Goal: Task Accomplishment & Management: Use online tool/utility

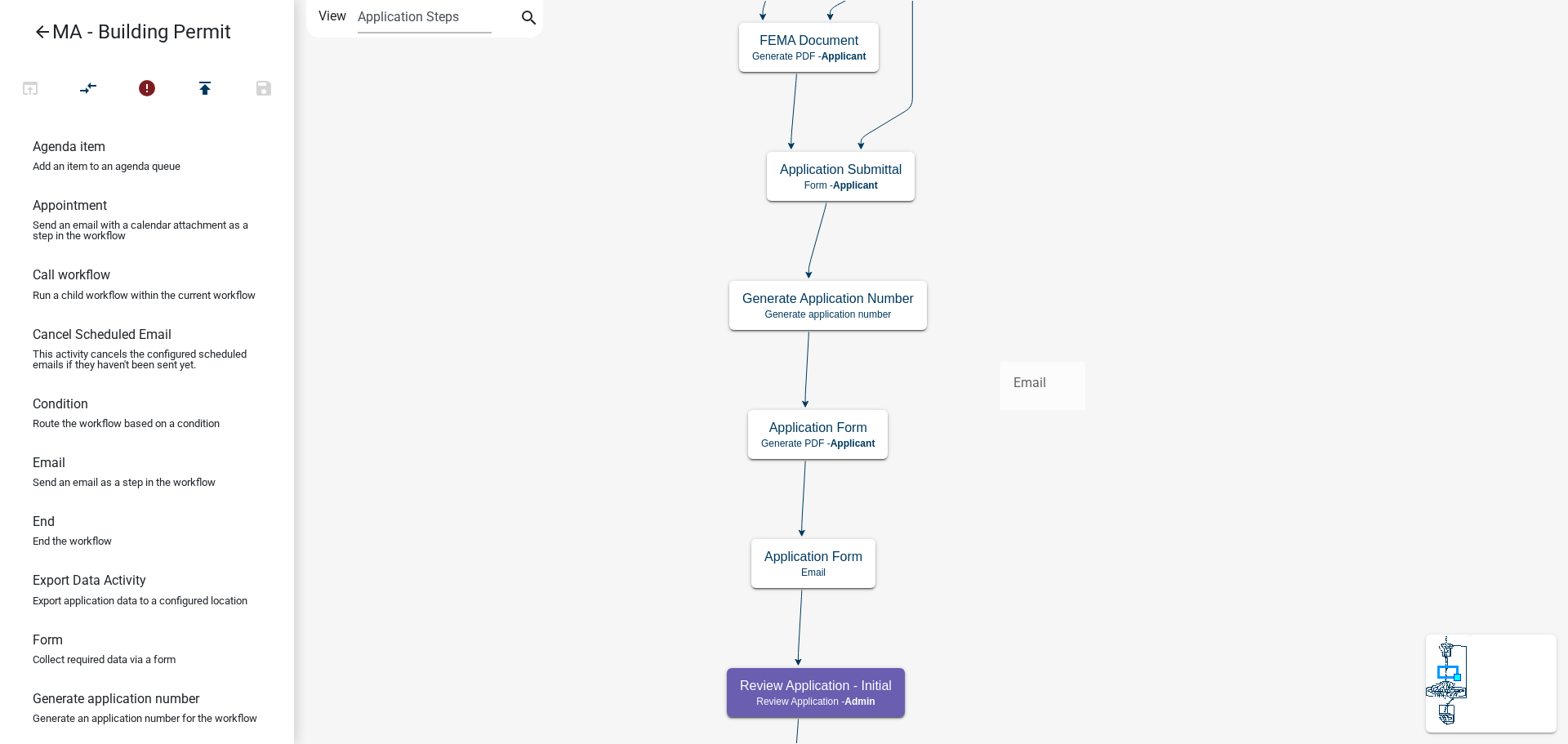
drag, startPoint x: 100, startPoint y: 491, endPoint x: 997, endPoint y: 342, distance: 909.3
click at [997, 342] on div "arrow_back MA - Building Permit open_in_browser compare_arrows error publish sa…" at bounding box center [784, 372] width 1568 height 744
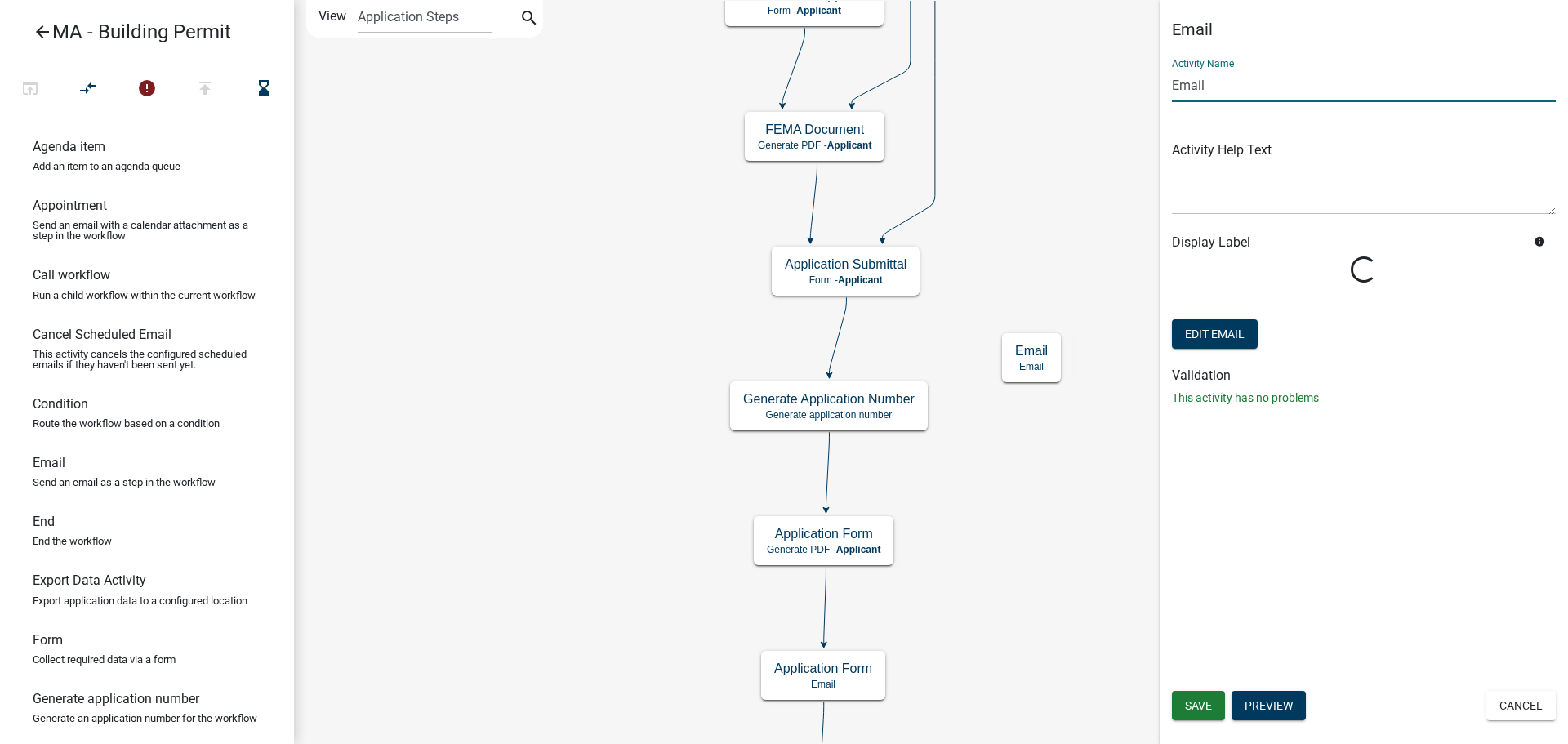
click at [1218, 83] on input "Email" at bounding box center [1363, 85] width 384 height 34
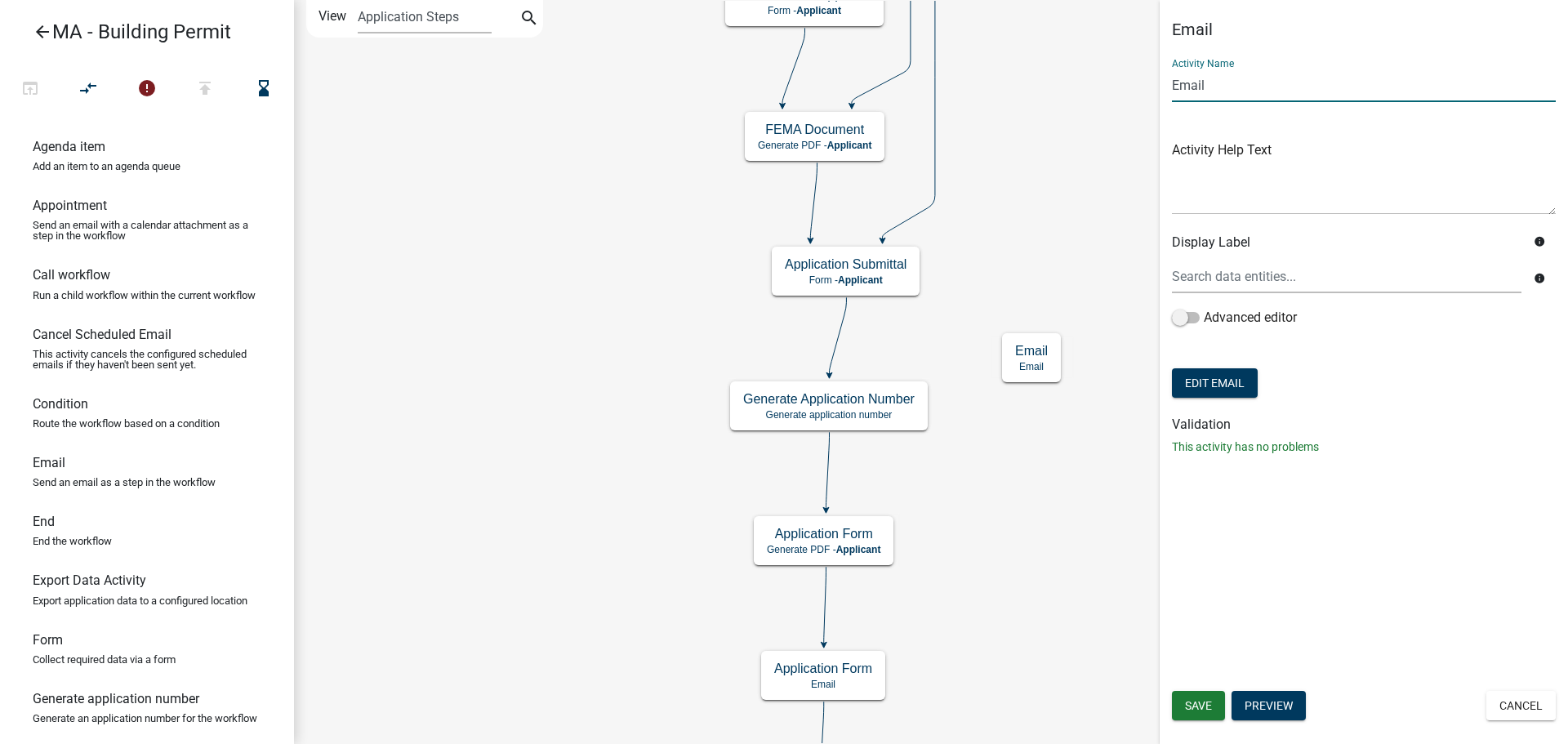
click at [1218, 83] on input "Email" at bounding box center [1363, 85] width 384 height 34
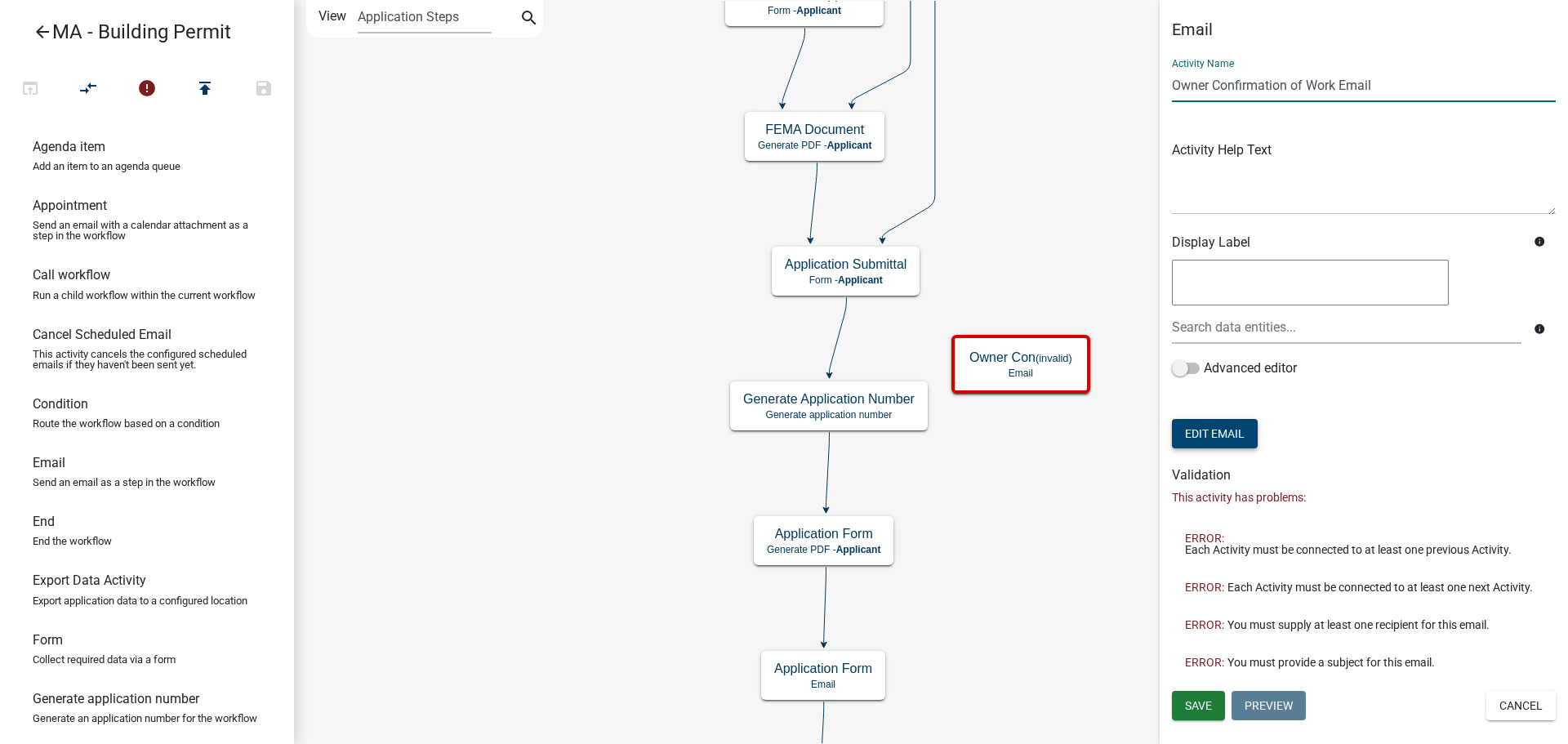
type input "Owner Confirmation of Work Email"
click at [1217, 442] on button "Edit Email" at bounding box center [1214, 433] width 86 height 29
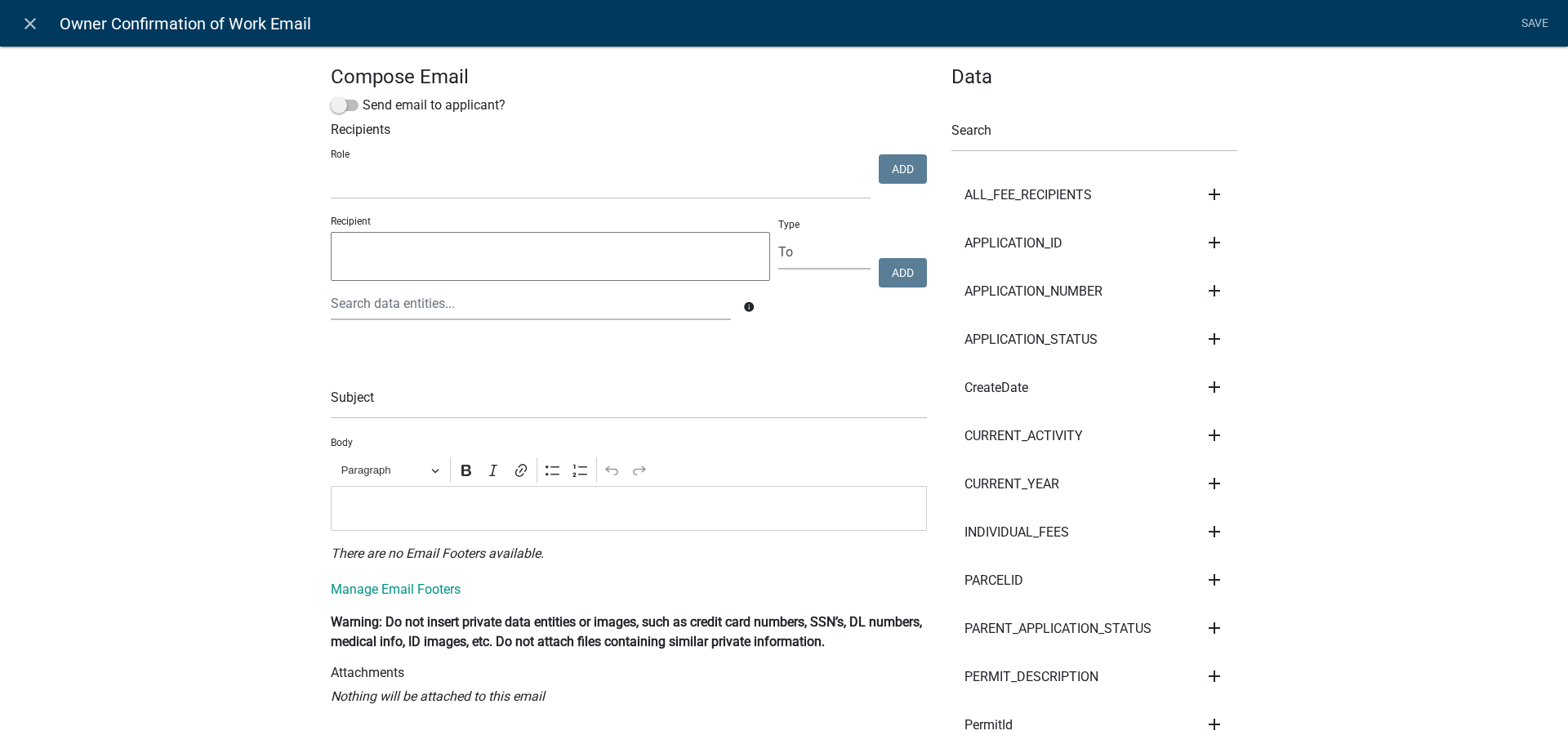
click at [189, 102] on div "Compose Email Send email to applicant? Recipients Role Building Commissioner De…" at bounding box center [784, 683] width 1568 height 1327
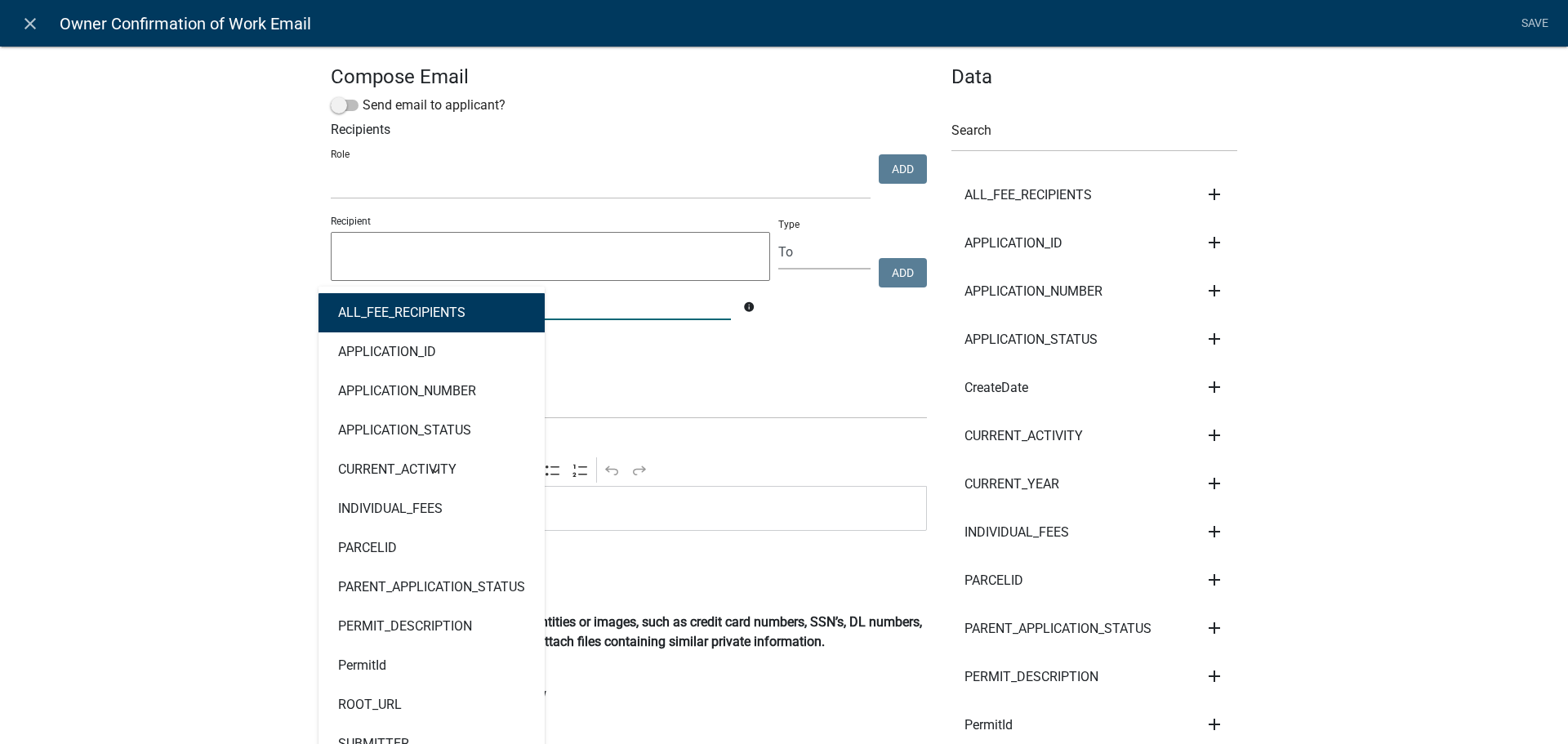
click at [453, 314] on div "ALL_FEE_RECIPIENTS APPLICATION_ID APPLICATION_NUMBER APPLICATION_STATUS CURRENT…" at bounding box center [531, 303] width 425 height 34
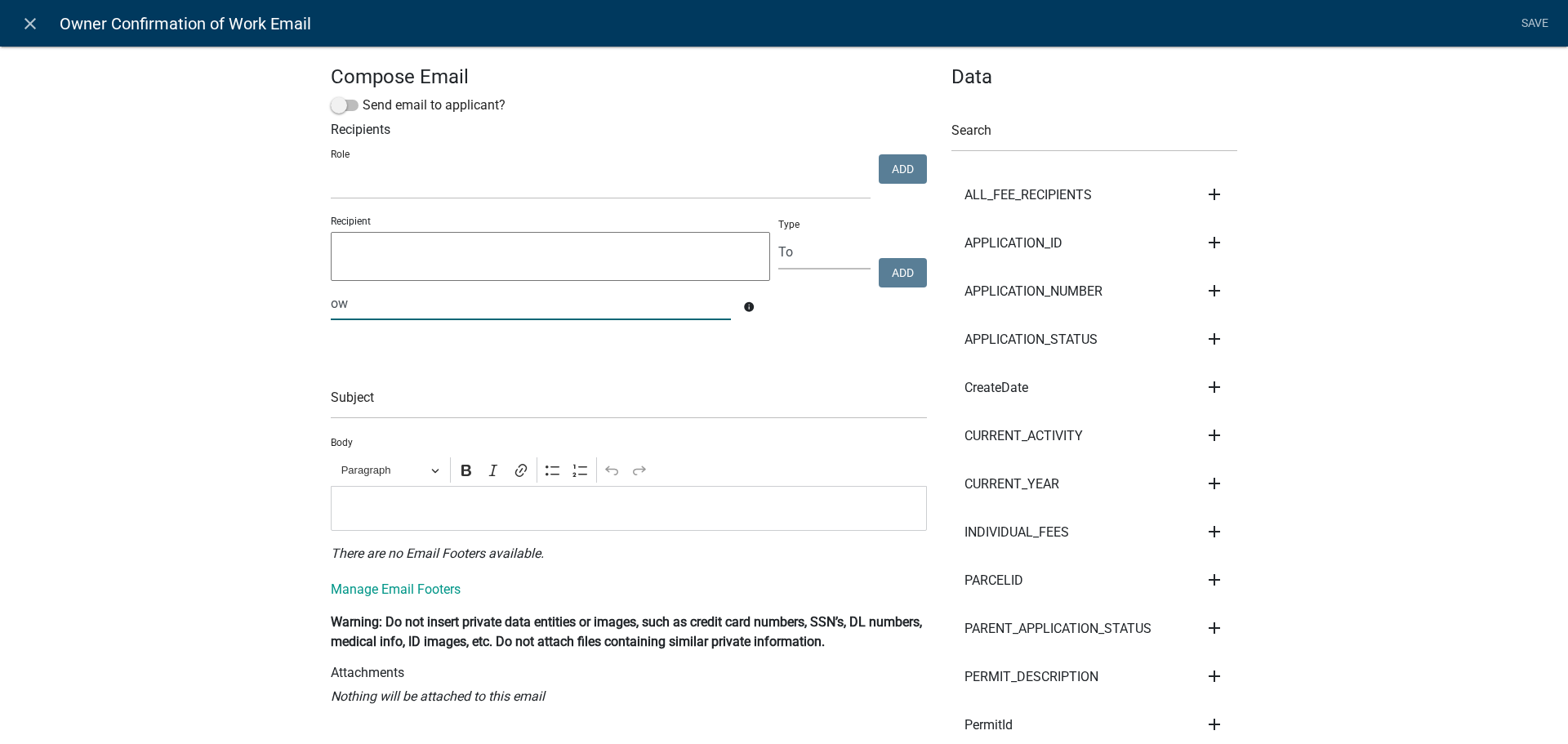
type input "o"
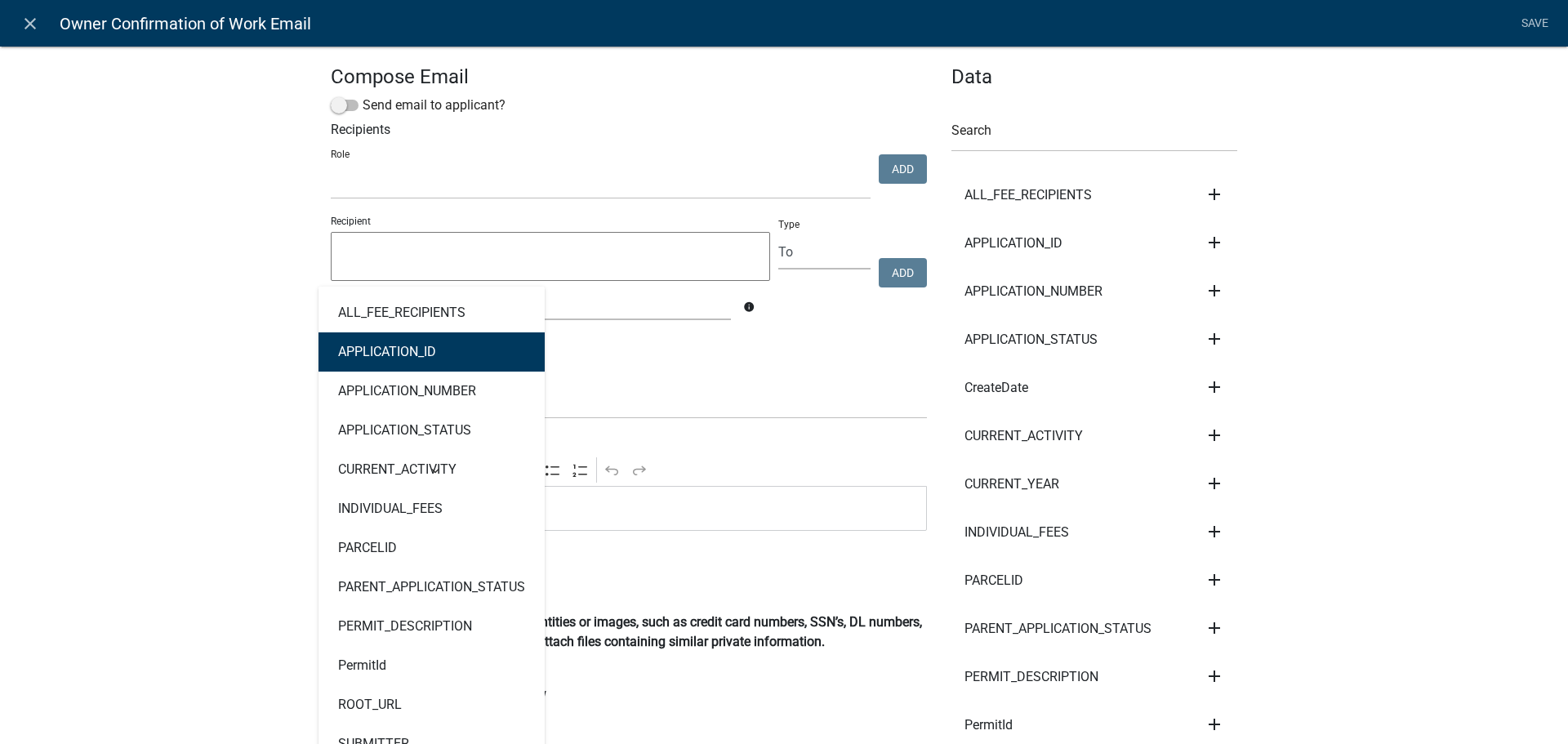
click at [783, 375] on div "Subject" at bounding box center [628, 391] width 596 height 57
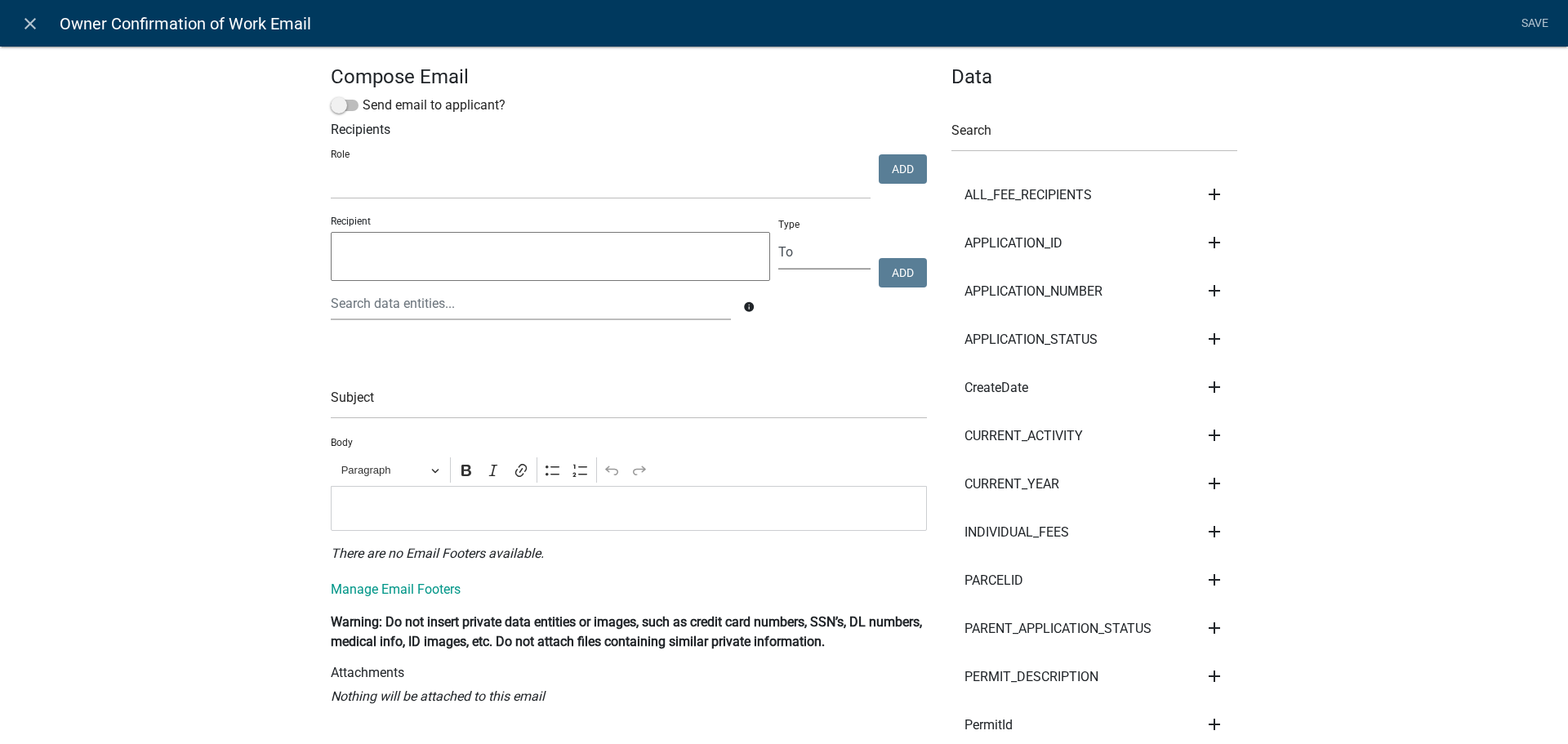
click at [798, 261] on select "To CC BCC" at bounding box center [824, 253] width 93 height 34
drag, startPoint x: 798, startPoint y: 261, endPoint x: 766, endPoint y: 252, distance: 33.2
click at [798, 261] on select "To CC BCC" at bounding box center [824, 253] width 93 height 34
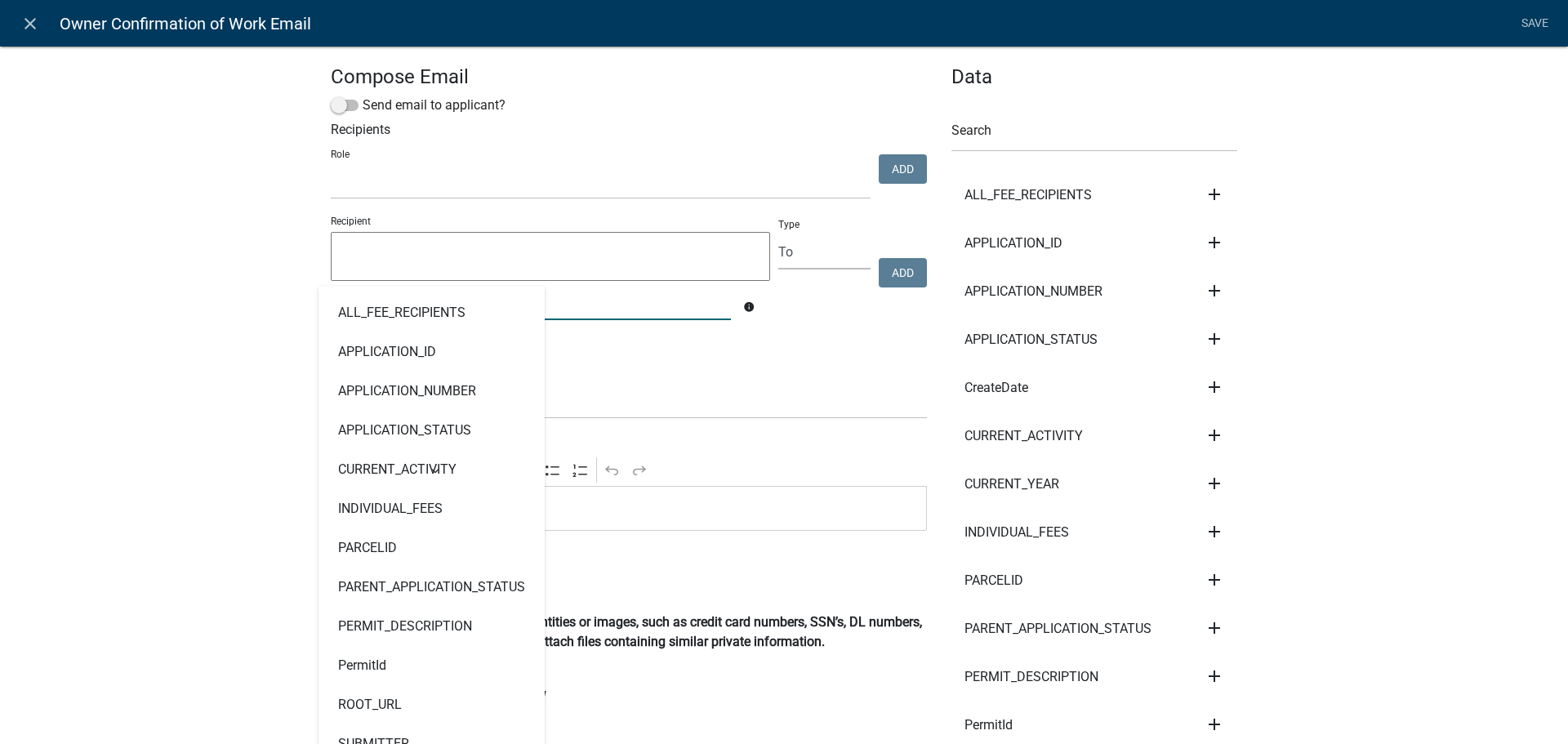
click at [457, 290] on div "ALL_FEE_RECIPIENTS APPLICATION_ID APPLICATION_NUMBER APPLICATION_STATUS CURRENT…" at bounding box center [531, 303] width 425 height 34
click at [117, 298] on div "Compose Email Send email to applicant? Recipients Role Building Commissioner De…" at bounding box center [784, 683] width 1568 height 1327
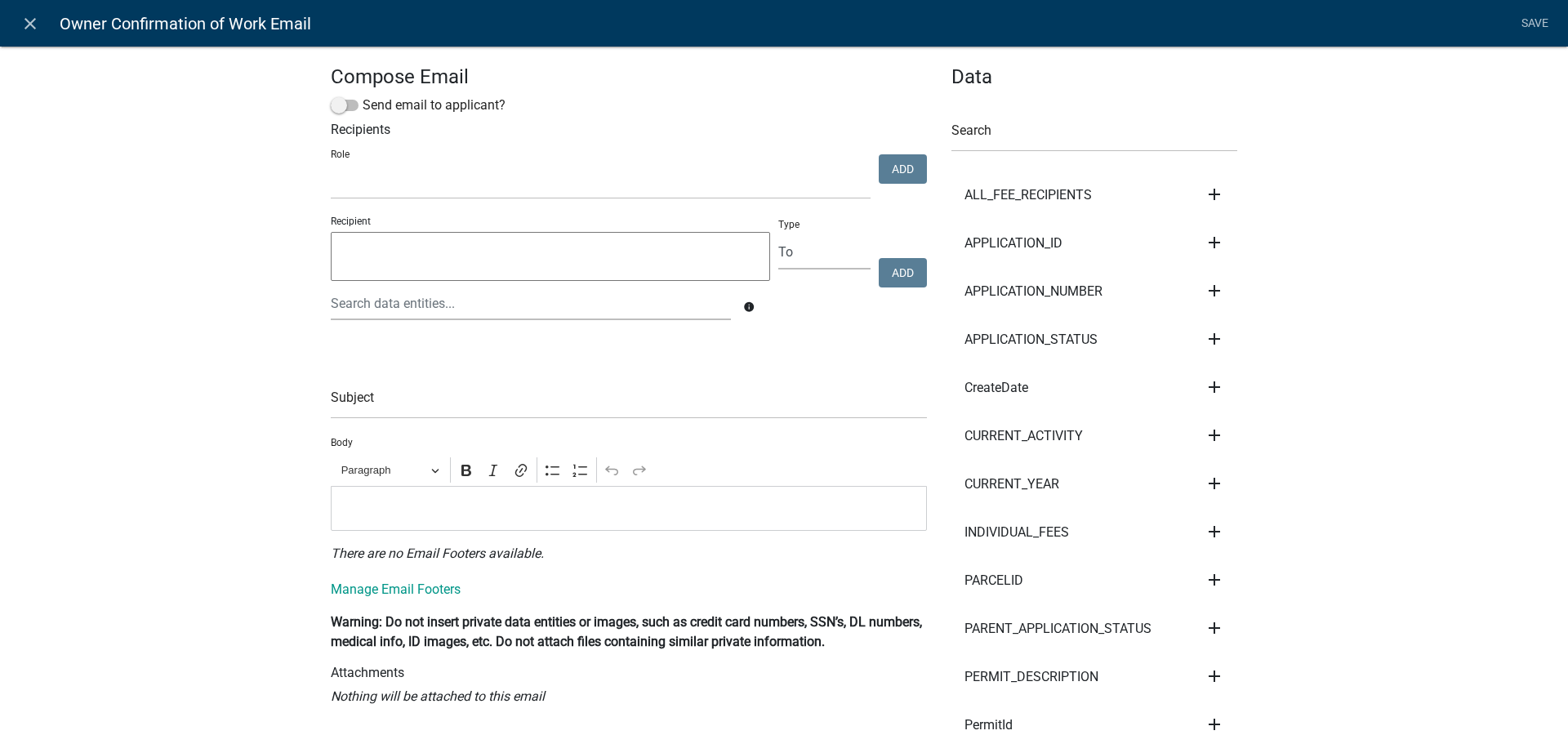
click at [1537, 29] on li "Save" at bounding box center [1534, 24] width 41 height 31
click at [1532, 20] on li "Save" at bounding box center [1534, 24] width 41 height 31
click at [1528, 24] on li "Save" at bounding box center [1534, 24] width 41 height 31
click at [26, 22] on icon "close" at bounding box center [29, 23] width 19 height 19
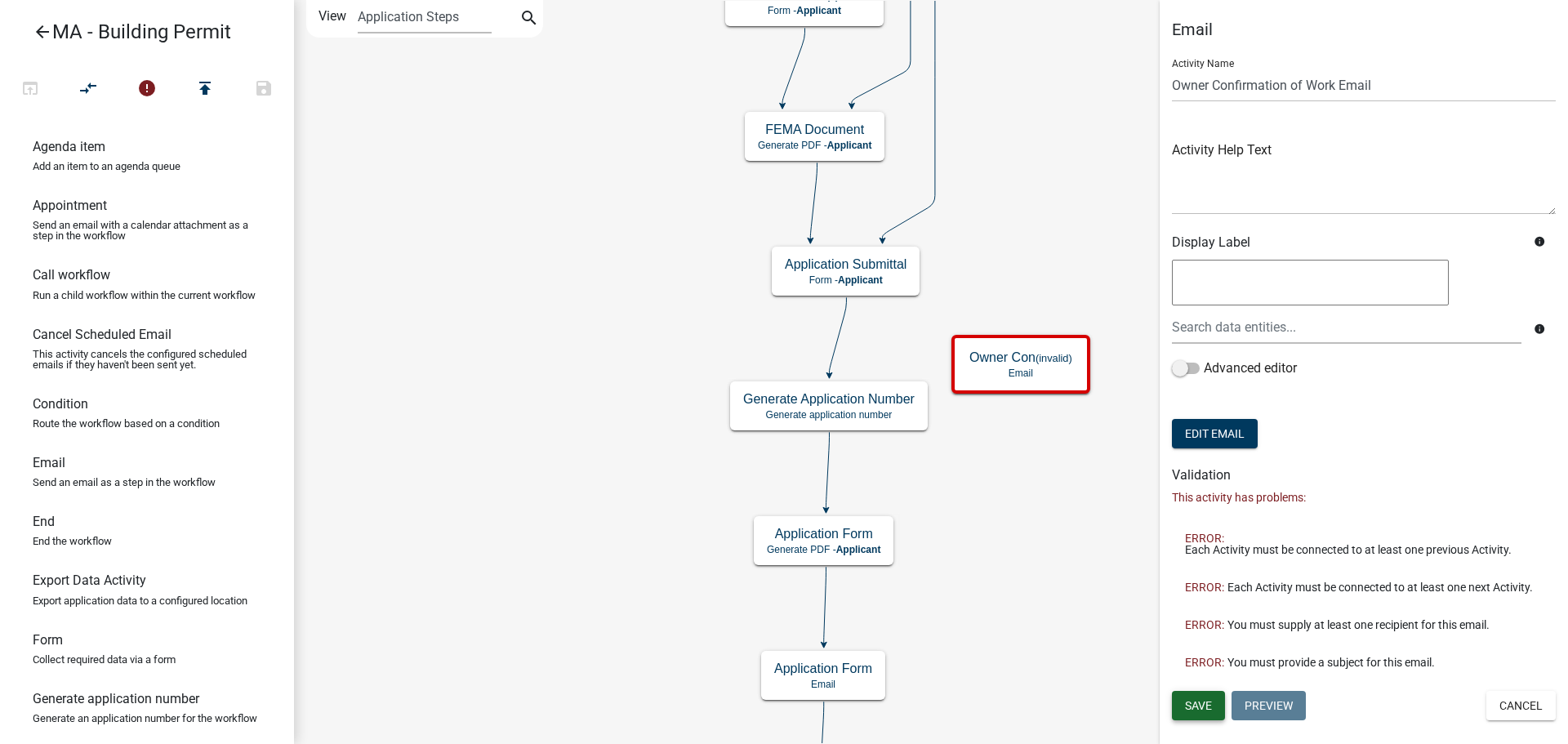
click at [1193, 704] on span "Save" at bounding box center [1198, 706] width 27 height 13
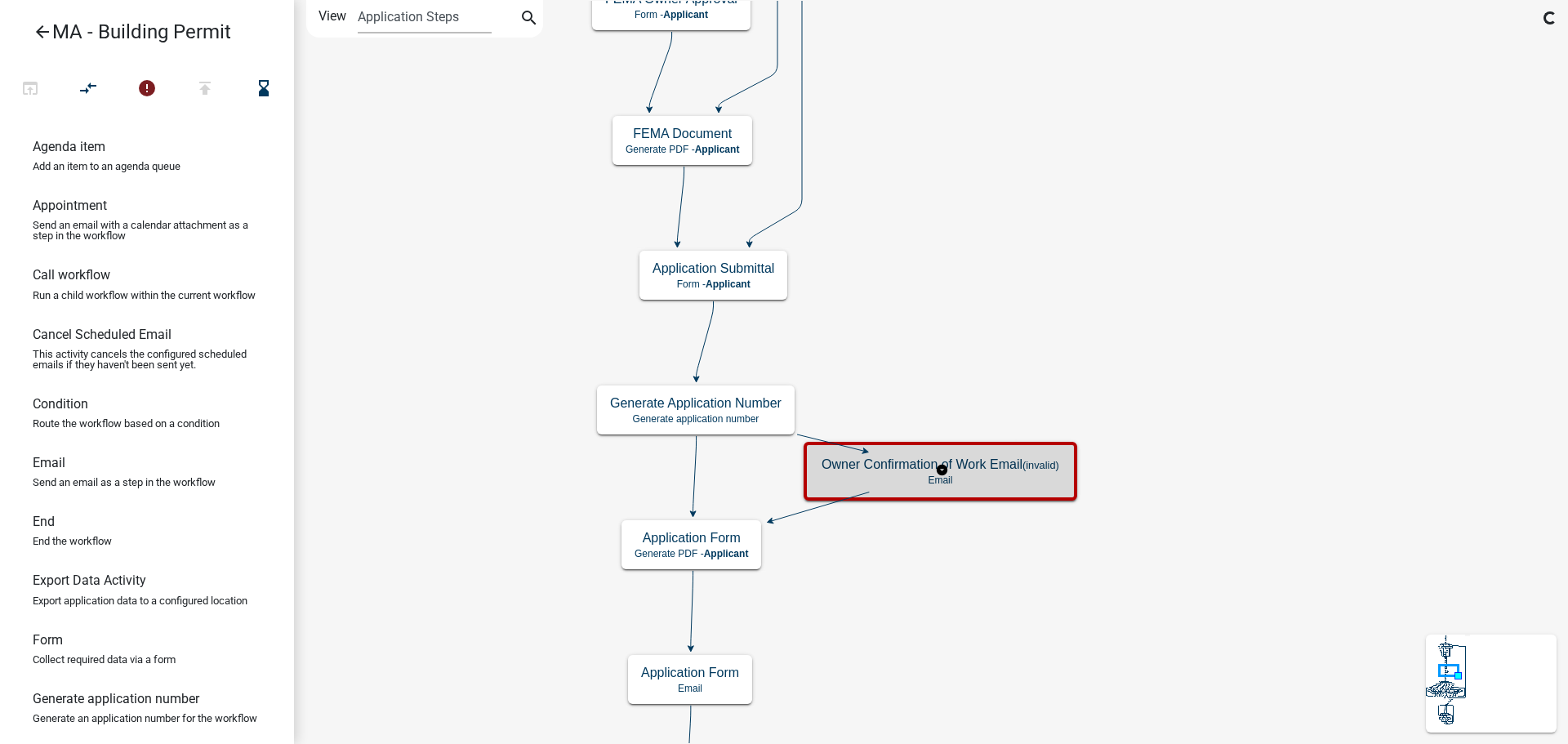
click at [987, 475] on p "Email" at bounding box center [940, 480] width 237 height 11
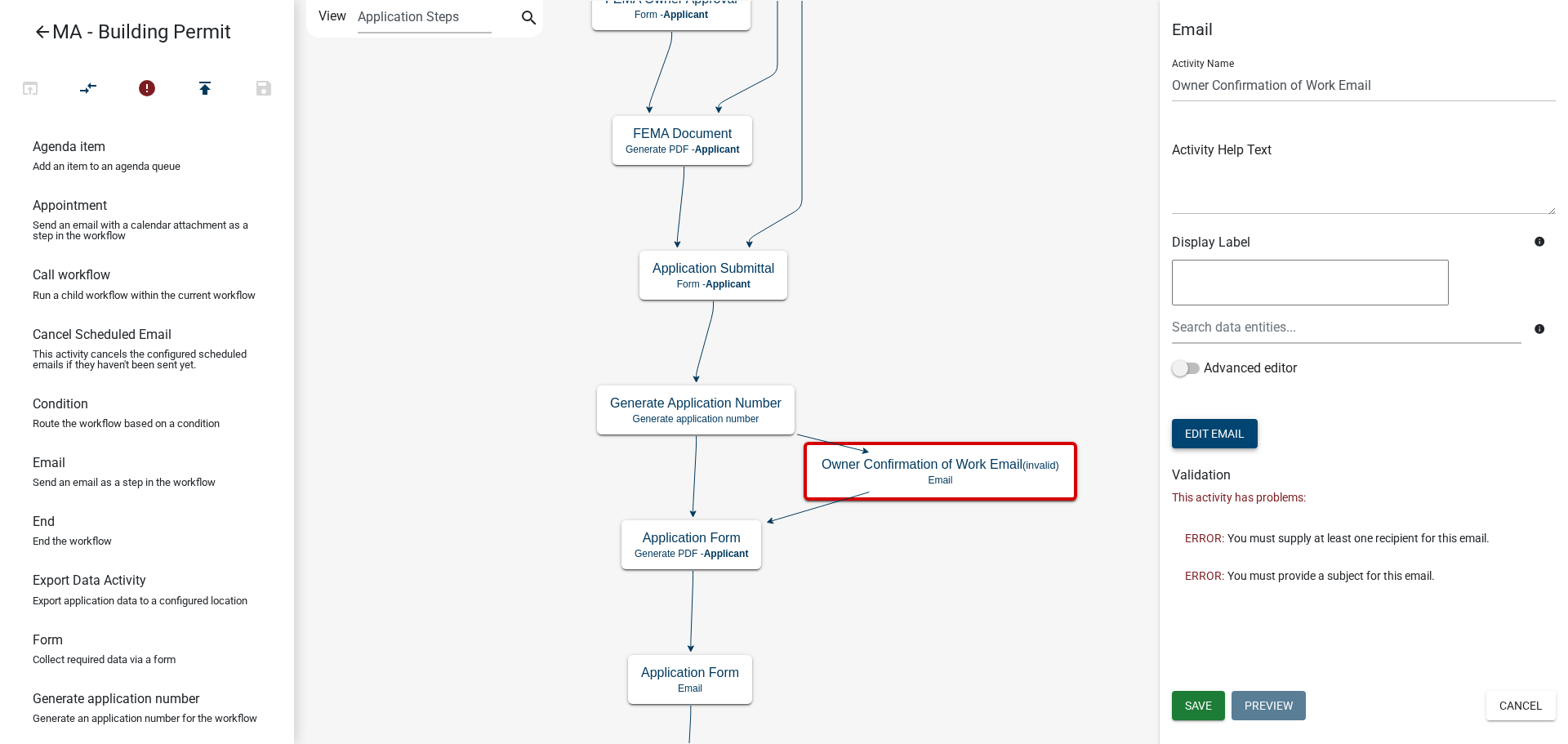
click at [1242, 432] on button "Edit Email" at bounding box center [1214, 433] width 86 height 29
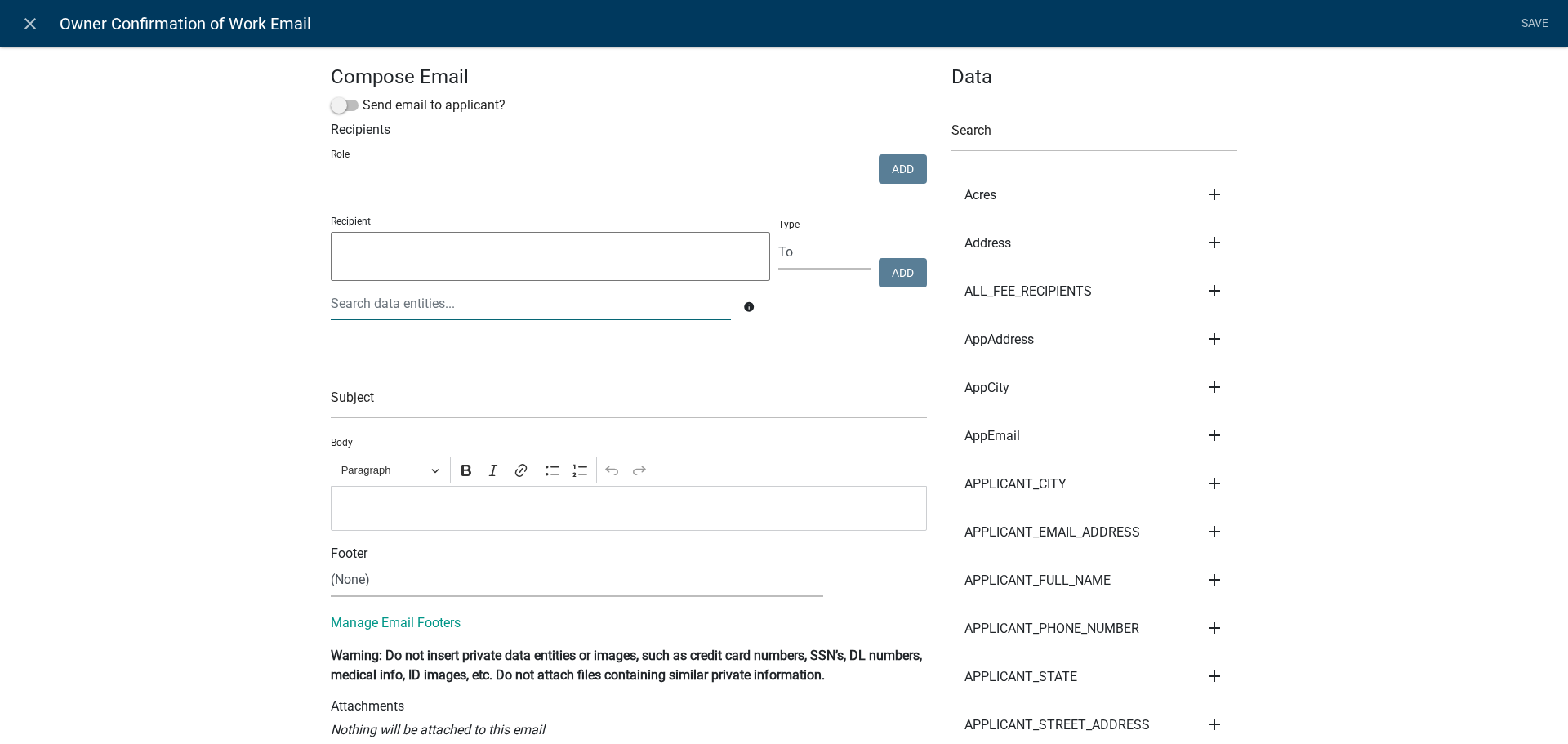
click at [504, 302] on div at bounding box center [531, 303] width 425 height 34
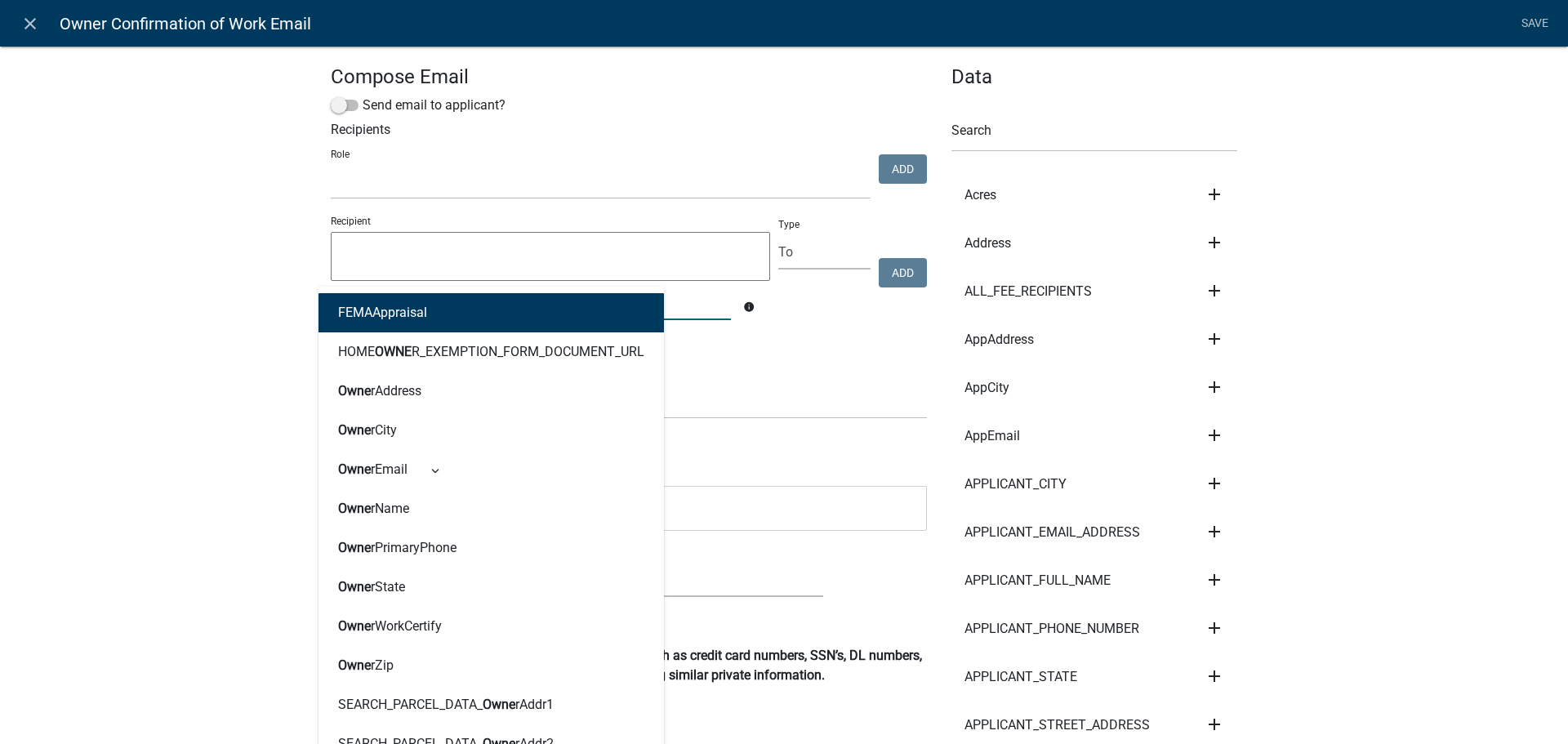
type input "owner"
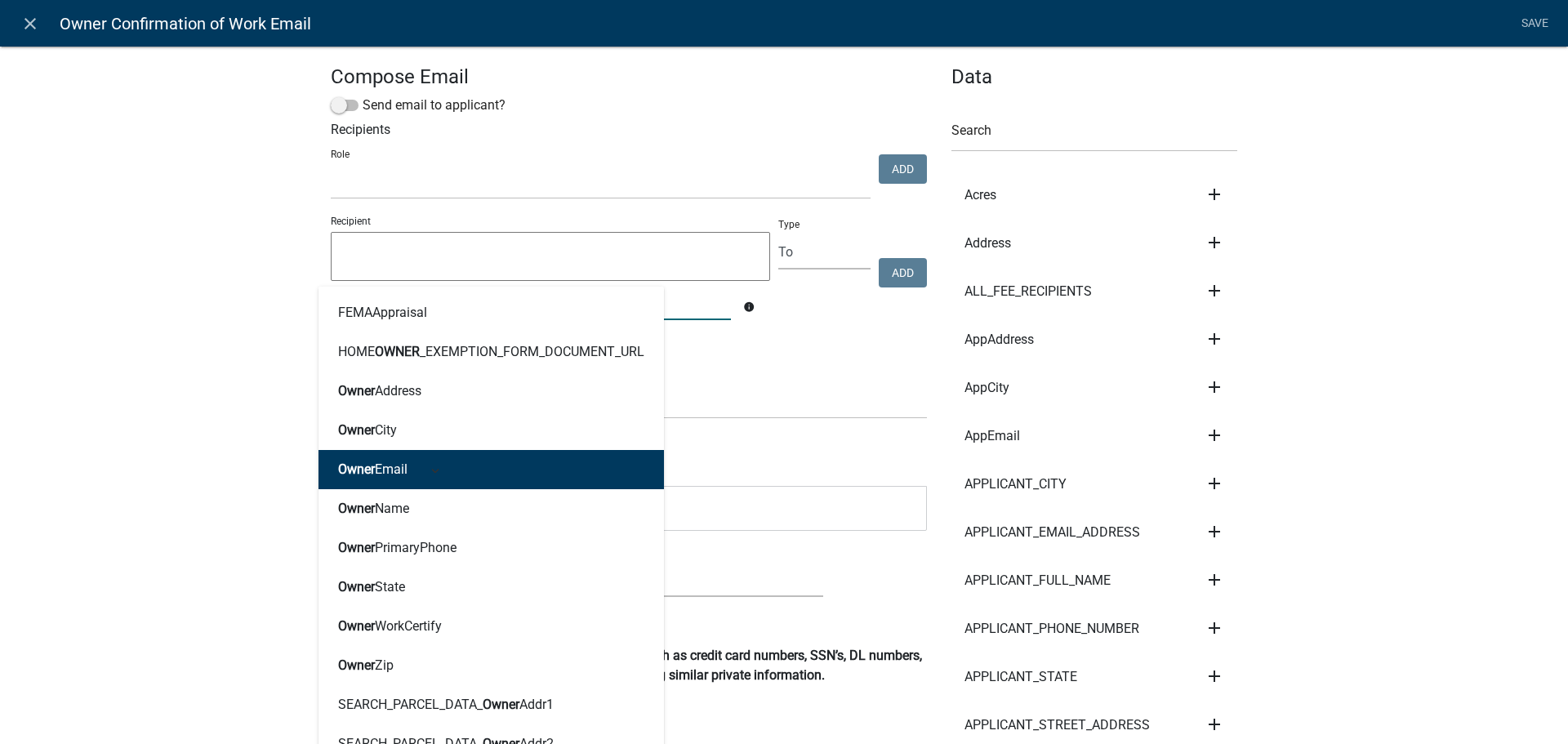
click at [387, 476] on ngb-highlight "Owner Email" at bounding box center [373, 469] width 70 height 13
type textarea "OwnerEmail"
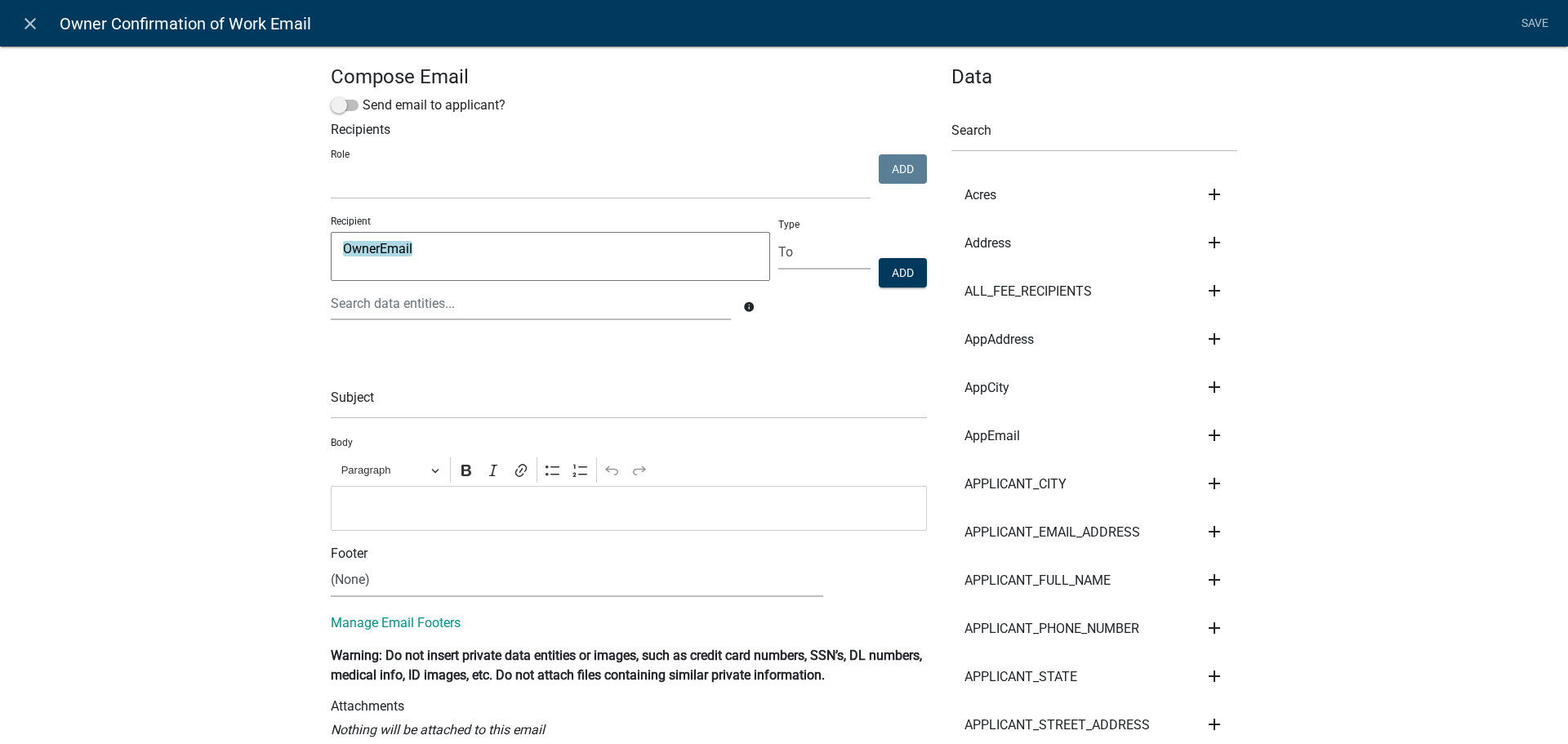
click at [516, 373] on div "Subject" at bounding box center [628, 391] width 596 height 57
click at [434, 503] on p "Editor editing area: main. Press Alt+0 for help." at bounding box center [629, 508] width 579 height 19
drag, startPoint x: 415, startPoint y: 510, endPoint x: 308, endPoint y: 512, distance: 107.0
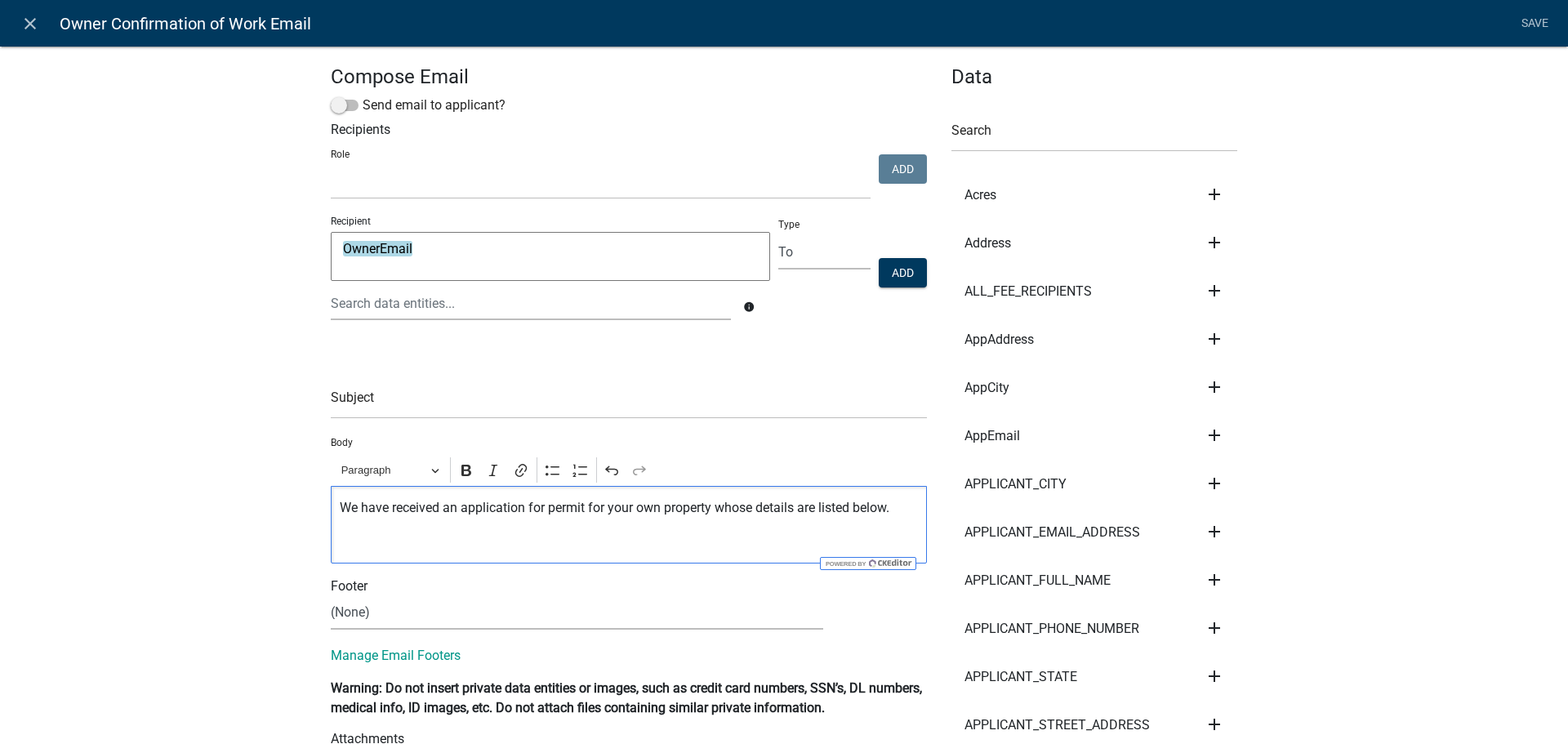
click at [340, 510] on p "We have received an application for permit for your own property whose details …" at bounding box center [629, 508] width 579 height 19
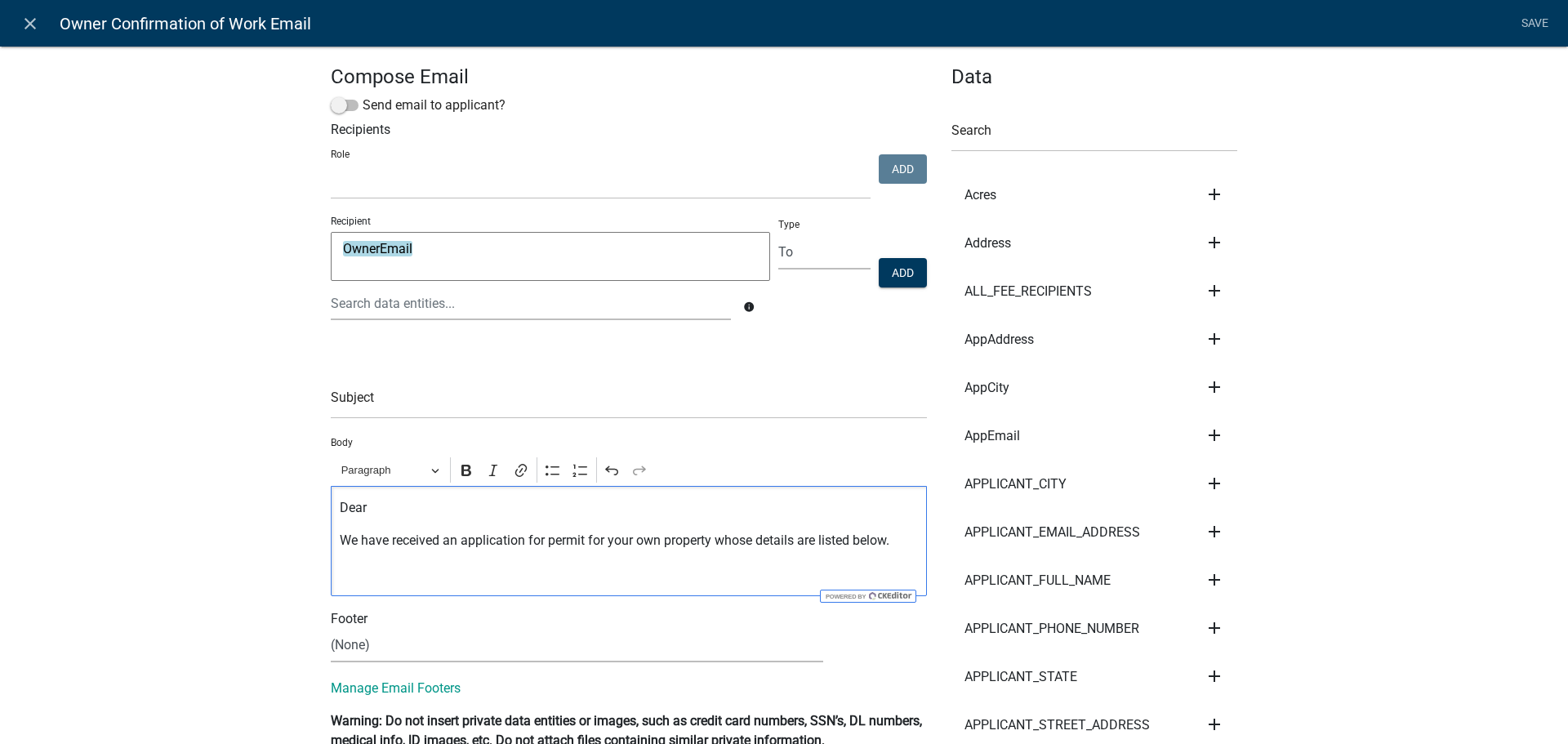
click at [390, 515] on p "Dear" at bounding box center [629, 508] width 579 height 19
click at [1073, 130] on input "text" at bounding box center [1094, 135] width 286 height 34
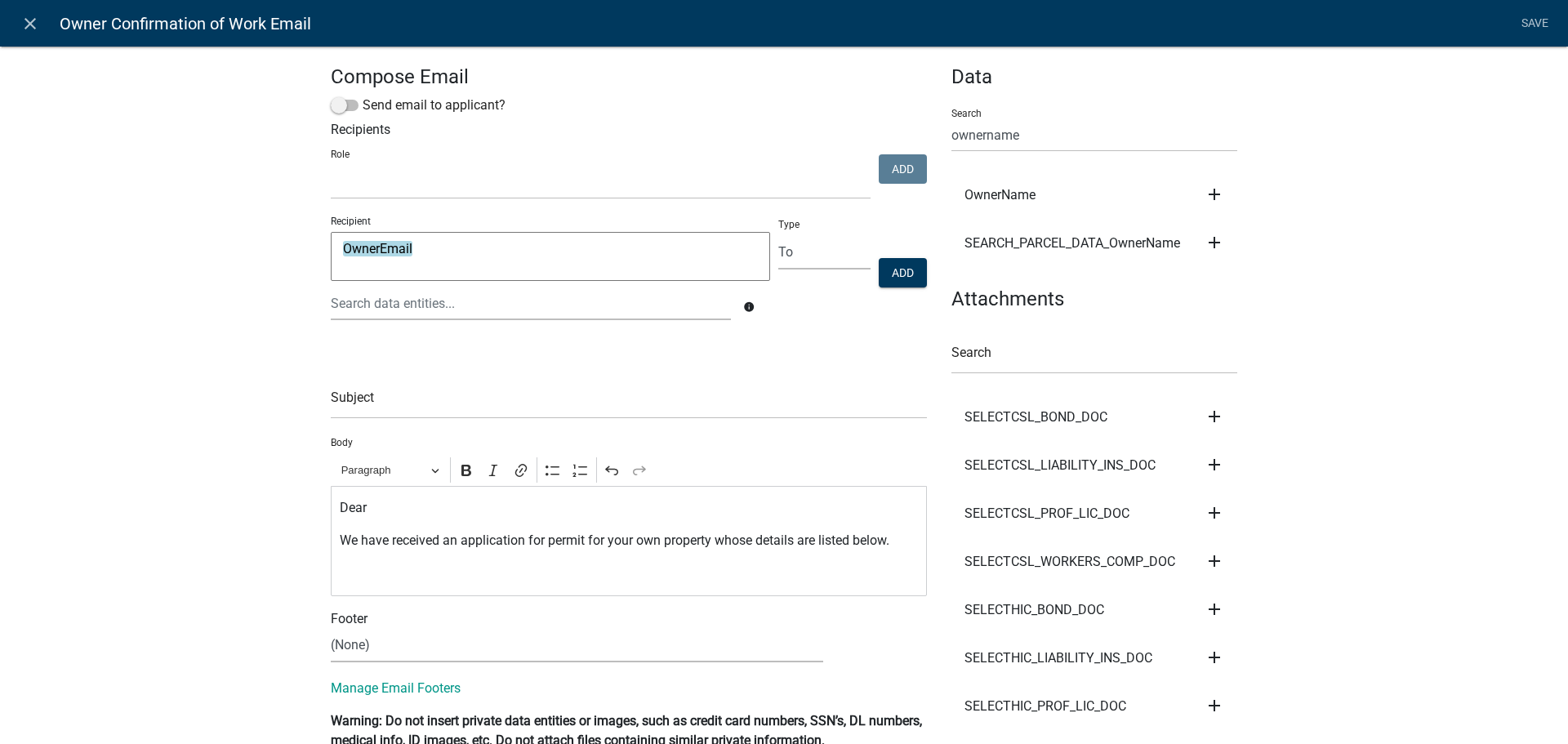
click at [990, 191] on span "OwnerName" at bounding box center [1000, 195] width 71 height 13
click at [1211, 187] on icon "add" at bounding box center [1214, 193] width 19 height 19
click at [1246, 257] on button "Body" at bounding box center [1269, 249] width 131 height 39
click at [504, 503] on p "Dear ${OwnerName}" at bounding box center [629, 508] width 579 height 19
click at [898, 551] on p "We have received an application for permit for your own property whose details …" at bounding box center [629, 540] width 579 height 19
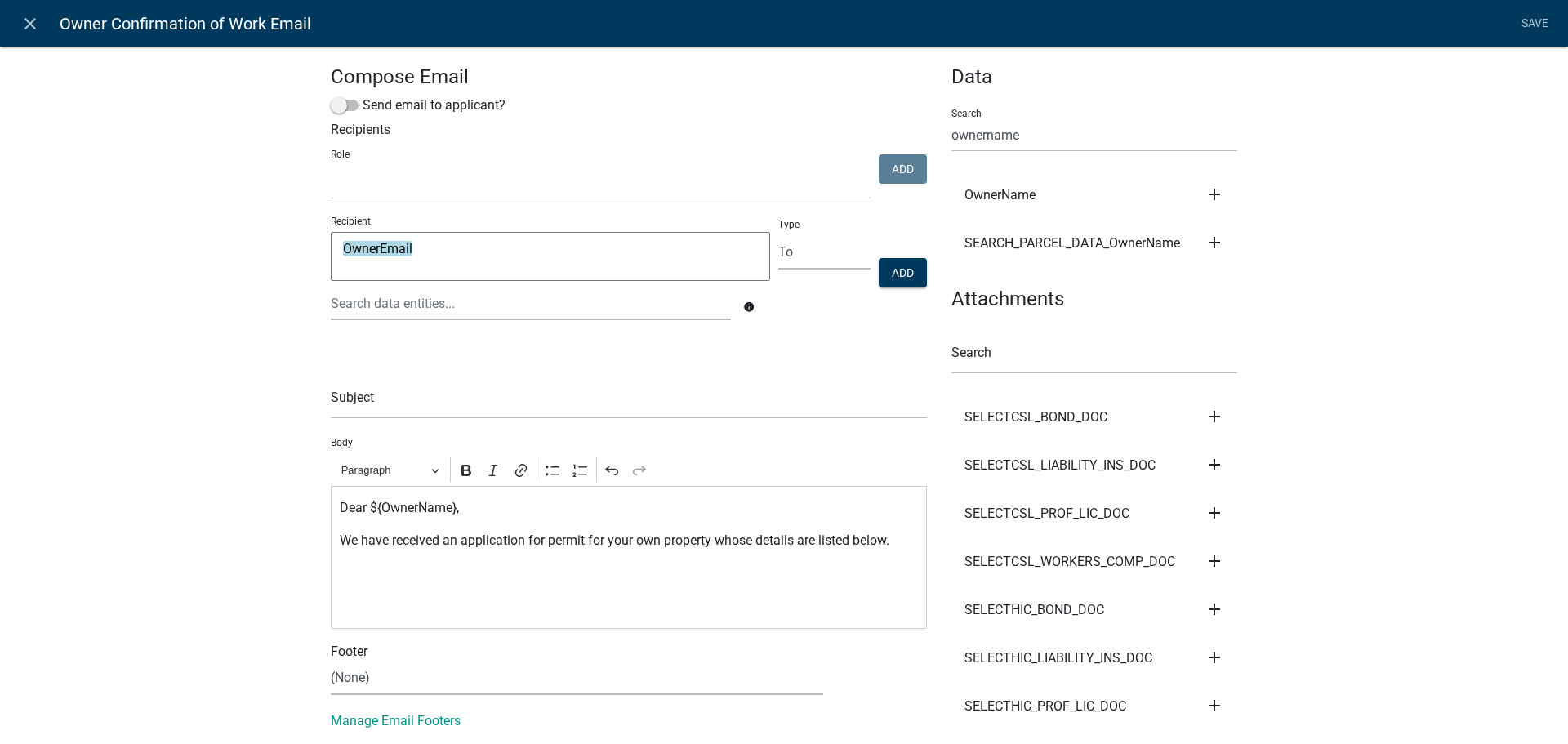
click at [365, 573] on p "Editor editing area: main. Press Alt+0 for help." at bounding box center [629, 573] width 579 height 19
click at [1071, 131] on input "ownername" at bounding box center [1094, 135] width 286 height 34
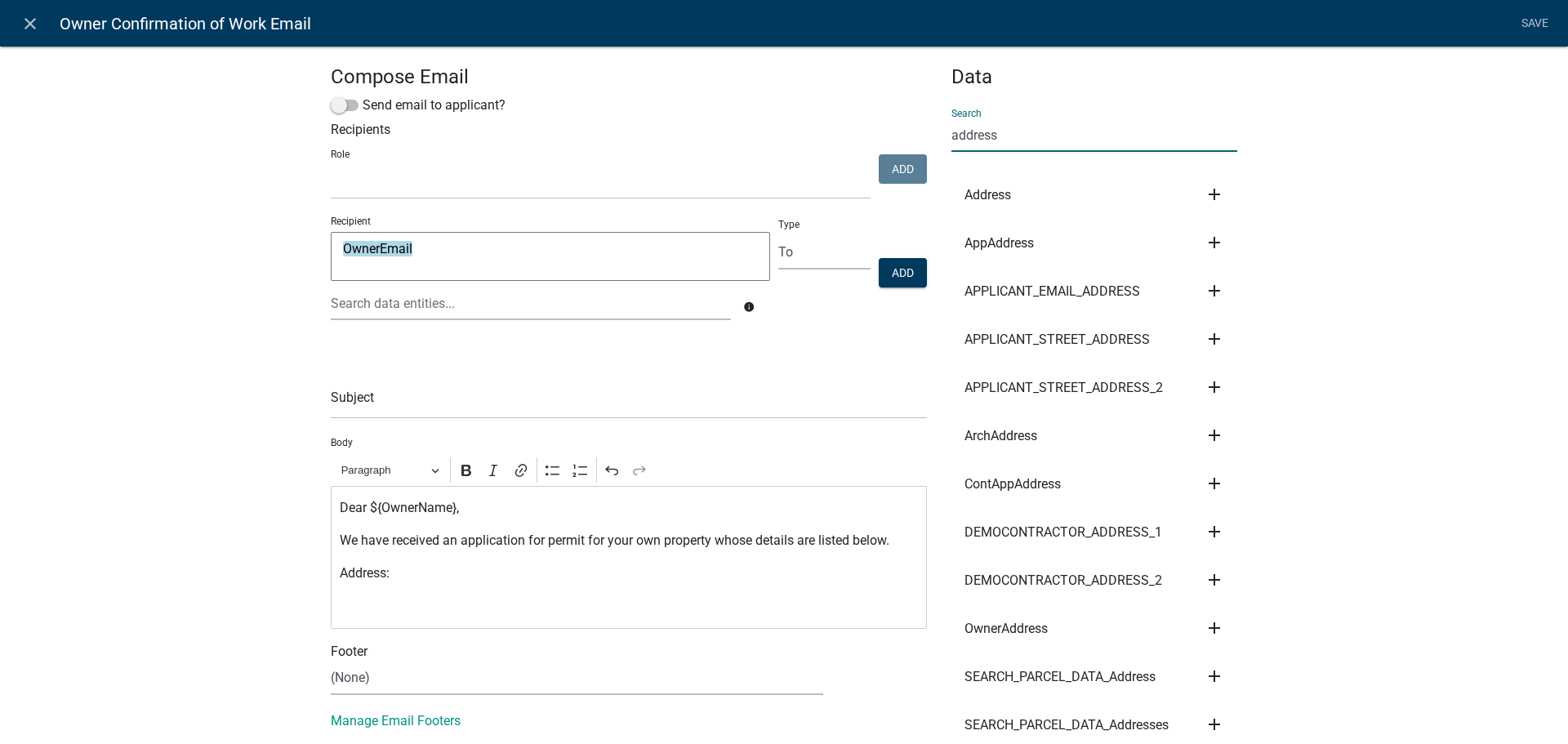
click at [1204, 242] on icon "add" at bounding box center [1214, 242] width 19 height 19
click at [1236, 296] on button "Body" at bounding box center [1269, 298] width 131 height 39
click at [534, 571] on p "Address: ${AppAddress}" at bounding box center [629, 573] width 579 height 19
click at [1001, 136] on input "address" at bounding box center [1094, 135] width 286 height 34
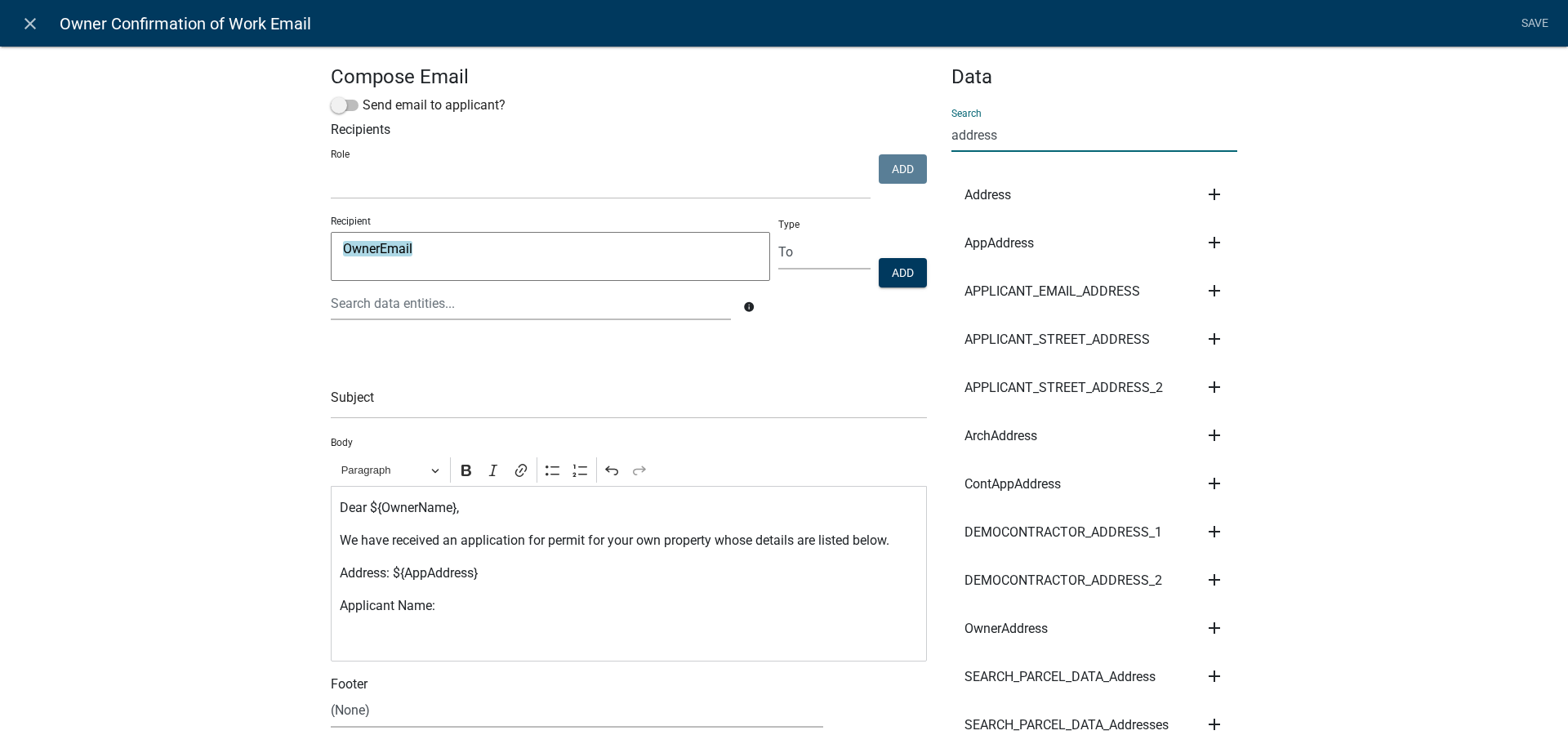
click at [1001, 136] on input "address" at bounding box center [1094, 135] width 286 height 34
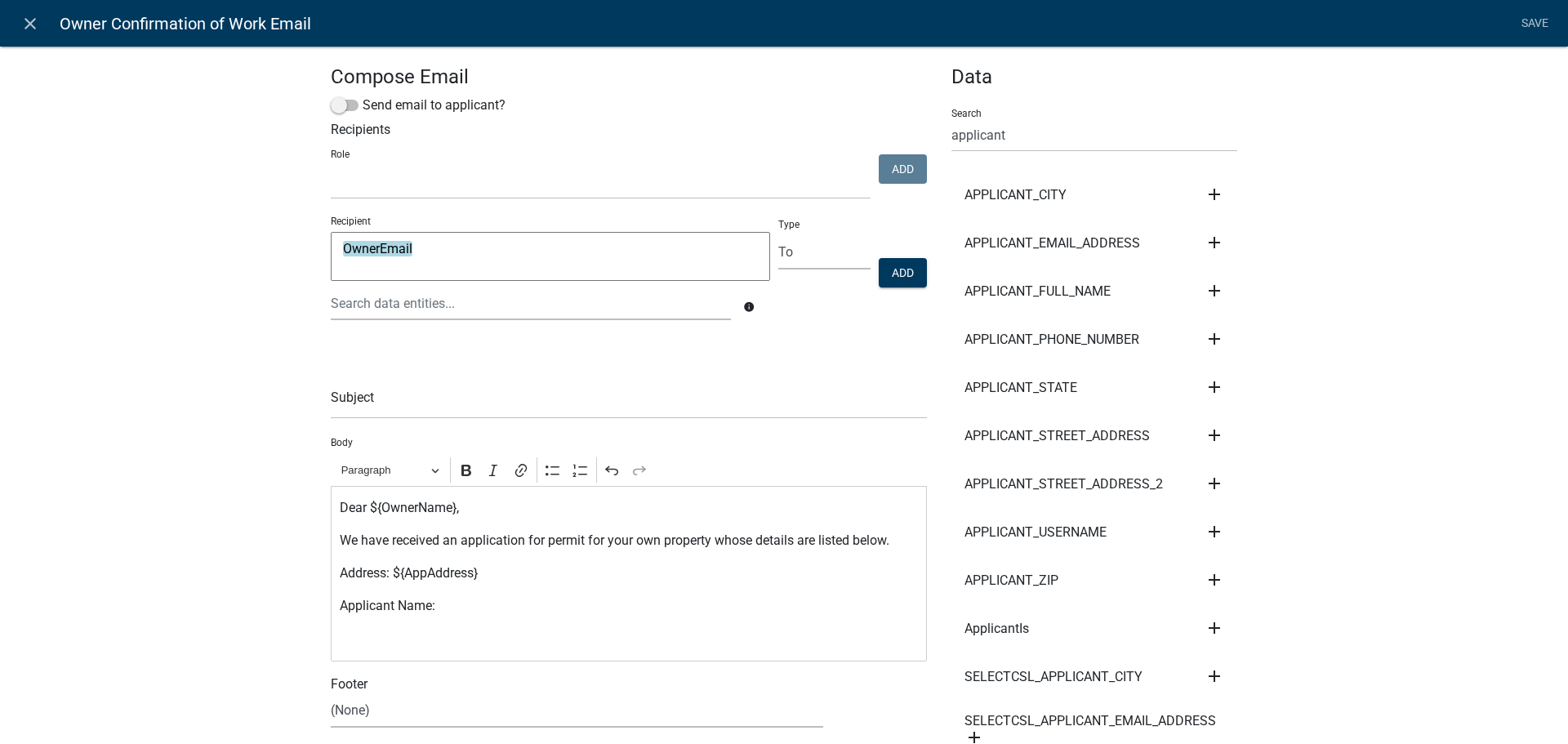
click at [1046, 290] on span "APPLICANT_FULL_NAME" at bounding box center [1038, 291] width 147 height 13
click at [1187, 285] on li "APPLICANT_FULL_NAME add Subject Body Recipient" at bounding box center [1094, 291] width 286 height 49
click at [1204, 283] on icon "add" at bounding box center [1214, 290] width 19 height 19
click at [1220, 347] on button "Body" at bounding box center [1269, 346] width 131 height 39
click at [658, 603] on p "Applicant Name: ${APPLICANT_FULL_NAME}" at bounding box center [629, 606] width 579 height 19
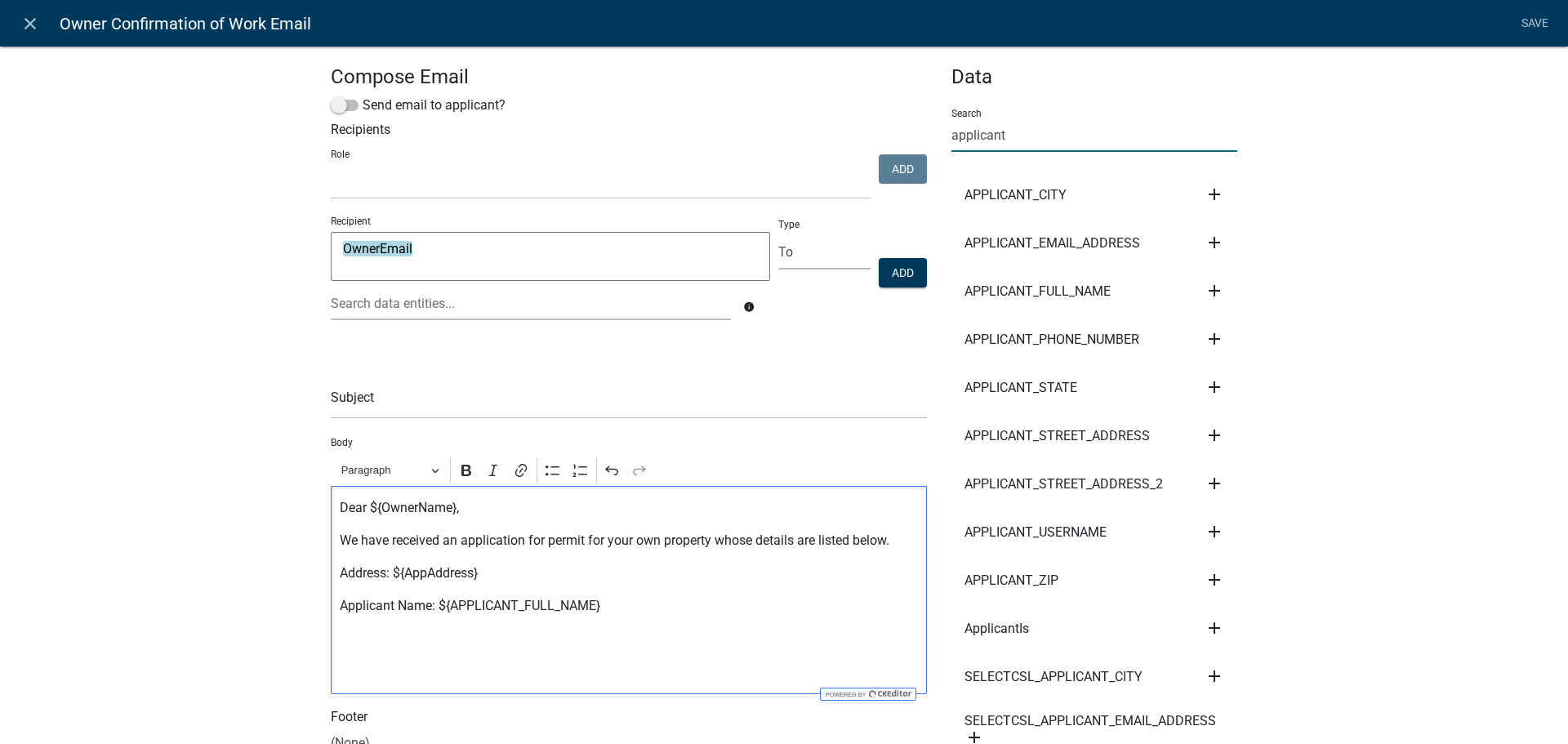
click at [1024, 136] on input "applicant" at bounding box center [1094, 135] width 286 height 34
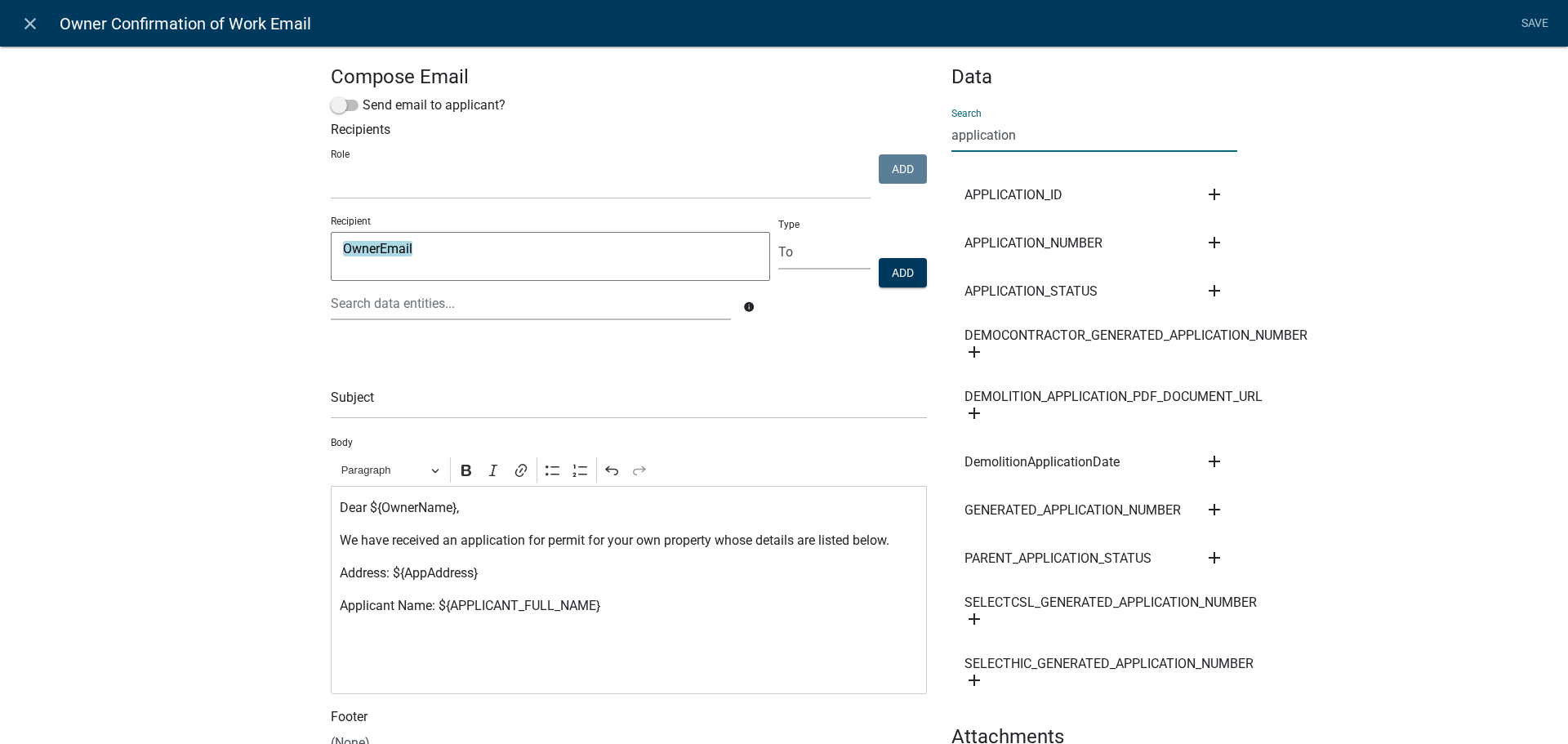
type input "application"
click at [1030, 191] on span "APPLICATION_ID" at bounding box center [1013, 195] width 98 height 13
drag, startPoint x: 1028, startPoint y: 139, endPoint x: 935, endPoint y: 142, distance: 93.0
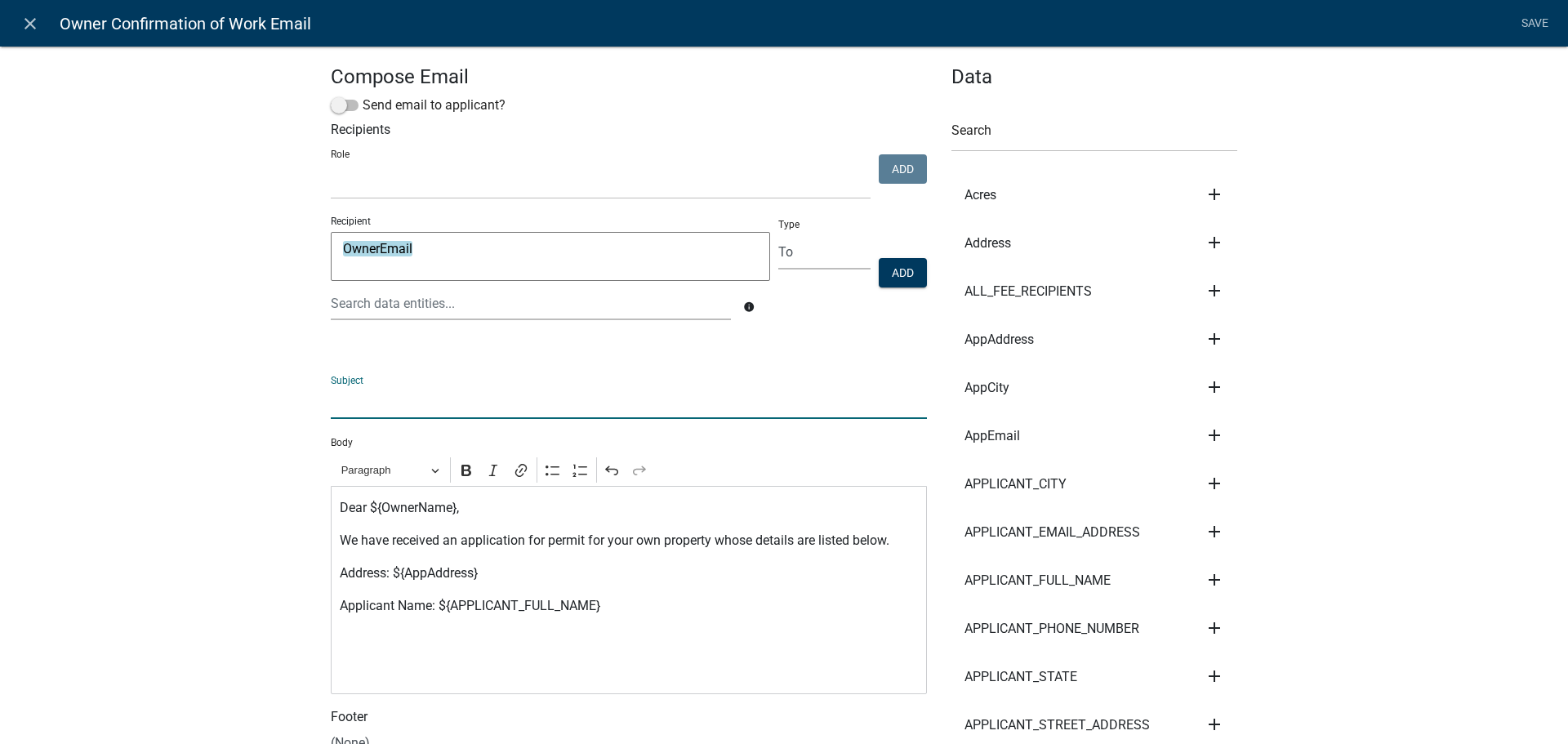
click at [387, 393] on input "text" at bounding box center [628, 402] width 596 height 34
type input "Owner Confirmation"
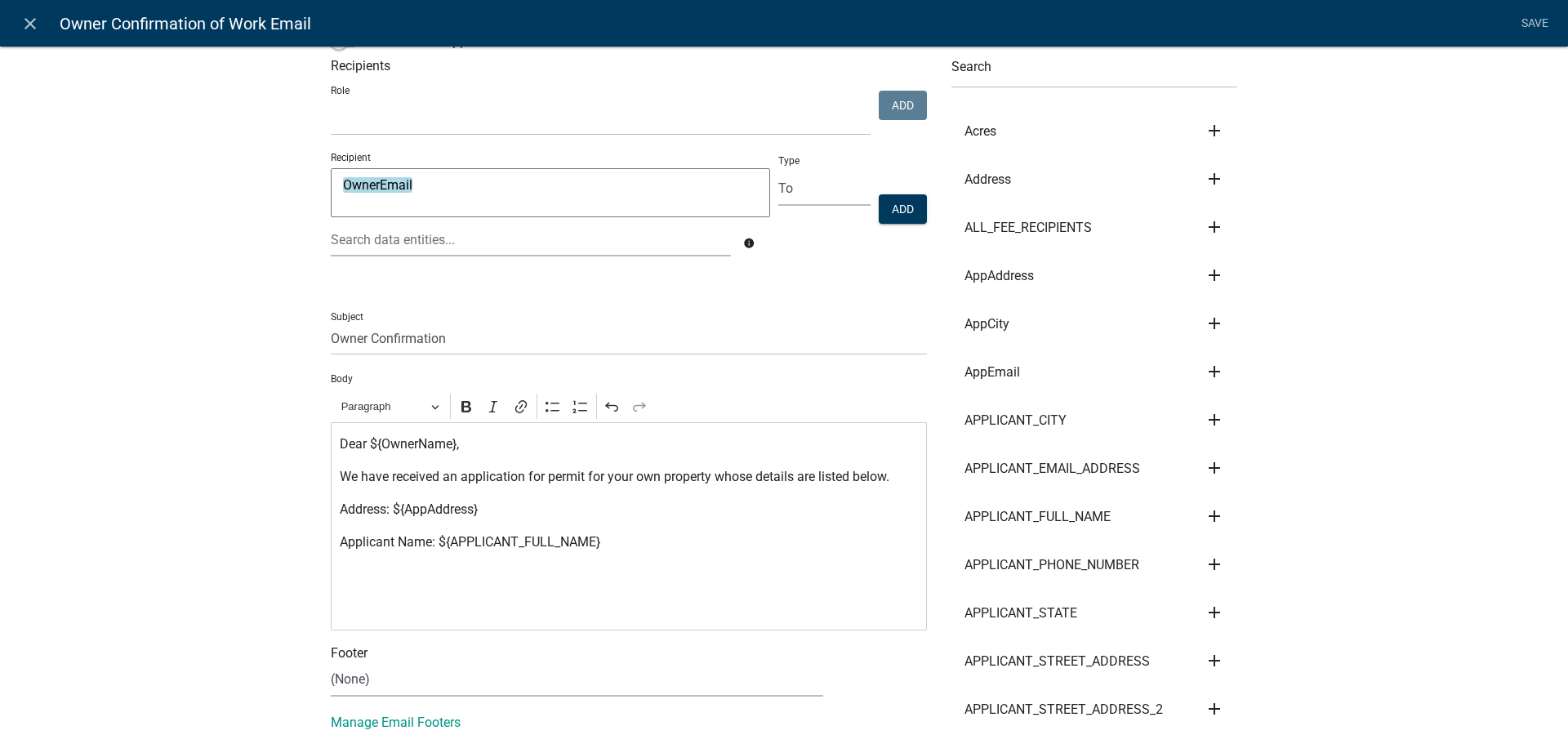
scroll to position [163, 0]
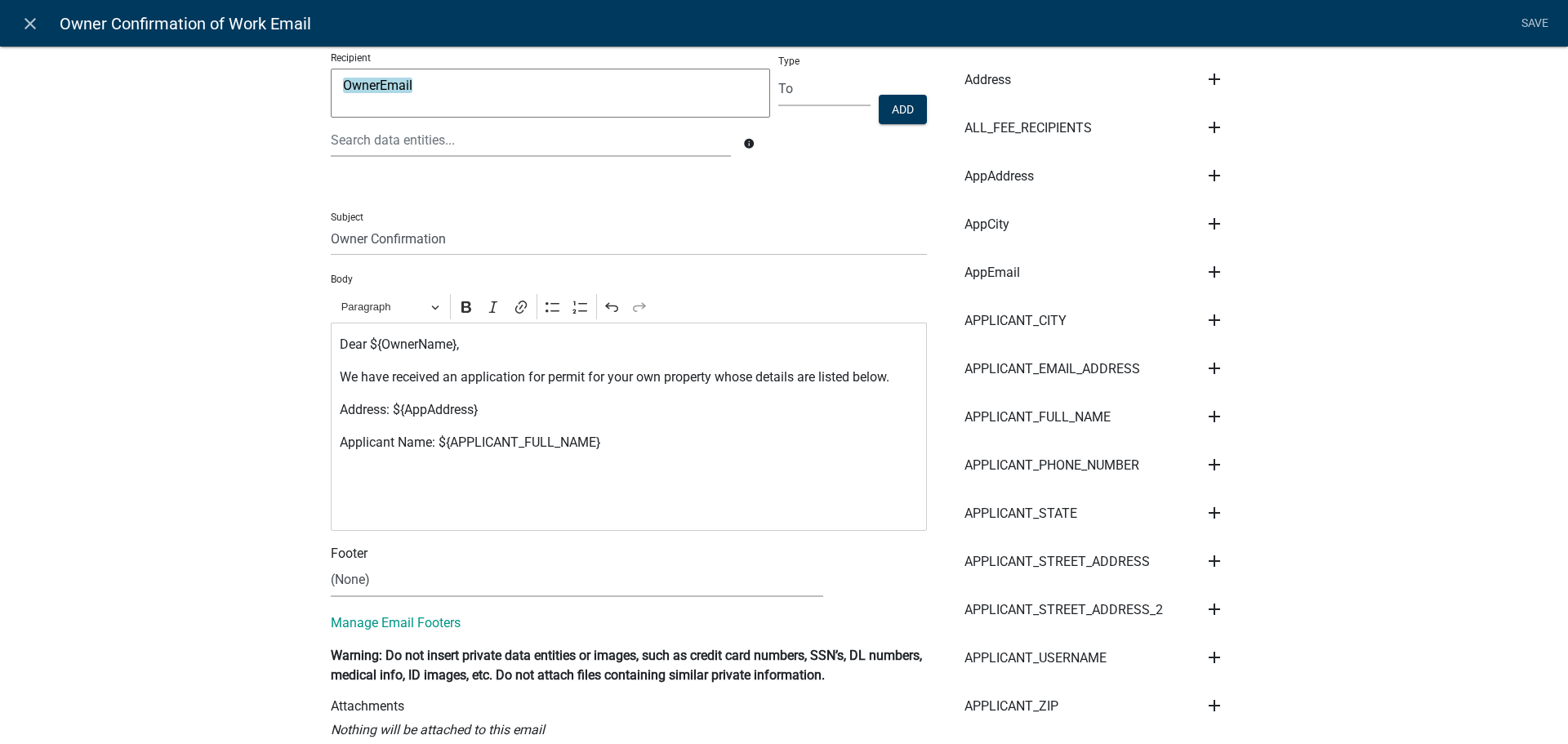
click at [636, 446] on p "Applicant Name: ${APPLICANT_FULL_NAME}" at bounding box center [629, 443] width 579 height 19
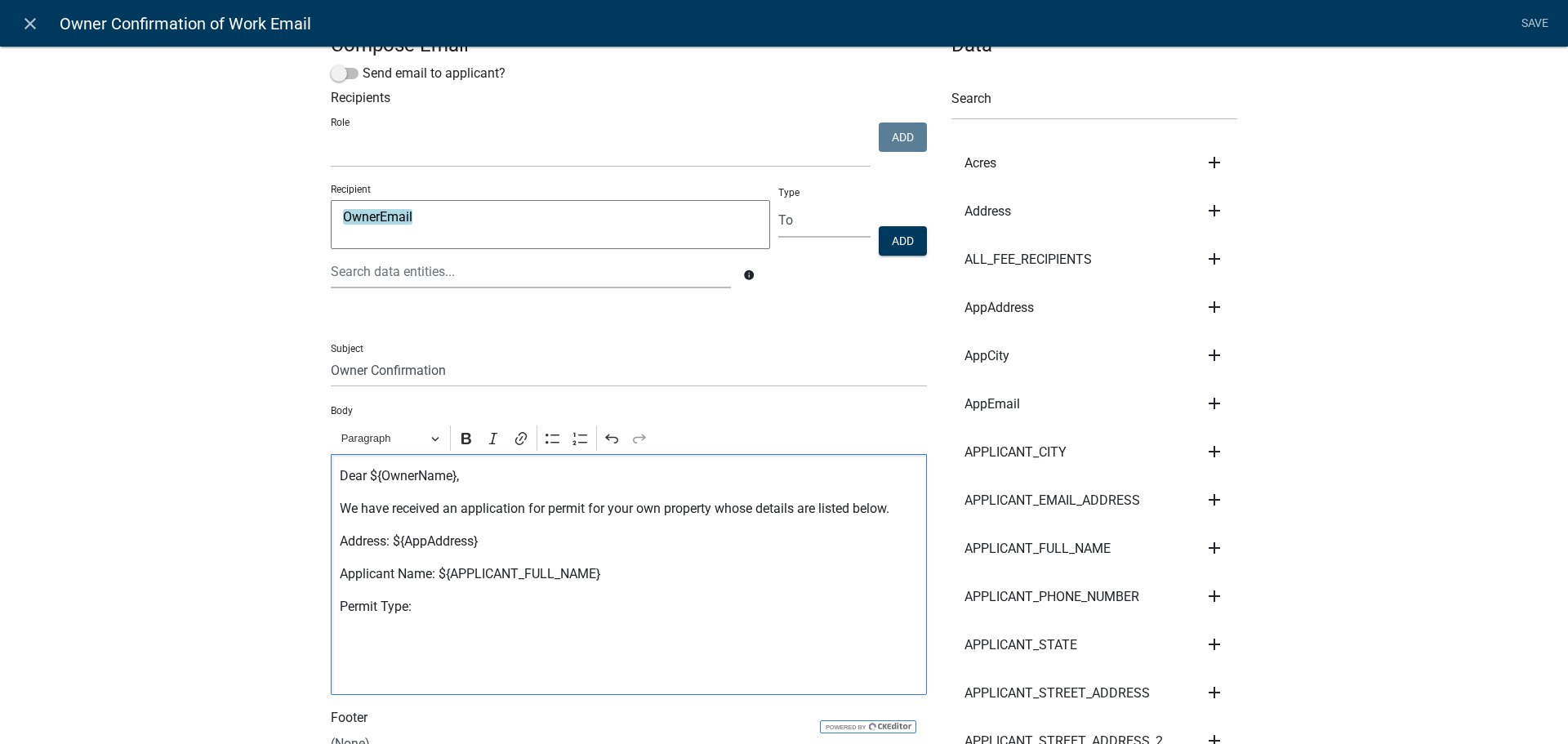
scroll to position [0, 0]
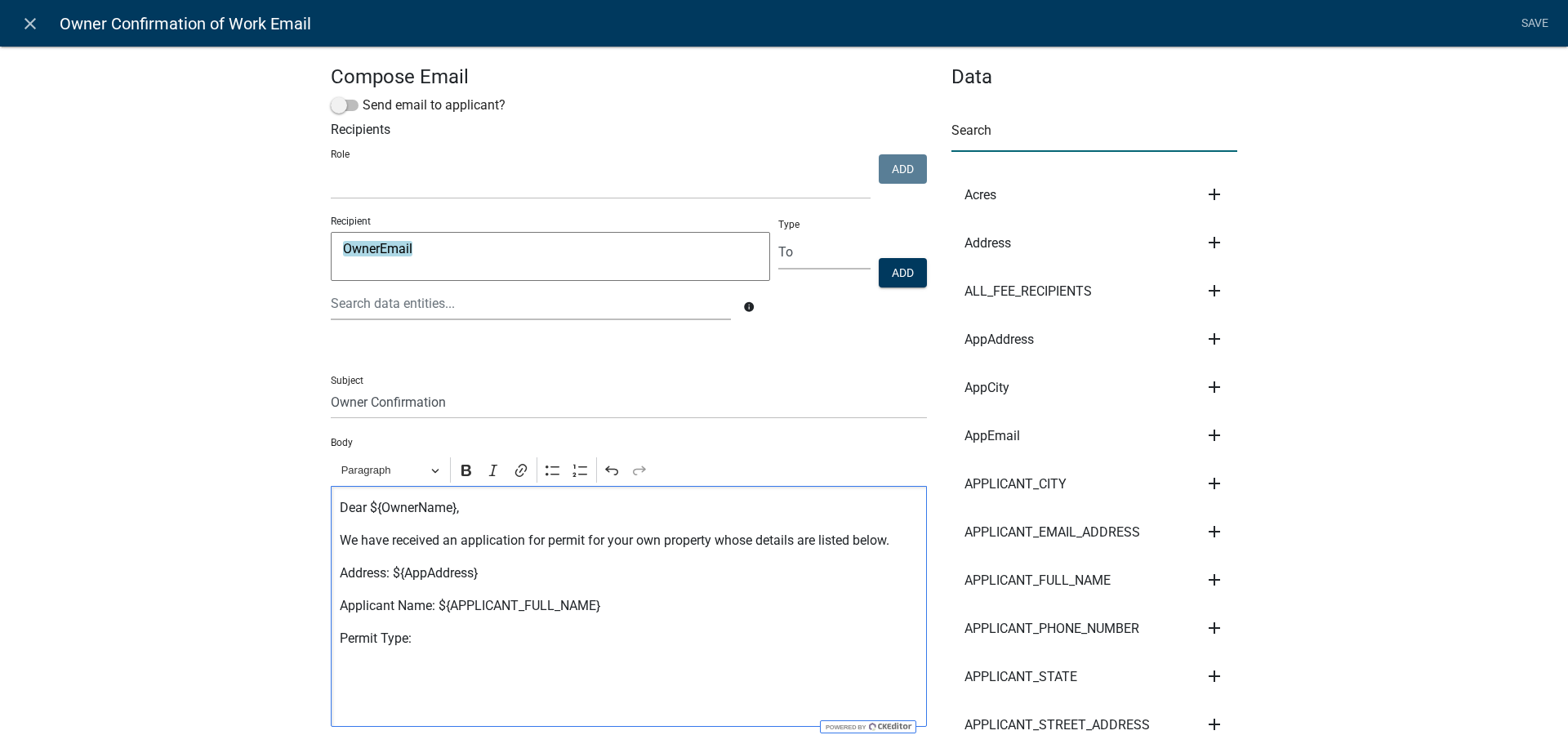
click at [1040, 136] on input "text" at bounding box center [1094, 135] width 286 height 34
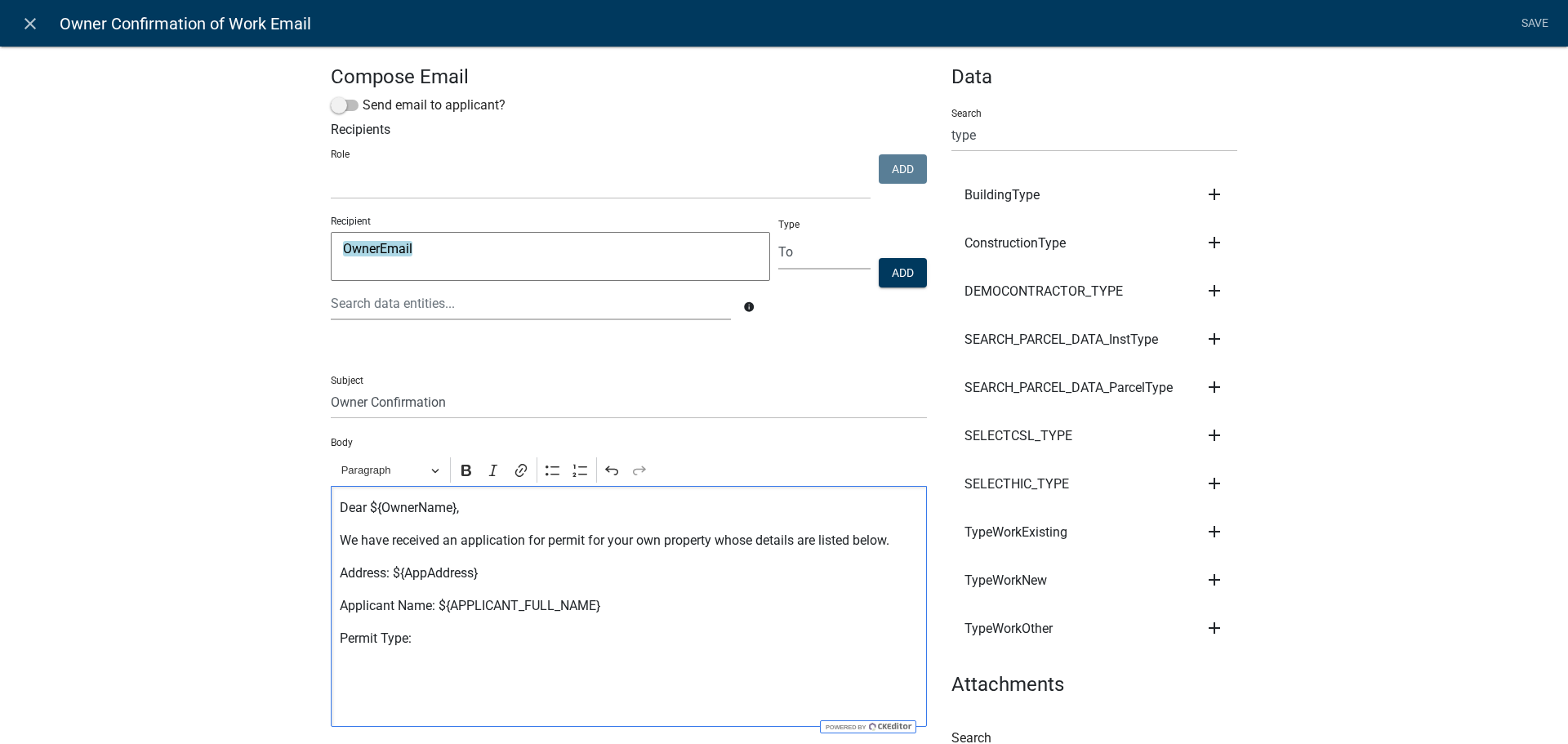
click at [457, 639] on p "Permit Type:" at bounding box center [629, 638] width 579 height 19
click at [559, 639] on p "Permit Type: Residential Building" at bounding box center [629, 638] width 579 height 19
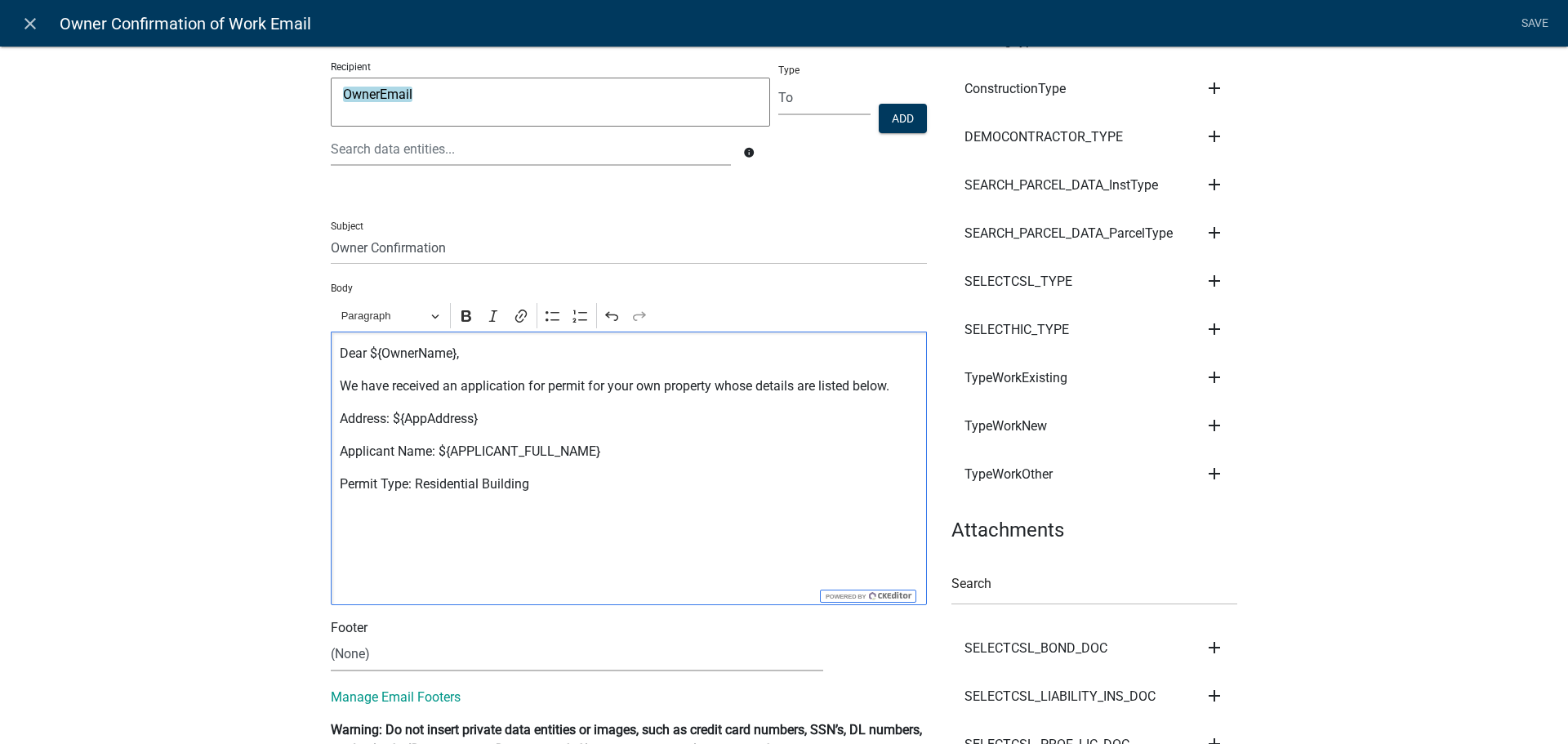
scroll to position [163, 0]
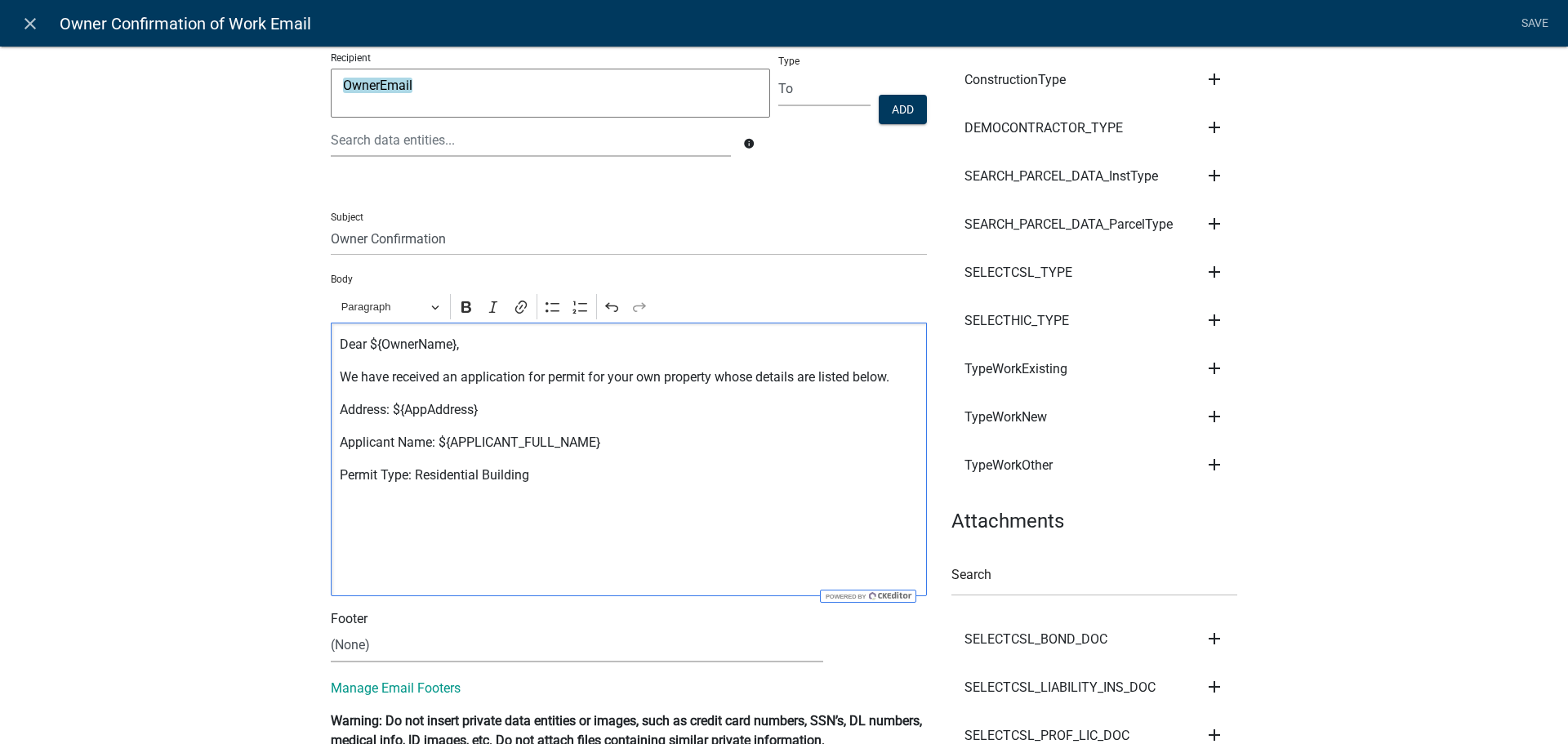
click at [425, 520] on div "Dear ${OwnerName}, We have received an application for permit for your own prop…" at bounding box center [628, 459] width 596 height 274
click at [418, 520] on div "Dear ${OwnerName}, We have received an application for permit for your own prop…" at bounding box center [628, 459] width 596 height 274
click at [412, 502] on p "Editor editing area: main. Press Alt+0 for help." at bounding box center [629, 508] width 579 height 19
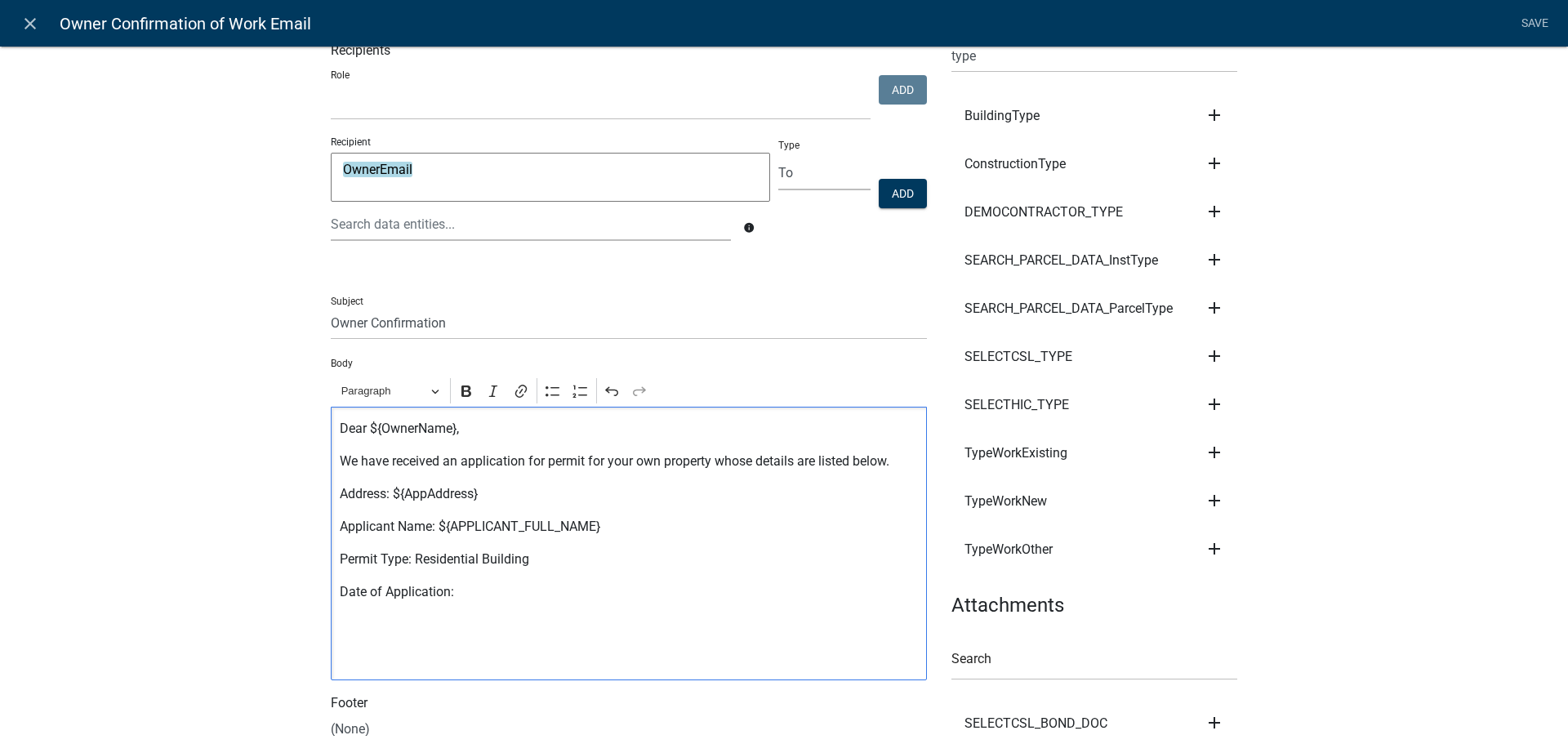
scroll to position [0, 0]
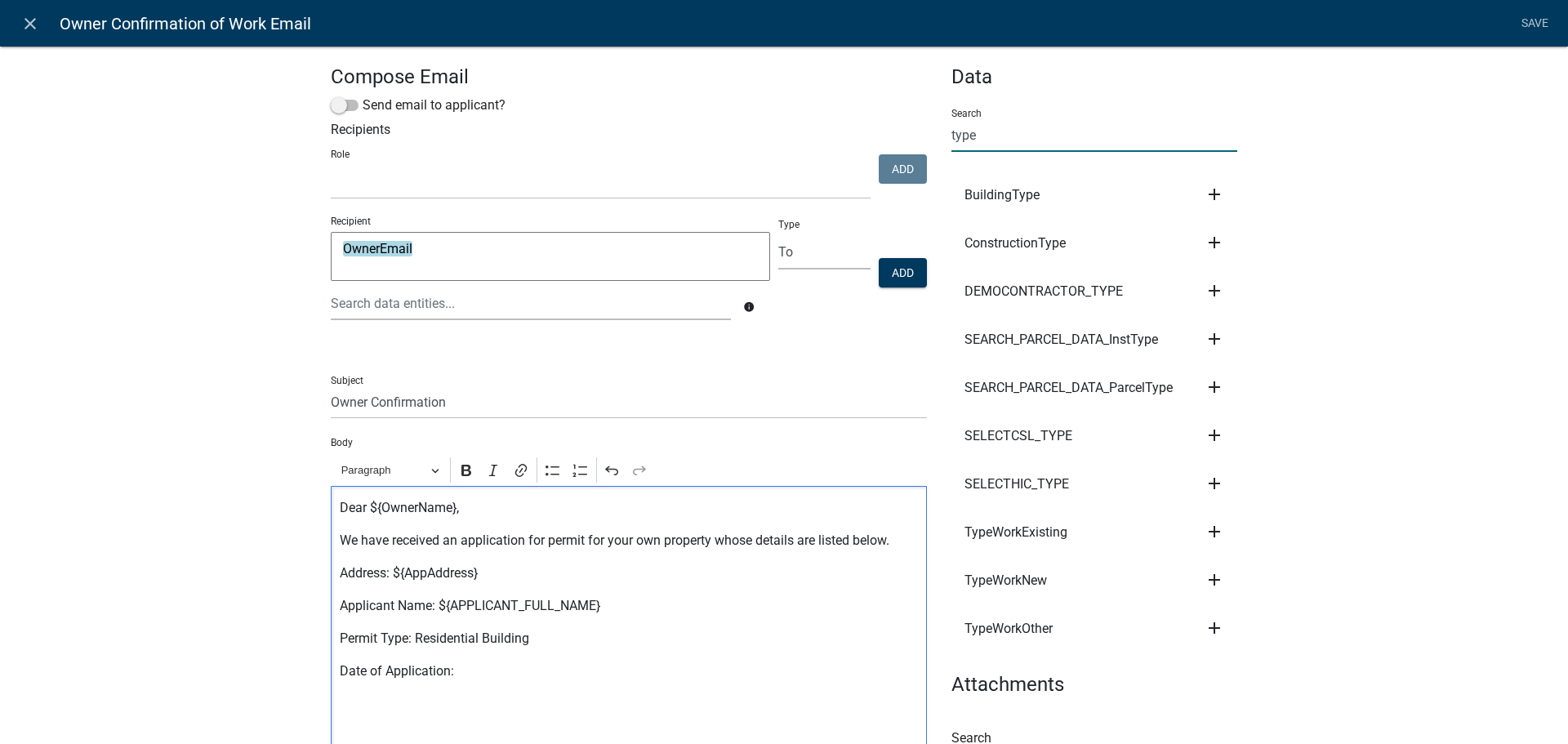
click at [1040, 131] on input "type" at bounding box center [1094, 135] width 286 height 34
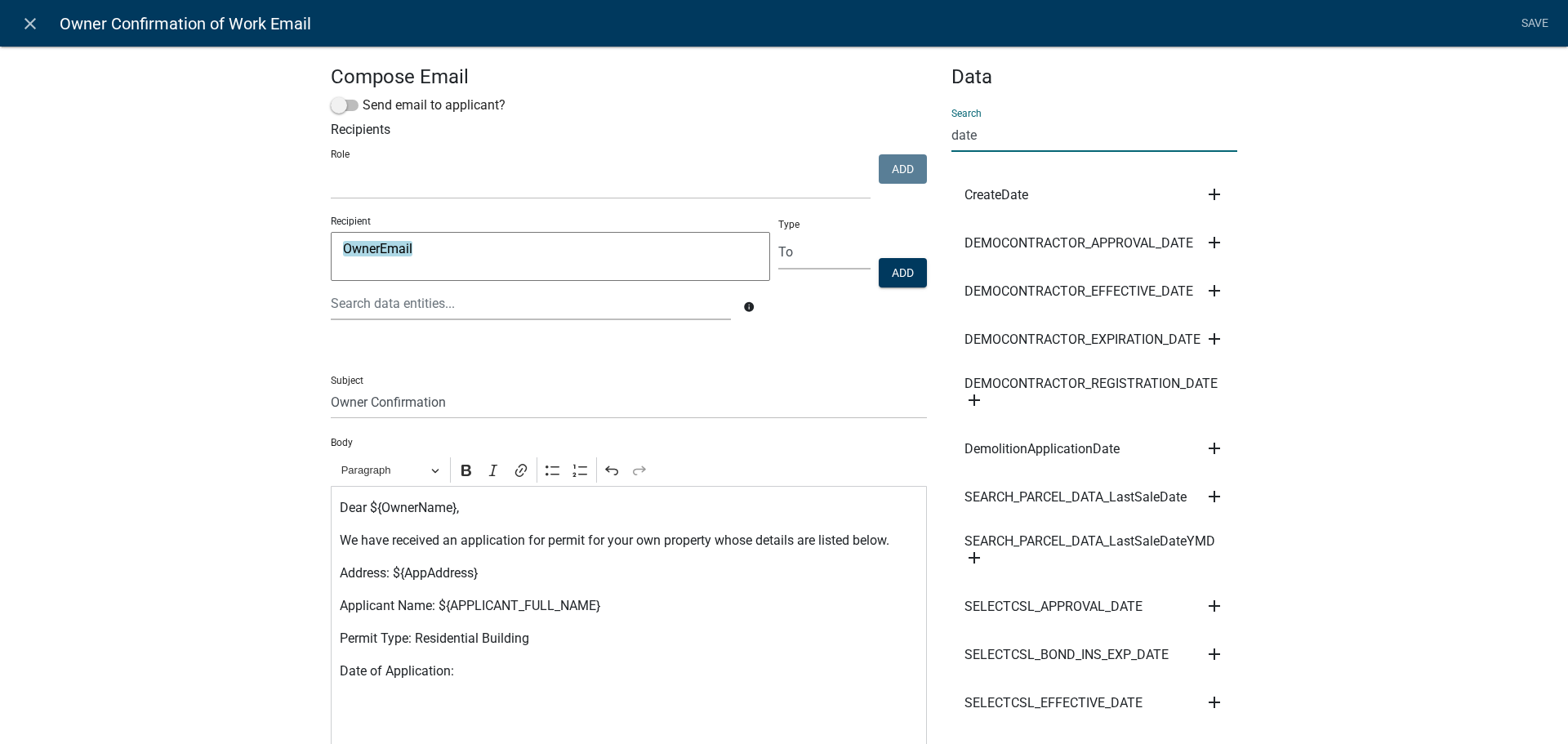
type input "date"
click at [1204, 193] on icon "add" at bounding box center [1214, 193] width 19 height 19
click at [1247, 261] on button "Body" at bounding box center [1269, 249] width 131 height 39
click at [628, 663] on p "Date of Application: ${CreateDate}" at bounding box center [629, 671] width 579 height 19
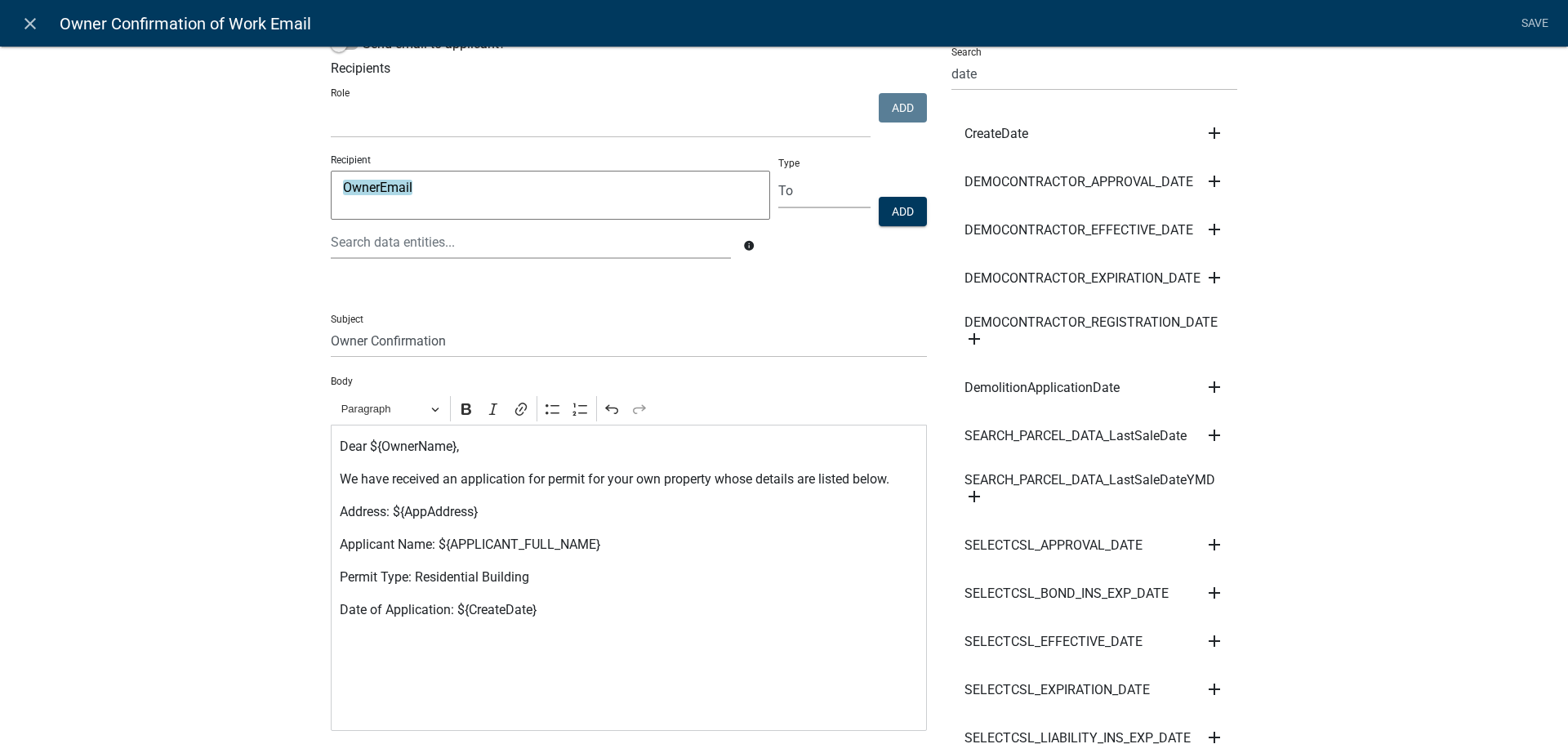
scroll to position [245, 0]
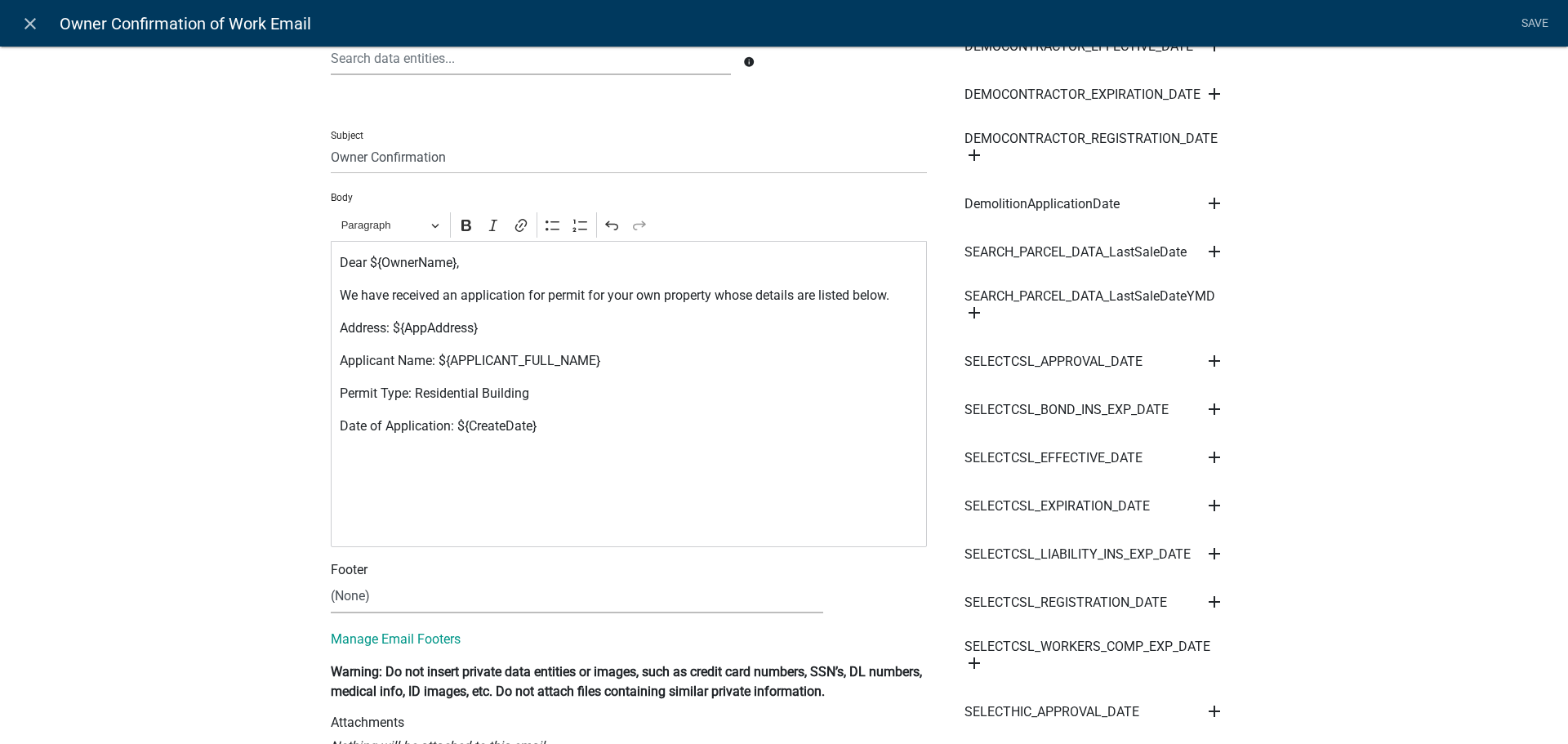
click at [425, 472] on div "Dear ${OwnerName}, We have received an application for permit for your own prop…" at bounding box center [628, 394] width 596 height 306
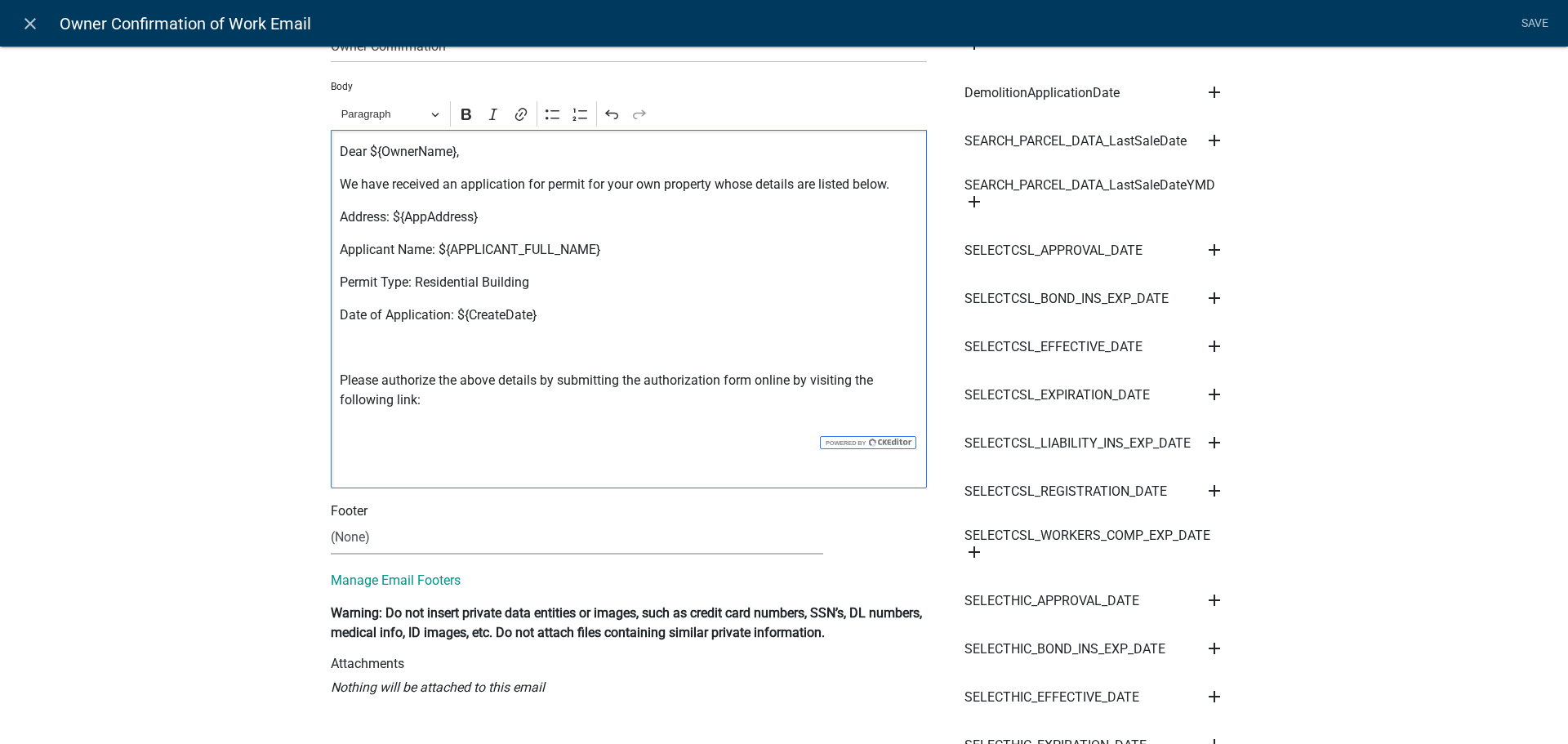
scroll to position [409, 0]
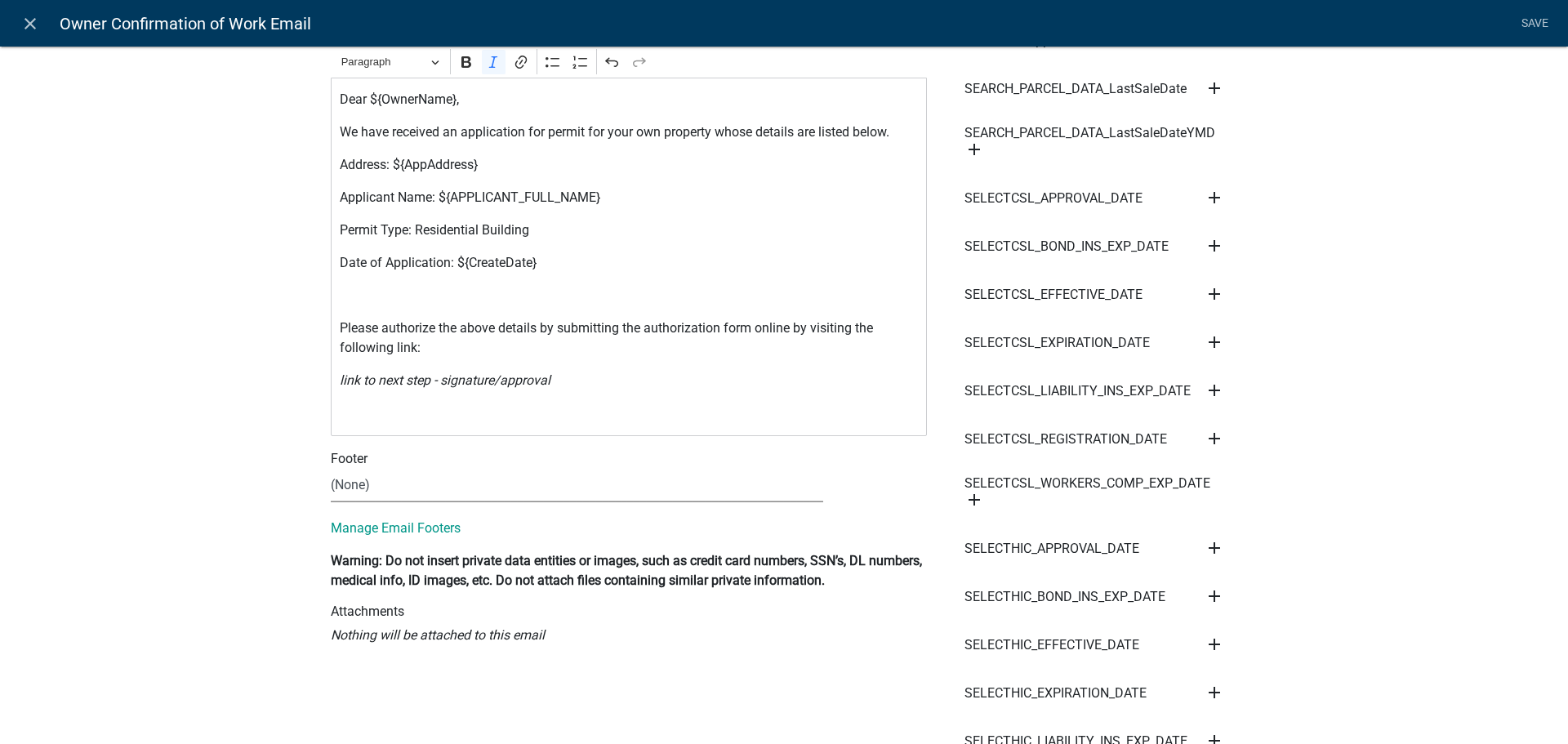
click at [365, 488] on select "(None) Staff Footer" at bounding box center [577, 486] width 493 height 34
select select "4d678b9a-8389-4796-a95f-96384d81bc63"
click at [331, 469] on select "(None) Staff Footer" at bounding box center [577, 486] width 493 height 34
click at [862, 492] on button "View" at bounding box center [874, 484] width 53 height 29
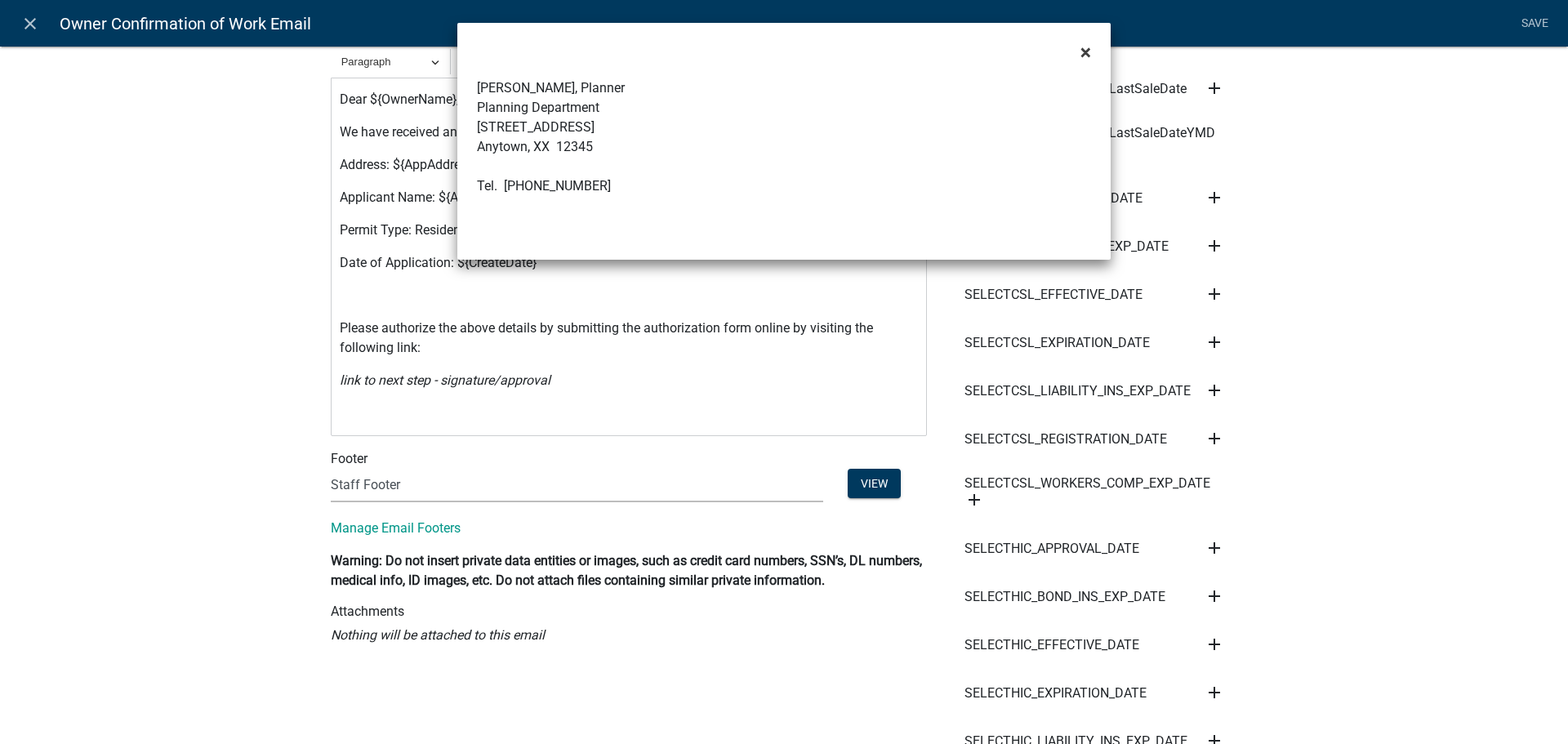
click at [1086, 50] on span "×" at bounding box center [1085, 52] width 11 height 23
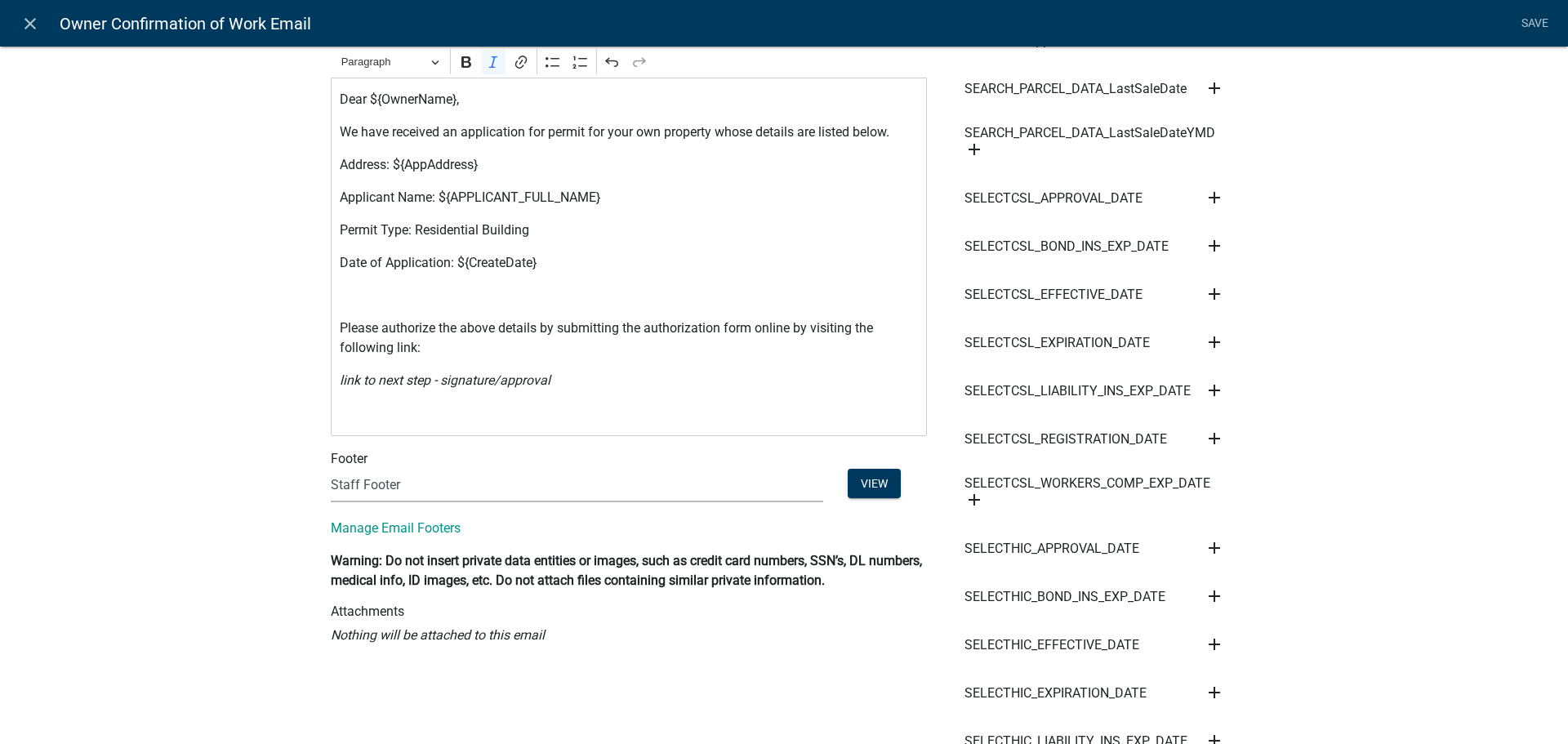
click at [255, 432] on div "Compose Email Send email to applicant? Recipients Role Building Commissioner De…" at bounding box center [784, 719] width 1568 height 2216
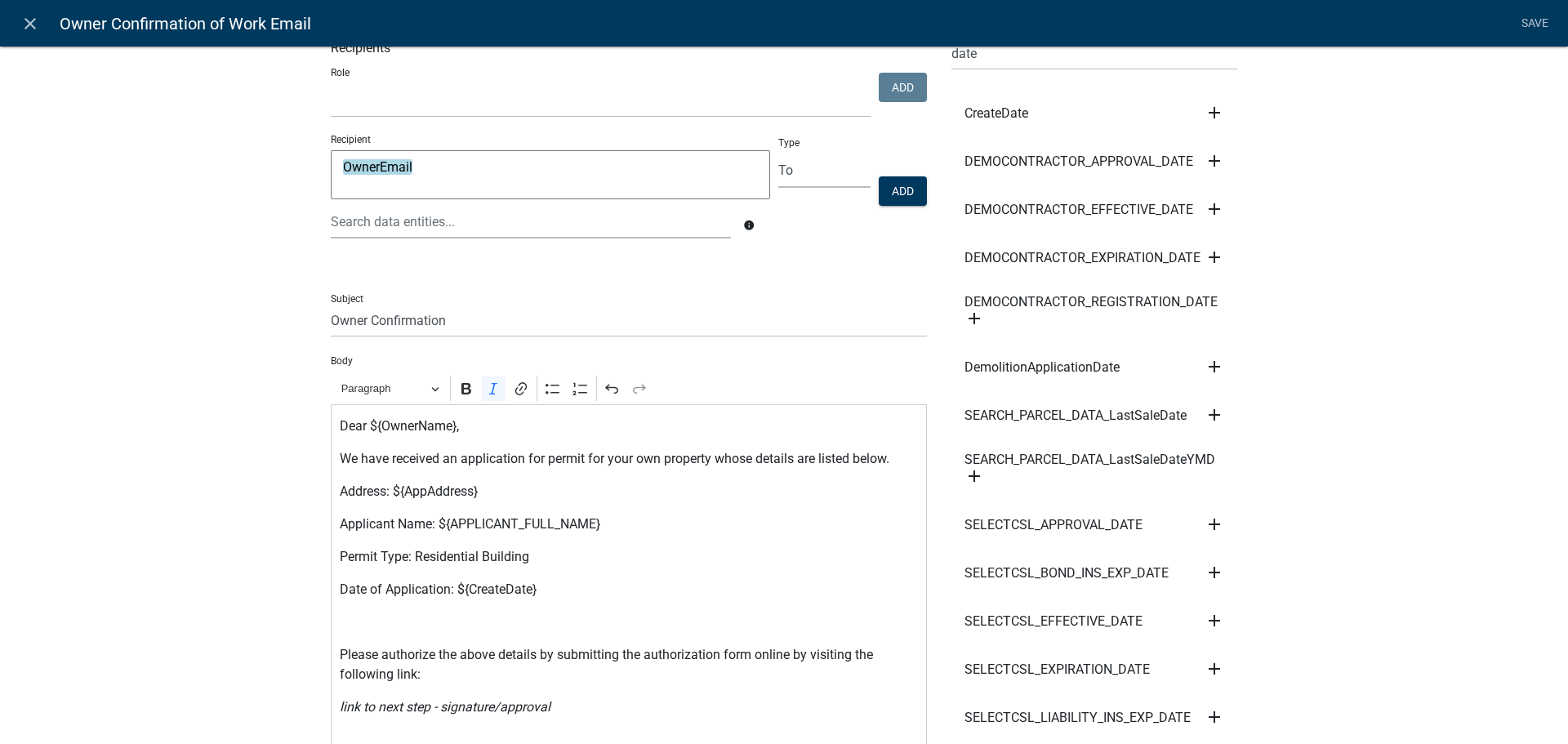
scroll to position [0, 0]
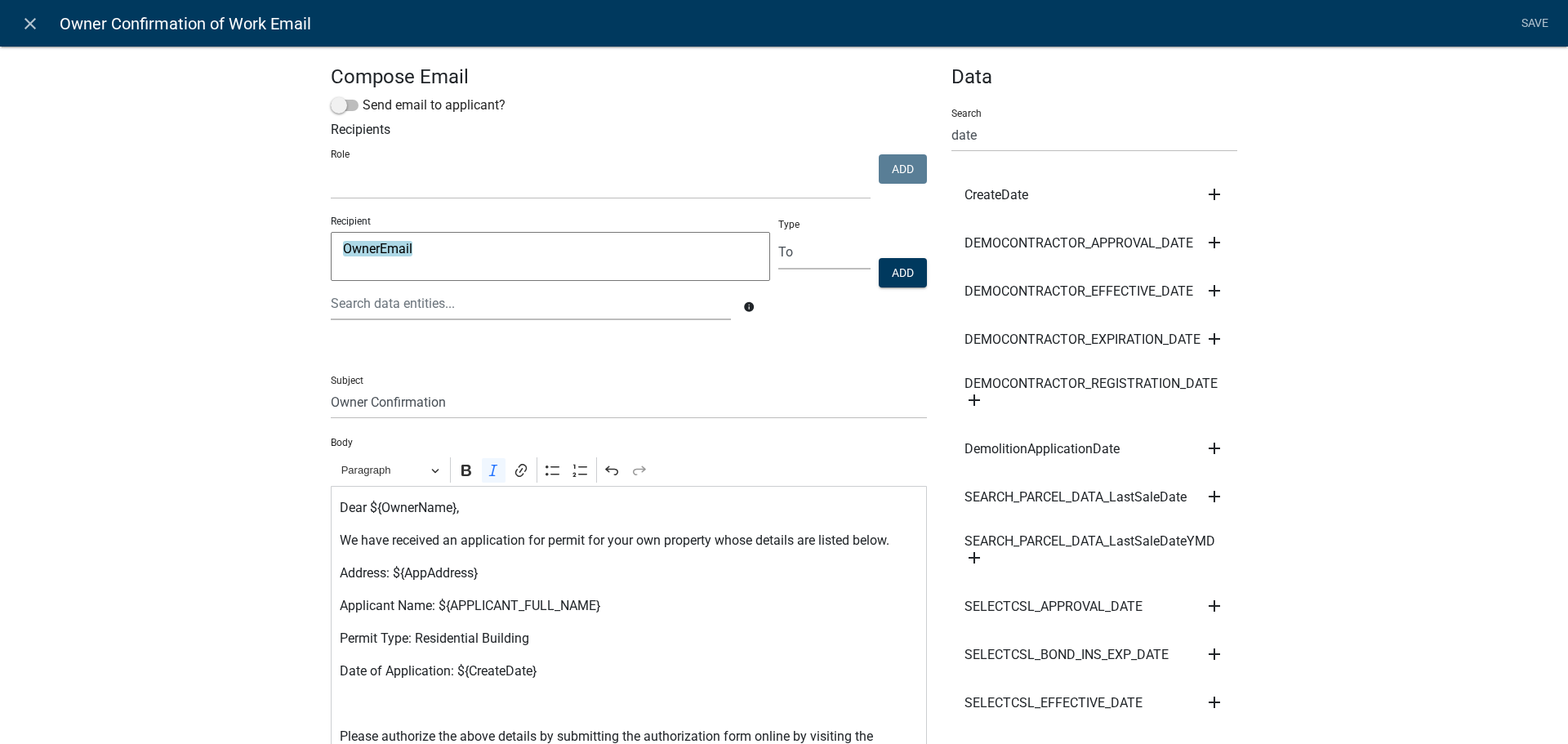
click at [910, 275] on button "Add" at bounding box center [902, 273] width 49 height 29
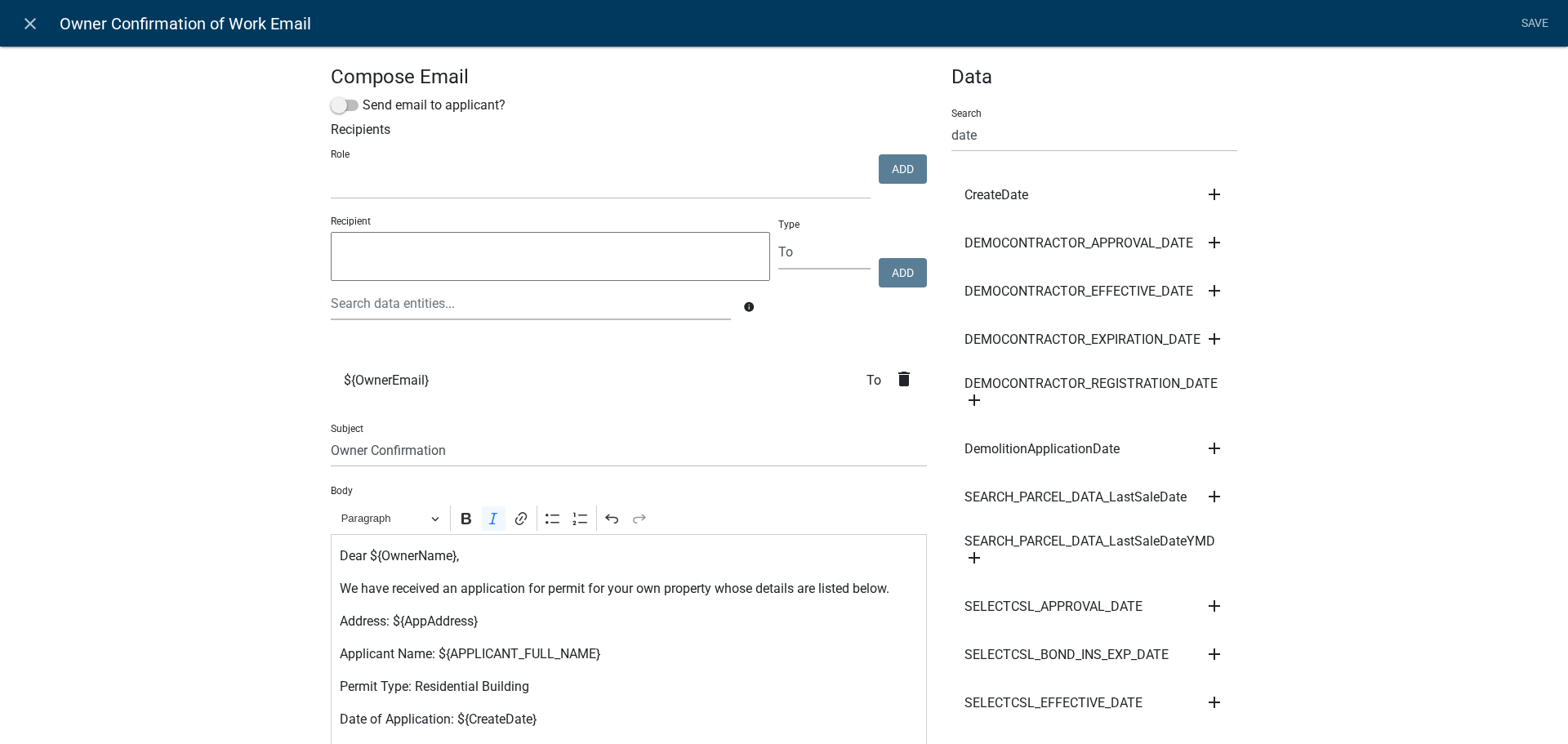
click at [1532, 27] on link "Save" at bounding box center [1534, 24] width 41 height 31
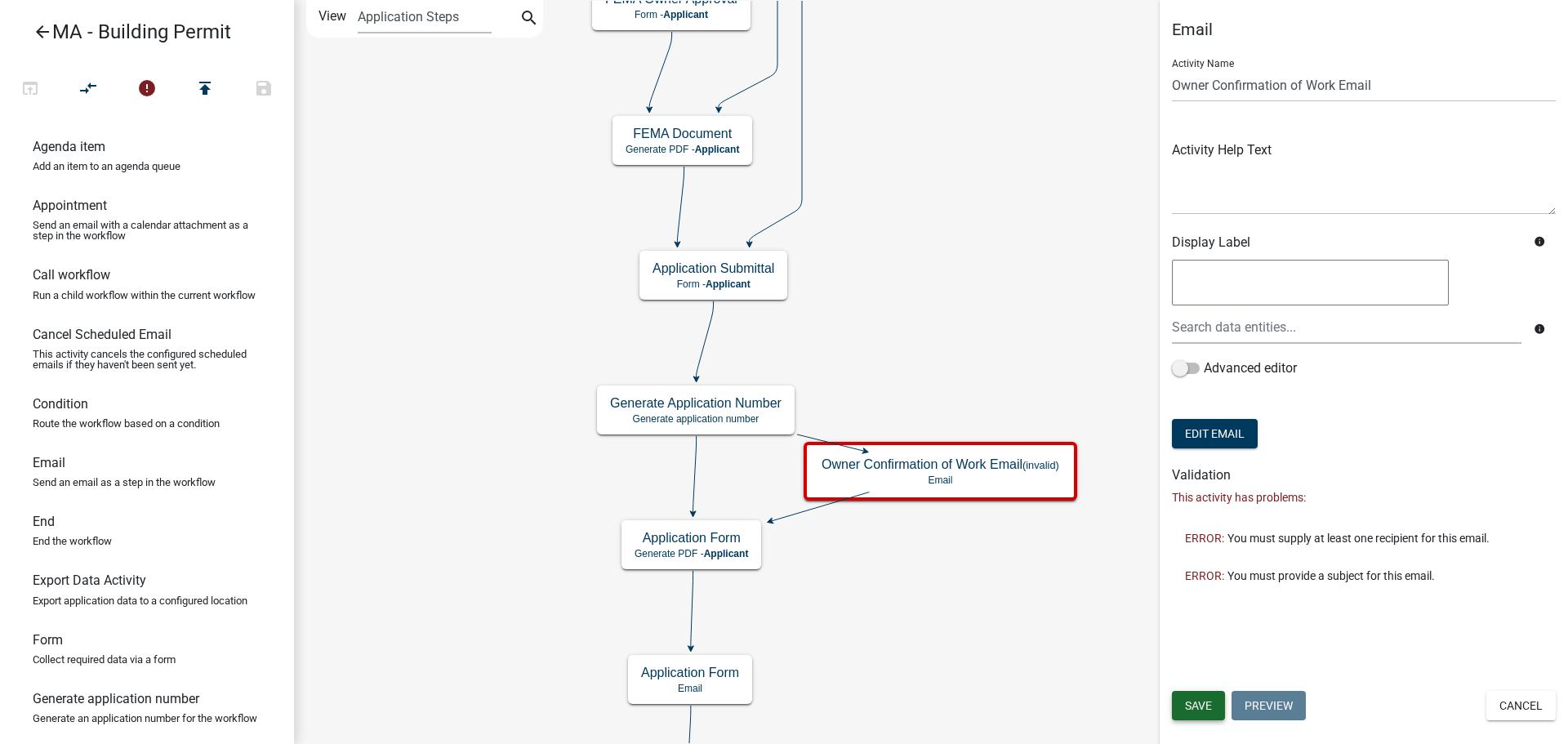
click at [1210, 704] on span "Save" at bounding box center [1198, 706] width 27 height 13
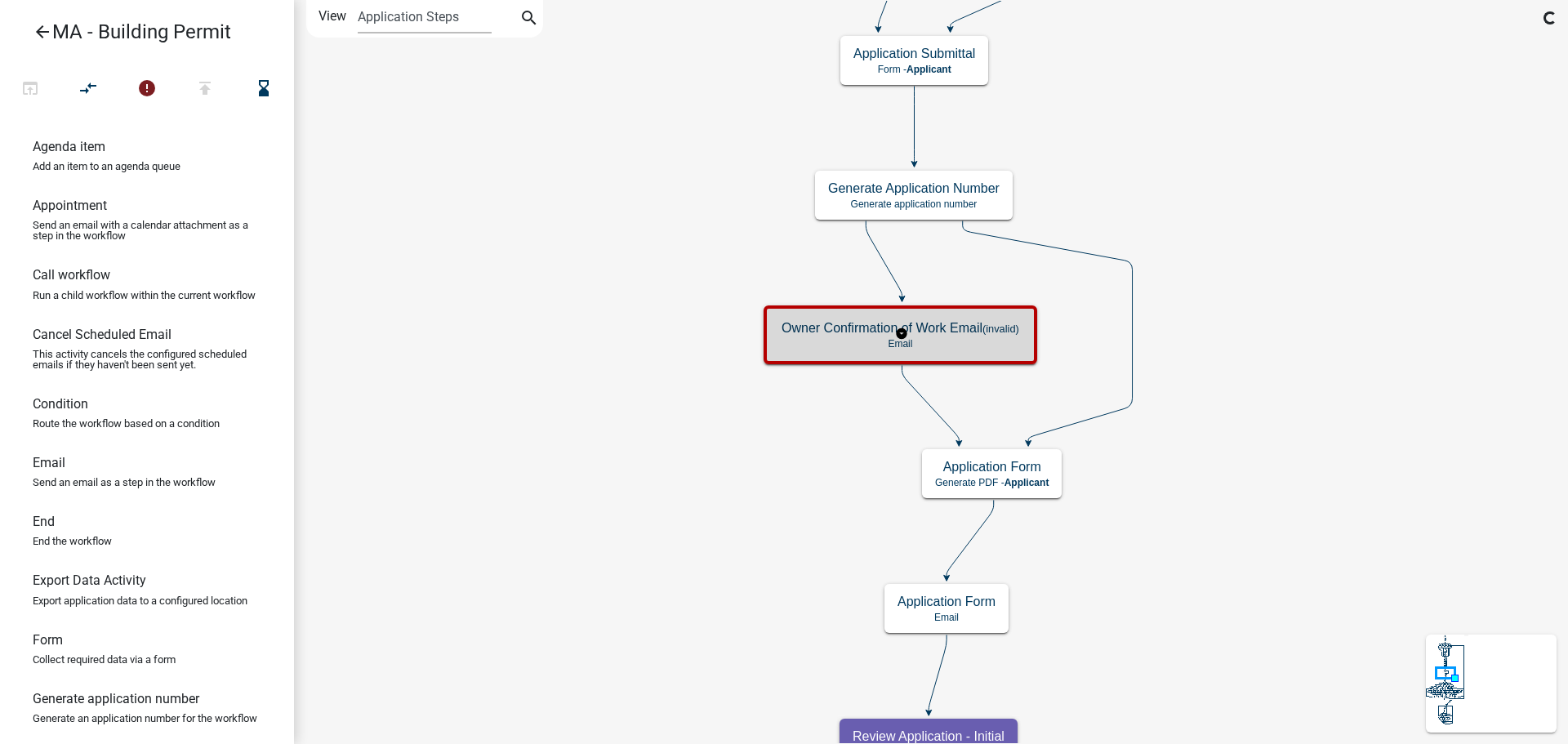
click at [953, 326] on h5 "Owner Confirmation of Work Email (invalid)" at bounding box center [899, 327] width 237 height 16
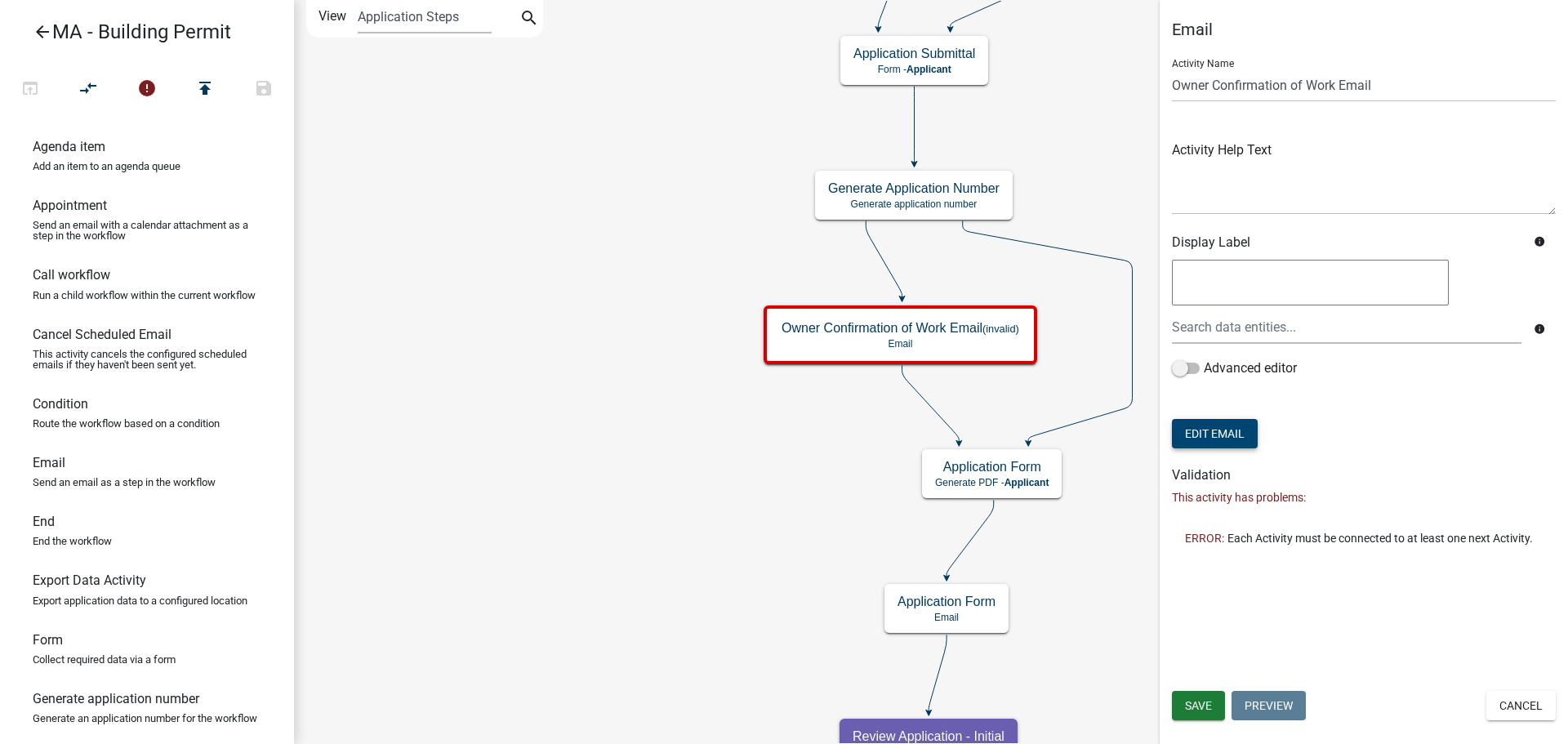
click at [1223, 430] on button "Edit Email" at bounding box center [1214, 433] width 86 height 29
select select "4d678b9a-8389-4796-a95f-96384d81bc63"
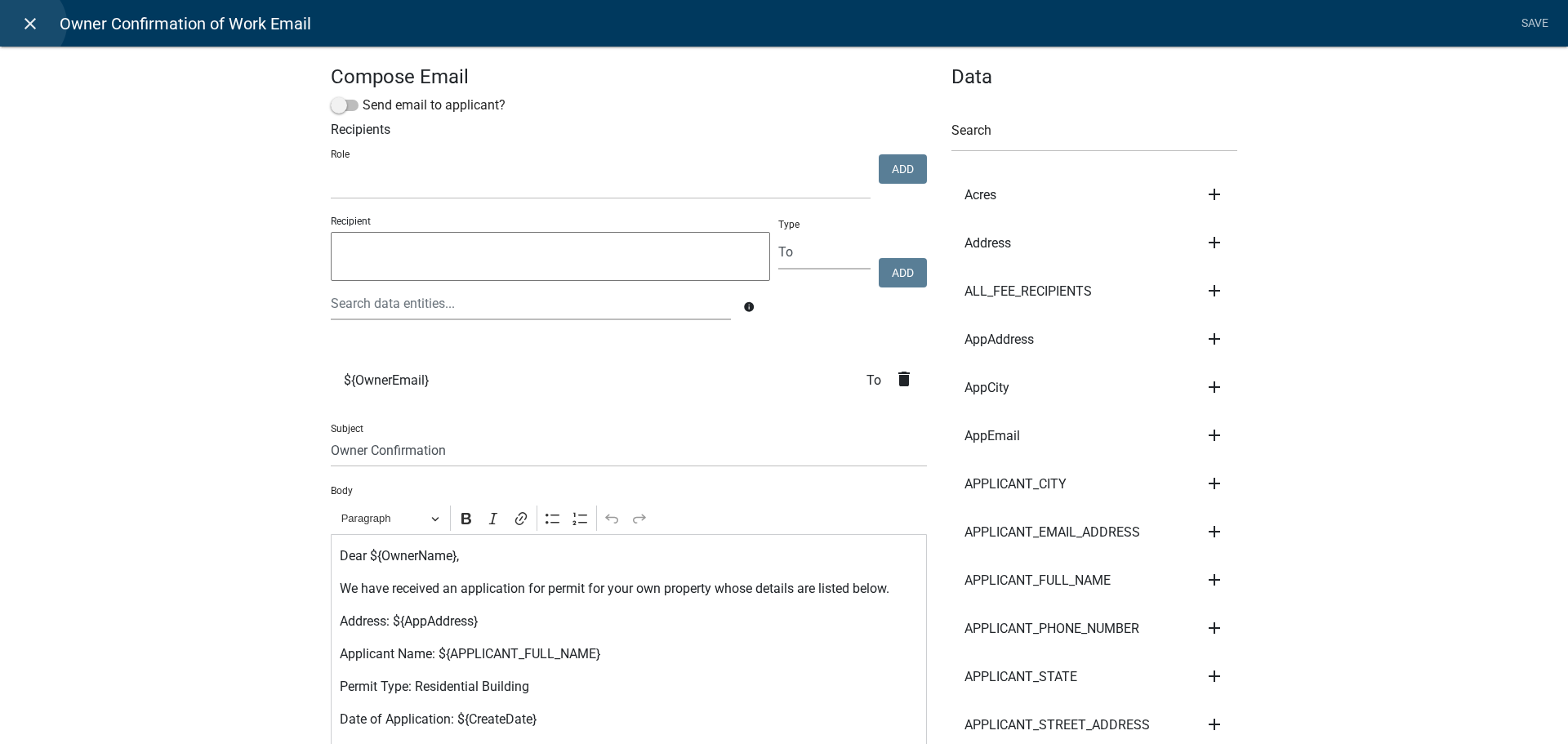
click at [26, 25] on icon "close" at bounding box center [29, 23] width 19 height 19
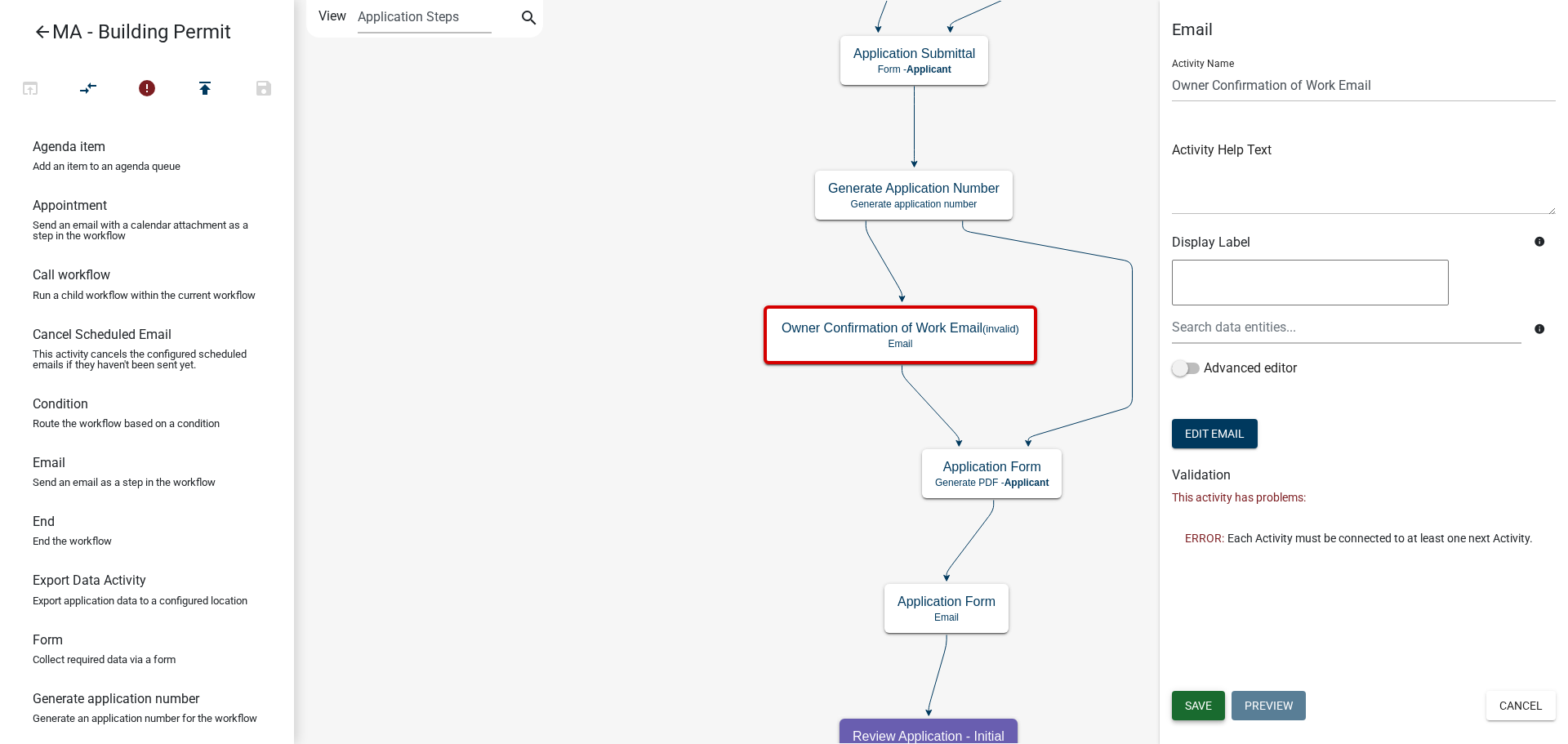
click at [1190, 703] on span "Save" at bounding box center [1198, 706] width 27 height 13
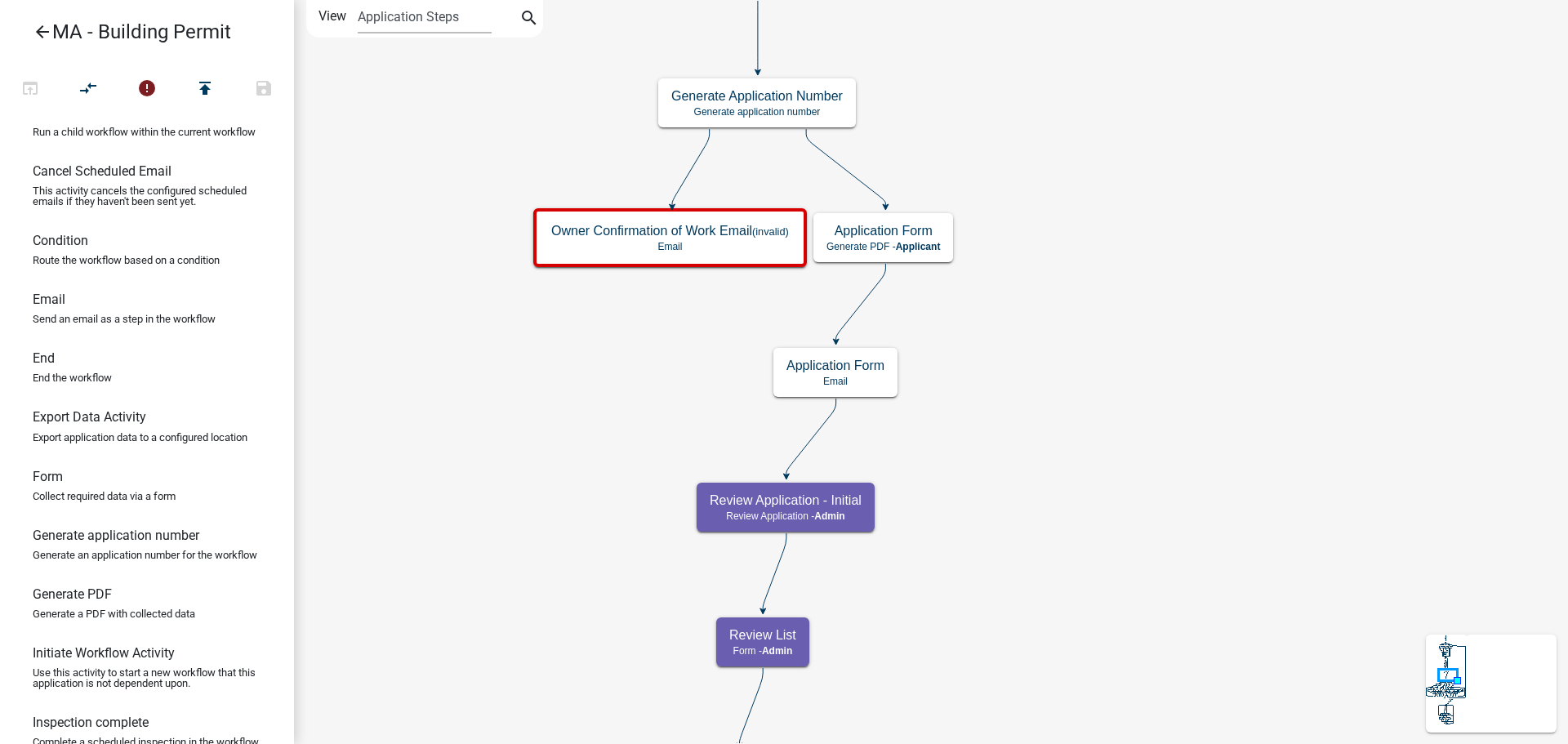
scroll to position [245, 0]
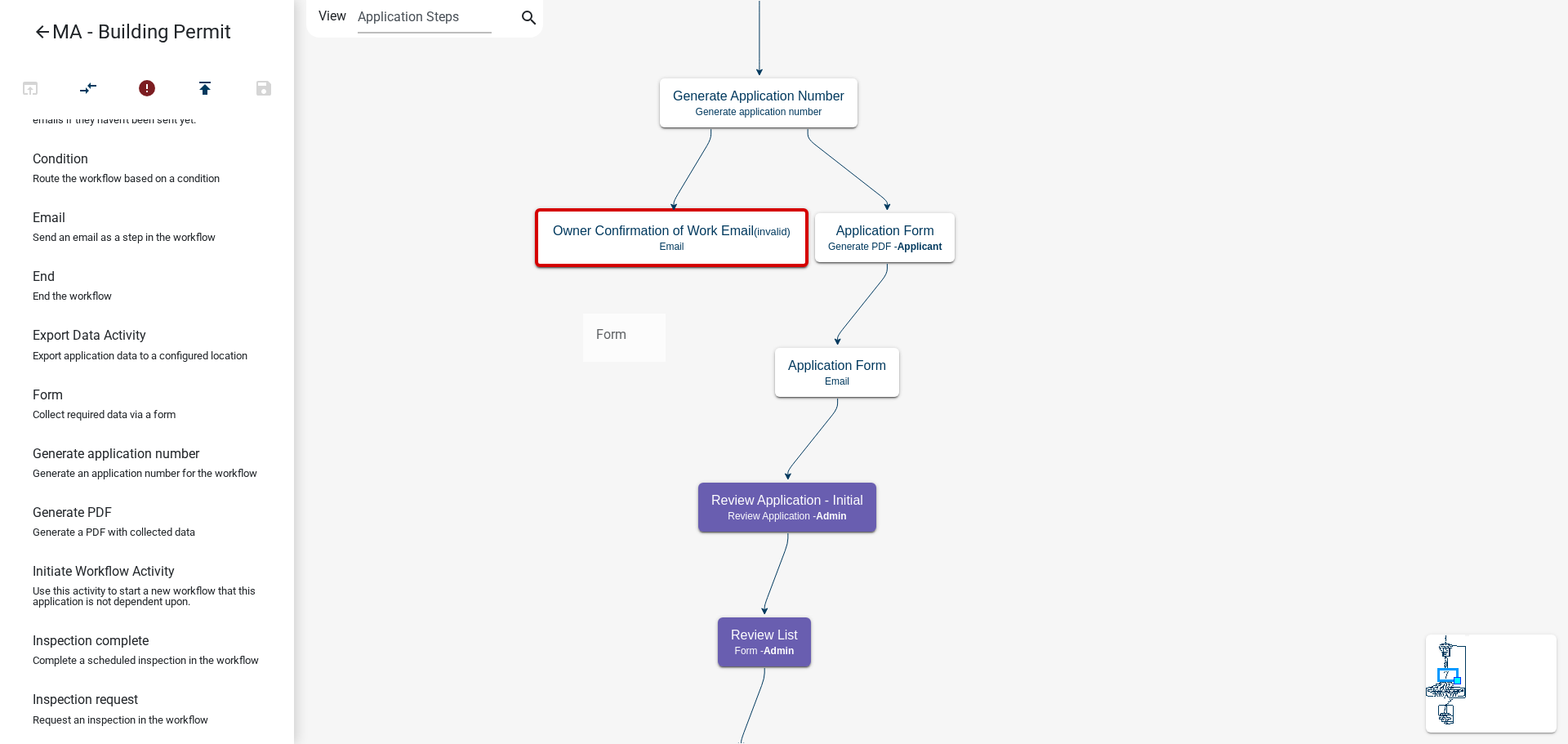
drag, startPoint x: 82, startPoint y: 441, endPoint x: 563, endPoint y: 312, distance: 498.0
click at [563, 312] on div "arrow_back MA - Building Permit open_in_browser compare_arrows error publish sa…" at bounding box center [784, 372] width 1568 height 744
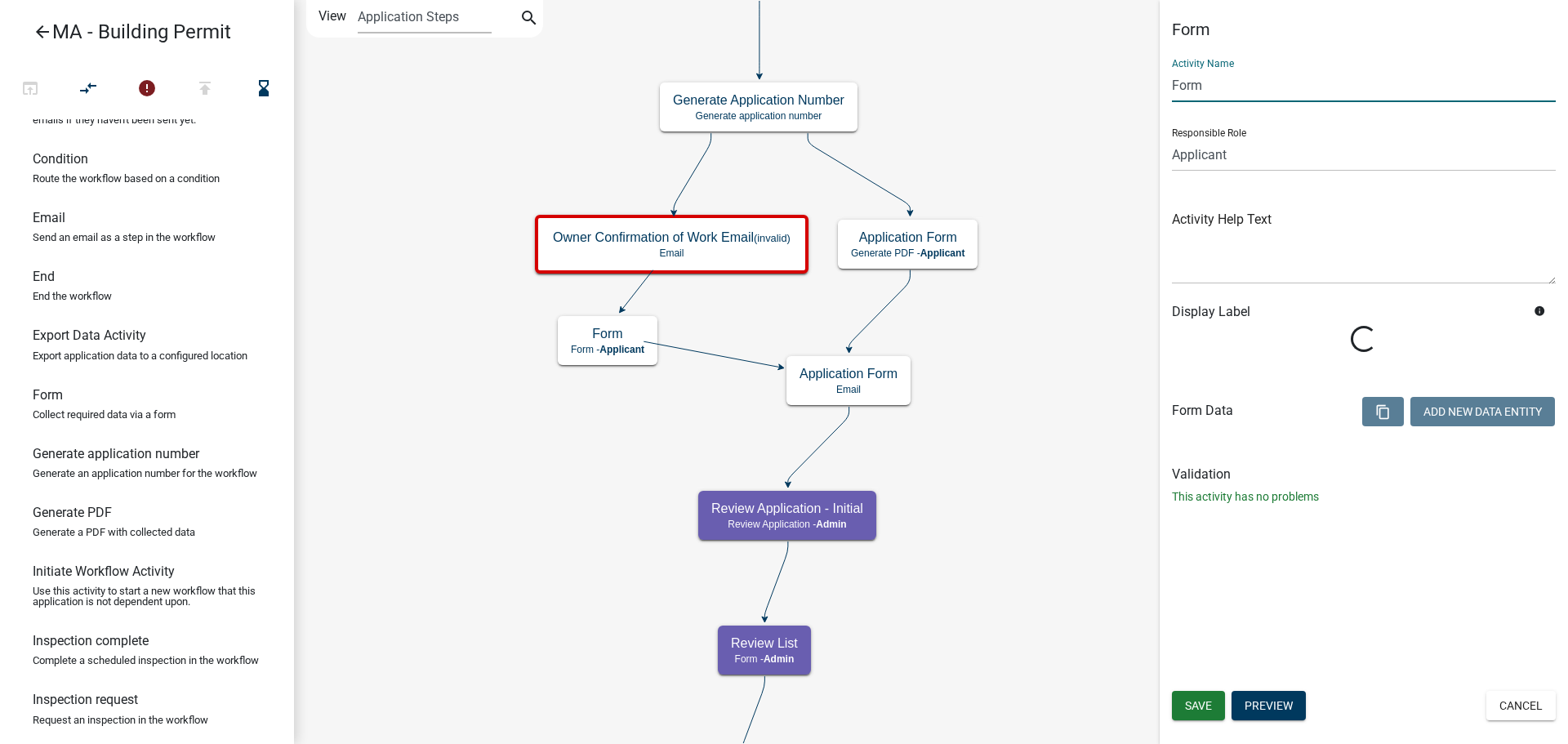
click at [1216, 92] on input "Form" at bounding box center [1363, 85] width 384 height 34
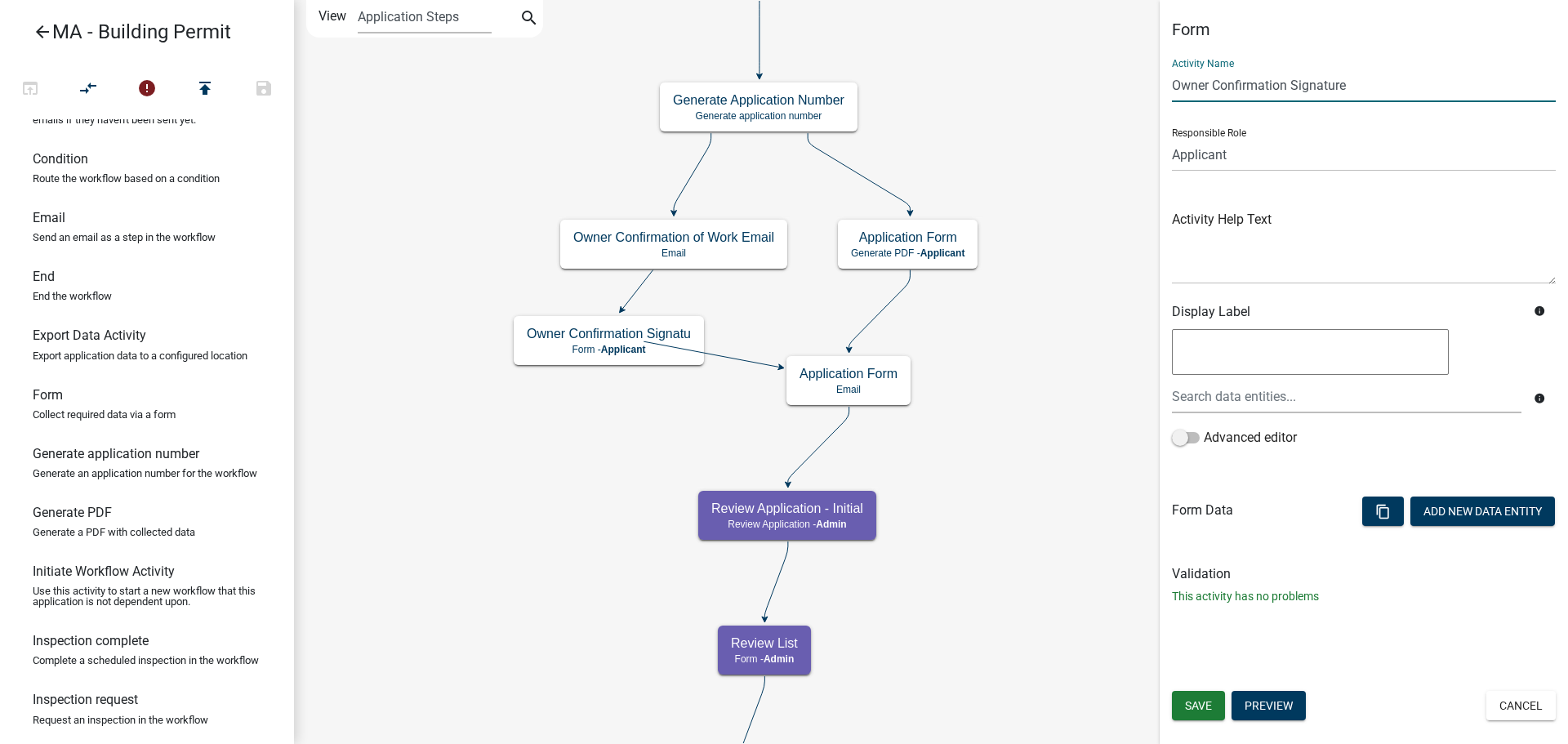
type input "Owner Confirmation Signature"
click at [1455, 323] on div "Display Label" at bounding box center [1346, 315] width 374 height 22
click at [1492, 513] on button "Add New Data Entity" at bounding box center [1483, 511] width 145 height 29
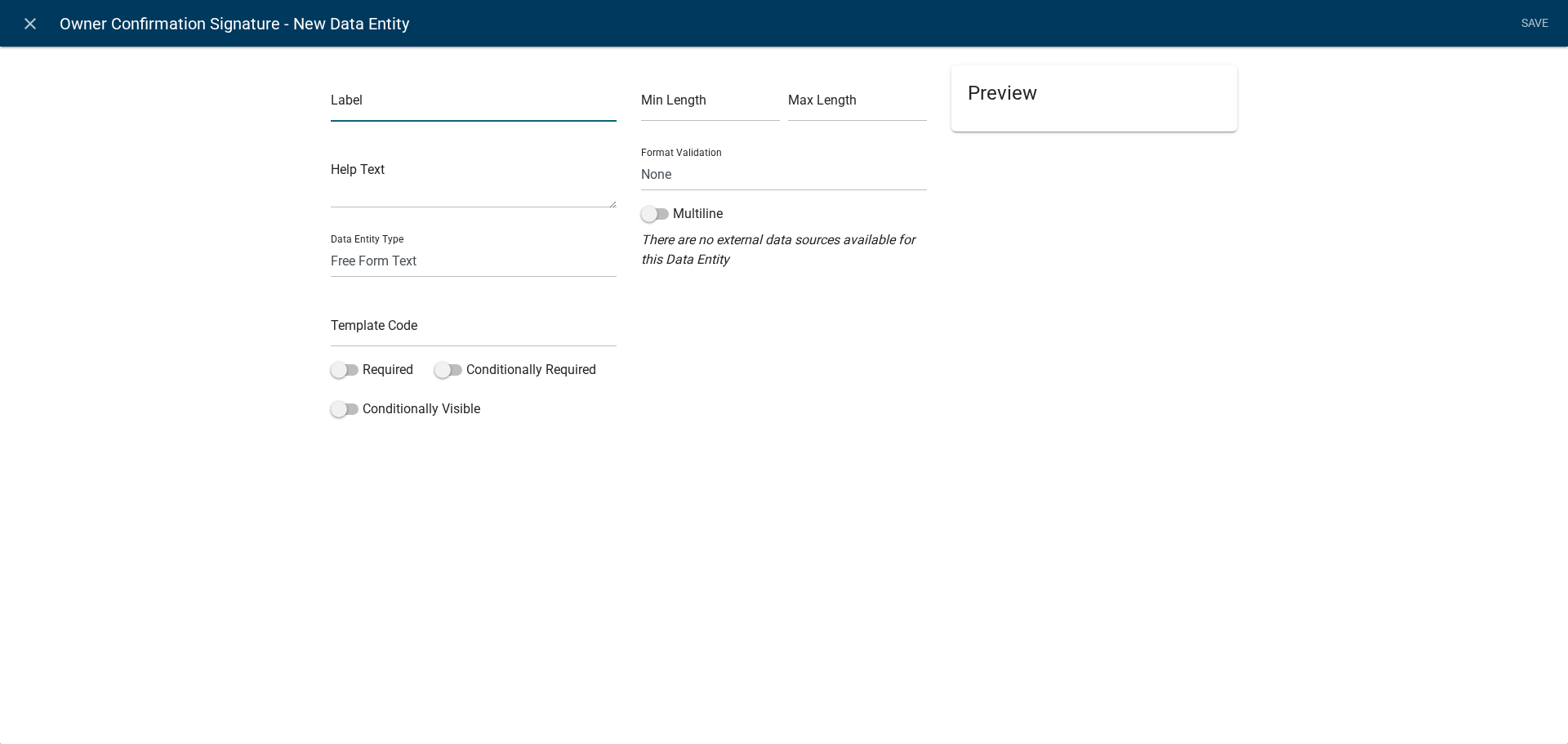
click at [546, 111] on input "text" at bounding box center [474, 104] width 286 height 34
type input "Homeowner Confirmation Text"
click at [474, 261] on select "Free Form Text Document Display Entity Value Fee Numeric Data Date Map Sketch D…" at bounding box center [474, 261] width 286 height 34
select select "rich-text"
click at [331, 245] on select "Free Form Text Document Display Entity Value Fee Numeric Data Date Map Sketch D…" at bounding box center [474, 261] width 286 height 34
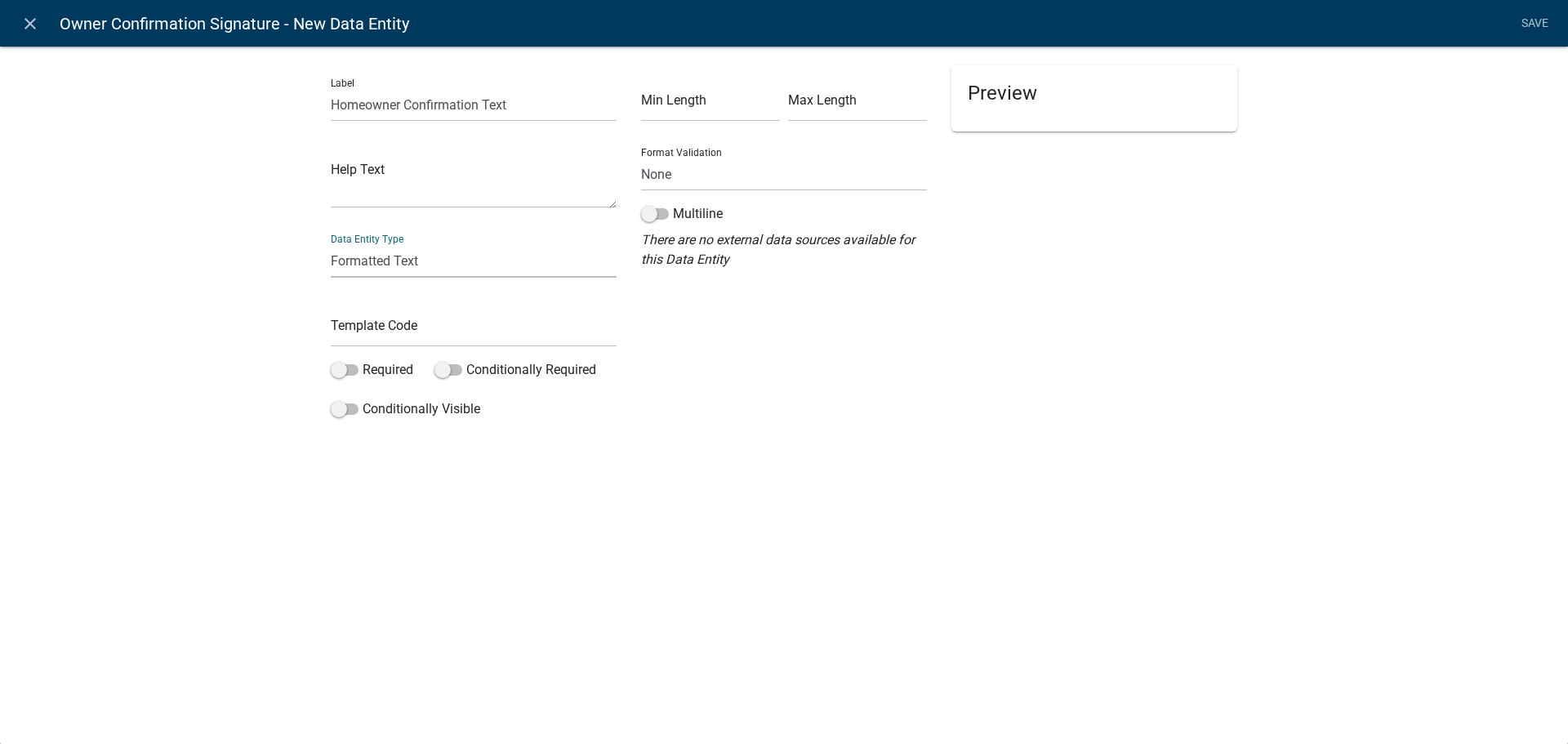
select select "rich-text"
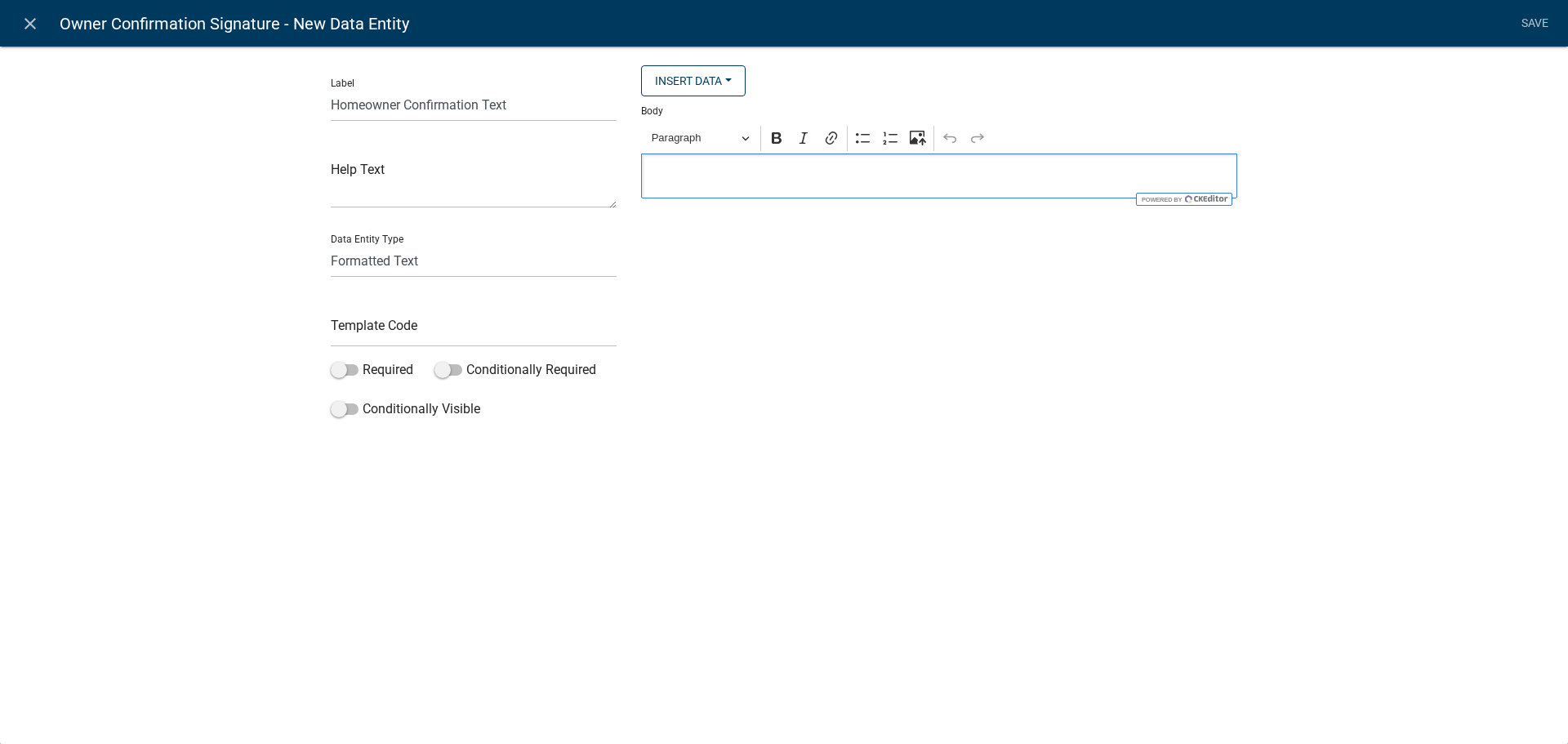
click at [857, 170] on p "Editor editing area: main. Press Alt+0 for help." at bounding box center [940, 176] width 579 height 19
click at [683, 81] on button "Insert Data" at bounding box center [693, 81] width 104 height 31
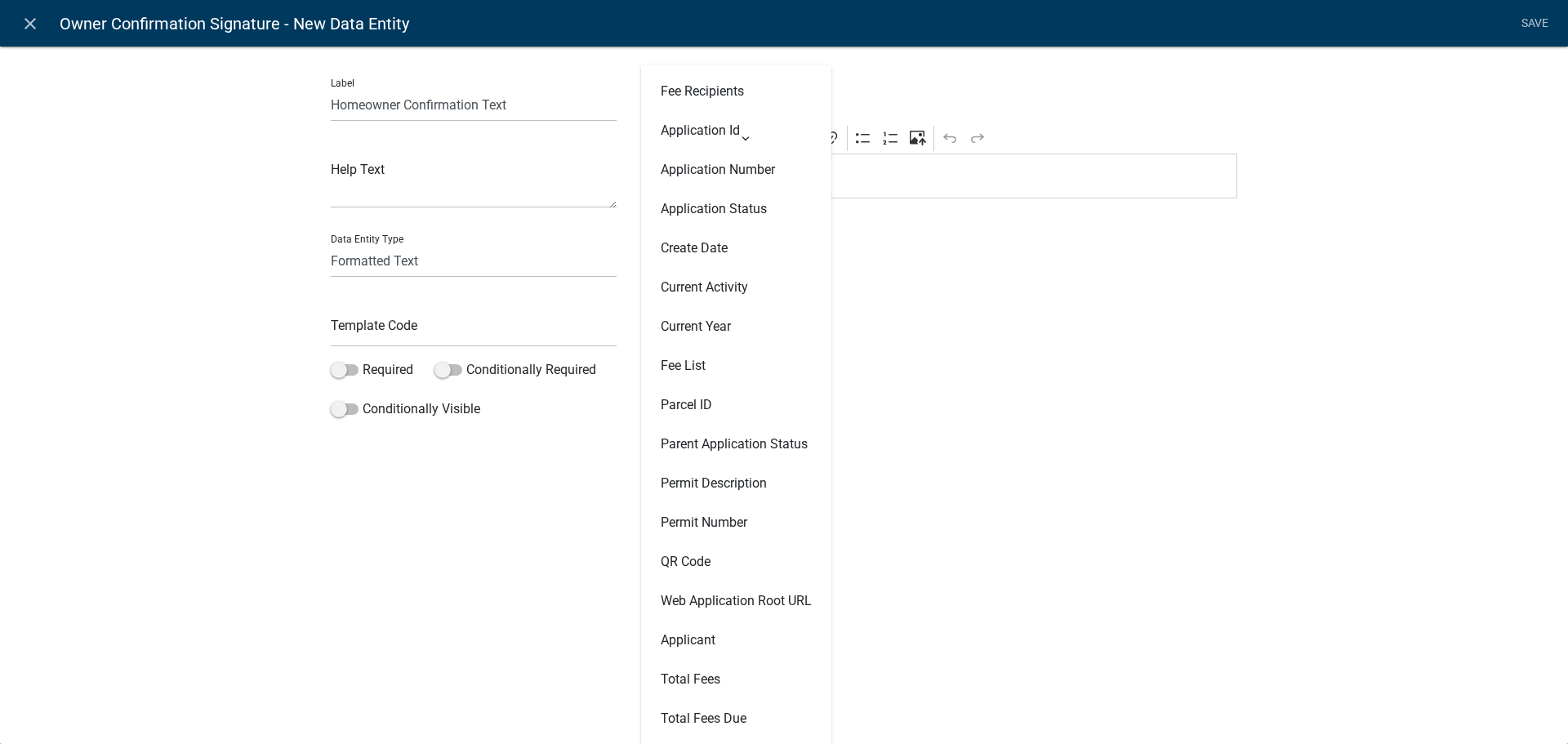
click at [922, 86] on form "Insert Data Fee Recipients Application Id Application Number Application Status…" at bounding box center [939, 131] width 596 height 133
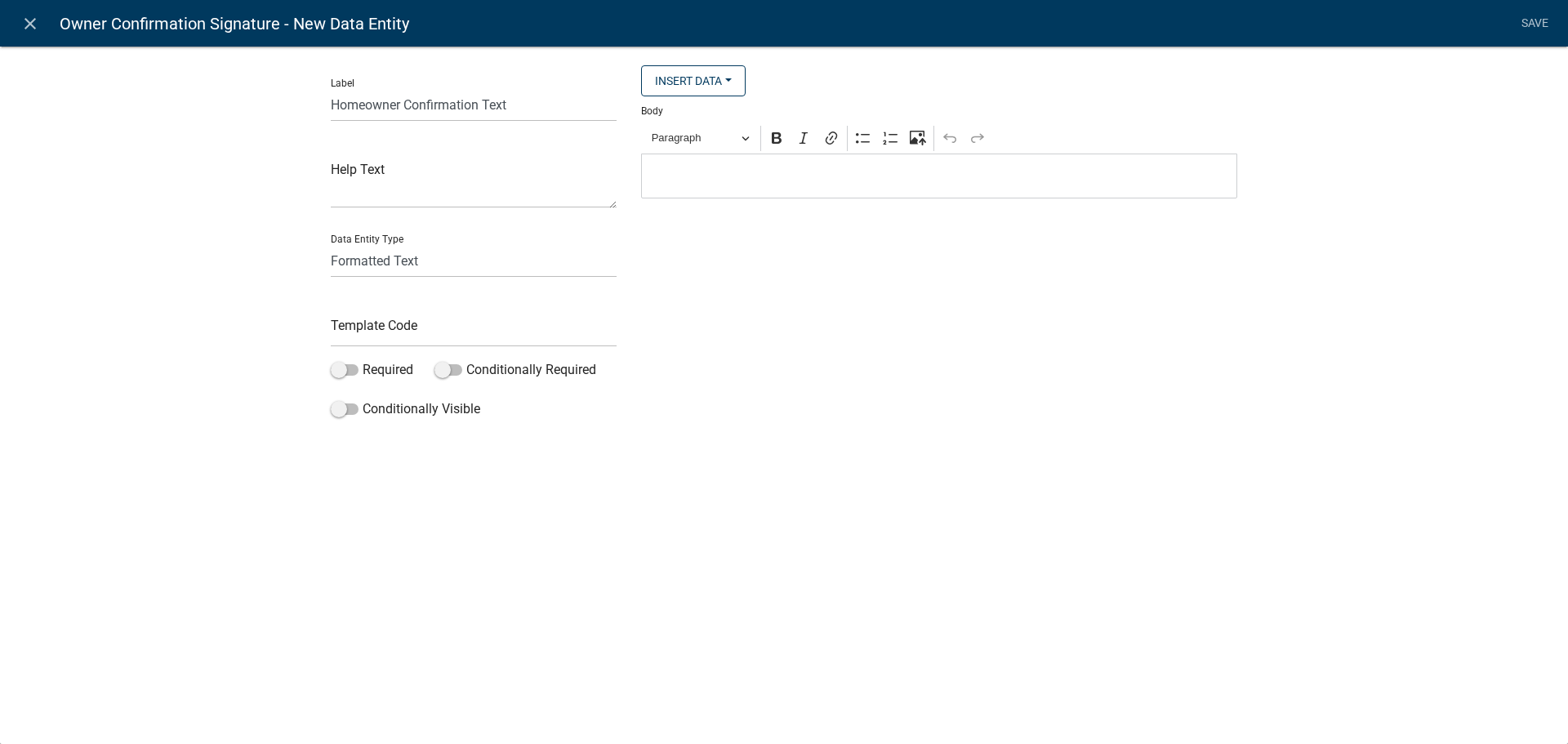
click at [859, 181] on p "Editor editing area: main. Press Alt+0 for help." at bounding box center [940, 176] width 579 height 19
click at [682, 83] on button "Insert Data" at bounding box center [693, 81] width 104 height 31
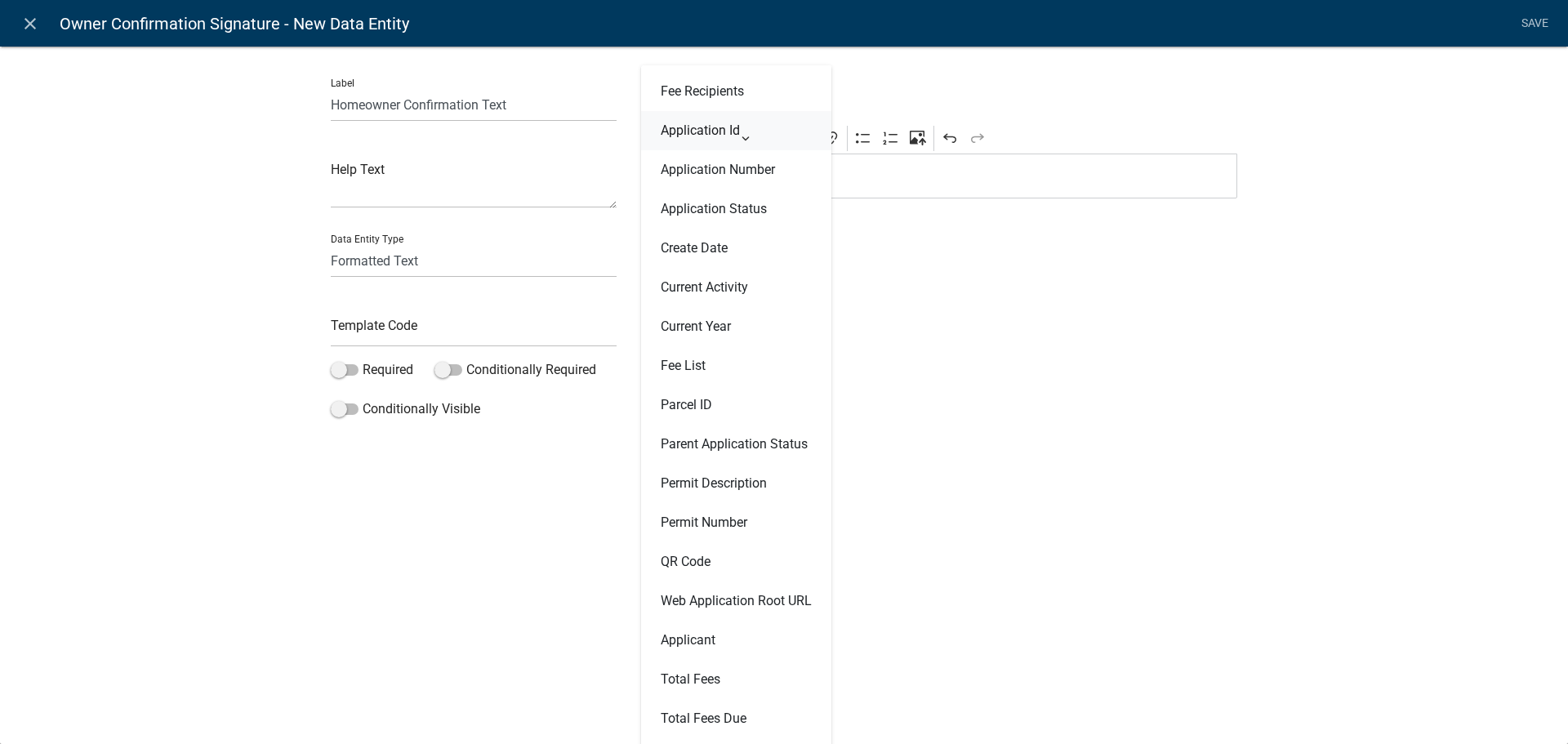
click at [724, 133] on button "Application Id" at bounding box center [736, 130] width 191 height 39
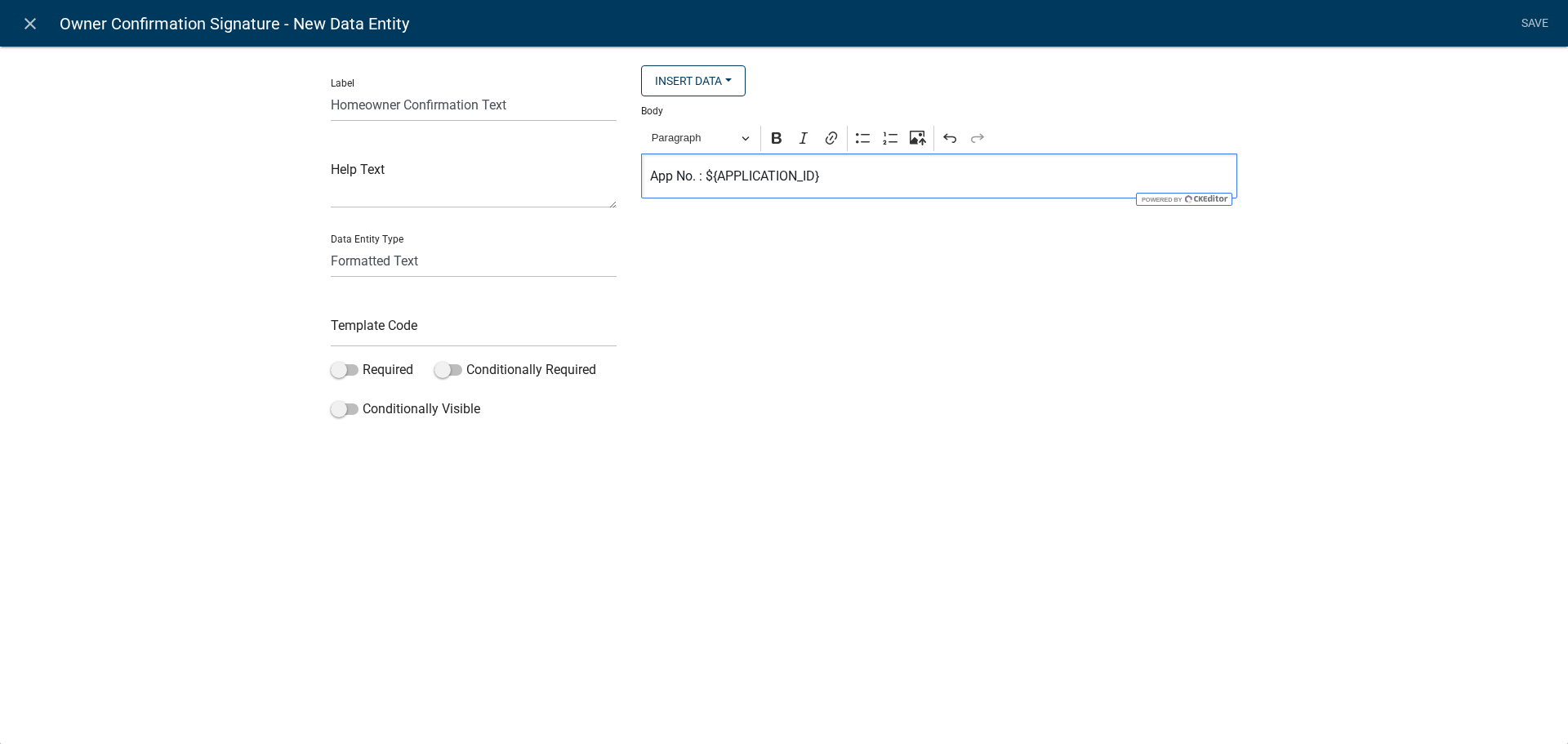
click at [863, 179] on p "App No. : ${APPLICATION_ID}" at bounding box center [940, 176] width 579 height 19
click at [648, 177] on div "App No. : ${APPLICATION_ID} Site Address:" at bounding box center [939, 192] width 596 height 78
click at [738, 201] on p "Site Address:" at bounding box center [940, 209] width 579 height 19
click at [727, 83] on button "Insert Data" at bounding box center [693, 81] width 104 height 31
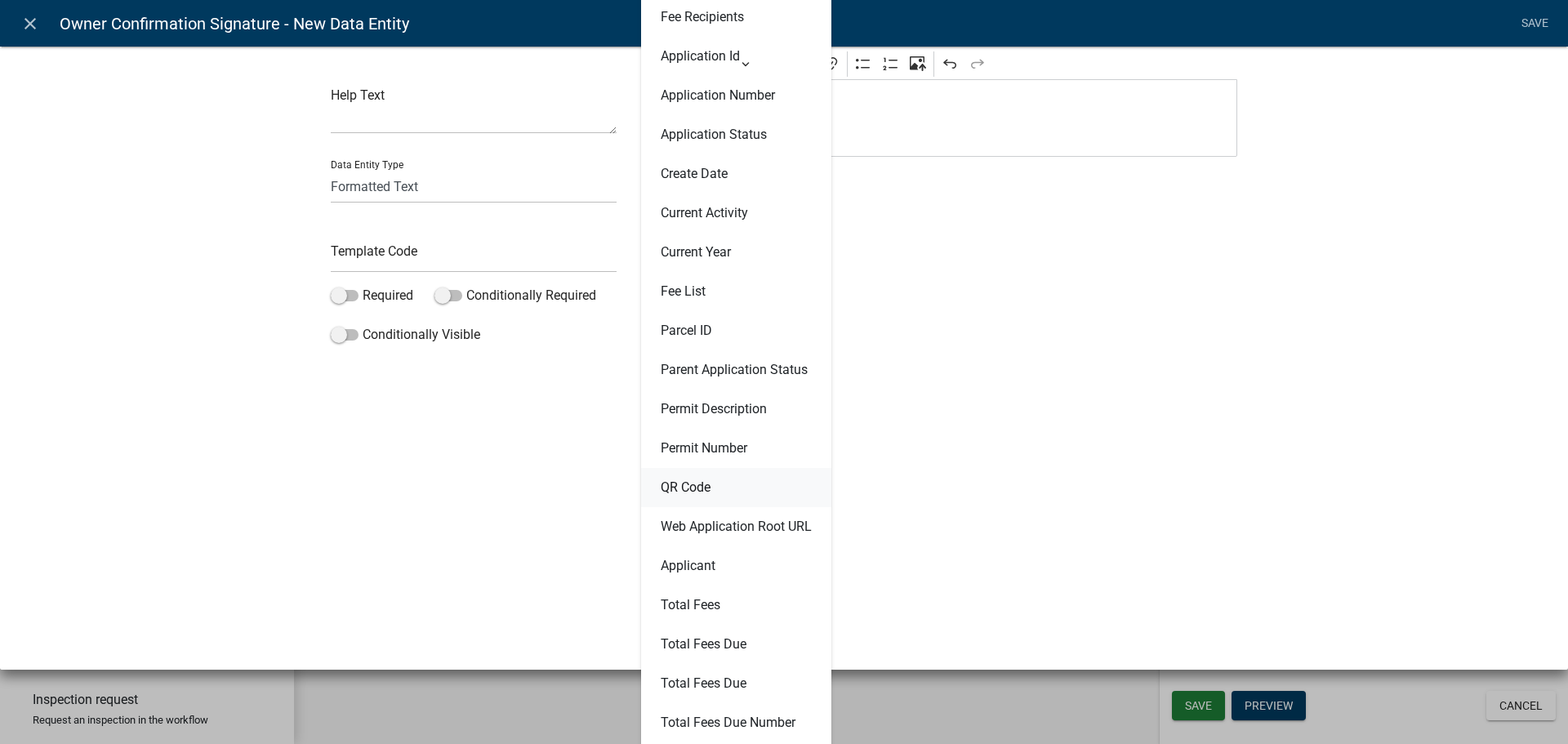
scroll to position [0, 0]
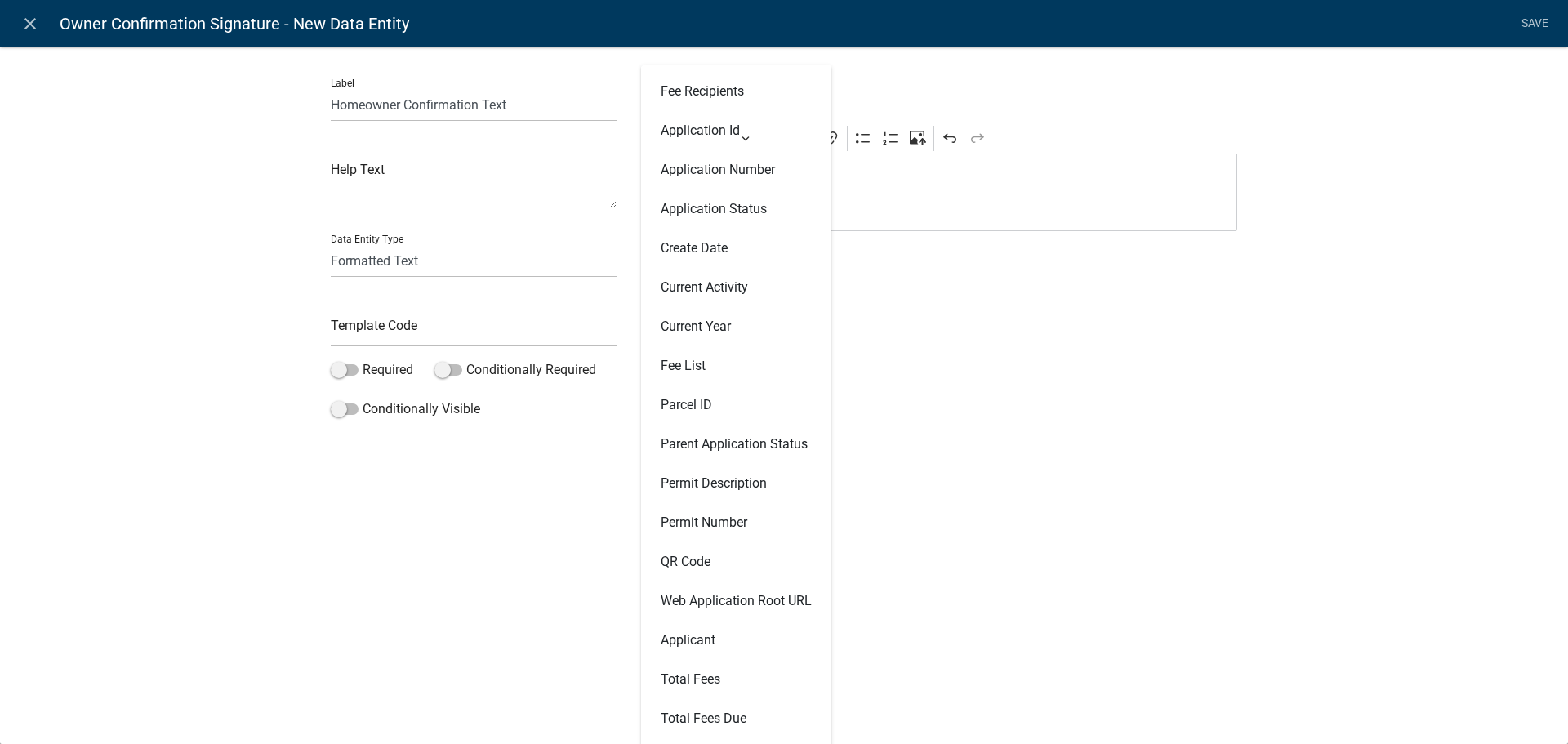
click at [918, 331] on div "Insert Data Fee Recipients Application Id Application Number Application Status…" at bounding box center [939, 245] width 621 height 360
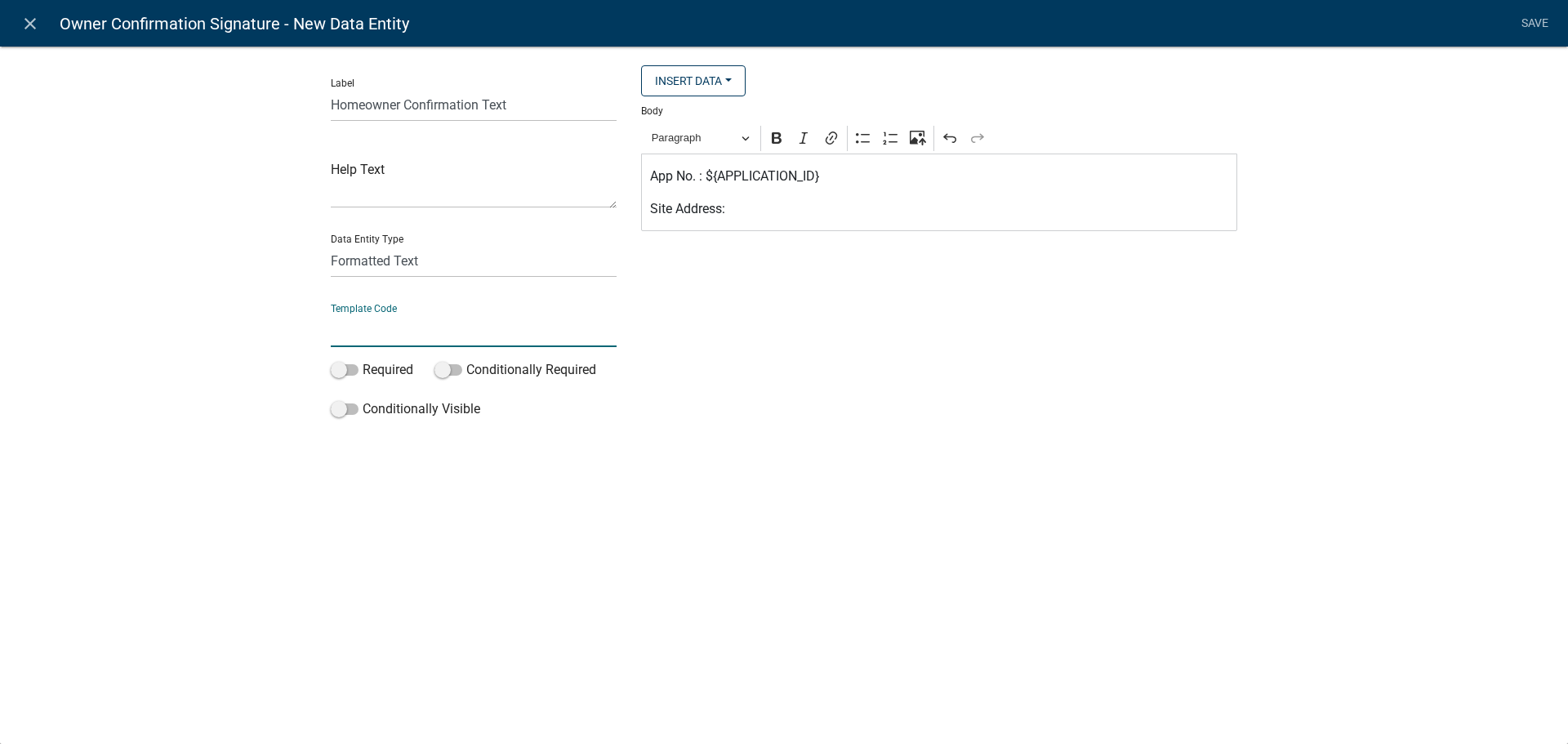
click at [503, 339] on input "text" at bounding box center [474, 330] width 286 height 34
click at [503, 339] on input "HOConfirmationTex" at bounding box center [474, 330] width 286 height 34
type input "HOConfirmationText"
click at [626, 441] on h5 "Validation" at bounding box center [784, 434] width 907 height 19
click at [1524, 22] on link "Save" at bounding box center [1534, 24] width 41 height 31
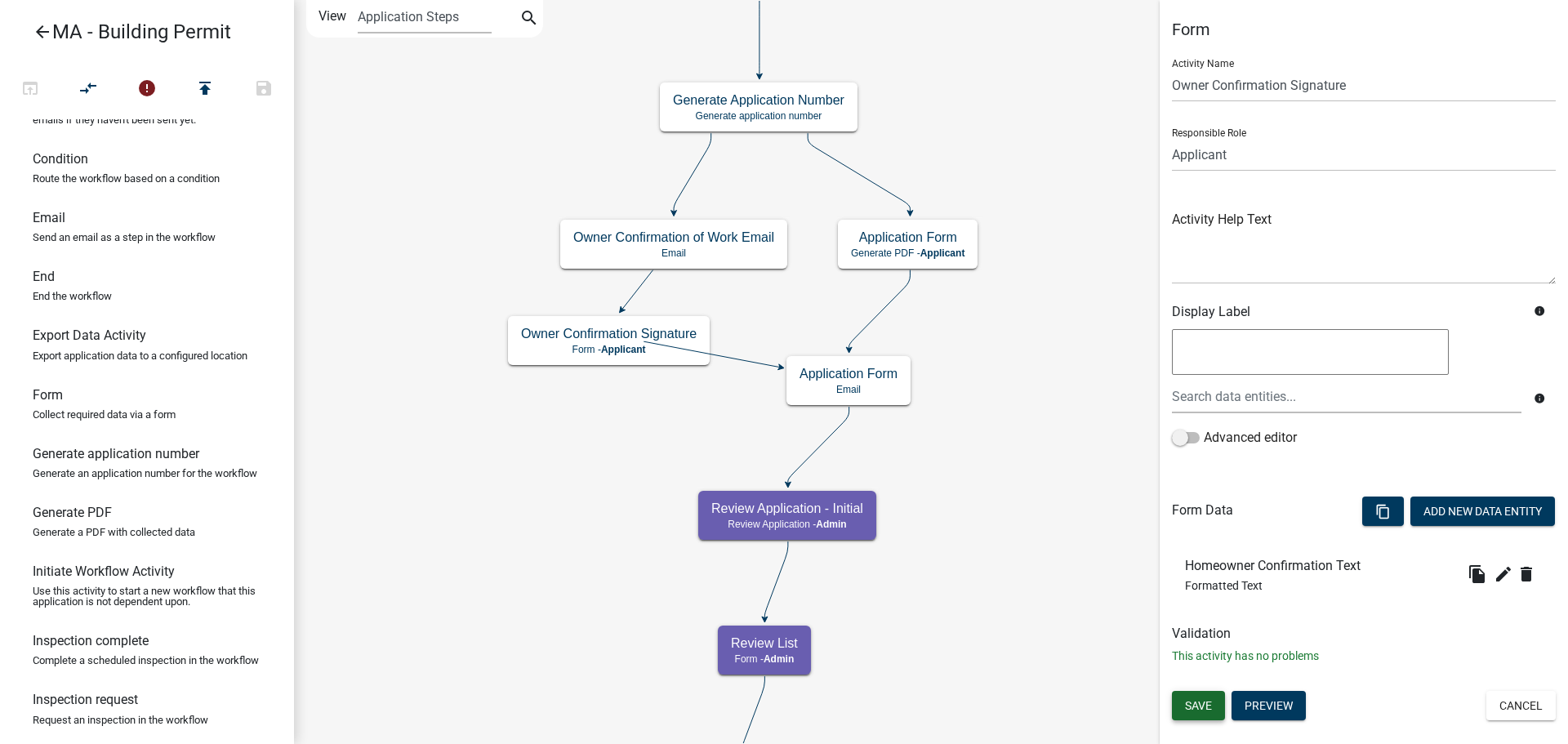
click at [1194, 706] on span "Save" at bounding box center [1198, 706] width 27 height 13
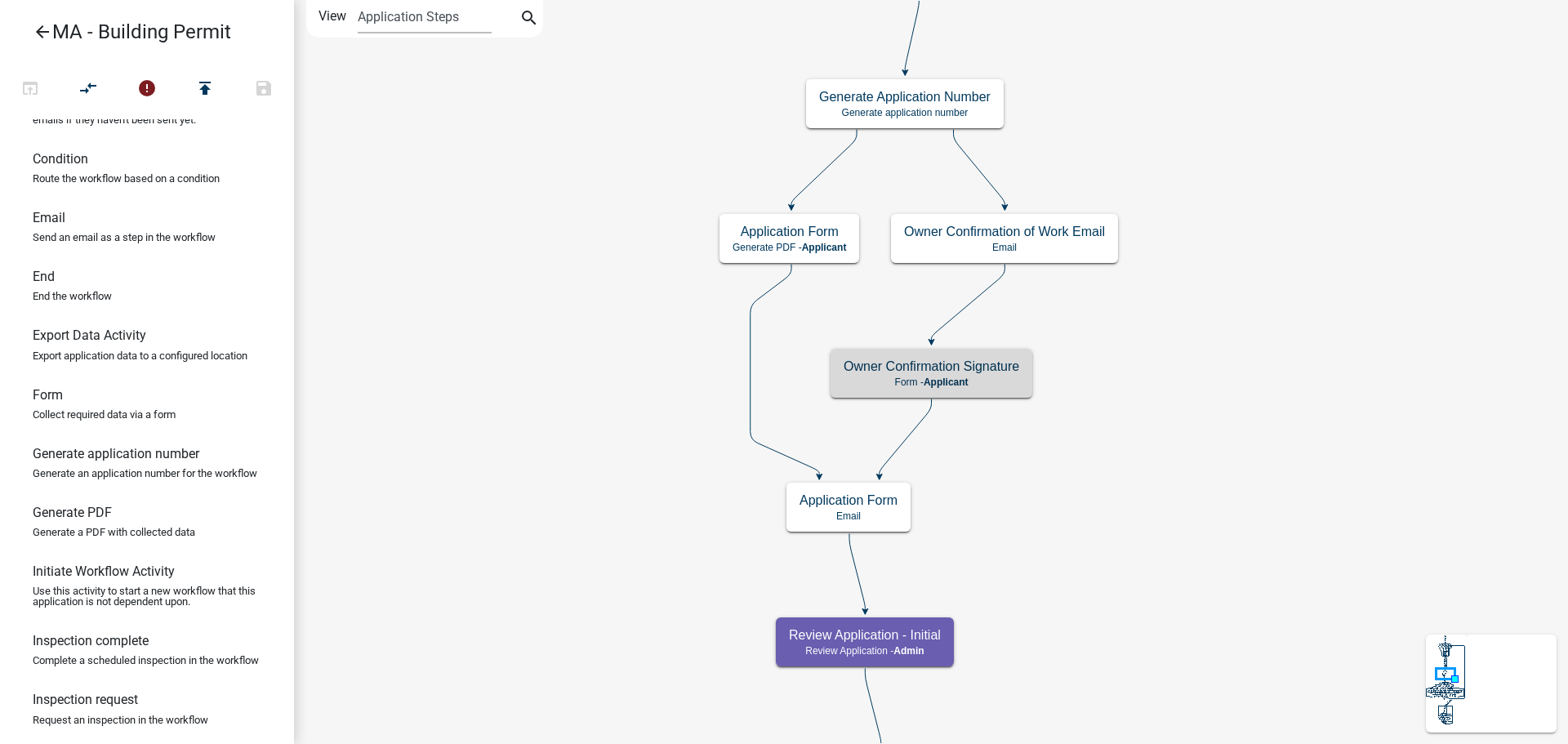
click at [909, 440] on icon at bounding box center [905, 437] width 52 height 77
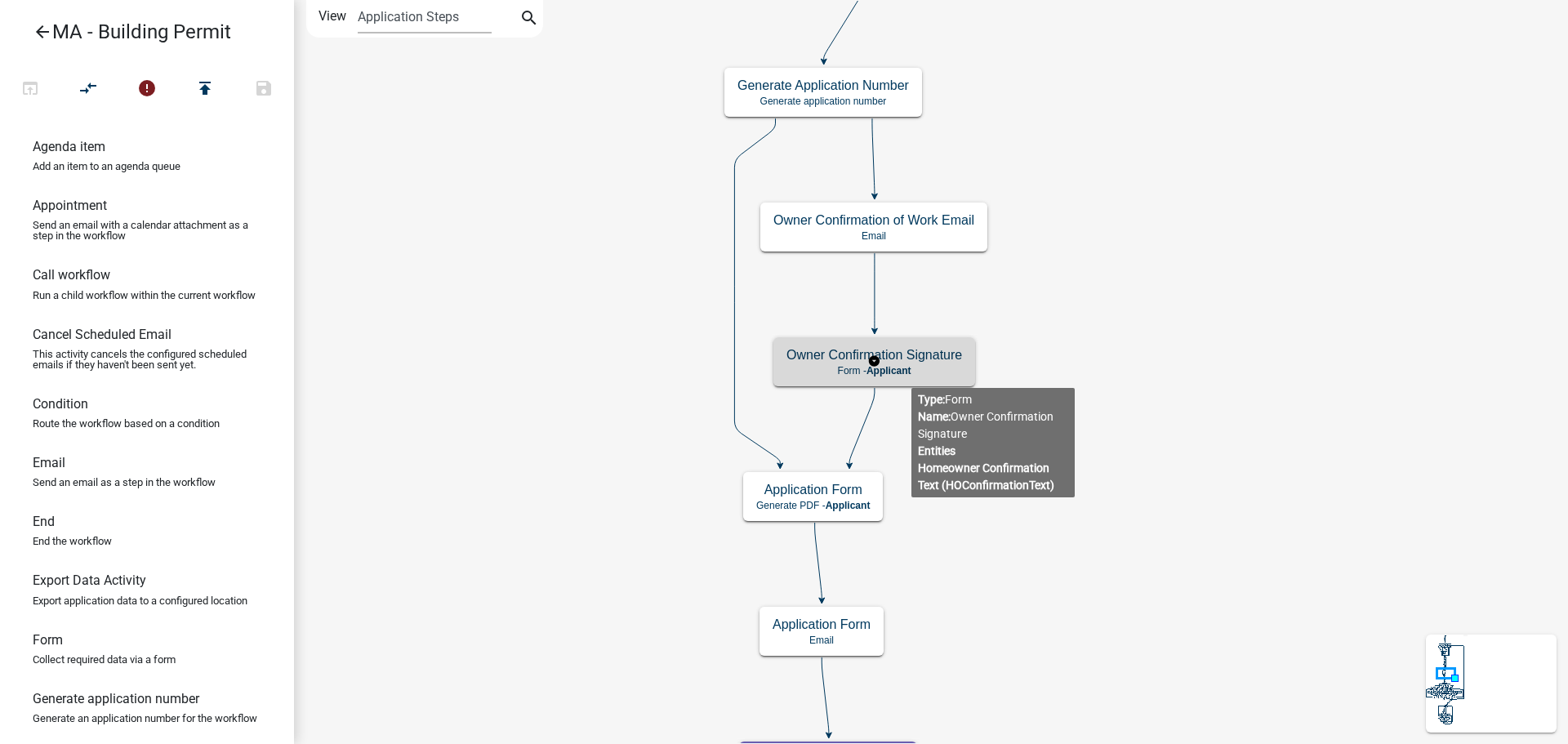
click at [911, 375] on span "Applicant" at bounding box center [888, 371] width 45 height 11
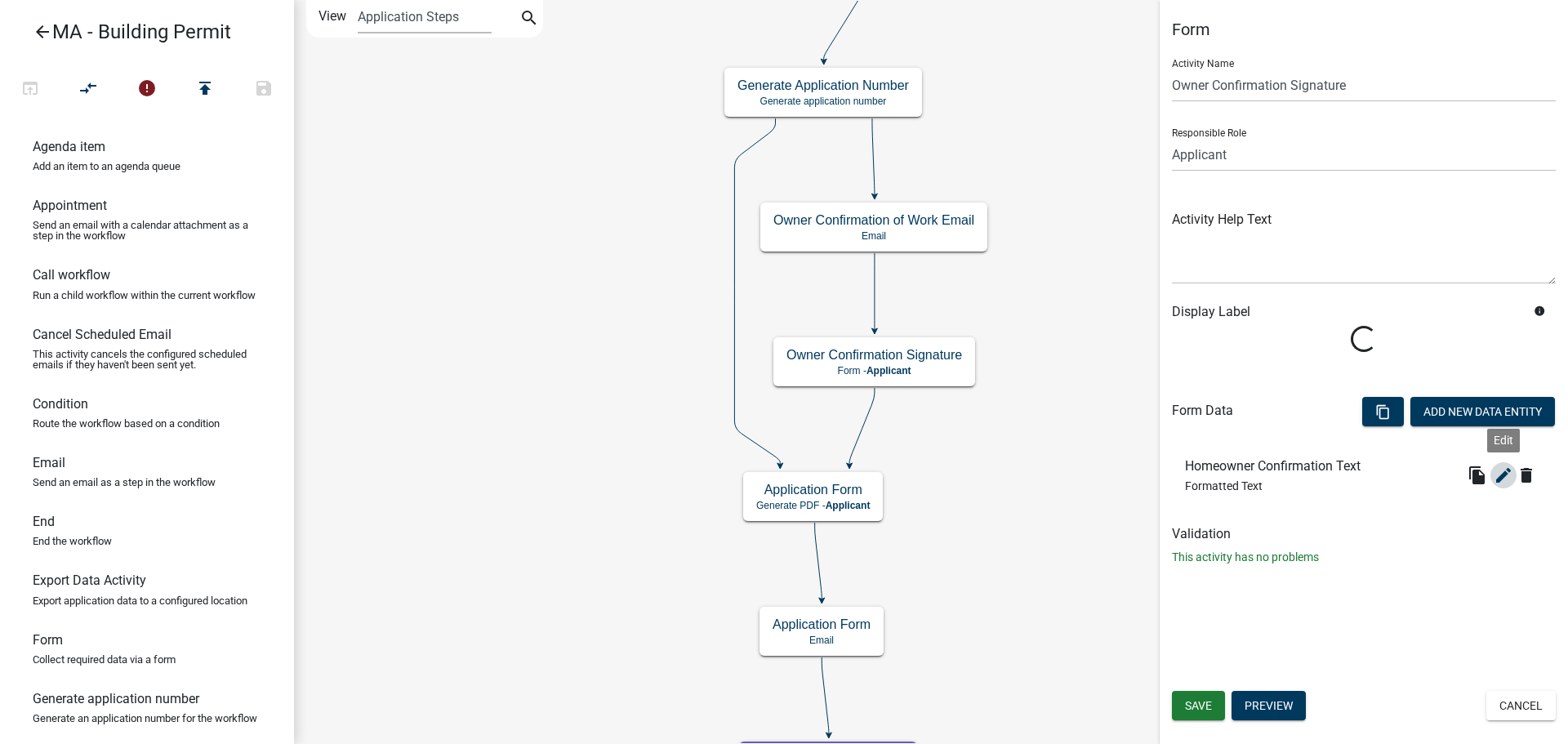
click at [1503, 469] on form "Activity Name Owner Confirmation Signature Responsible Role Applicant Admin SDR…" at bounding box center [1363, 279] width 384 height 465
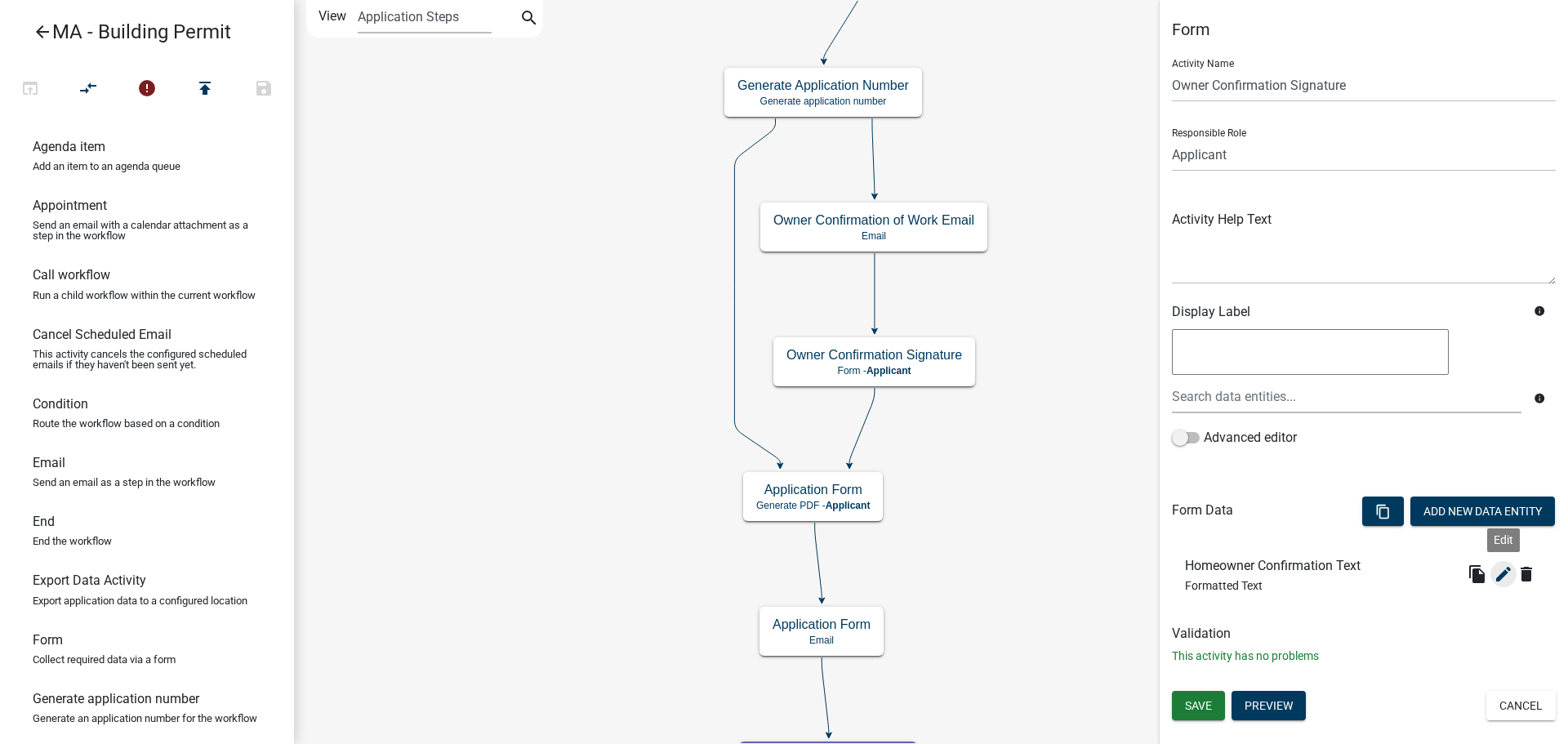
click at [1500, 574] on icon "edit" at bounding box center [1503, 574] width 19 height 19
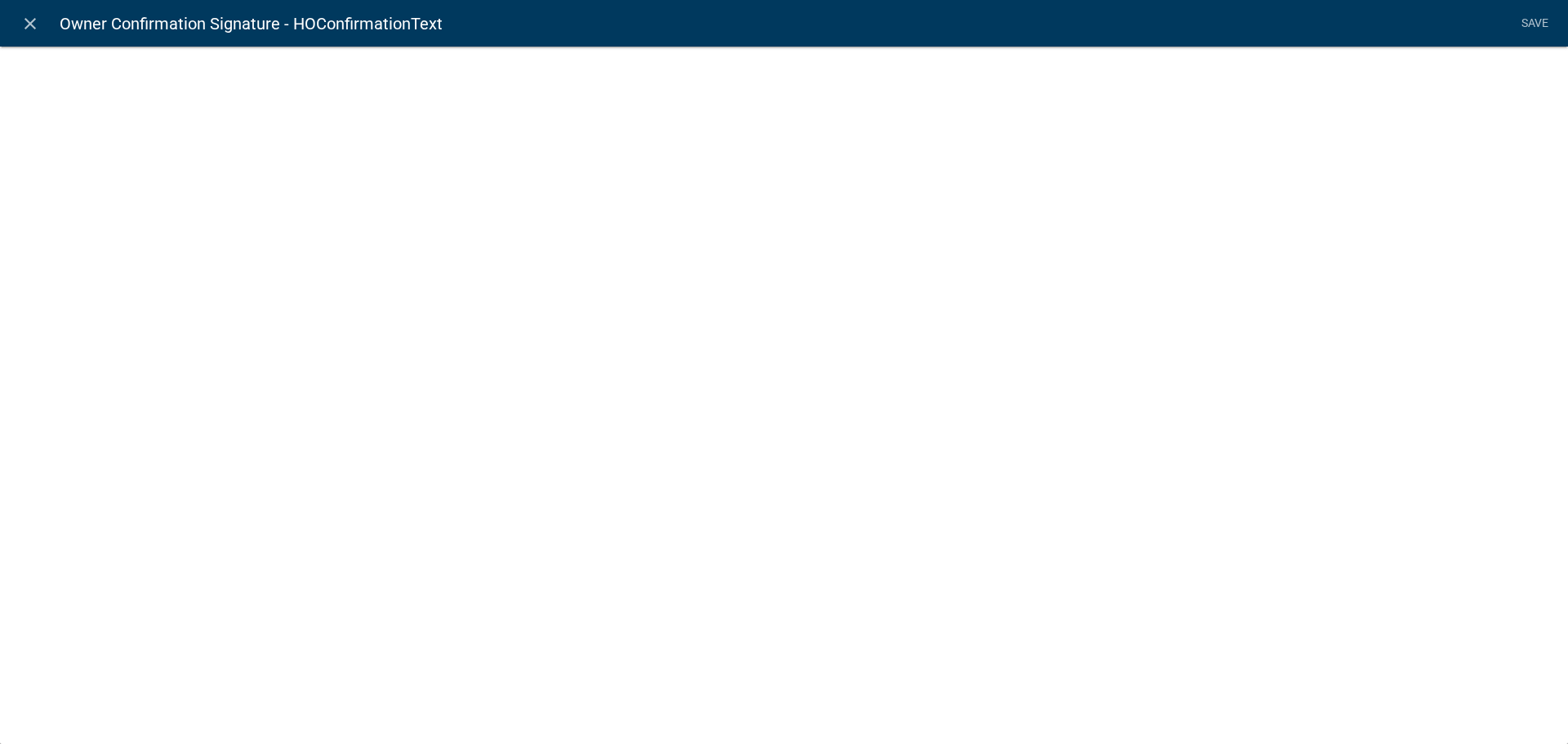
select select "rich-text"
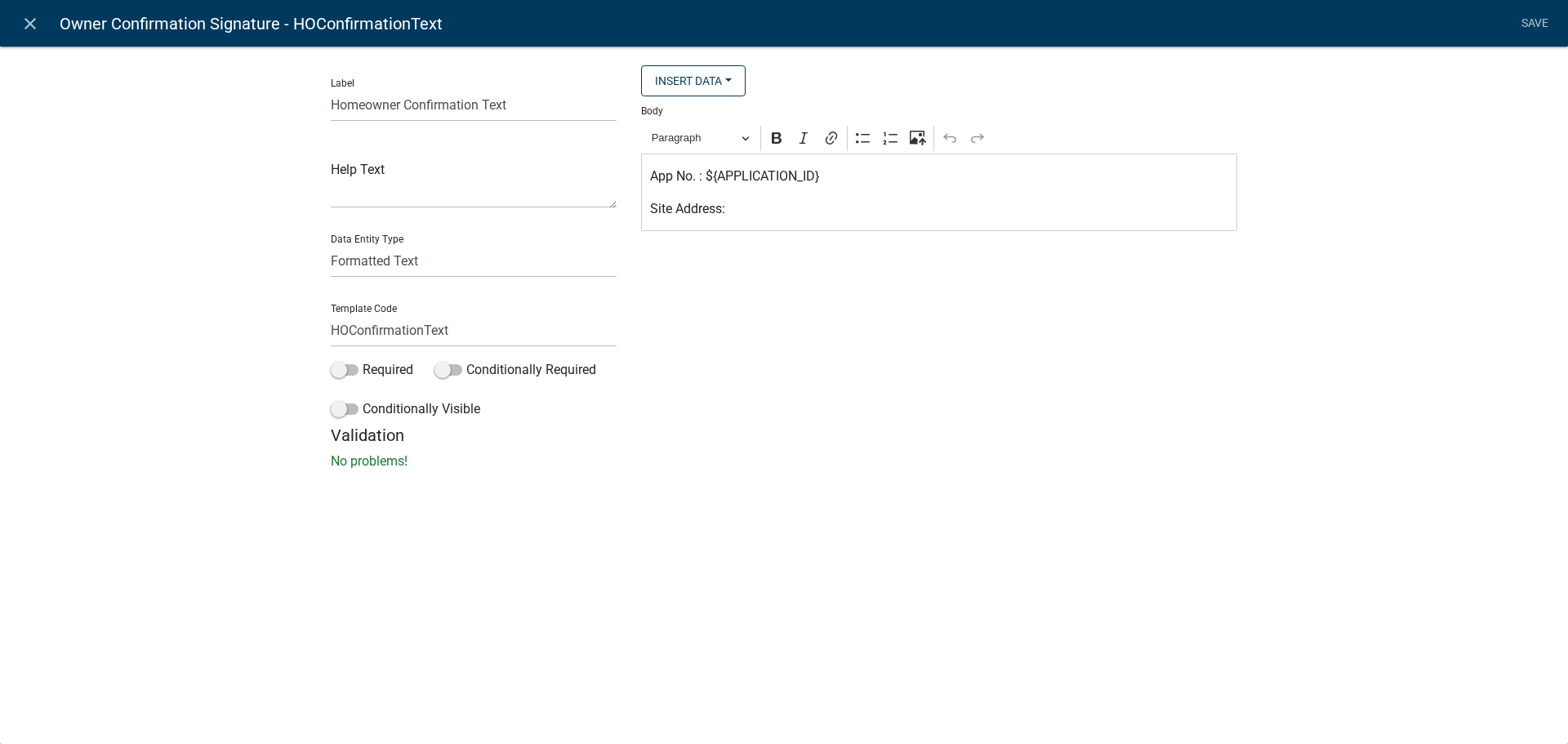
click at [847, 204] on p "Site Address:" at bounding box center [940, 209] width 579 height 19
click at [720, 94] on button "Insert Data" at bounding box center [693, 81] width 104 height 31
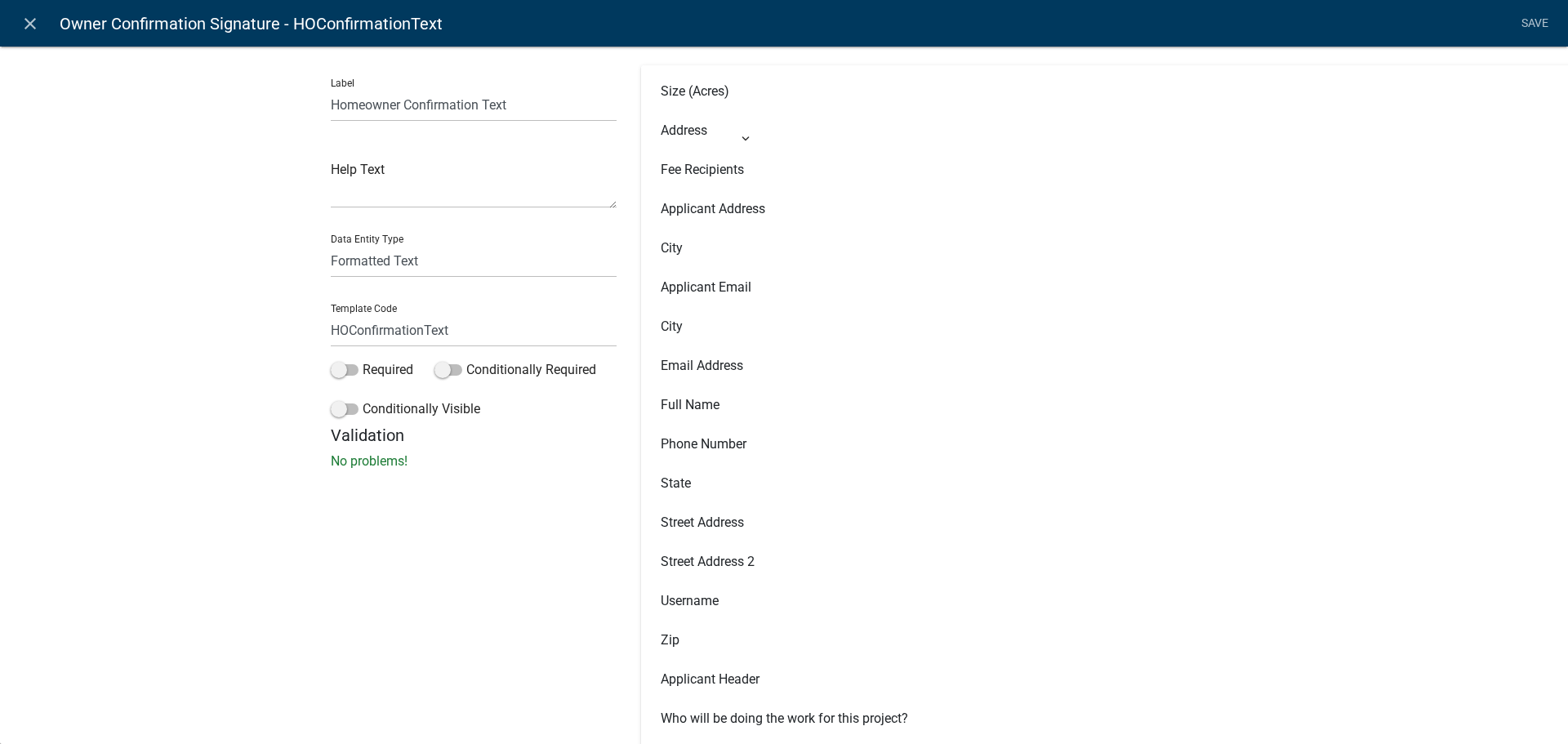
click at [832, 51] on div "Label Homeowner Confirmation Text Help Text Data Entity Type Free Form Text Doc…" at bounding box center [784, 262] width 1568 height 486
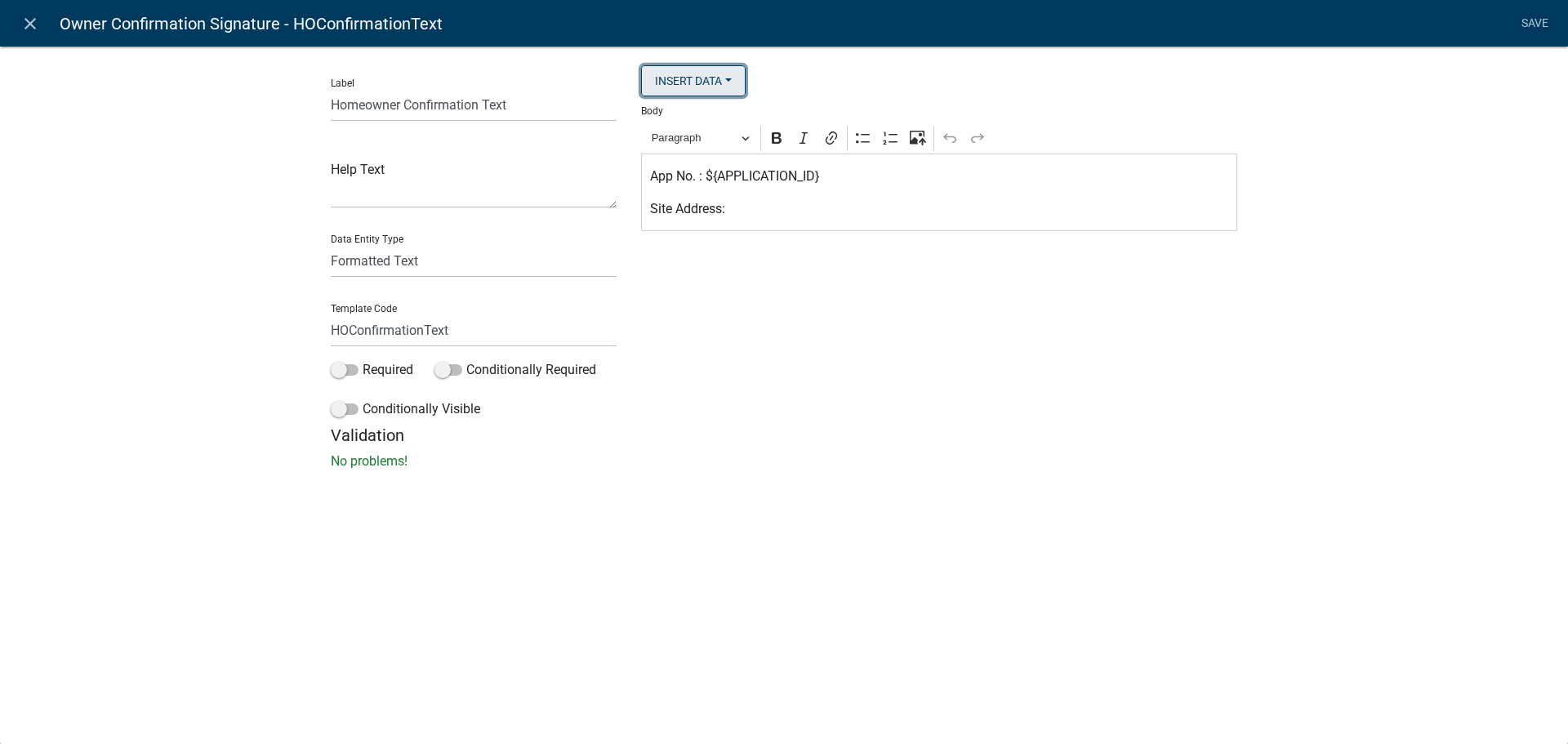
click at [729, 79] on button "Insert Data" at bounding box center [693, 81] width 104 height 31
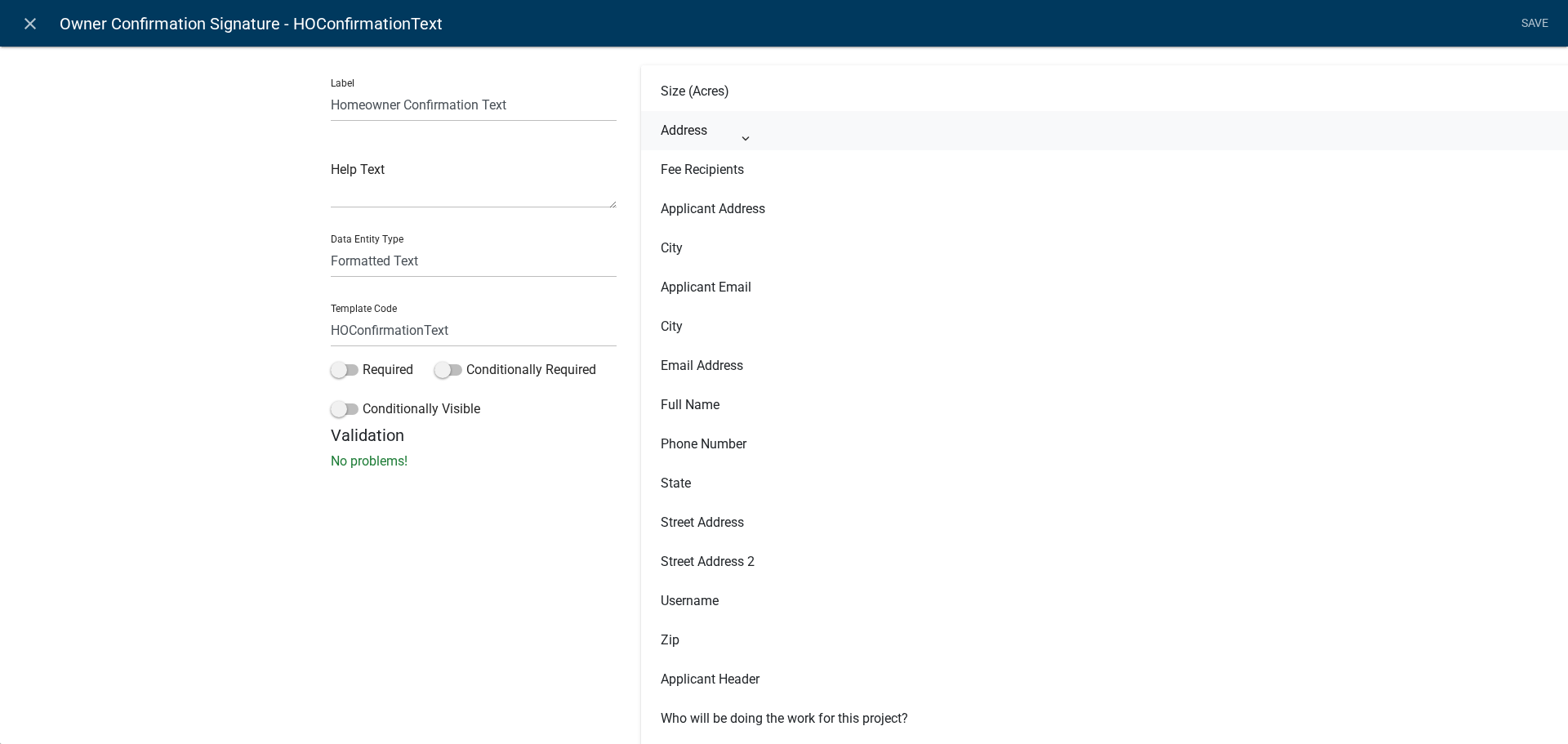
click at [740, 139] on button "Address" at bounding box center [1135, 130] width 987 height 39
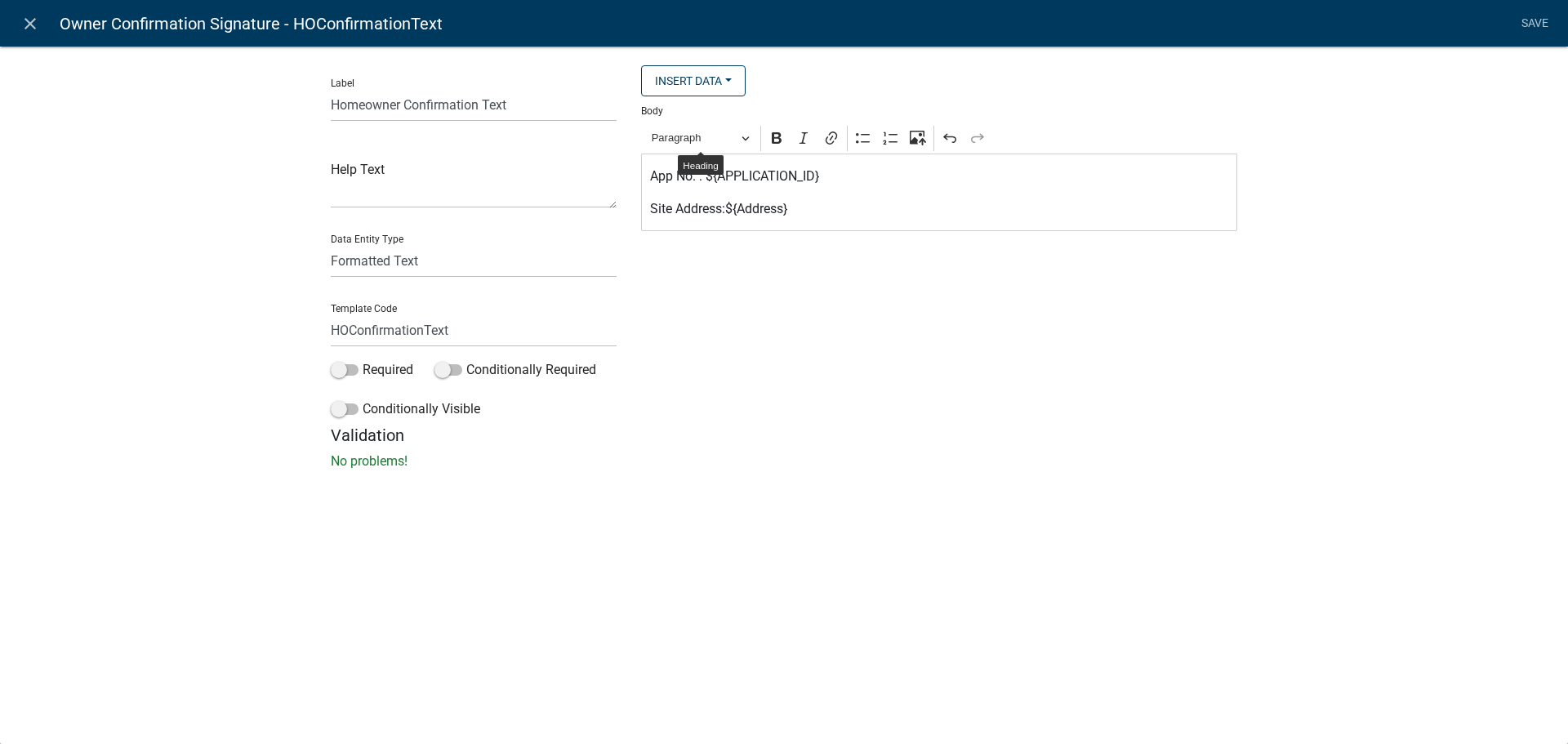
click at [800, 211] on p "Site Address:${Address}" at bounding box center [940, 209] width 579 height 19
click at [724, 69] on button "Insert Data" at bounding box center [693, 81] width 104 height 31
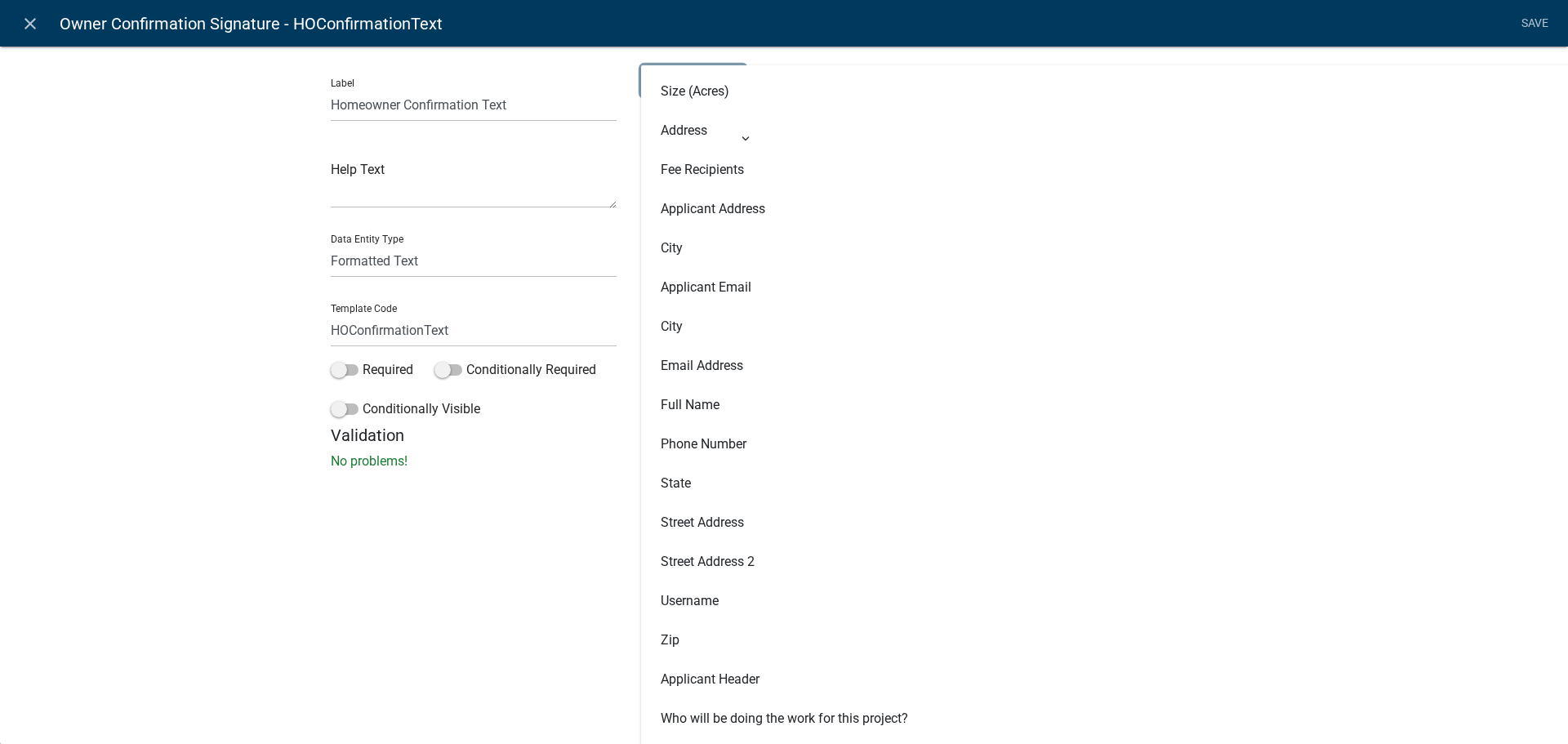
click at [641, 65] on button "Insert Data" at bounding box center [693, 81] width 104 height 31
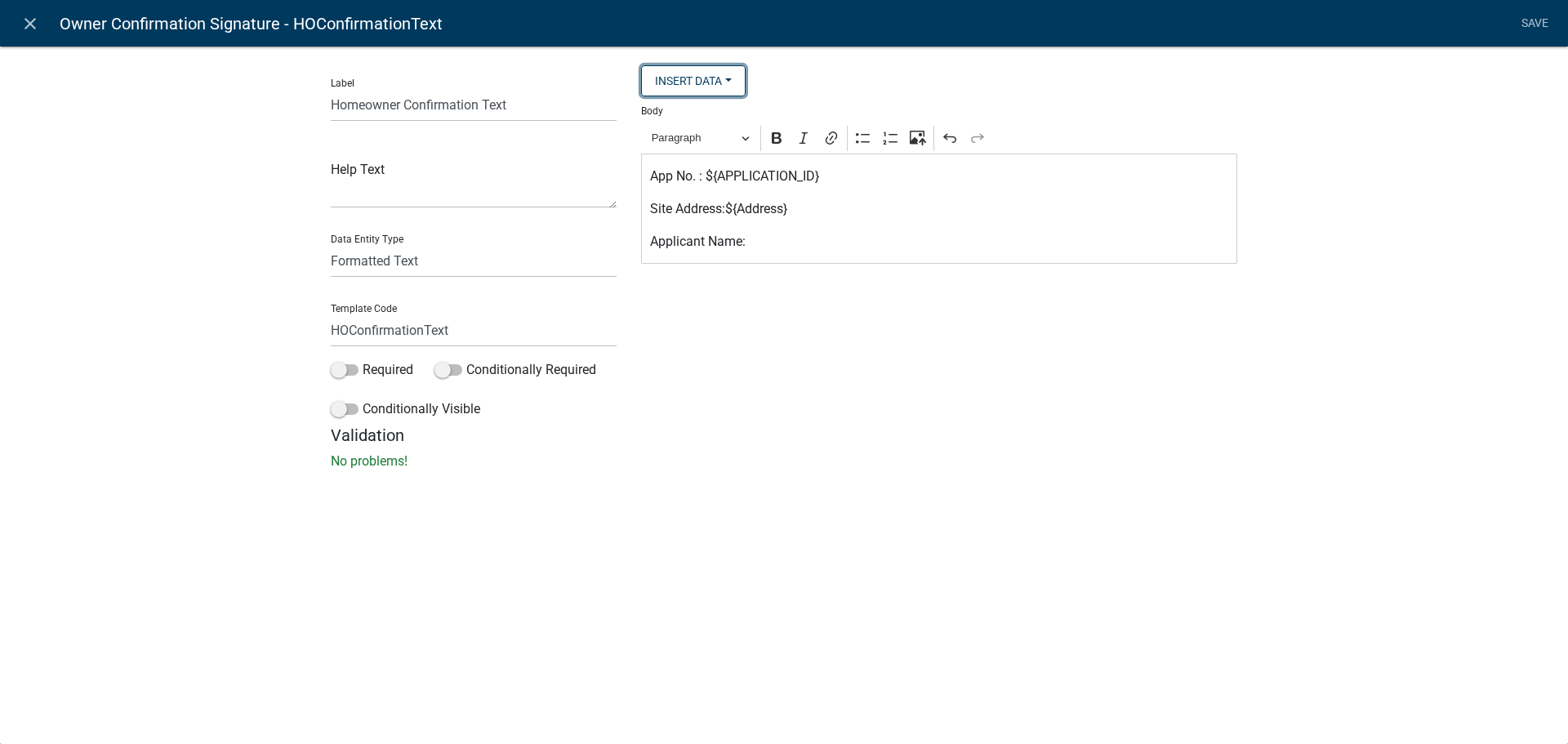
click at [731, 87] on button "Insert Data" at bounding box center [693, 81] width 104 height 31
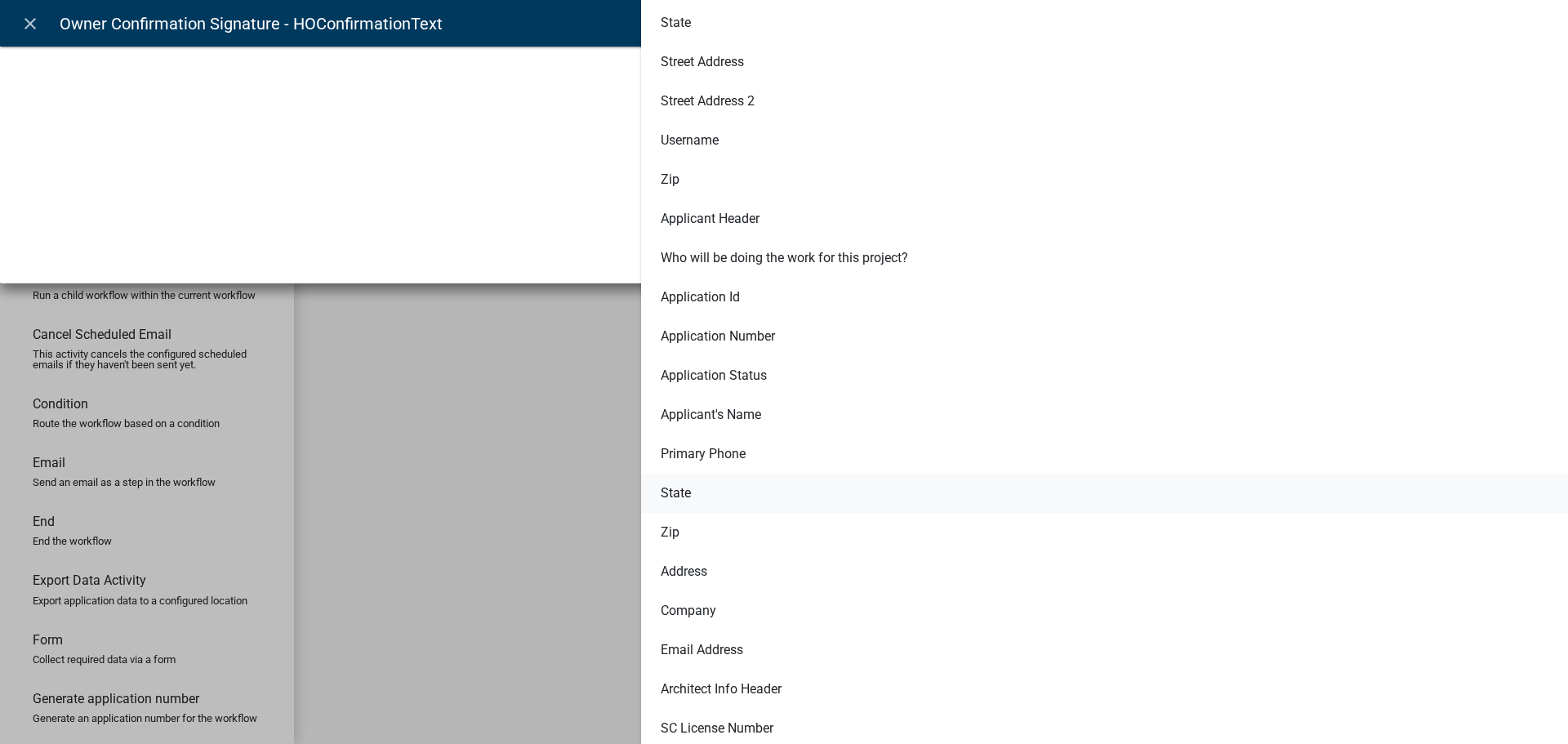
scroll to position [490, 0]
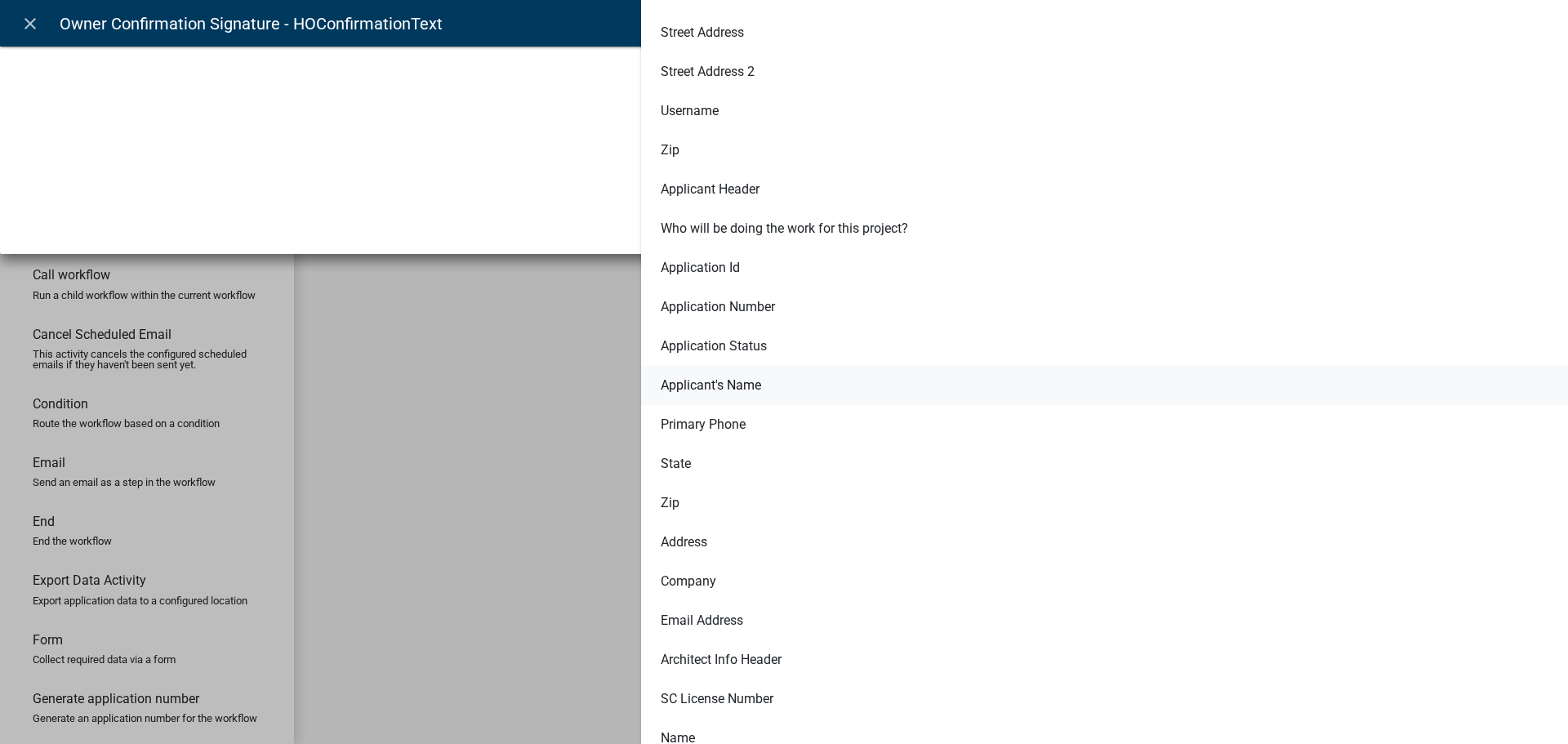
click at [738, 381] on button "Applicant's Name" at bounding box center [1135, 385] width 987 height 39
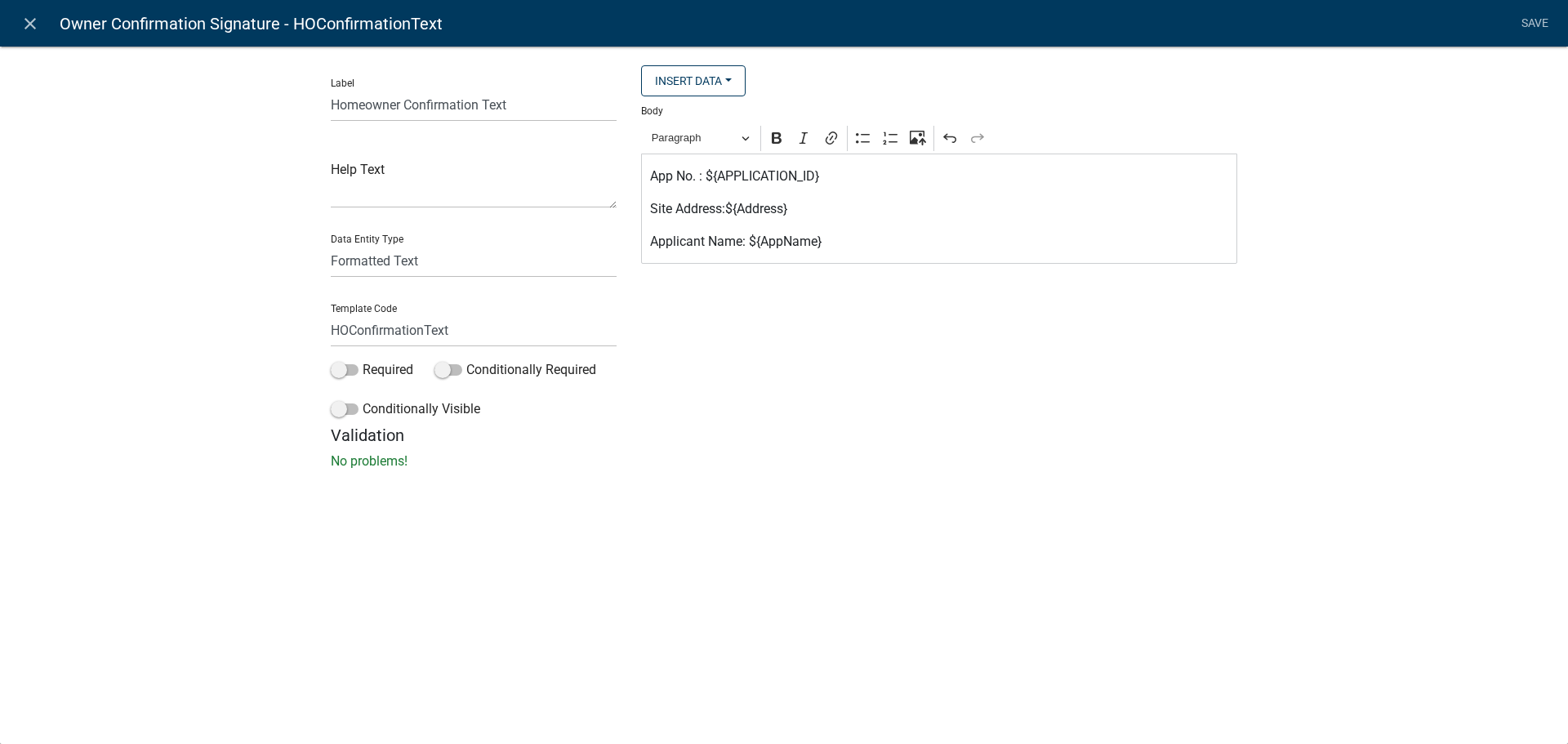
scroll to position [0, 0]
click at [855, 250] on p "Applicant Name: ${AppName}" at bounding box center [940, 241] width 579 height 19
click at [726, 78] on button "Insert Data" at bounding box center [693, 81] width 104 height 31
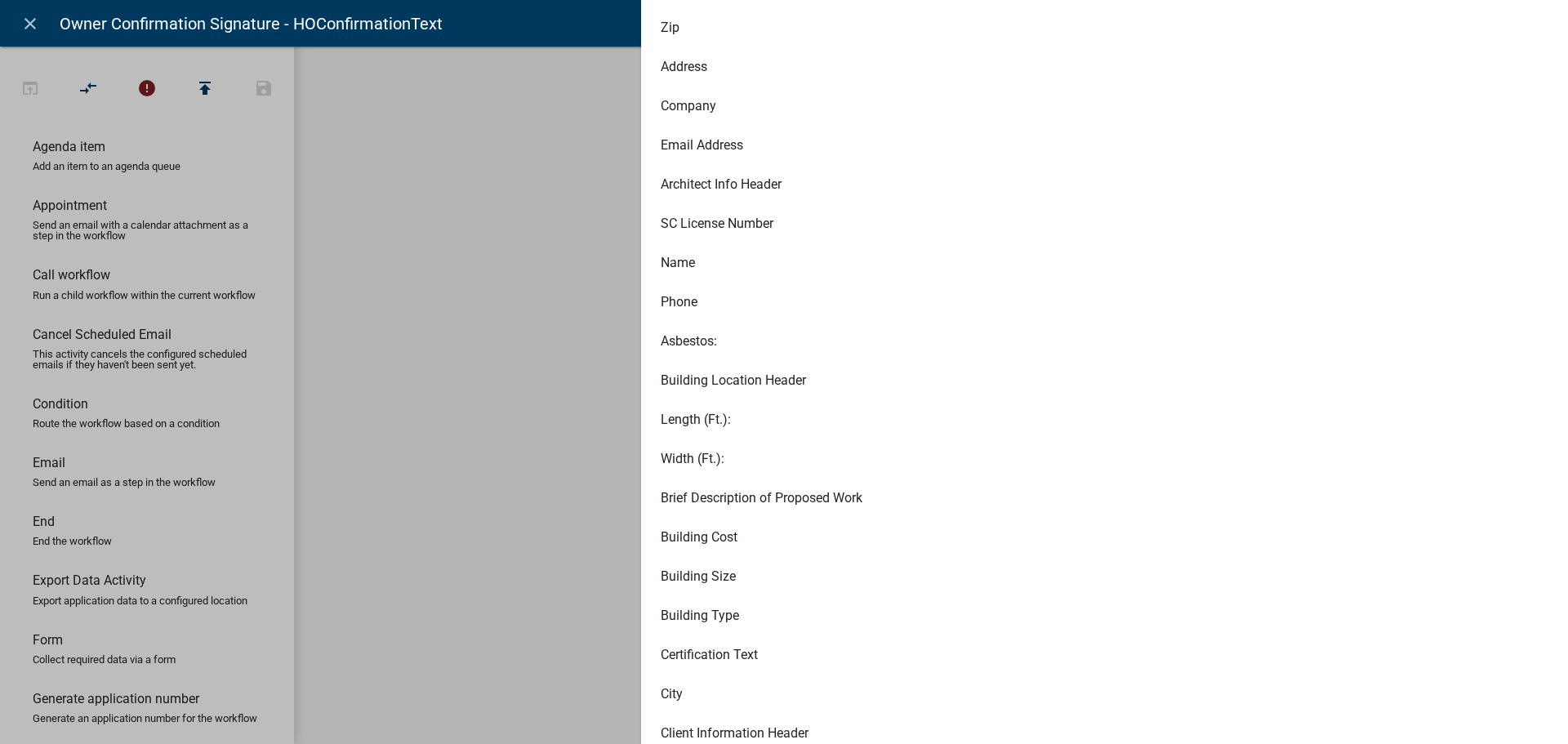
scroll to position [980, 0]
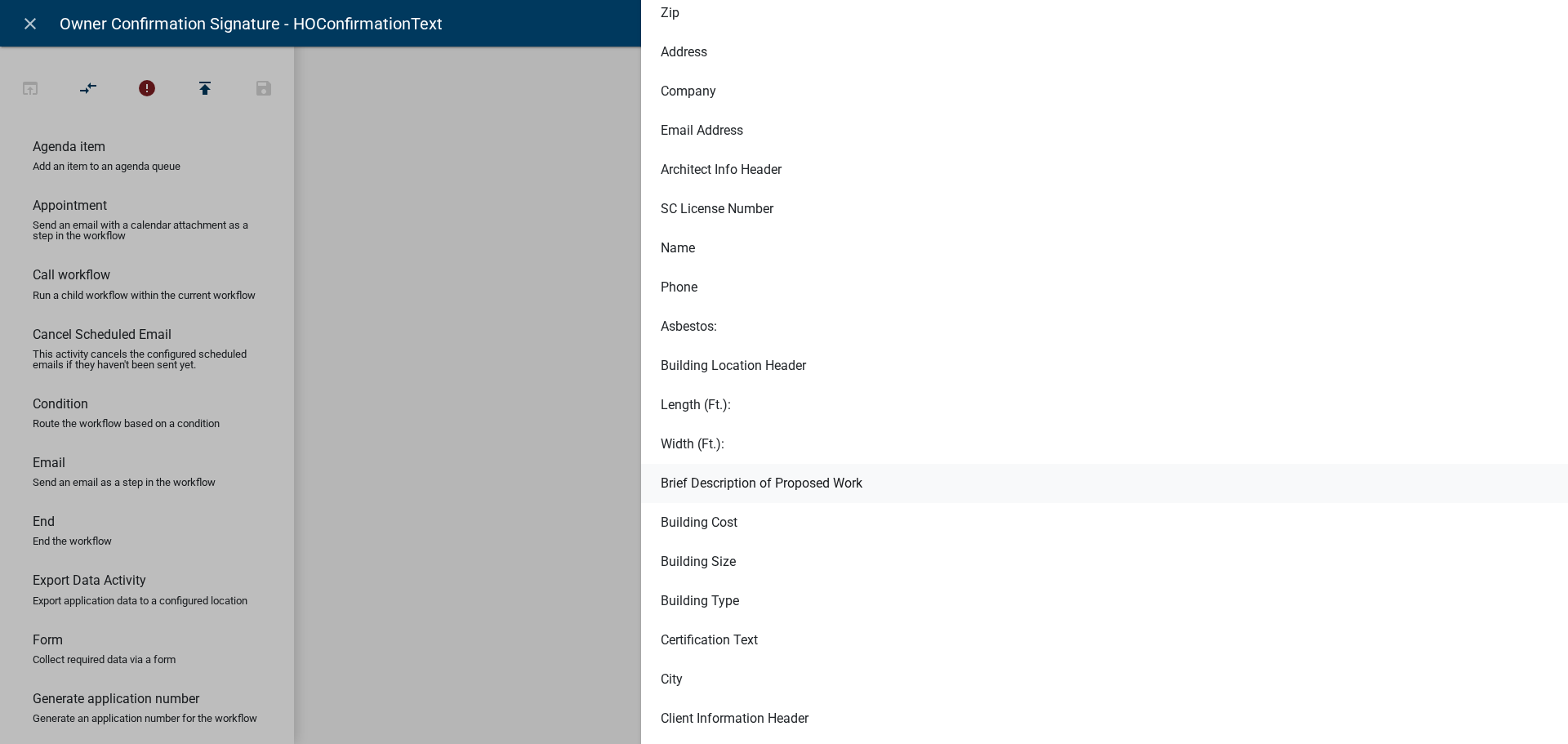
click at [809, 486] on button "Brief Description of Proposed Work" at bounding box center [1135, 483] width 987 height 39
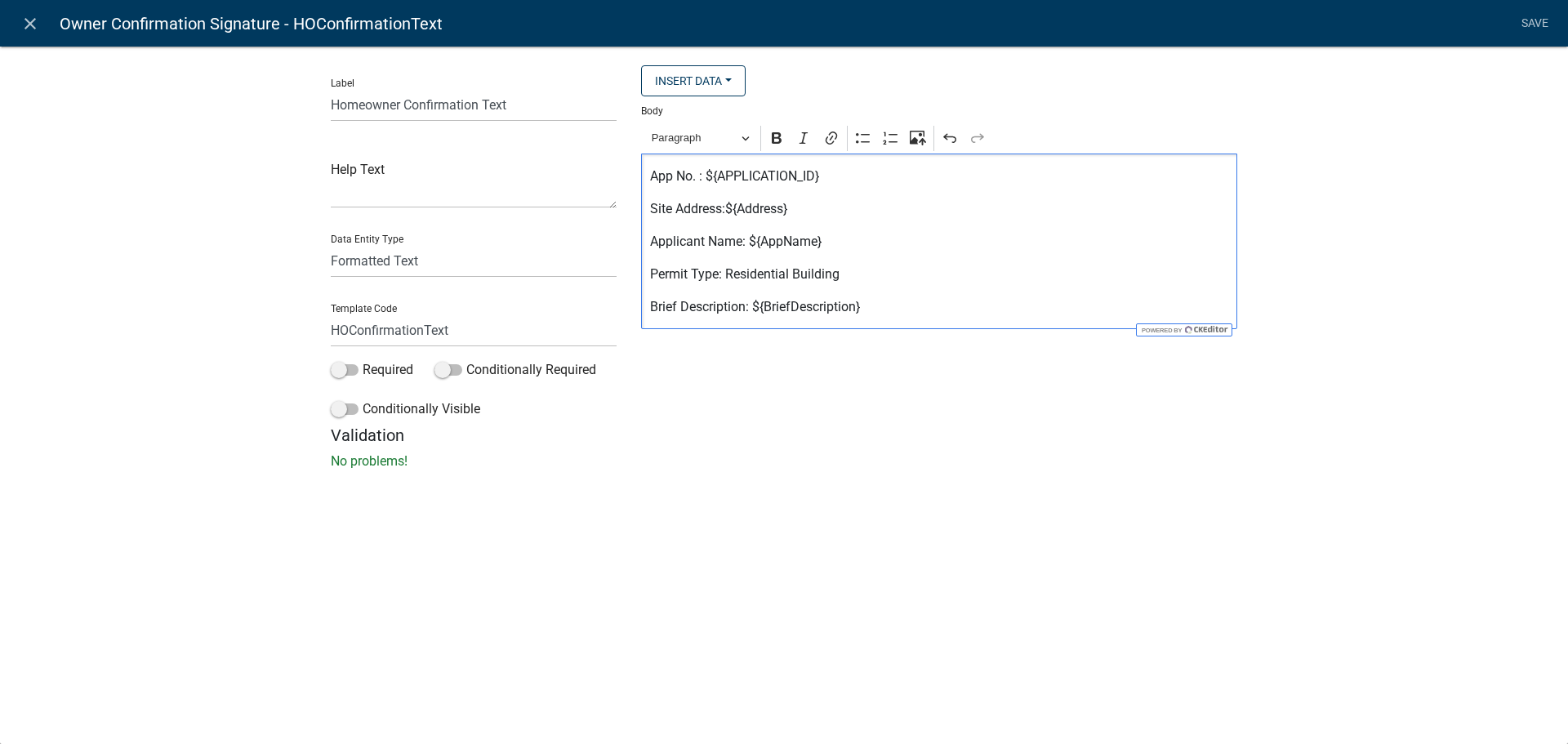
click at [885, 307] on p "Brief Description: ${BriefDescription}" at bounding box center [940, 307] width 579 height 19
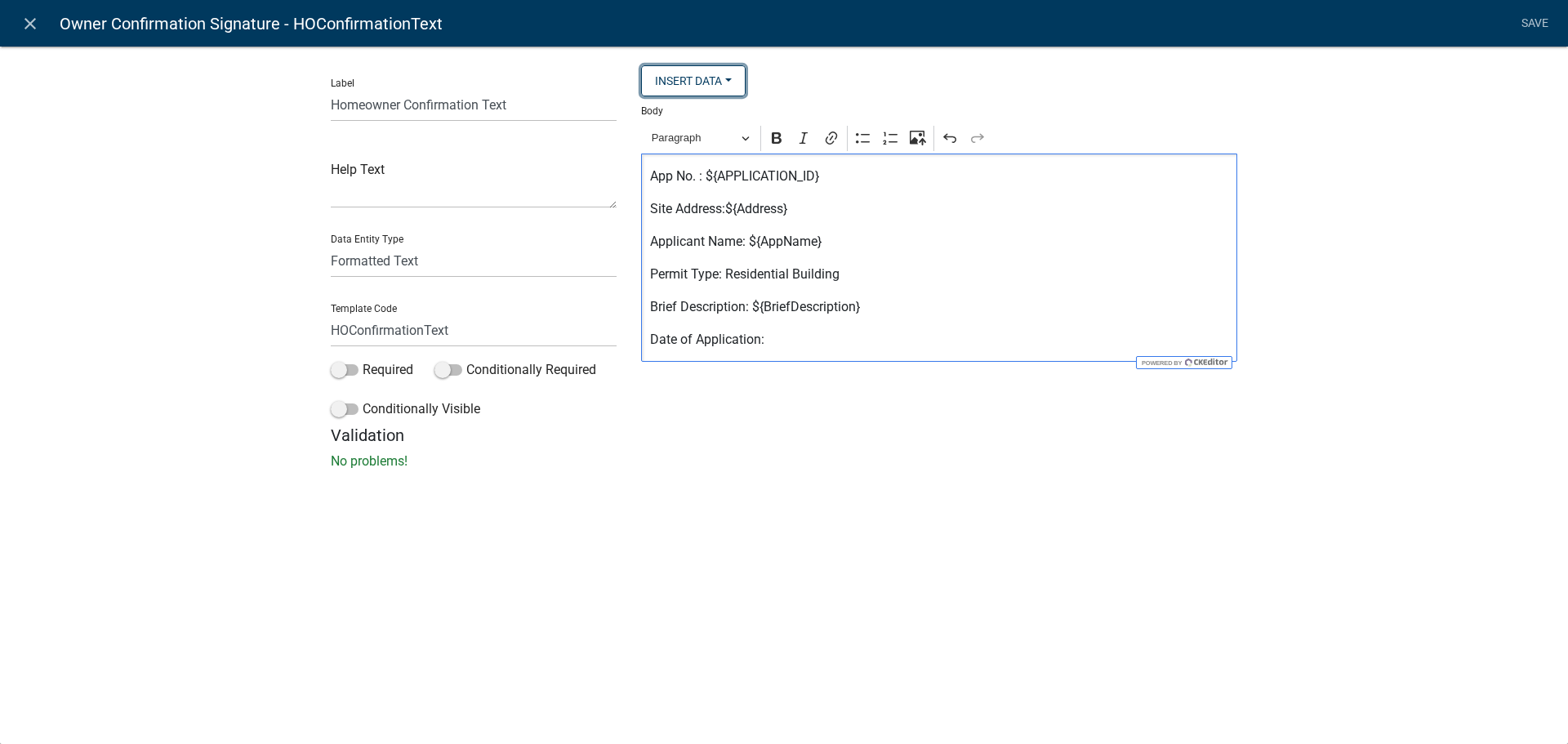
click at [685, 75] on button "Insert Data" at bounding box center [693, 81] width 104 height 31
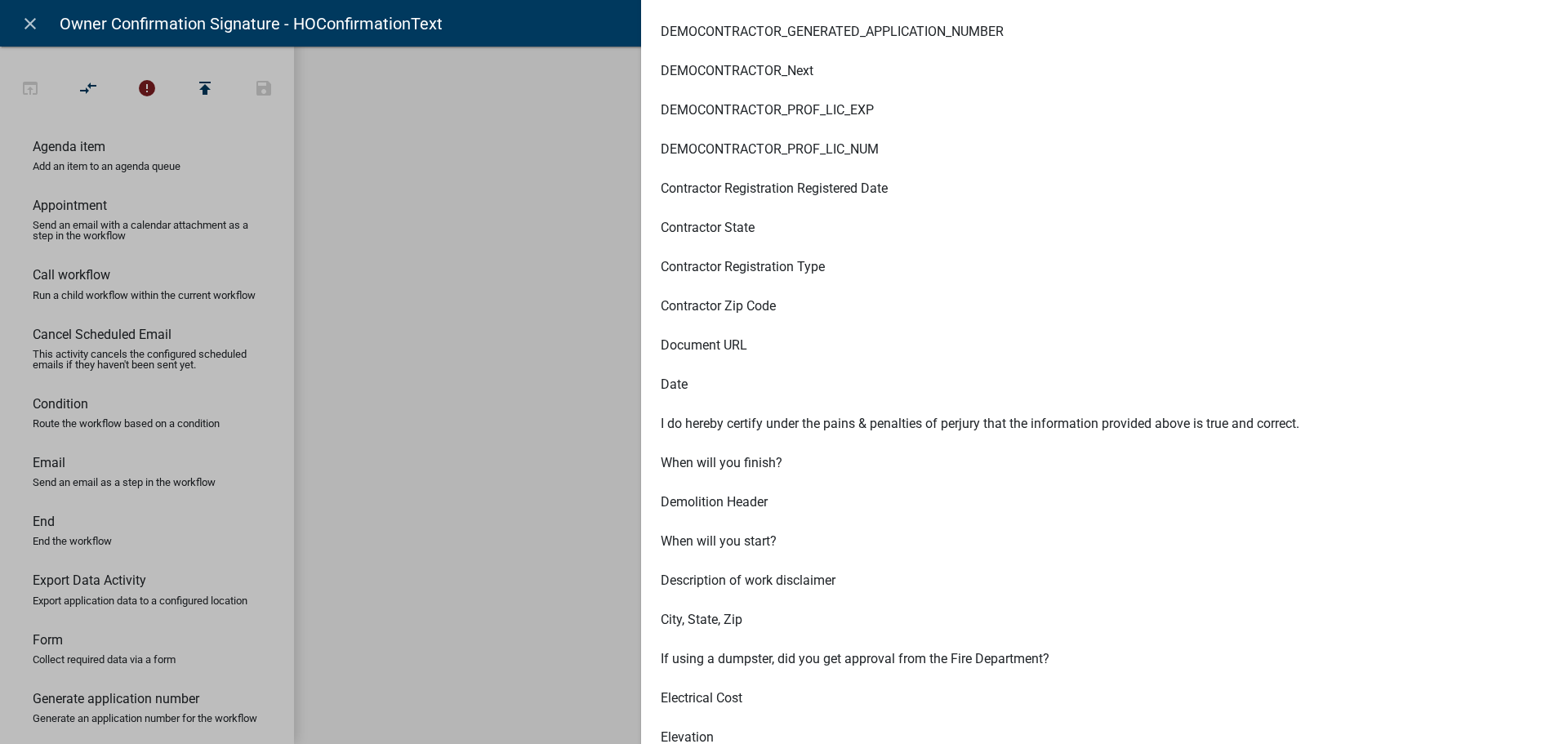
scroll to position [3023, 0]
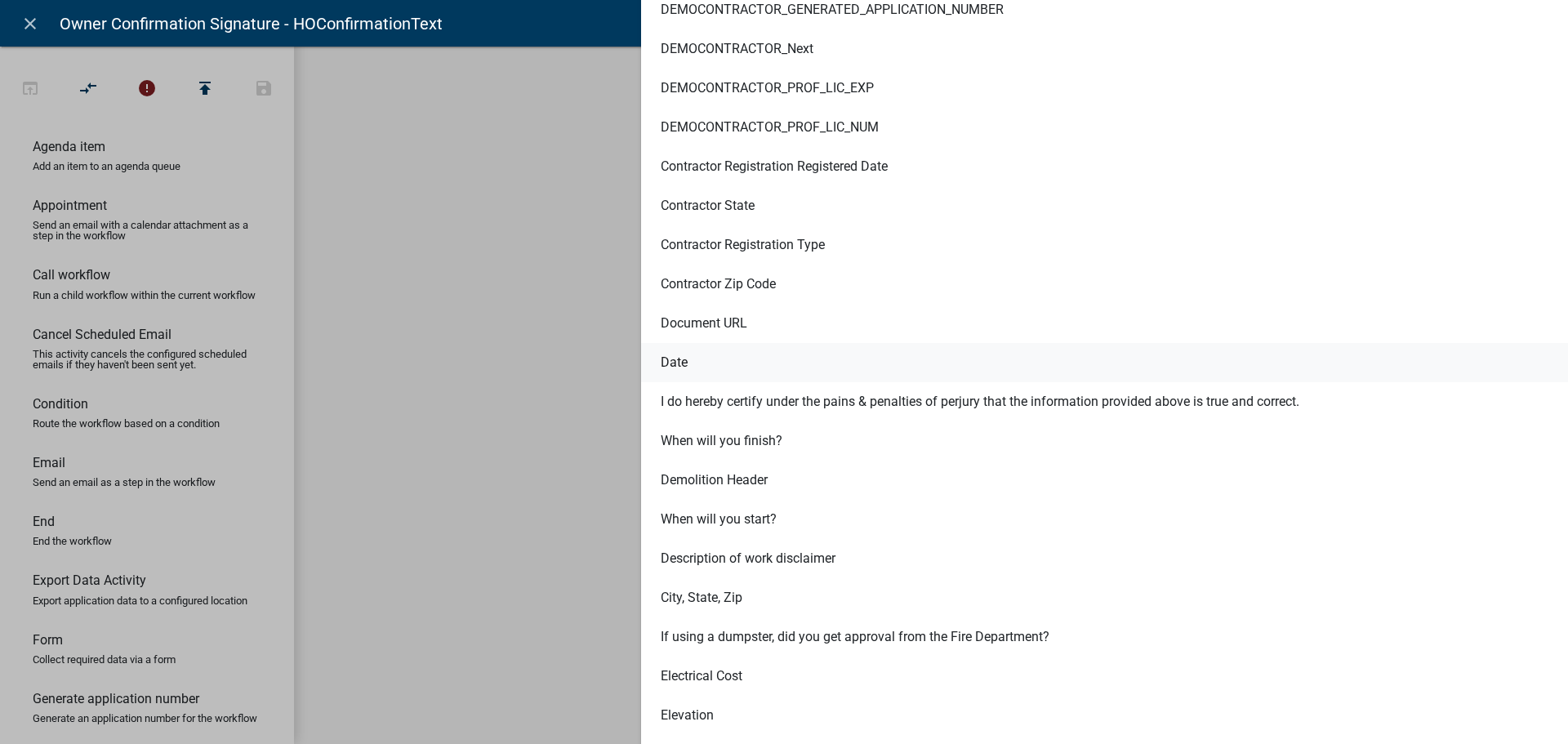
click at [779, 369] on button "Date" at bounding box center [1135, 362] width 987 height 39
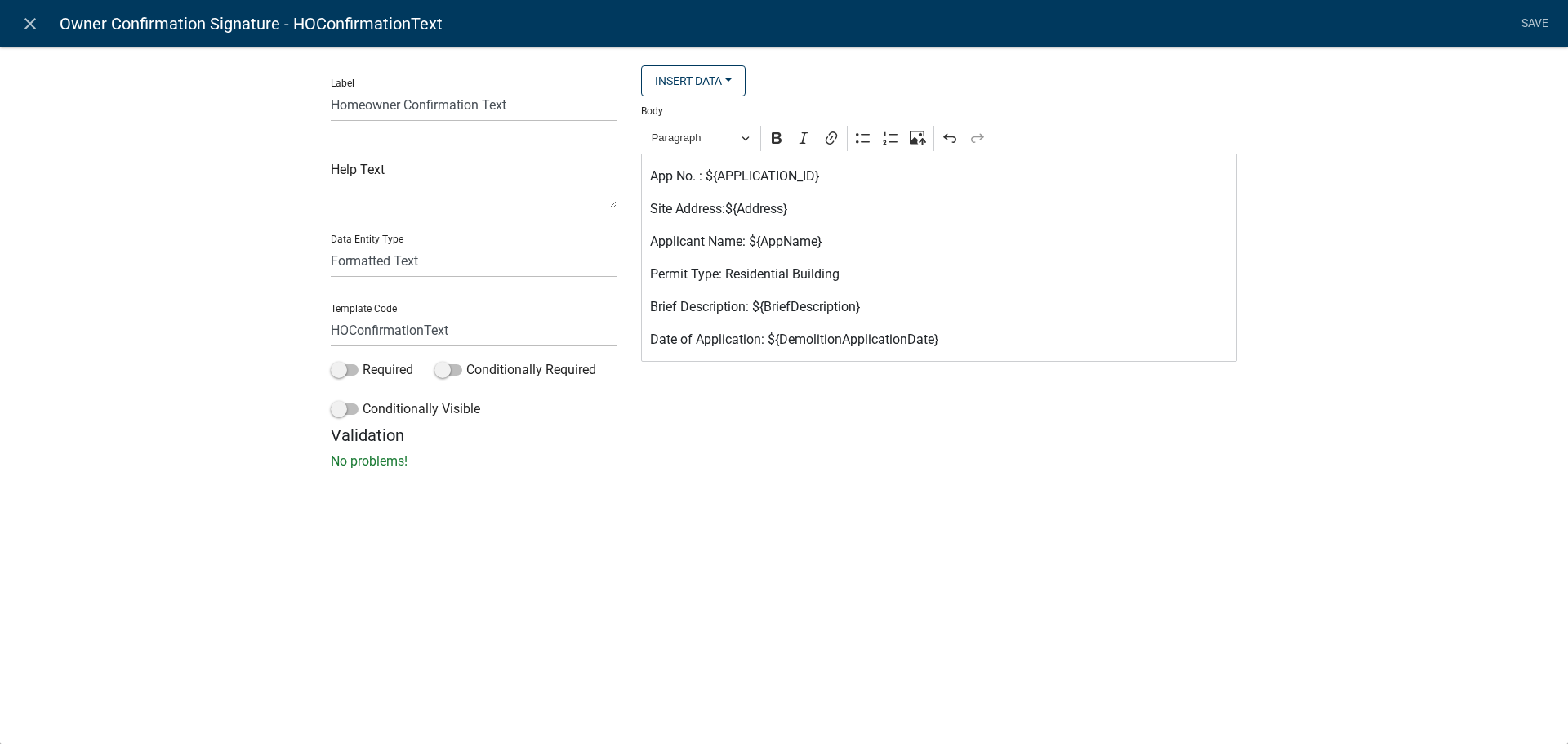
scroll to position [0, 0]
click at [985, 337] on p "Date of Application: ${DemolitionApplicationDate}" at bounding box center [940, 339] width 579 height 19
click at [721, 83] on button "Insert Data" at bounding box center [693, 81] width 104 height 31
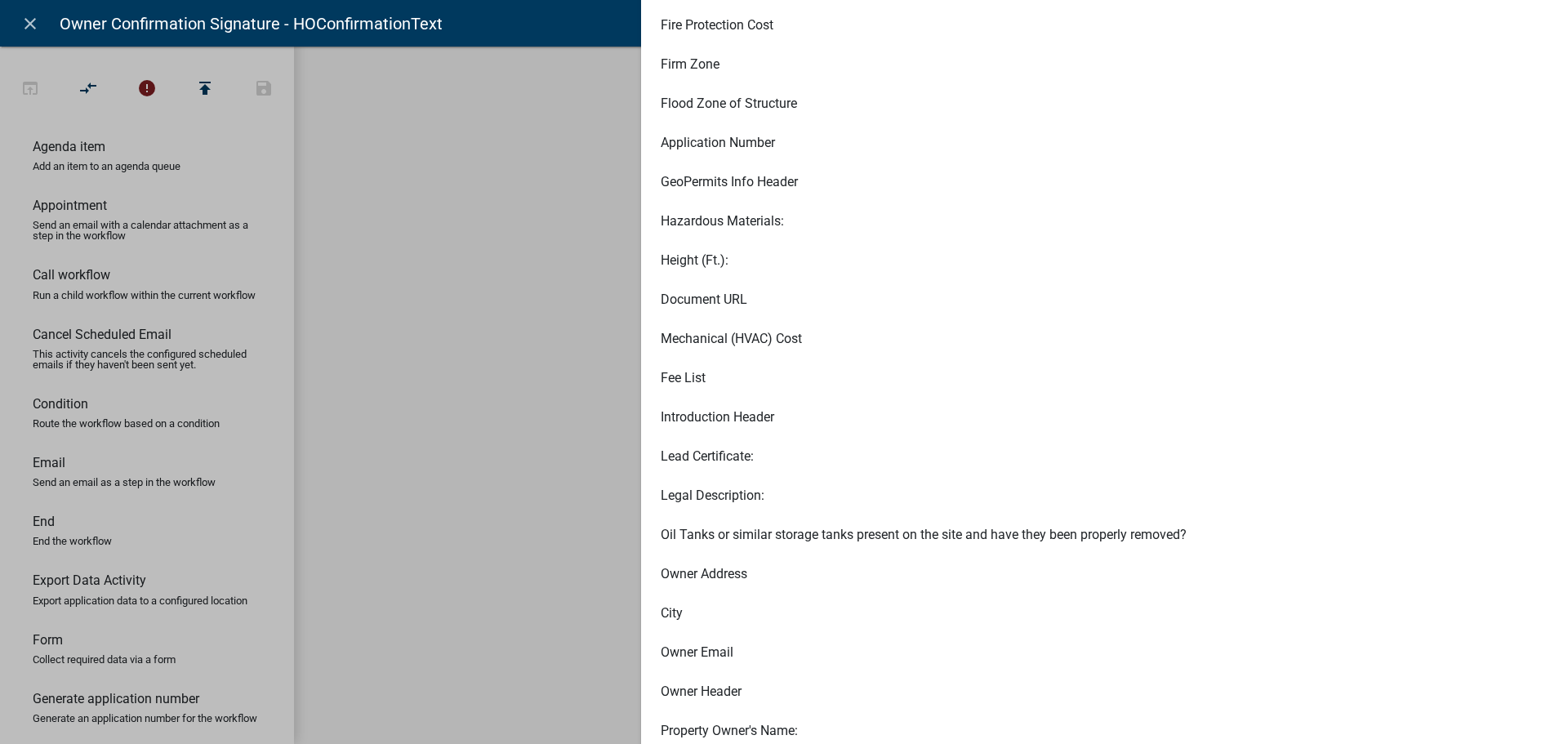
scroll to position [8577, 0]
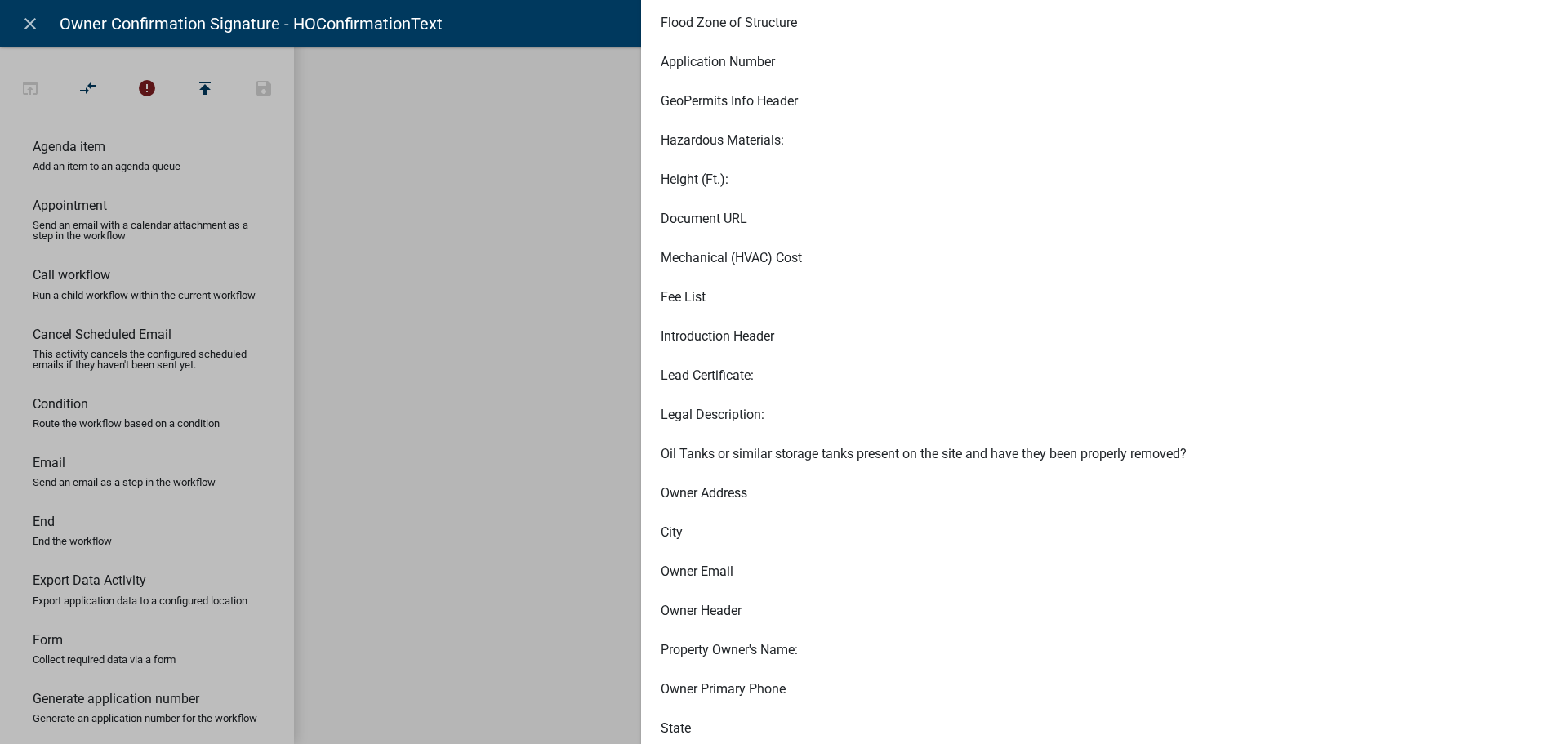
click at [500, 432] on ngb-modal-window "close Owner Confirmation Signature - HOConfirmationText Save Label Homeowner Co…" at bounding box center [784, 372] width 1568 height 744
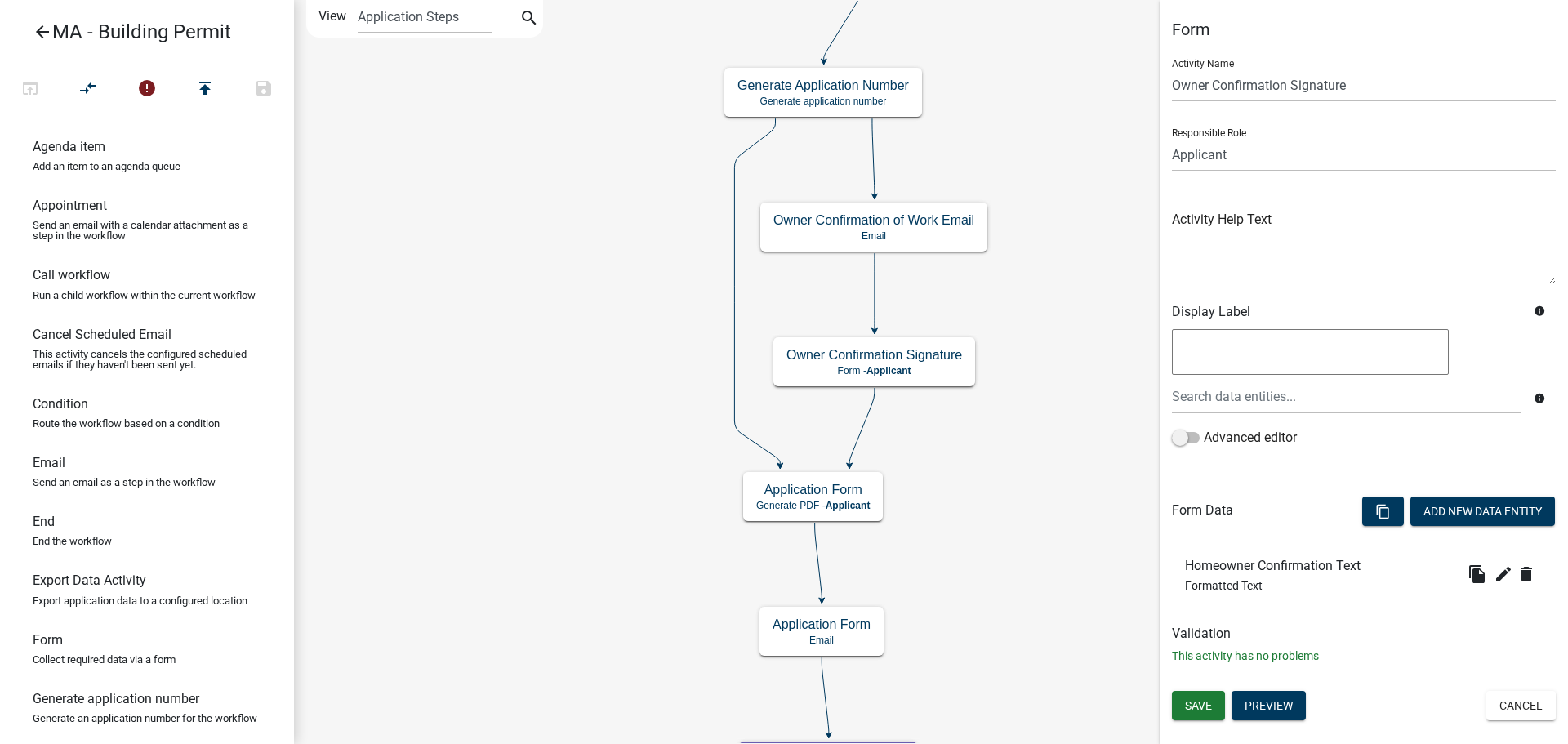
scroll to position [0, 0]
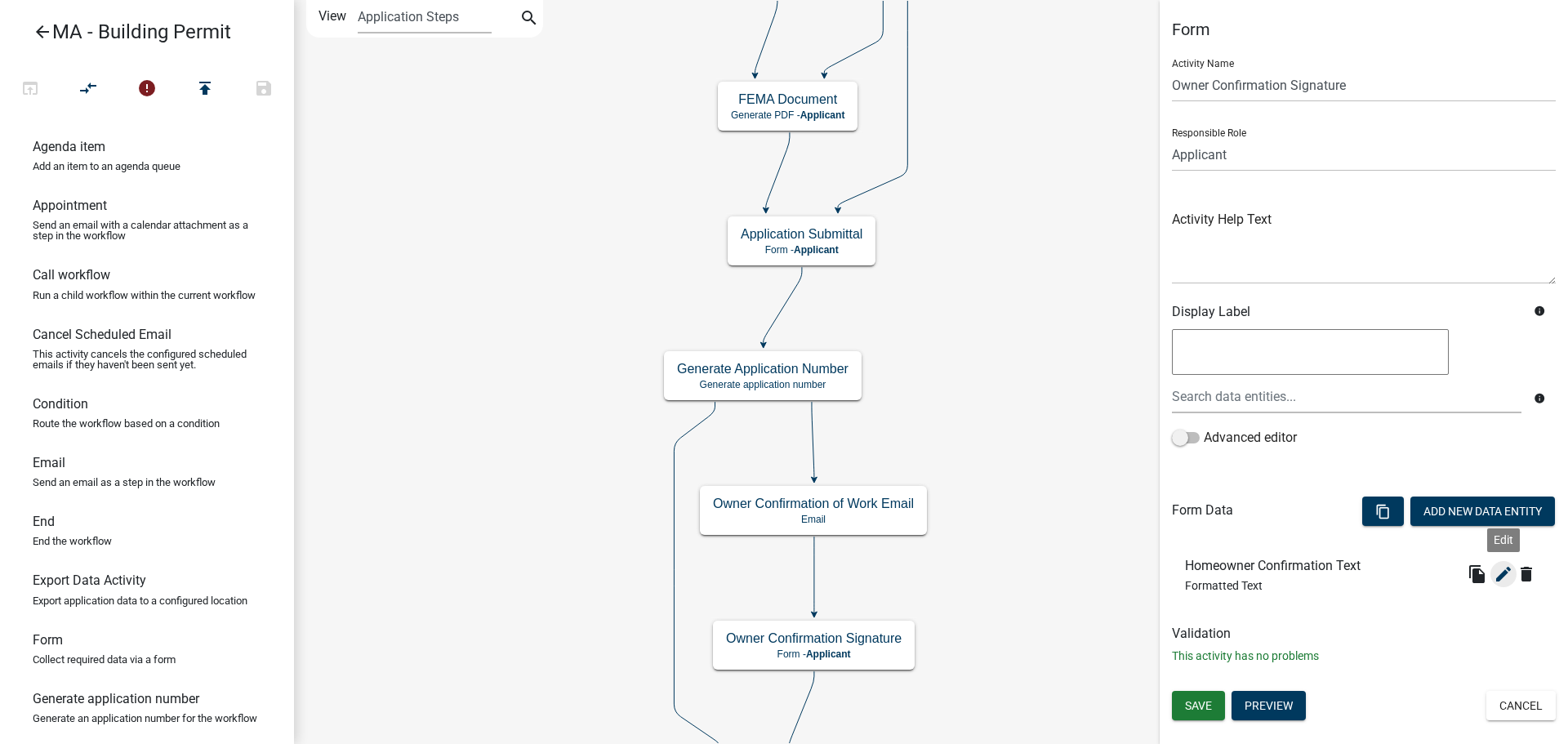
click at [1505, 574] on icon "edit" at bounding box center [1503, 574] width 19 height 19
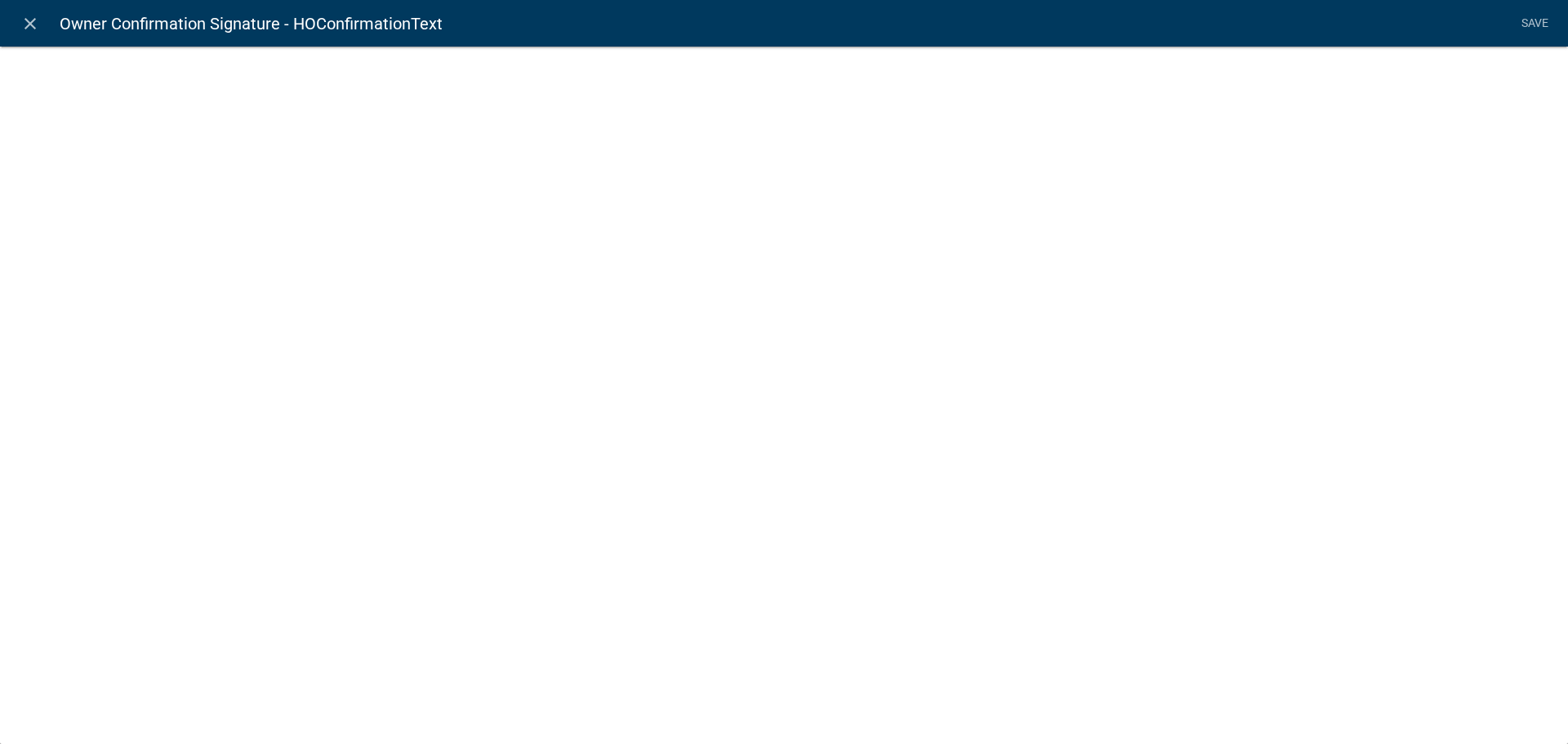
select select "rich-text"
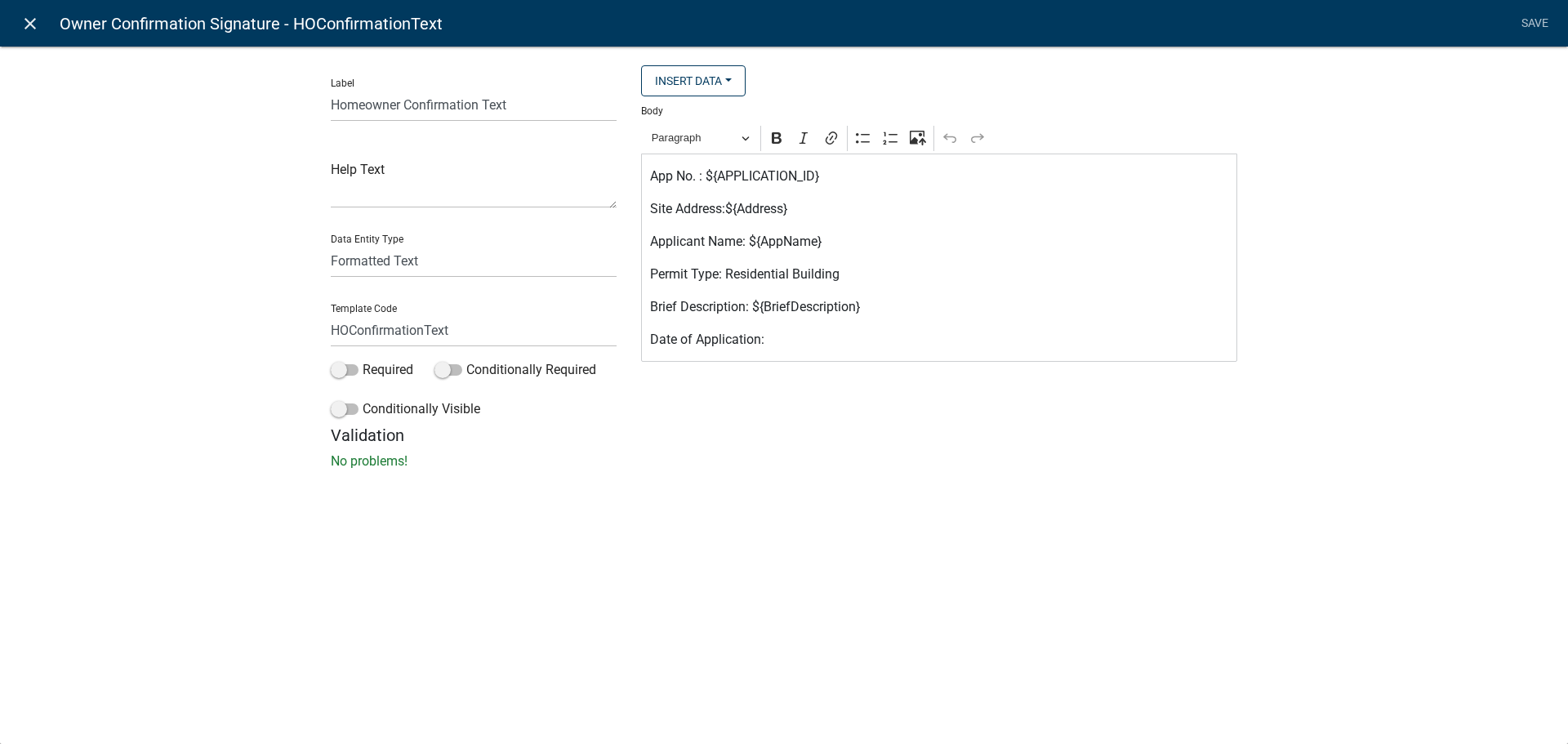
click at [32, 19] on icon "close" at bounding box center [29, 23] width 19 height 19
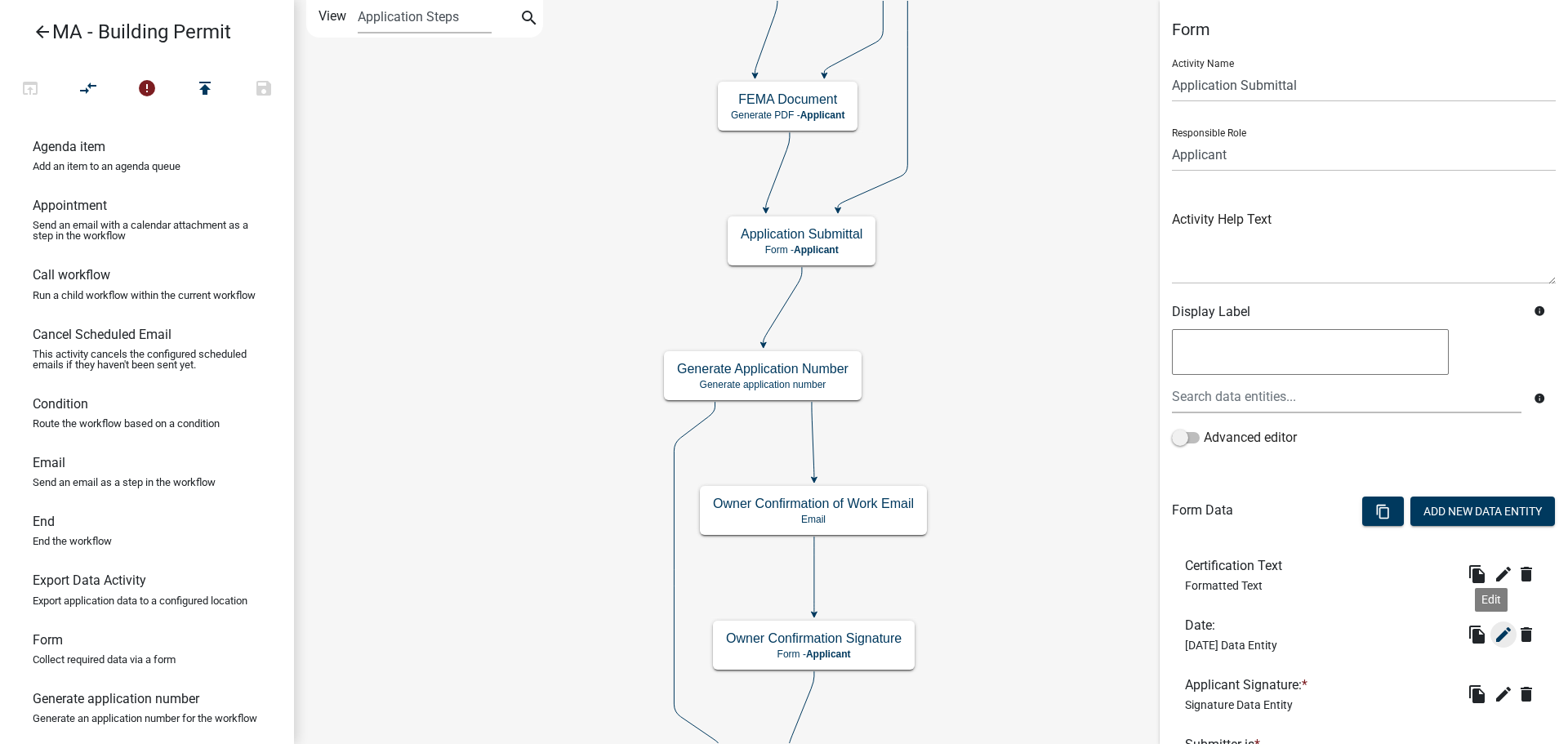
click at [1494, 633] on icon "edit" at bounding box center [1503, 634] width 19 height 19
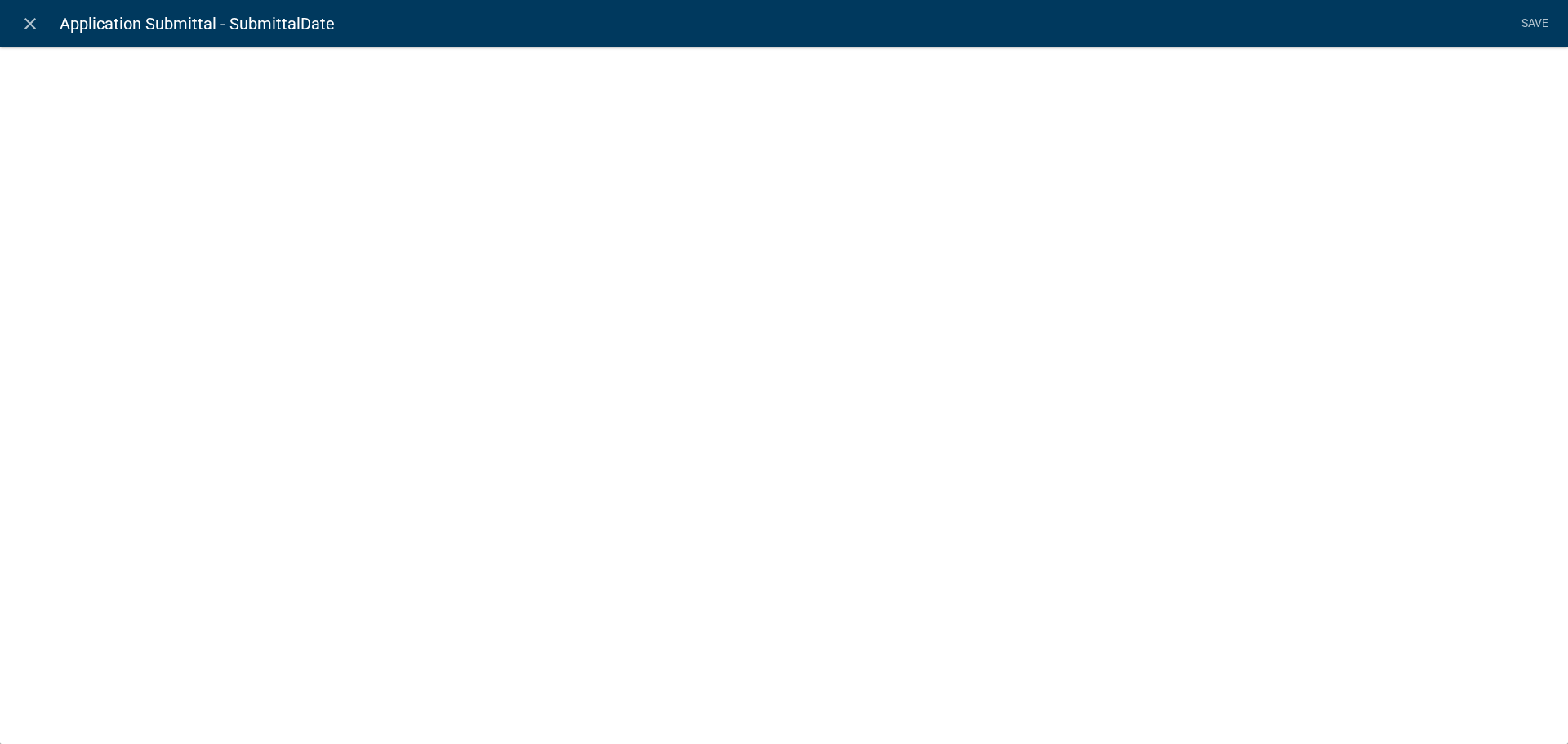
select select "[DATE]"
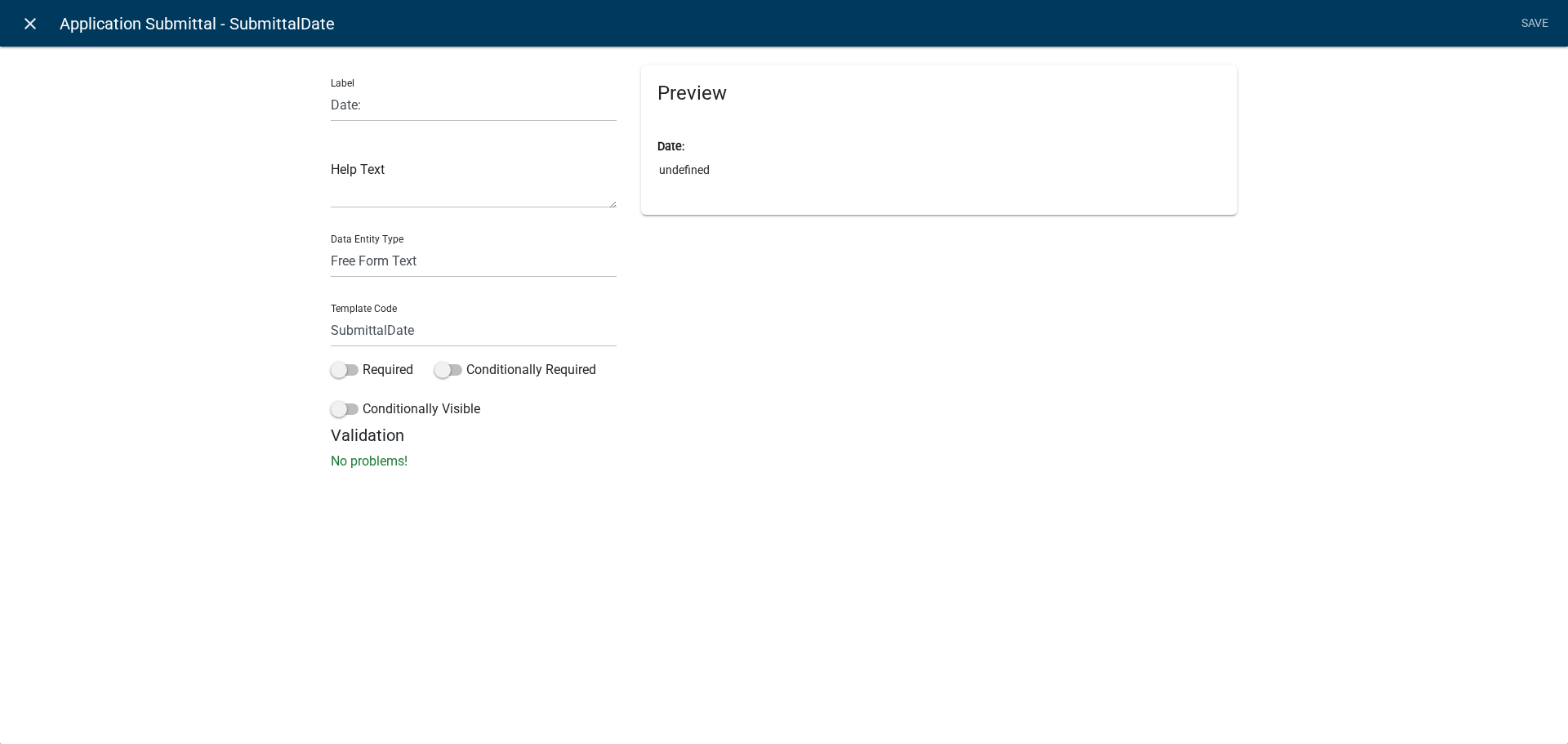
click at [26, 26] on icon "close" at bounding box center [29, 23] width 19 height 19
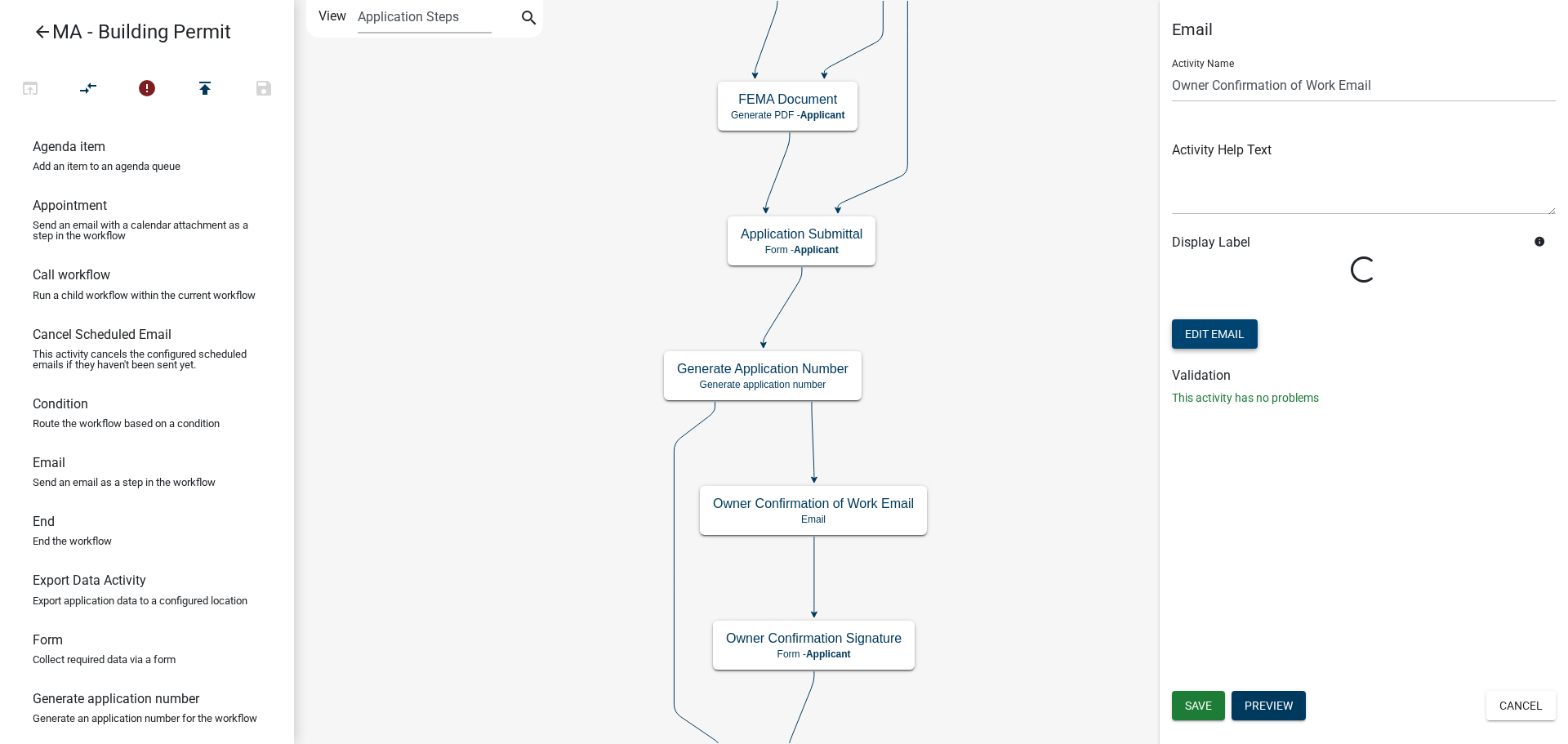
click at [1232, 337] on button "Edit Email" at bounding box center [1214, 334] width 86 height 29
select select "4d678b9a-8389-4796-a95f-96384d81bc63"
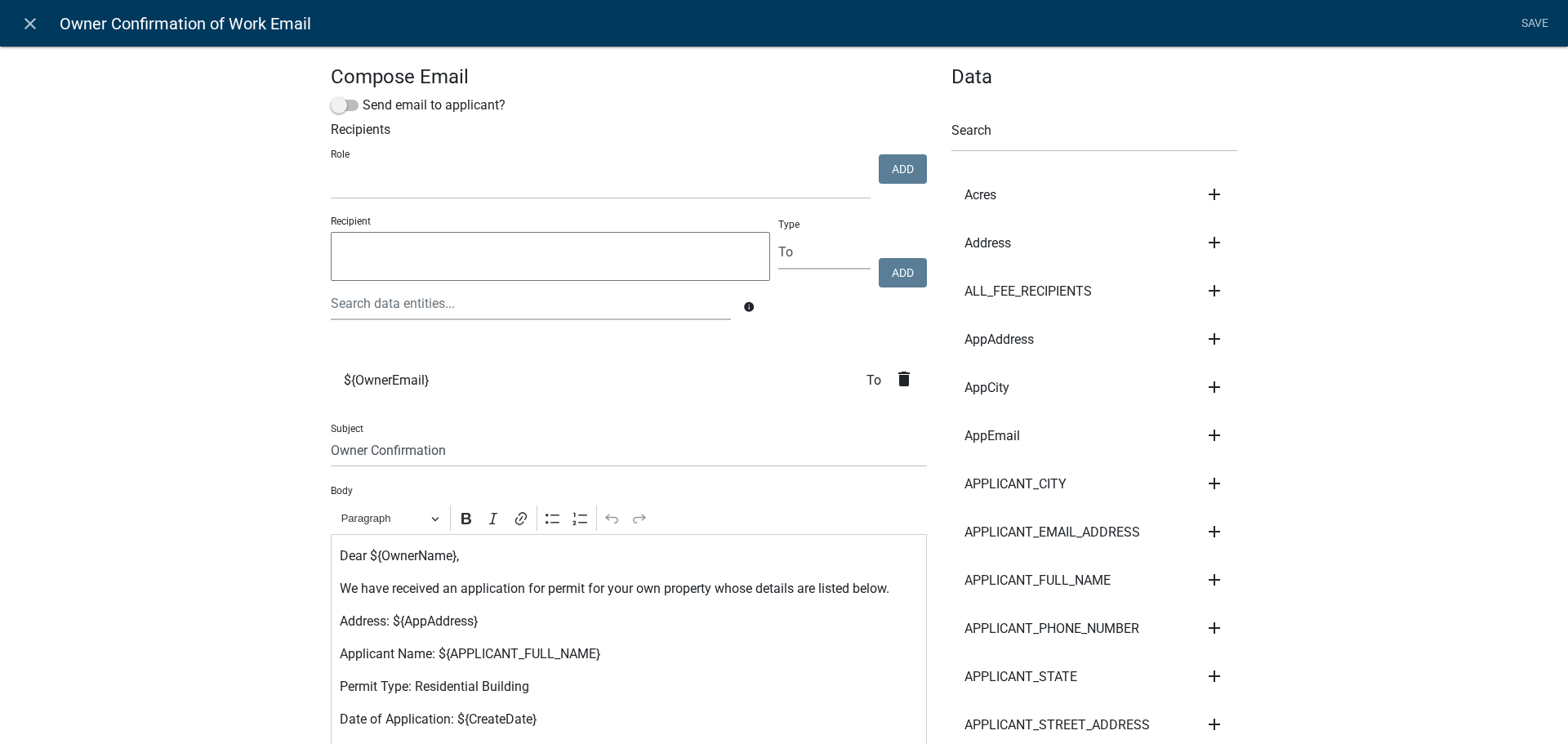
select select
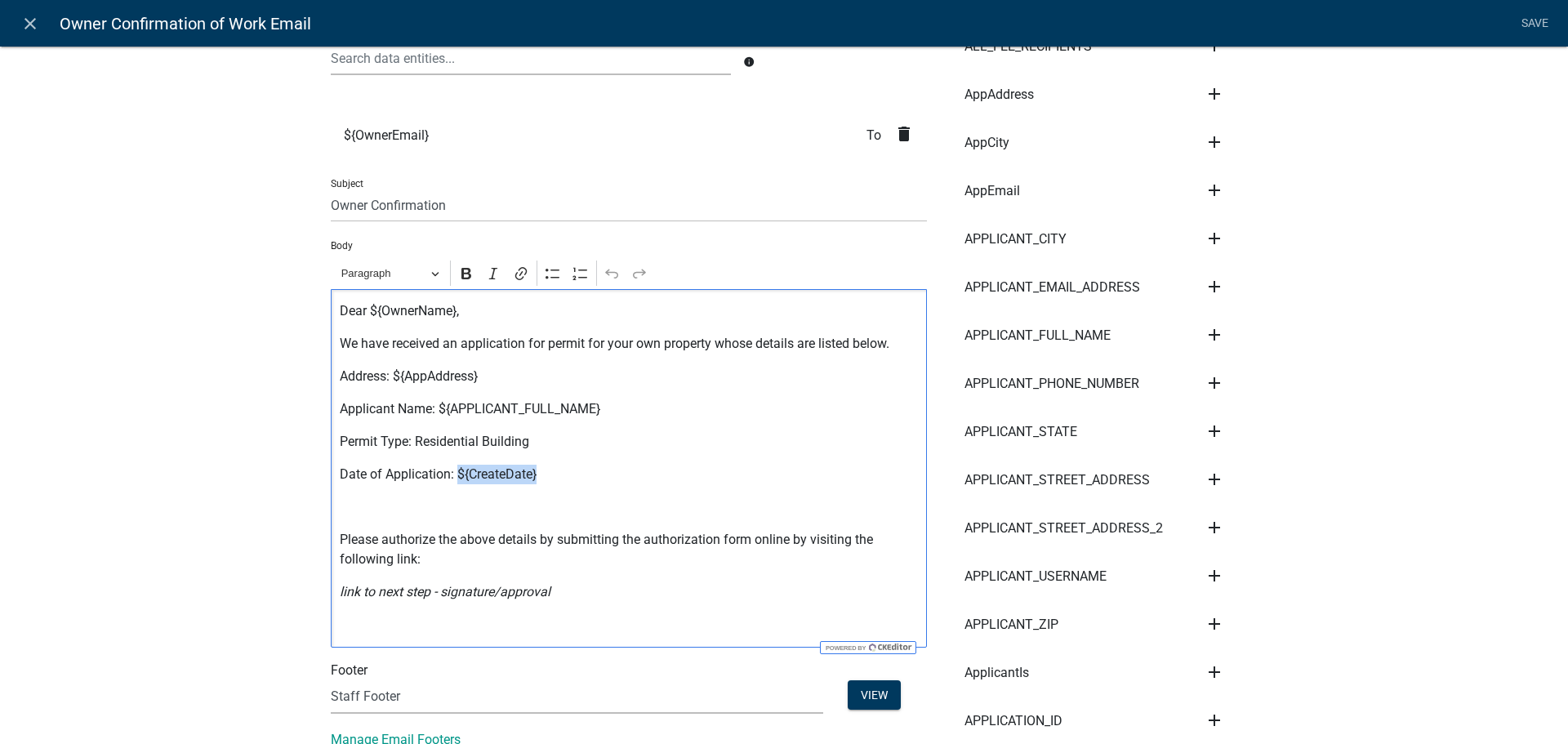
drag, startPoint x: 541, startPoint y: 484, endPoint x: 532, endPoint y: 481, distance: 9.5
click at [453, 481] on p "Date of Application: ${CreateDate}" at bounding box center [629, 474] width 579 height 19
click at [606, 480] on p "Date of Application: ${CreateDate}" at bounding box center [629, 474] width 579 height 19
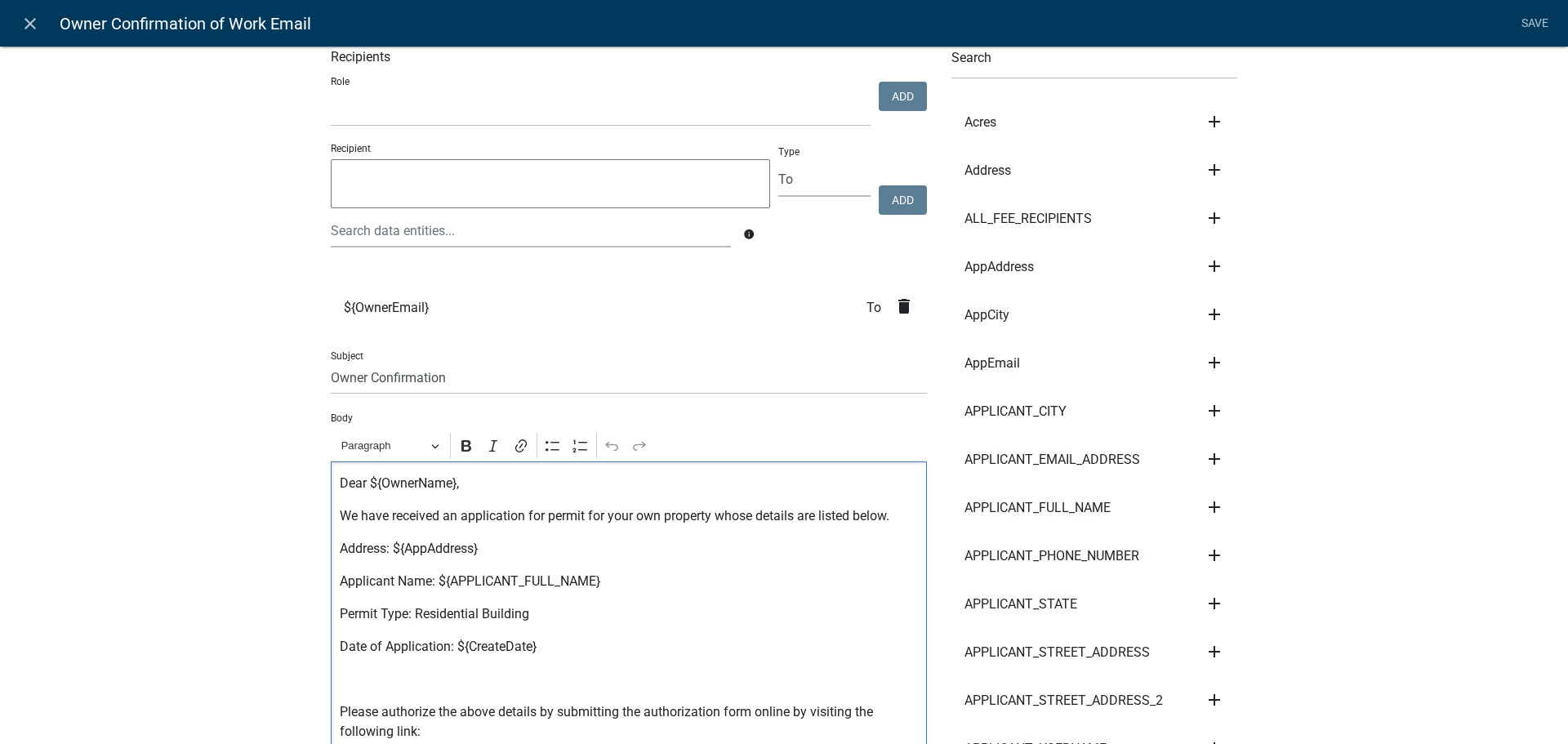
scroll to position [0, 0]
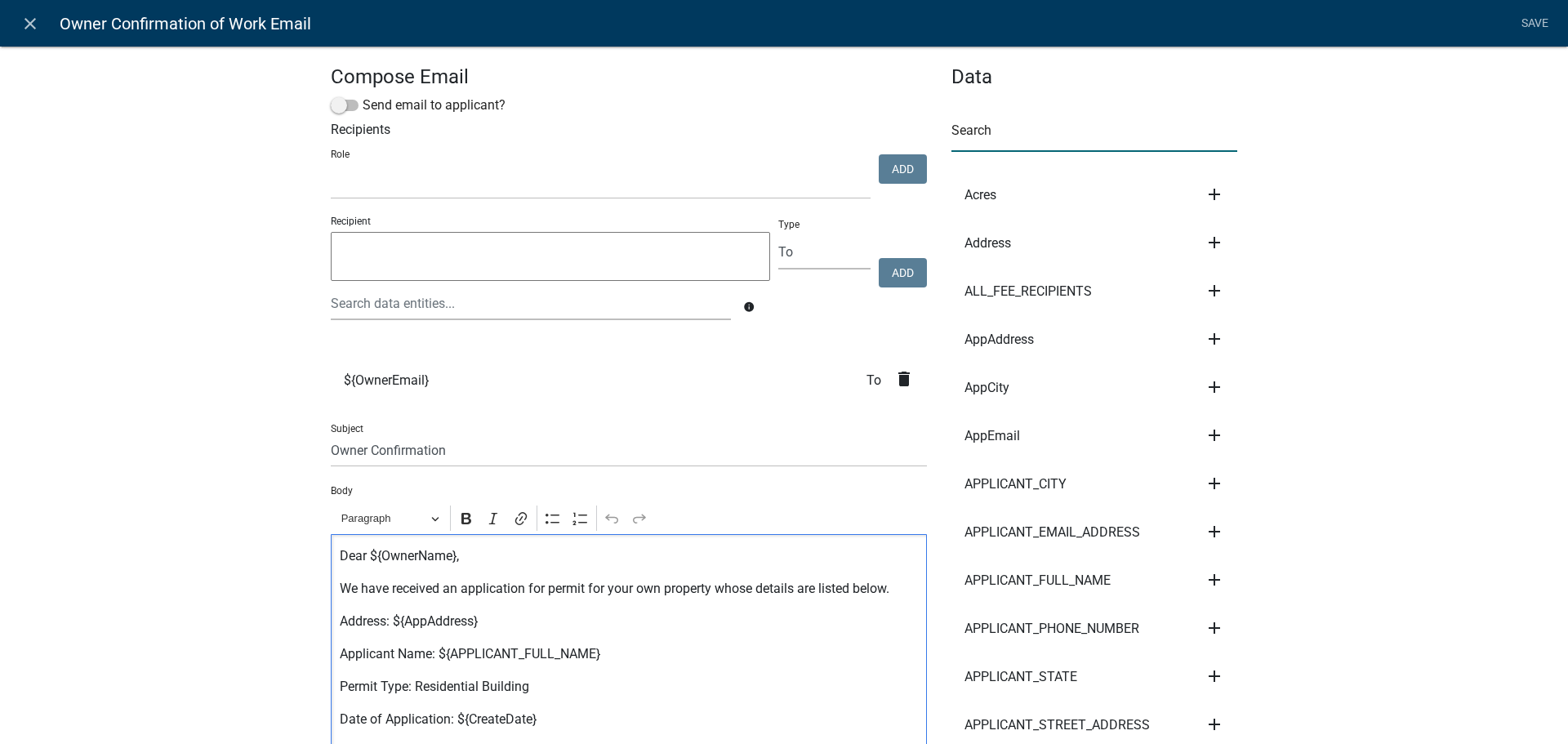
click at [1010, 137] on input "text" at bounding box center [1094, 135] width 286 height 34
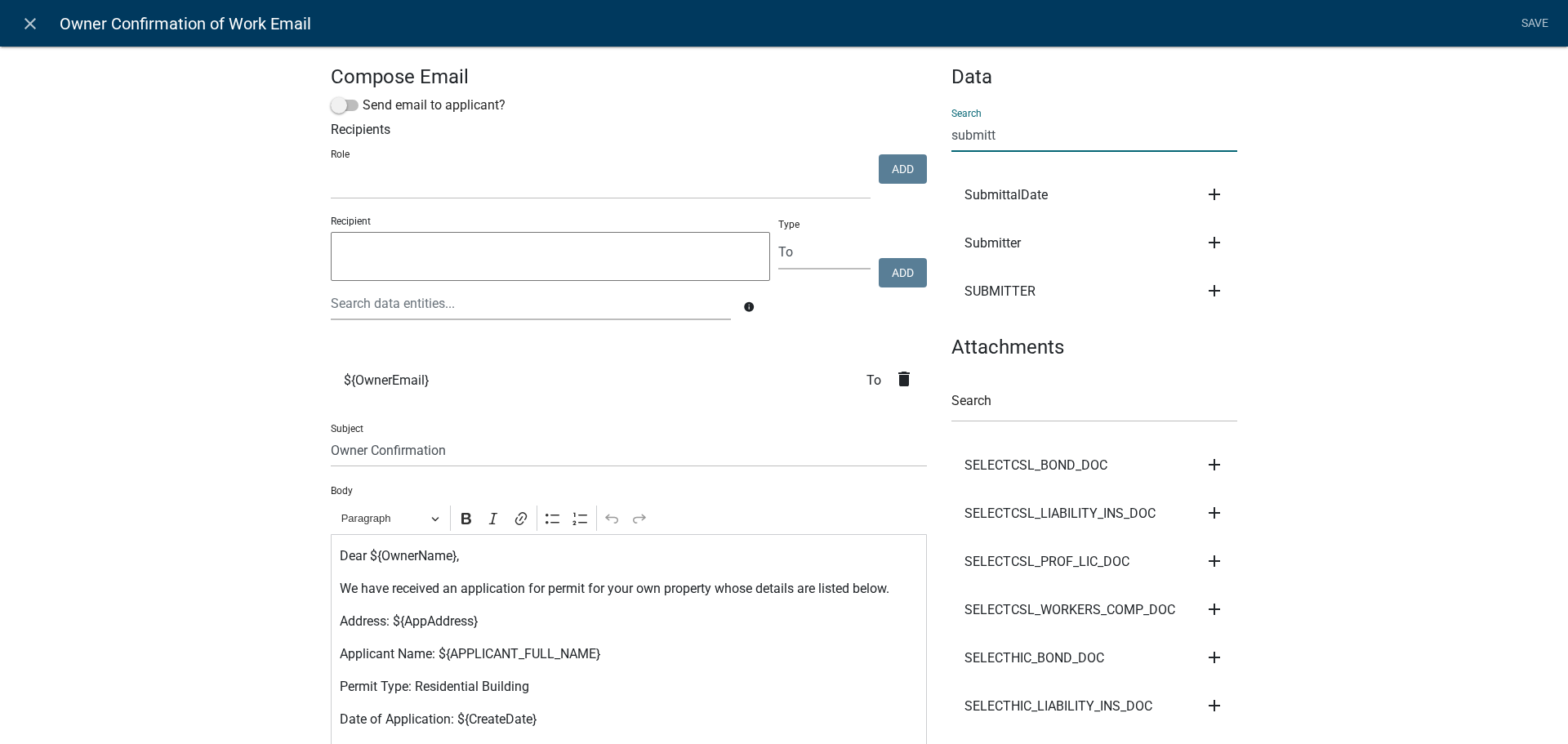
type input "submitt"
click at [1208, 192] on icon "add" at bounding box center [1214, 193] width 19 height 19
click at [1217, 256] on button "Body" at bounding box center [1269, 249] width 131 height 39
drag, startPoint x: 528, startPoint y: 725, endPoint x: 512, endPoint y: 725, distance: 16.0
click at [512, 725] on p "Date of Application: ${CreateDate}${SubmittalDate}" at bounding box center [629, 719] width 579 height 19
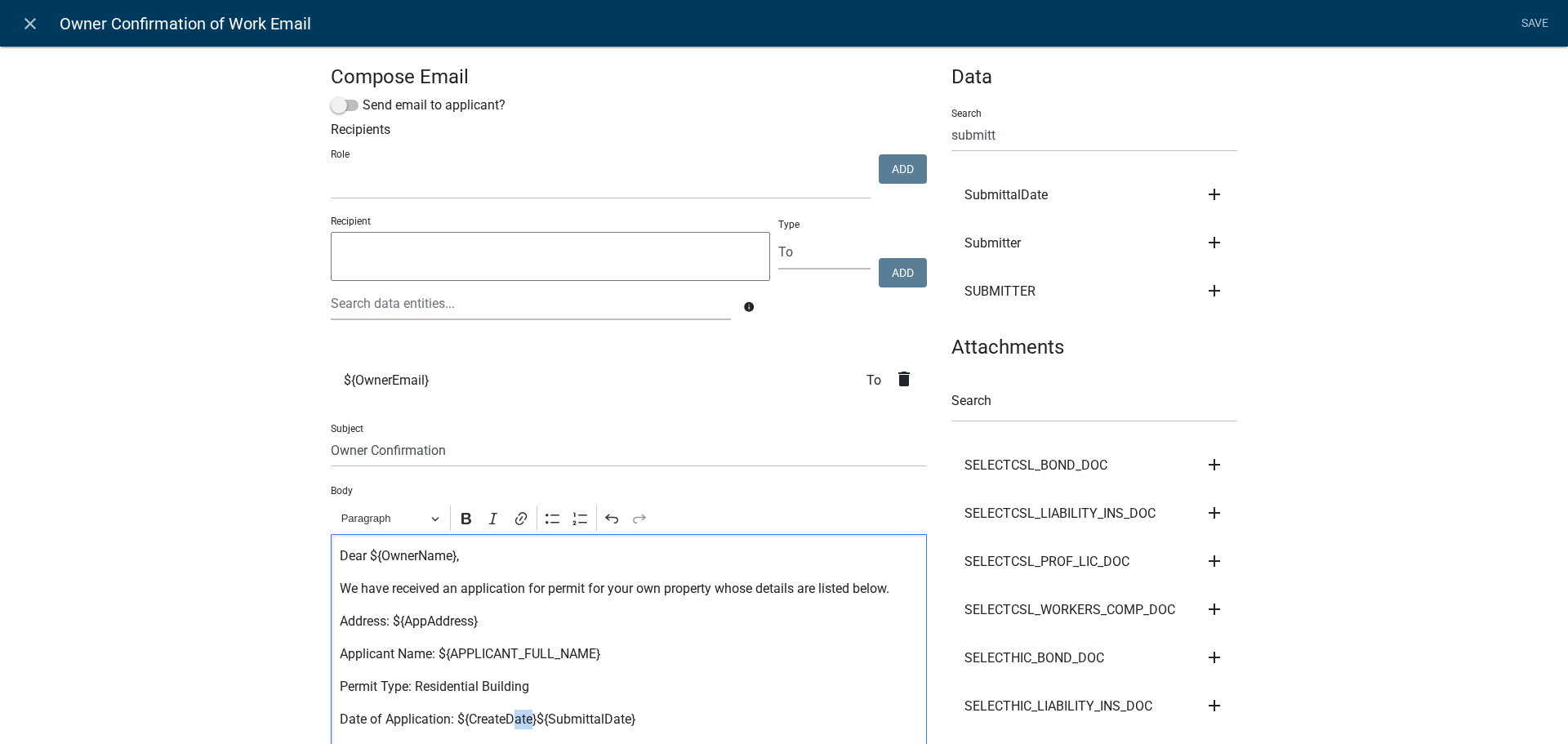
click at [510, 725] on p "Date of Application: ${CreateDate}${SubmittalDate}" at bounding box center [629, 719] width 579 height 19
drag, startPoint x: 532, startPoint y: 726, endPoint x: 450, endPoint y: 725, distance: 82.0
click at [450, 725] on p "Date of Application: ${CreateDate}${SubmittalDate}" at bounding box center [629, 719] width 579 height 19
click at [633, 726] on p "Date of Application: ${SubmittalDate}" at bounding box center [629, 719] width 579 height 19
click at [1540, 28] on link "Save" at bounding box center [1534, 24] width 41 height 31
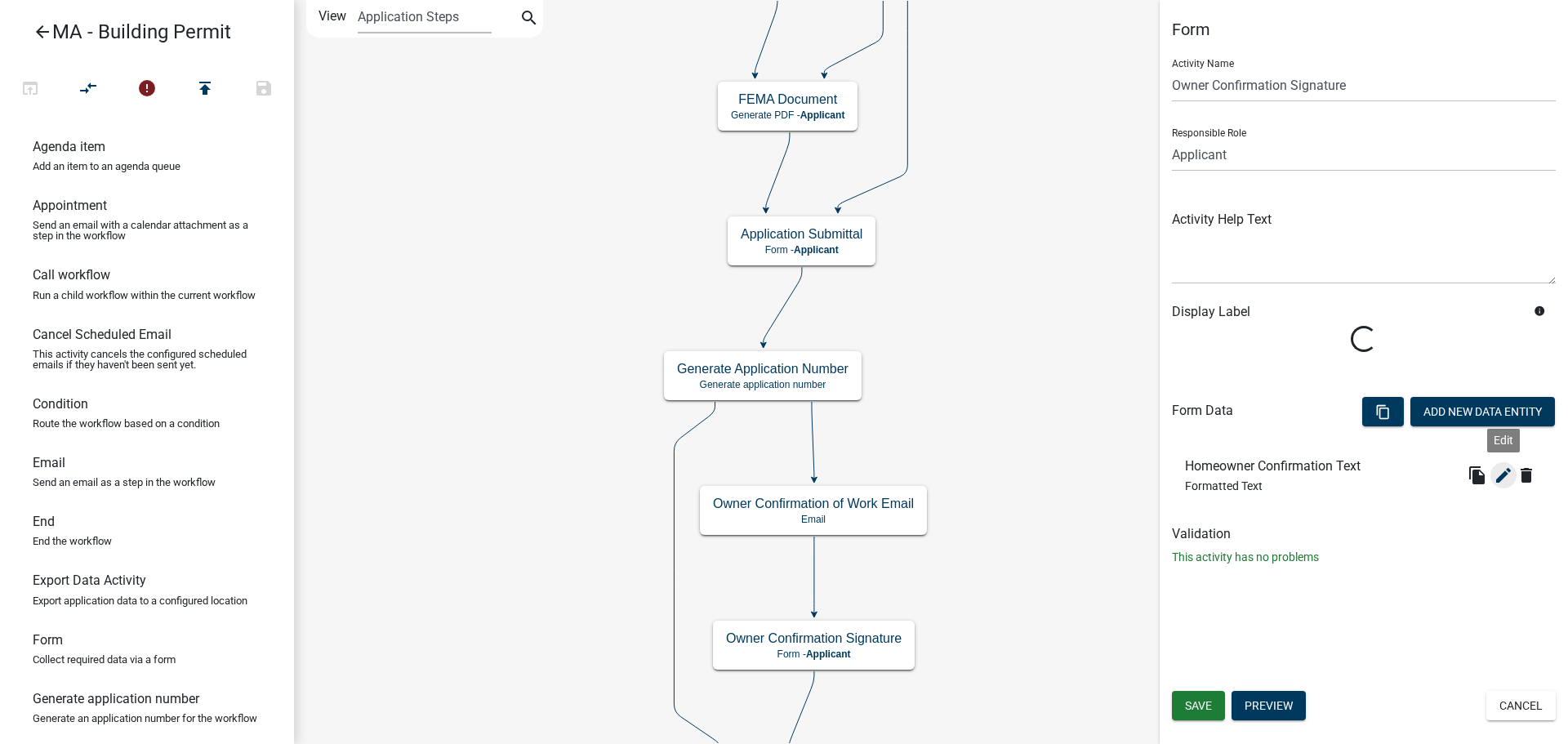
click at [1498, 471] on icon "edit" at bounding box center [1503, 475] width 19 height 19
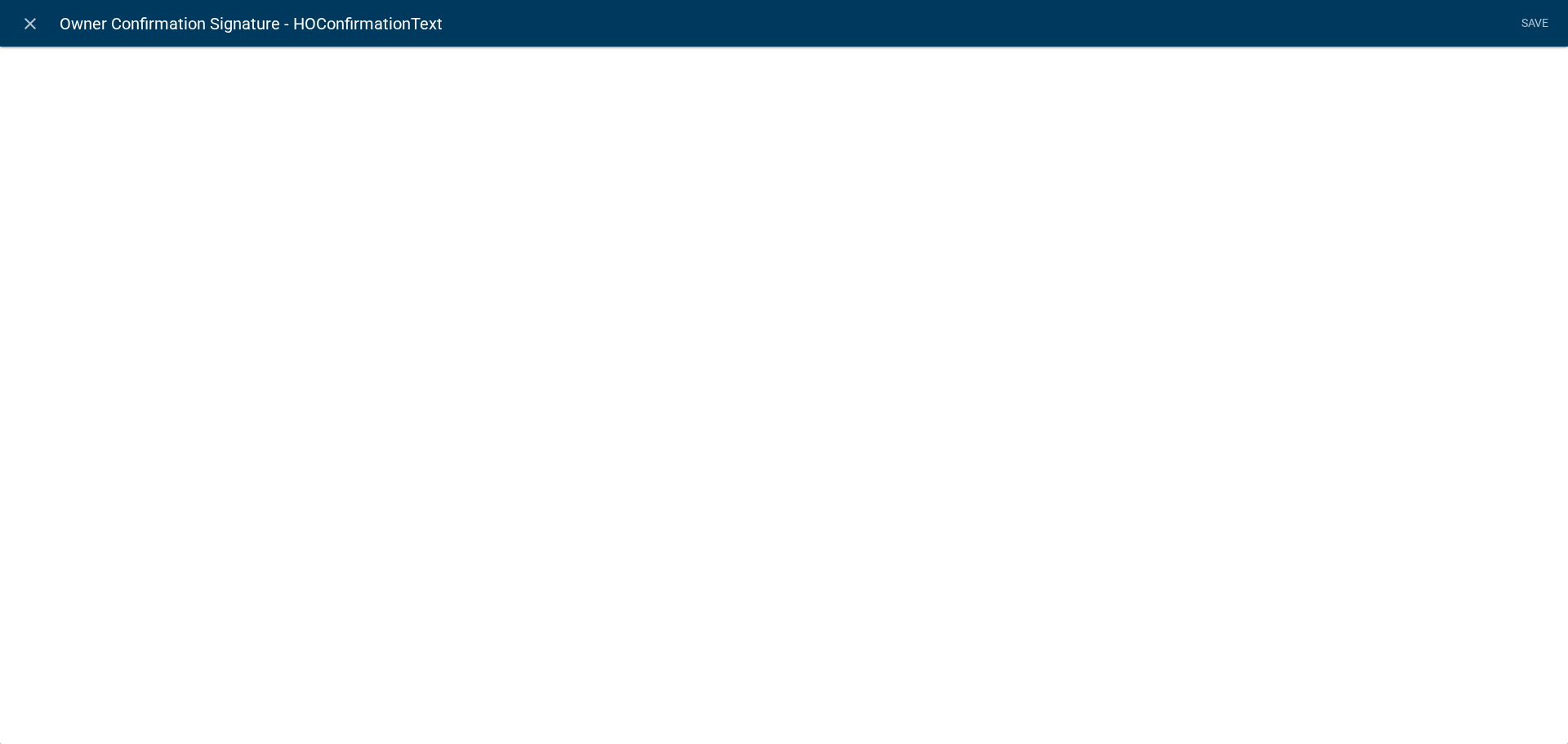
select select "rich-text"
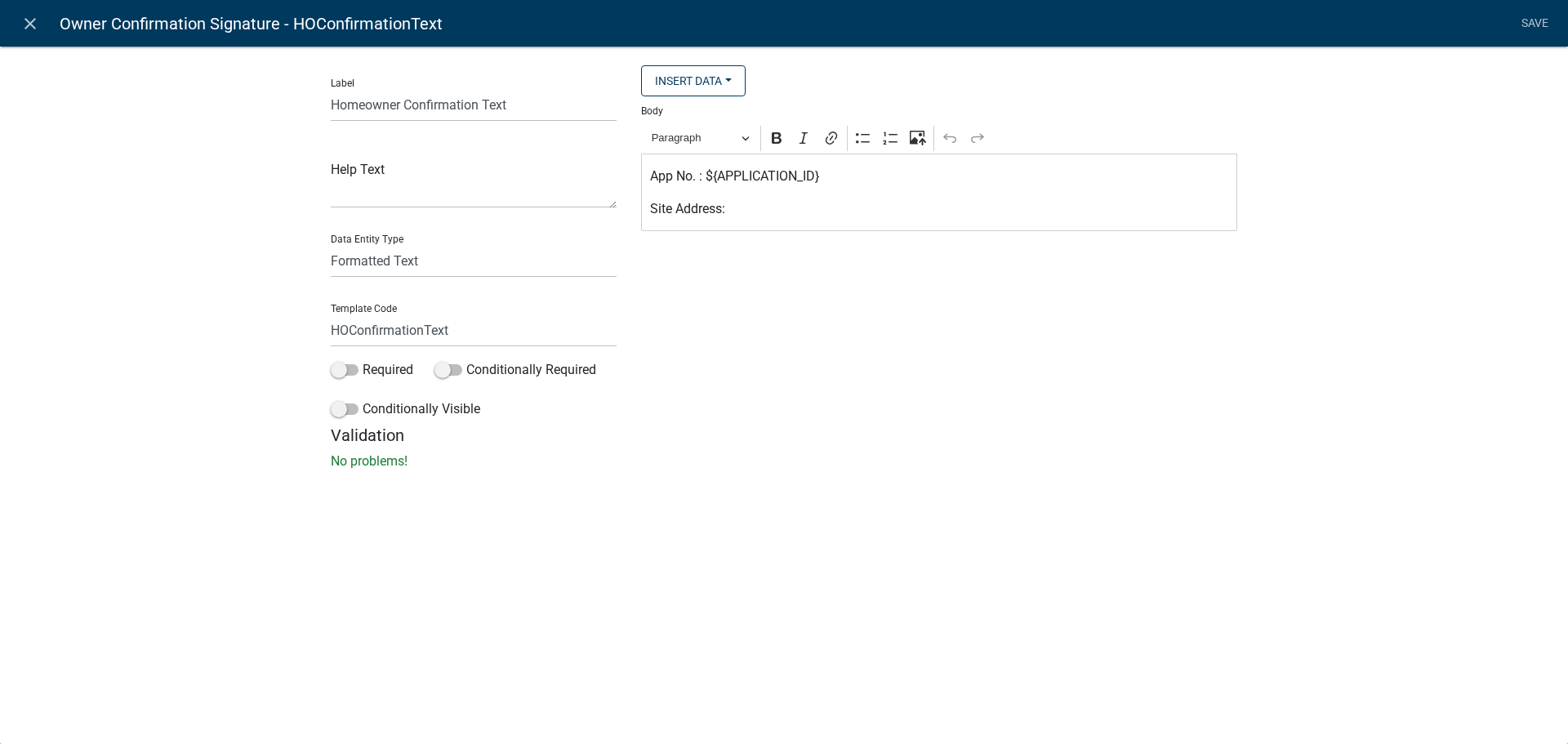
click at [792, 212] on p "Site Address:" at bounding box center [940, 209] width 579 height 19
click at [31, 27] on icon "close" at bounding box center [29, 23] width 19 height 19
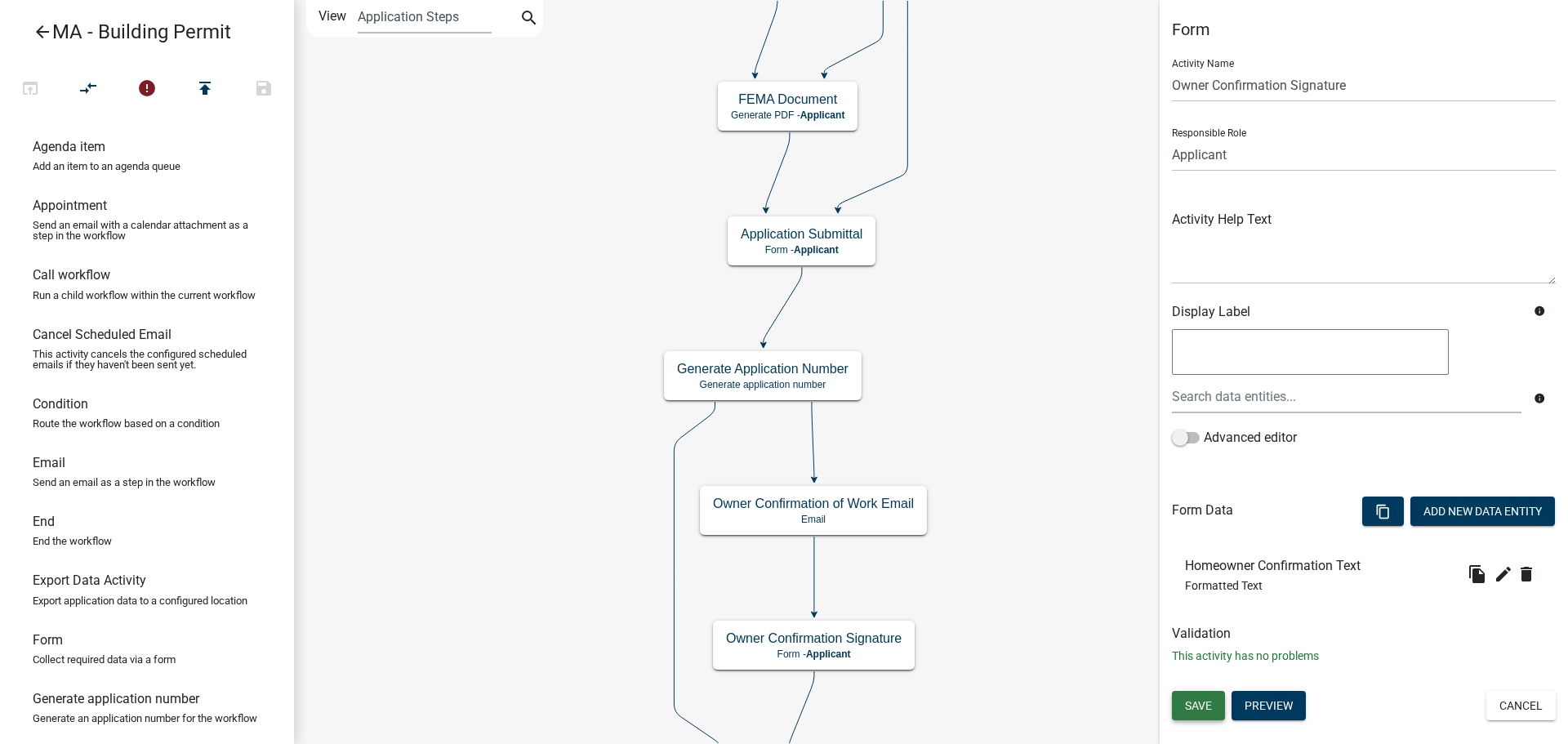
click at [1204, 701] on span "Save" at bounding box center [1198, 706] width 27 height 13
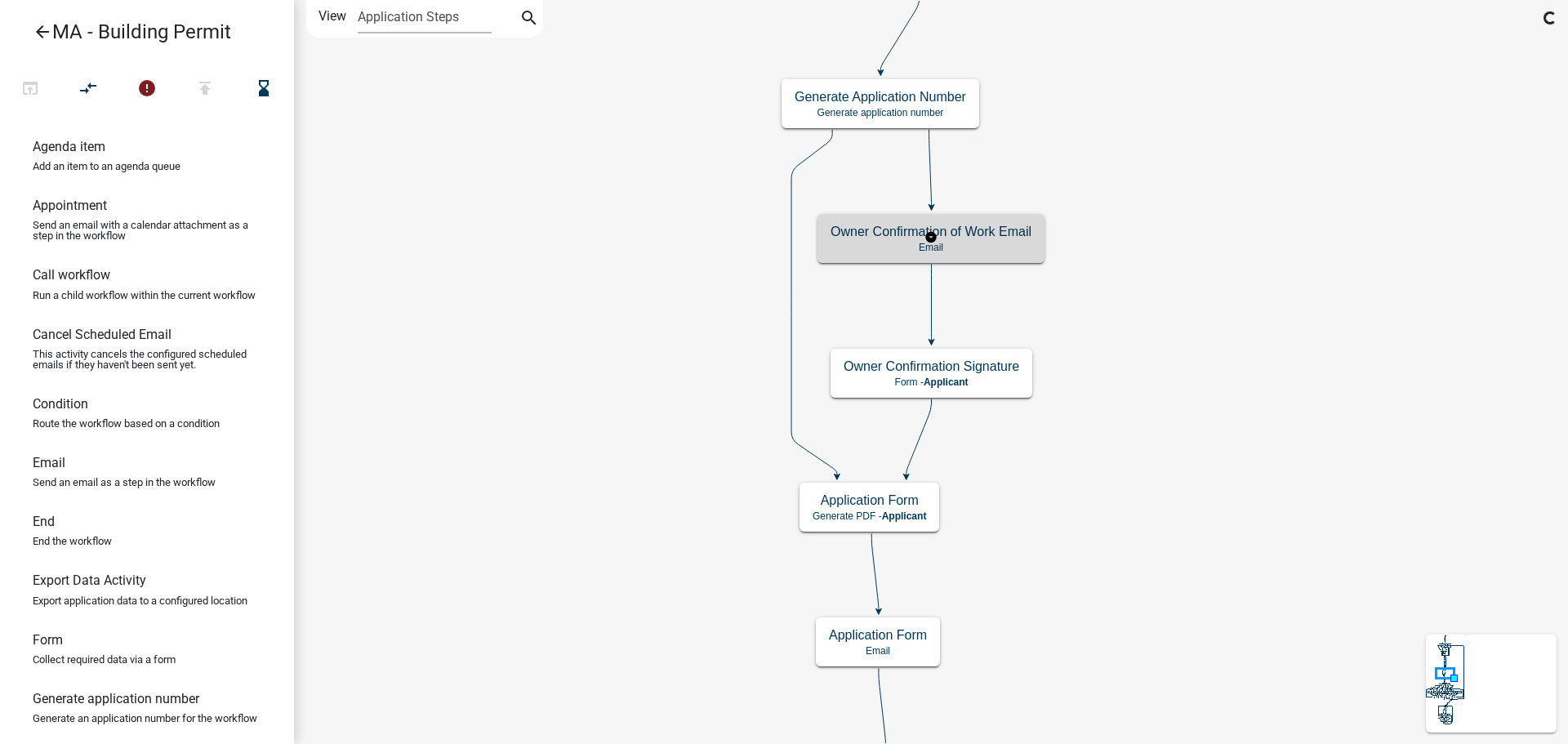
click at [1001, 257] on div "Owner Confirmation of Work Email Email" at bounding box center [931, 238] width 227 height 49
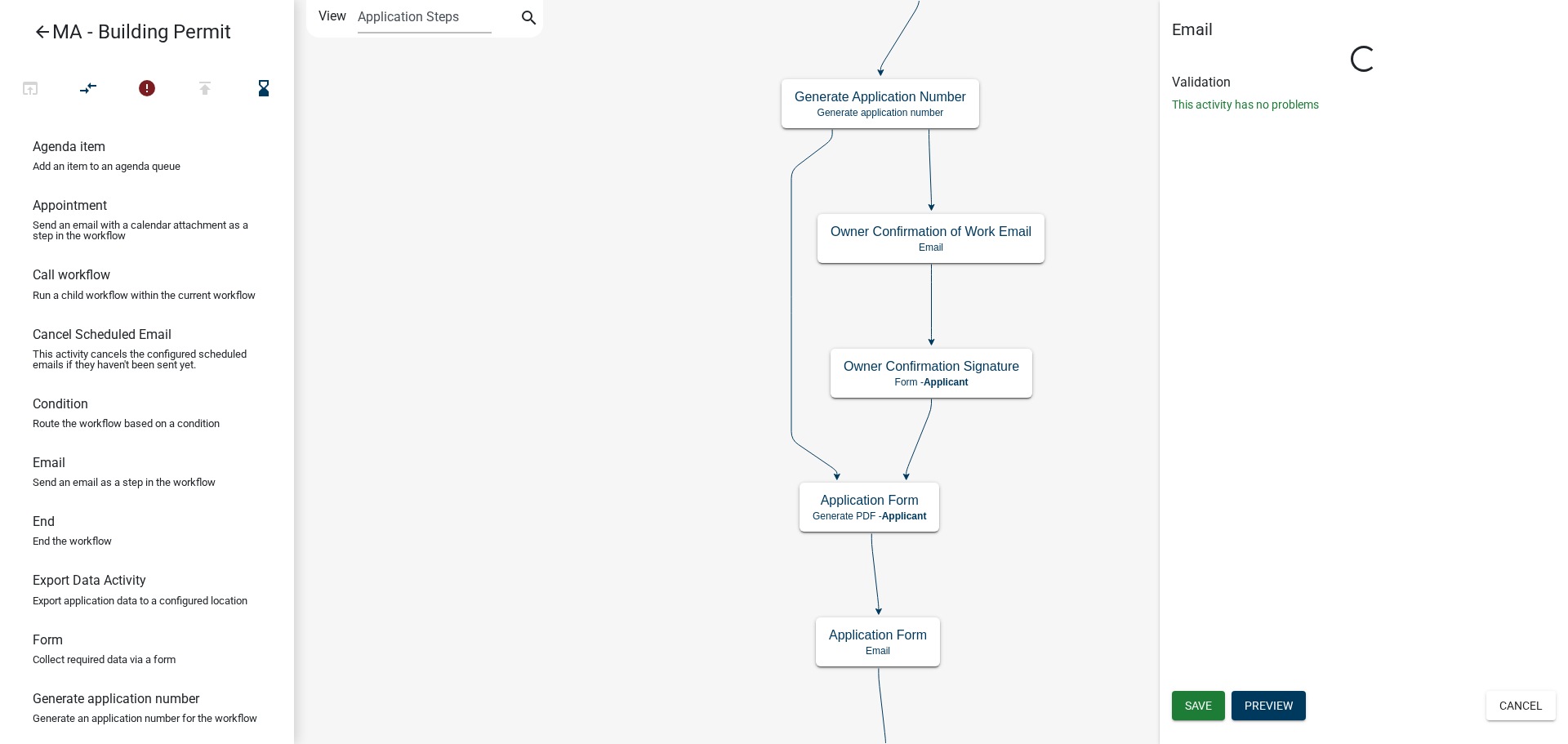
drag, startPoint x: 1191, startPoint y: 400, endPoint x: 1163, endPoint y: 407, distance: 28.9
click at [1185, 401] on div "Email Loading... Activity Name Owner Confirmation of Work Email Activity Help T…" at bounding box center [1364, 372] width 408 height 744
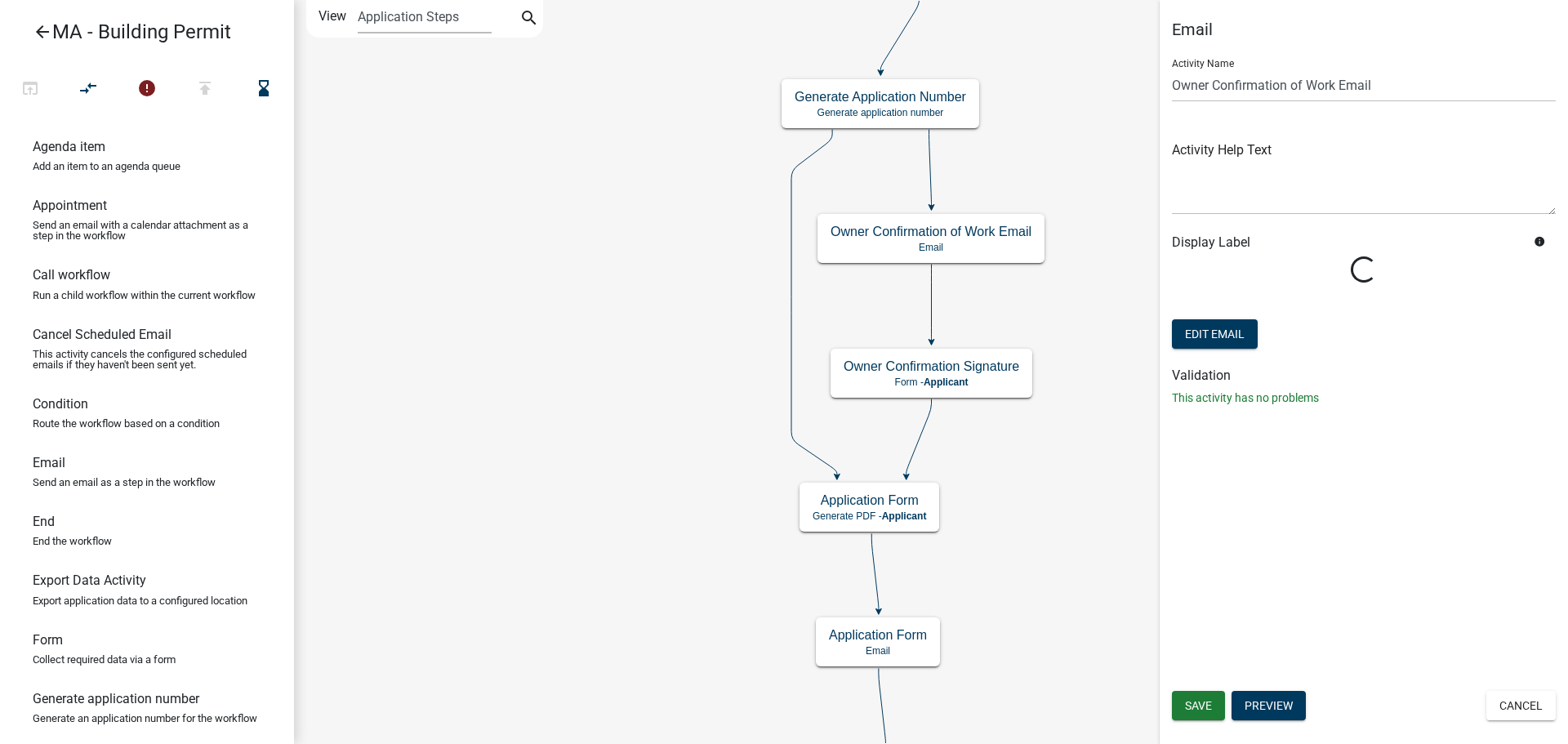
click at [1354, 346] on form "Activity Name Owner Confirmation of Work Email Activity Help Text Display Label…" at bounding box center [1363, 199] width 384 height 307
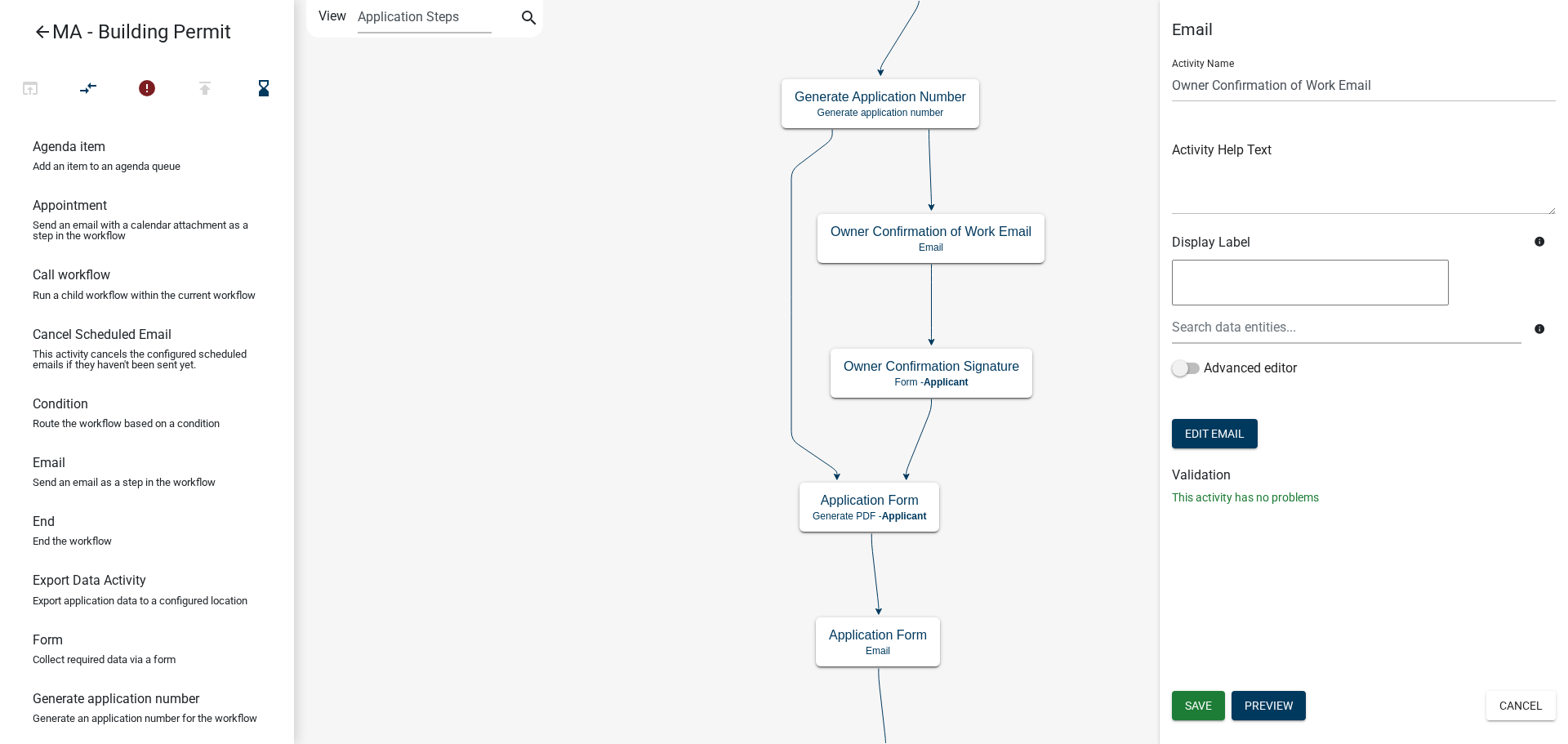
click at [1372, 421] on form "Activity Name Owner Confirmation of Work Email Activity Help Text Display Label…" at bounding box center [1363, 249] width 384 height 407
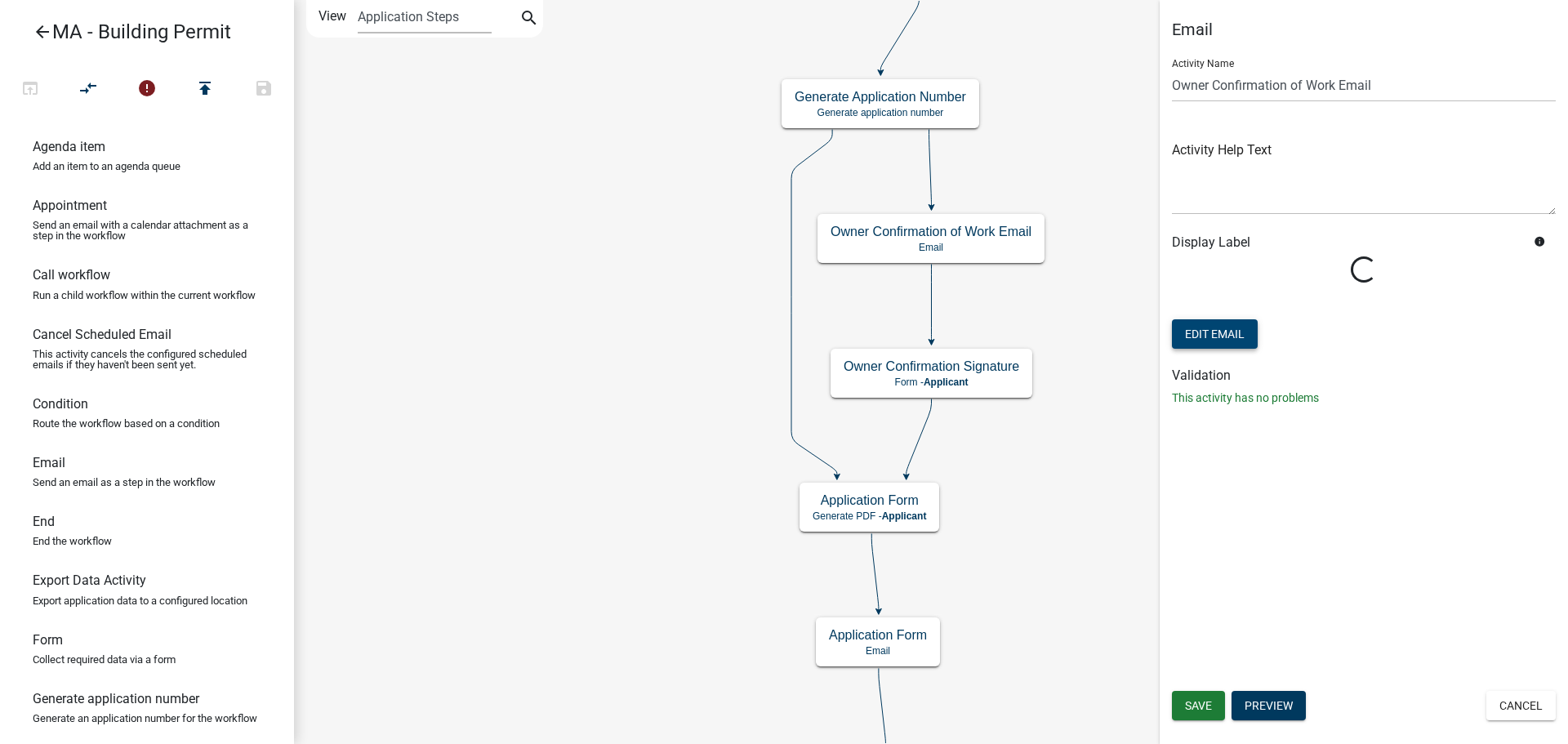
click at [1243, 334] on button "Edit Email" at bounding box center [1214, 334] width 86 height 29
select select "4d678b9a-8389-4796-a95f-96384d81bc63"
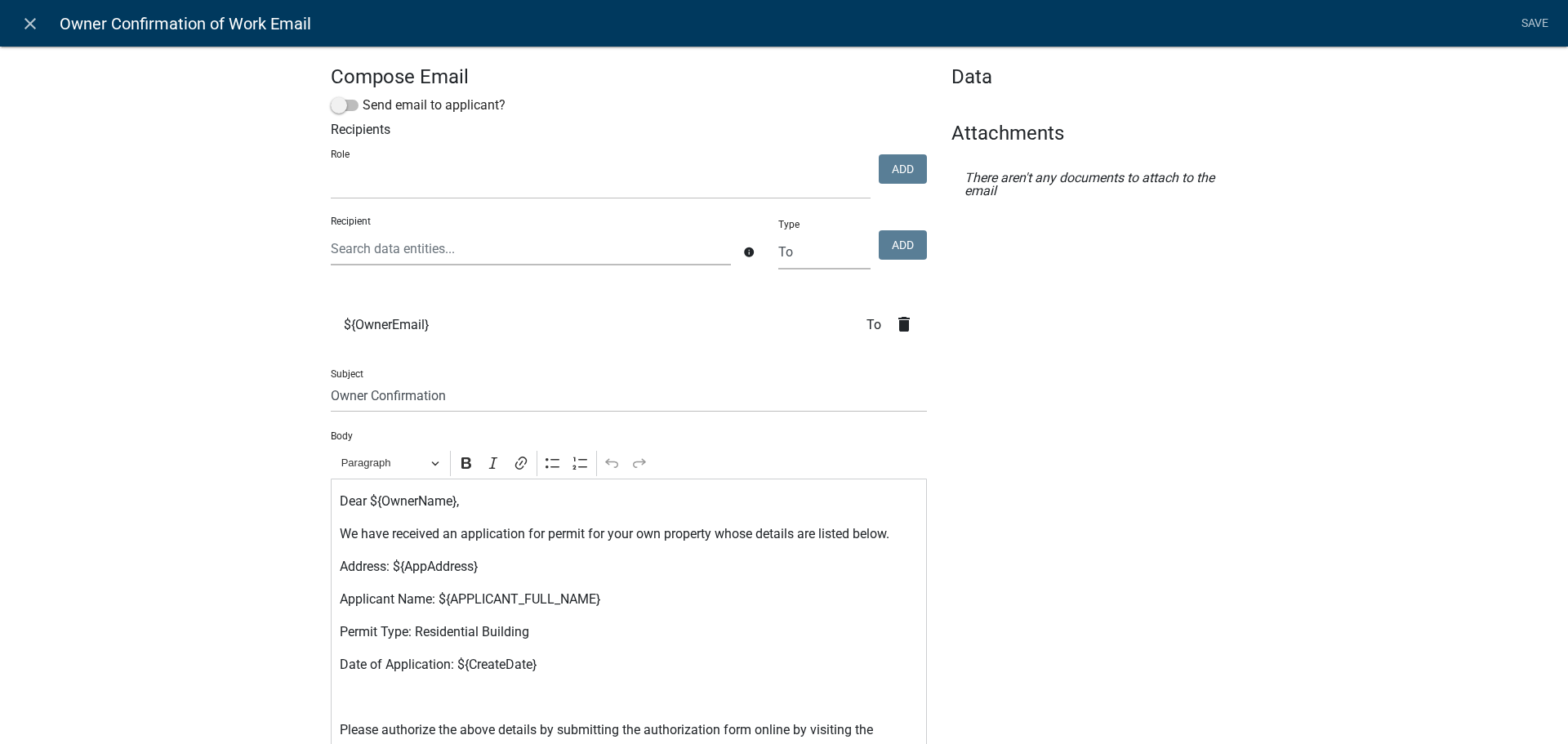
scroll to position [82, 0]
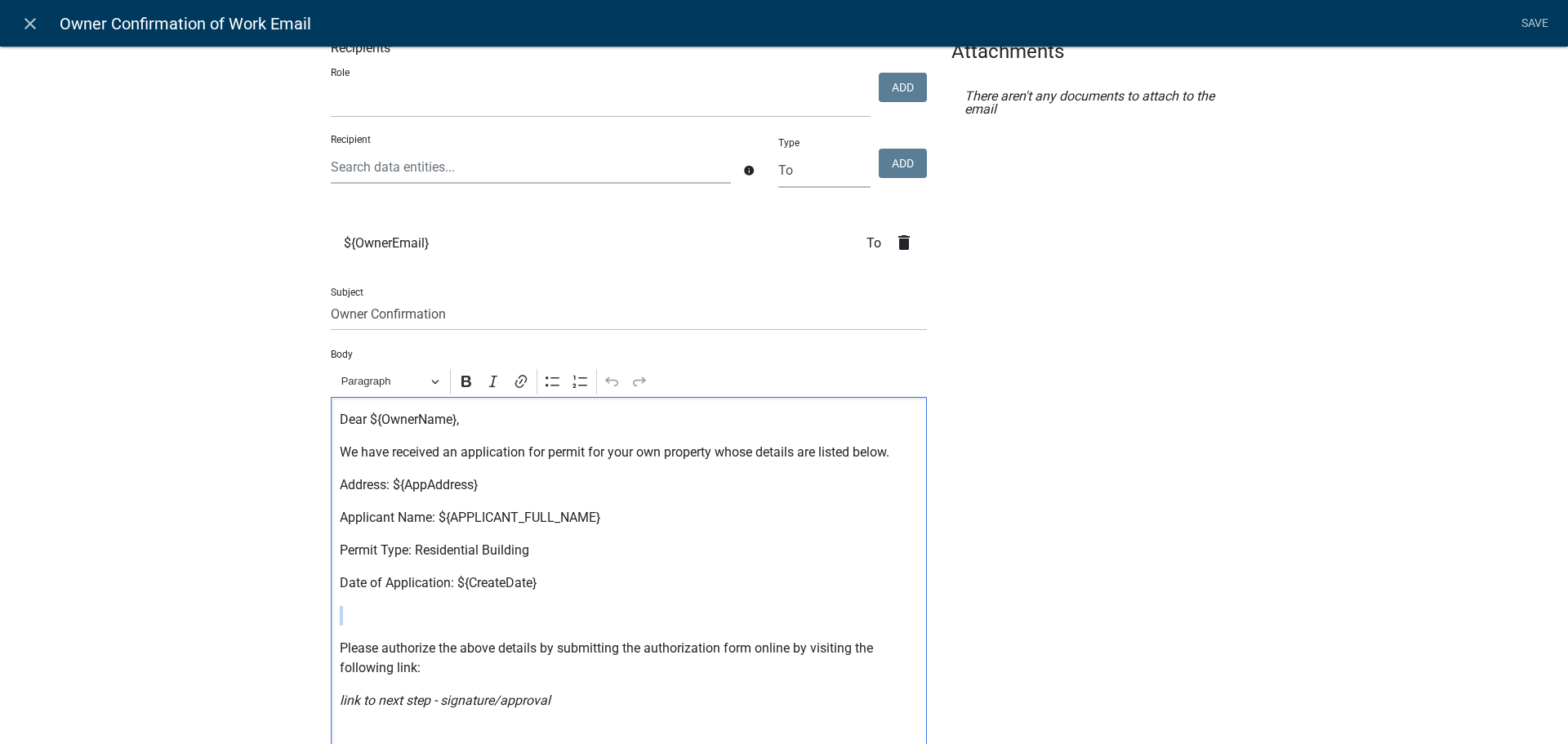
select select
drag, startPoint x: 551, startPoint y: 588, endPoint x: 451, endPoint y: 591, distance: 100.0
click at [451, 591] on p "Date of Application: ${CreateDate}" at bounding box center [629, 583] width 579 height 19
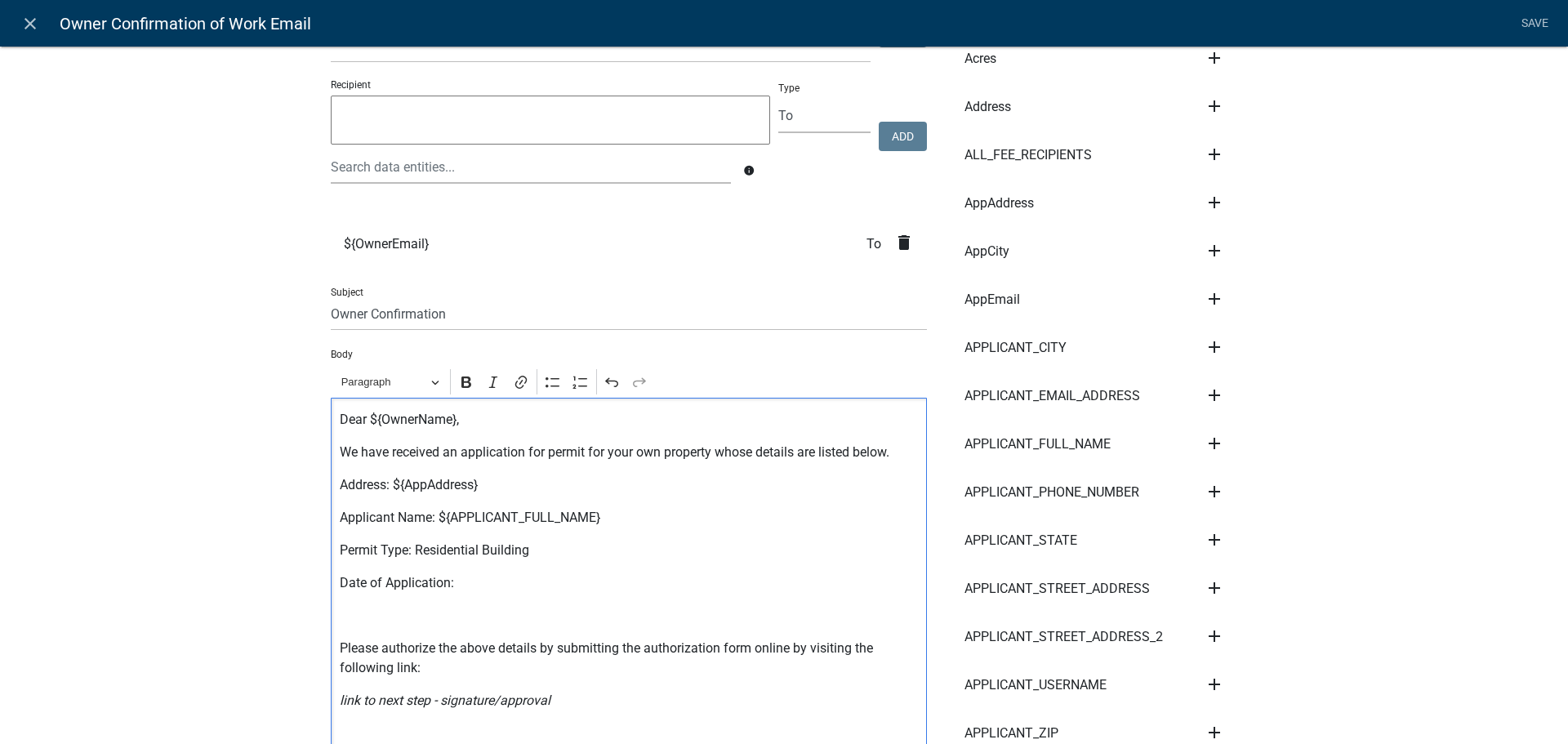
scroll to position [0, 0]
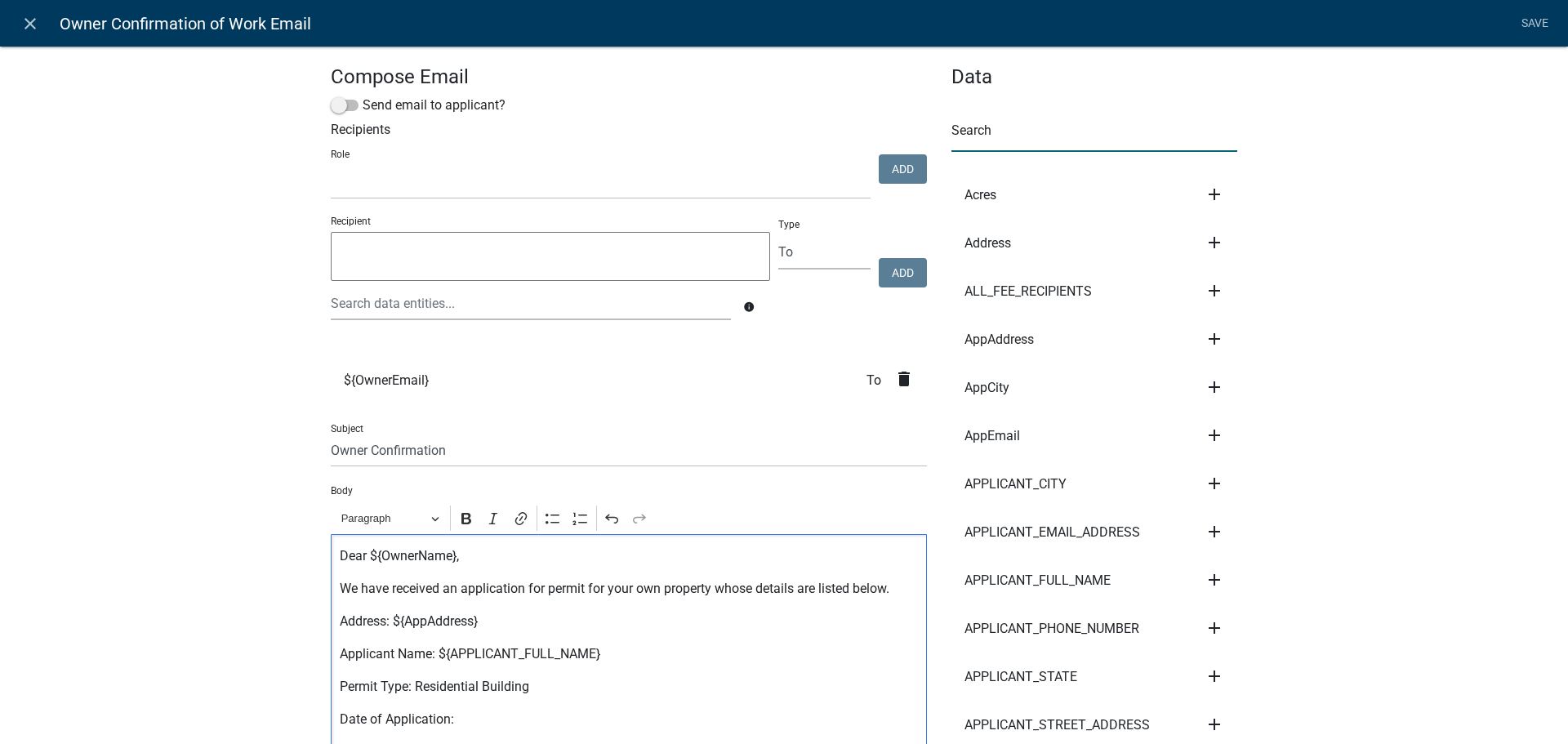
click at [1033, 144] on input "text" at bounding box center [1094, 135] width 286 height 34
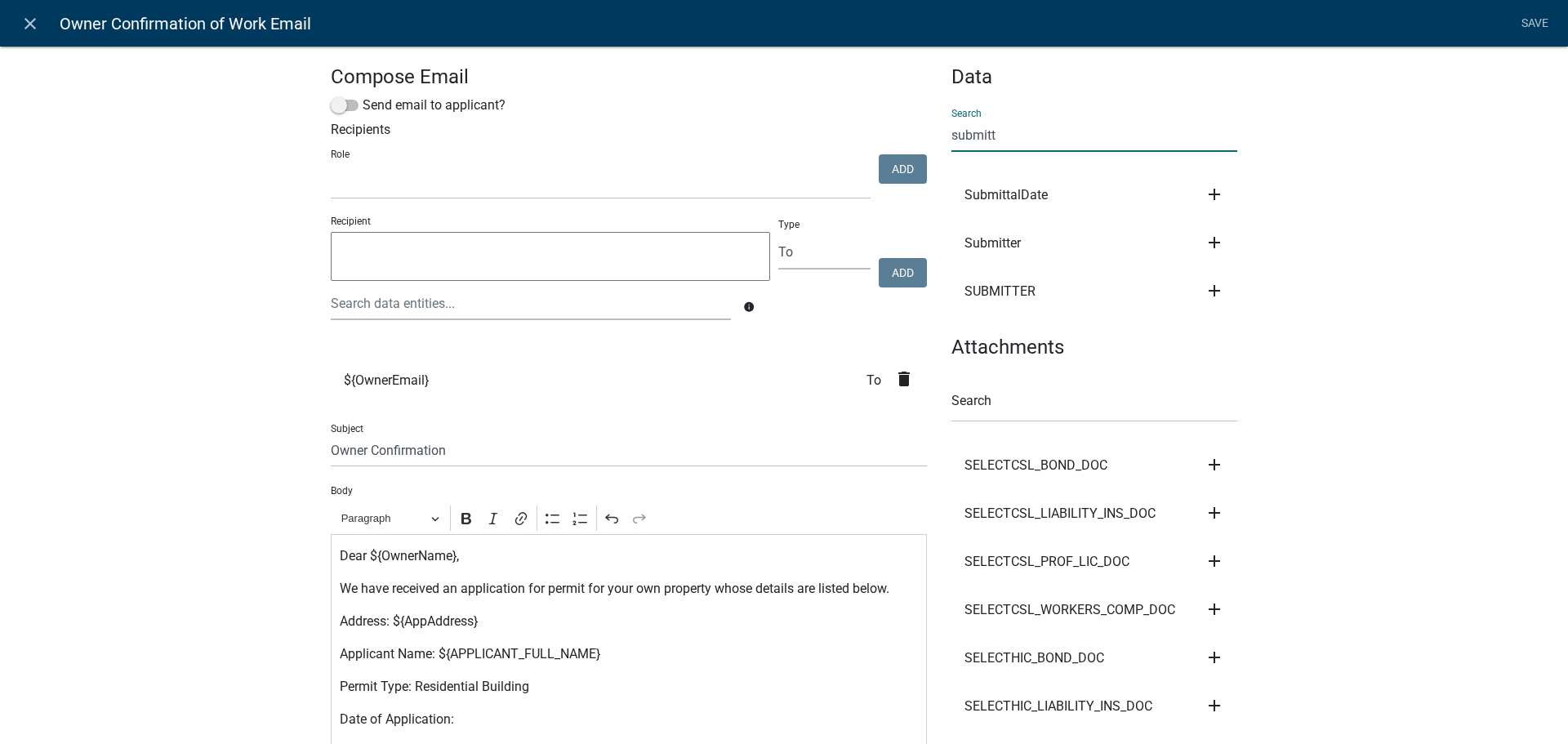
type input "submitt"
click at [1205, 194] on icon "add" at bounding box center [1214, 193] width 19 height 19
click at [1258, 262] on button "Body" at bounding box center [1269, 249] width 131 height 39
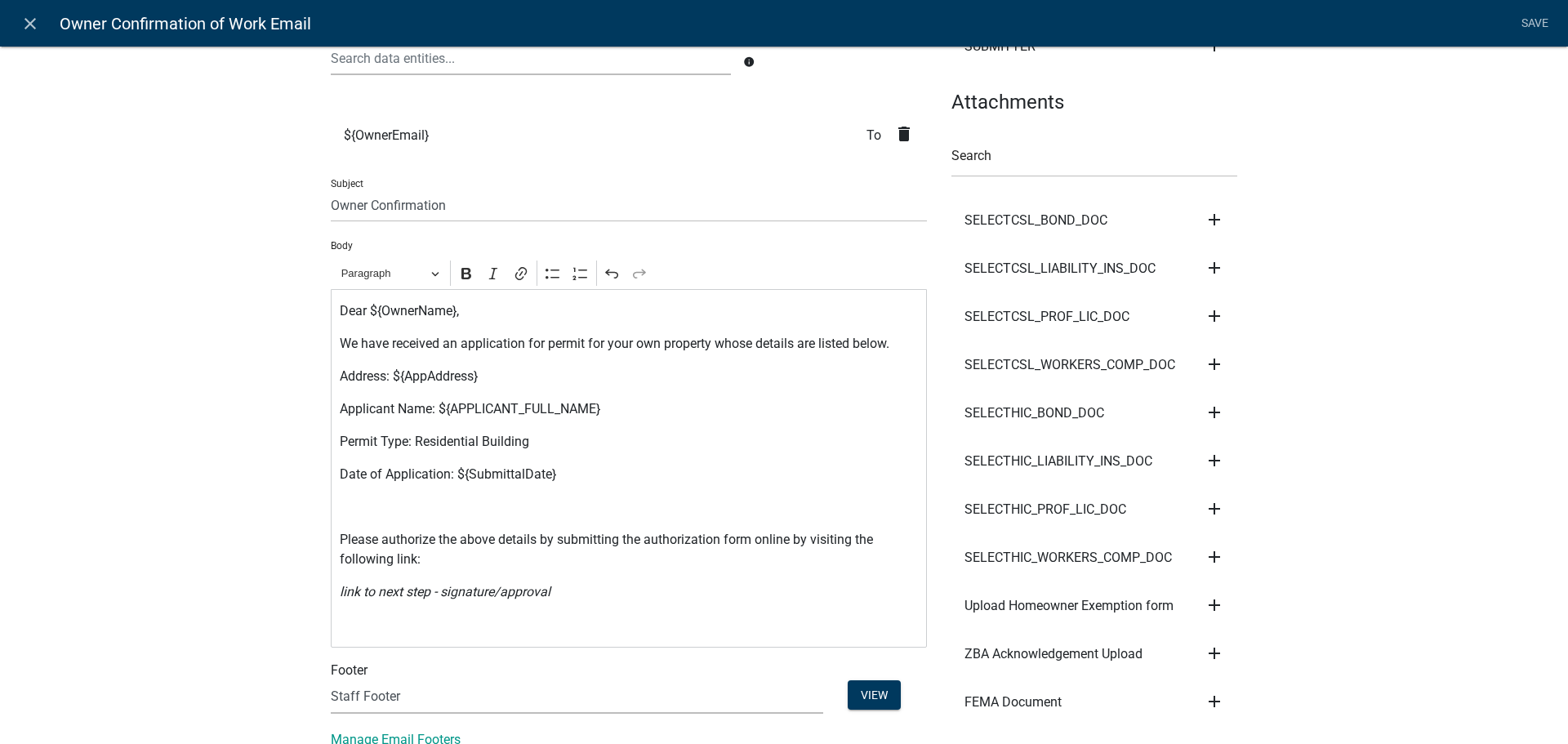
click at [177, 369] on div "Compose Email Send email to applicant? Recipients Role Building Commissioner De…" at bounding box center [784, 374] width 1568 height 1199
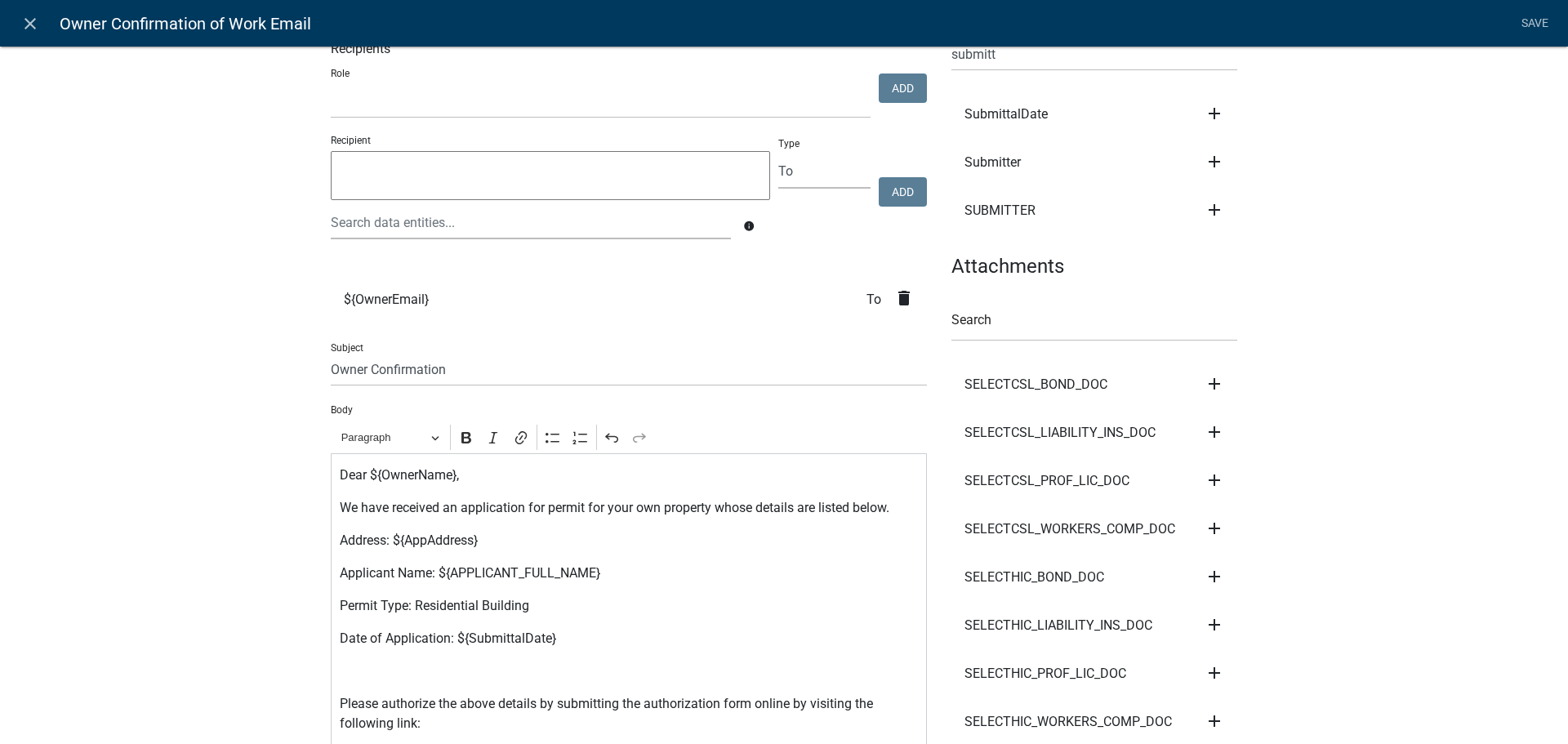
scroll to position [0, 0]
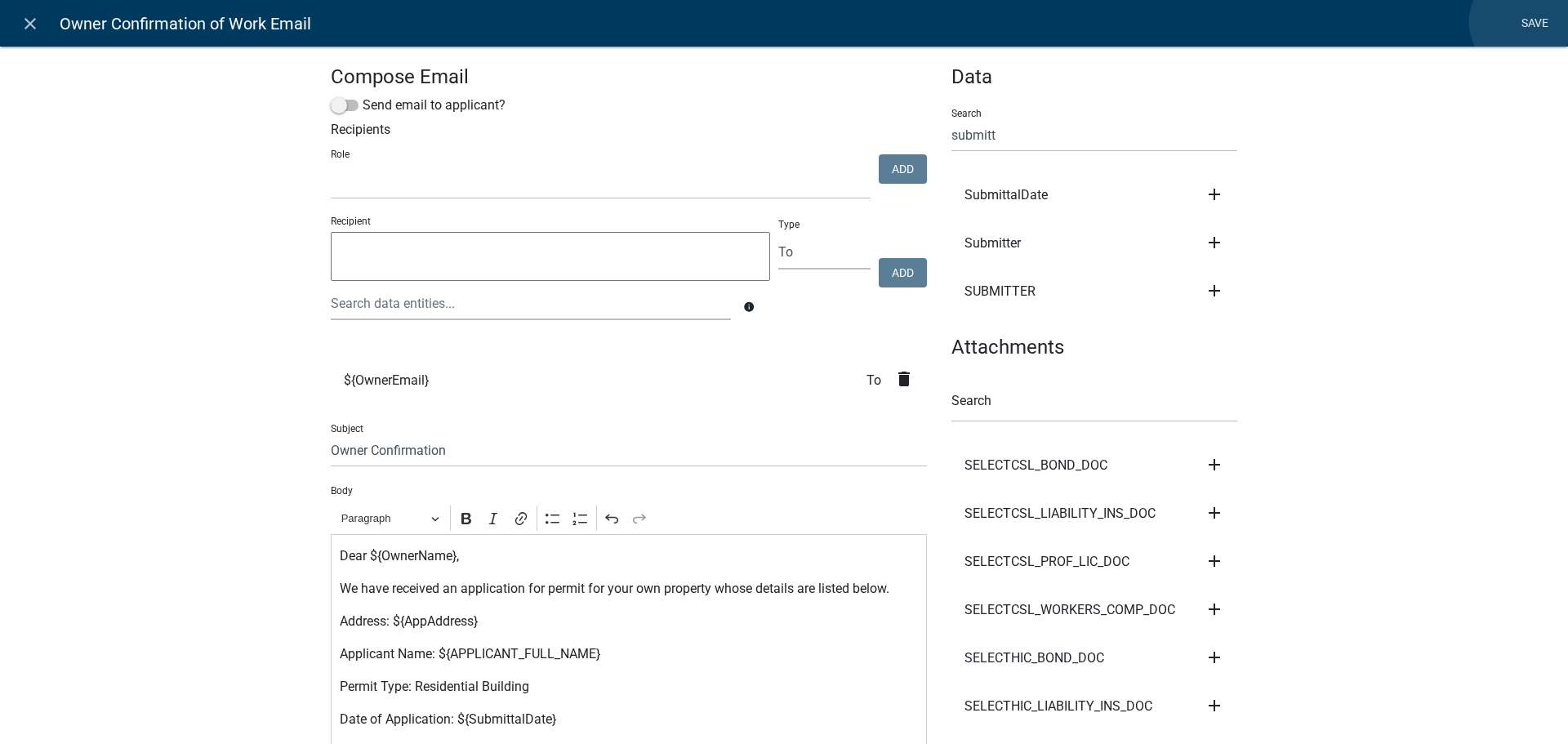
click at [1520, 22] on link "Save" at bounding box center [1534, 24] width 41 height 31
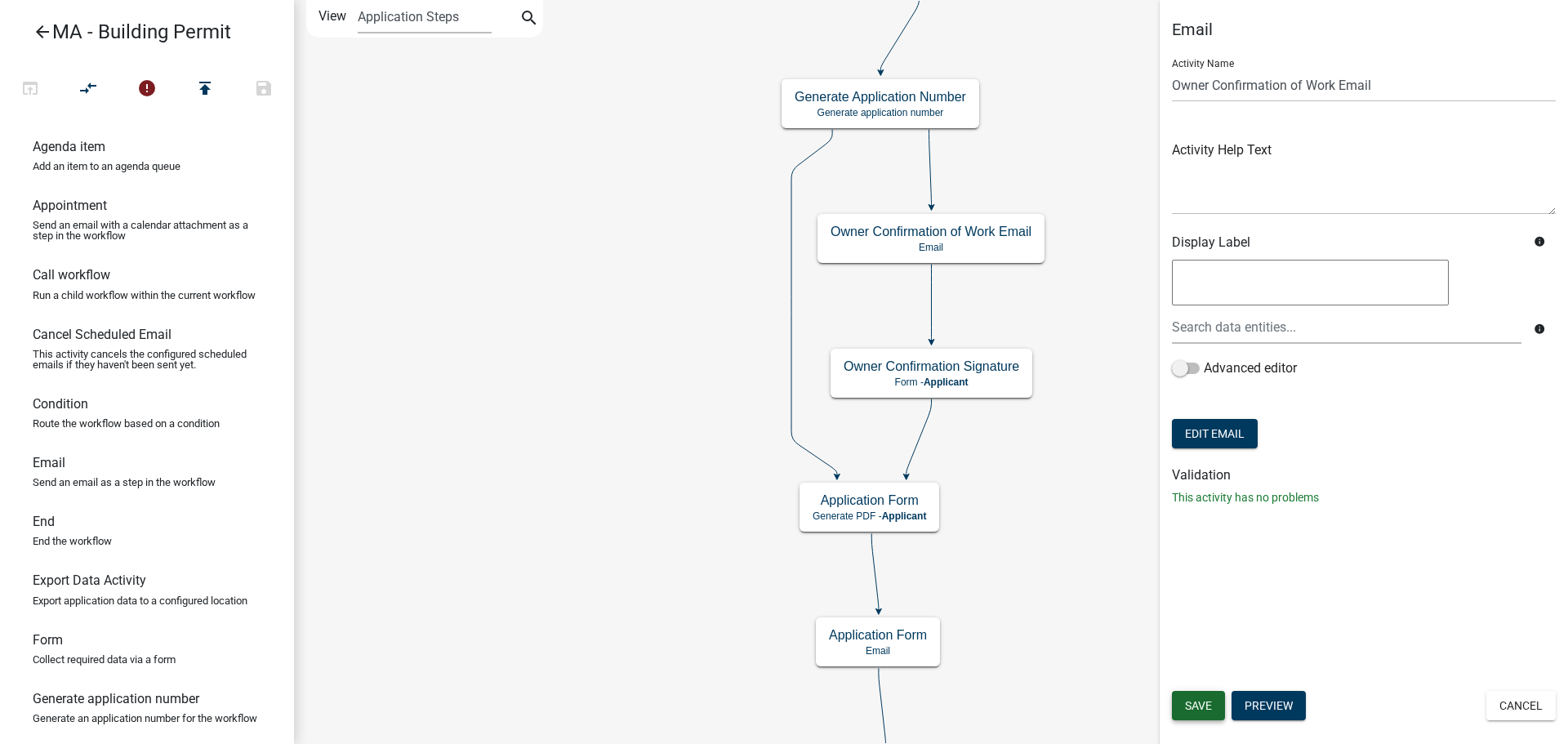
click at [1206, 711] on span "Save" at bounding box center [1198, 706] width 27 height 13
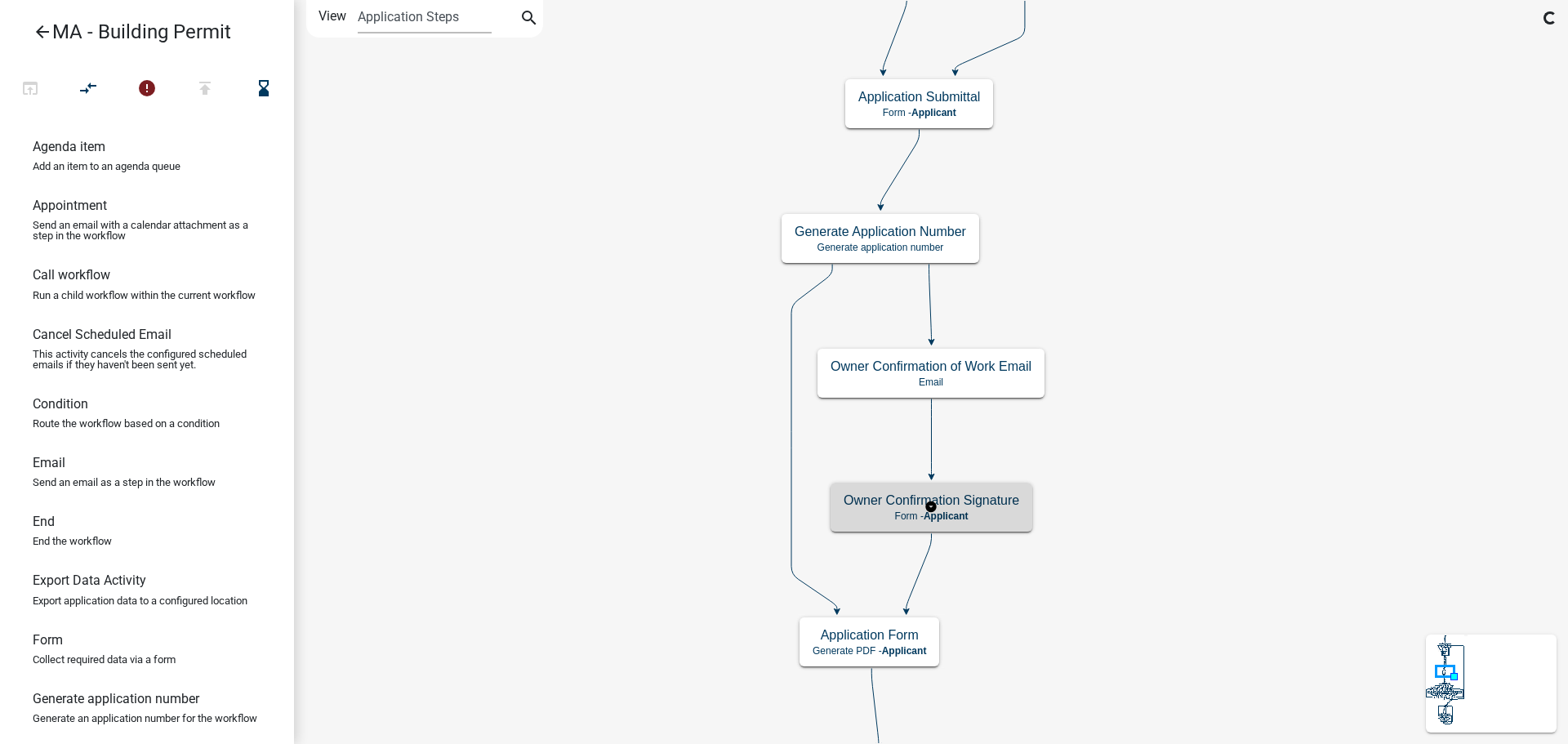
click at [1005, 503] on h5 "Owner Confirmation Signature" at bounding box center [931, 500] width 176 height 16
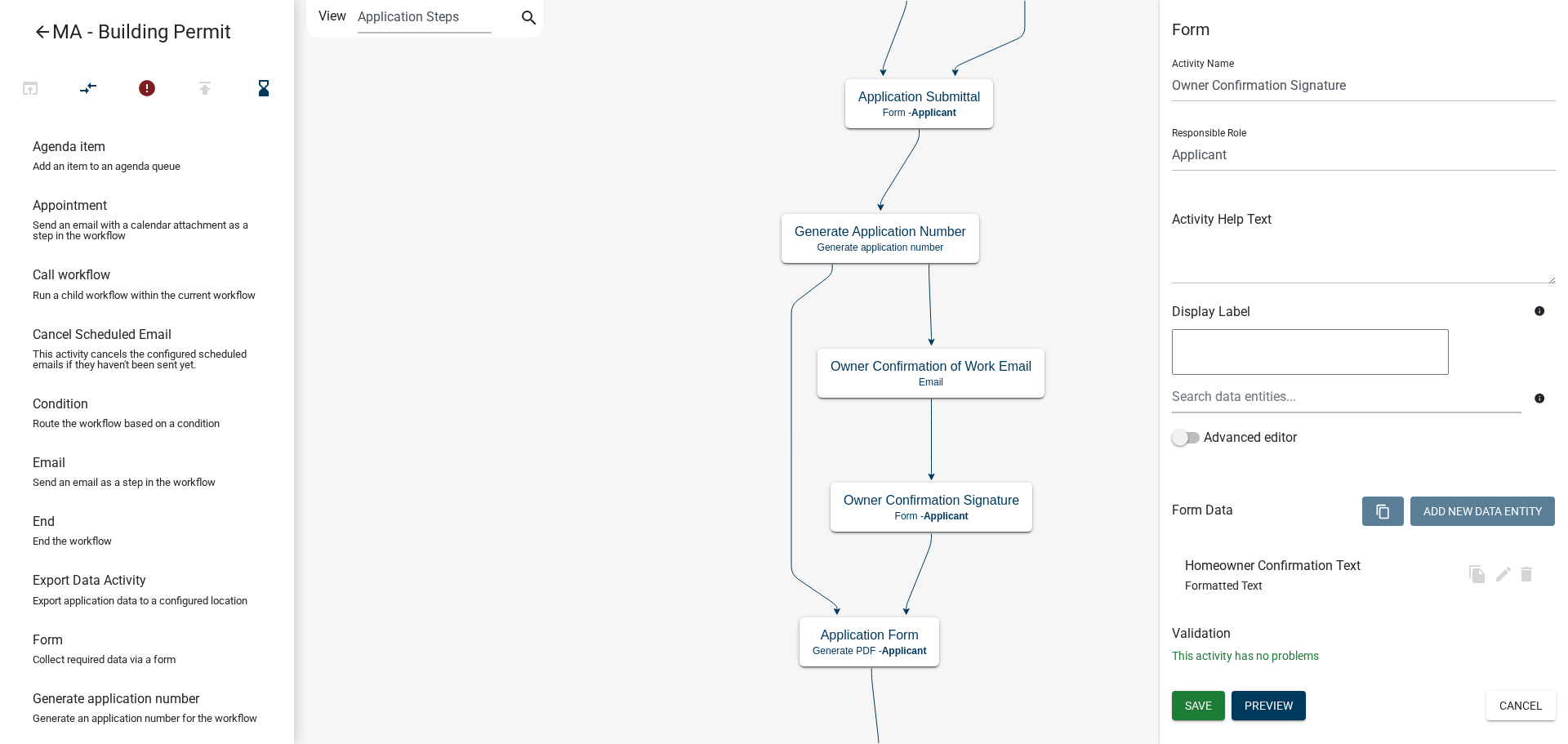
click at [1334, 572] on h6 "Homeowner Confirmation Text" at bounding box center [1276, 565] width 182 height 16
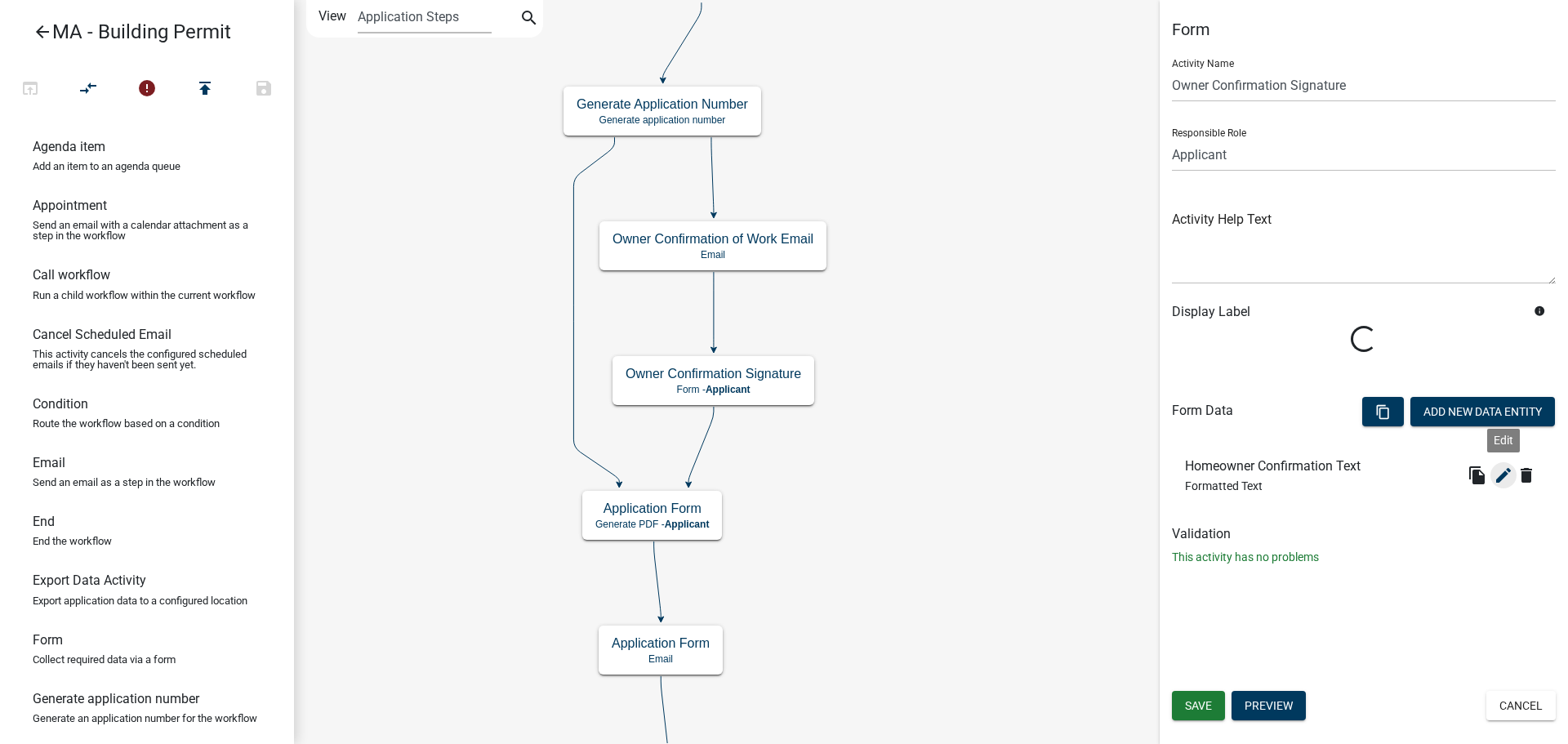
click at [1505, 484] on icon "edit" at bounding box center [1503, 475] width 19 height 19
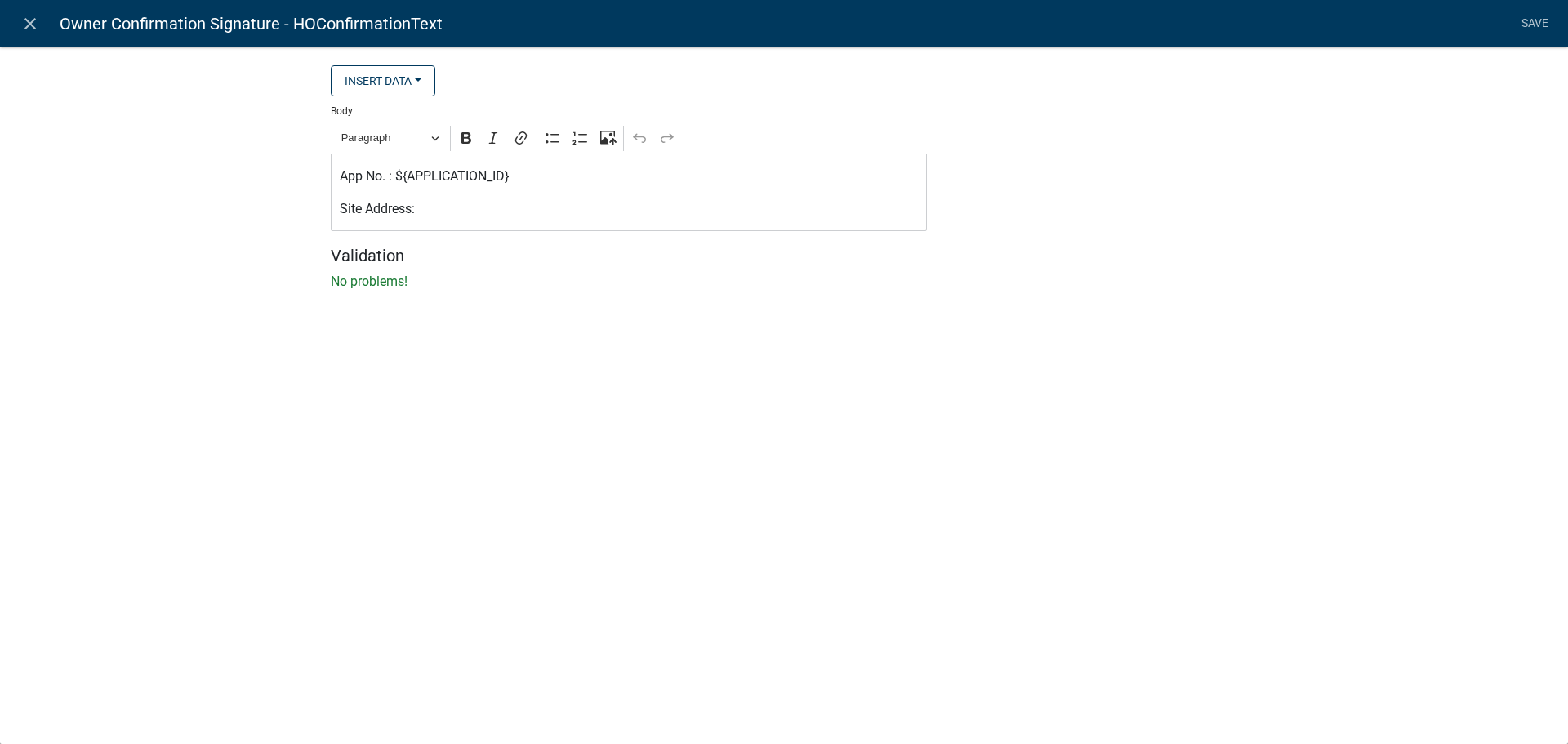
select select "rich-text"
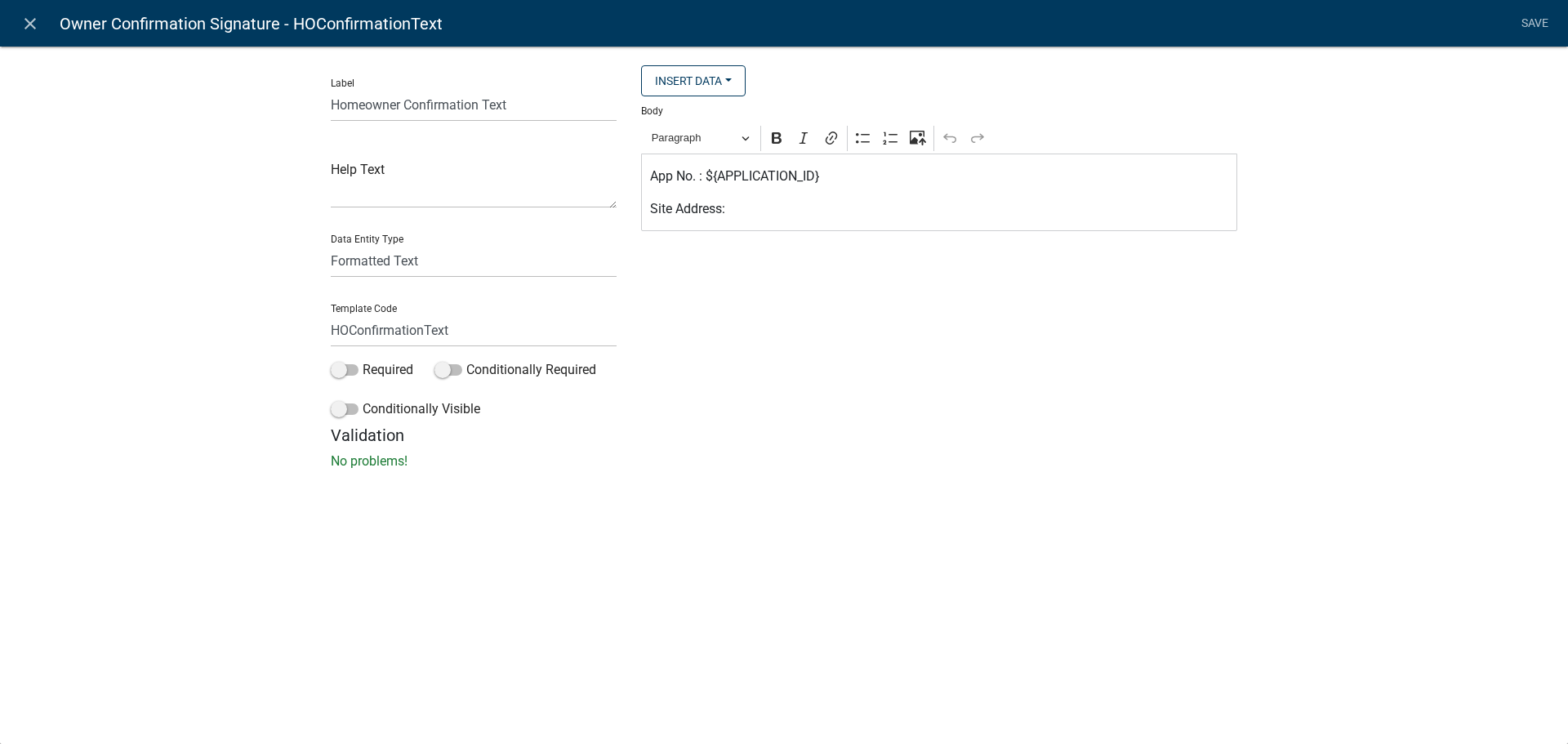
click at [761, 206] on p "Site Address:" at bounding box center [940, 209] width 579 height 19
click at [800, 200] on div "App No. : ${APPLICATION_ID} Site Address:" at bounding box center [939, 192] width 596 height 78
click at [718, 79] on button "Insert Data" at bounding box center [693, 81] width 104 height 31
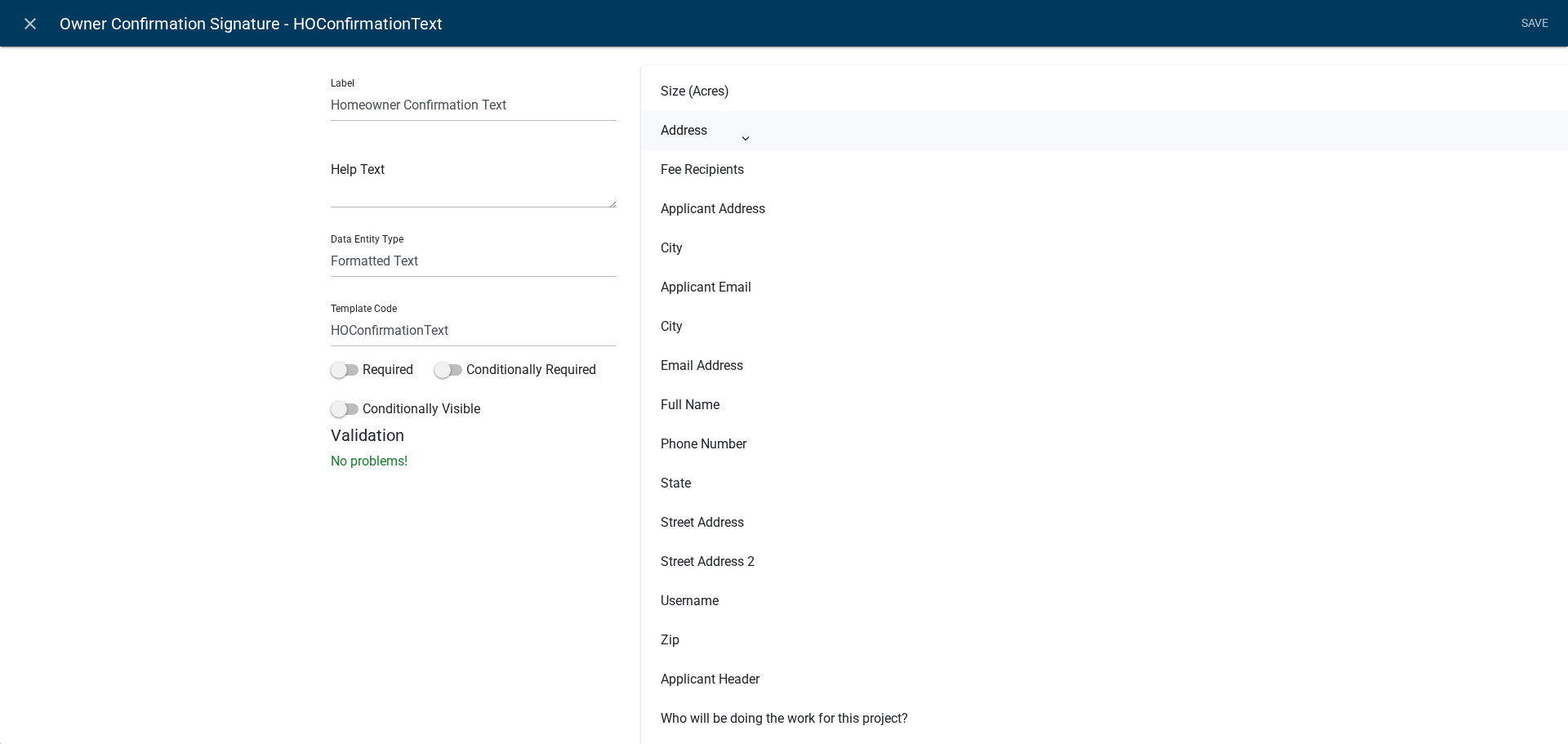
click at [676, 130] on button "Address" at bounding box center [1135, 130] width 987 height 39
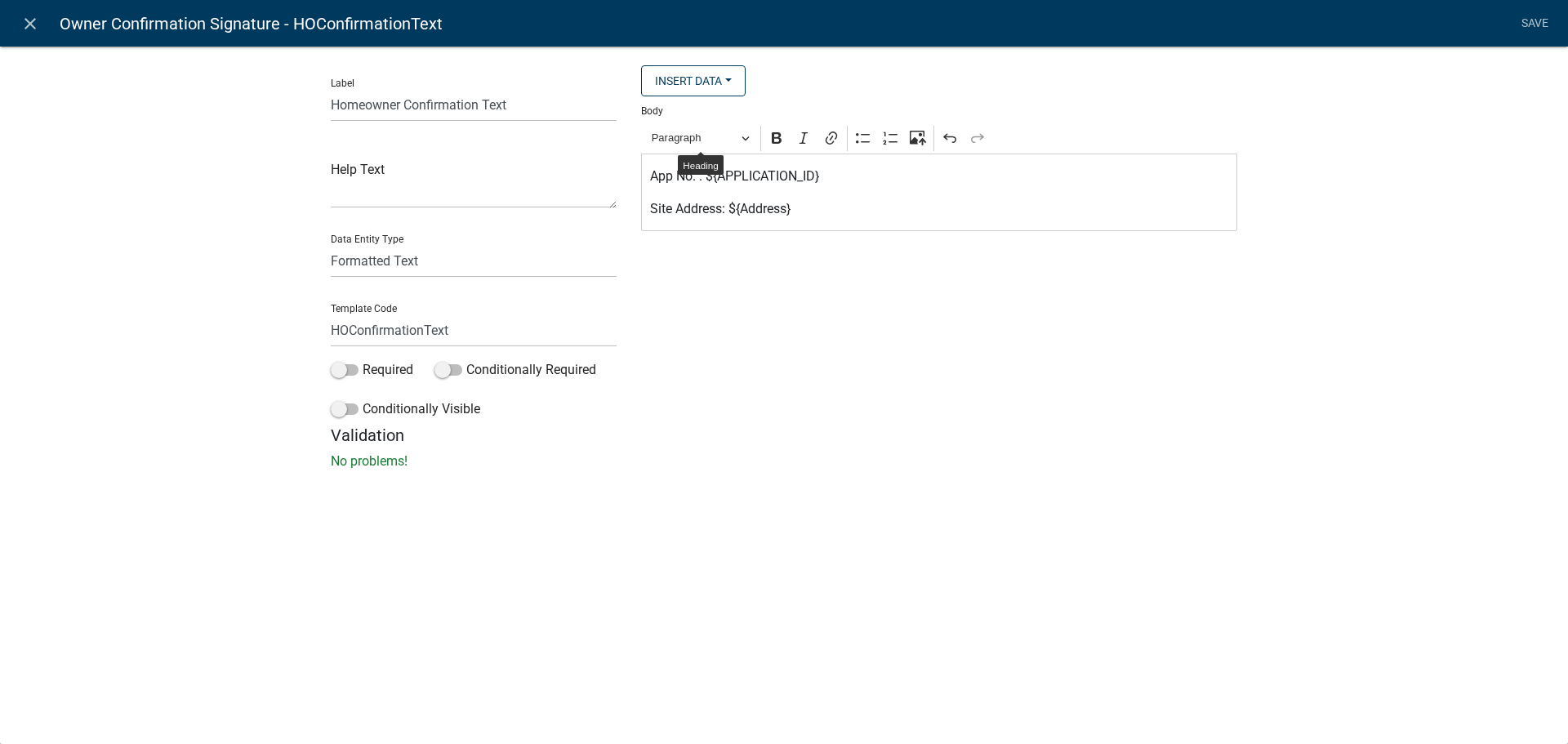
click at [807, 206] on p "Site Address: ${Address}" at bounding box center [940, 209] width 579 height 19
click at [740, 207] on p "Site Address: ${Address}" at bounding box center [940, 209] width 579 height 19
click at [758, 232] on p "Applicant Name:" at bounding box center [940, 241] width 579 height 19
click at [735, 75] on button "Insert Data" at bounding box center [693, 81] width 104 height 31
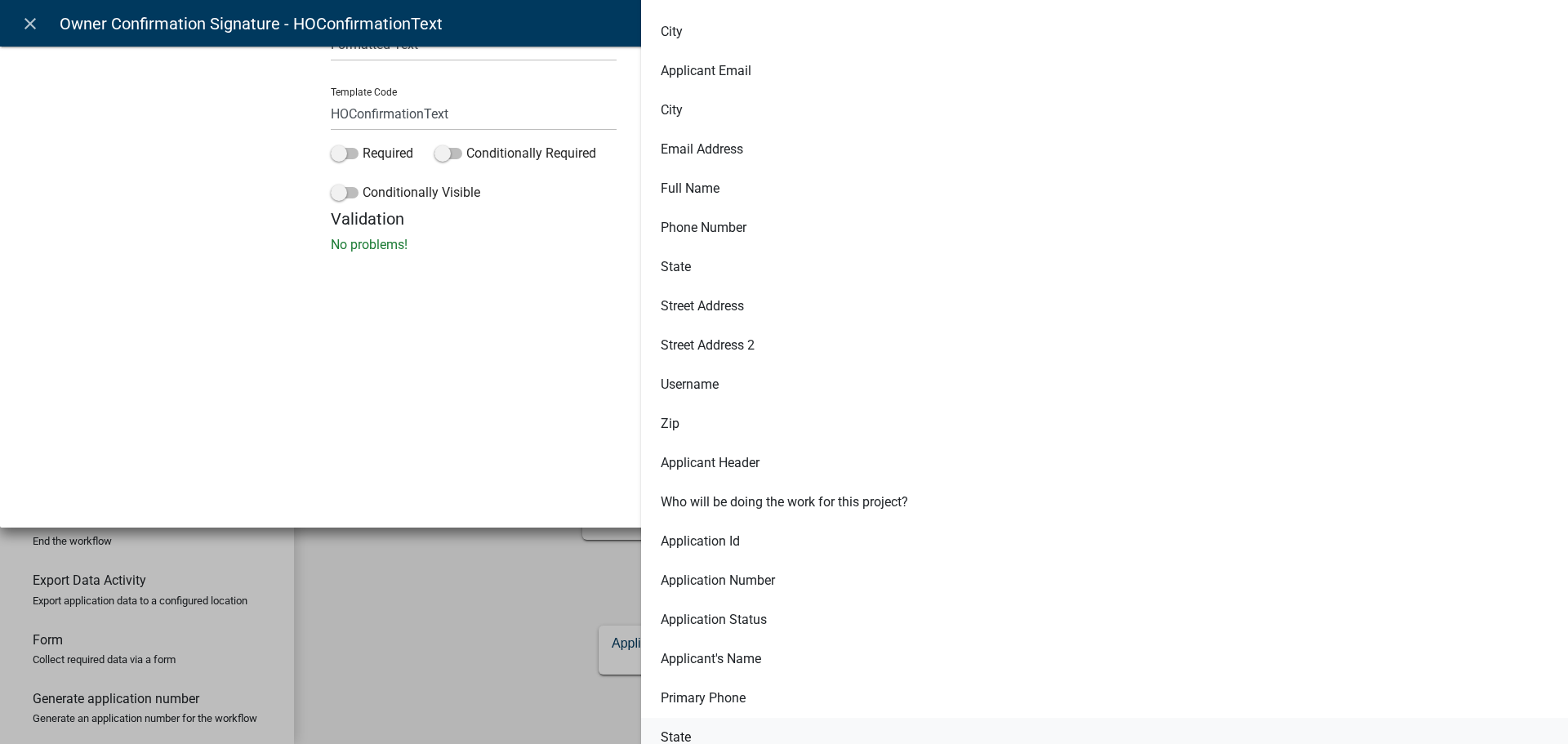
scroll to position [245, 0]
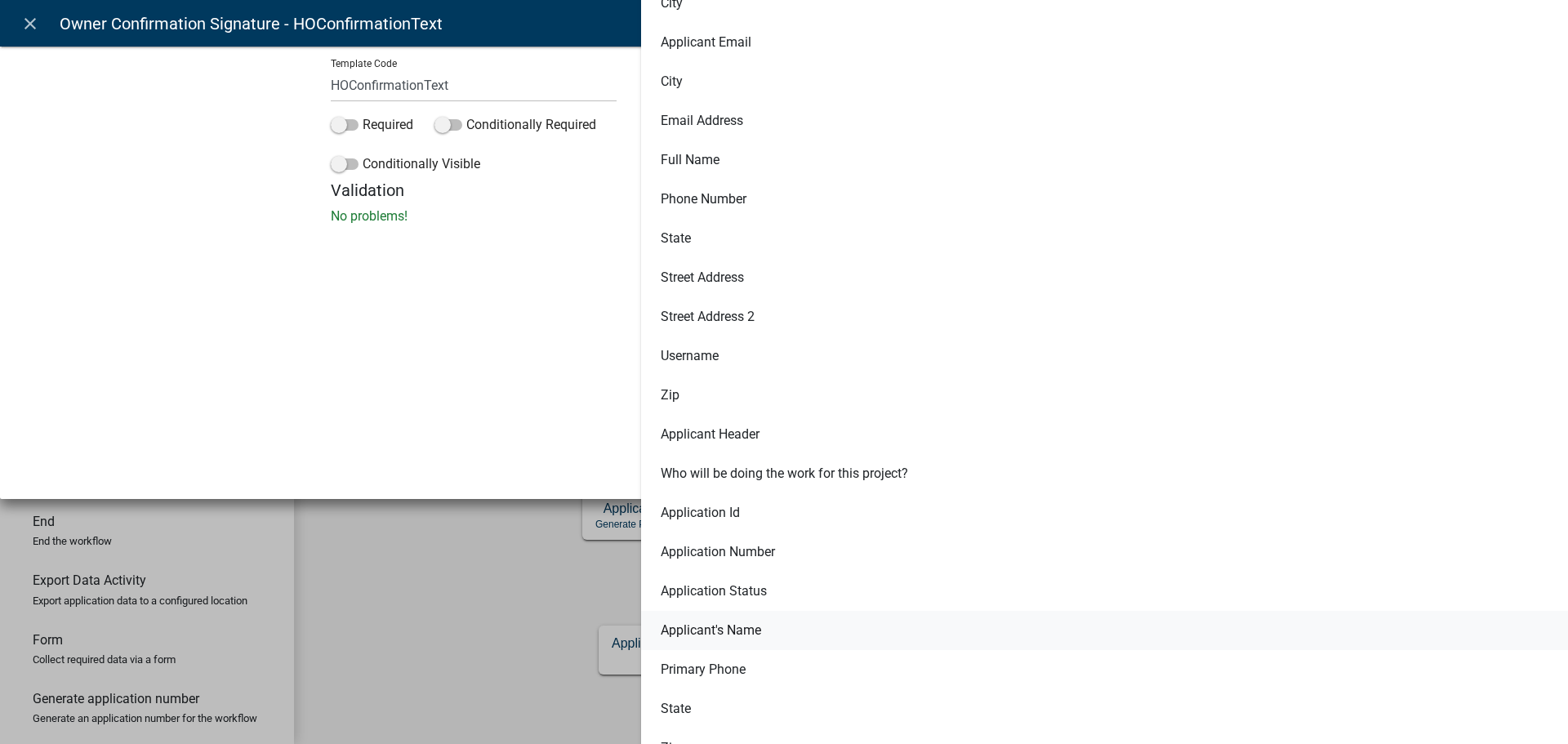
click at [749, 636] on button "Applicant's Name" at bounding box center [1135, 630] width 987 height 39
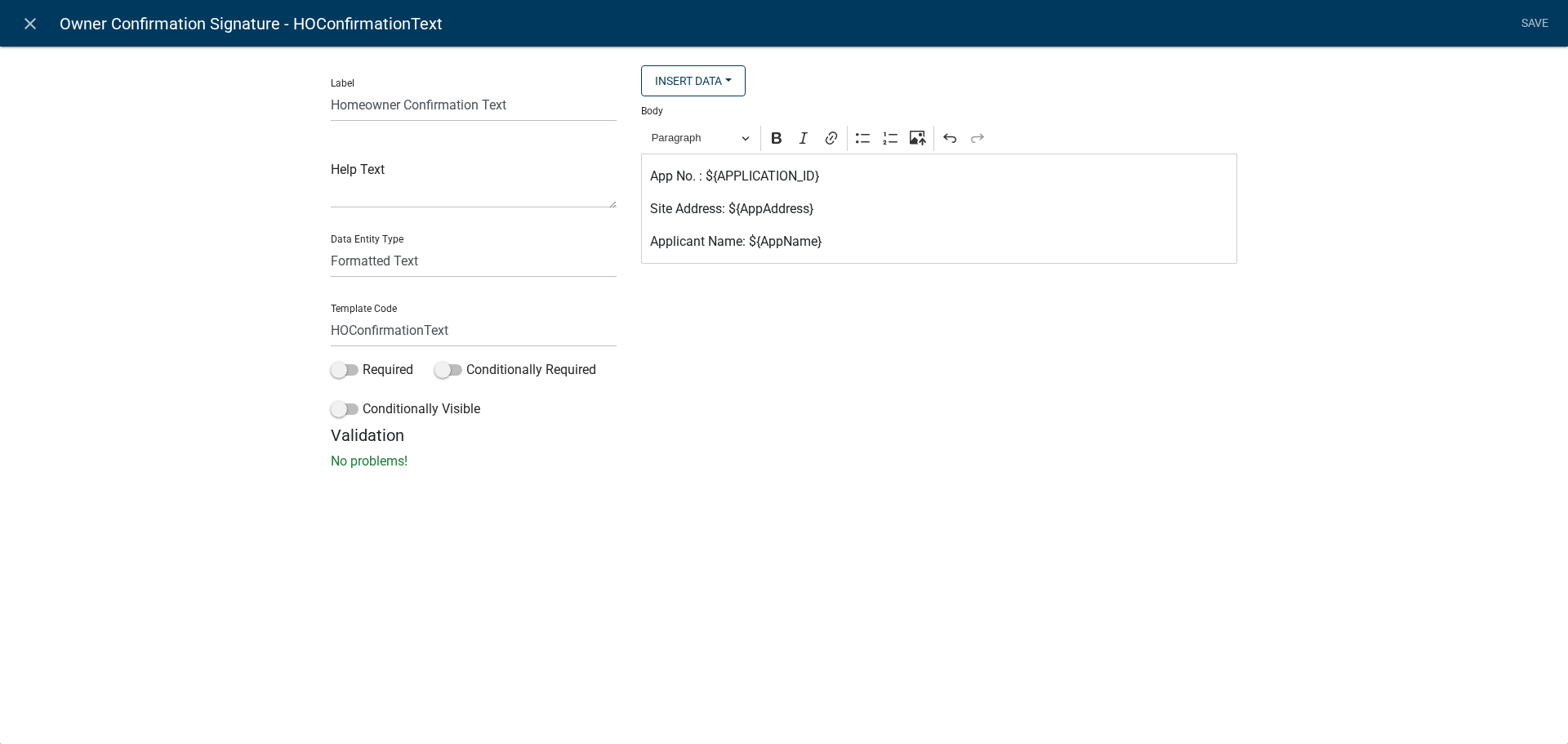
click at [854, 246] on p "Applicant Name: ${AppName}" at bounding box center [940, 241] width 579 height 19
click at [779, 309] on p "Date of Application: $SubmittalDate}" at bounding box center [940, 307] width 579 height 19
click at [901, 304] on p "Date of Application: ${SubmittalDate}" at bounding box center [940, 307] width 579 height 19
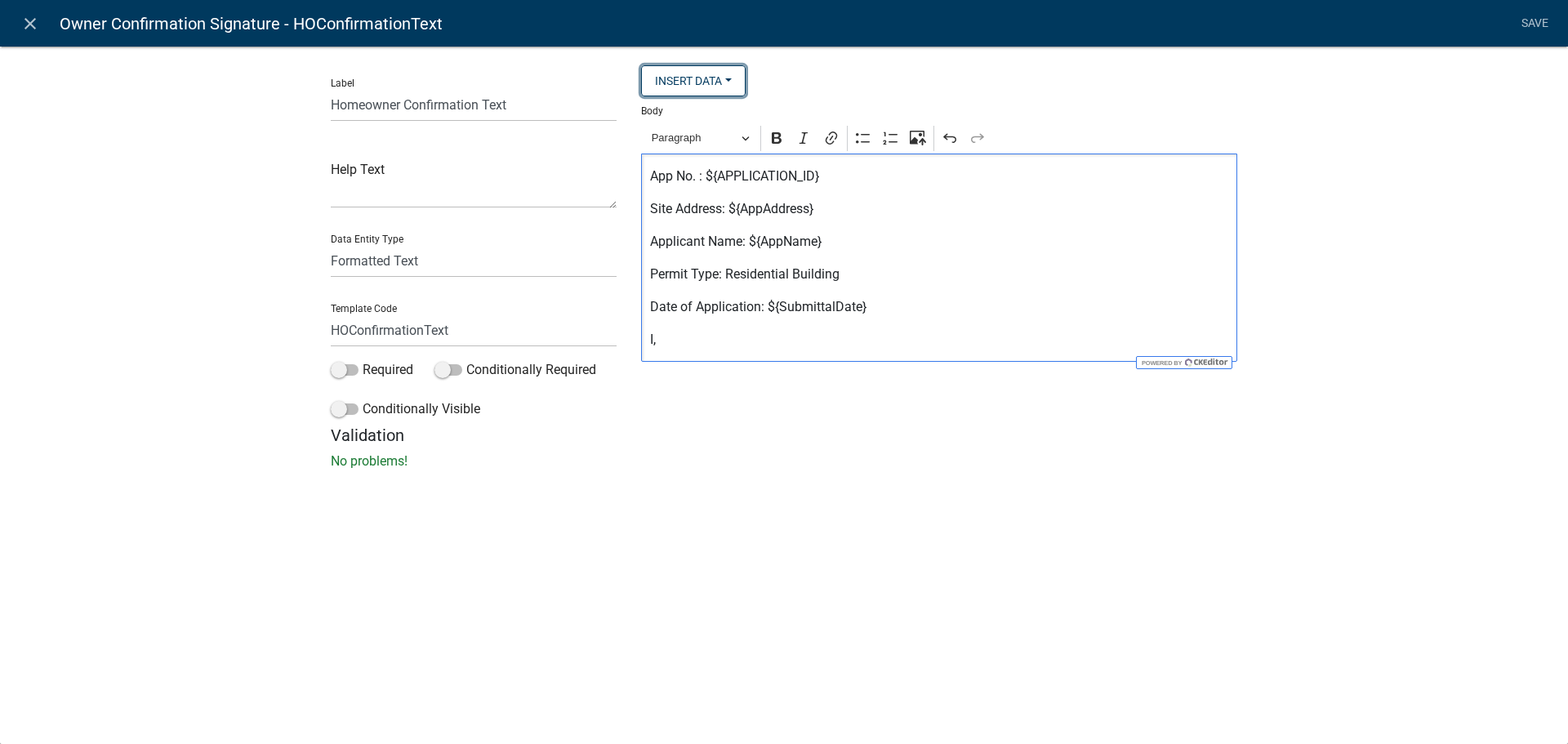
click at [716, 74] on button "Insert Data" at bounding box center [693, 81] width 104 height 31
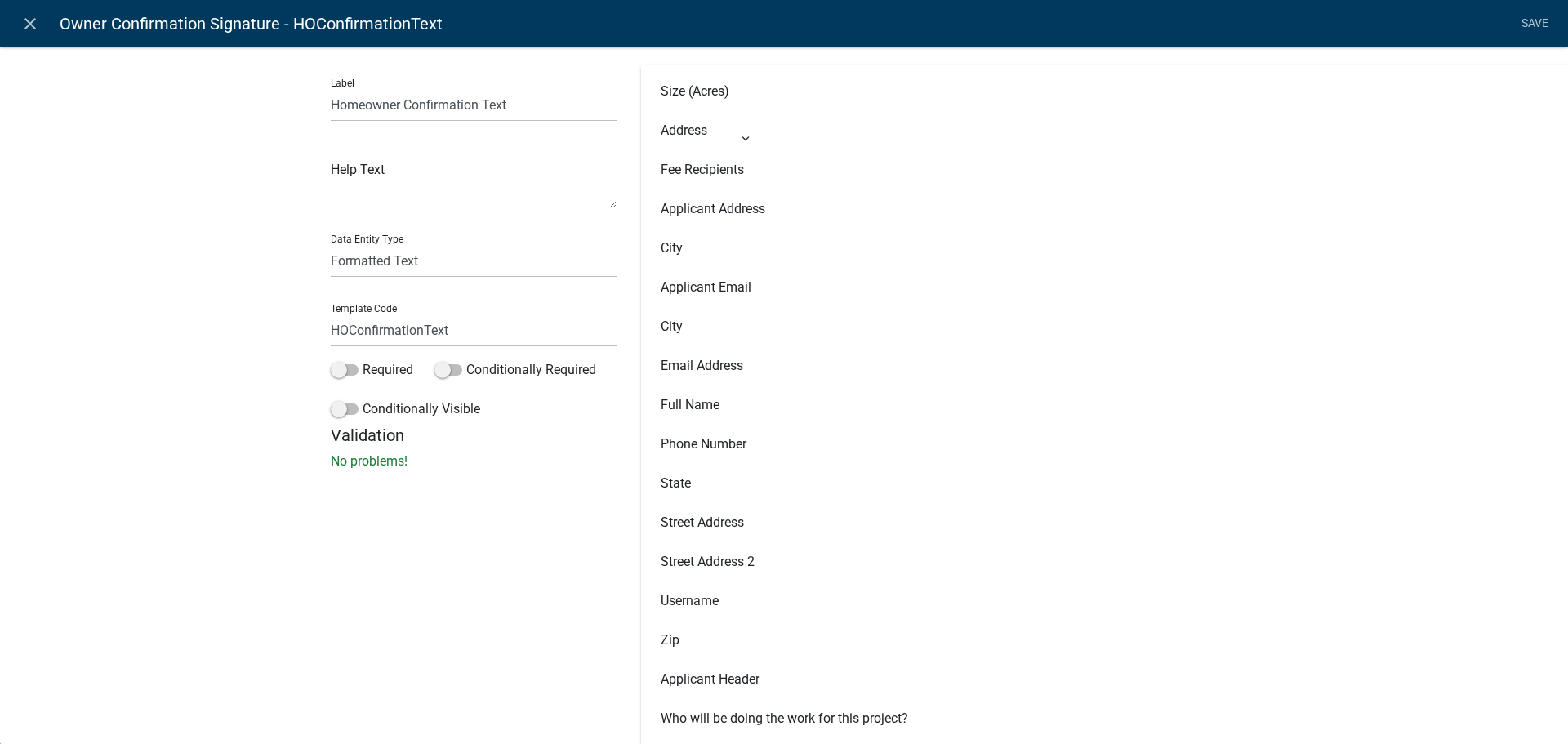
click at [520, 526] on div "close Owner Confirmation Signature - HOConfirmationText Save Label Homeowner Co…" at bounding box center [784, 372] width 1568 height 744
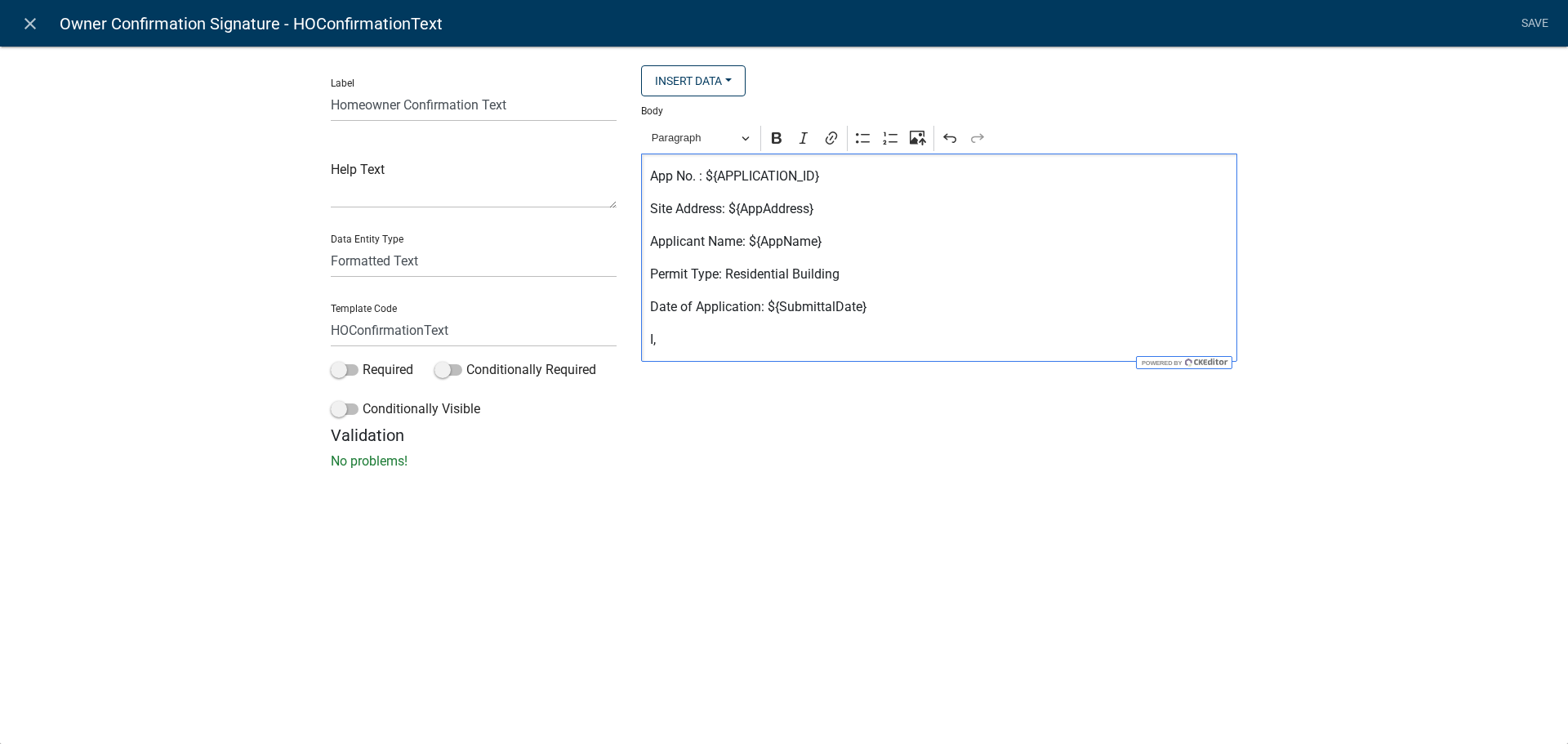
click at [758, 334] on p "I," at bounding box center [940, 339] width 579 height 19
click at [793, 345] on p "I, ${OwnerName}," at bounding box center [940, 339] width 579 height 19
drag, startPoint x: 837, startPoint y: 243, endPoint x: 748, endPoint y: 248, distance: 89.1
click at [748, 248] on p "Applicant Name: ${AppName}" at bounding box center [940, 241] width 579 height 19
copy p "${AppName}"
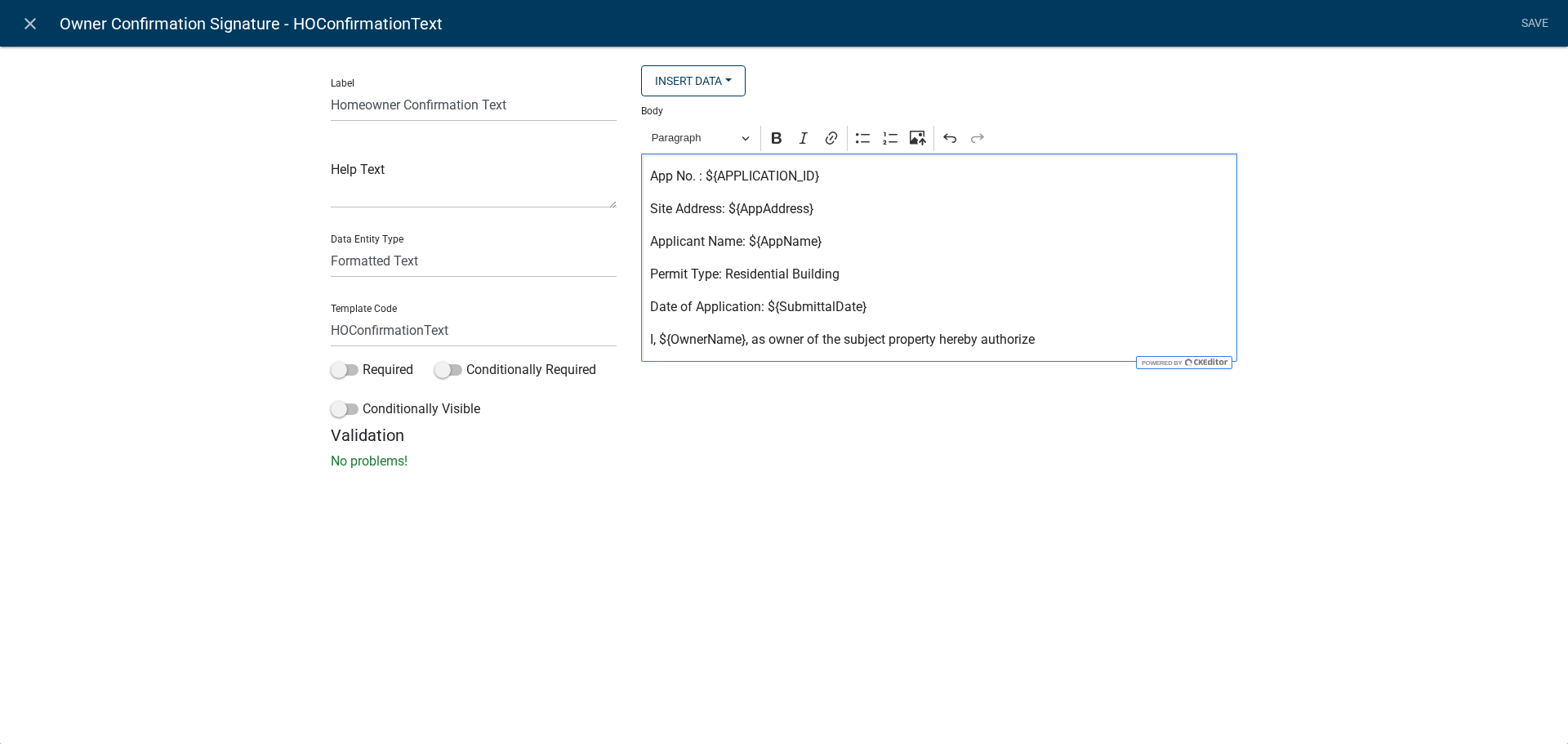
click at [1110, 342] on p "I, ${OwnerName}, as owner of the subject property hereby authorize" at bounding box center [940, 339] width 579 height 19
click at [1155, 340] on p "I, ${OwnerName}, as owner of the subject property hereby authorize ${AppName}" at bounding box center [940, 339] width 579 height 19
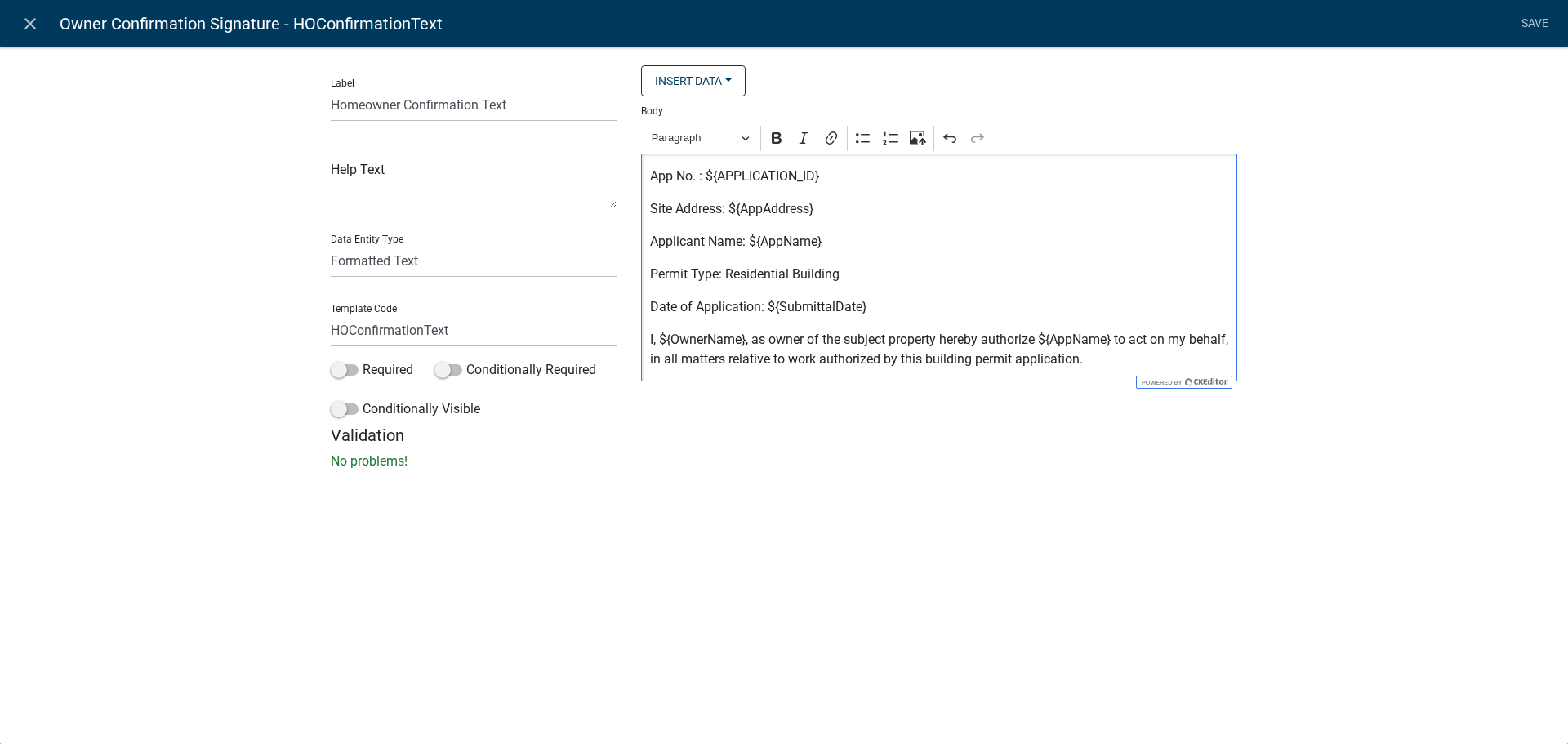
click at [674, 536] on div "close Owner Confirmation Signature - HOConfirmationText Save Label Homeowner Co…" at bounding box center [784, 372] width 1568 height 744
click at [1524, 19] on link "Save" at bounding box center [1534, 24] width 41 height 31
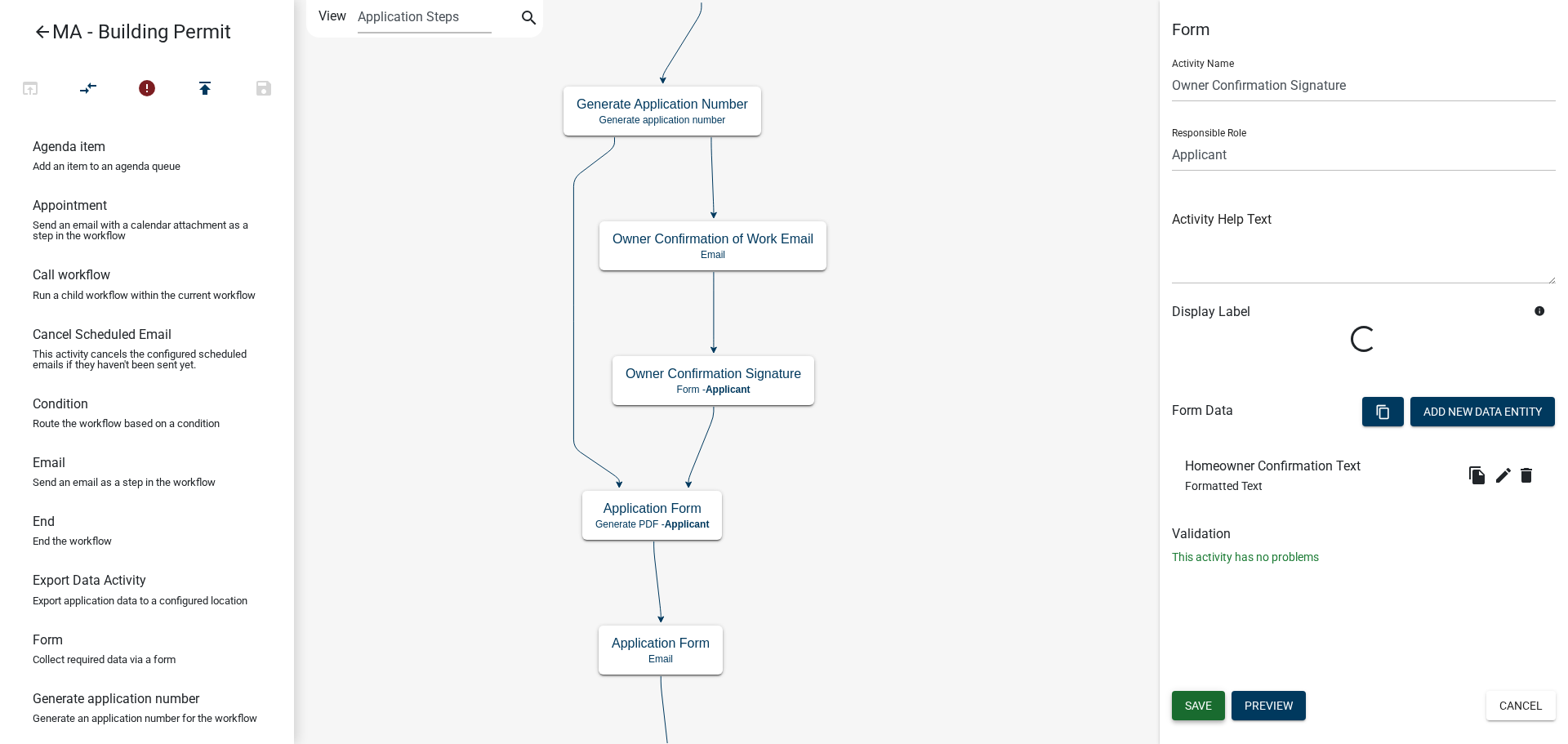
click at [1205, 706] on span "Save" at bounding box center [1198, 706] width 27 height 13
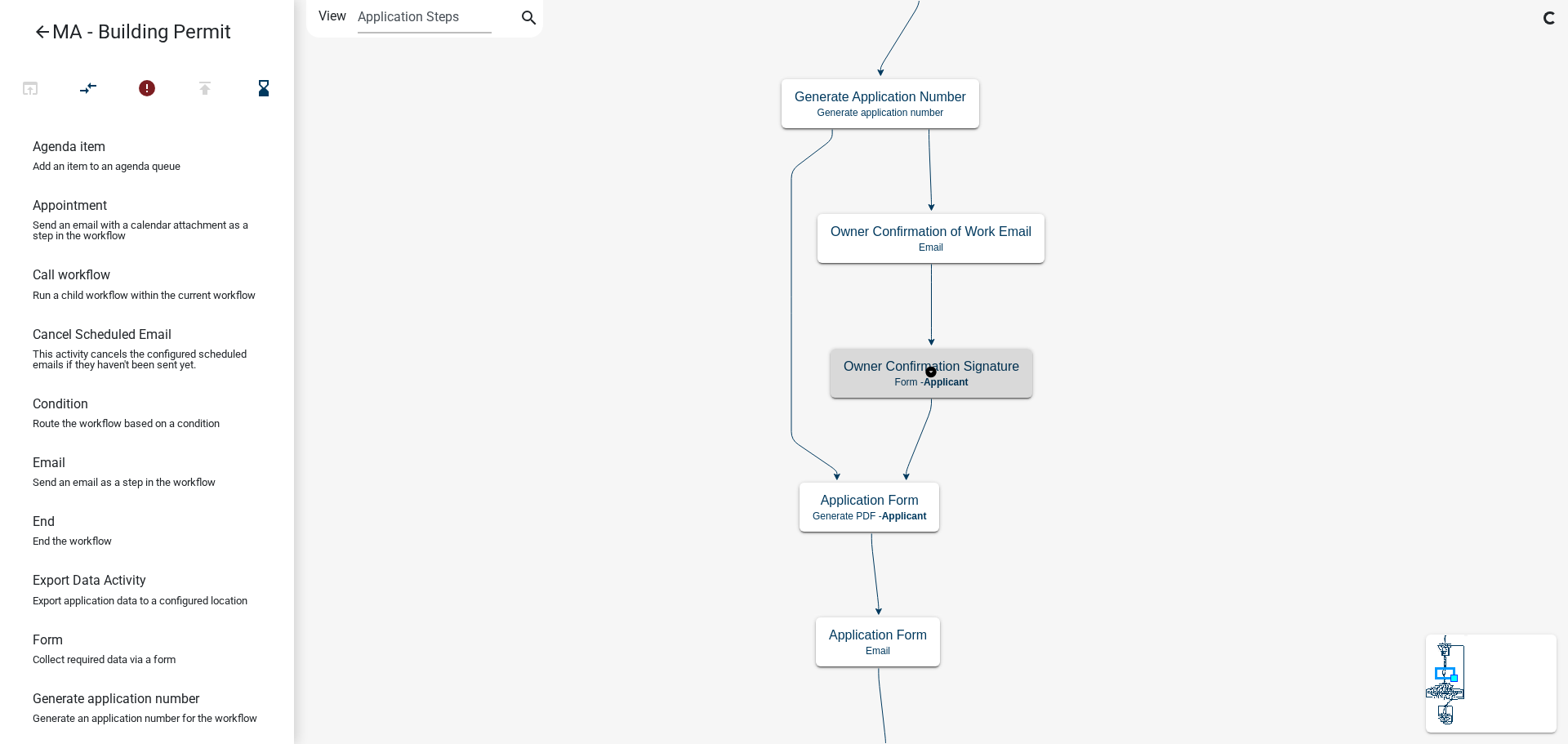
click at [1001, 385] on p "Form - Applicant" at bounding box center [931, 382] width 176 height 11
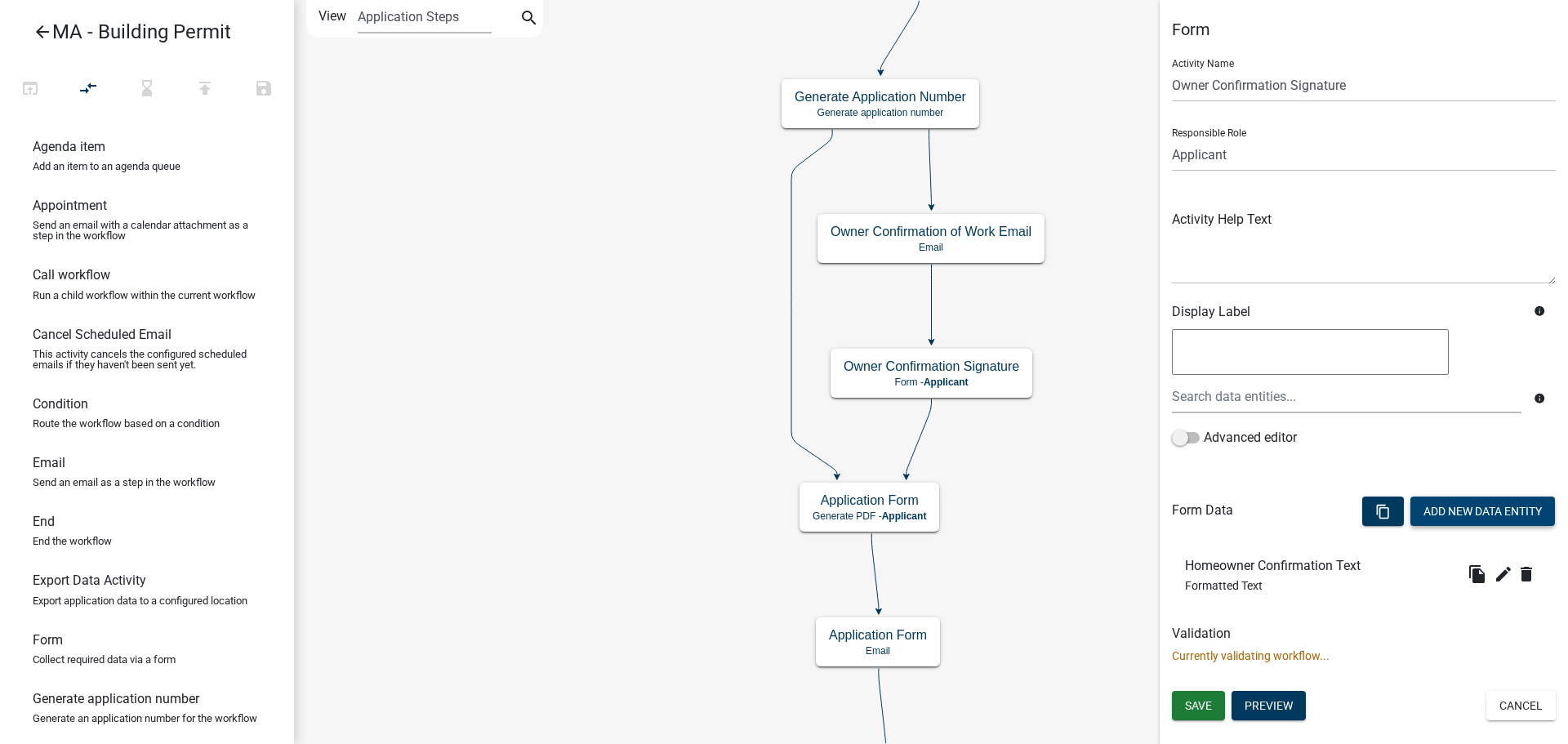
click at [1474, 510] on button "Add New Data Entity" at bounding box center [1483, 511] width 145 height 29
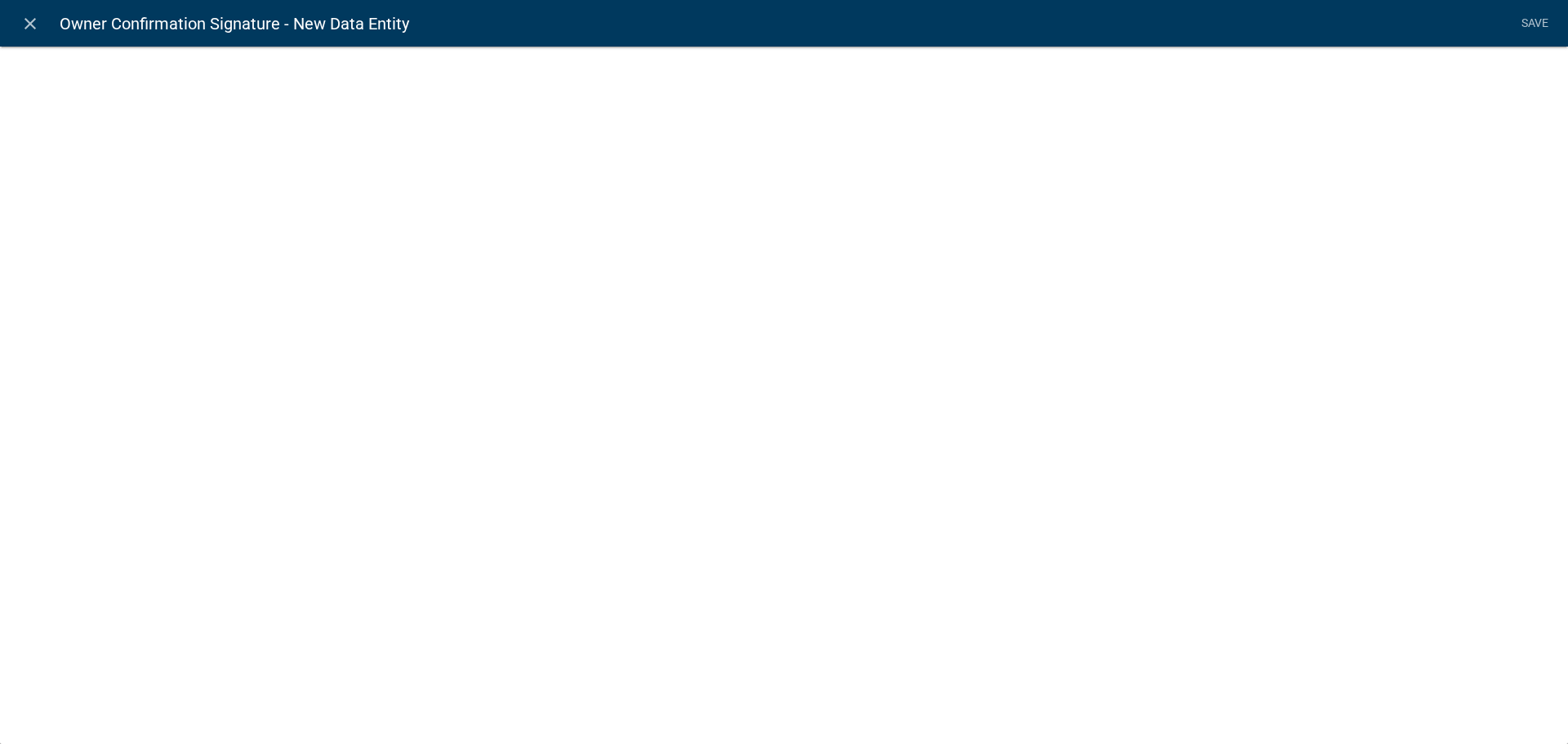
select select
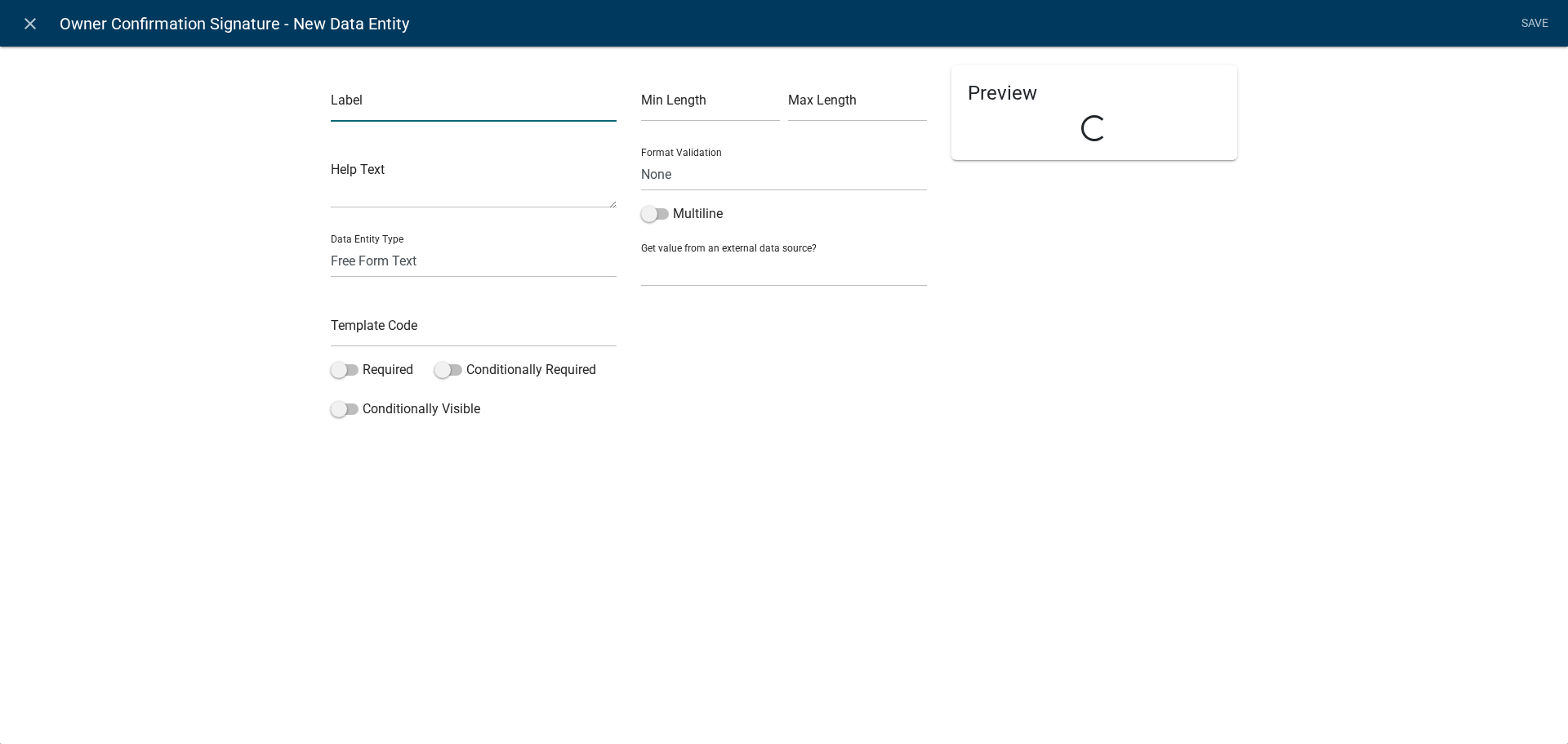
click at [387, 103] on input "text" at bounding box center [474, 104] width 286 height 34
type input "Homeowner Signature"
click at [397, 335] on input "text" at bounding box center [474, 330] width 286 height 34
type input "HomeownerSignature"
click at [401, 369] on label "Required" at bounding box center [372, 369] width 82 height 19
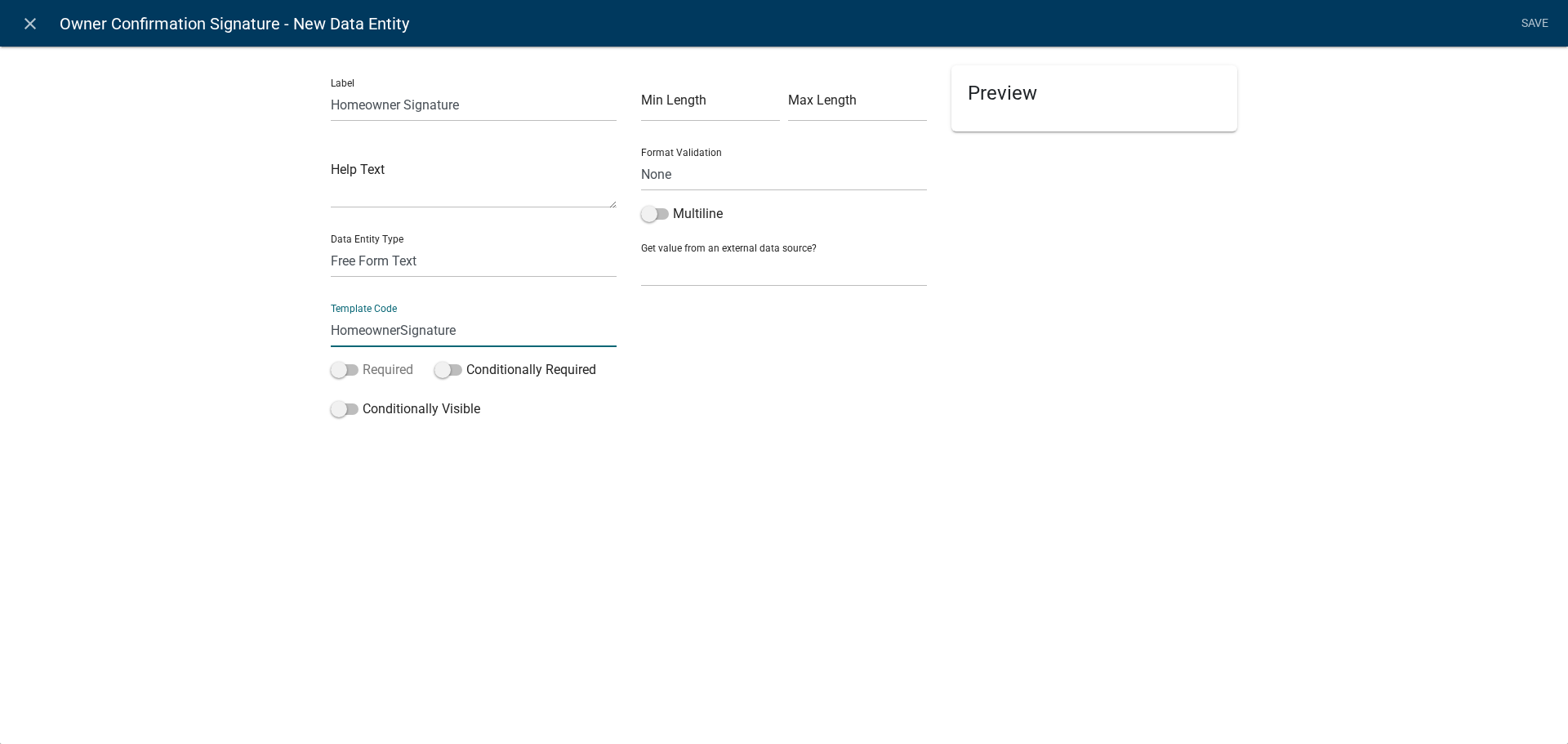
click at [363, 360] on input "Required" at bounding box center [363, 360] width 0 height 0
click at [466, 271] on select "Free Form Text Document Display Entity Value Fee Numeric Data Date Map Sketch D…" at bounding box center [474, 261] width 286 height 34
select select "list-data"
click at [331, 245] on select "Free Form Text Document Display Entity Value Fee Numeric Data Date Map Sketch D…" at bounding box center [474, 261] width 286 height 34
select select "list-data"
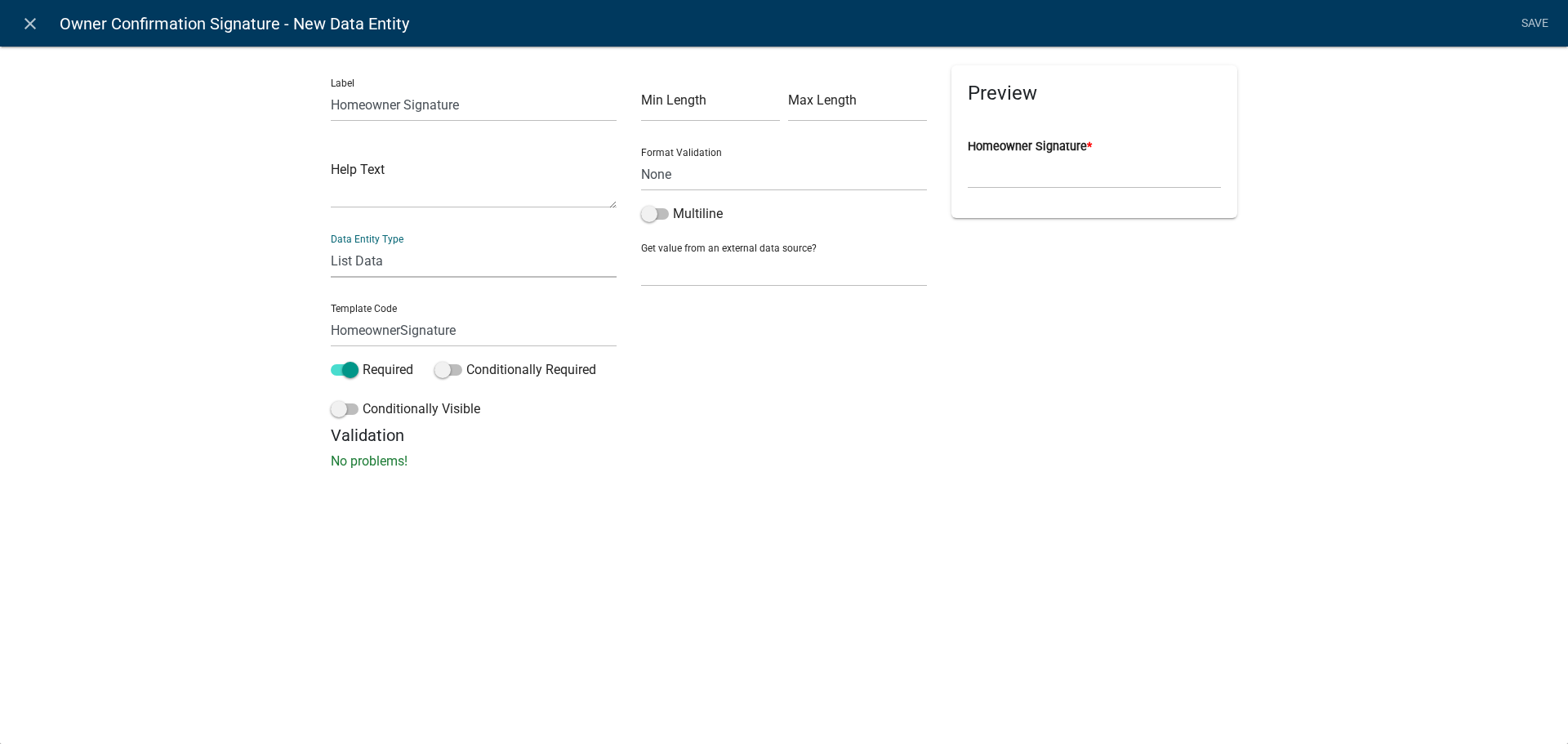
select select
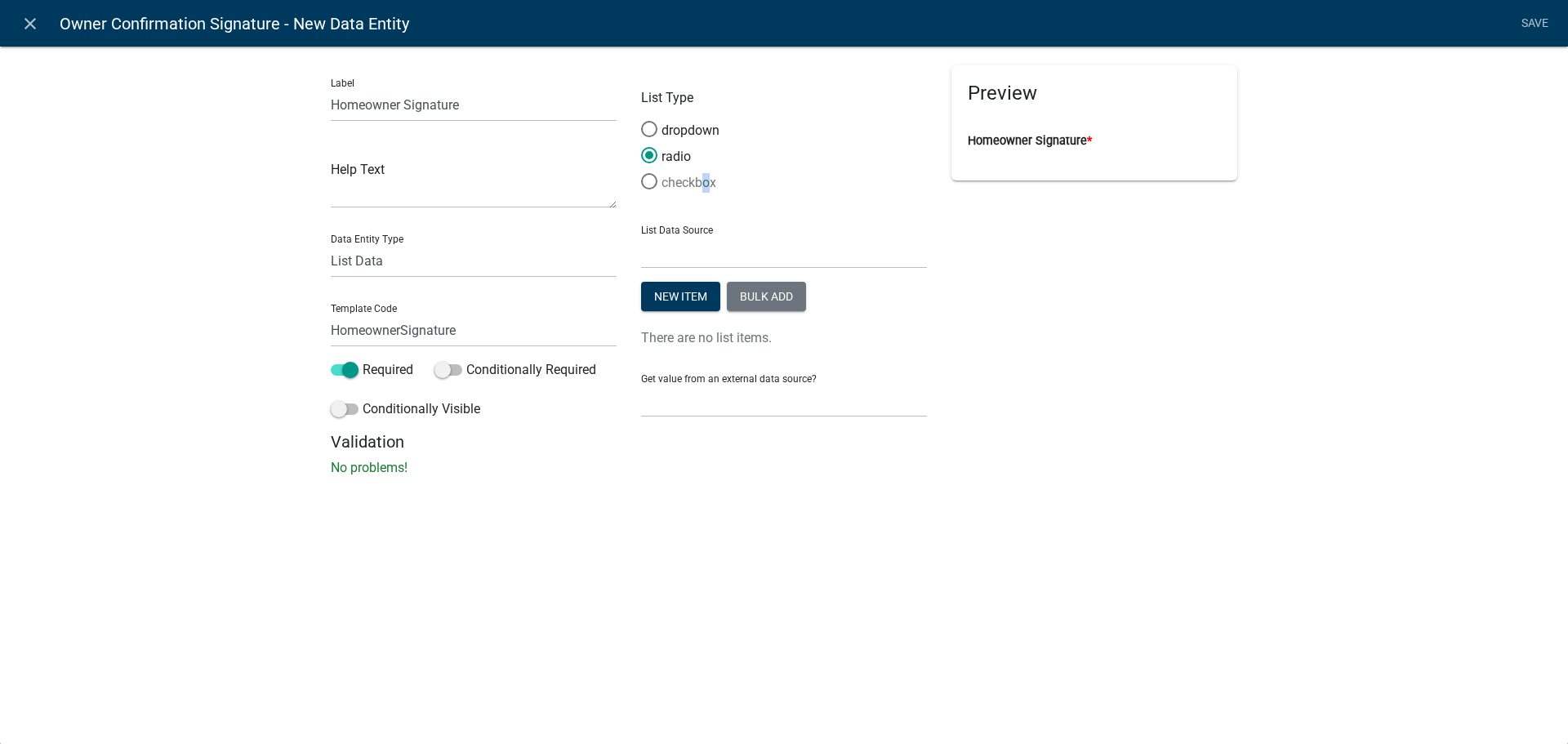
click at [699, 182] on label "checkbox" at bounding box center [679, 182] width 75 height 19
click at [651, 179] on span at bounding box center [648, 181] width 34 height 35
click at [641, 173] on input "checkbox" at bounding box center [641, 173] width 0 height 0
click at [778, 301] on button "Bulk add" at bounding box center [766, 297] width 79 height 29
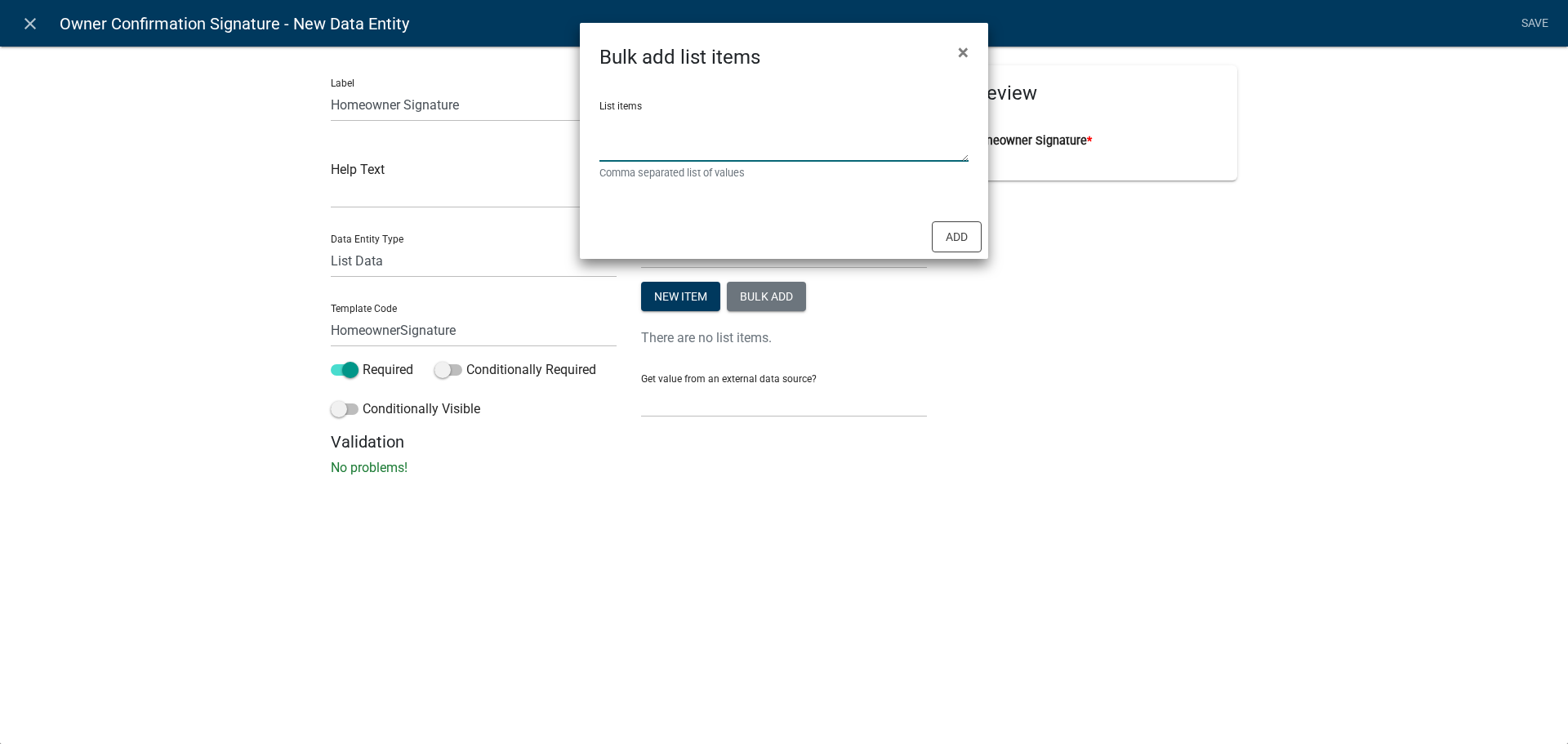
click at [691, 145] on textarea "List items" at bounding box center [783, 136] width 369 height 50
click at [965, 51] on span "×" at bounding box center [964, 52] width 11 height 23
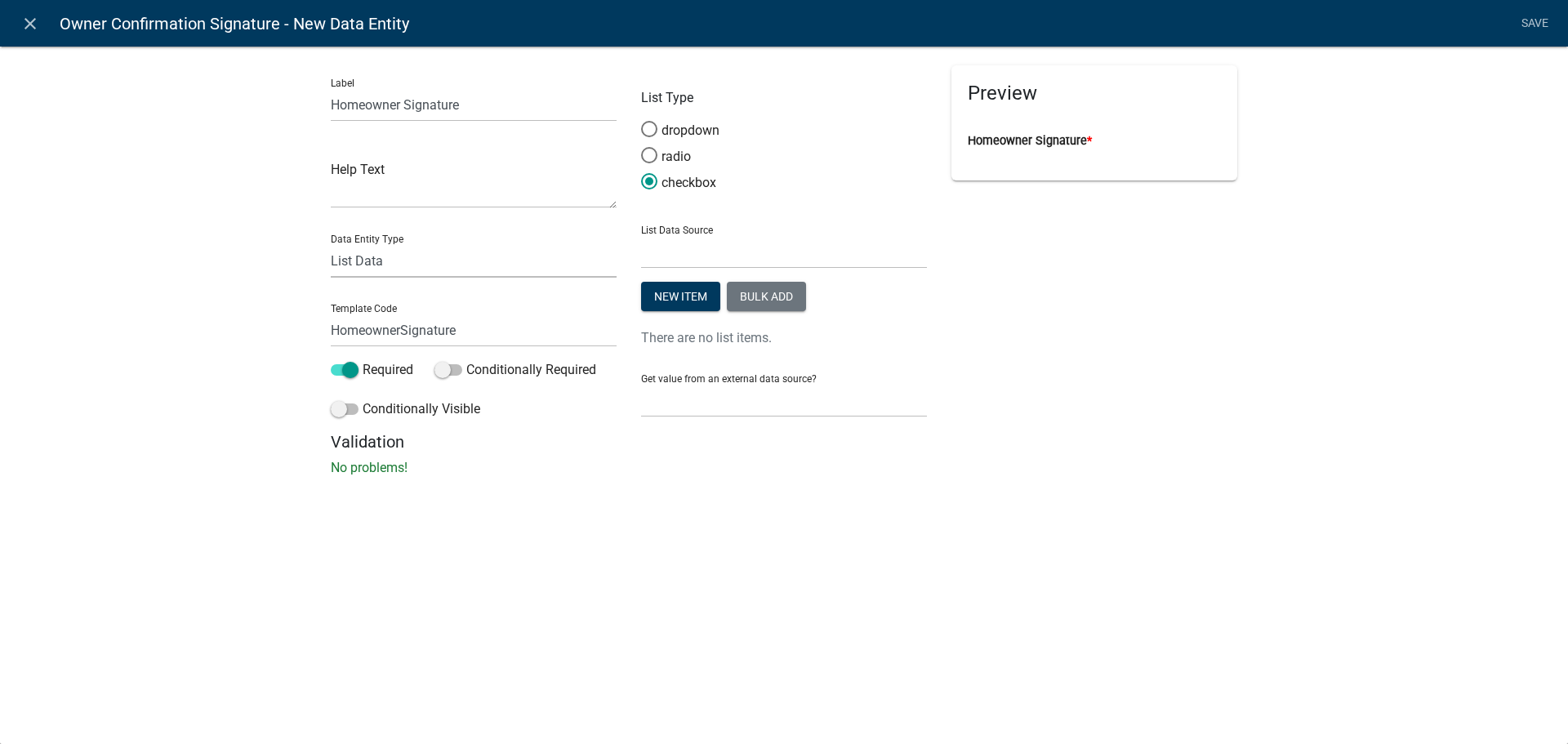
click at [494, 266] on select "Free Form Text Document Display Entity Value Fee Numeric Data Date Map Sketch D…" at bounding box center [474, 261] width 286 height 34
select select "signature"
click at [331, 245] on select "Free Form Text Document Display Entity Value Fee Numeric Data Date Map Sketch D…" at bounding box center [474, 261] width 286 height 34
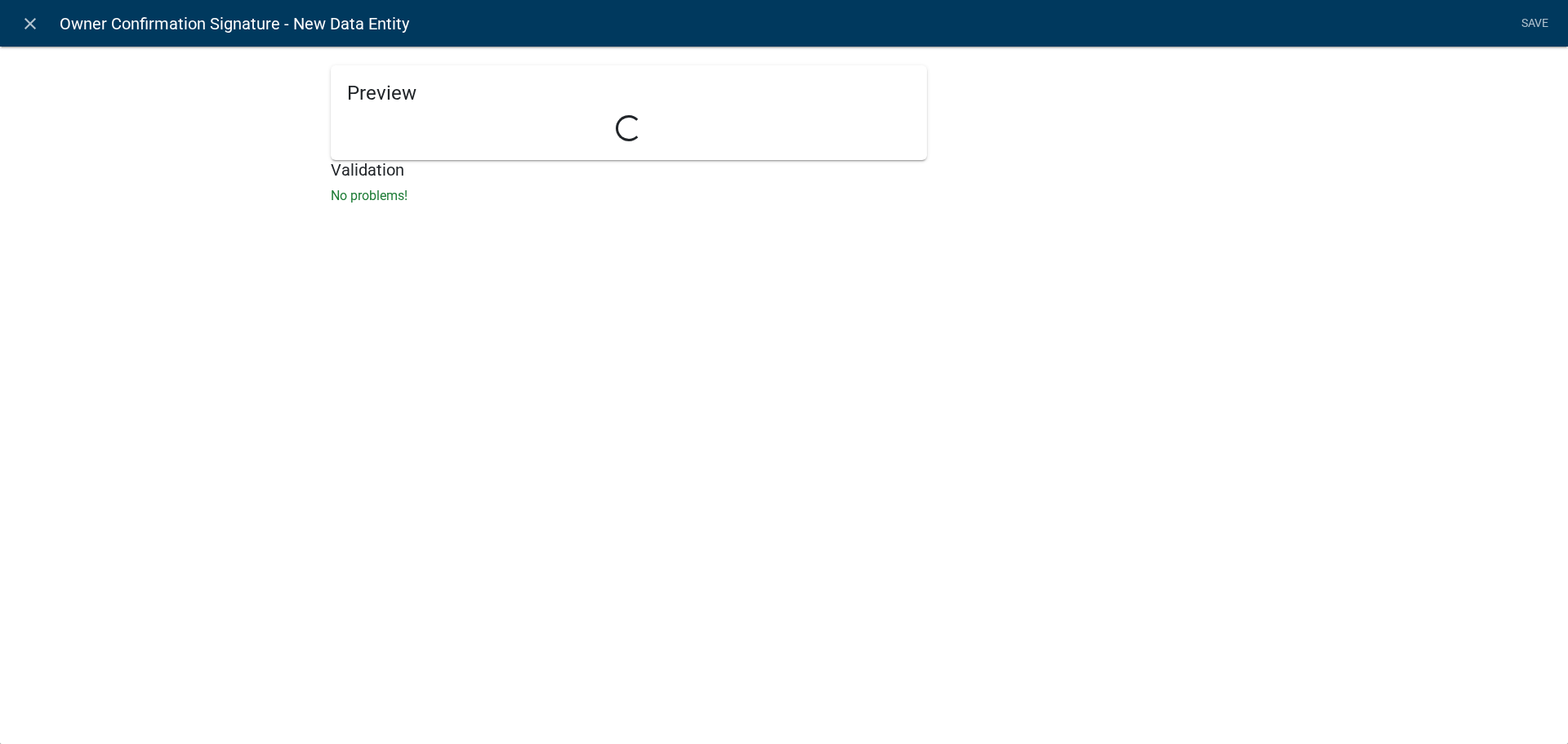
select select "signature"
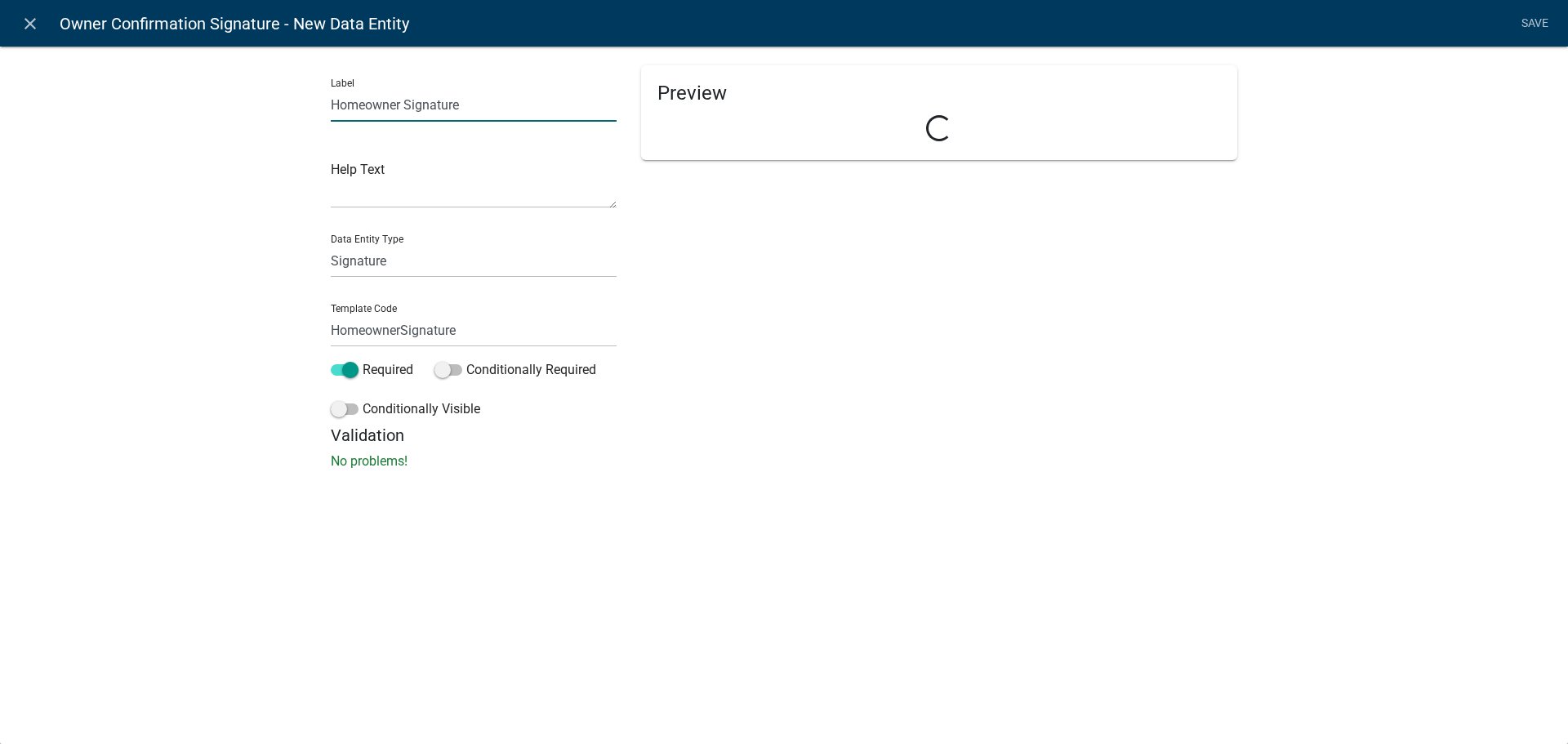
click at [459, 109] on input "Homeowner Signature" at bounding box center [474, 104] width 286 height 34
paste input "I do hereby certify under the pains & penalties of perjury that the information…"
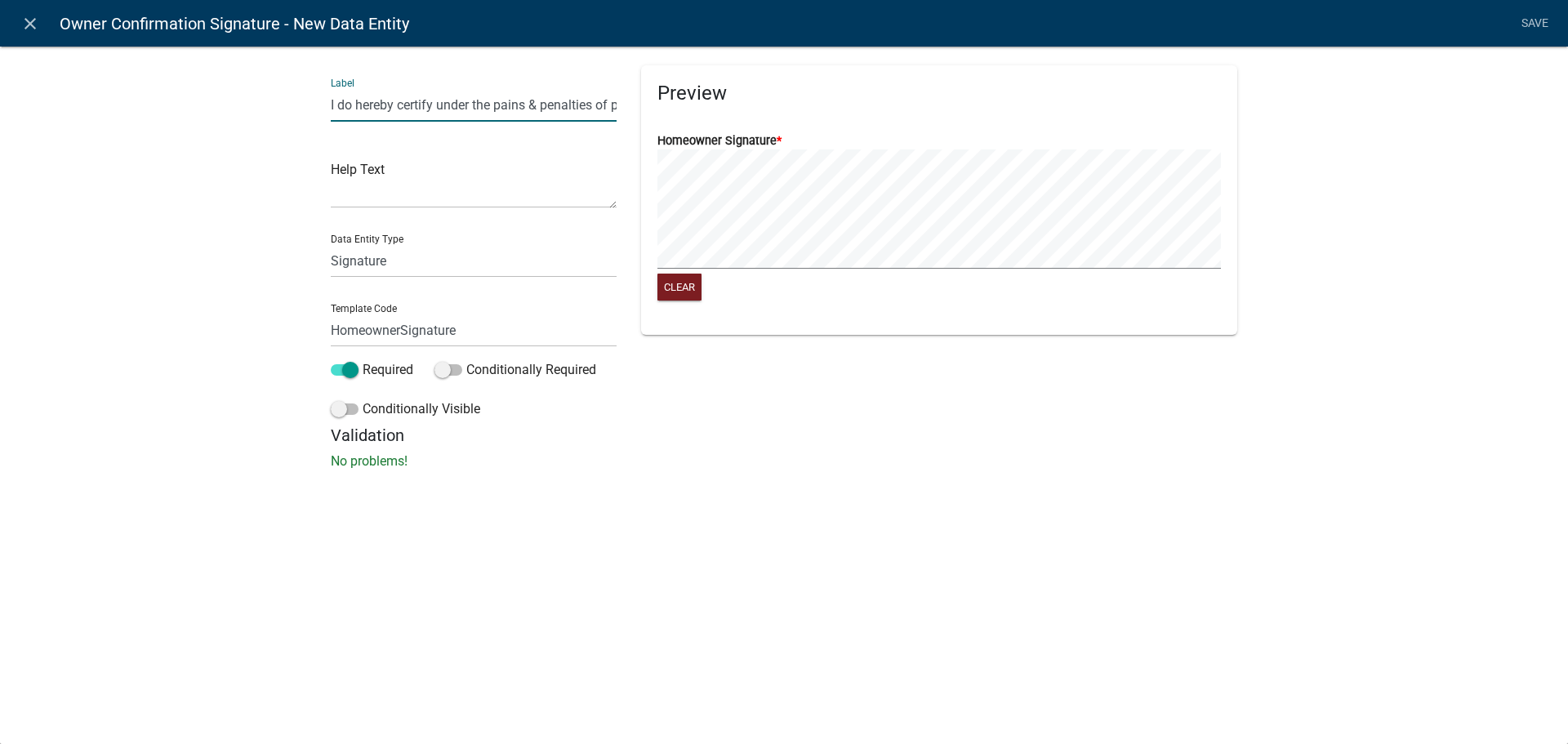
scroll to position [0, 357]
type input "I do hereby certify under the pains & penalties of perjury that the information…"
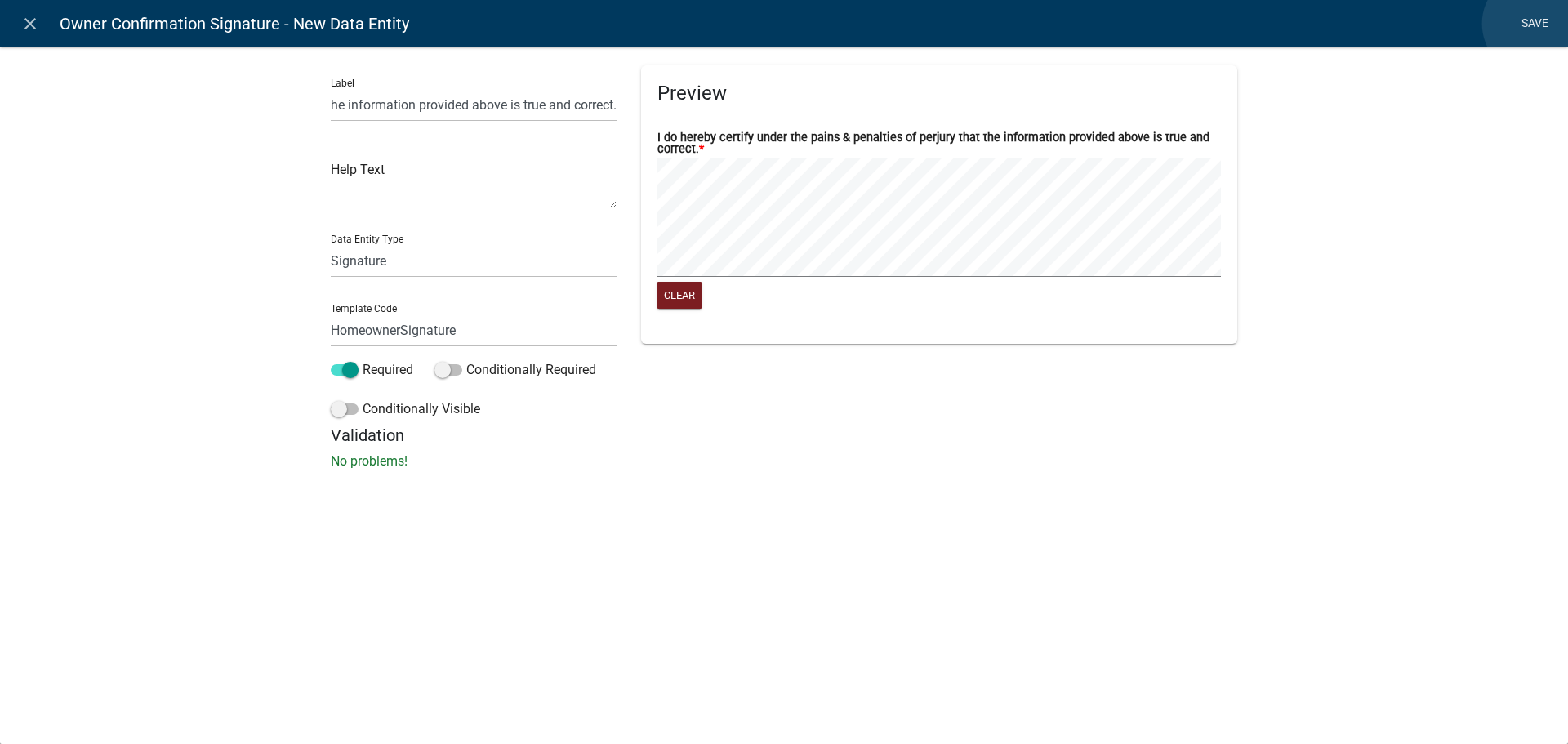
scroll to position [0, 0]
click at [1533, 24] on link "Save" at bounding box center [1534, 24] width 41 height 31
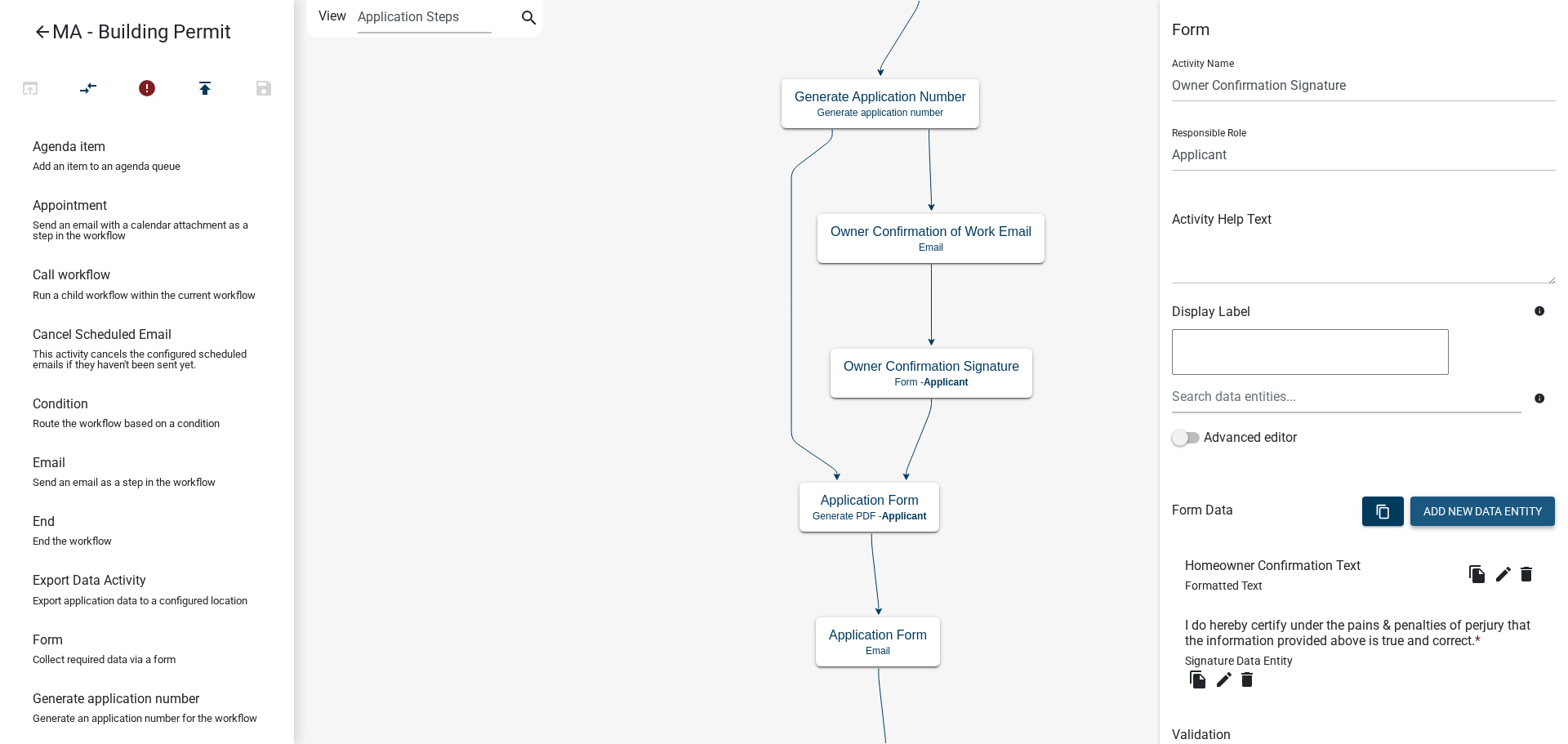
click at [1456, 511] on button "Add New Data Entity" at bounding box center [1483, 511] width 145 height 29
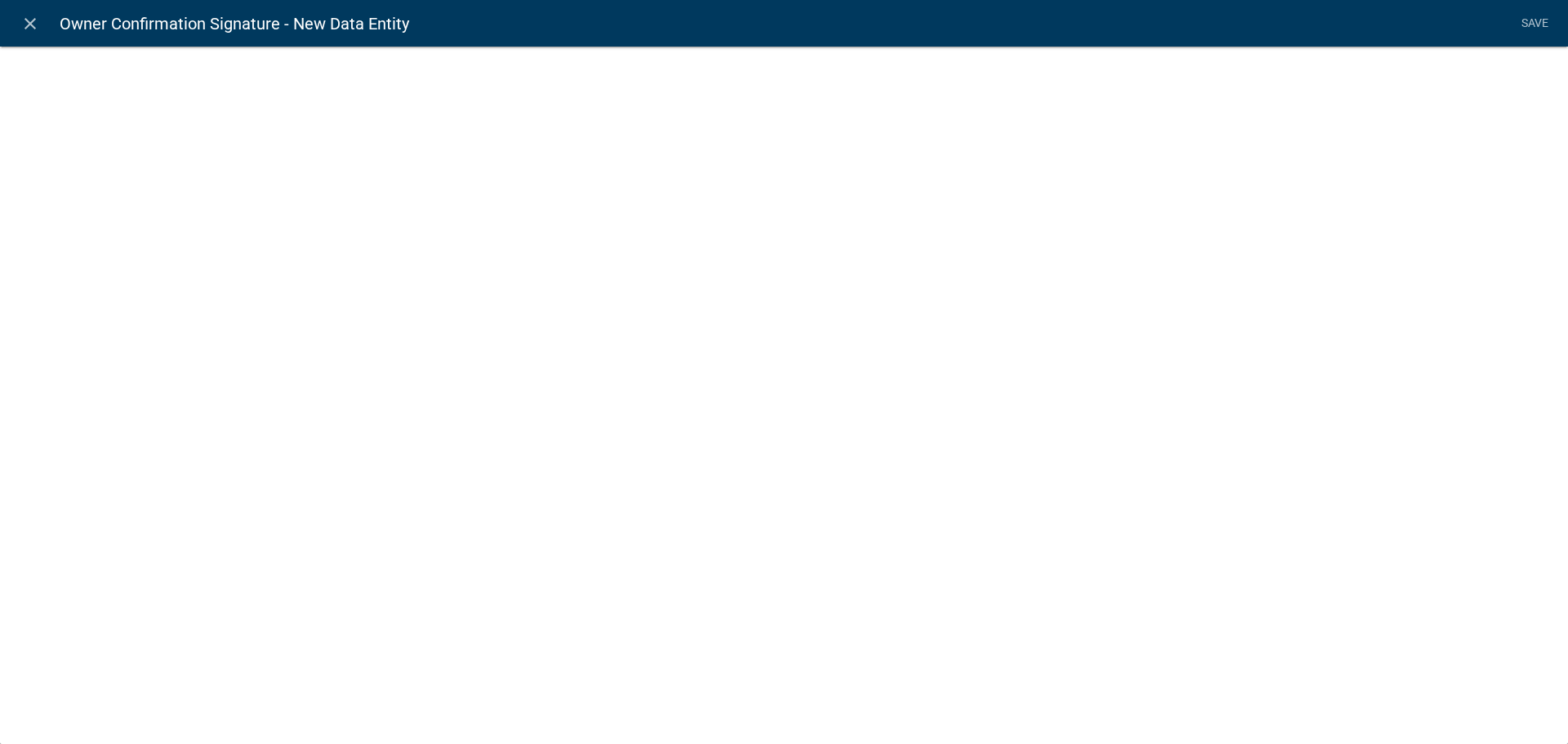
select select
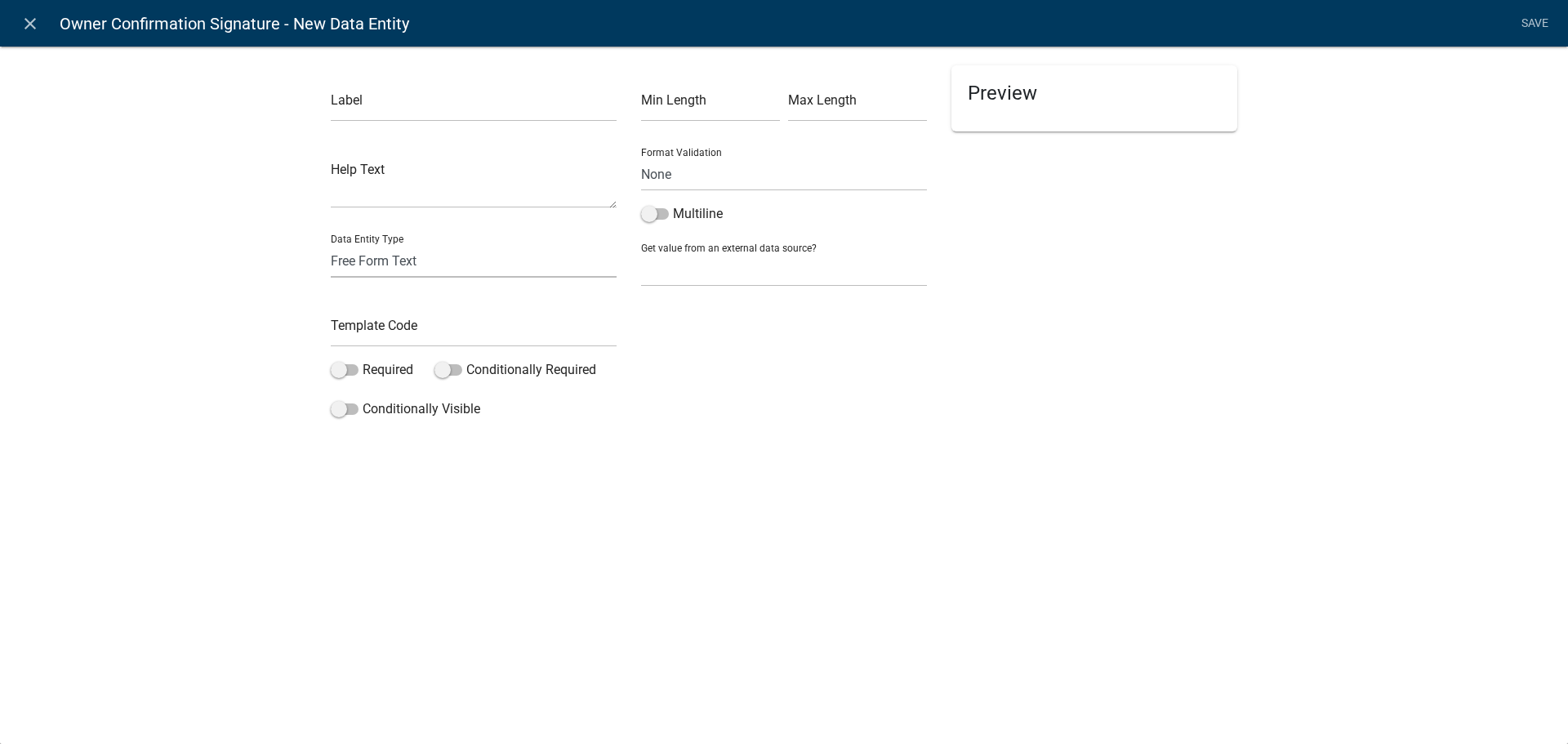
click at [412, 258] on select "Free Form Text Document Display Entity Value Fee Numeric Data Date Map Sketch D…" at bounding box center [474, 261] width 286 height 34
select select "mapsketch-data"
click at [331, 245] on select "Free Form Text Document Display Entity Value Fee Numeric Data Date Map Sketch D…" at bounding box center [474, 261] width 286 height 34
select select "mapsketch-data"
select select
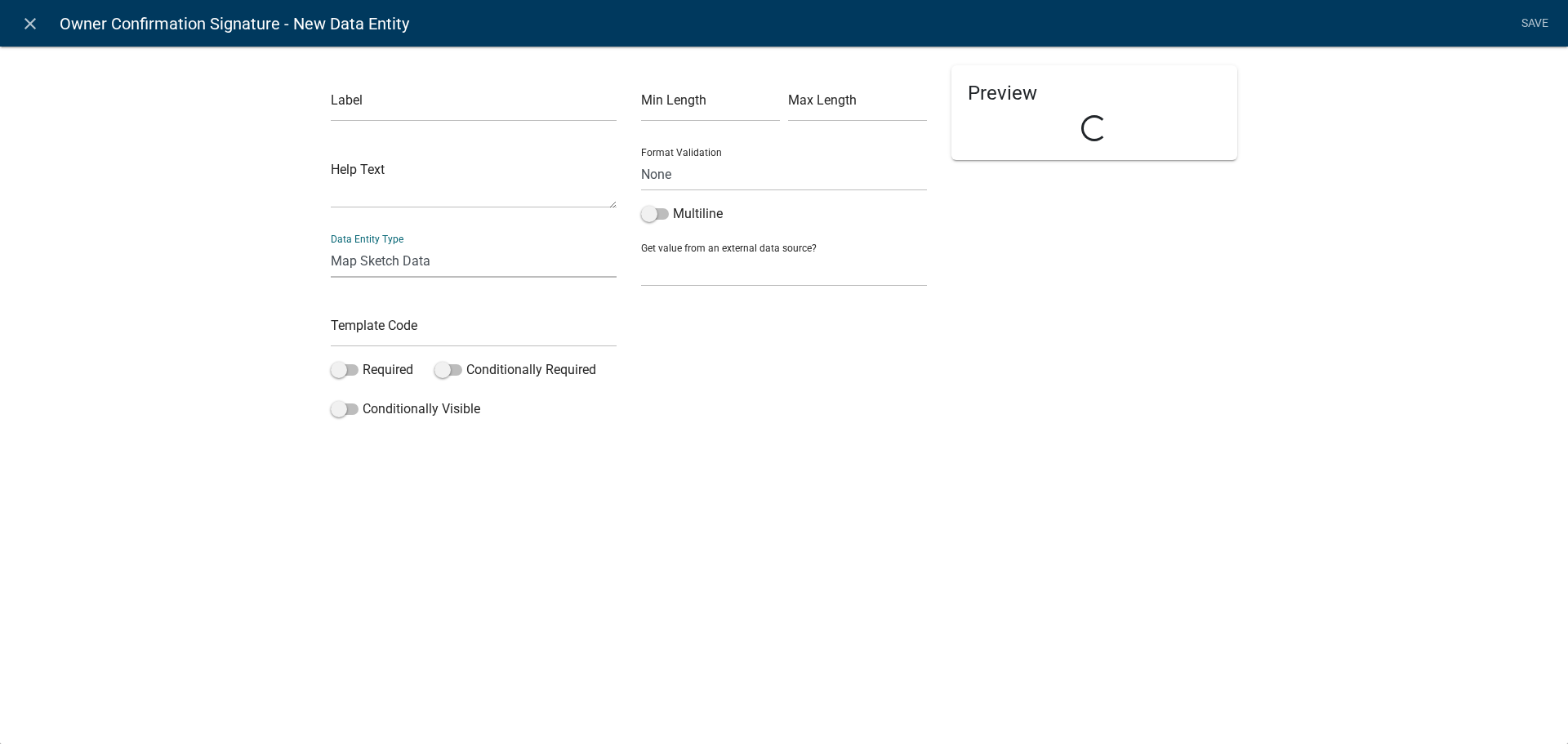
select select
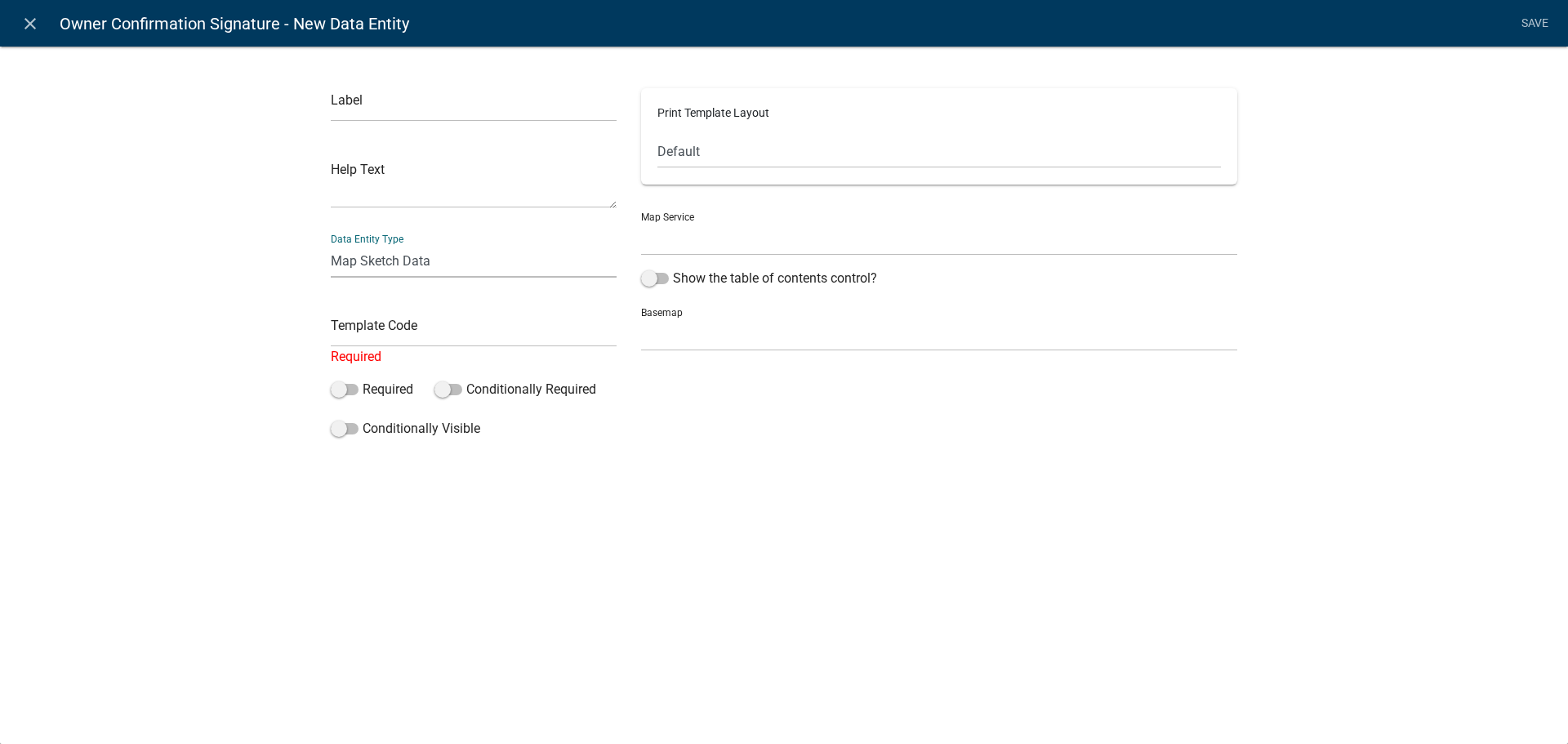
click at [444, 262] on select "Free Form Text Document Display Entity Value Fee Numeric Data Date Map Sketch D…" at bounding box center [474, 261] width 286 height 34
select select "date"
click at [331, 245] on select "Free Form Text Document Display Entity Value Fee Numeric Data Date Map Sketch D…" at bounding box center [474, 261] width 286 height 34
select select "date"
select select
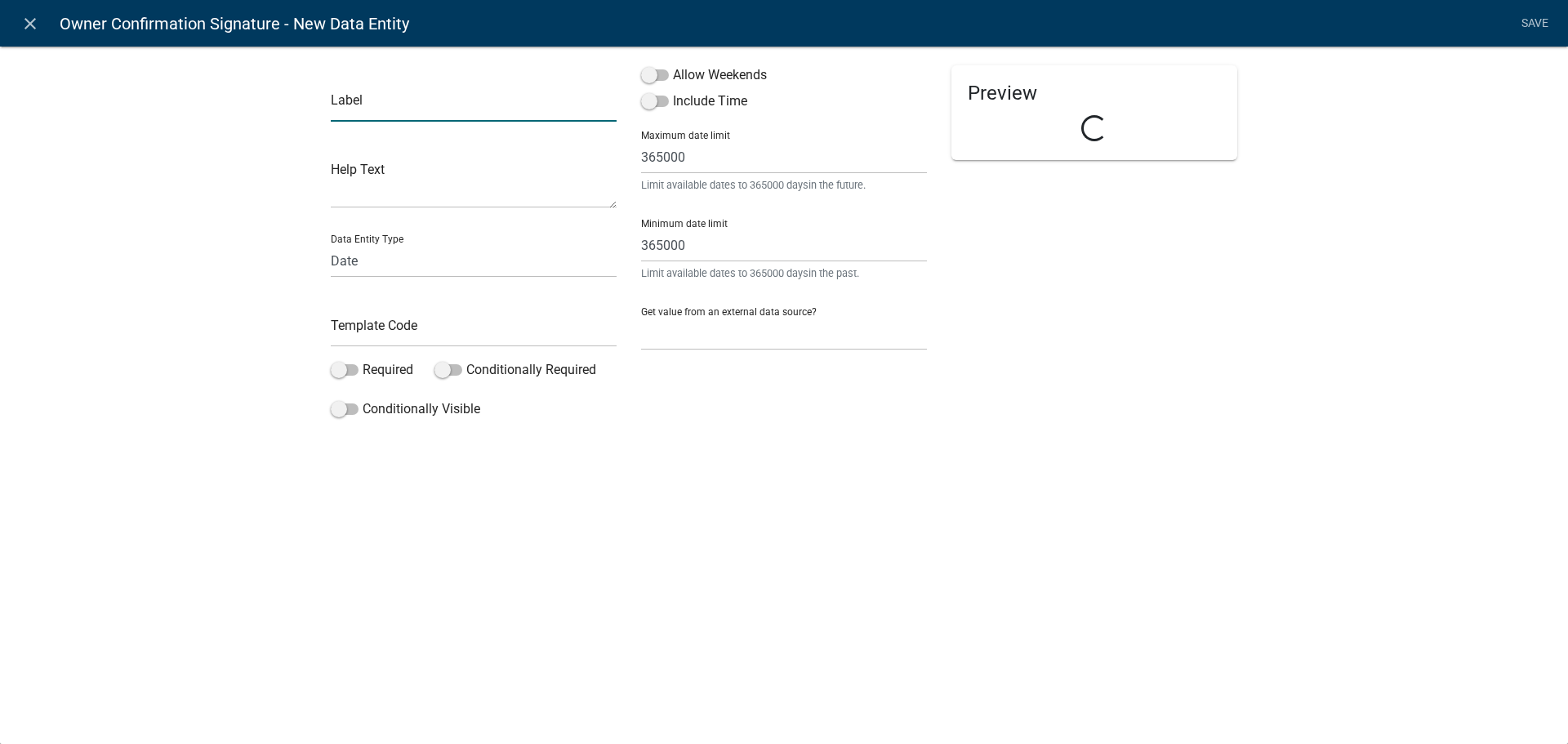
click at [463, 113] on input "text" at bounding box center [474, 104] width 286 height 34
drag, startPoint x: 463, startPoint y: 113, endPoint x: 301, endPoint y: 116, distance: 162.0
click at [301, 116] on div "Label Homeowner Signature Date Help Text Data Entity Type Free Form Text Docume…" at bounding box center [784, 239] width 1568 height 441
type input "Date"
click at [769, 253] on input "365000" at bounding box center [784, 246] width 286 height 34
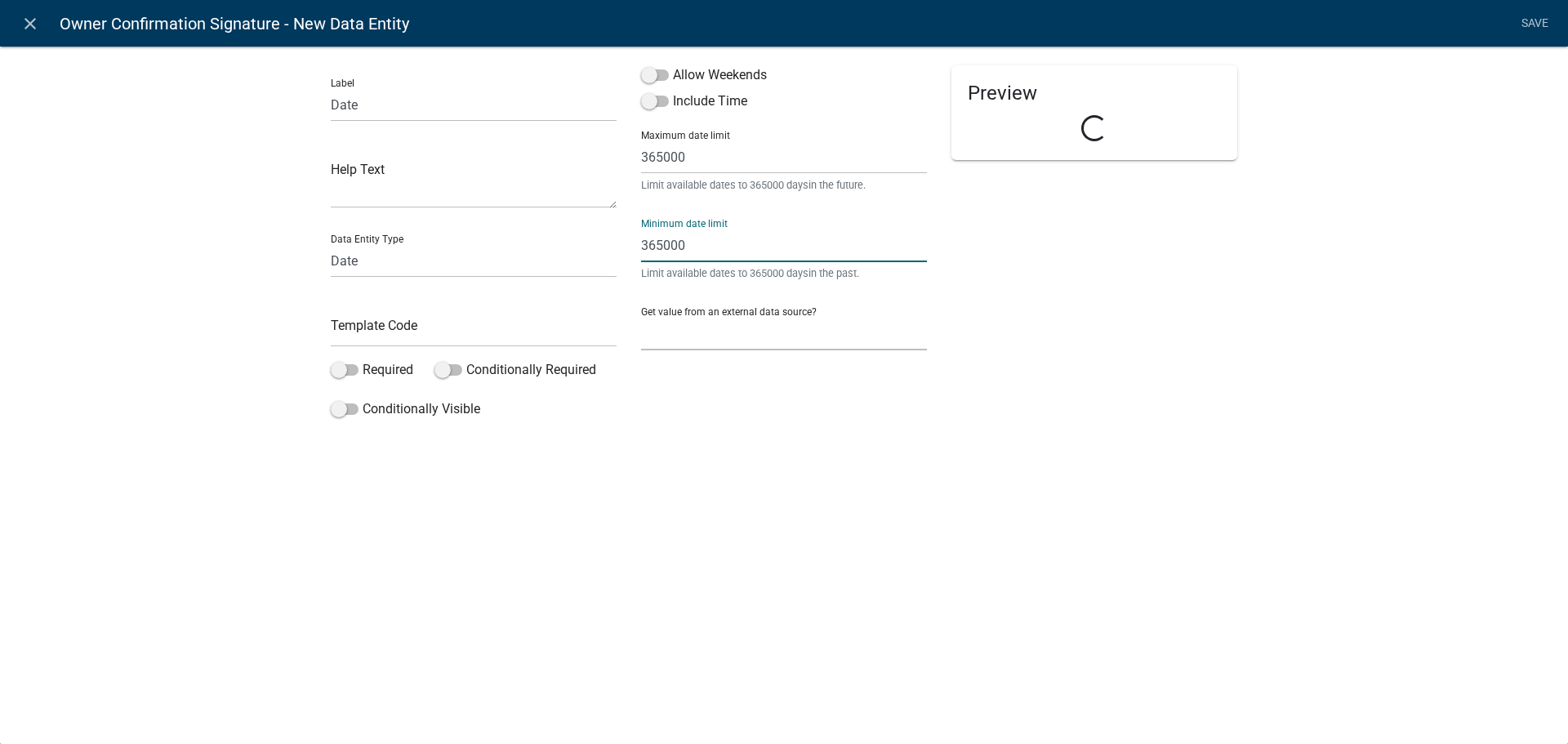
click at [774, 331] on select "None Search Parcel Data Applicant Data" at bounding box center [784, 334] width 286 height 34
click at [489, 331] on input "text" at bounding box center [474, 330] width 286 height 34
type input "HOSigDate"
click at [828, 441] on div "Label Date Help Text Data Entity Type Free Form Text Document Display Entity Va…" at bounding box center [784, 262] width 1568 height 486
click at [778, 349] on select "None Search Parcel Data Applicant Data" at bounding box center [784, 334] width 286 height 34
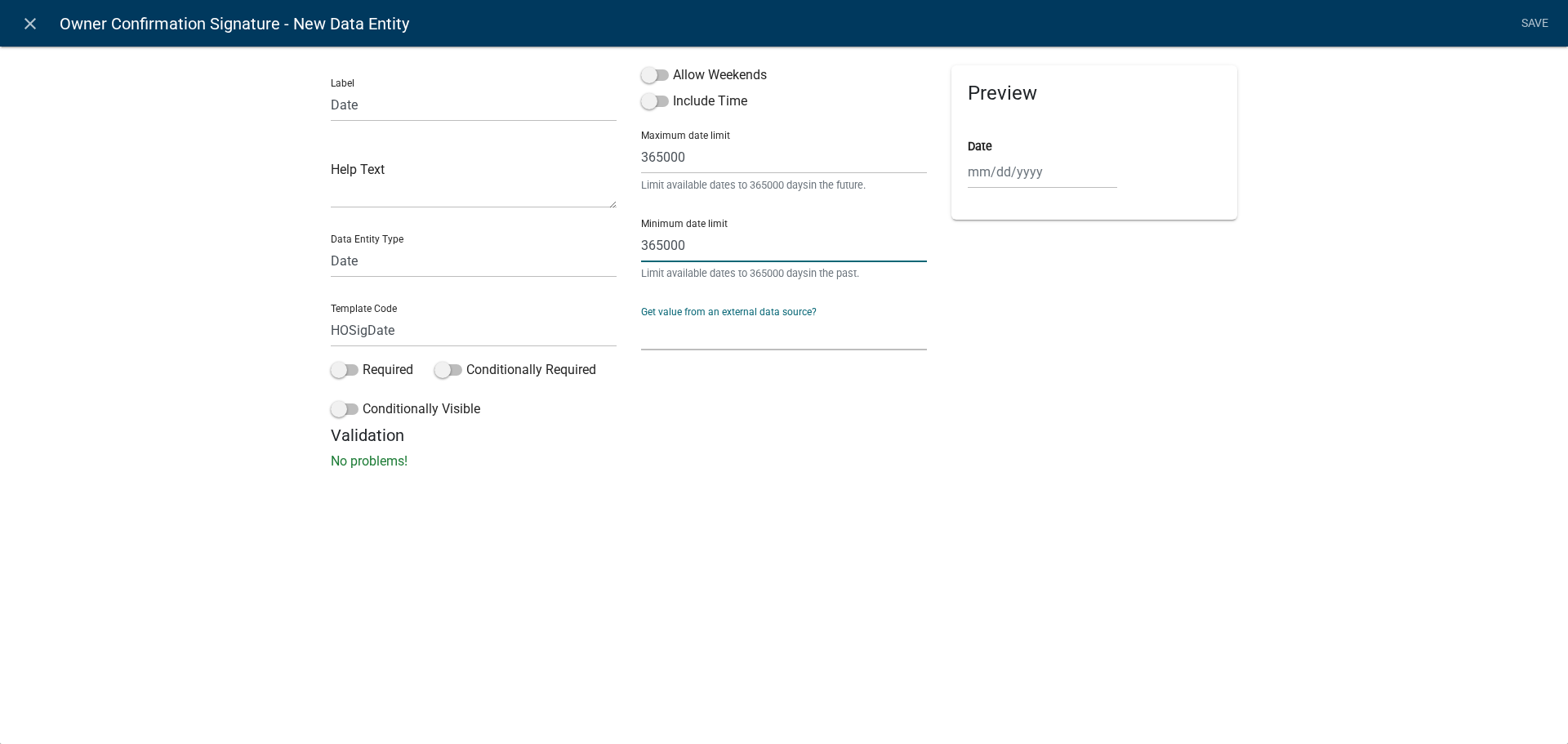
click at [759, 235] on input "365000" at bounding box center [784, 246] width 286 height 34
click at [508, 270] on select "Free Form Text Document Display Entity Value Fee Numeric Data Date Map Sketch D…" at bounding box center [474, 261] width 286 height 34
click at [516, 272] on select "Free Form Text Document Display Entity Value Fee Numeric Data Date Map Sketch D…" at bounding box center [474, 261] width 286 height 34
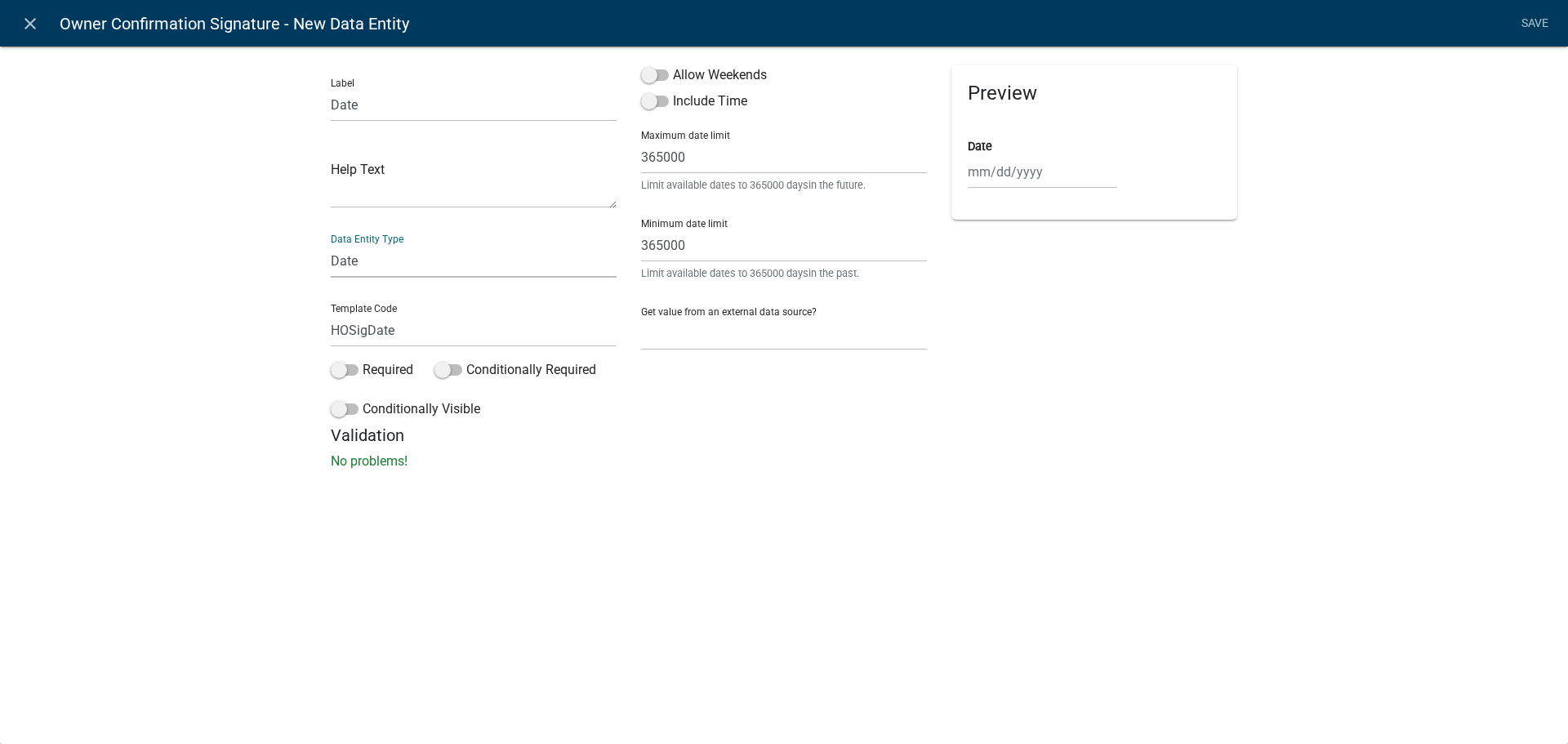
click at [501, 269] on select "Free Form Text Document Display Entity Value Fee Numeric Data Date Map Sketch D…" at bounding box center [474, 261] width 286 height 34
select select "[DATE]"
click at [331, 245] on select "Free Form Text Document Display Entity Value Fee Numeric Data Date Map Sketch D…" at bounding box center [474, 261] width 286 height 34
select select "[DATE]"
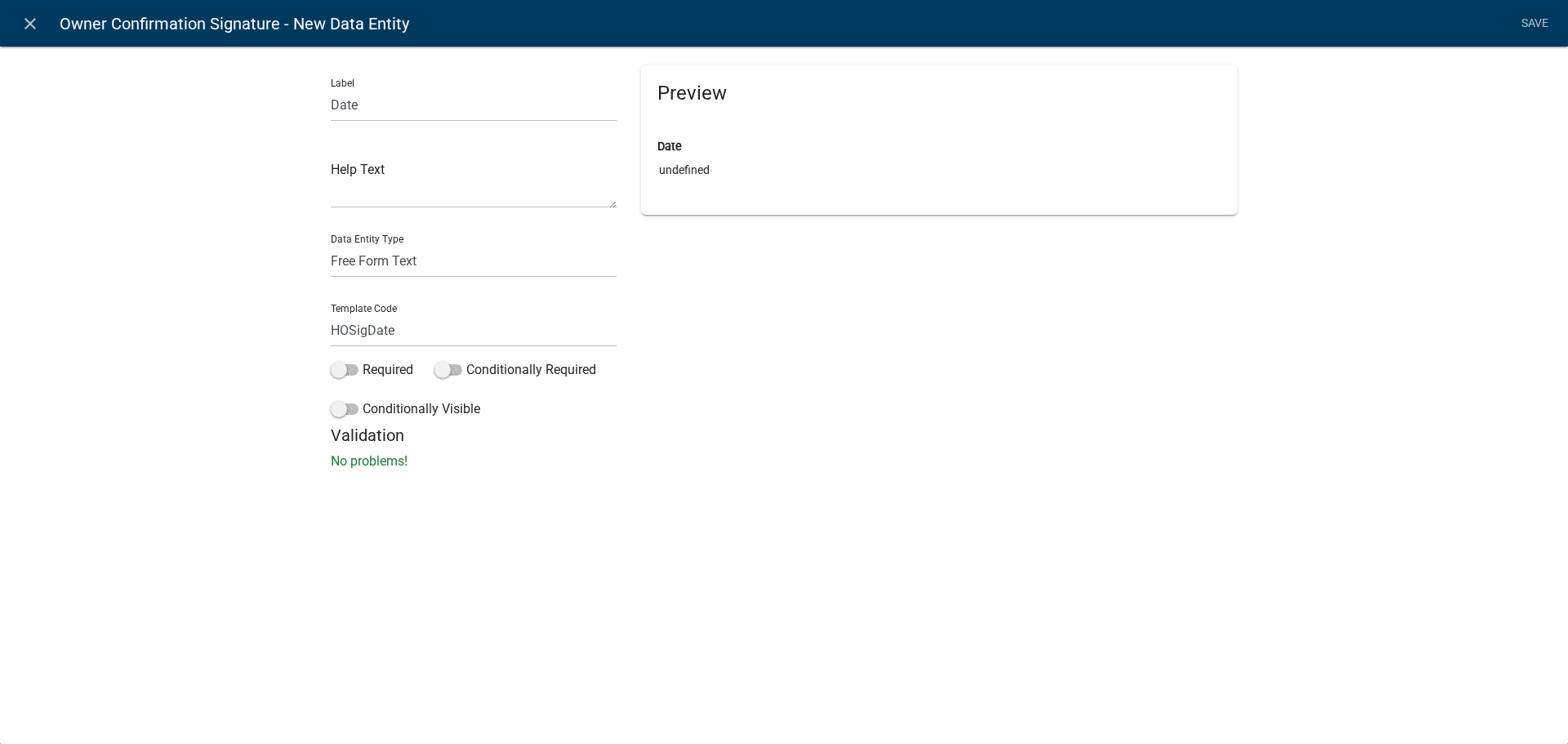
click at [689, 351] on div "Preview Date undefined" at bounding box center [939, 245] width 621 height 360
click at [1530, 27] on link "Save" at bounding box center [1534, 24] width 41 height 31
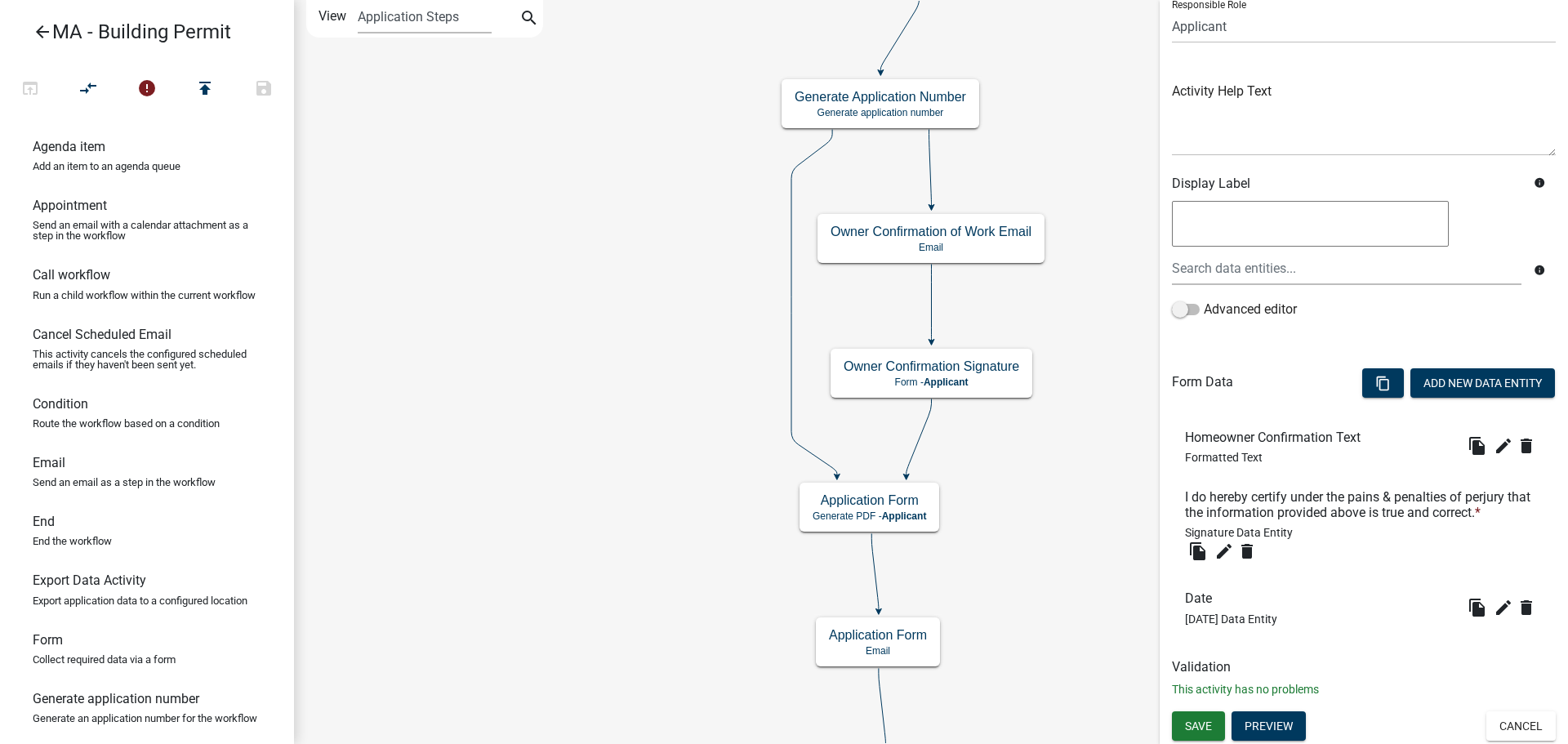
scroll to position [129, 0]
click at [1214, 722] on button "Save" at bounding box center [1198, 726] width 53 height 29
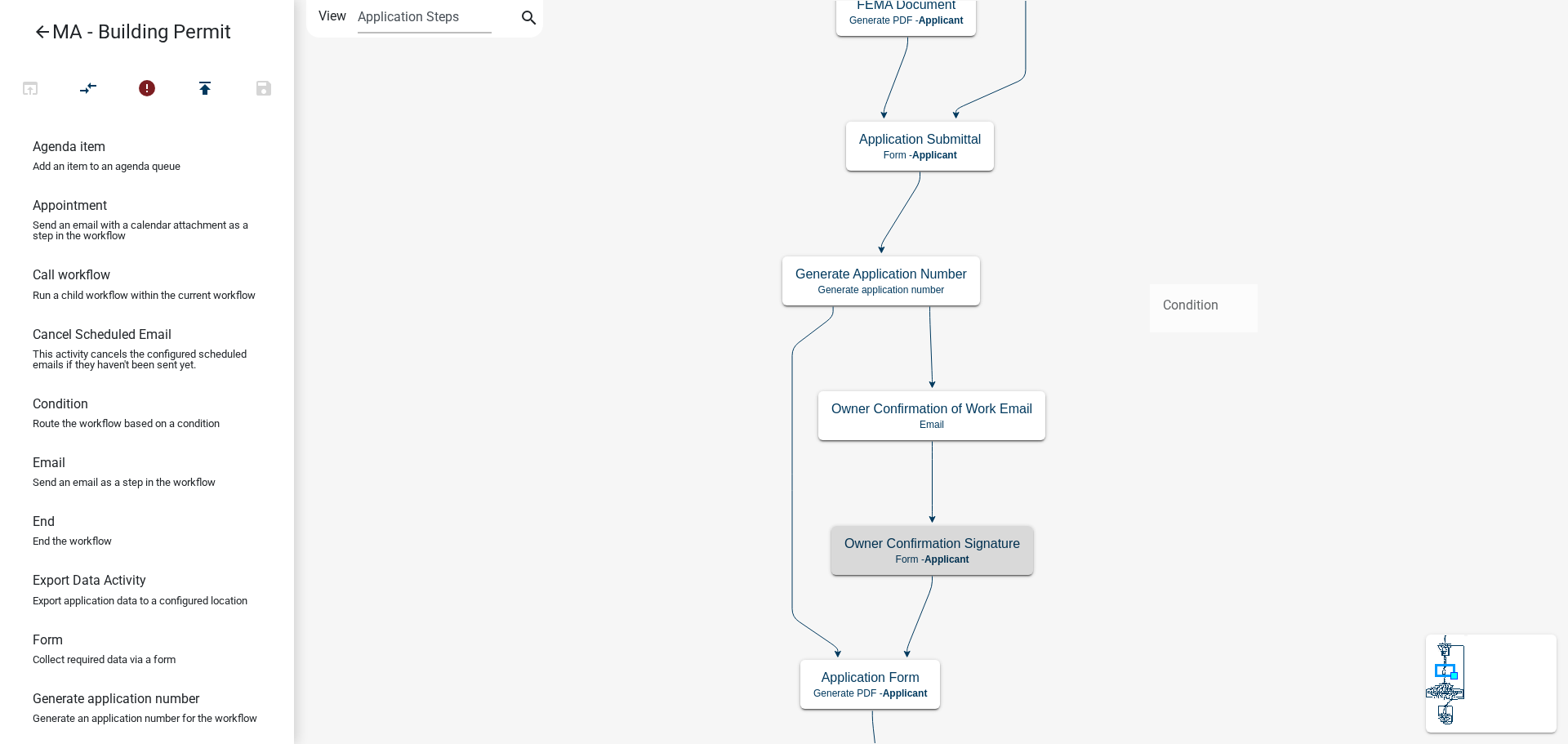
drag, startPoint x: 71, startPoint y: 424, endPoint x: 1151, endPoint y: 274, distance: 1090.4
click at [1151, 274] on div "arrow_back MA - Building Permit open_in_browser compare_arrows error publish sa…" at bounding box center [784, 372] width 1568 height 744
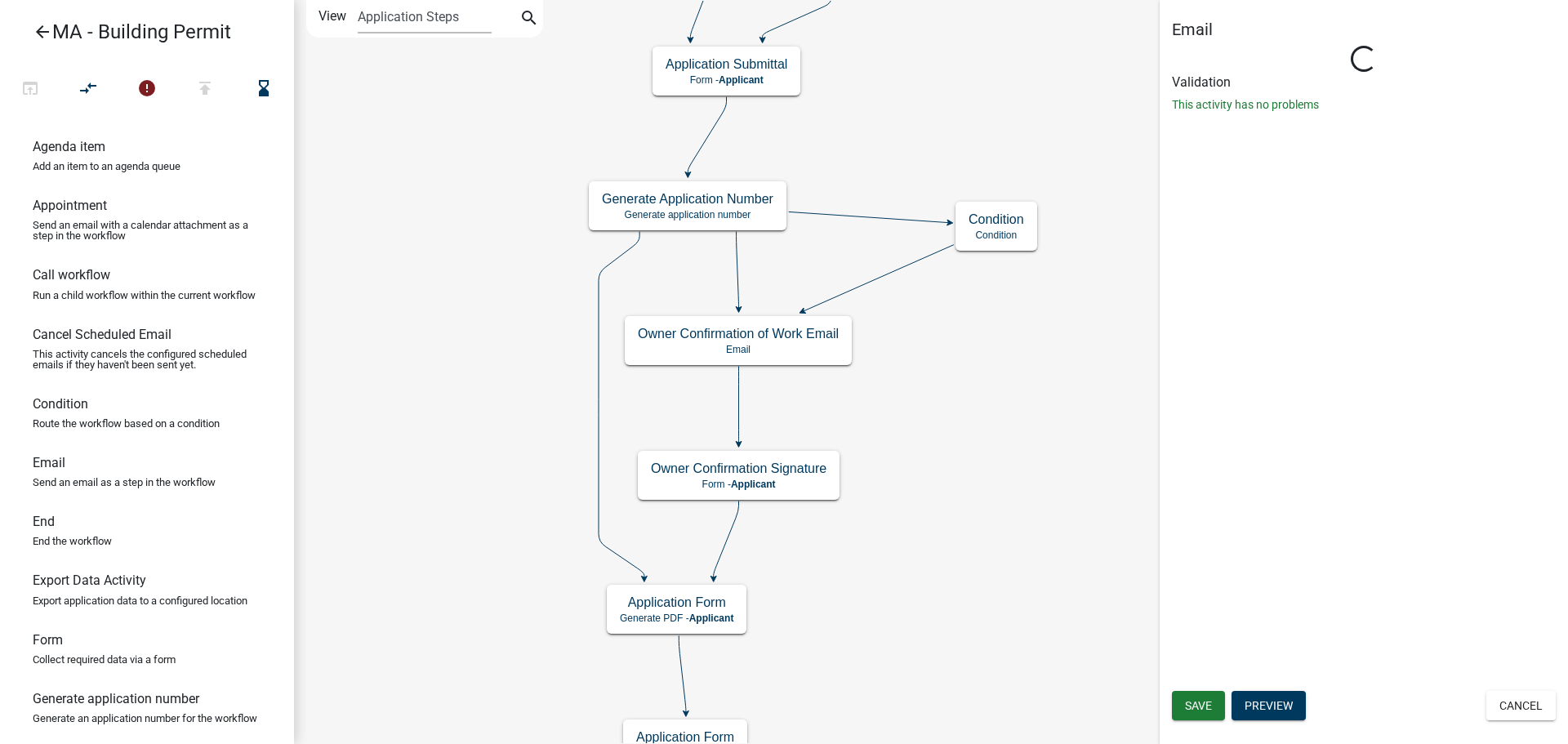
click at [737, 262] on icon at bounding box center [737, 270] width 3 height 77
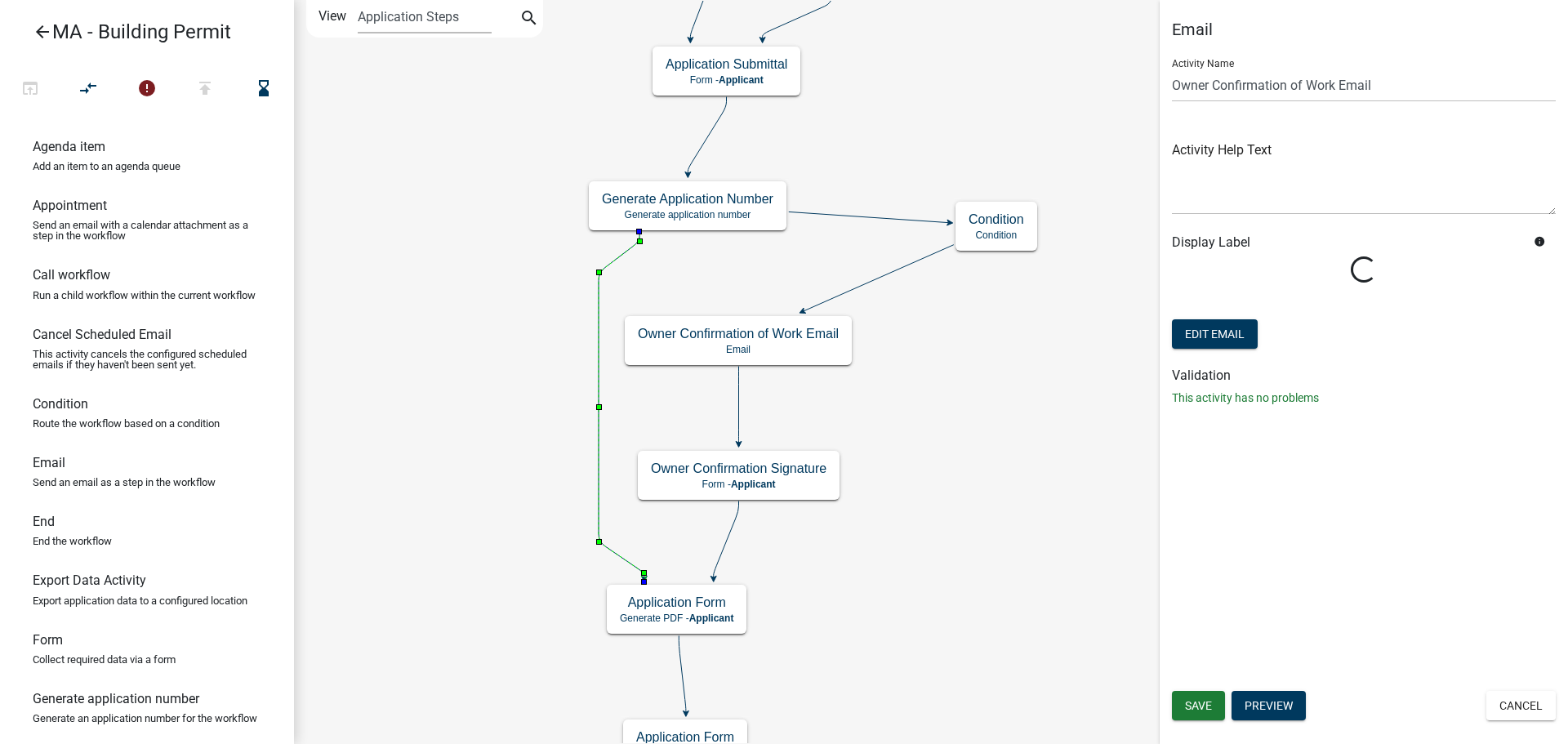
click at [628, 251] on icon at bounding box center [621, 405] width 46 height 346
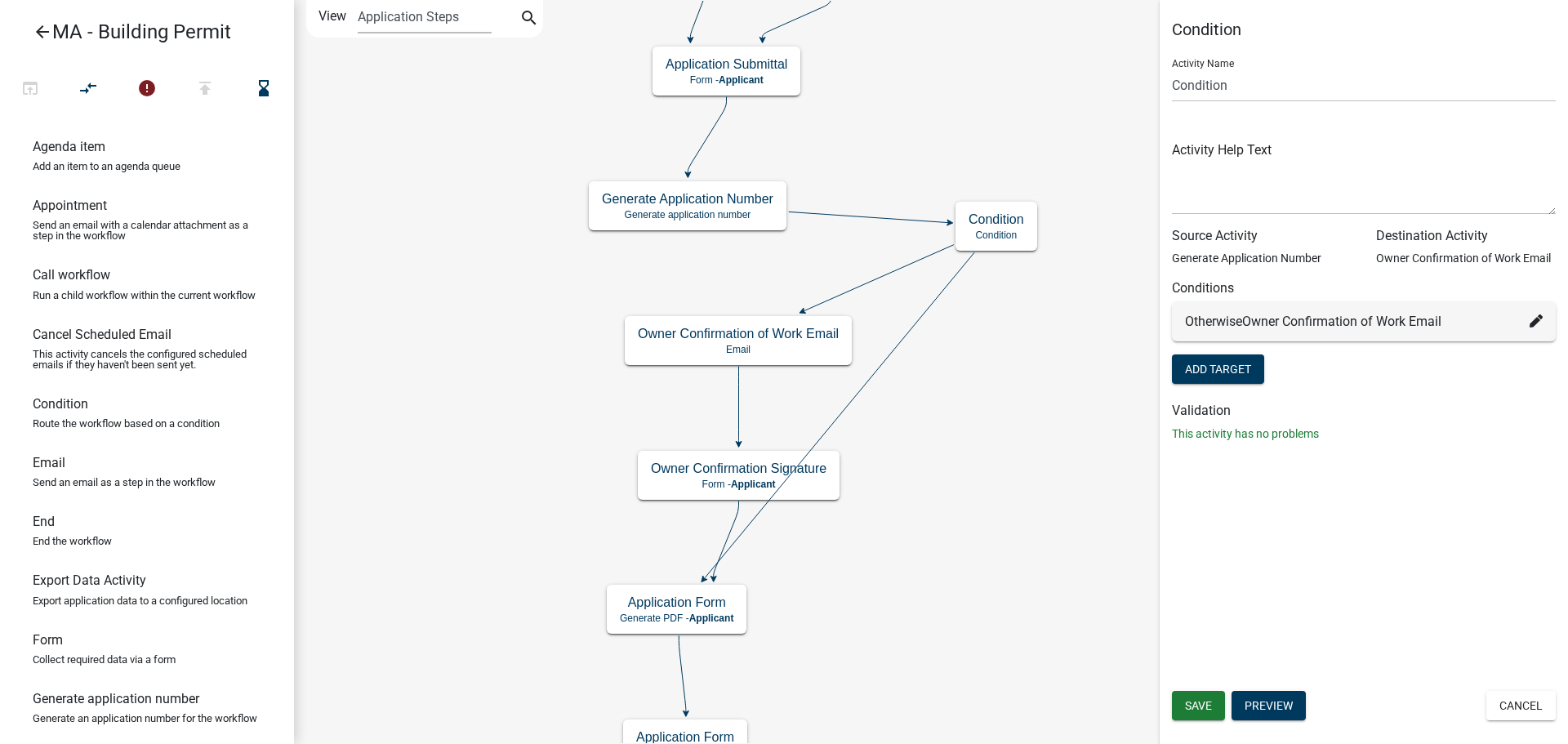
click at [1536, 323] on icon at bounding box center [1536, 321] width 13 height 13
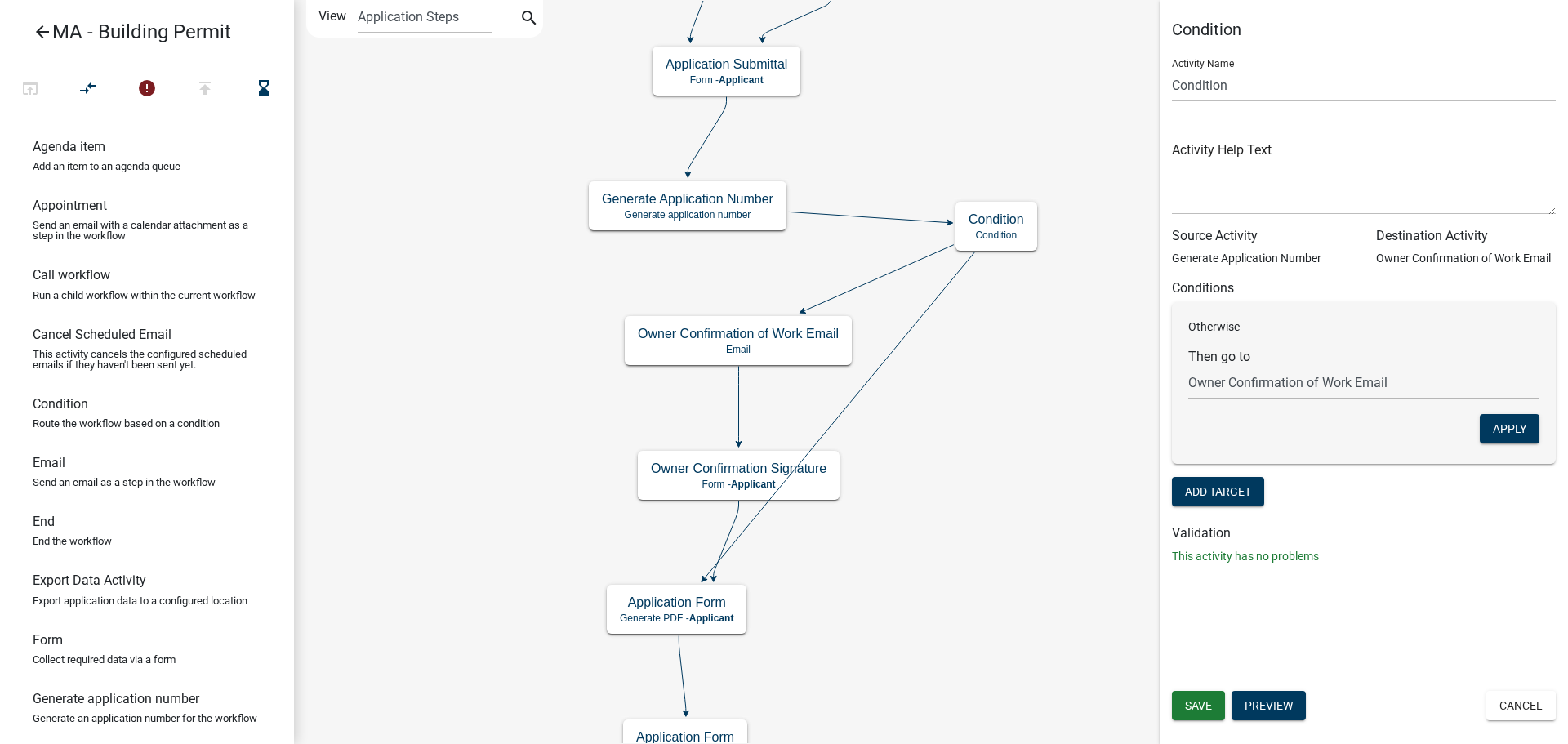
click at [1304, 388] on select "Choose... Start Search Parcel Data Owner, Property Information, Applicant Infor…" at bounding box center [1363, 382] width 351 height 34
select select "5: f4c5f597-6869-4eeb-9209-715a219086e5"
click at [1188, 366] on select "Choose... Start Search Parcel Data Owner, Property Information, Applicant Infor…" at bounding box center [1363, 382] width 351 height 34
click at [1510, 428] on button "Apply" at bounding box center [1508, 429] width 60 height 29
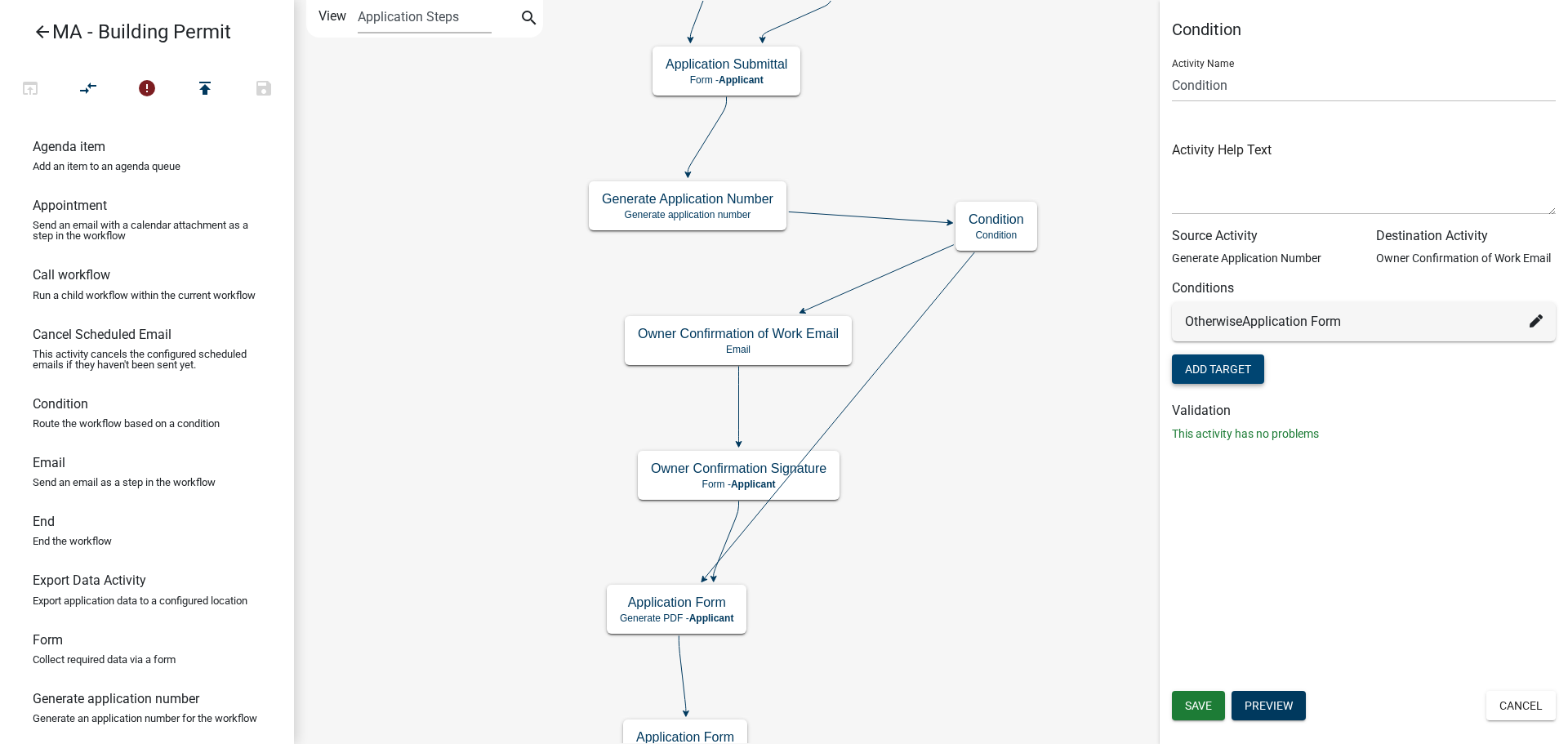
click at [1228, 367] on button "Add Target" at bounding box center [1217, 369] width 93 height 29
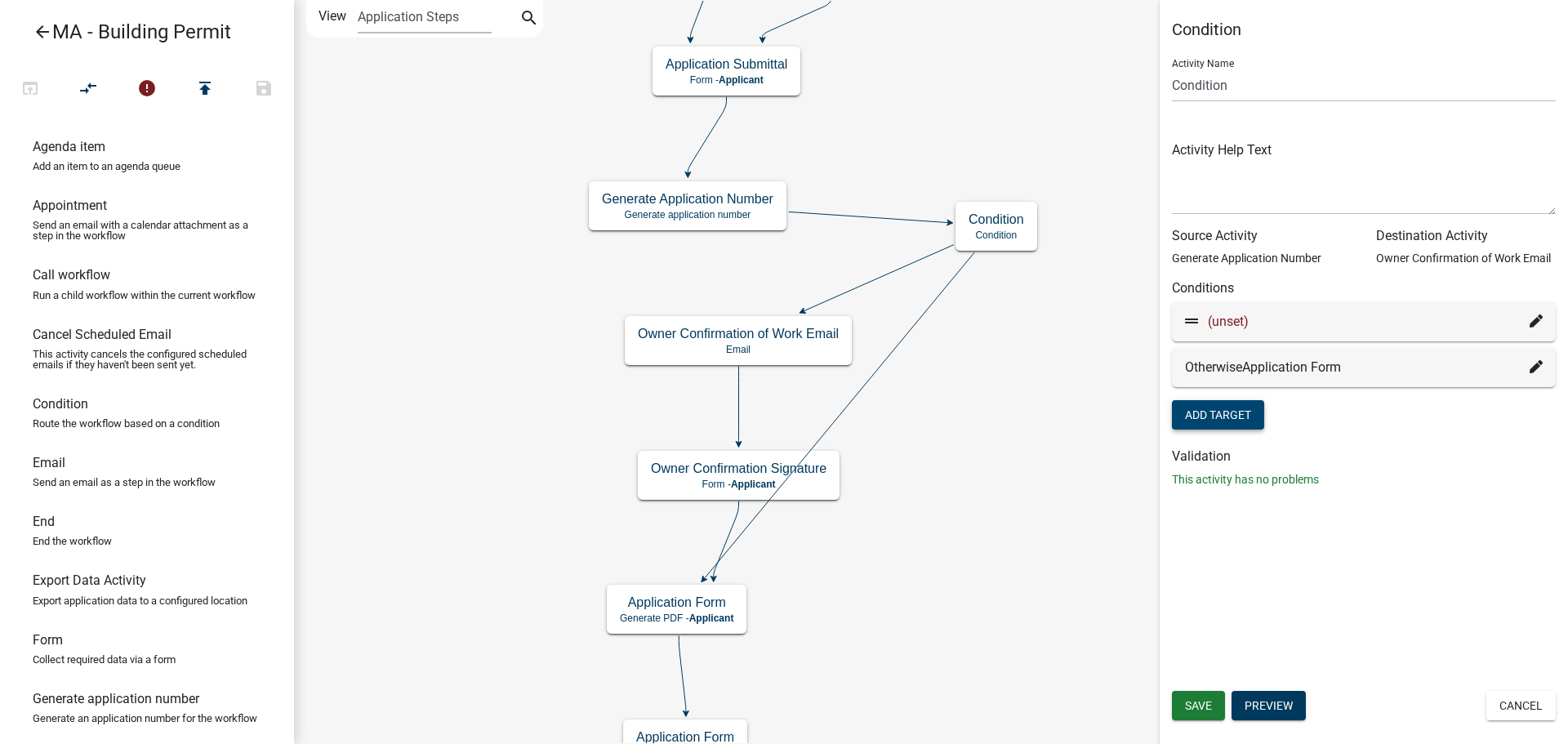
click at [1256, 320] on div "(unset)" at bounding box center [1364, 322] width 357 height 19
click at [1536, 316] on icon at bounding box center [1536, 321] width 13 height 13
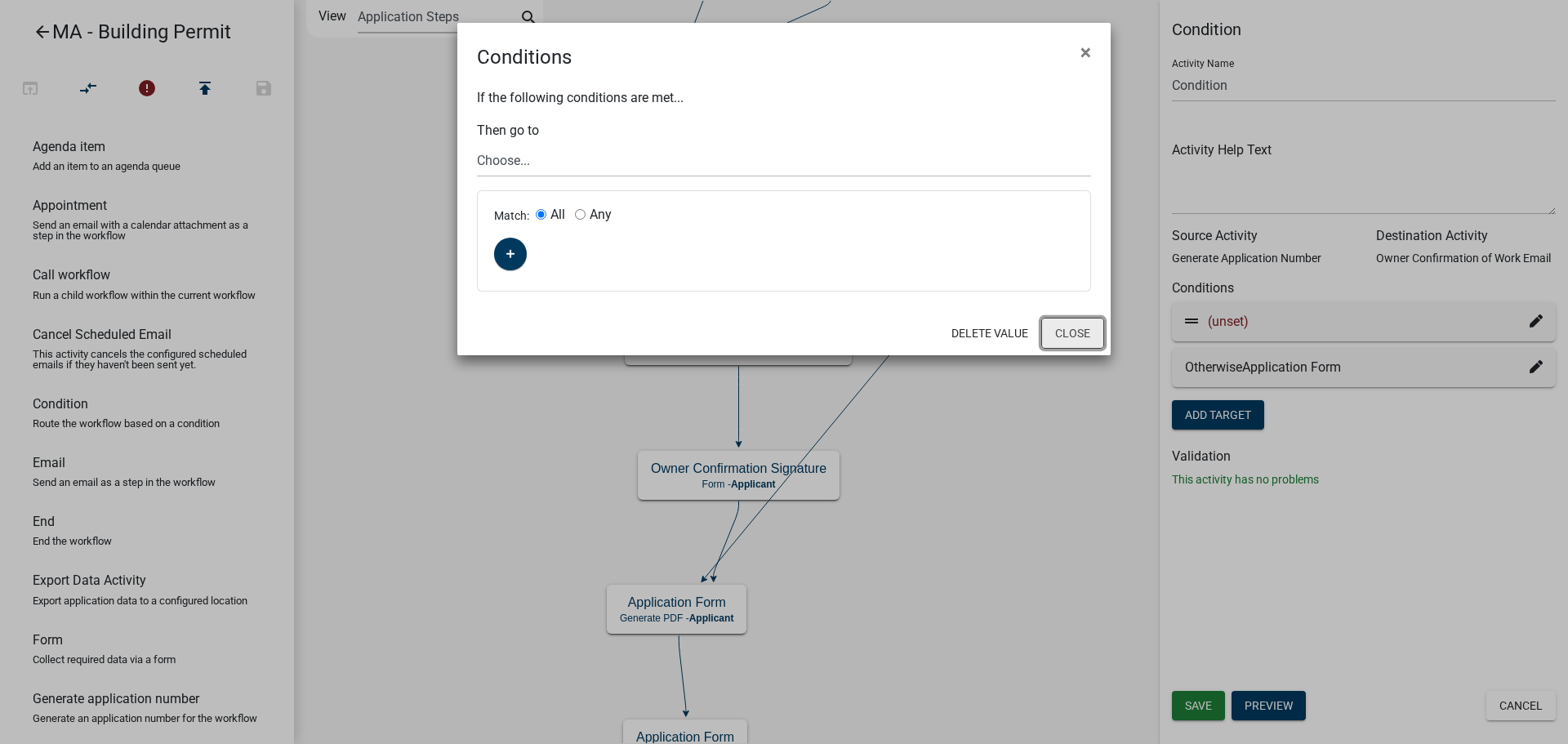
click at [1078, 321] on button "Close" at bounding box center [1073, 334] width 63 height 31
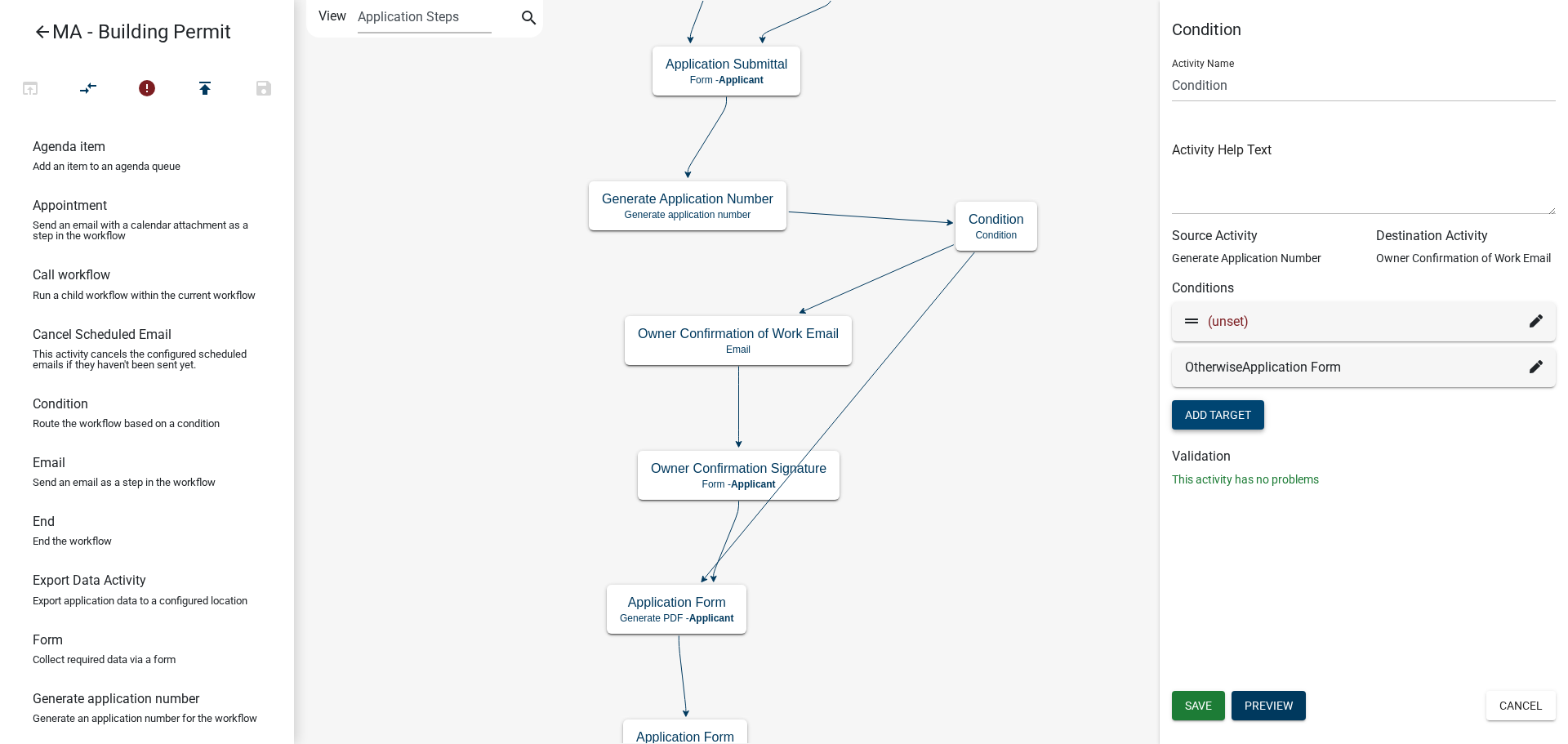
click at [1537, 317] on icon at bounding box center [1536, 321] width 13 height 13
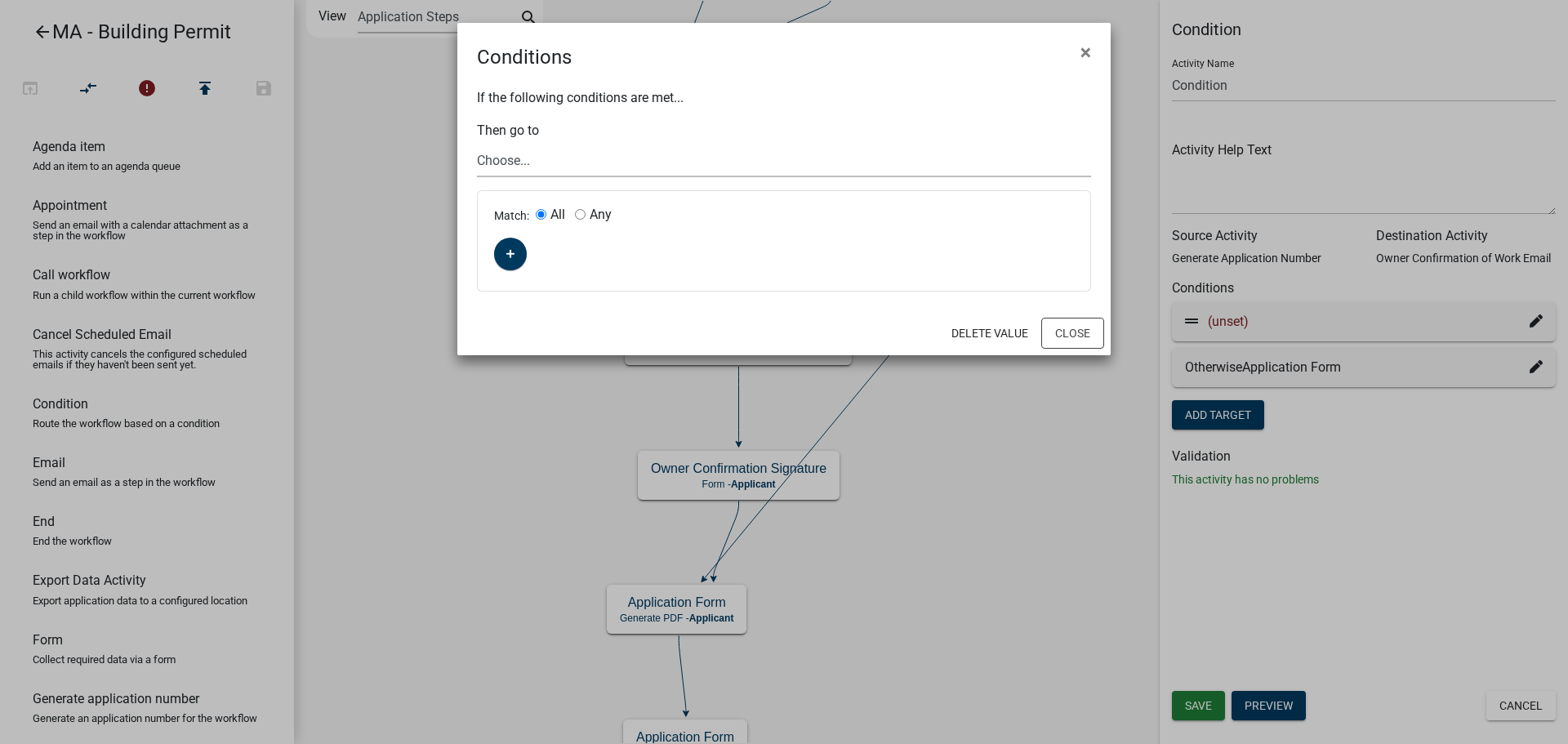
click at [604, 160] on select "Choose... Start Search Parcel Data Owner, Property Information, Applicant Infor…" at bounding box center [784, 160] width 614 height 34
click at [1080, 50] on span "×" at bounding box center [1085, 52] width 11 height 23
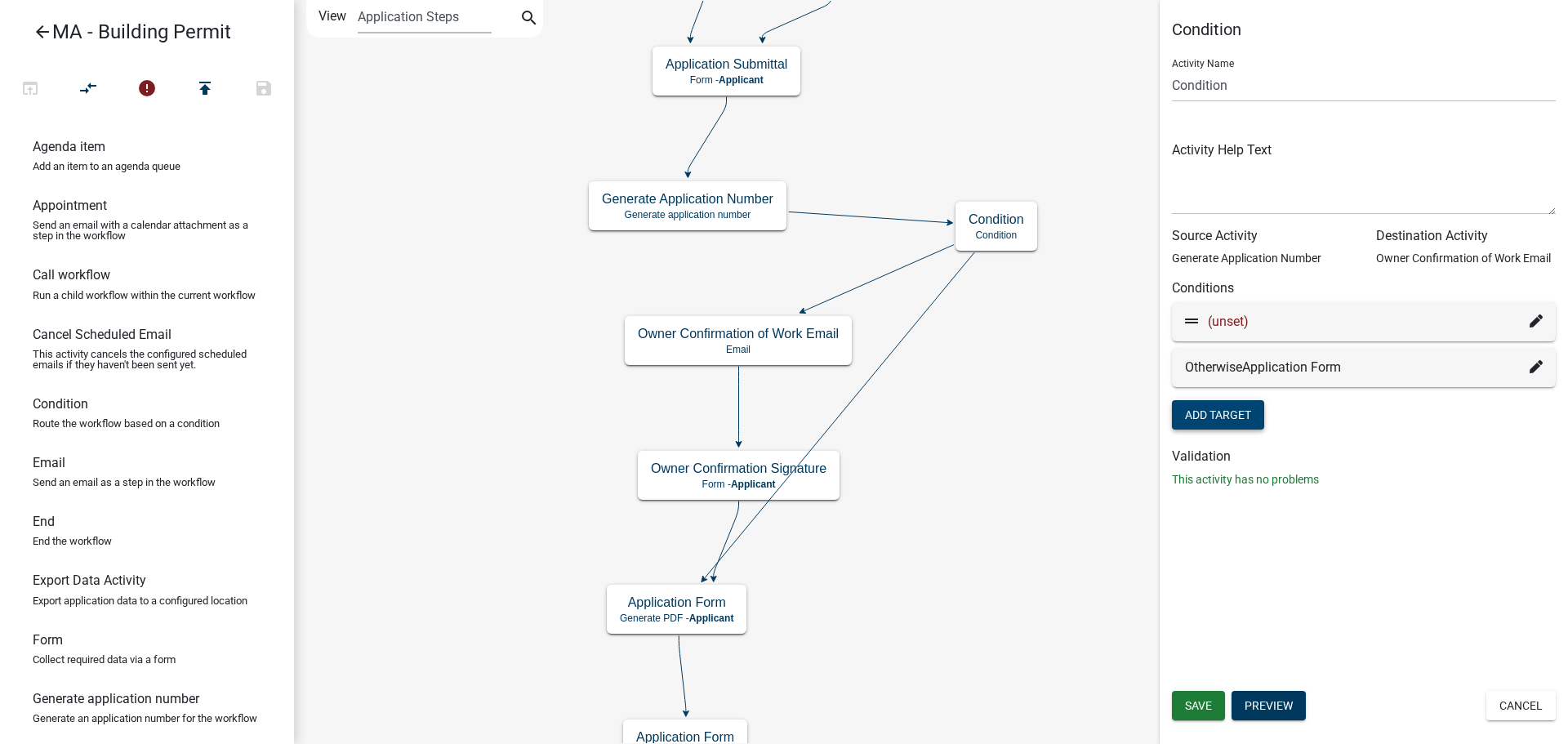
click at [1540, 319] on icon at bounding box center [1536, 321] width 13 height 13
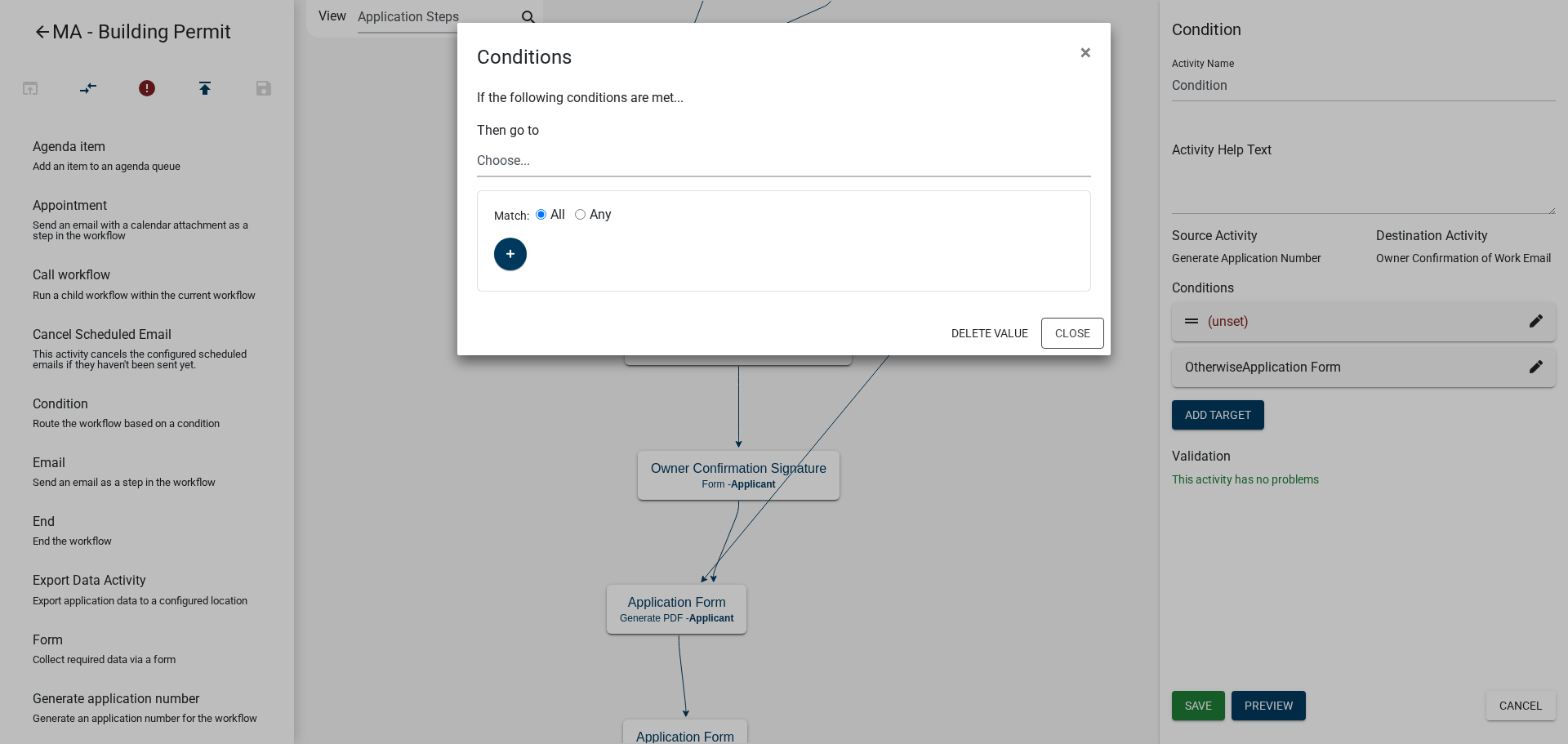
click at [553, 154] on select "Choose... Start Search Parcel Data Owner, Property Information, Applicant Infor…" at bounding box center [784, 160] width 614 height 34
select select "108: 03ca844b-b56b-4dbb-be84-e832474ba86a"
click at [477, 144] on select "Choose... Start Search Parcel Data Owner, Property Information, Applicant Infor…" at bounding box center [784, 160] width 614 height 34
click at [514, 253] on icon "button" at bounding box center [511, 255] width 9 height 9
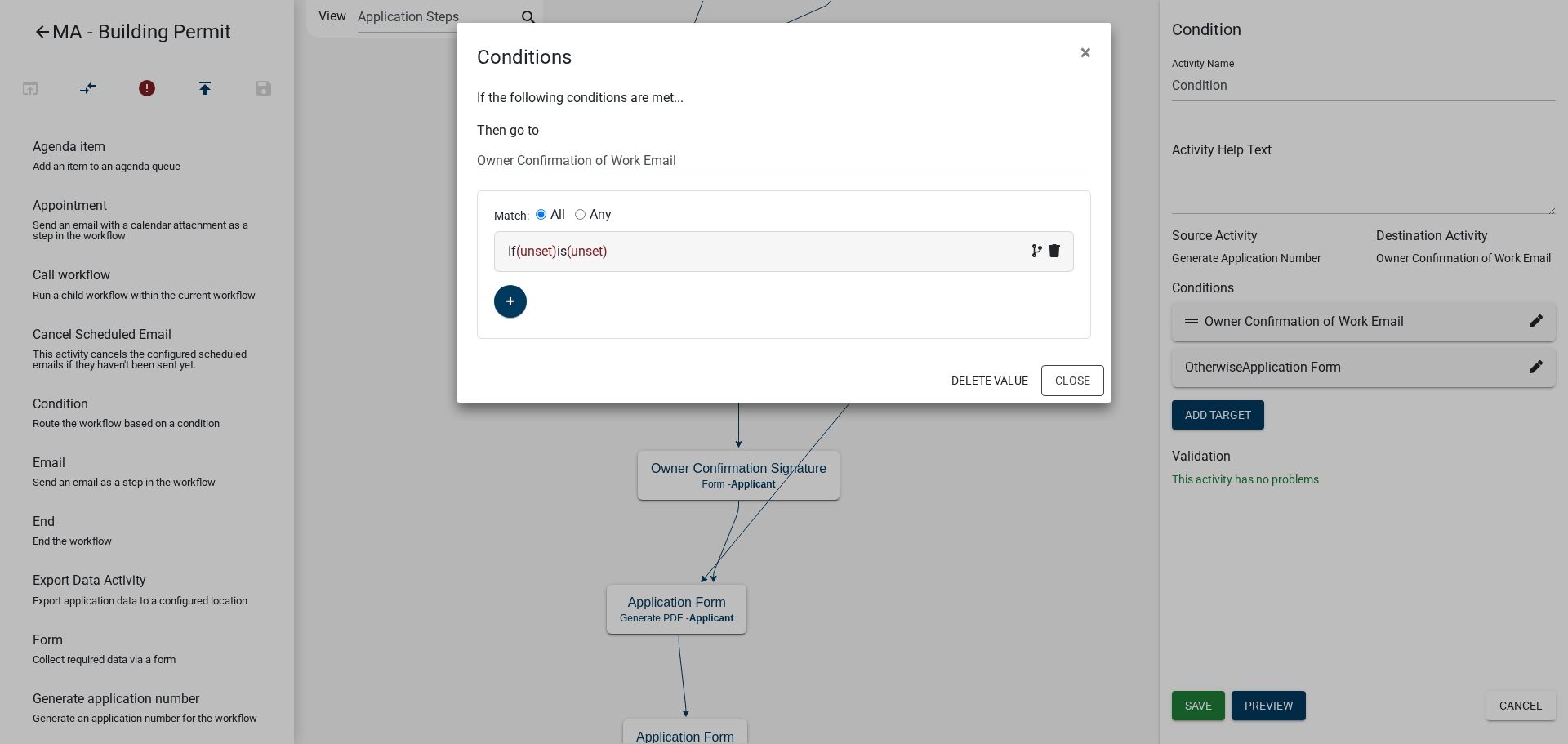
click at [546, 246] on span "(unset)" at bounding box center [536, 251] width 41 height 16
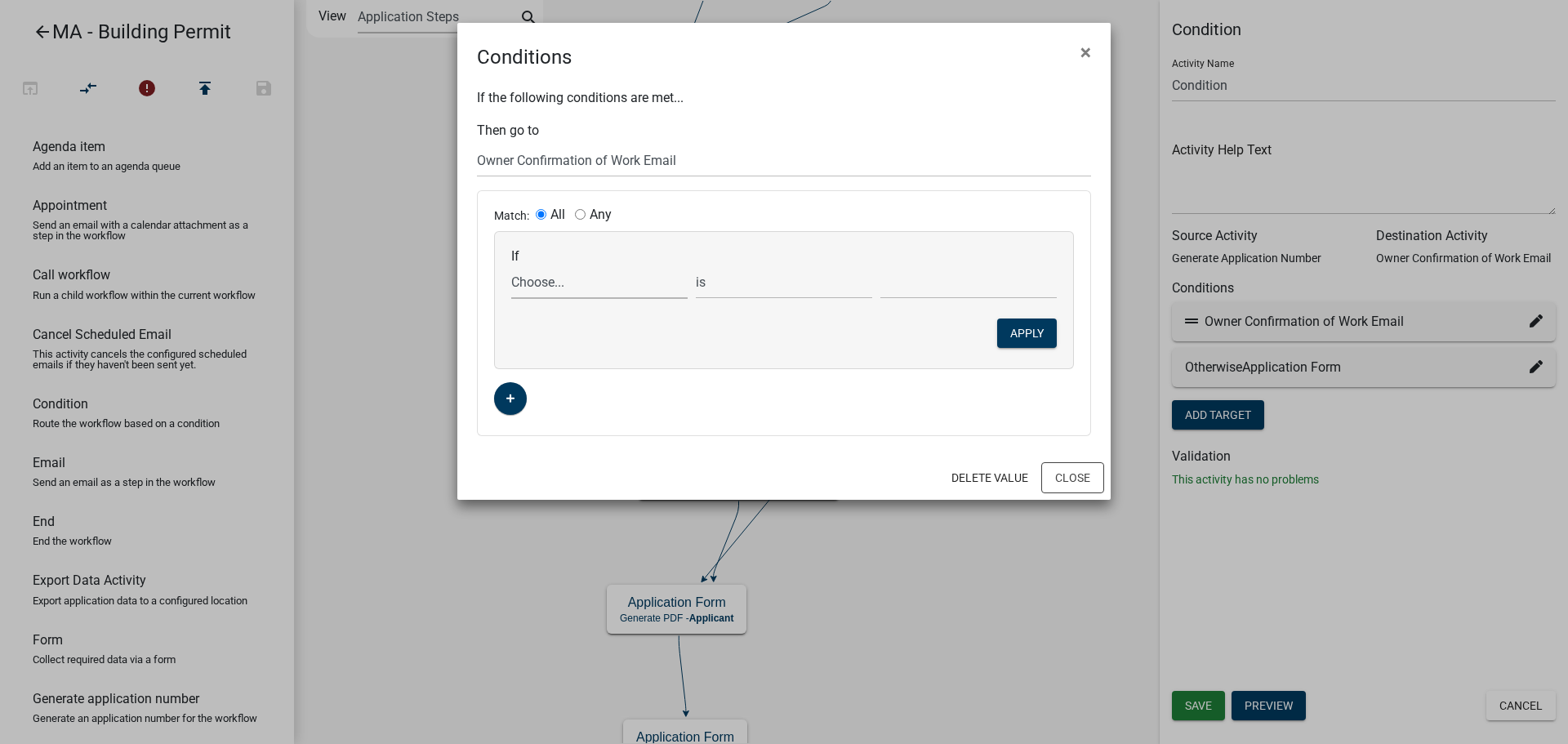
click at [566, 289] on select "Choose... Acres Address ALL_FEE_RECIPIENTS AppAddress AppCity AppEmail APPLICAN…" at bounding box center [599, 282] width 177 height 34
select select "17: ApplicantIs"
click at [511, 266] on select "Choose... Acres Address ALL_FEE_RECIPIENTS AppAddress AppCity AppEmail APPLICAN…" at bounding box center [599, 282] width 177 height 34
click at [961, 299] on div "If Choose... Acres Address ALL_FEE_RECIPIENTS AppAddress AppCity AppEmail APPLI…" at bounding box center [783, 300] width 578 height 137
click at [959, 294] on select "Choose... Contractor Homeowner" at bounding box center [968, 282] width 177 height 34
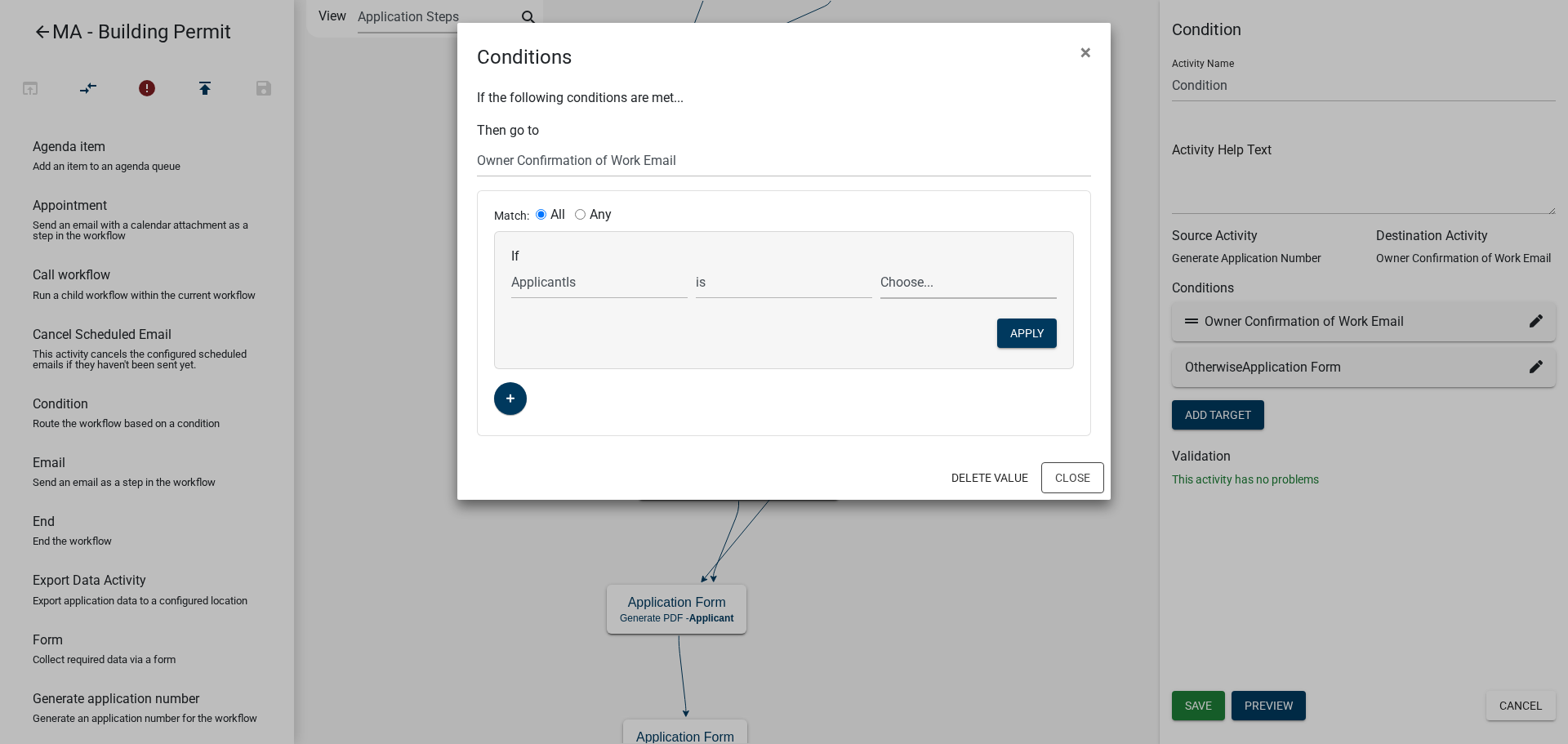
select select "1: Contractor"
click at [880, 266] on select "Choose... Contractor Homeowner" at bounding box center [968, 282] width 177 height 34
click at [1032, 343] on button "Apply" at bounding box center [1027, 334] width 60 height 29
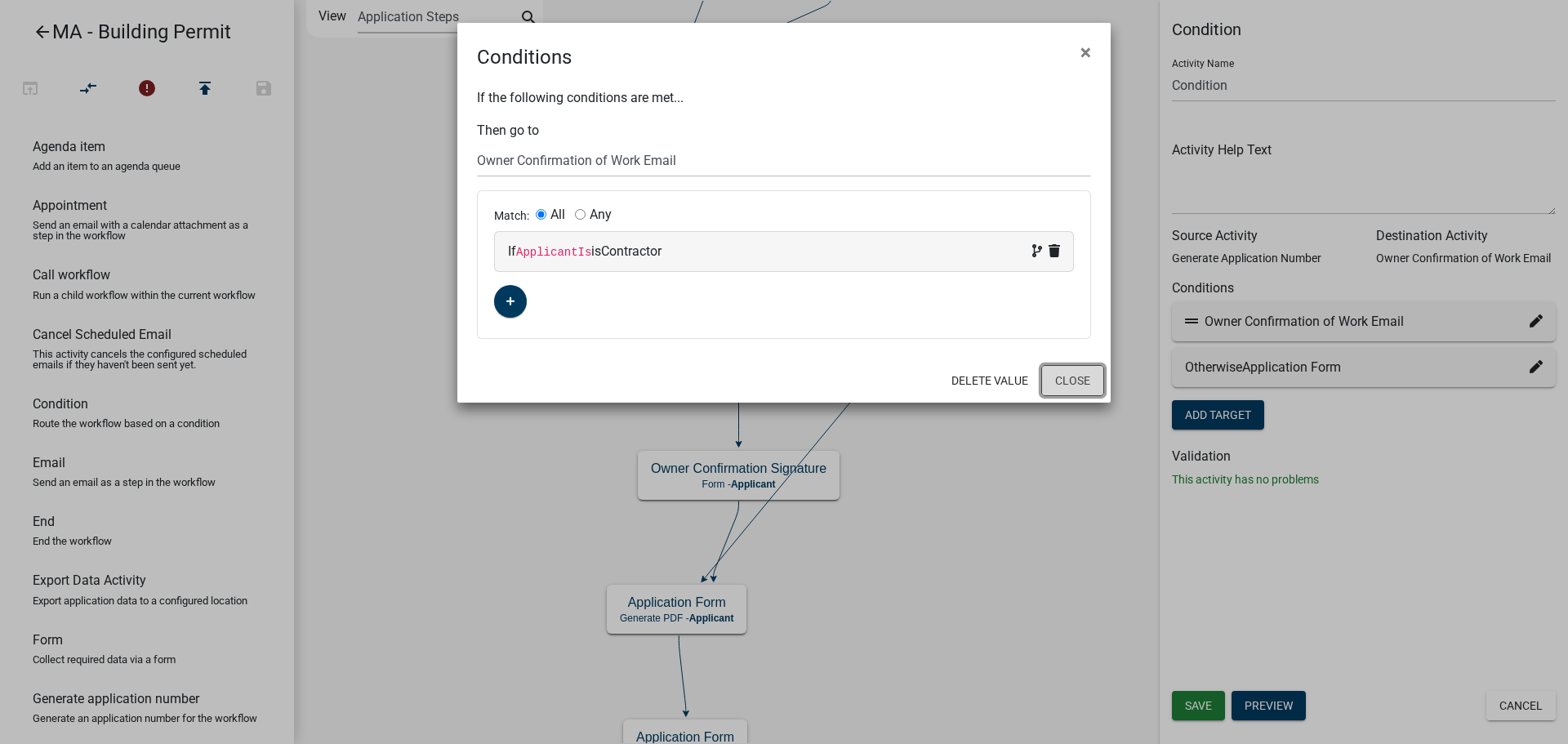
click at [1075, 377] on button "Close" at bounding box center [1073, 381] width 63 height 31
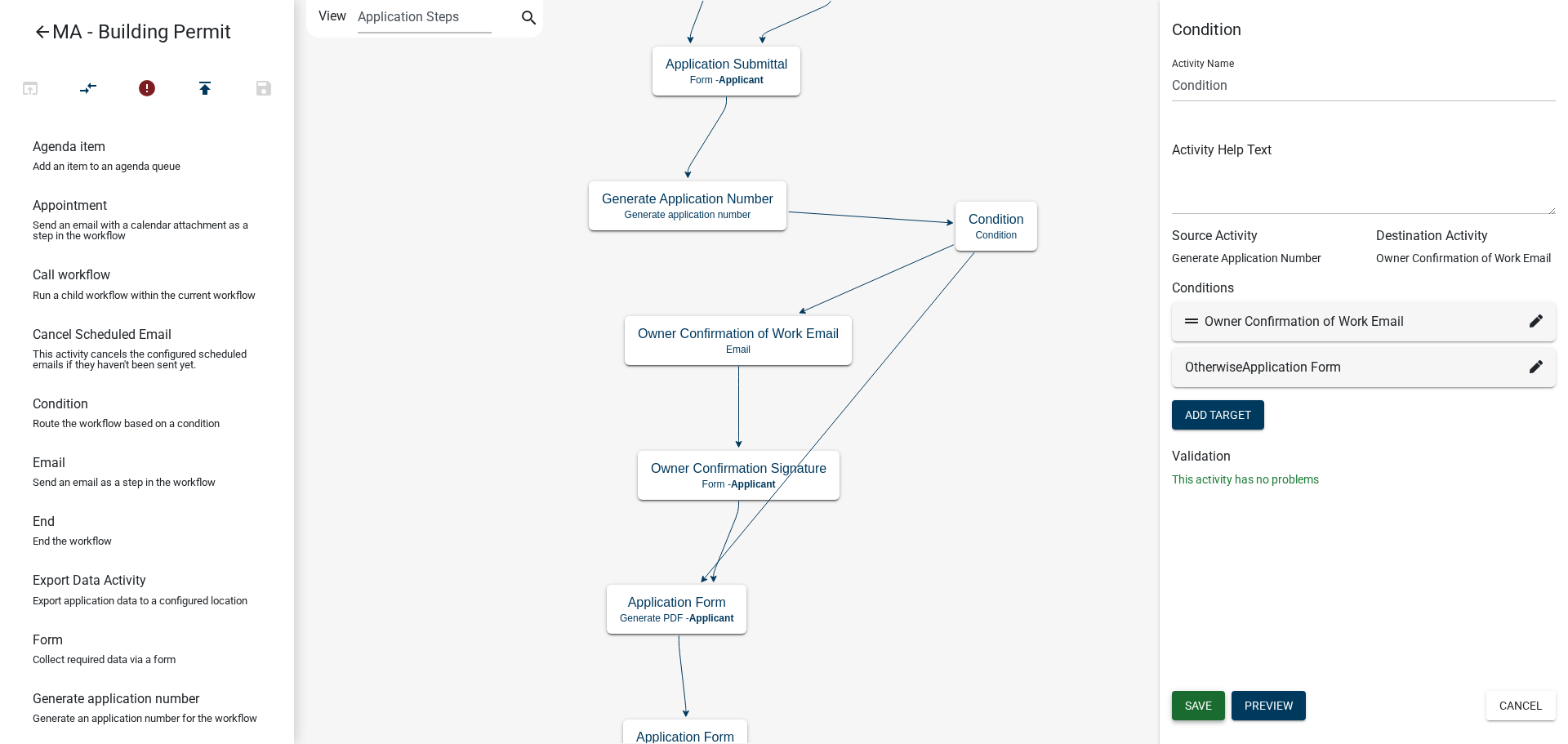
click at [1203, 706] on span "Save" at bounding box center [1198, 706] width 27 height 13
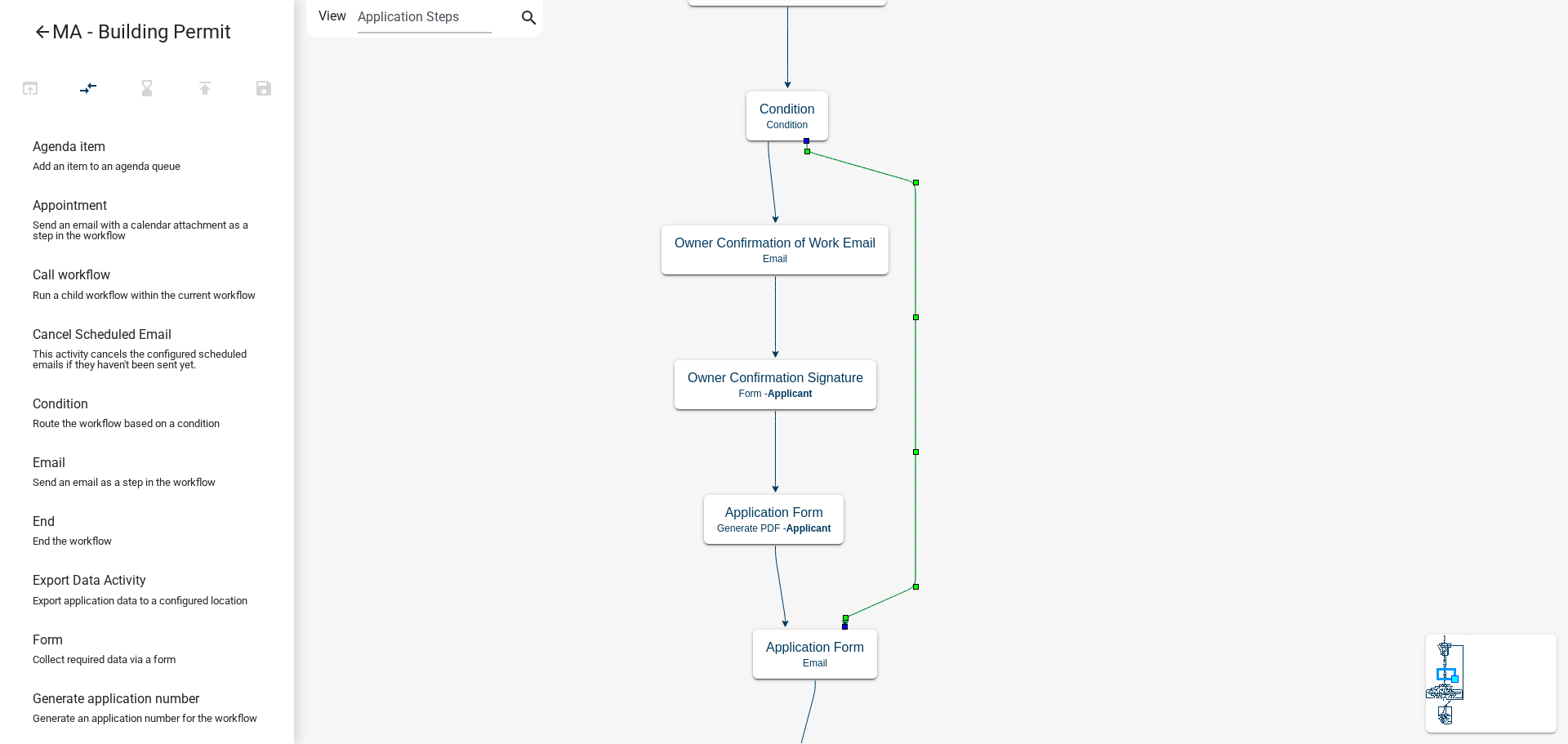
click at [877, 606] on icon at bounding box center [861, 381] width 109 height 481
click at [801, 520] on h5 "Application Form" at bounding box center [774, 512] width 114 height 16
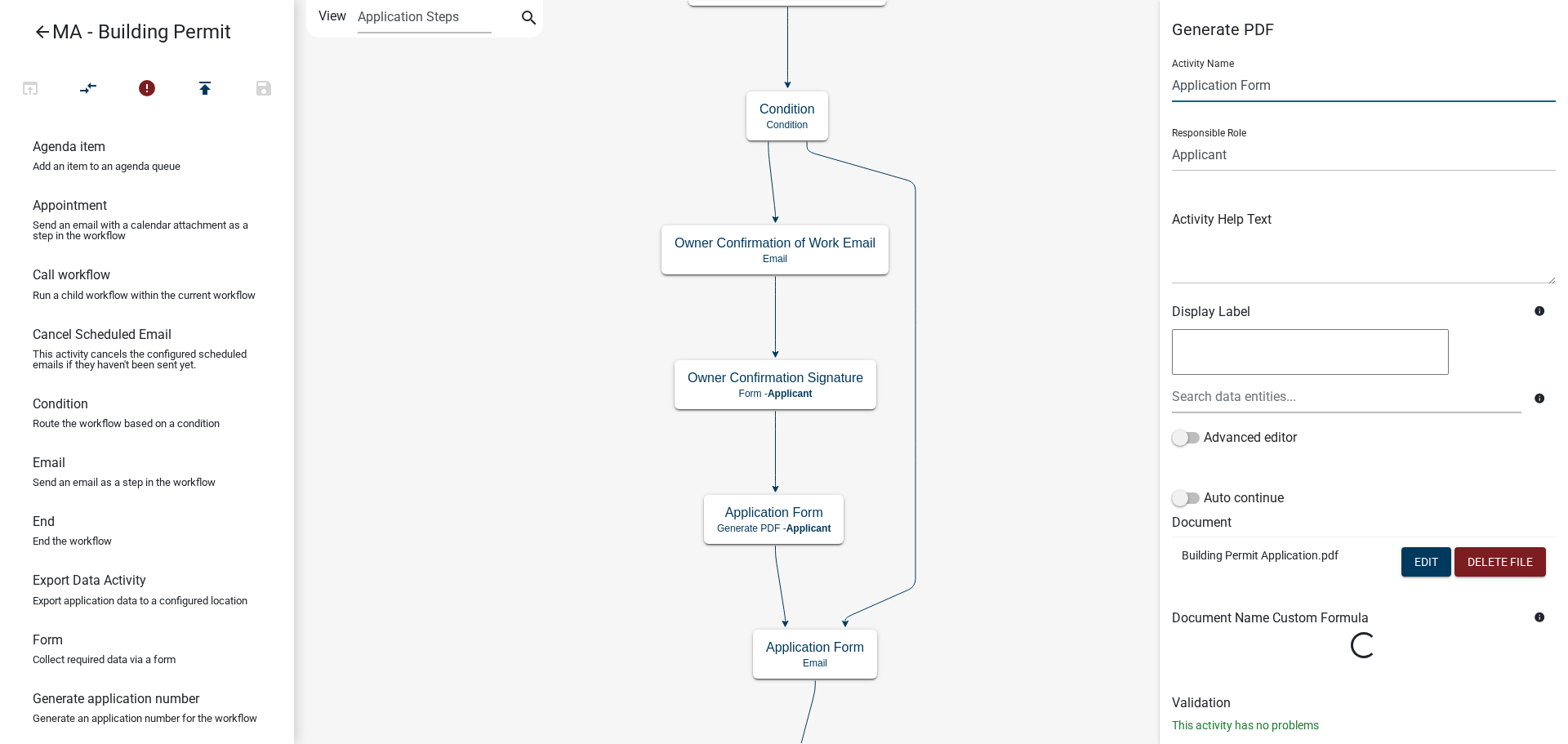
click at [1174, 86] on input "Application Form" at bounding box center [1363, 85] width 384 height 34
type input "State Format Application Form"
click at [1454, 307] on h6 "Display Label" at bounding box center [1346, 312] width 350 height 16
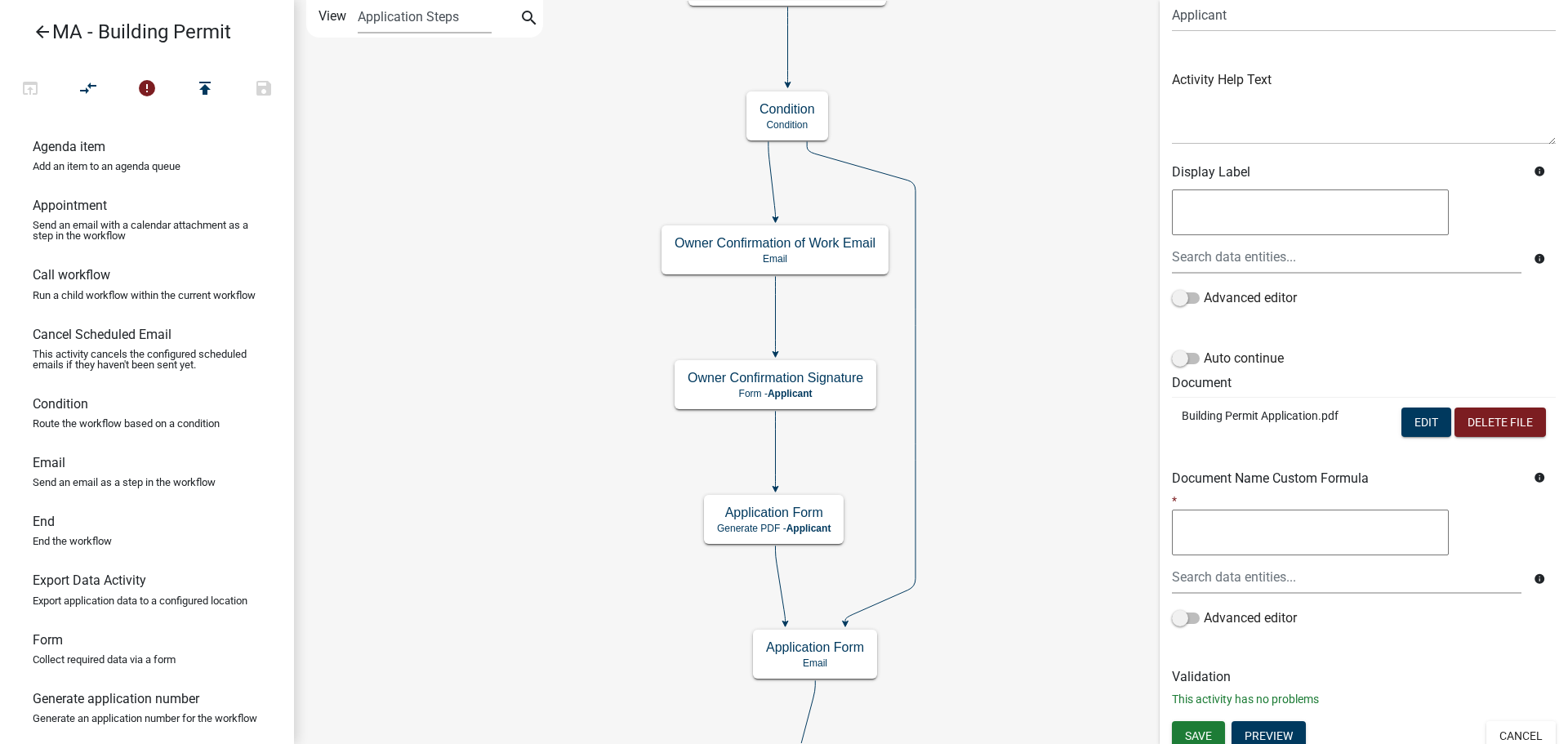
scroll to position [150, 0]
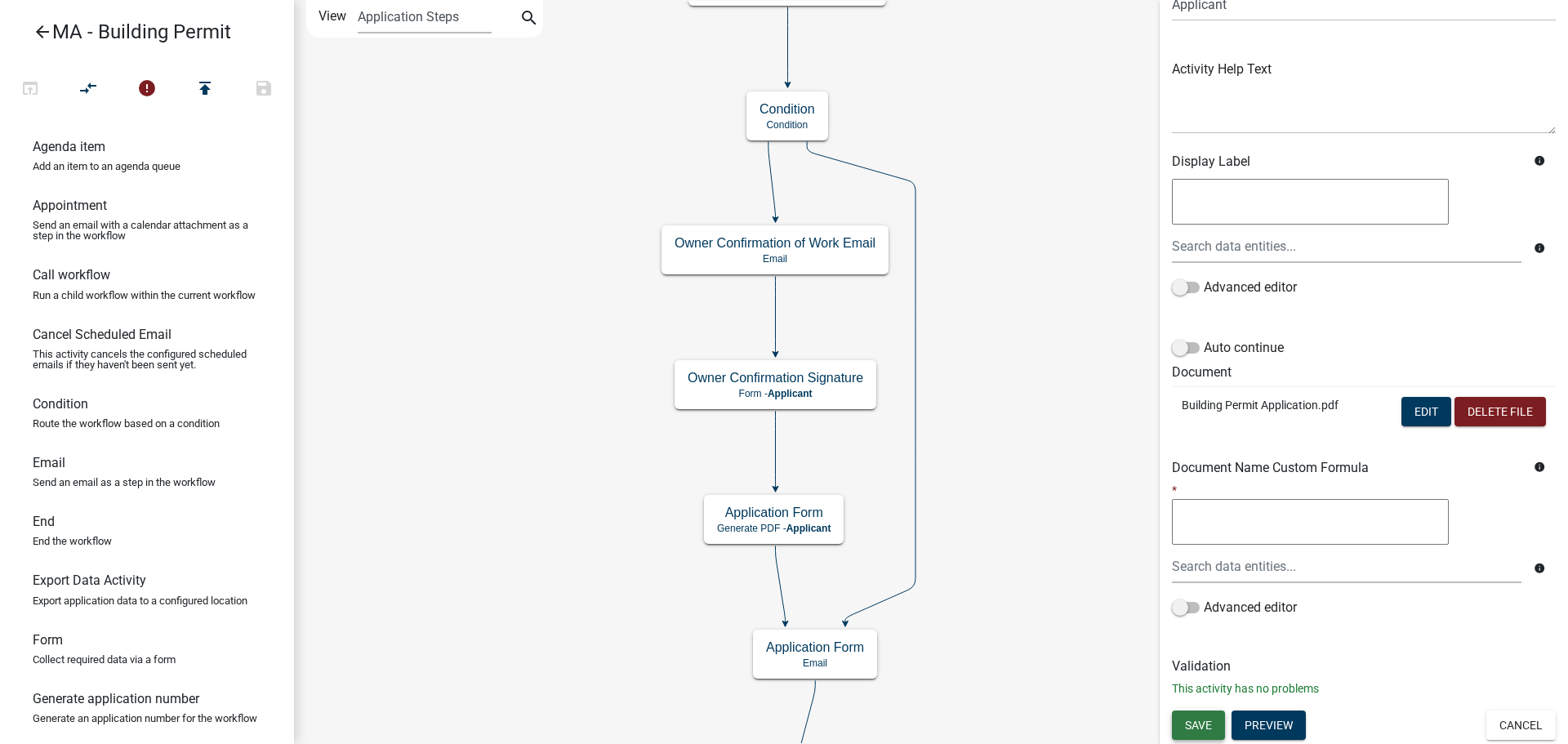
click at [1188, 718] on span "Save" at bounding box center [1198, 725] width 27 height 13
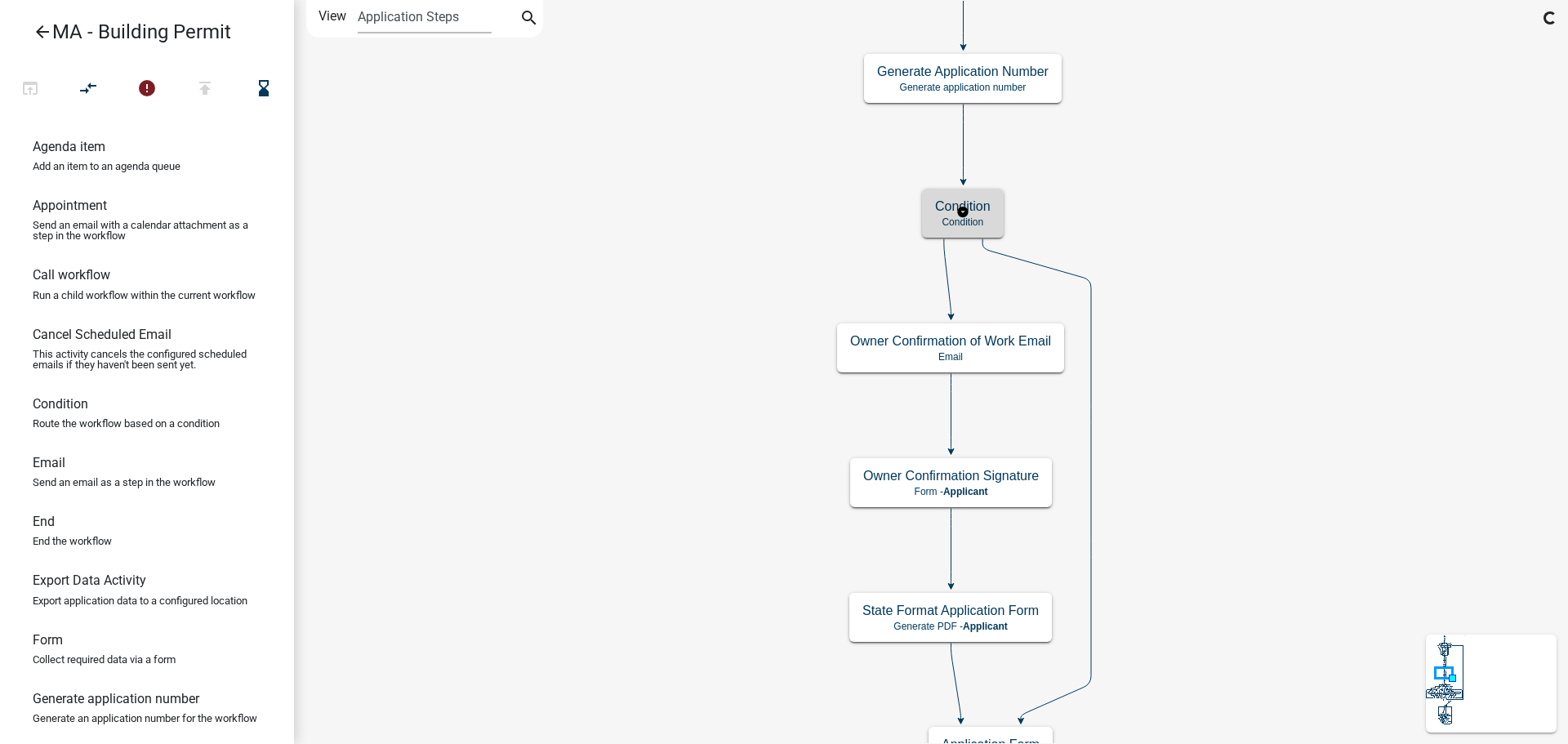
click at [985, 209] on h5 "Condition" at bounding box center [963, 206] width 56 height 16
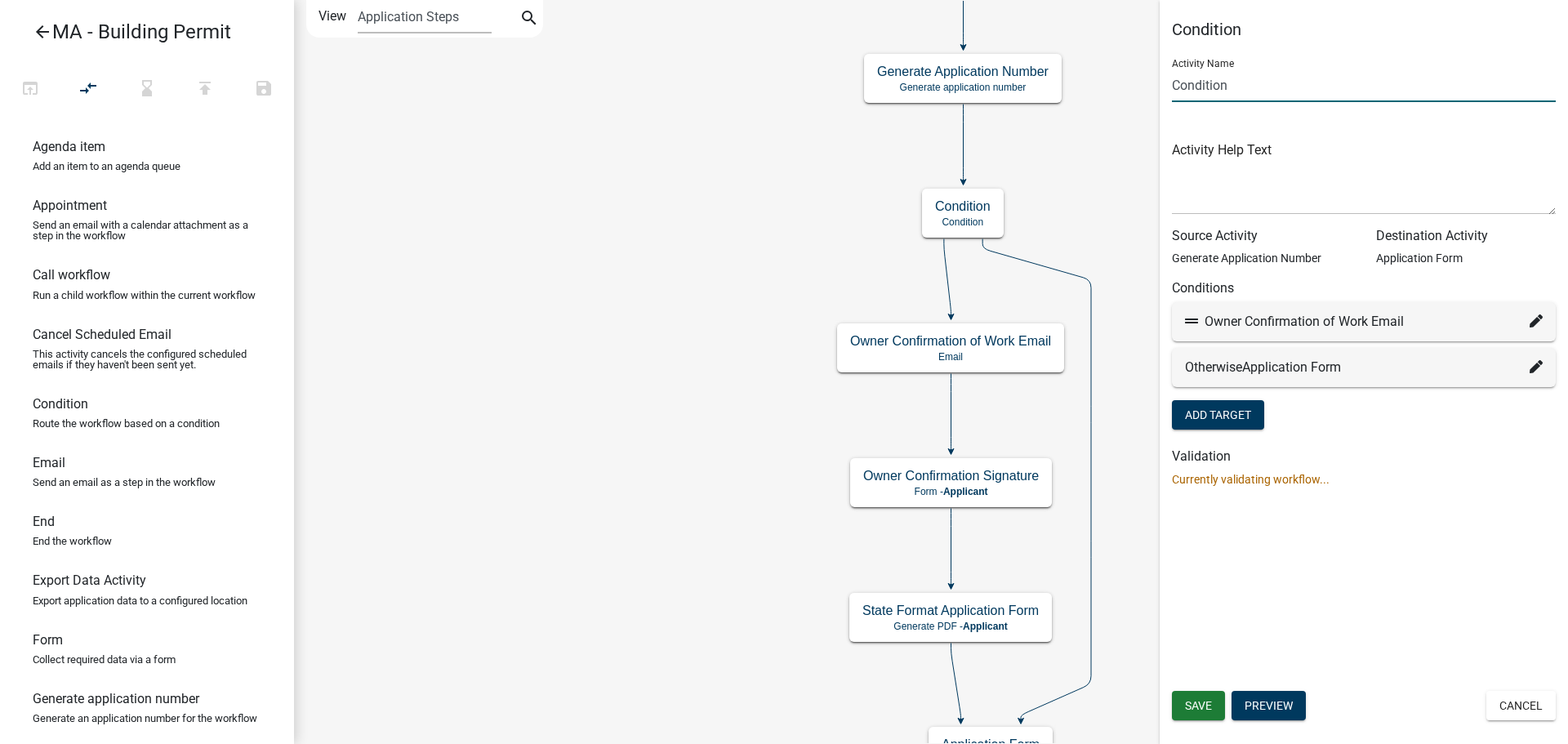
click at [1238, 90] on input "Condition" at bounding box center [1363, 85] width 384 height 34
type input "Owner Confirmation or Not"
click at [1358, 364] on div "Otherwise Application Form" at bounding box center [1364, 367] width 357 height 19
click at [1517, 361] on div "Otherwise Application Form" at bounding box center [1364, 367] width 357 height 19
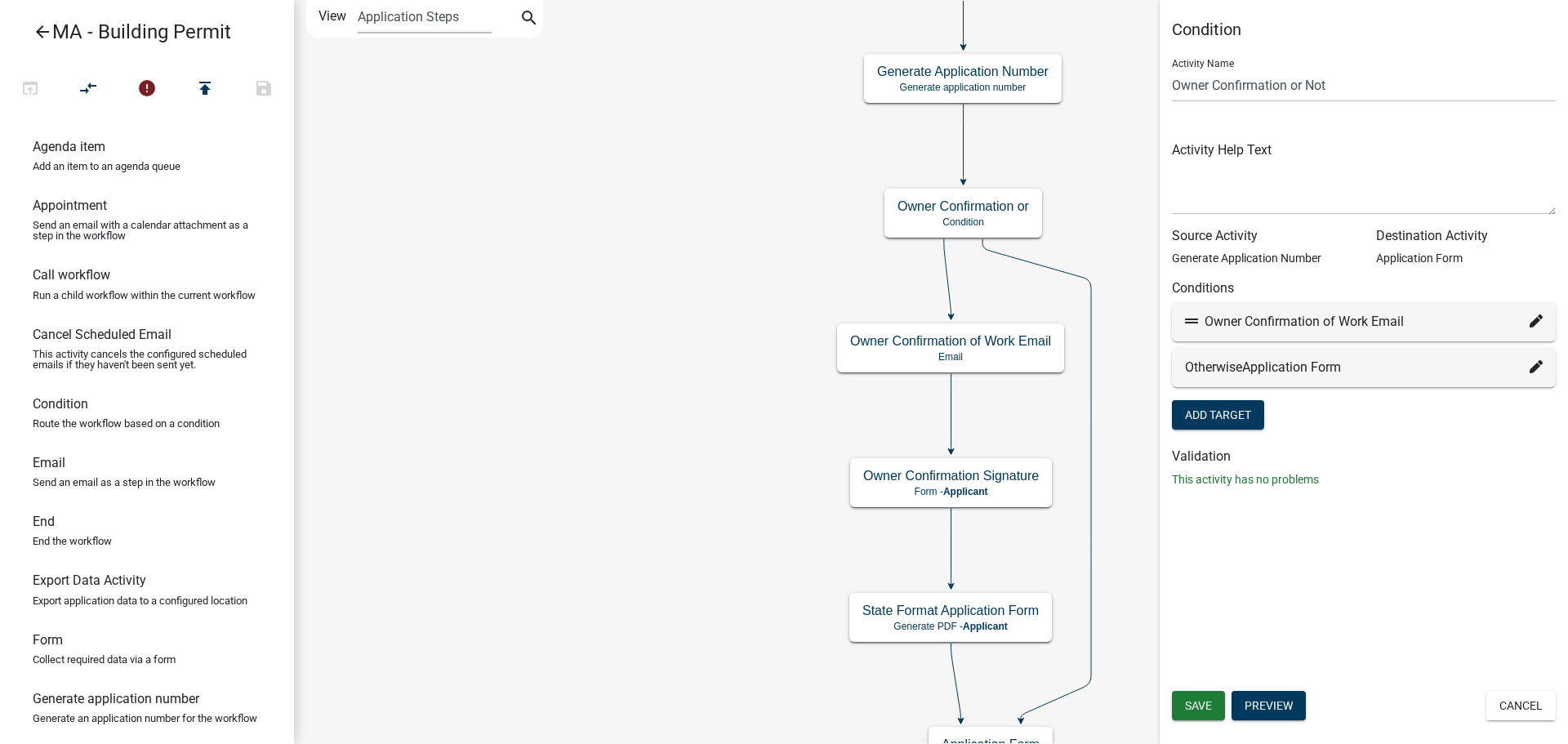
click at [1540, 367] on icon at bounding box center [1536, 367] width 13 height 13
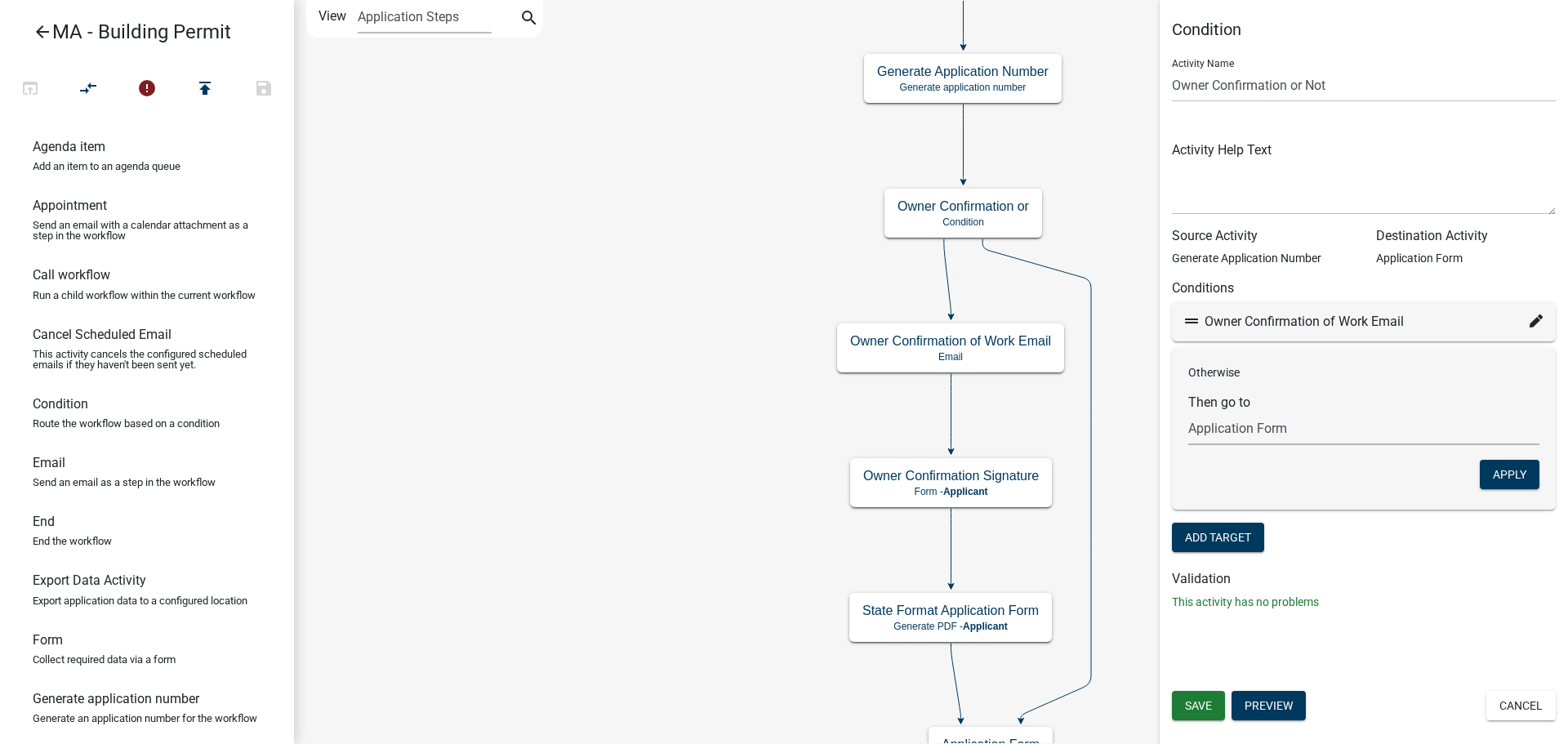
click at [1308, 427] on select "Choose... Start Search Parcel Data Owner, Property Information, Applicant Infor…" at bounding box center [1363, 428] width 351 height 34
select select "97: 6d5388e2-3d75-44a0-a772-54ca31aea9de"
click at [1188, 411] on select "Choose... Start Search Parcel Data Owner, Property Information, Applicant Infor…" at bounding box center [1363, 428] width 351 height 34
click at [1508, 476] on button "Apply" at bounding box center [1508, 475] width 60 height 29
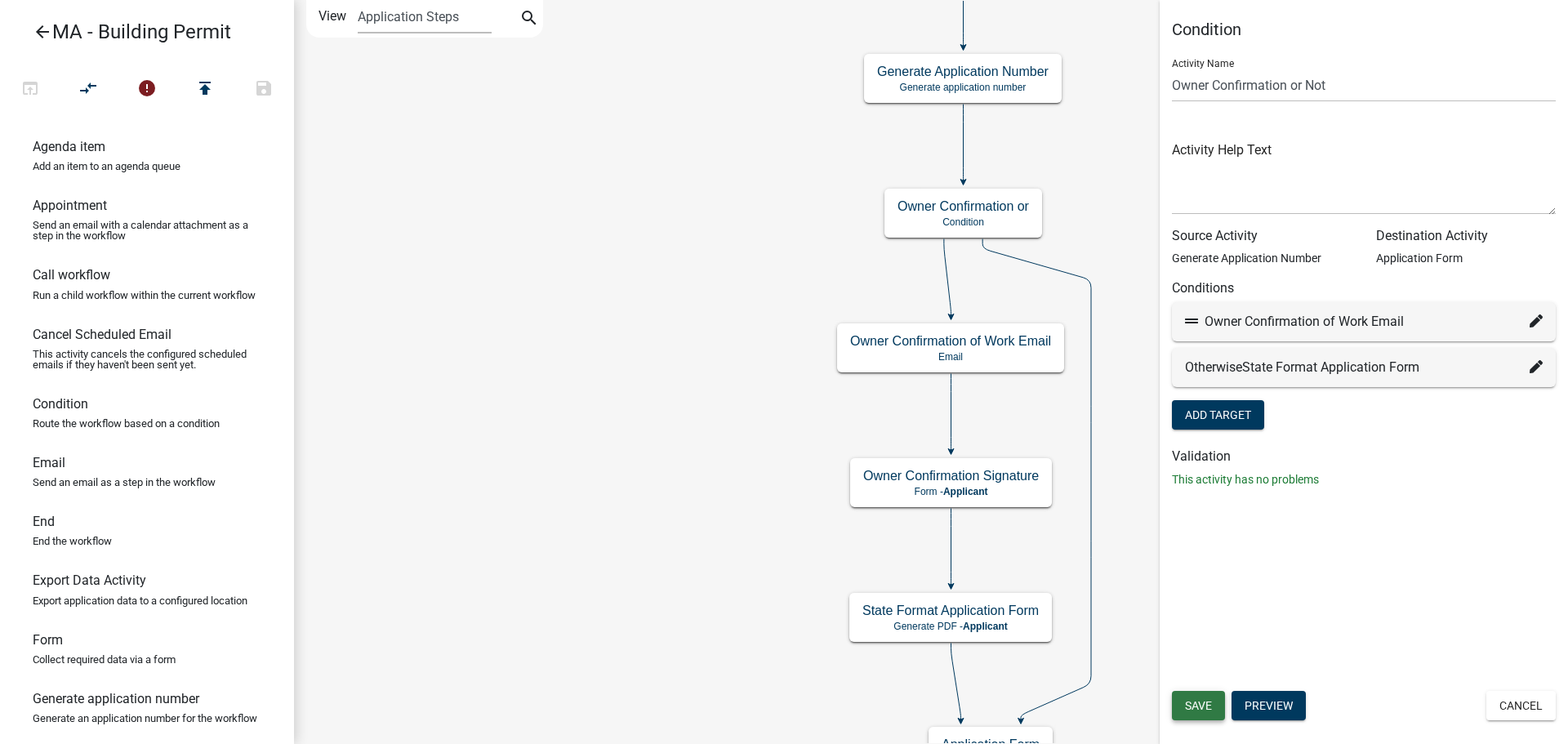
click at [1196, 704] on span "Save" at bounding box center [1198, 706] width 27 height 13
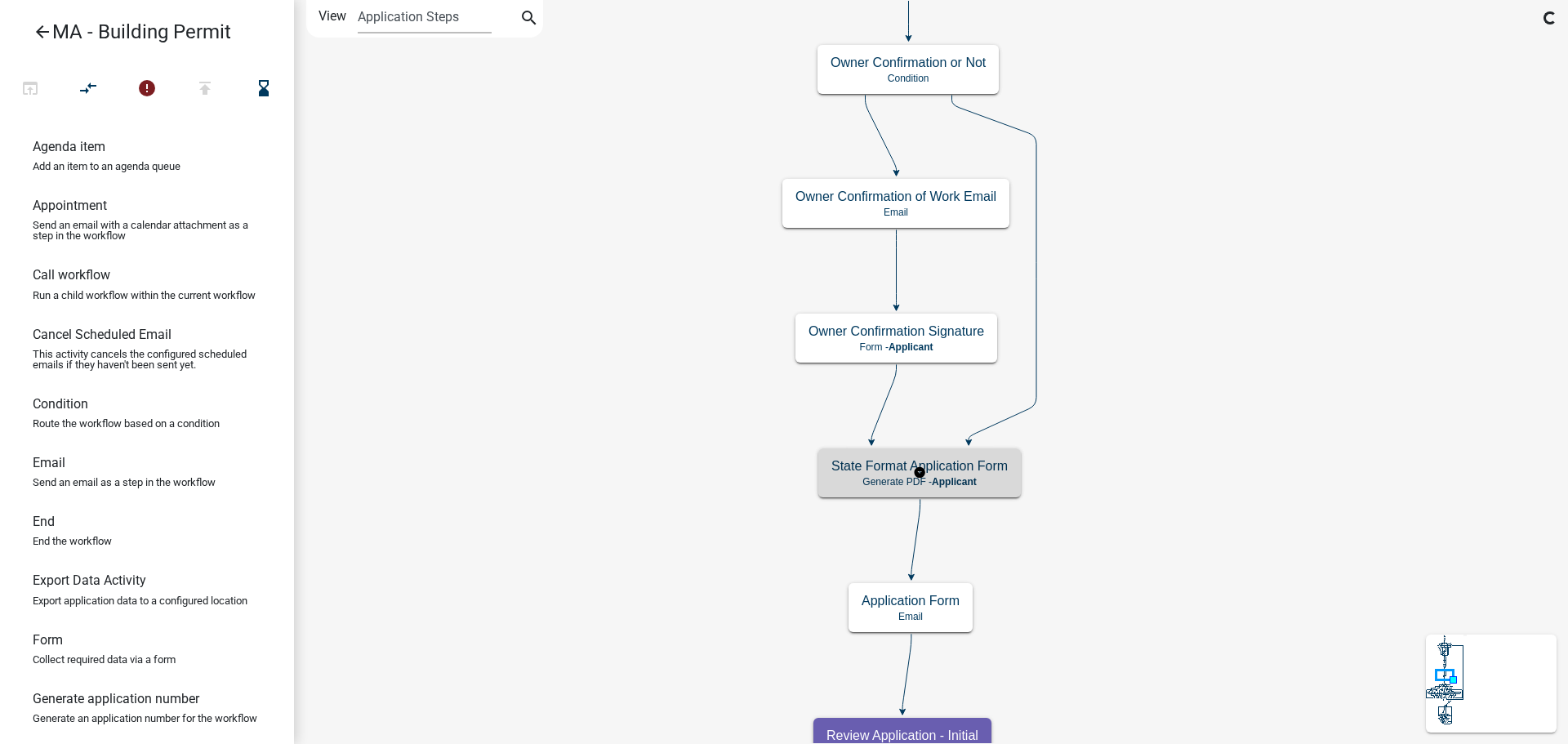
click at [984, 475] on div "State Format Application Form Generate PDF - Applicant" at bounding box center [919, 472] width 202 height 49
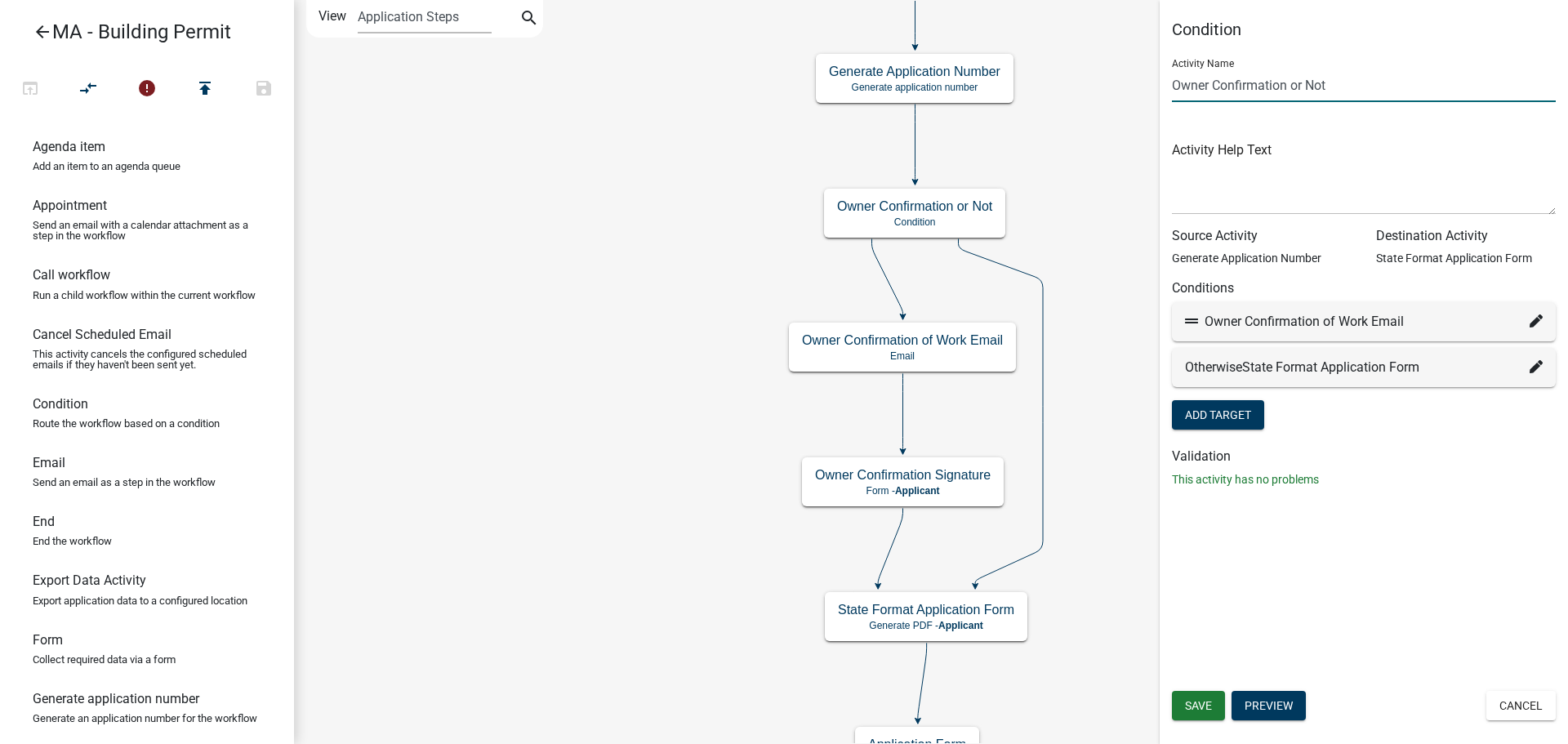
click at [1177, 88] on input "Owner Confirmation or Not" at bounding box center [1363, 85] width 384 height 34
click at [1174, 86] on input "Owner Confirmation or Not" at bounding box center [1363, 85] width 384 height 34
type input "Property Owner Confirmation or Not"
click at [1171, 400] on button "Add Target" at bounding box center [1217, 415] width 93 height 29
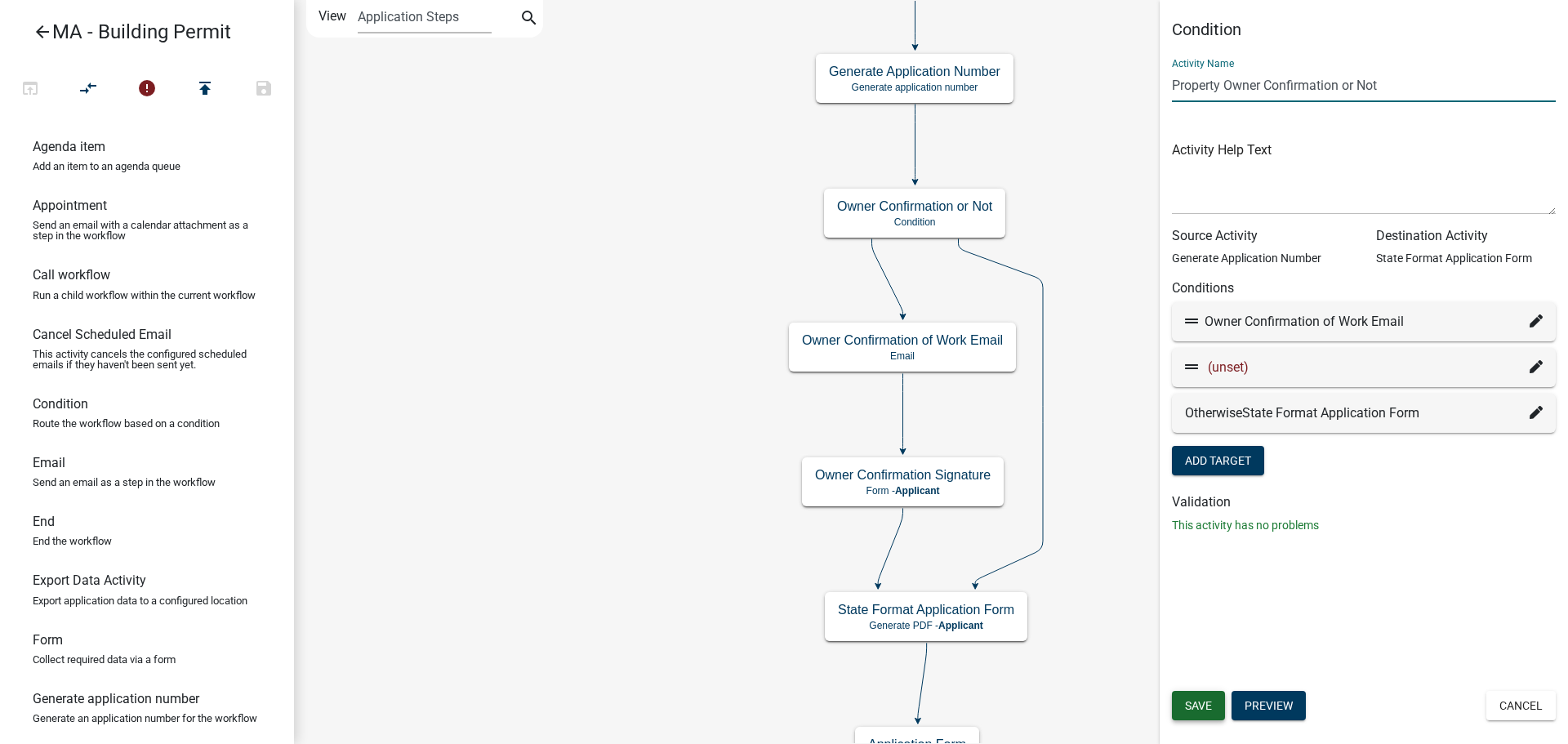
click at [1215, 702] on button "Save" at bounding box center [1198, 706] width 53 height 29
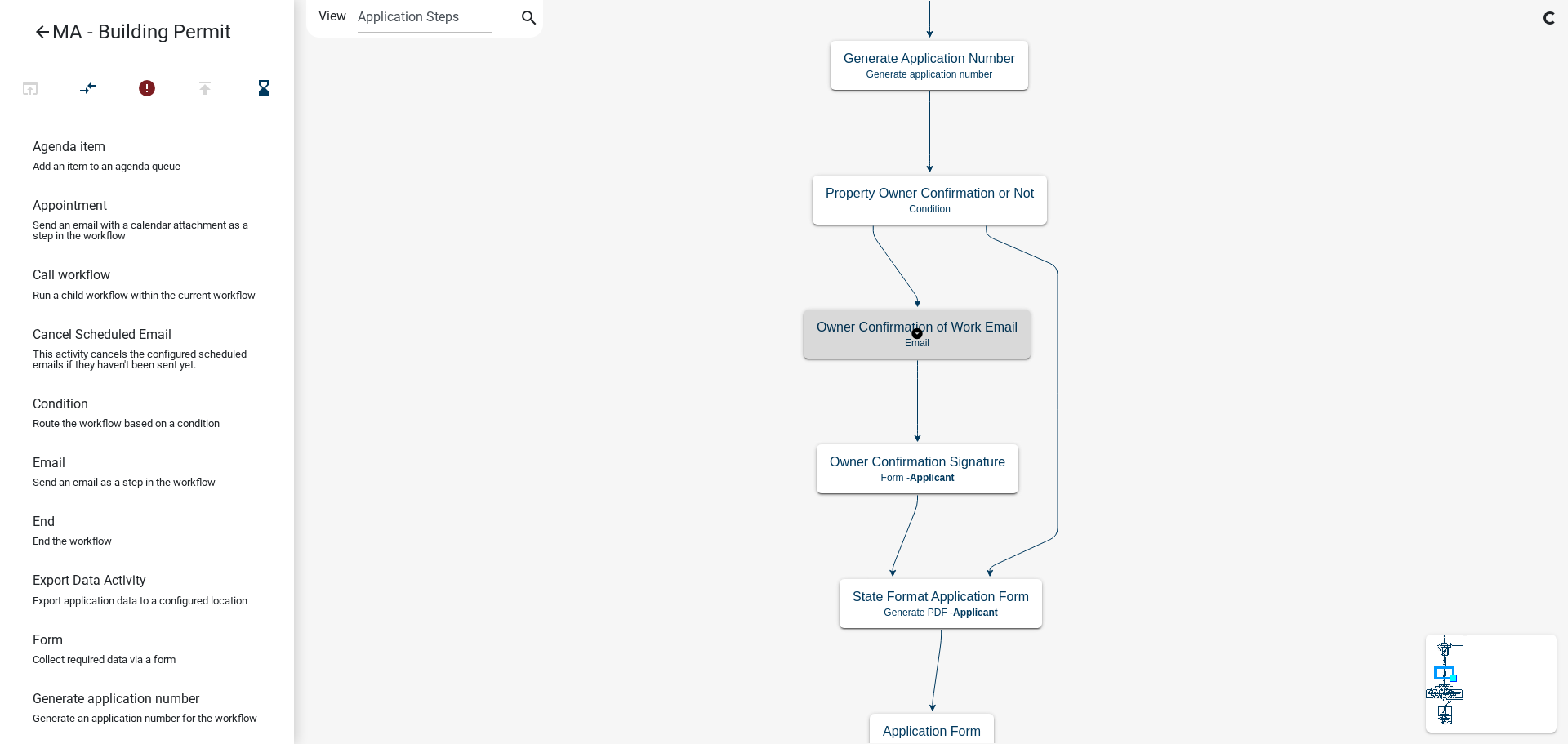
click at [958, 341] on p "Email" at bounding box center [917, 343] width 201 height 11
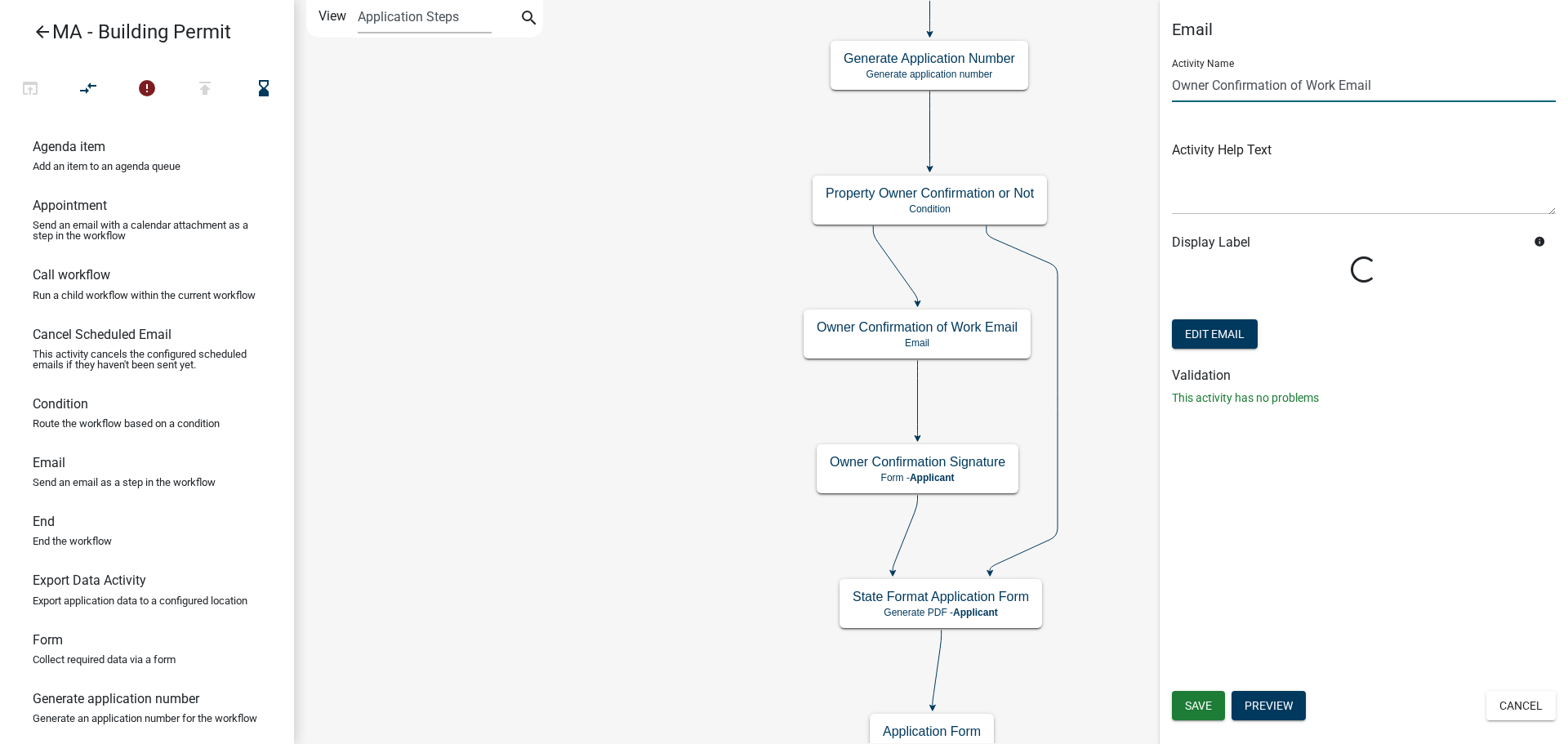
click at [1171, 89] on input "Owner Confirmation of Work Email" at bounding box center [1363, 85] width 384 height 34
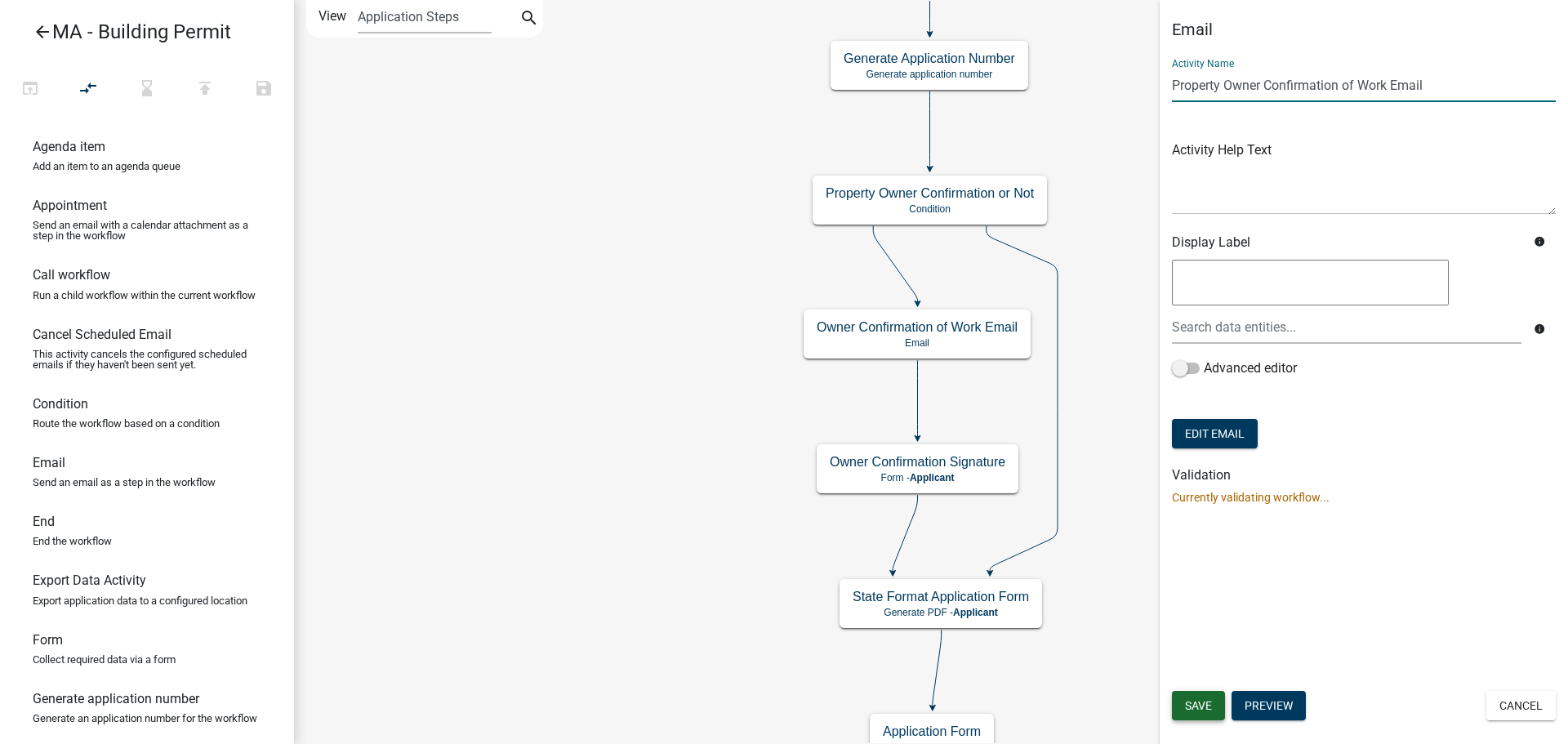
type input "Property Owner Confirmation of Work Email"
click at [1189, 699] on span "Save" at bounding box center [1198, 706] width 27 height 13
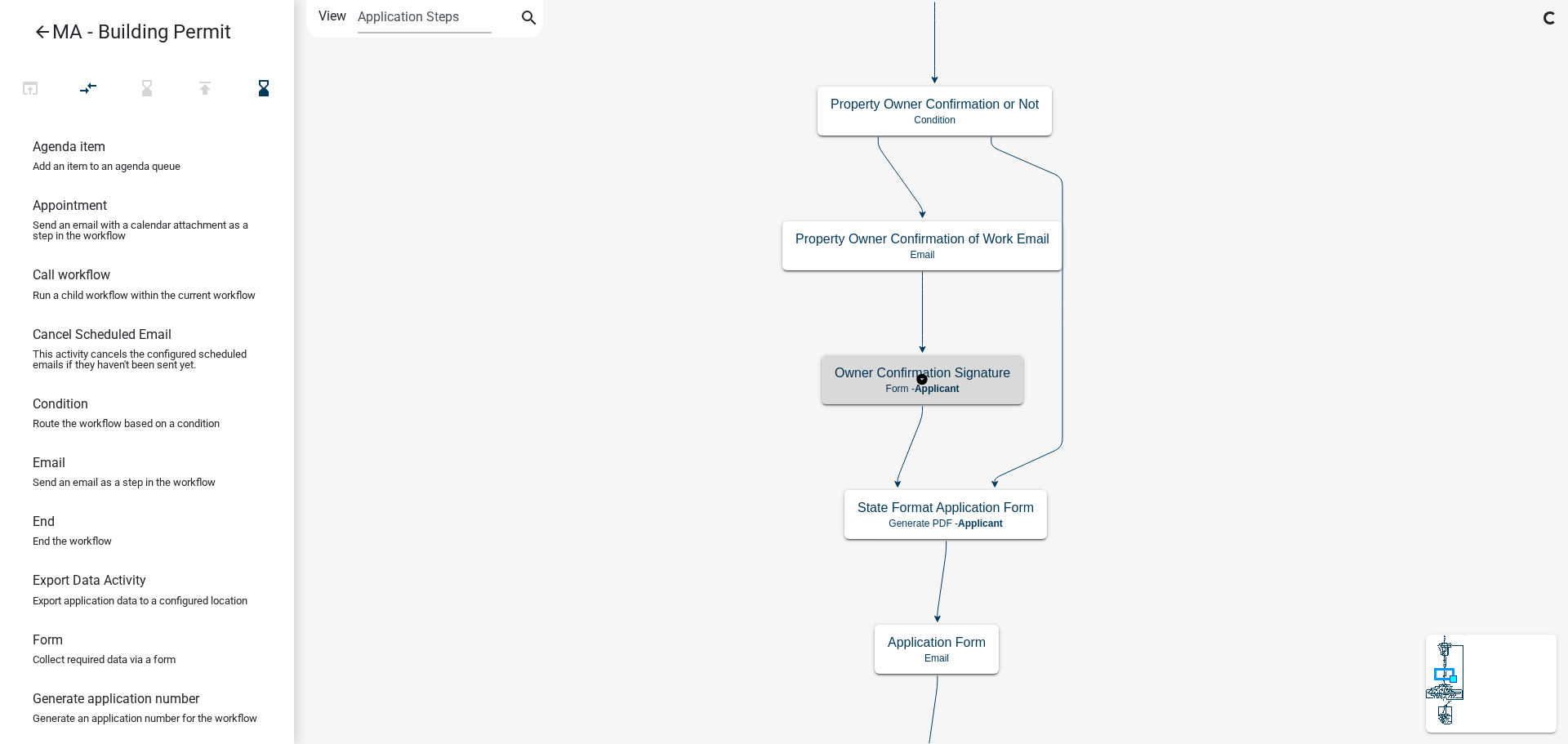
click at [982, 395] on div "Owner Confirmation Signature Form - Applicant" at bounding box center [922, 379] width 201 height 49
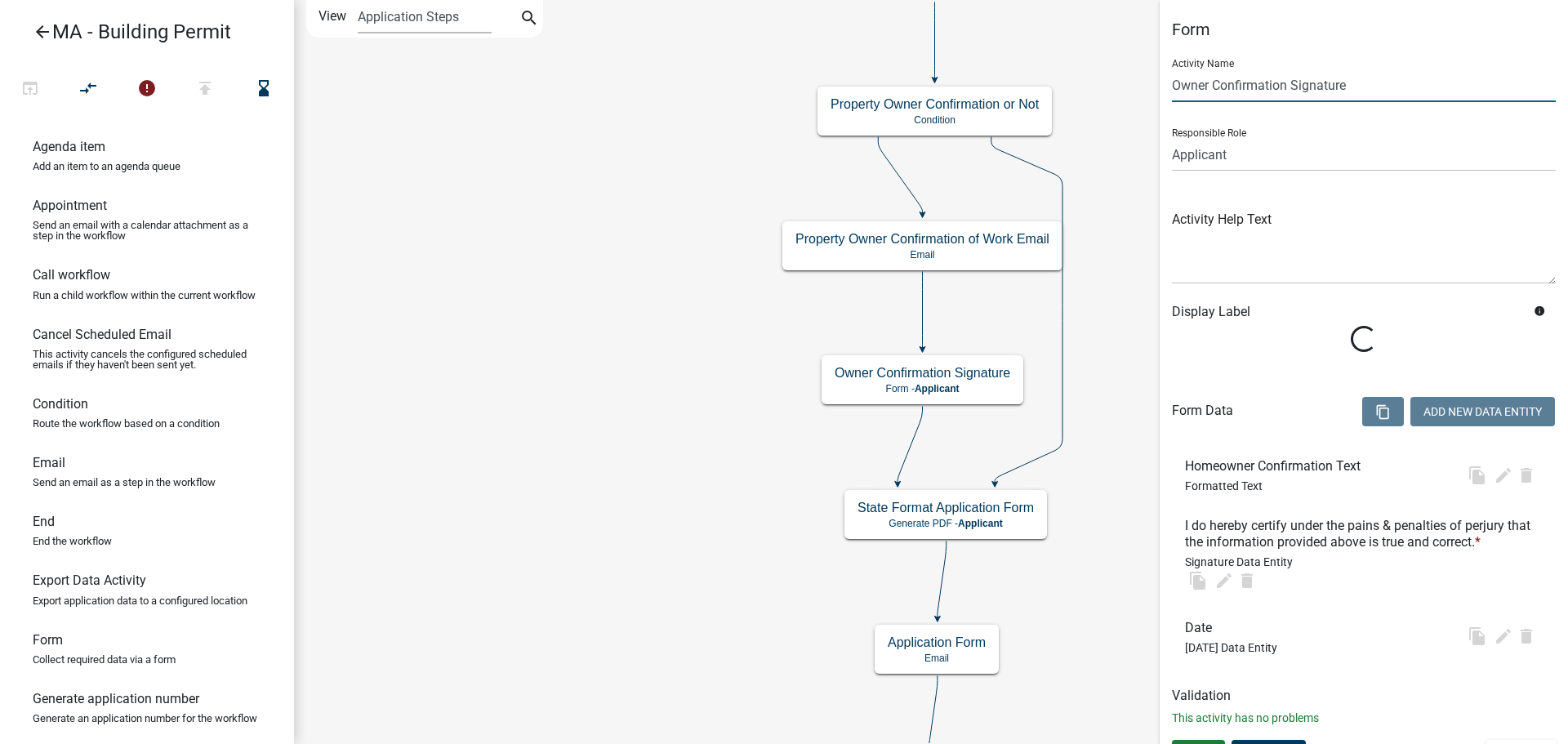
click at [1175, 87] on input "Owner Confirmation Signature" at bounding box center [1363, 85] width 384 height 34
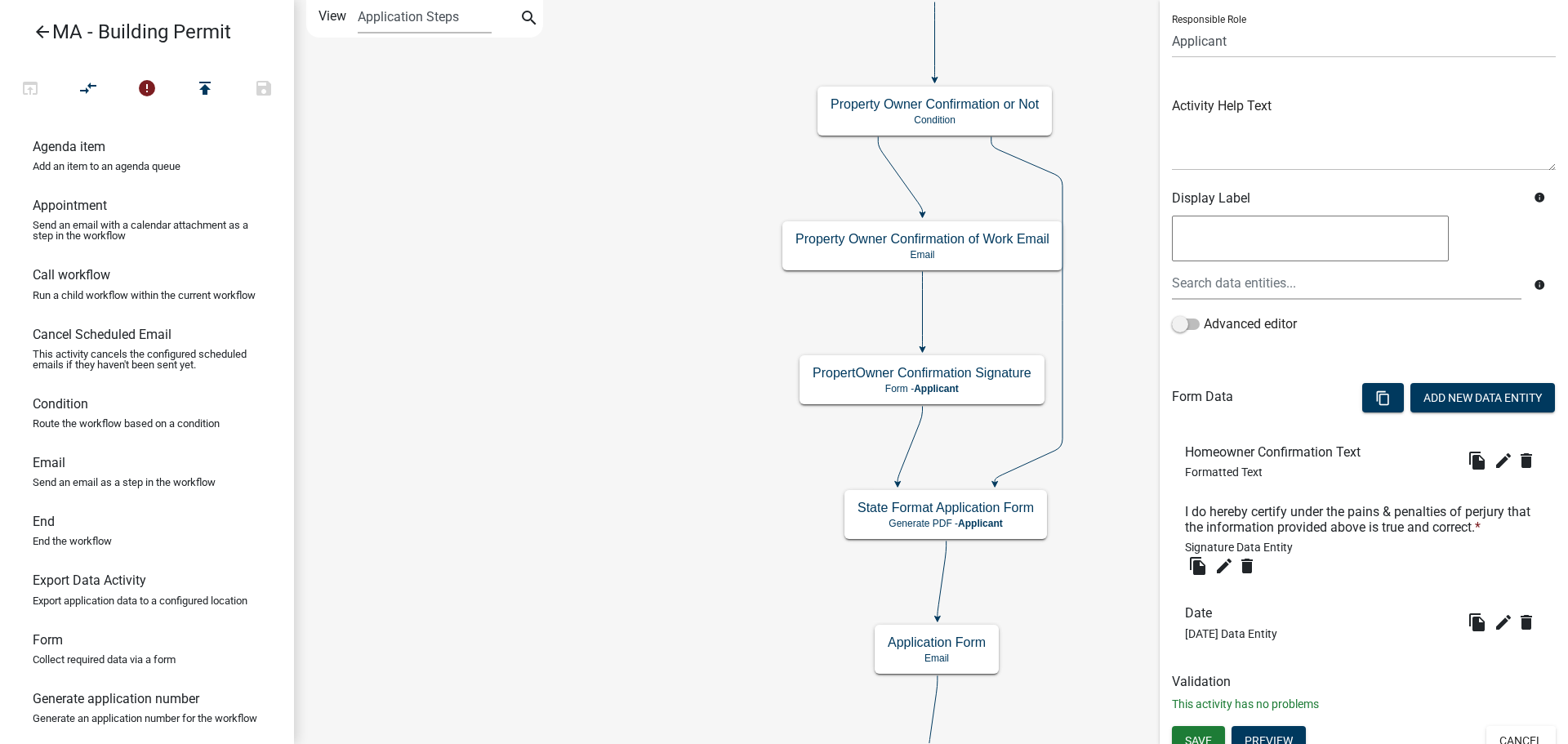
scroll to position [129, 0]
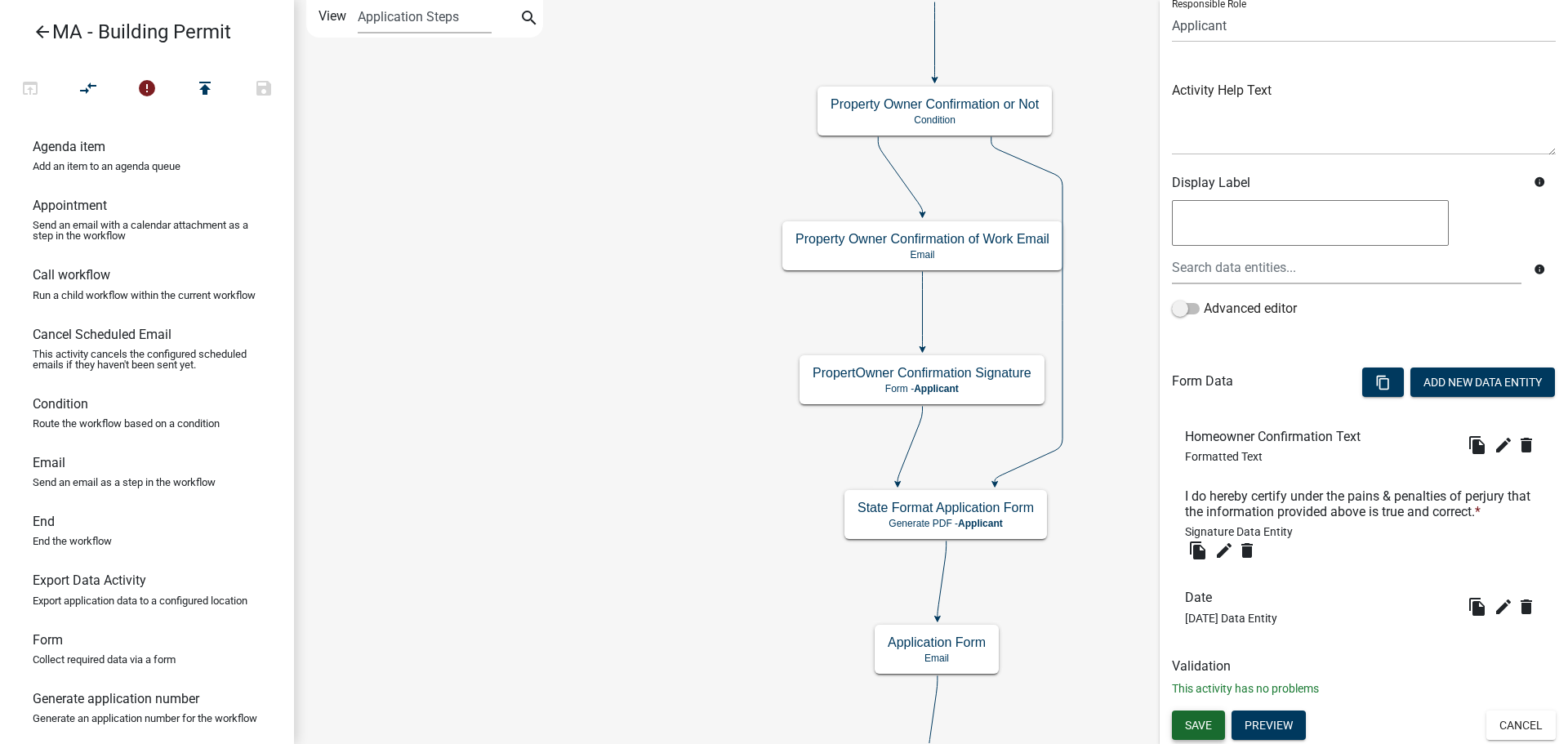
type input "Property Owner Confirmation Signature"
click at [1203, 723] on span "Save" at bounding box center [1198, 725] width 27 height 13
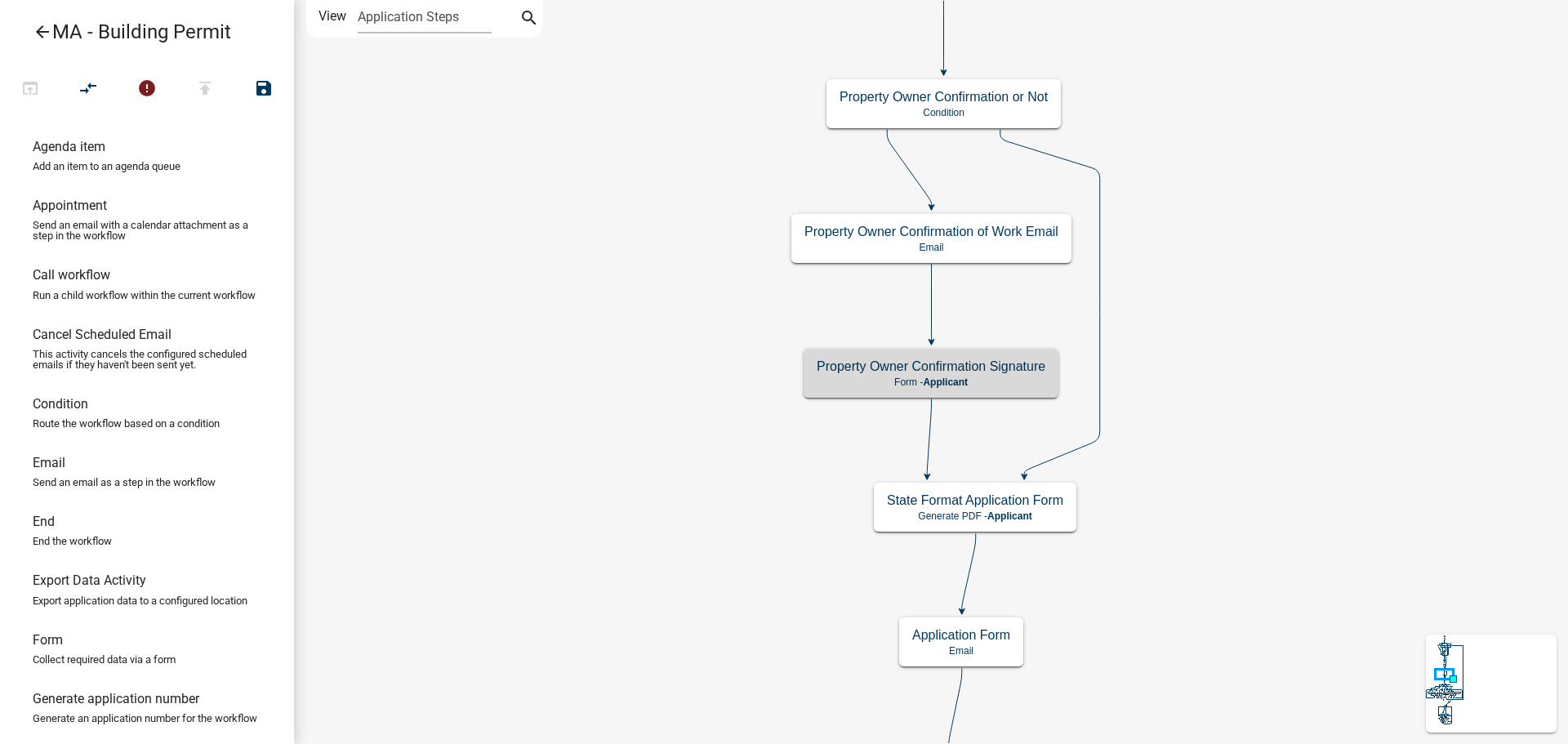
scroll to position [0, 0]
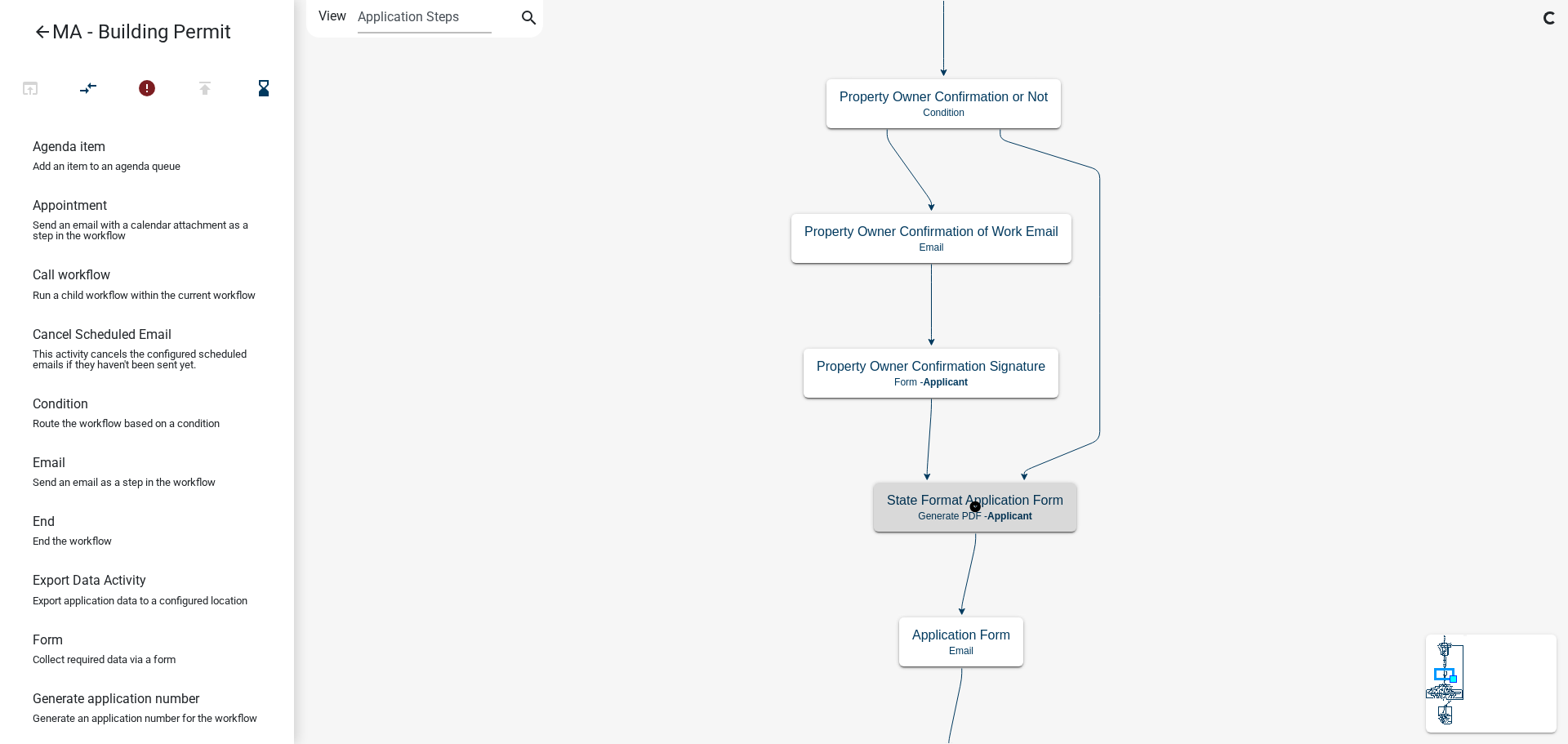
click at [1055, 503] on h5 "State Format Application Form" at bounding box center [975, 500] width 177 height 16
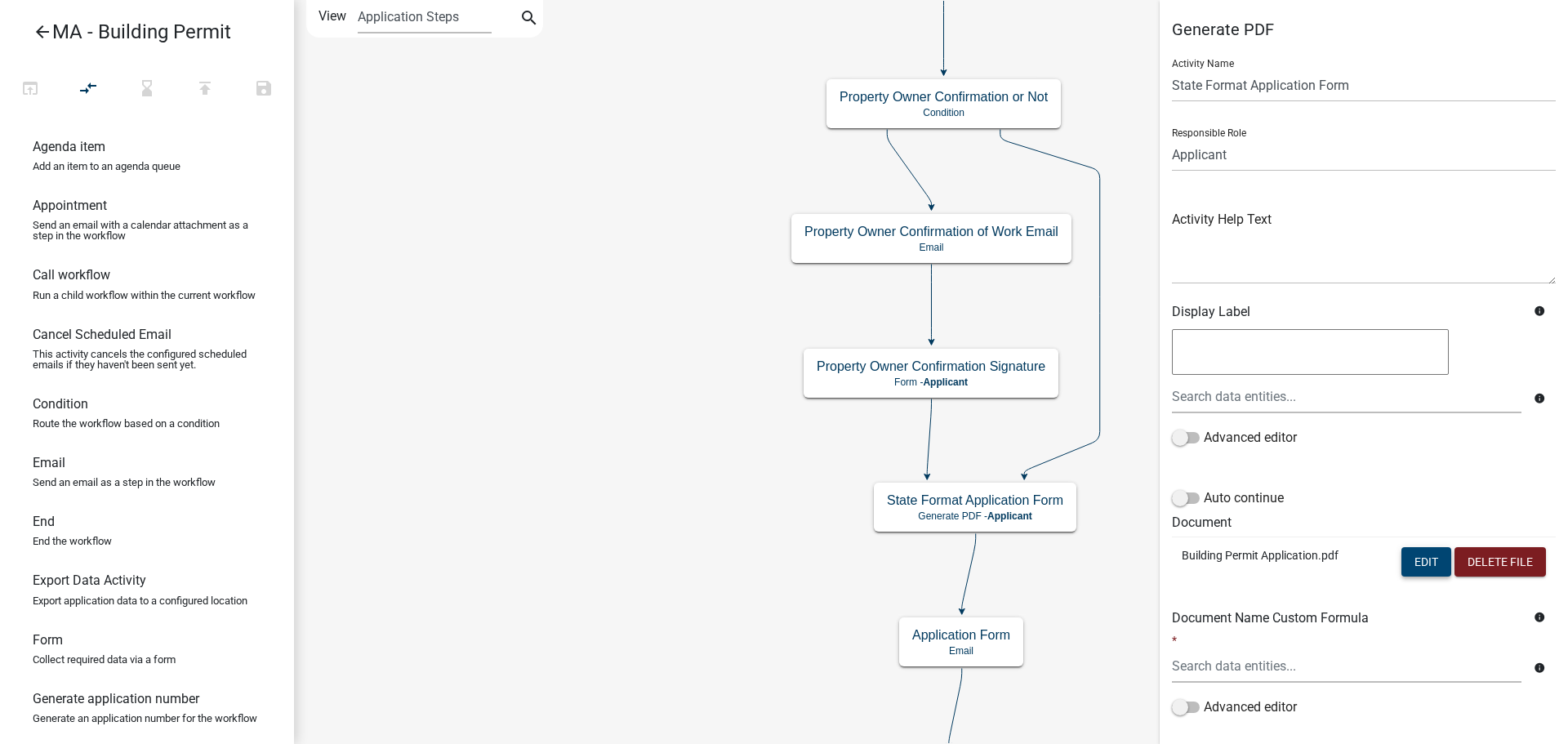
click at [1425, 563] on button "Edit" at bounding box center [1426, 562] width 49 height 29
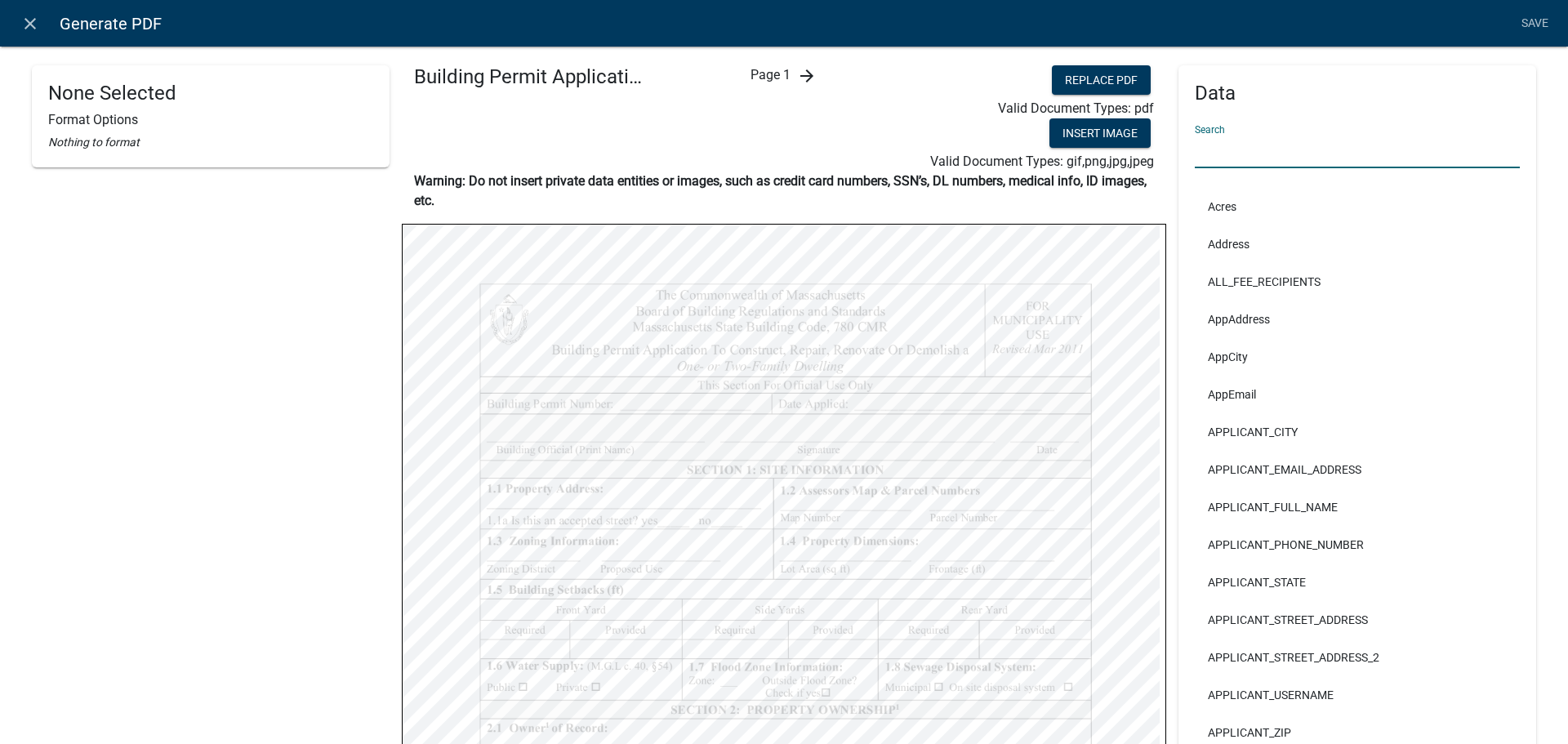
click at [1292, 146] on input "text" at bounding box center [1356, 151] width 325 height 34
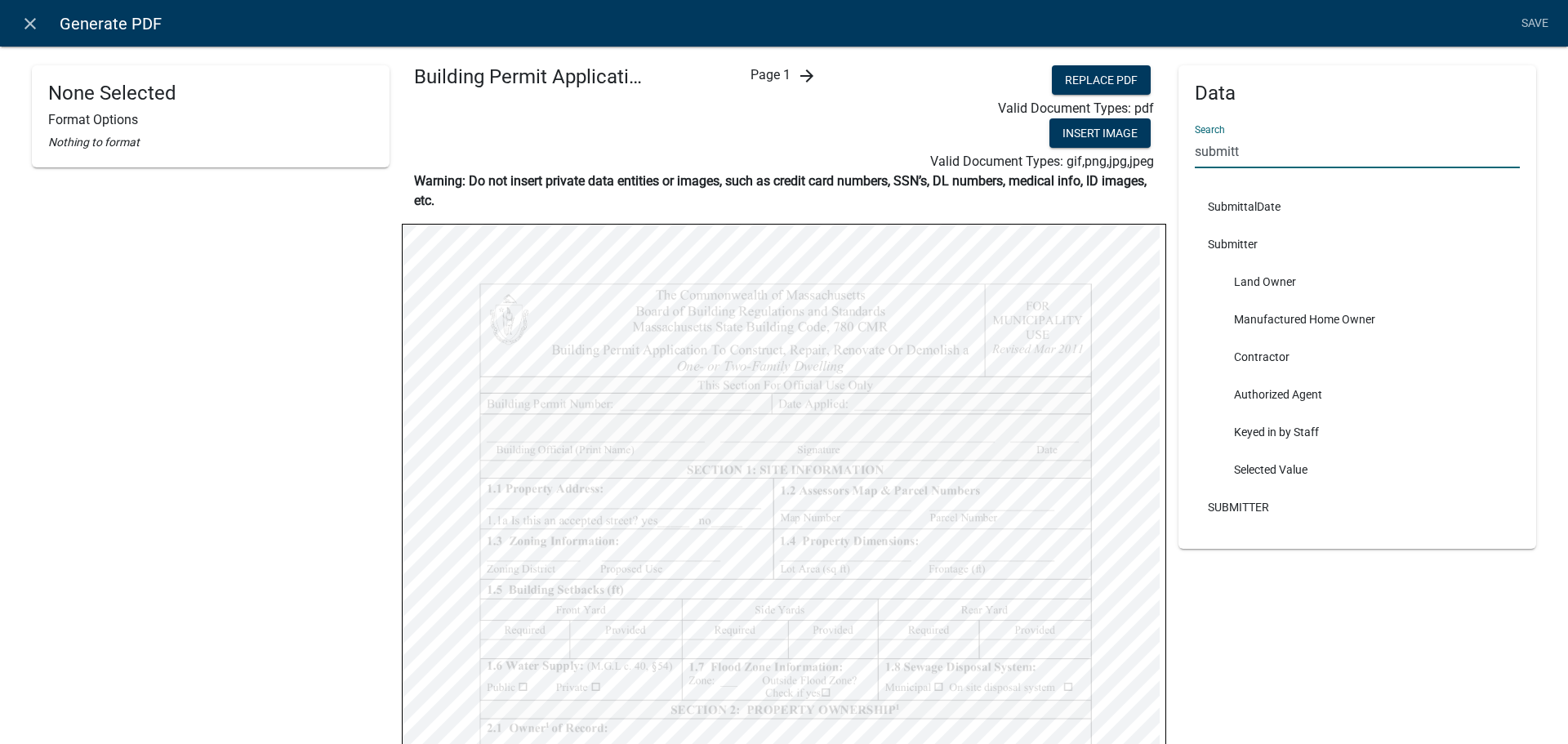
type input "submitt"
select select
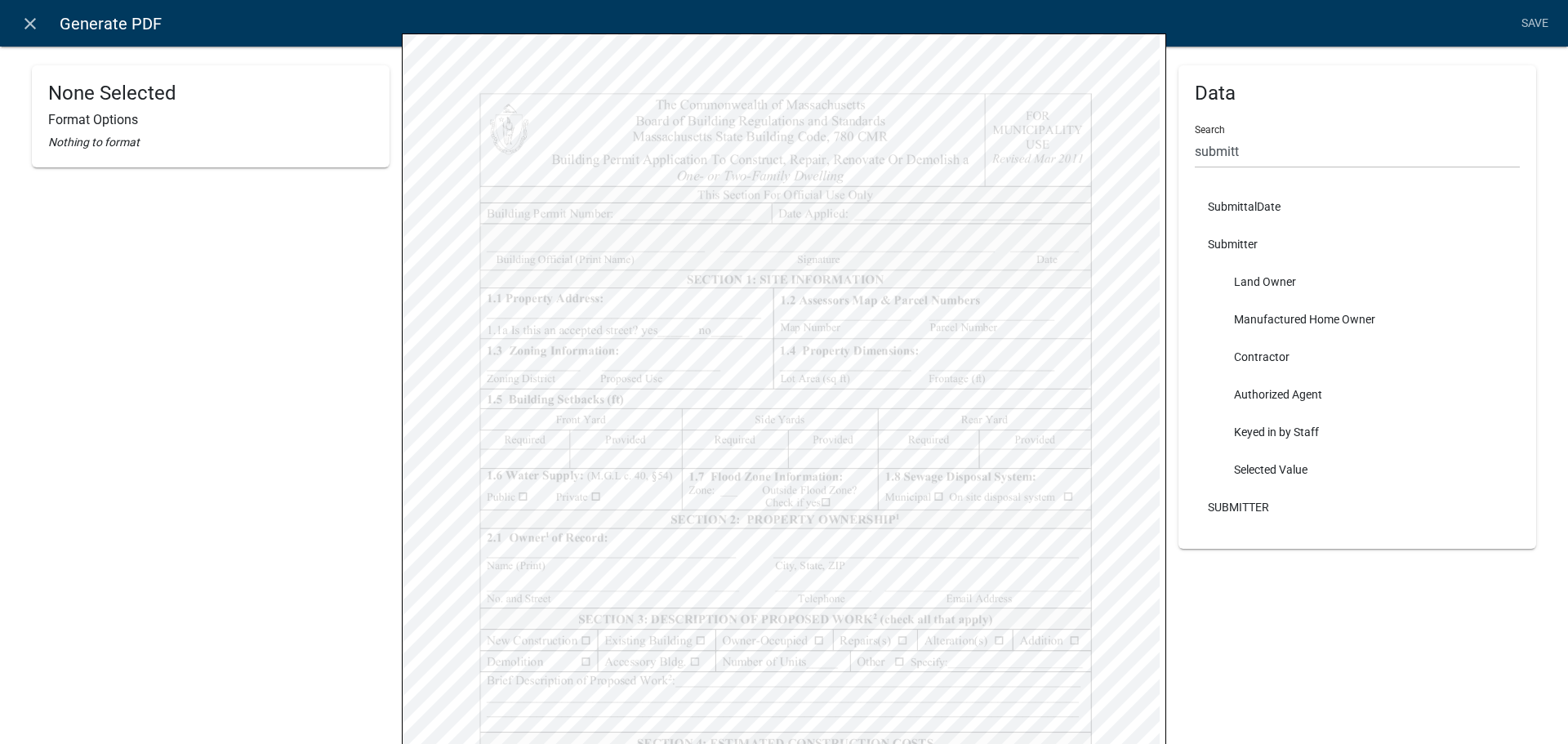
scroll to position [327, 0]
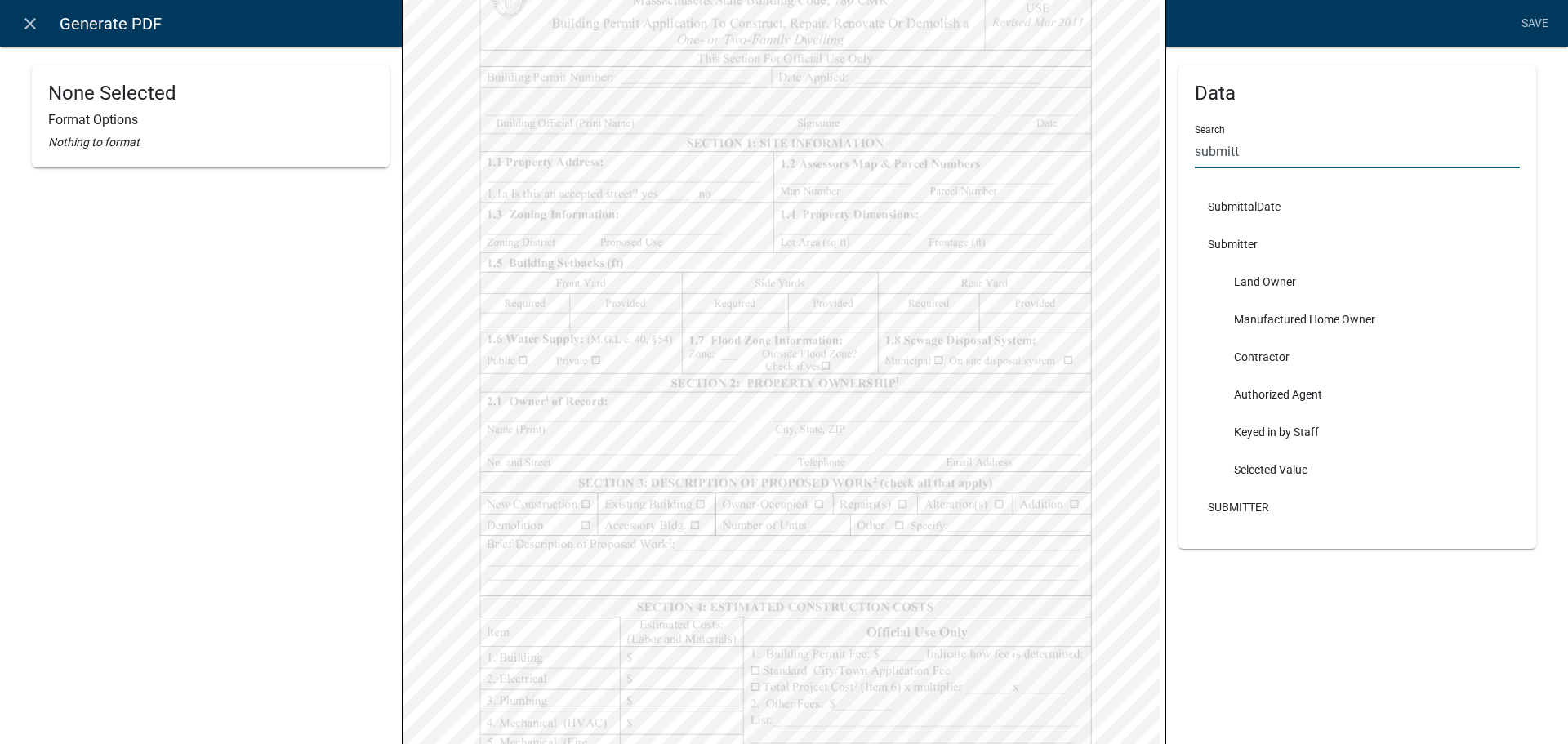
click at [1315, 142] on input "submitt" at bounding box center [1356, 151] width 325 height 34
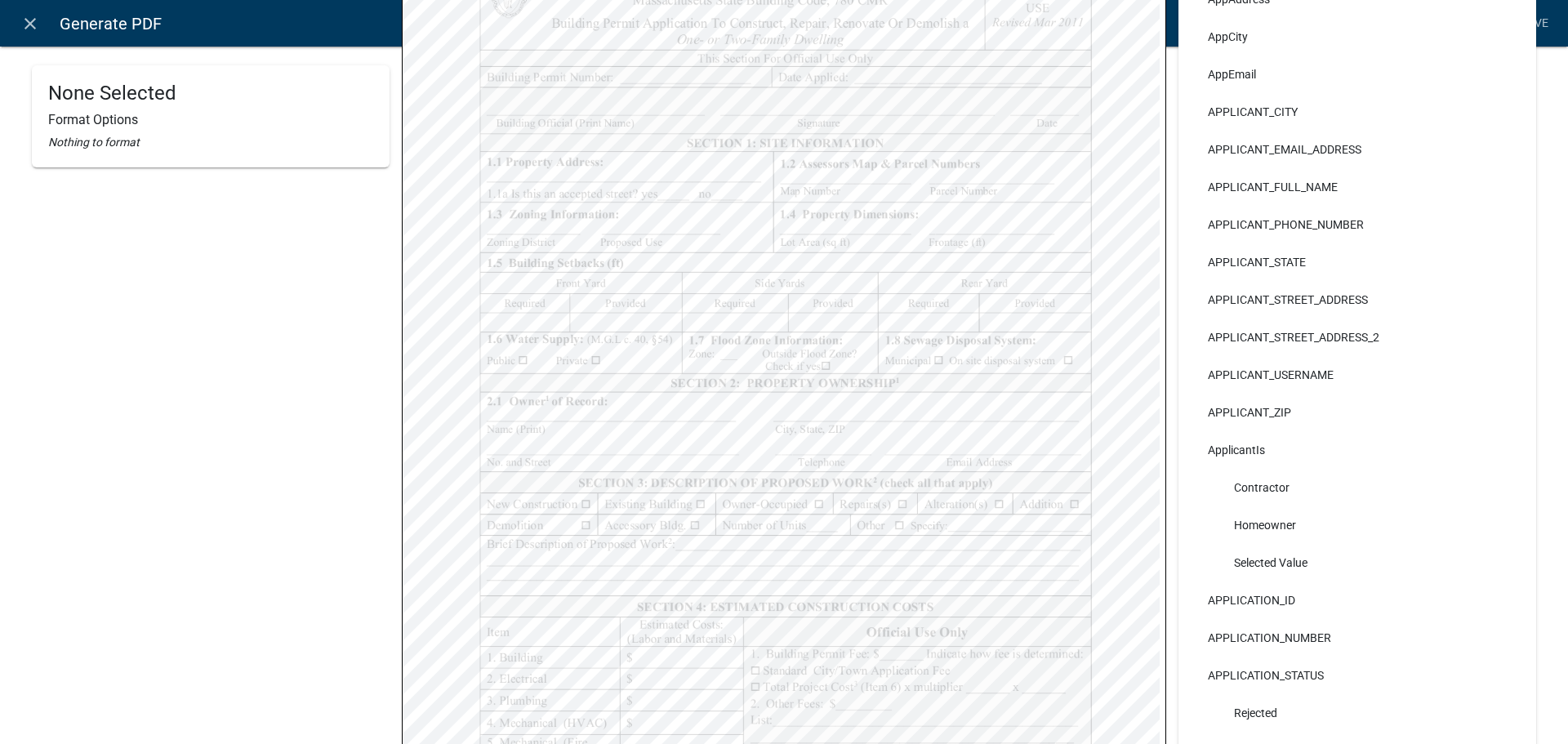
scroll to position [150, 0]
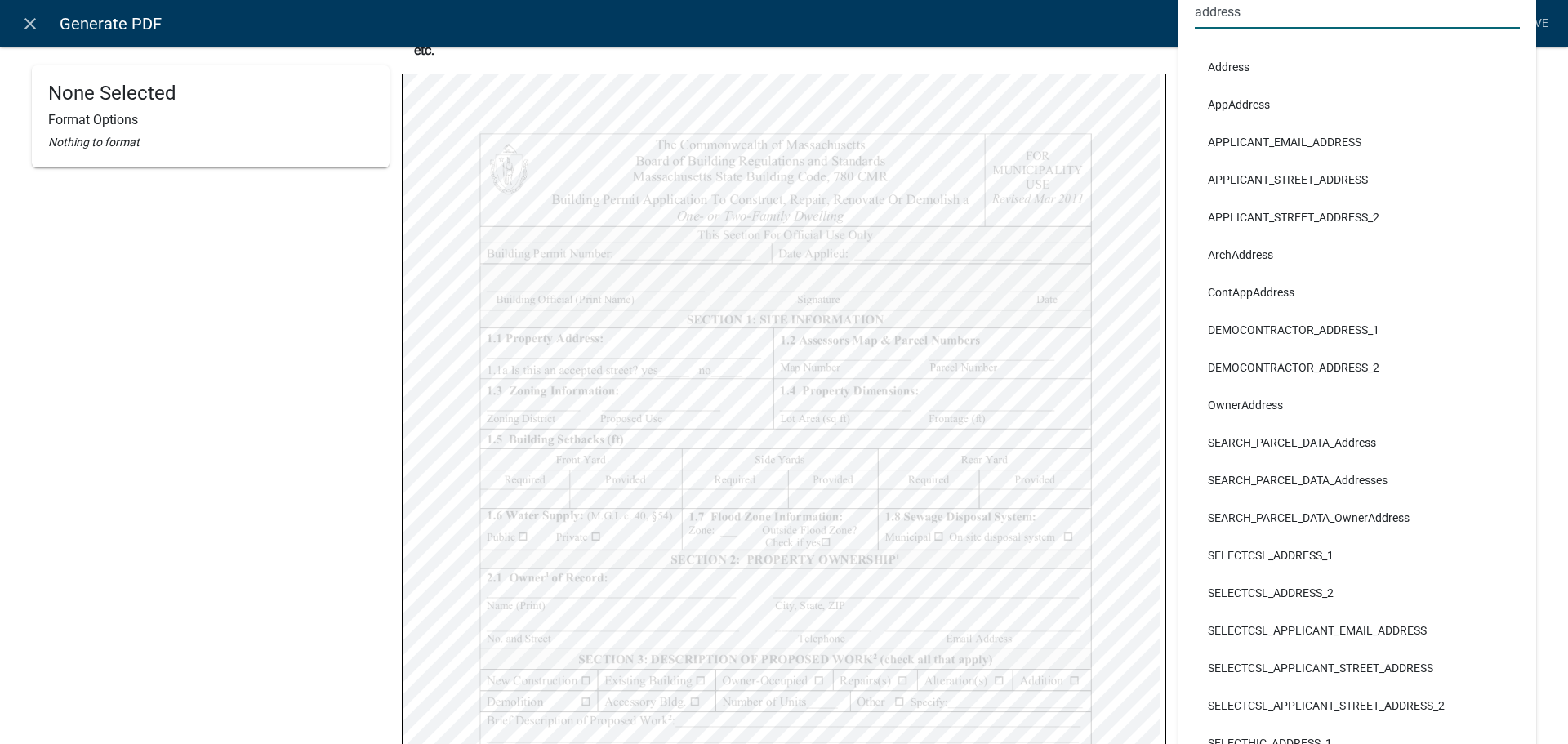
type input "address"
select select
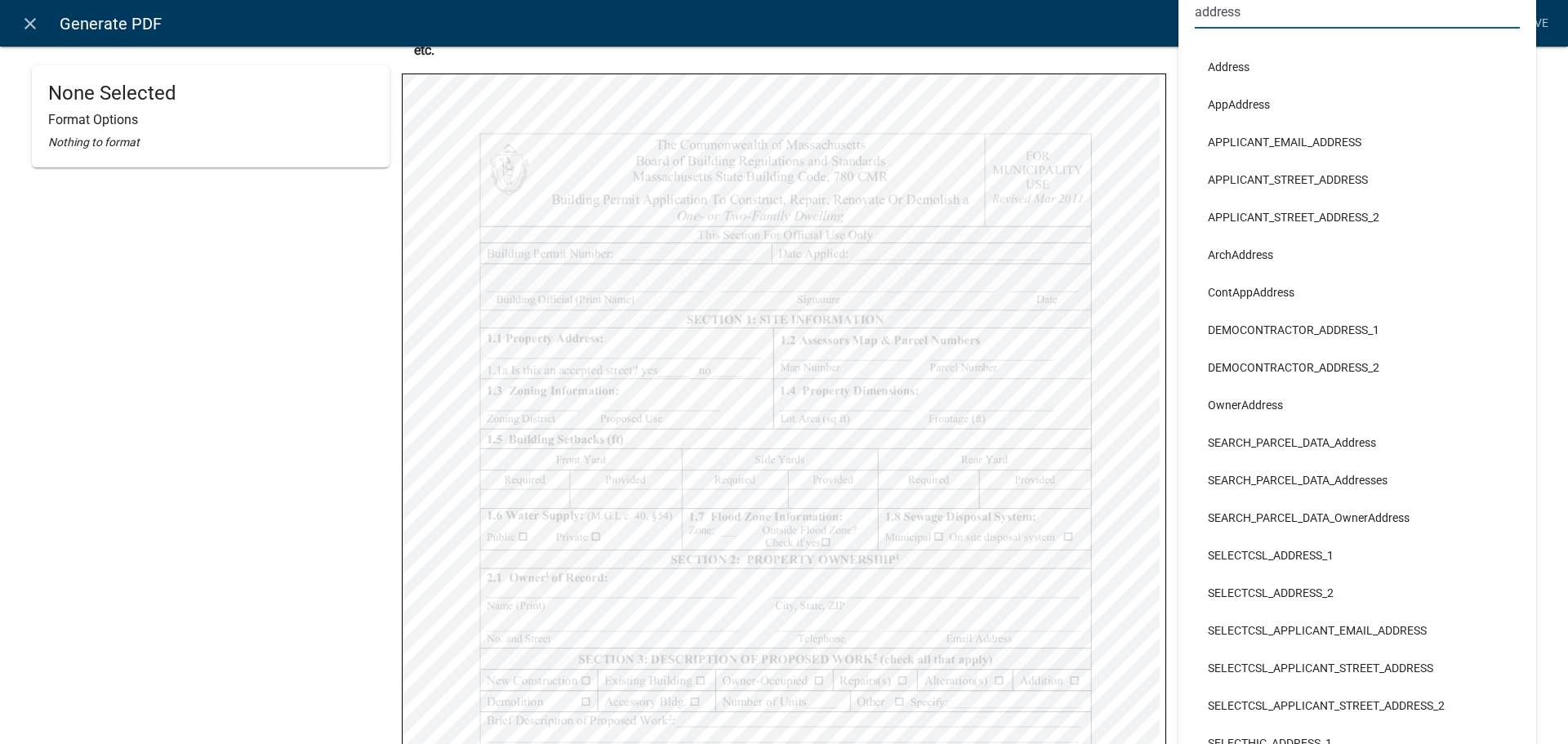
click at [1296, 15] on input "address" at bounding box center [1356, 12] width 325 height 34
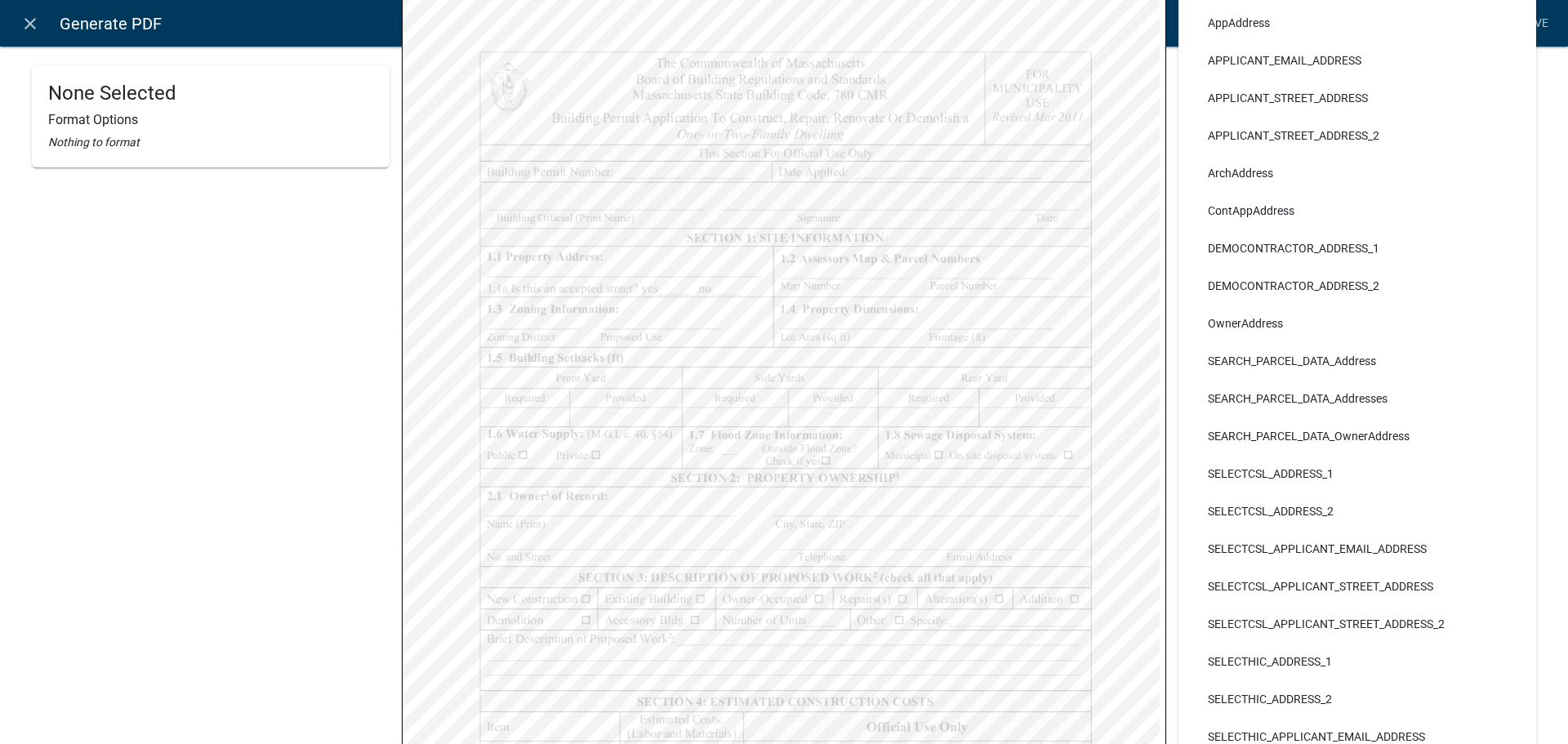
scroll to position [0, 0]
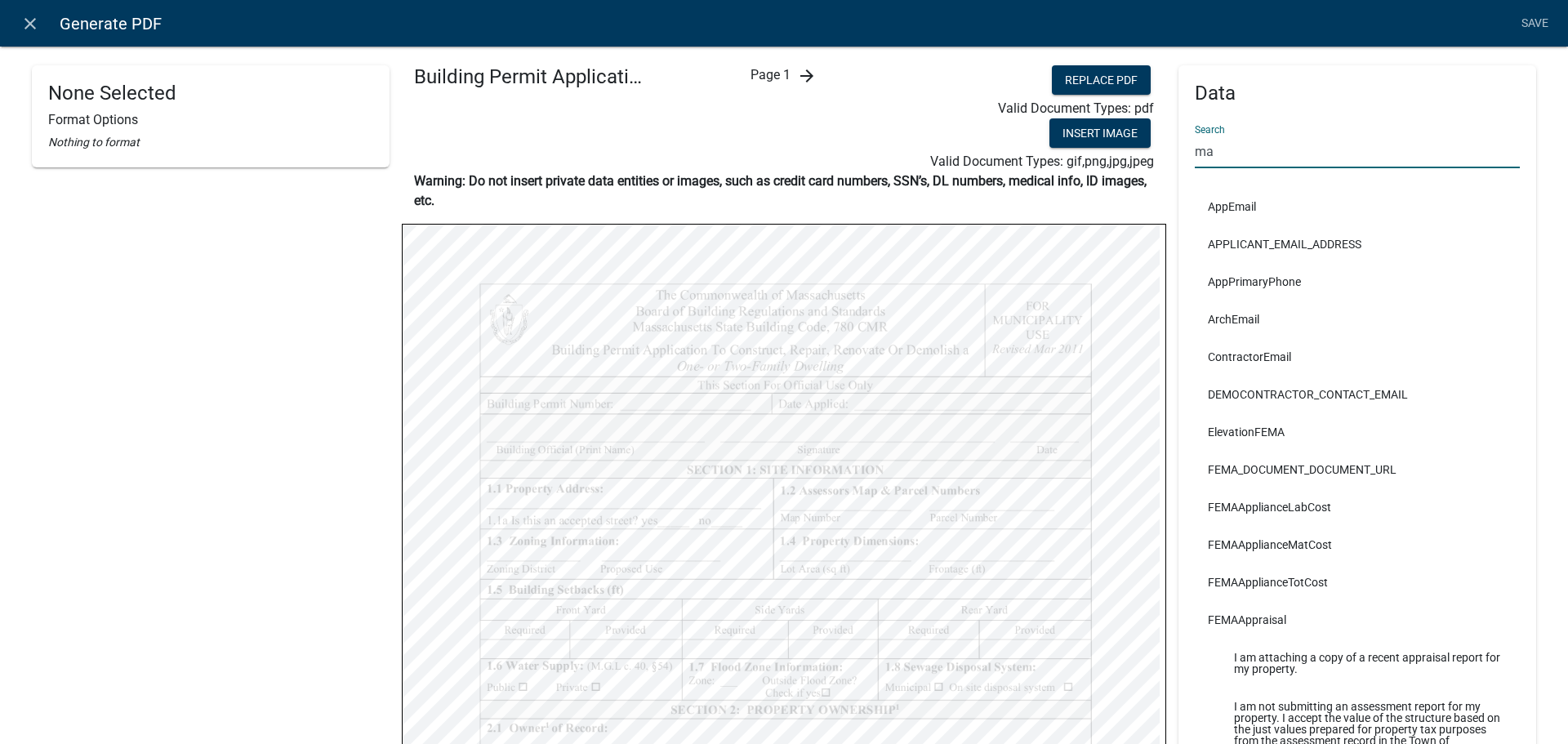
type input "m"
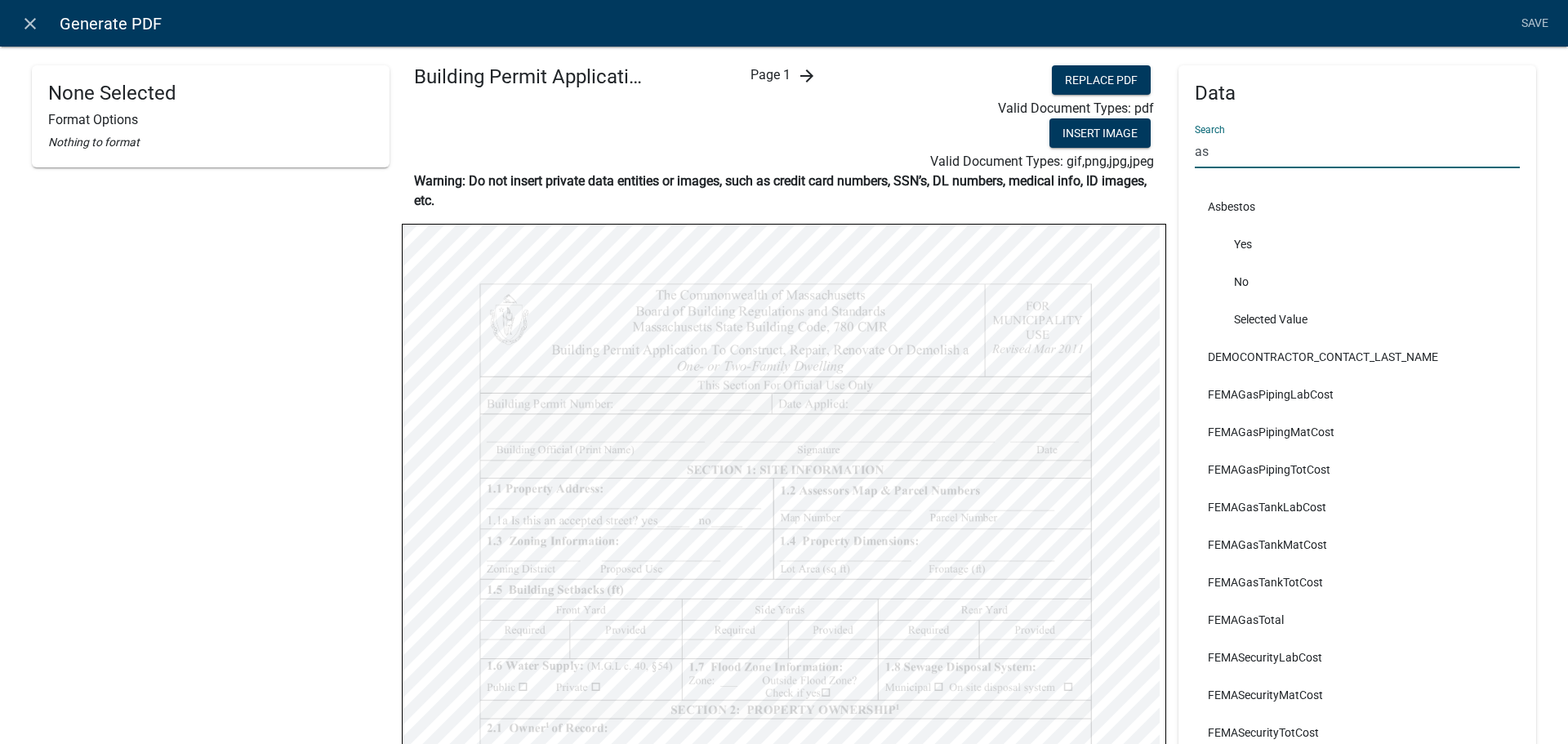
type input "a"
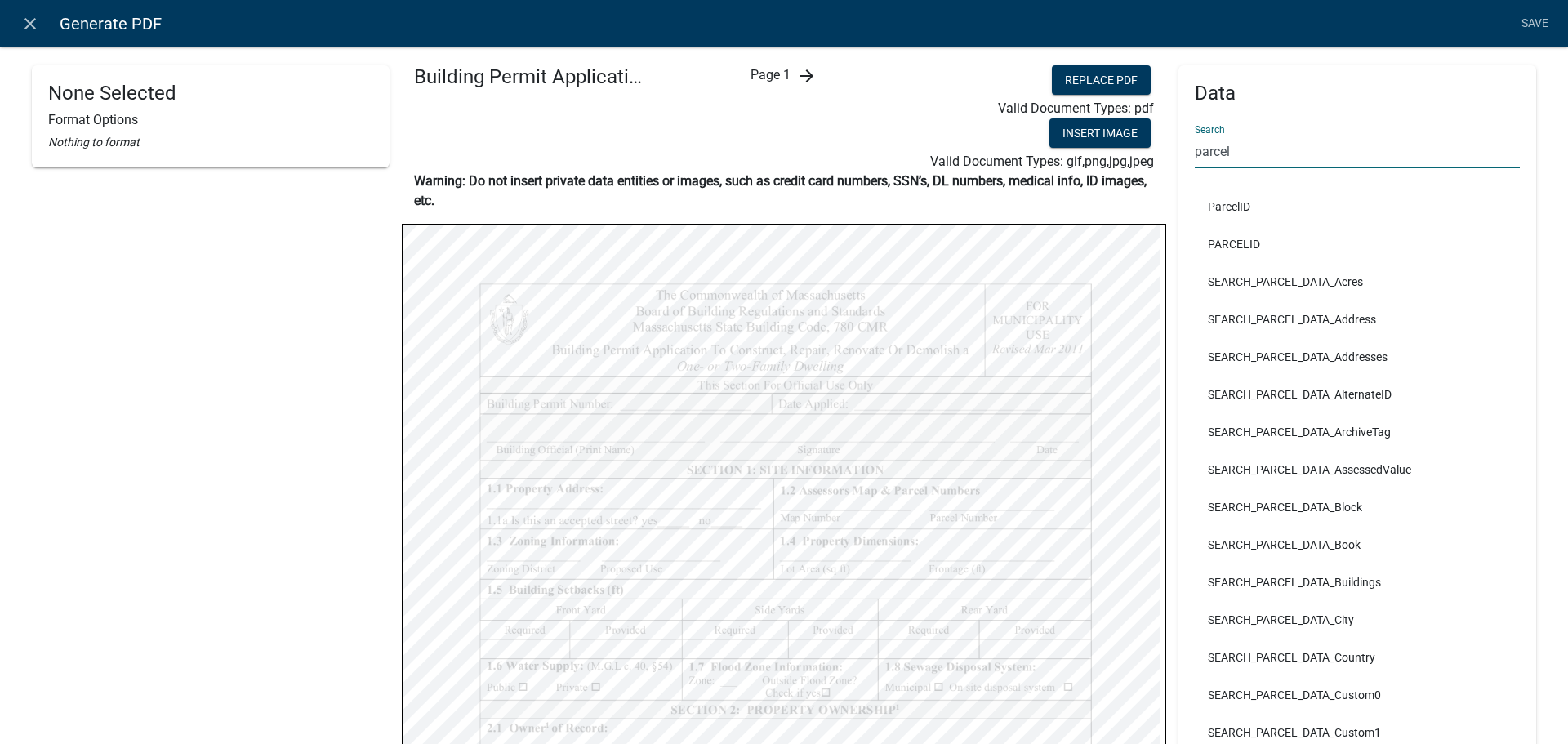
click at [1283, 151] on input "parcel" at bounding box center [1356, 151] width 325 height 34
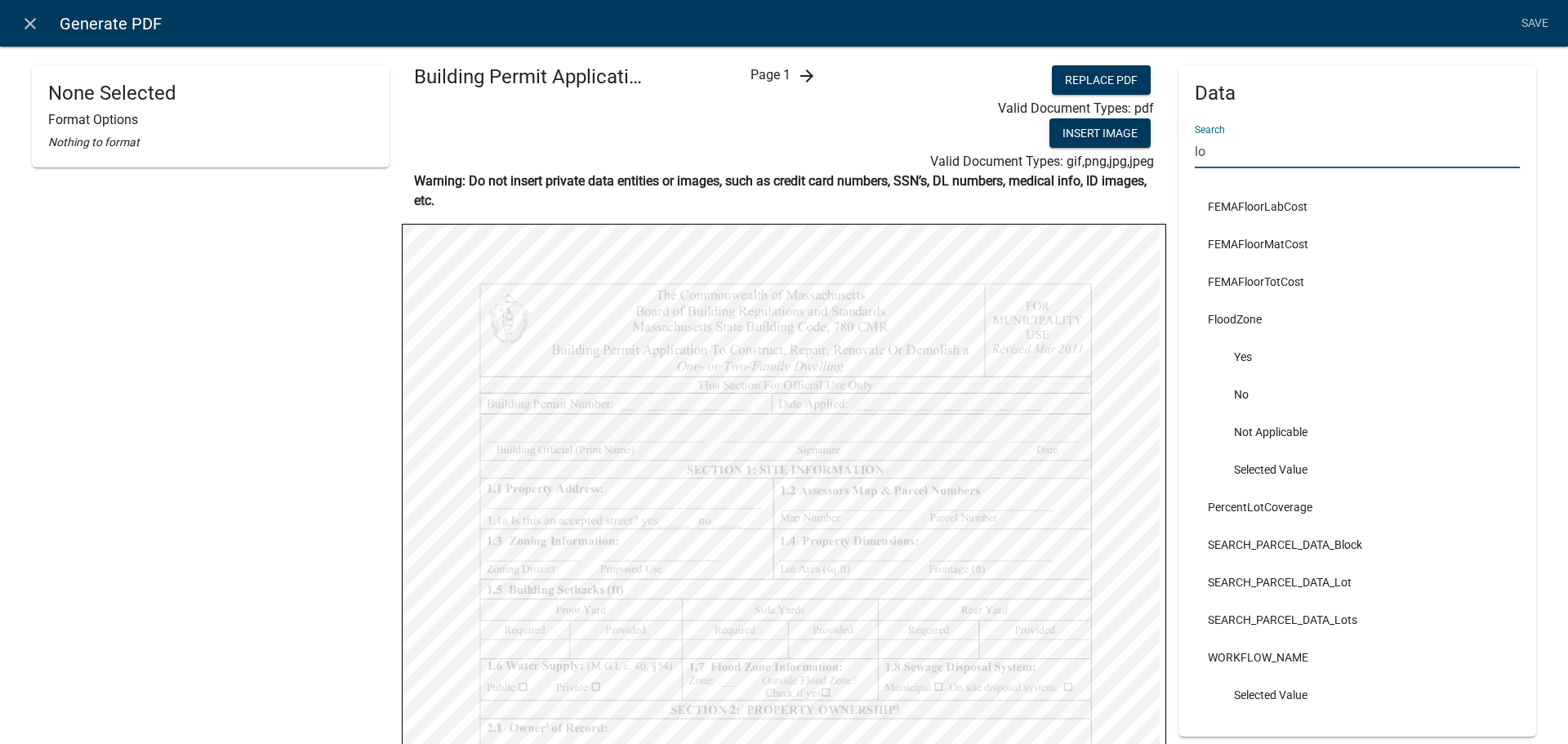
type input "l"
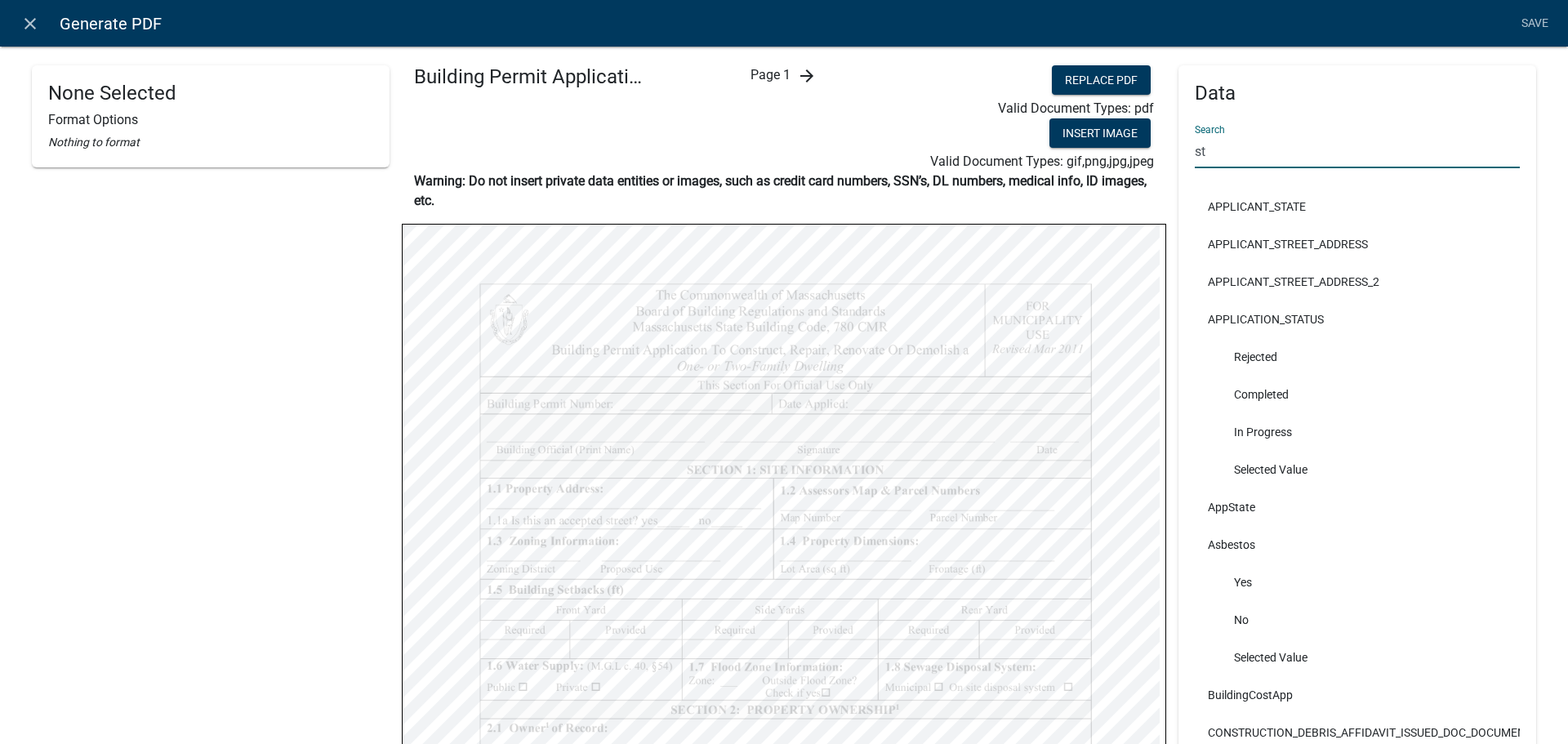
type input "s"
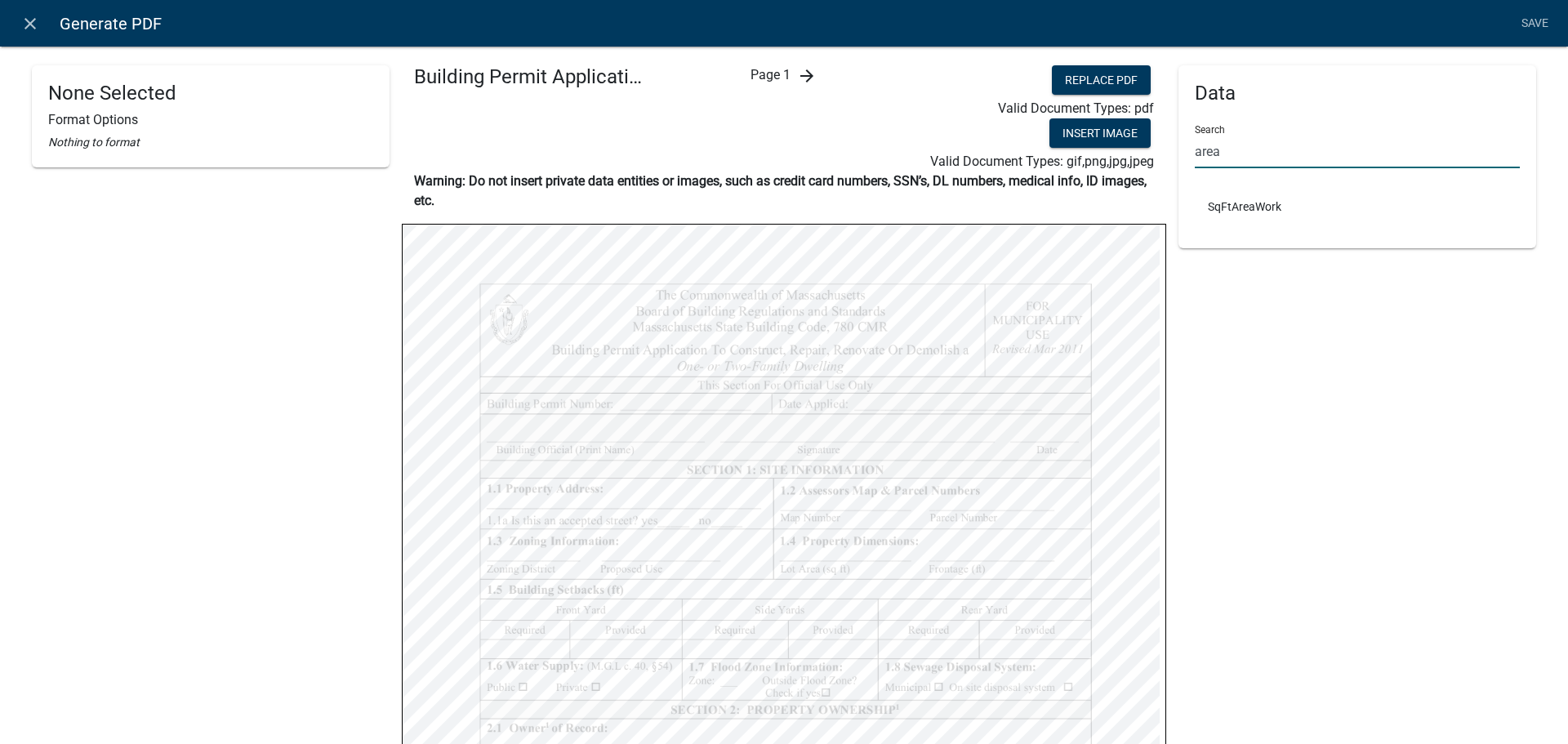
click at [1231, 160] on input "area" at bounding box center [1356, 151] width 325 height 34
type input "Fronta"
select select
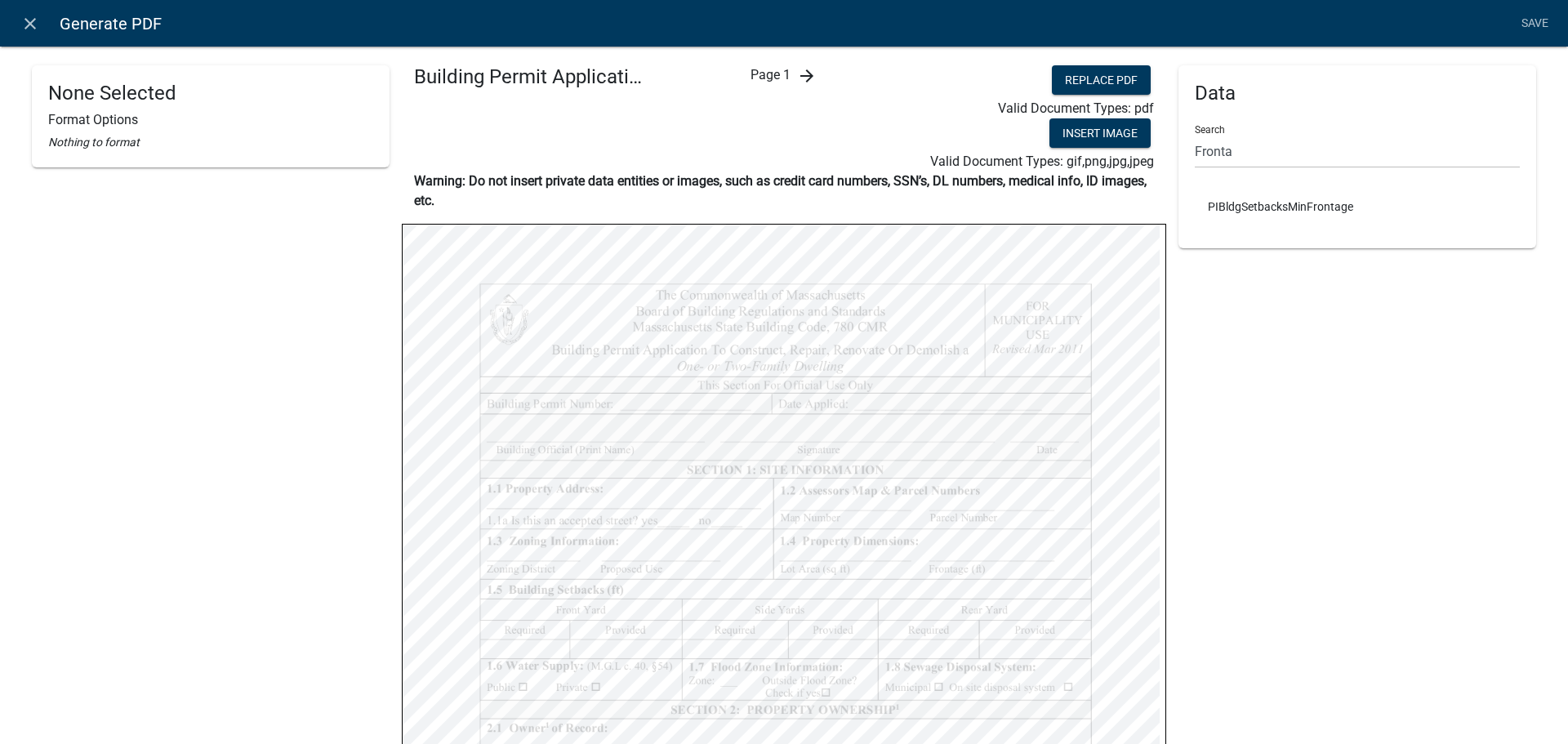
select select
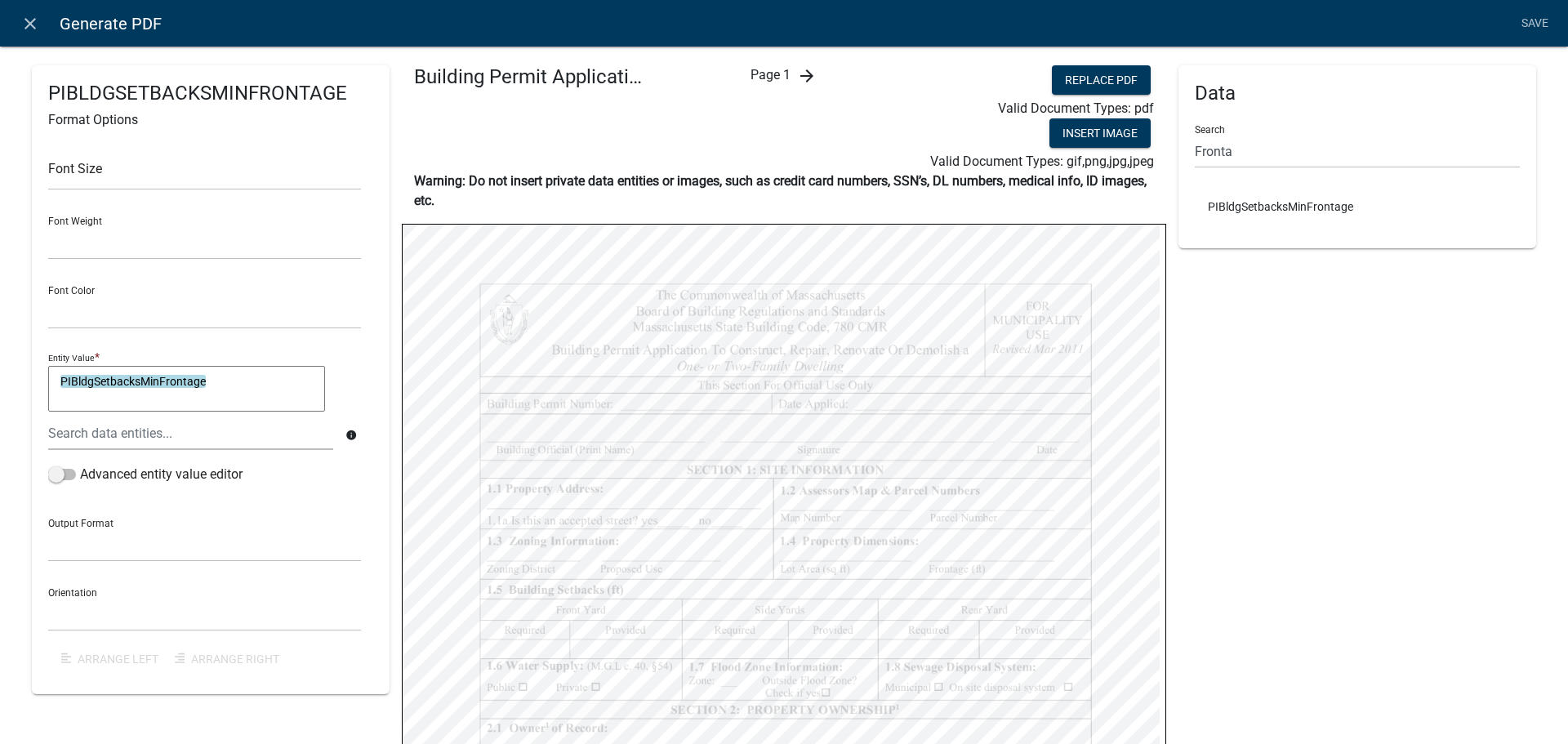
click at [1236, 449] on div "Data Search Fronta PIBldgSetbacksMinFrontage" at bounding box center [1356, 575] width 357 height 1021
click at [1253, 141] on input "Fronta" at bounding box center [1356, 151] width 325 height 34
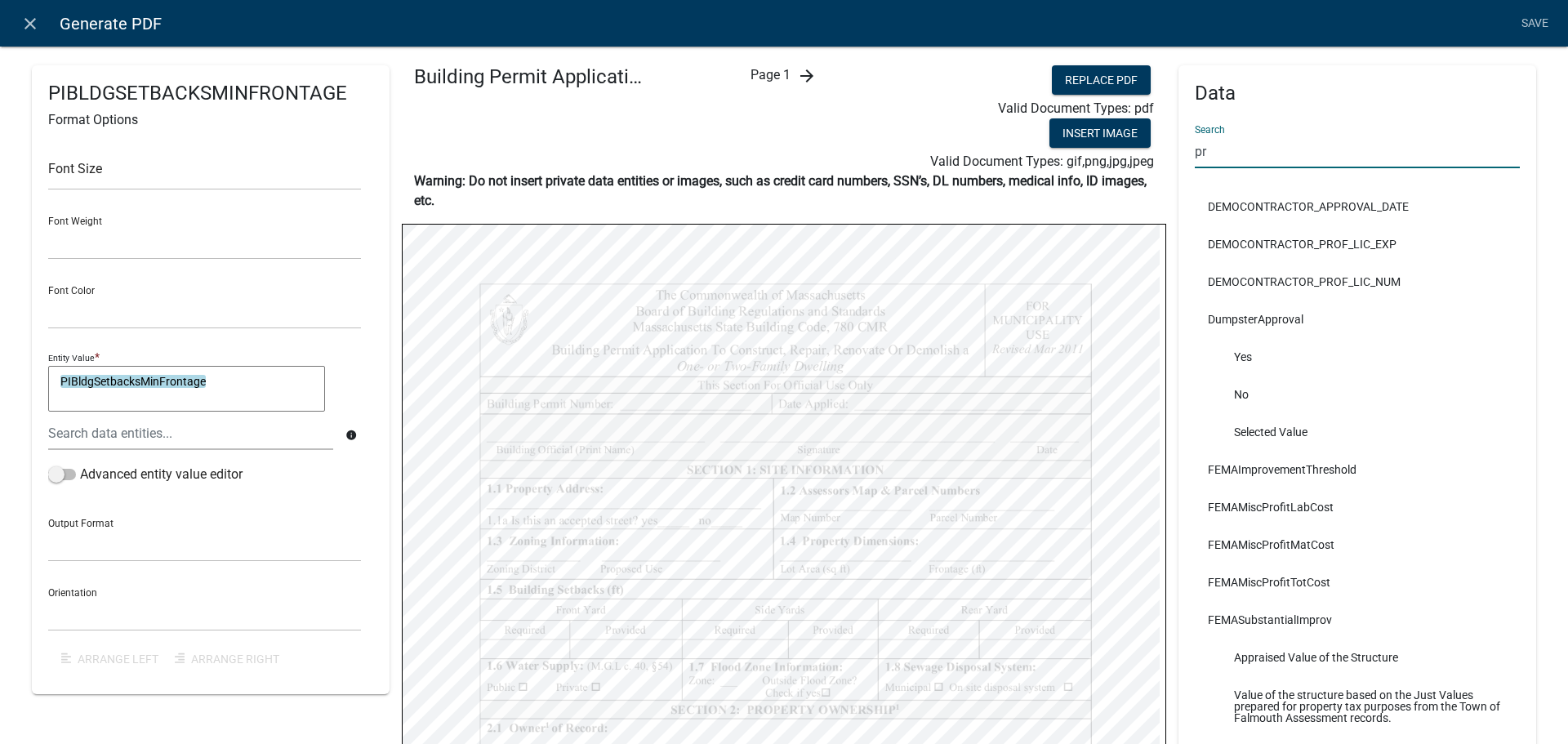
type input "p"
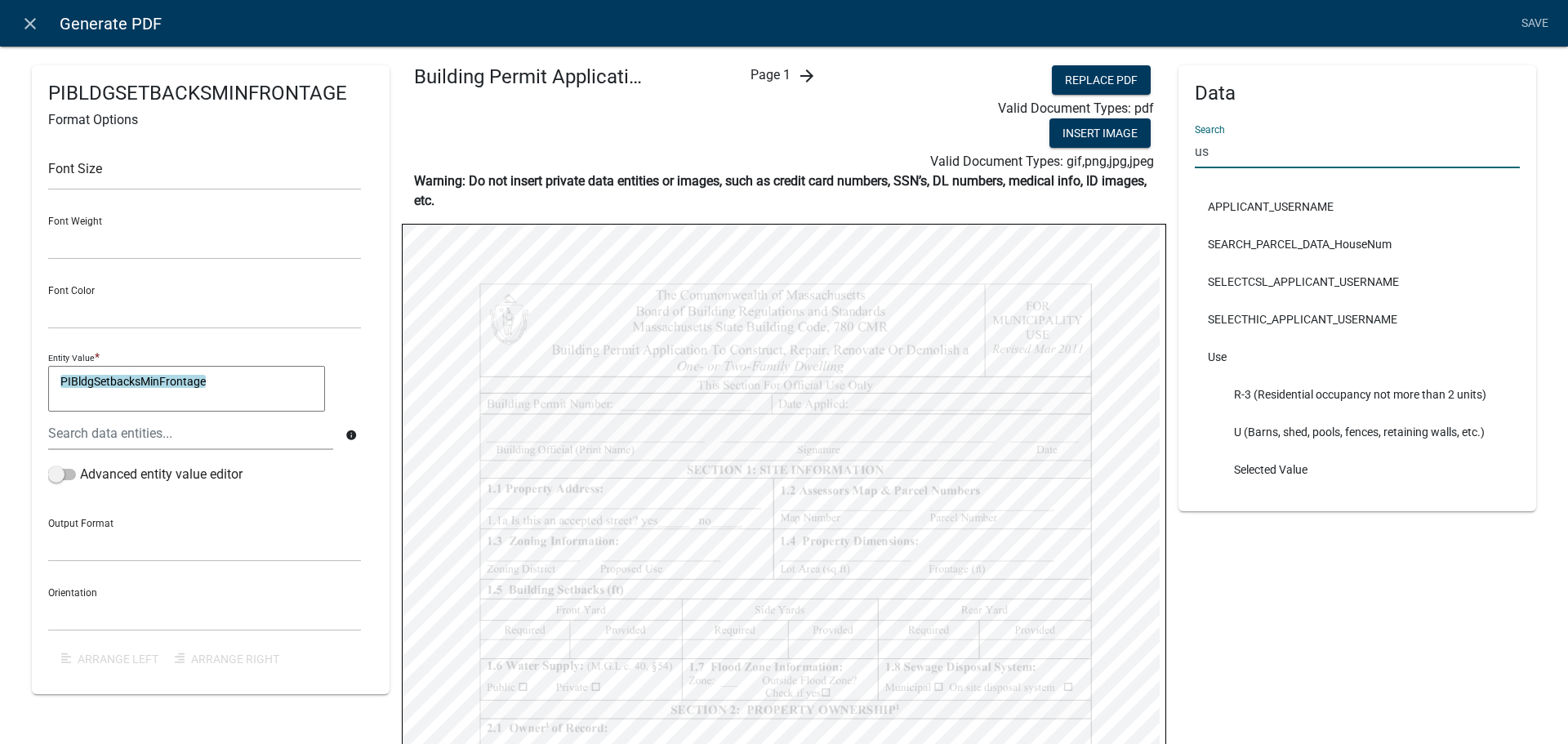
type input "u"
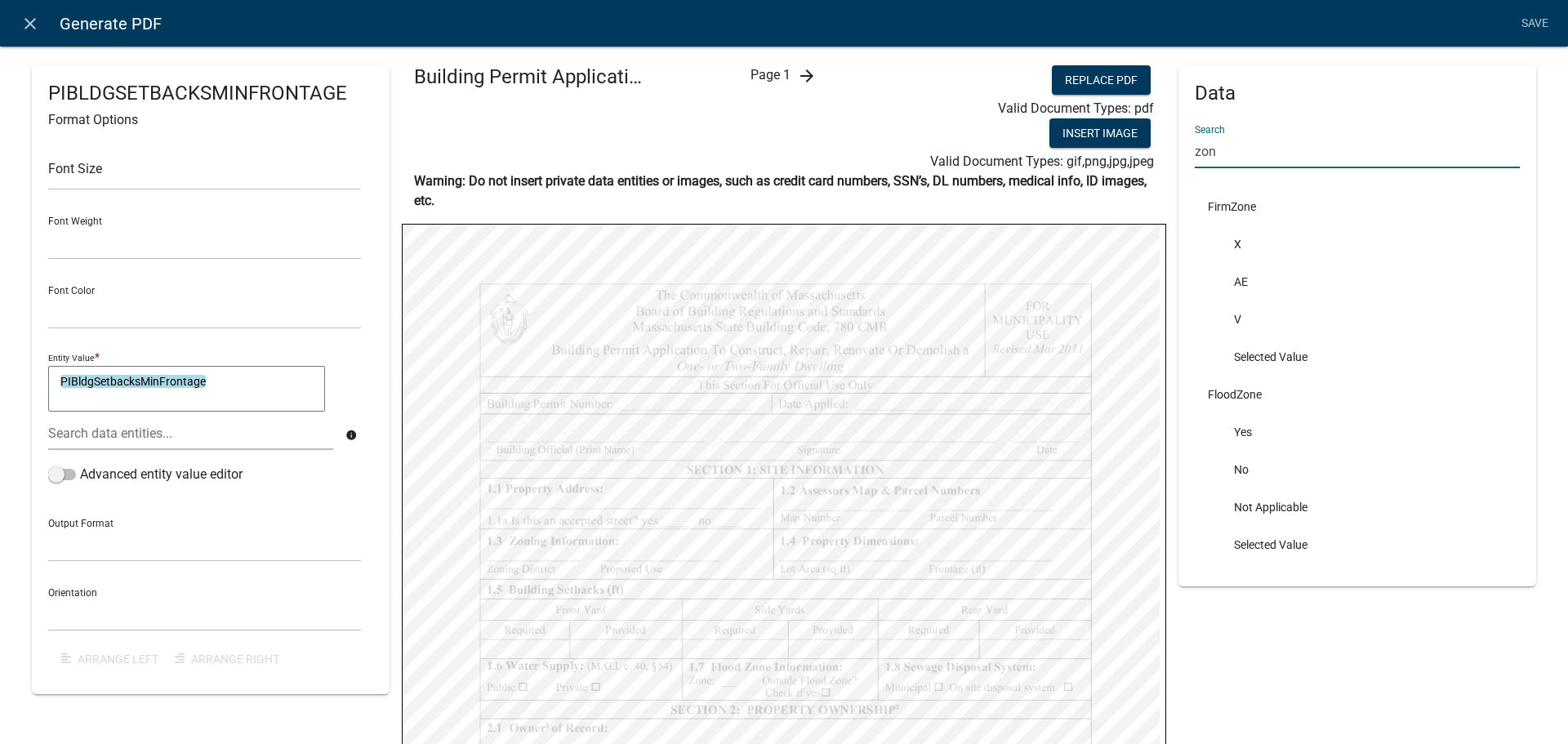
type input "zone"
click at [1244, 141] on input "zone" at bounding box center [1356, 151] width 325 height 34
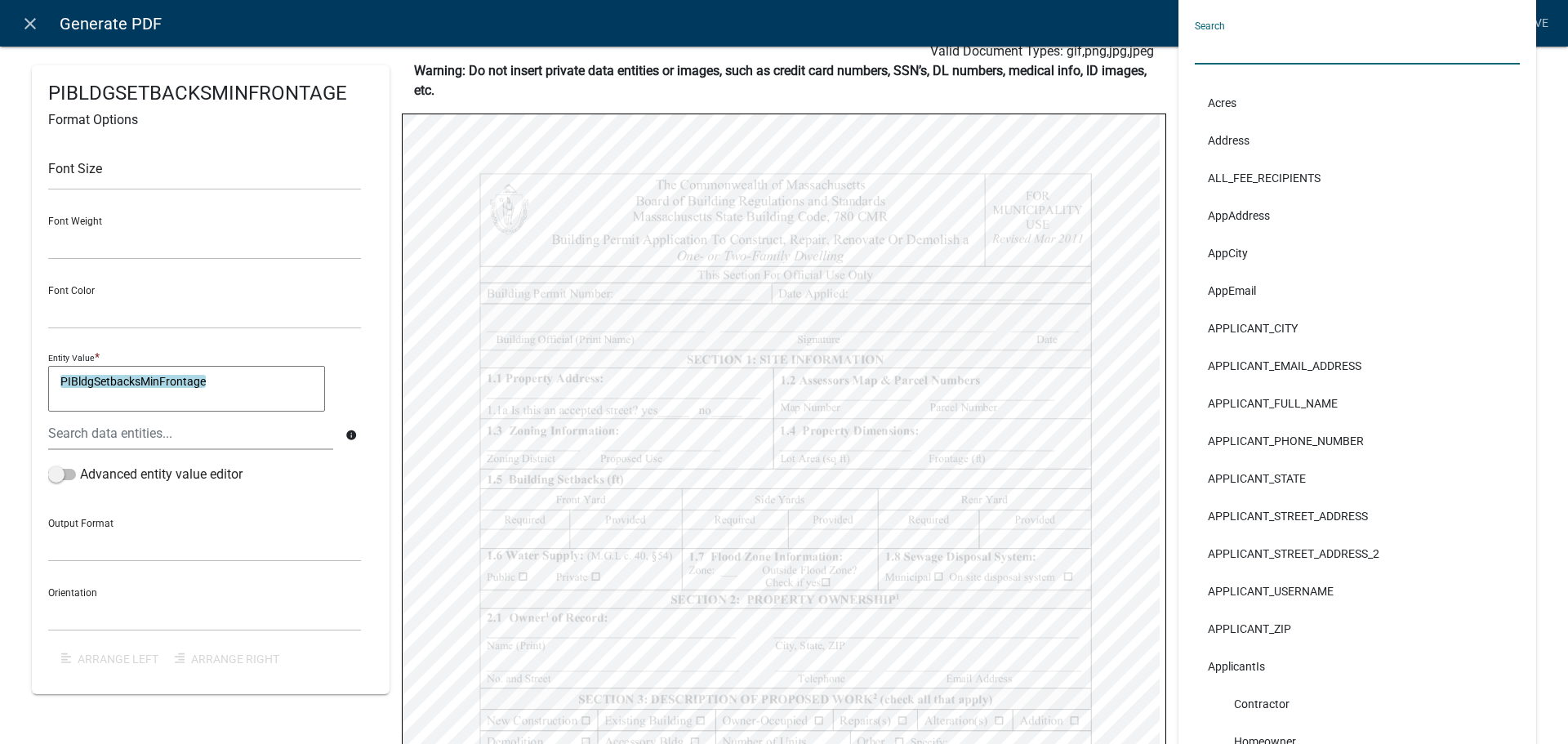
scroll to position [82, 0]
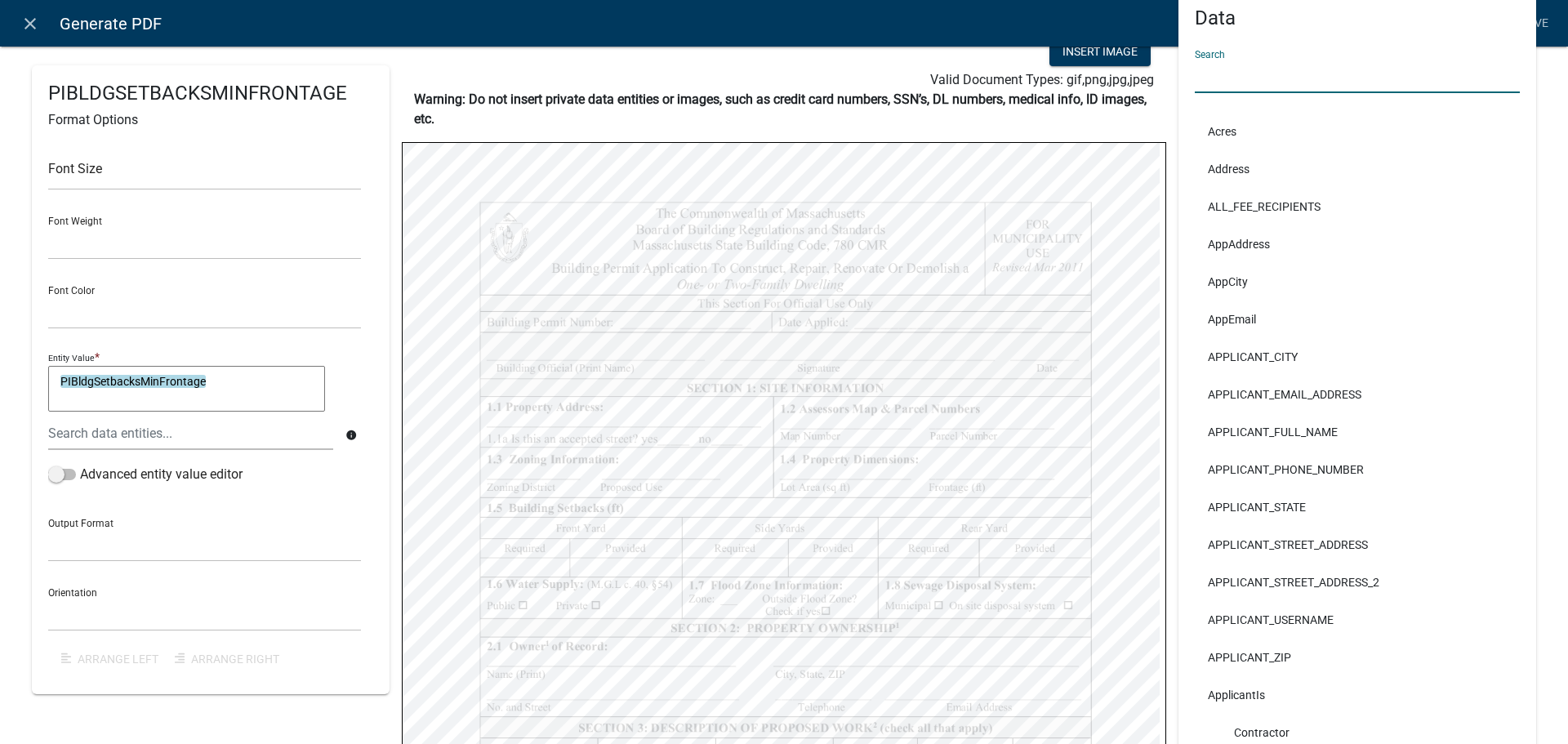
click at [1227, 84] on input "text" at bounding box center [1356, 76] width 325 height 34
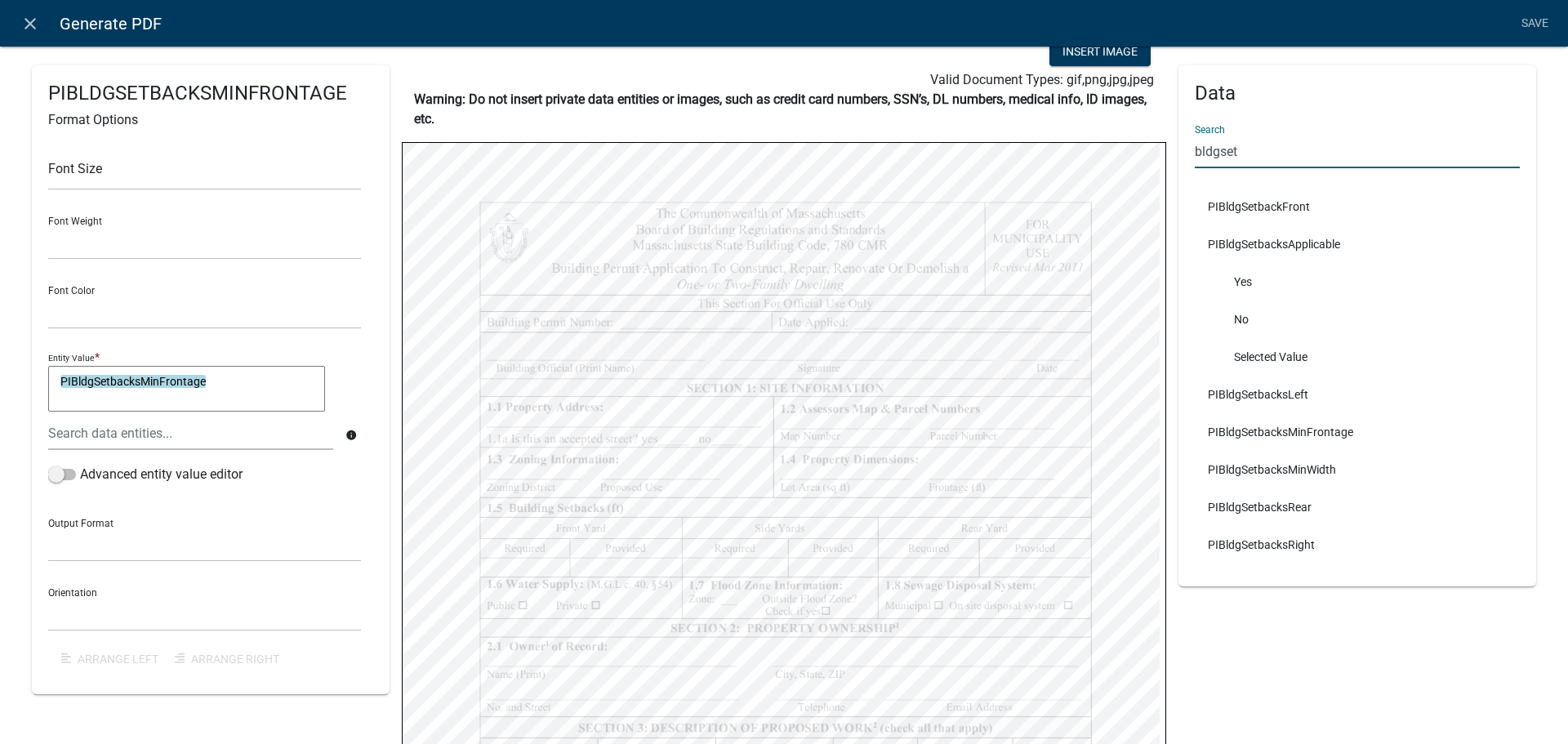
type input "bldgset"
select select
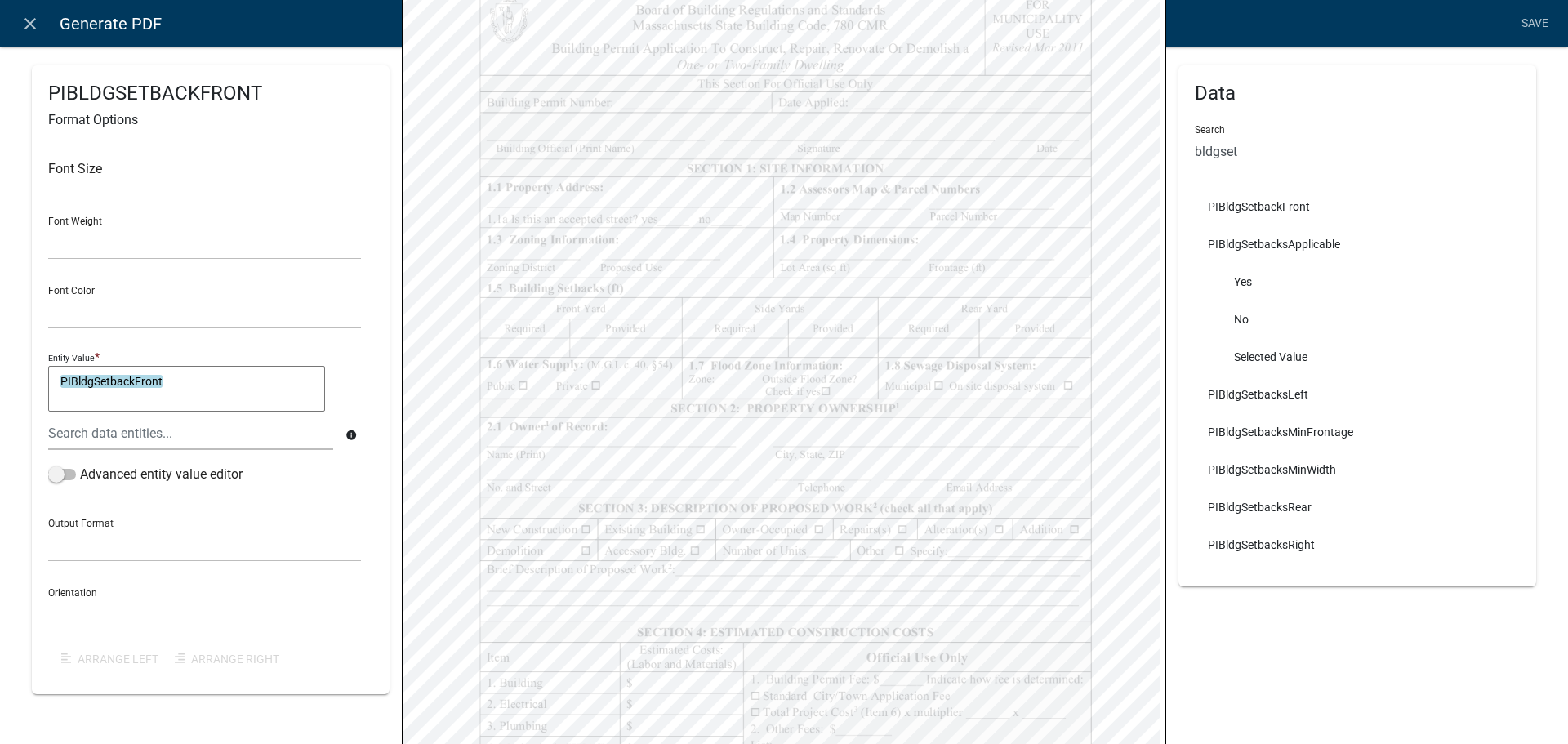
scroll to position [327, 0]
click at [1363, 684] on div "Data Search bldgset PIBldgSetbackFront PIBldgSetbacksApplicable Yes No Selected…" at bounding box center [1356, 249] width 357 height 1021
click at [1264, 150] on input "bldgset" at bounding box center [1356, 151] width 325 height 34
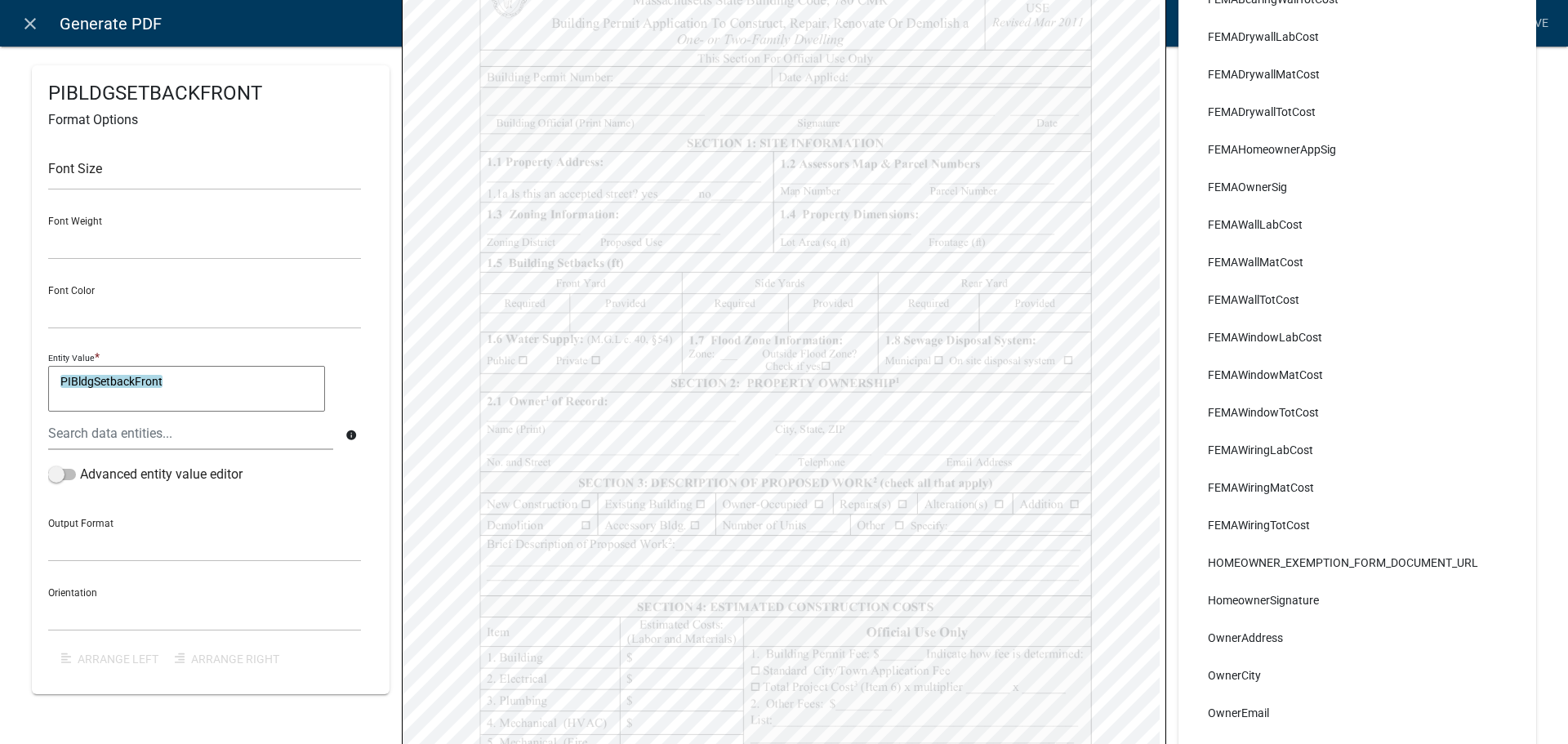
scroll to position [150, 0]
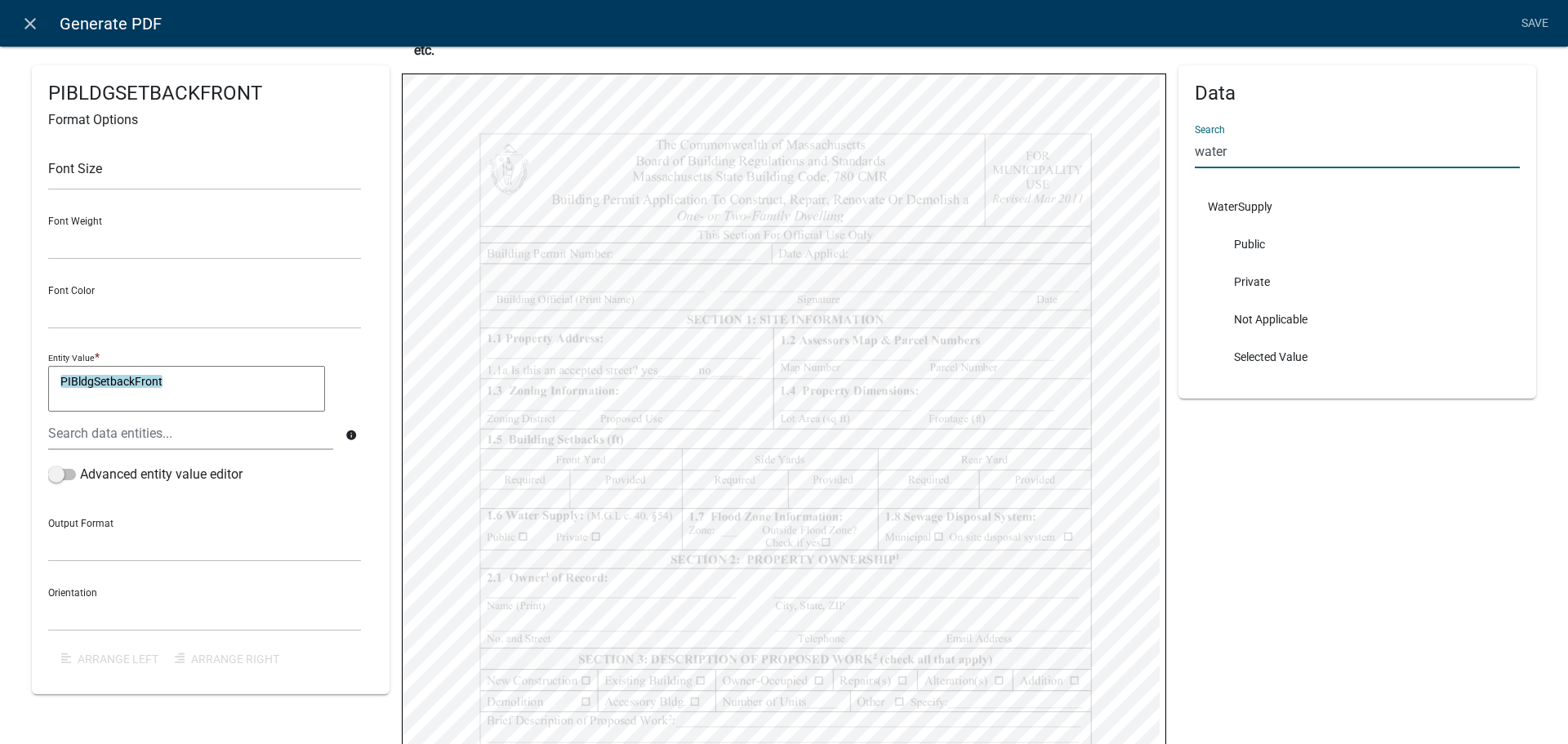
type input "water"
select select
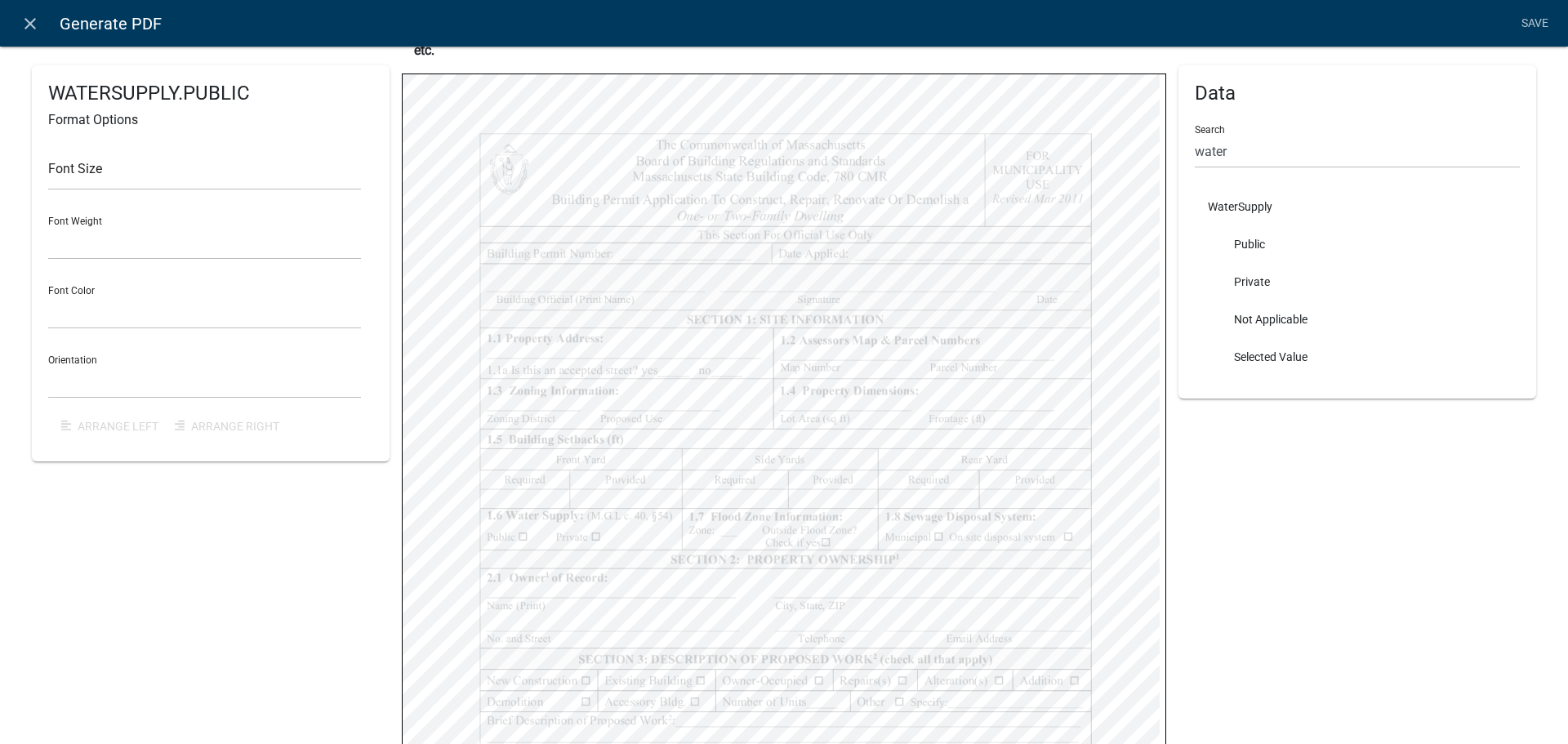
select select
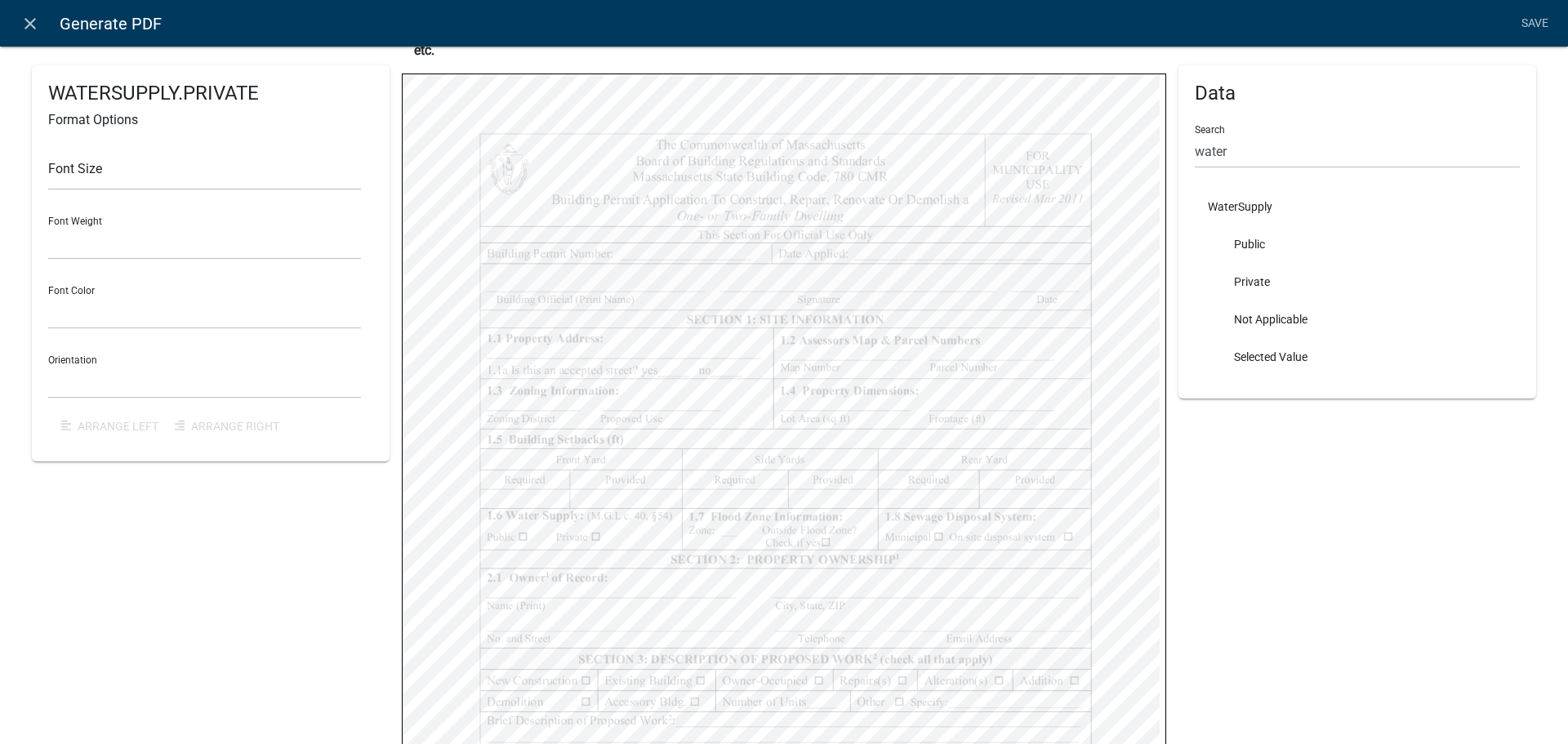
select select
click at [1254, 147] on input "water" at bounding box center [1356, 151] width 325 height 34
type input "flood"
select select
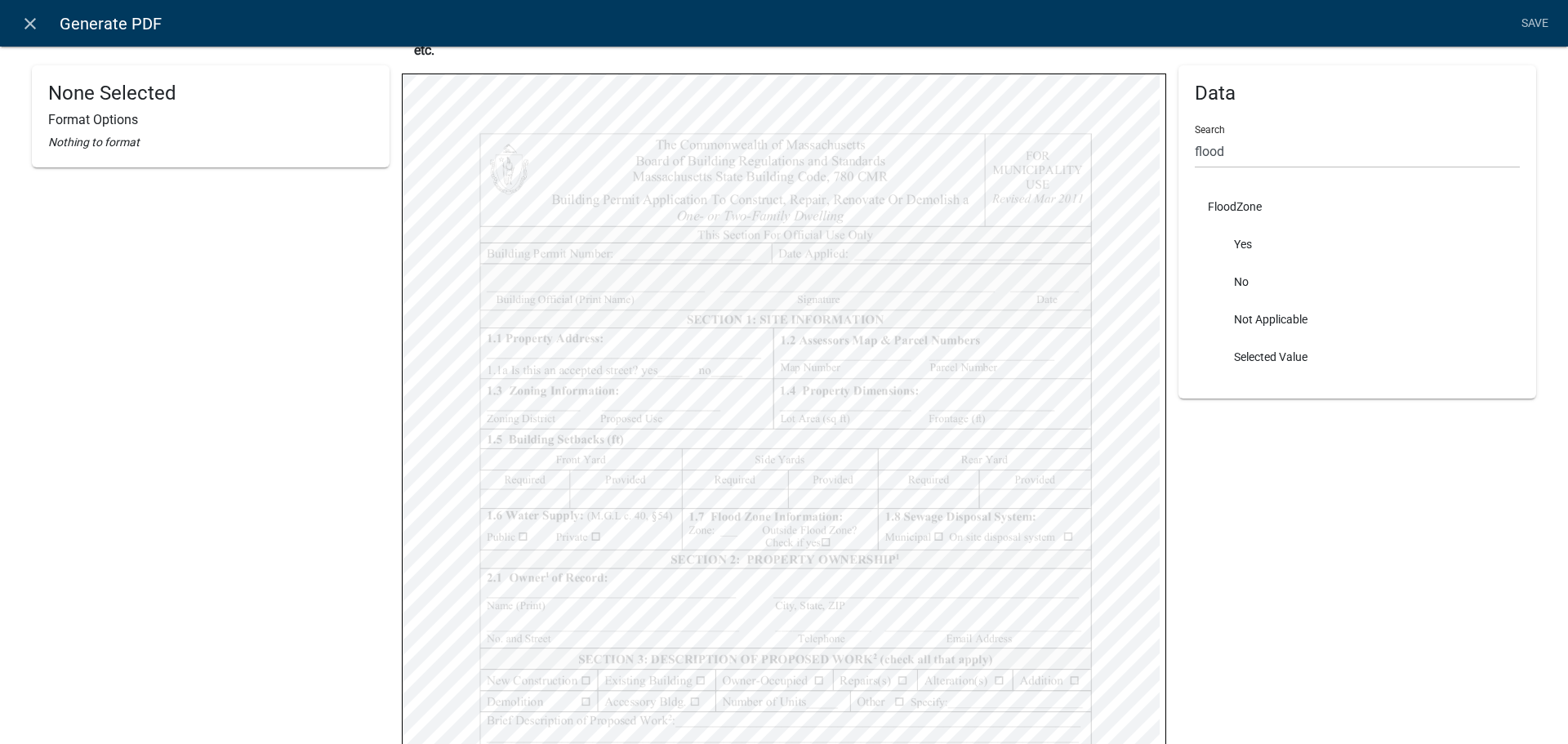
select select
click at [1293, 153] on input "flood" at bounding box center [1356, 151] width 325 height 34
type input "zone"
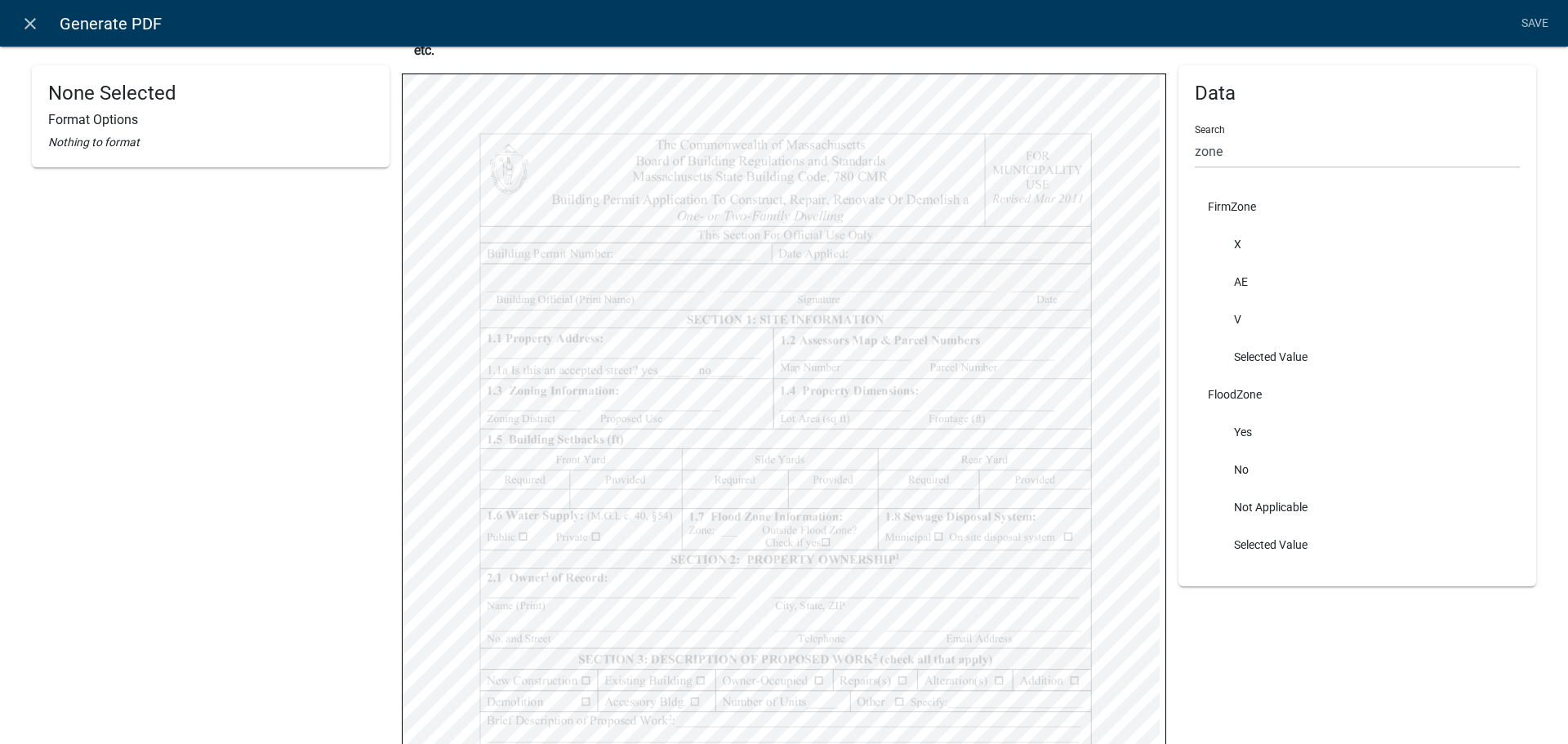
select select
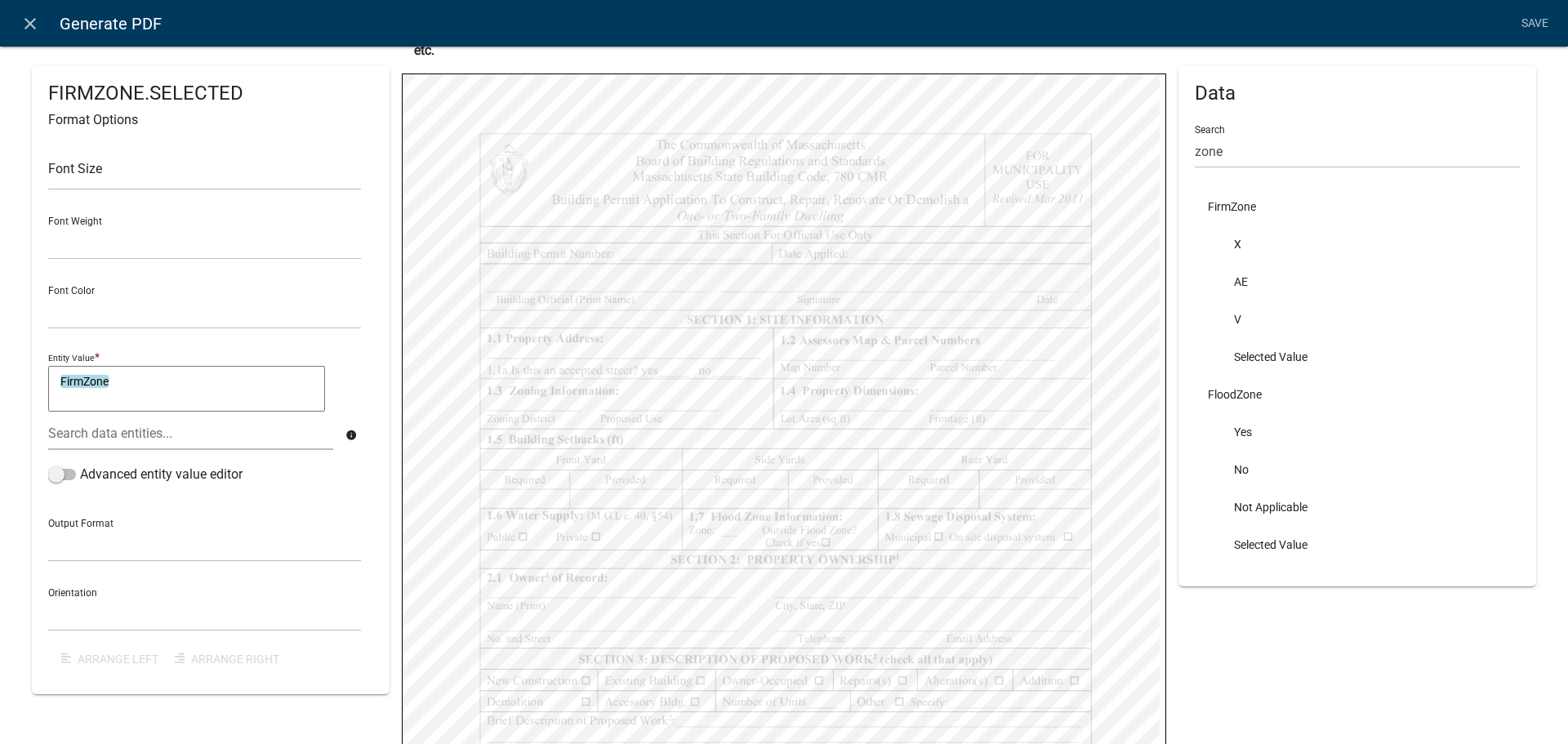
click at [1250, 632] on div "Data Search zone FirmZone X AE V Selected Value FloodZone Yes No Not Applicable…" at bounding box center [1356, 425] width 357 height 1021
click at [1213, 147] on input "zone" at bounding box center [1356, 151] width 325 height 34
type input "sewa"
select select
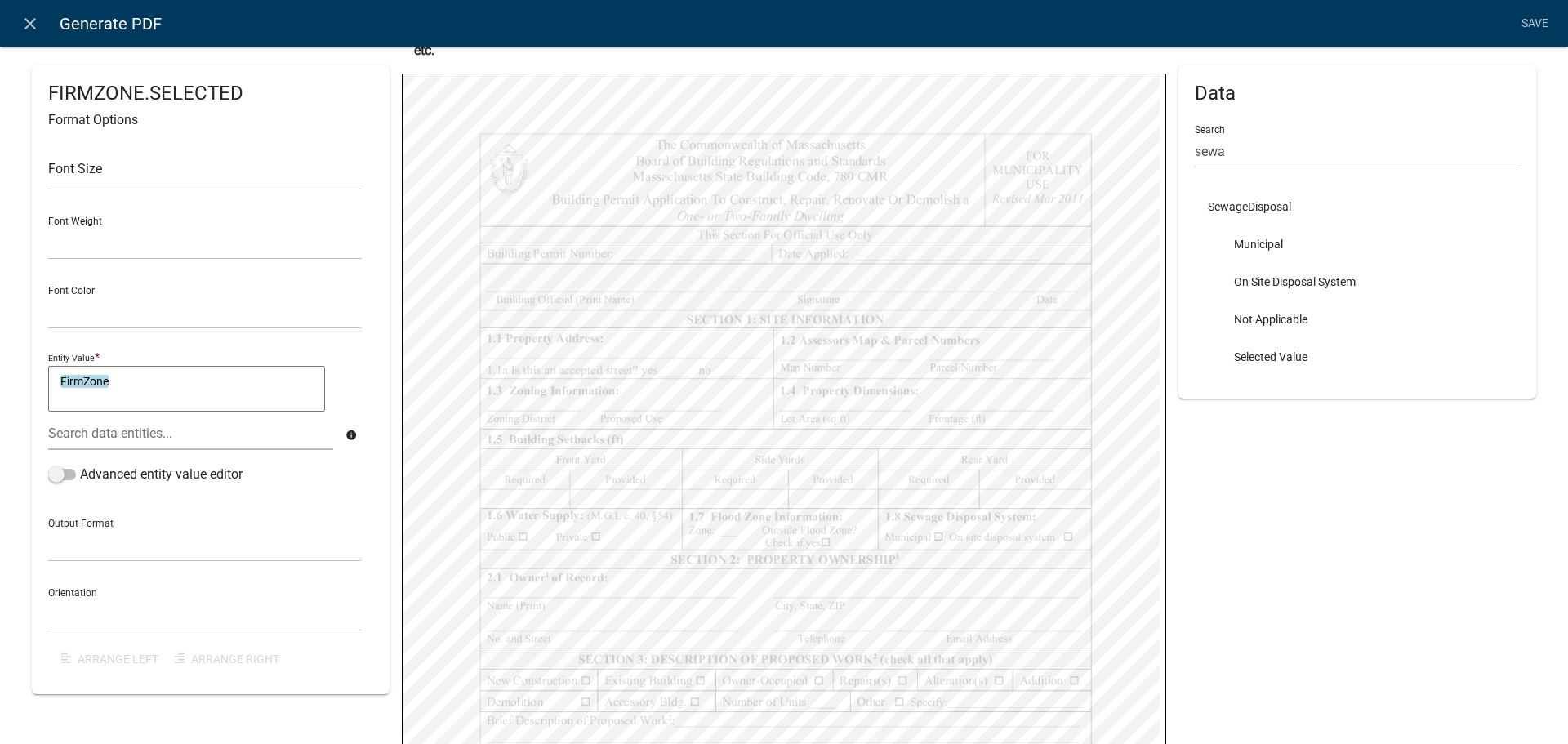
select select
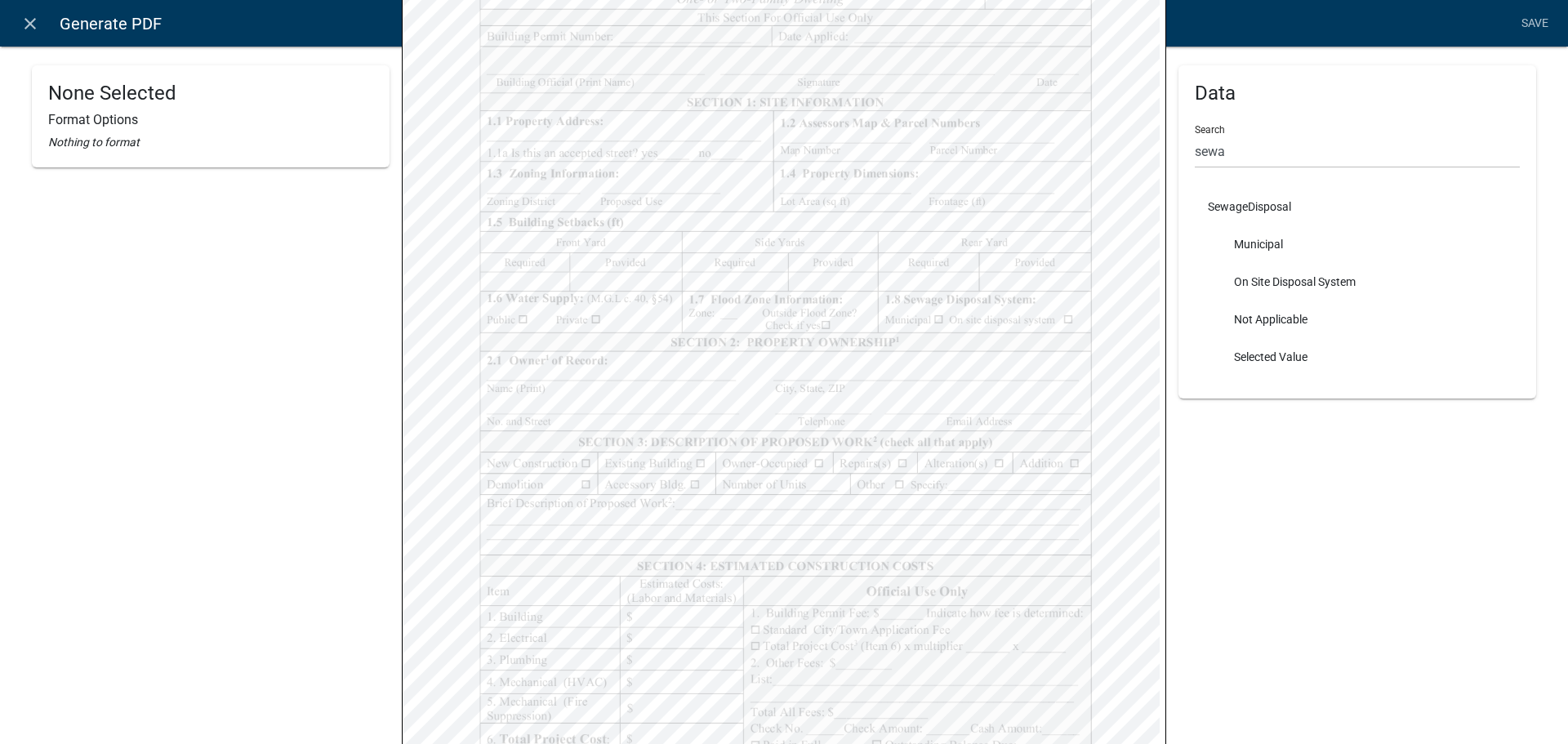
scroll to position [395, 0]
click at [1238, 164] on input "sewa" at bounding box center [1356, 151] width 325 height 34
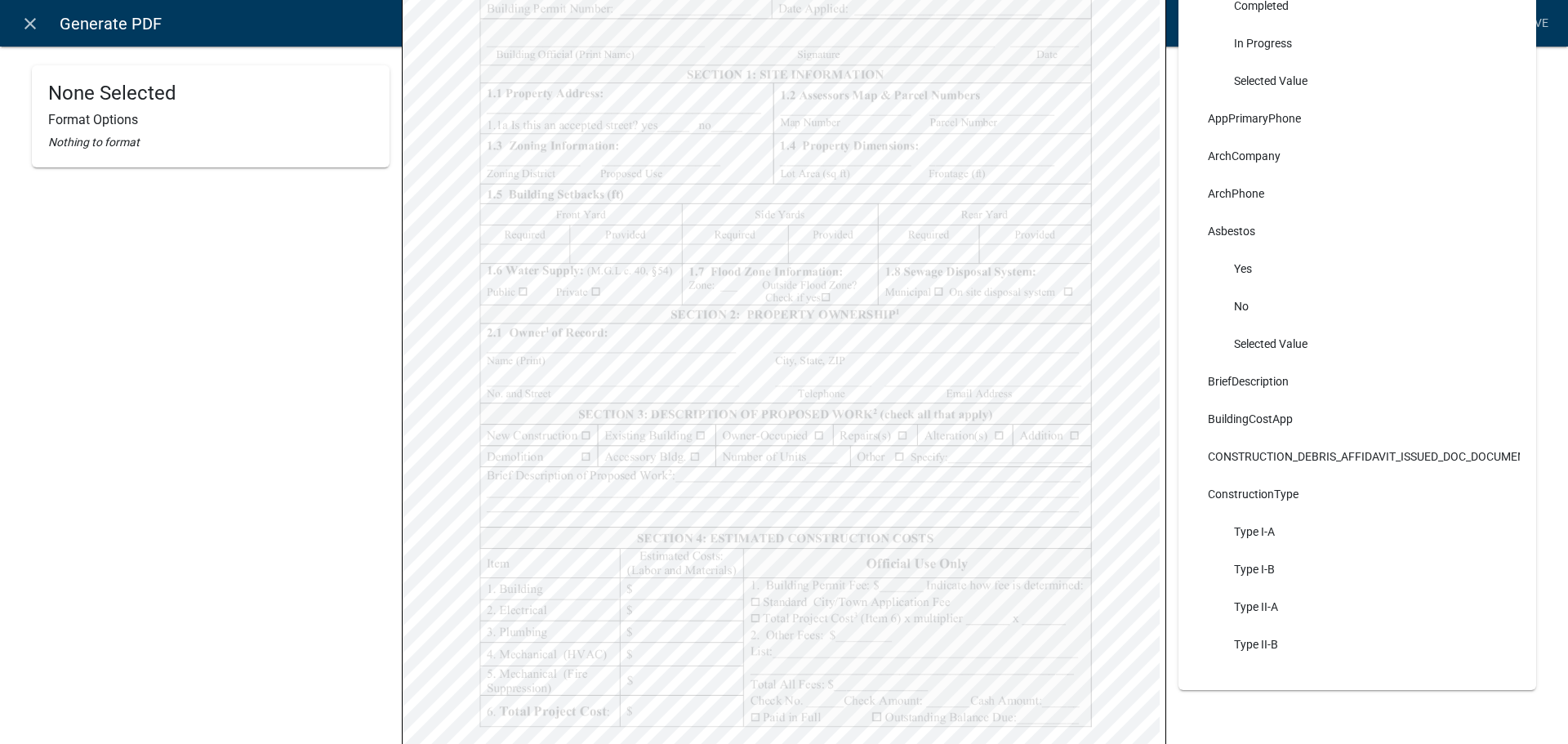
scroll to position [150, 0]
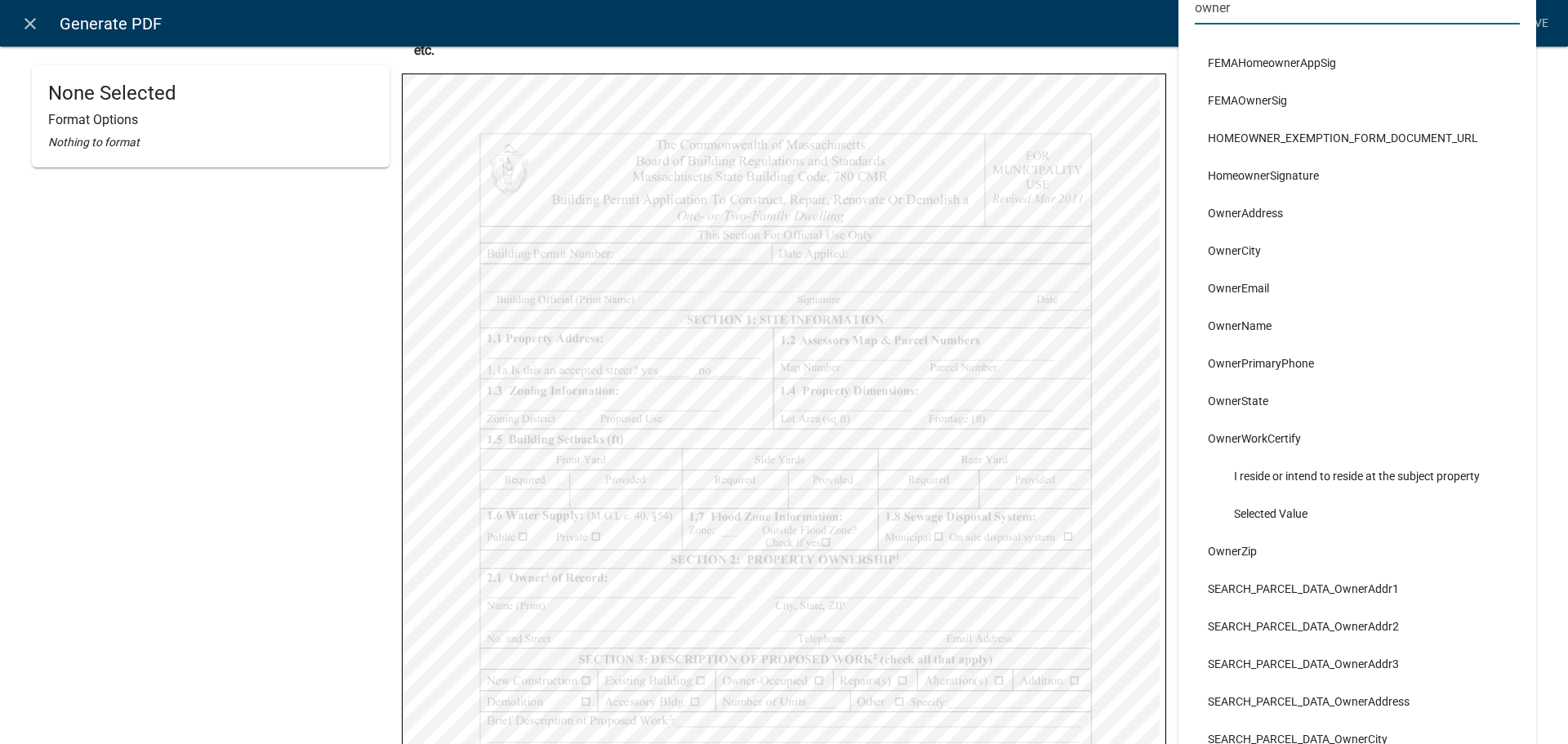
type input "owner"
select select
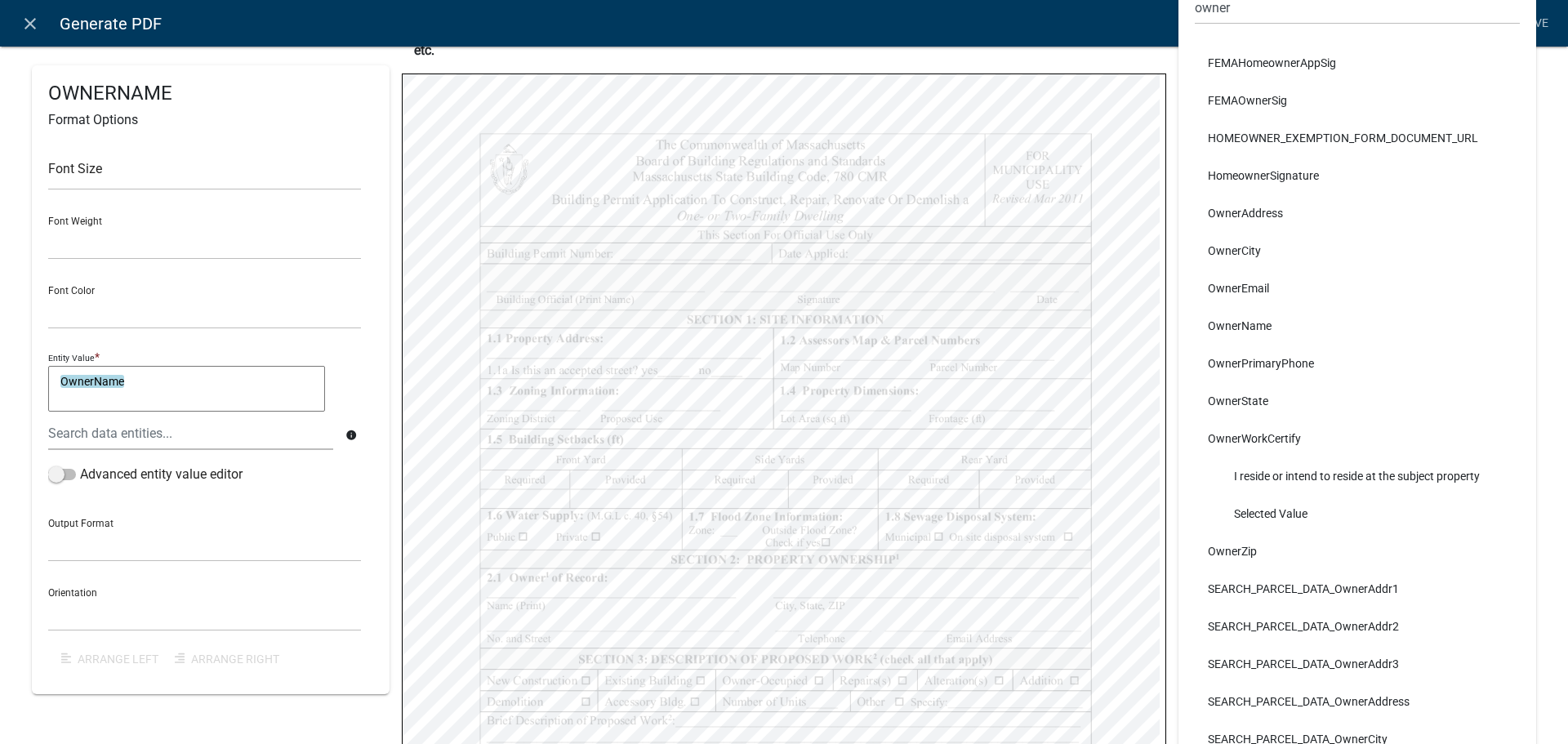
scroll to position [183, 0]
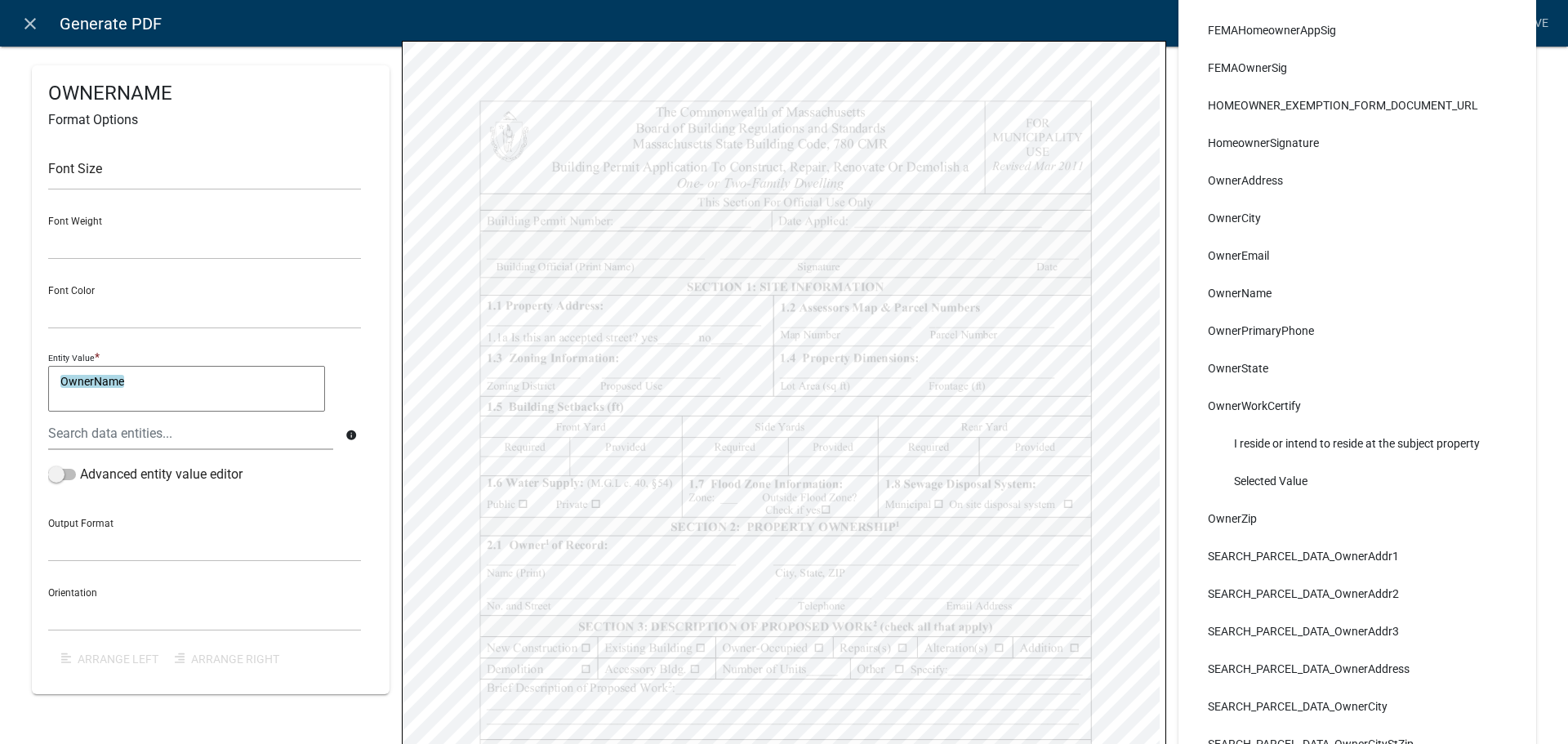
select select
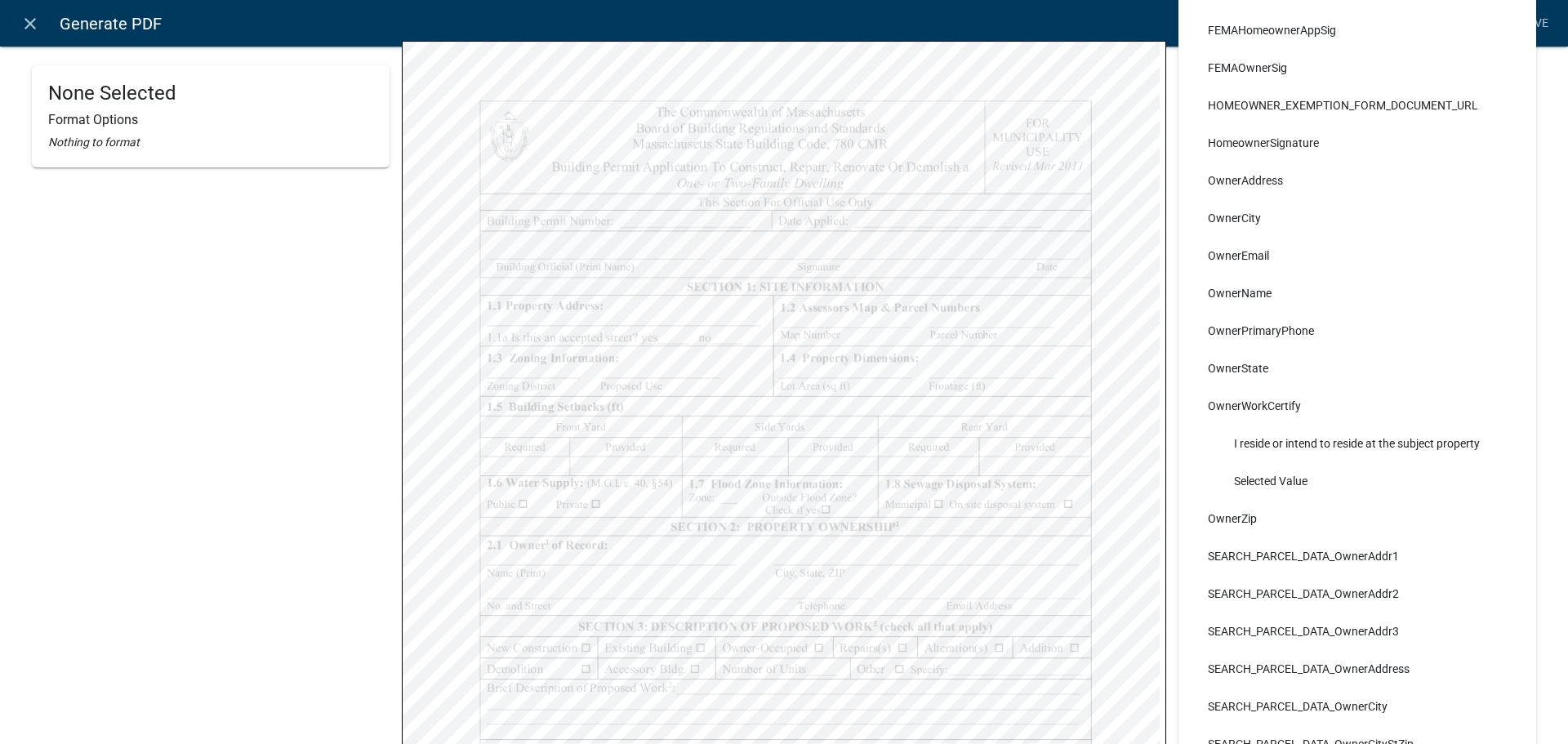
select select
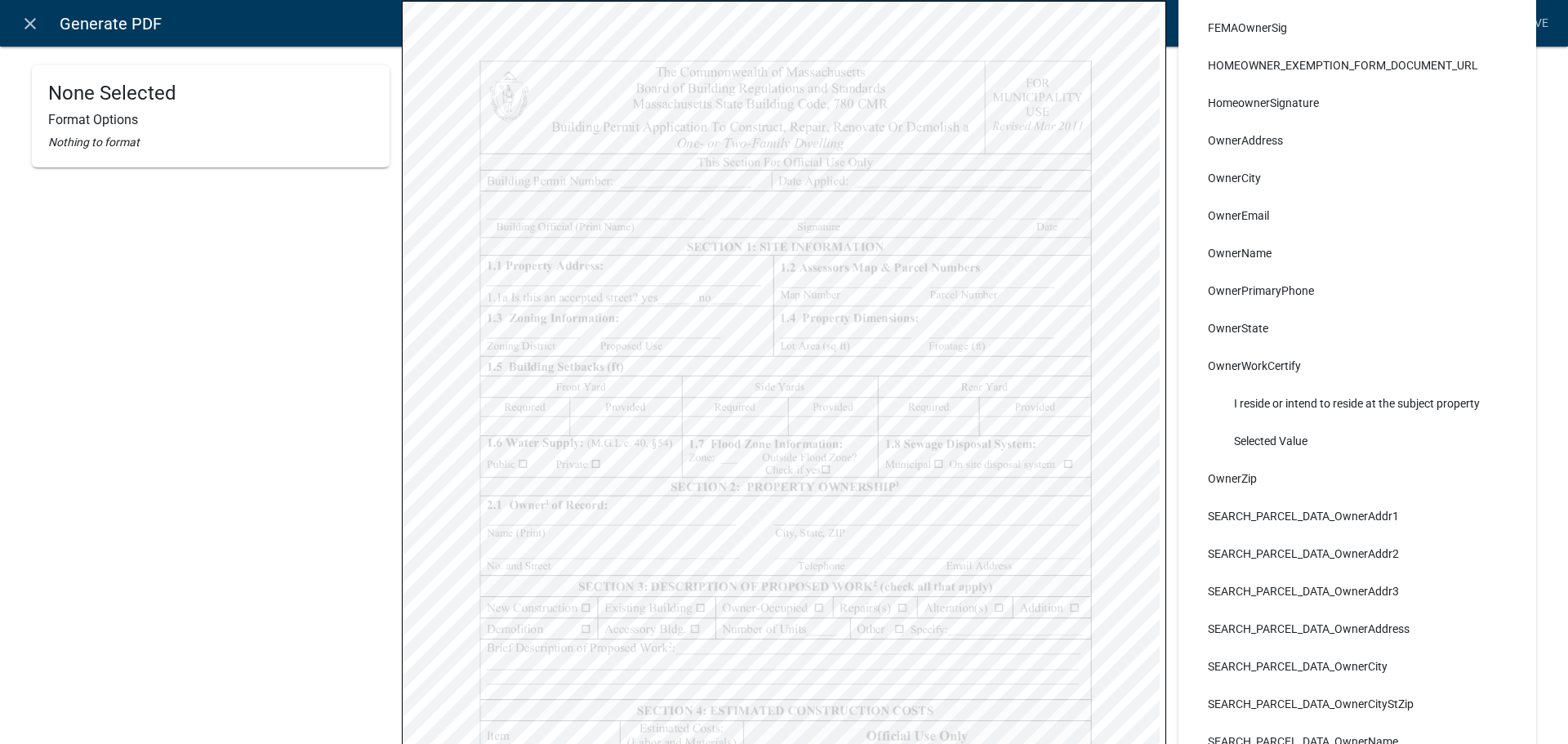
scroll to position [0, 0]
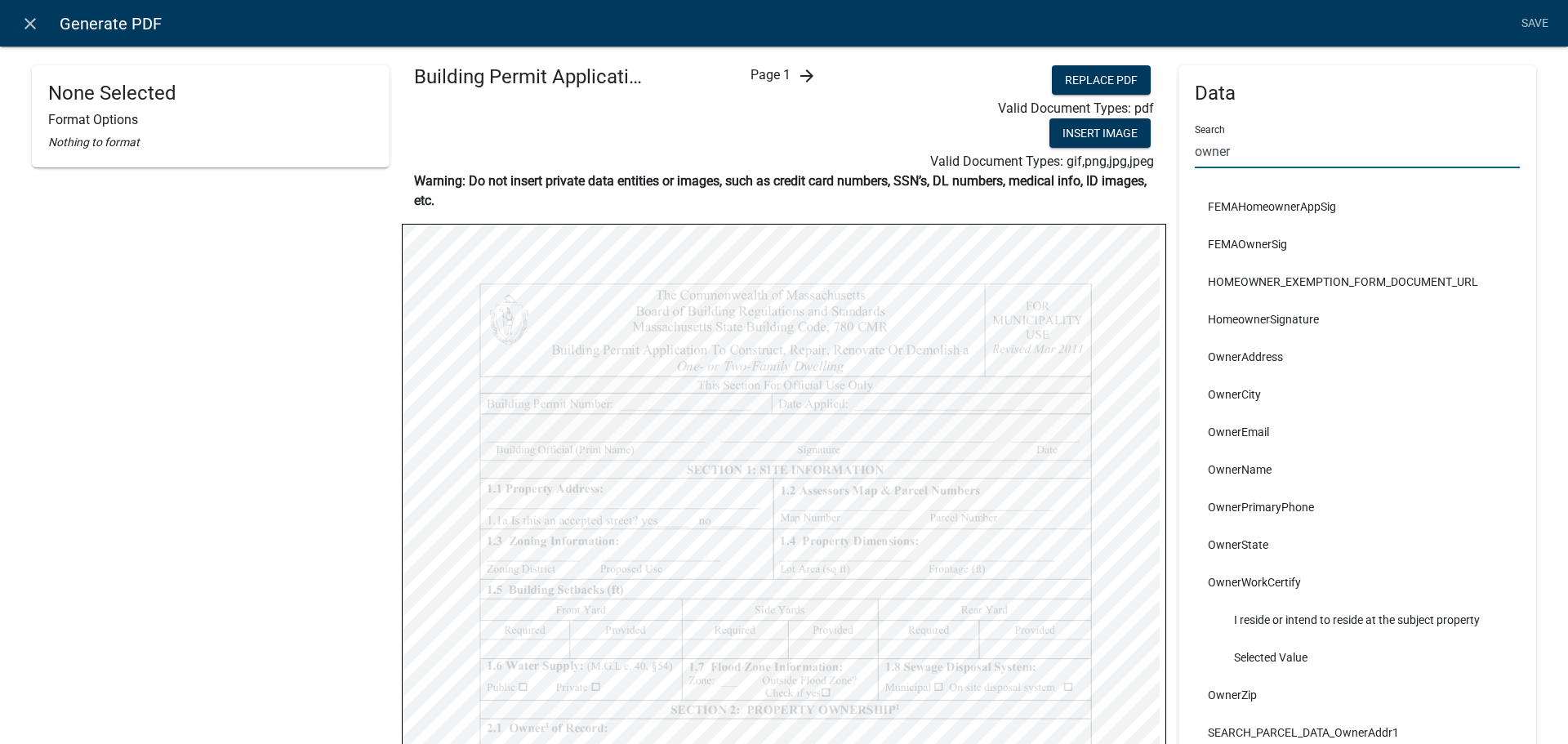
click at [1290, 155] on input "owner" at bounding box center [1356, 151] width 325 height 34
click at [1289, 154] on input "owner" at bounding box center [1356, 151] width 325 height 34
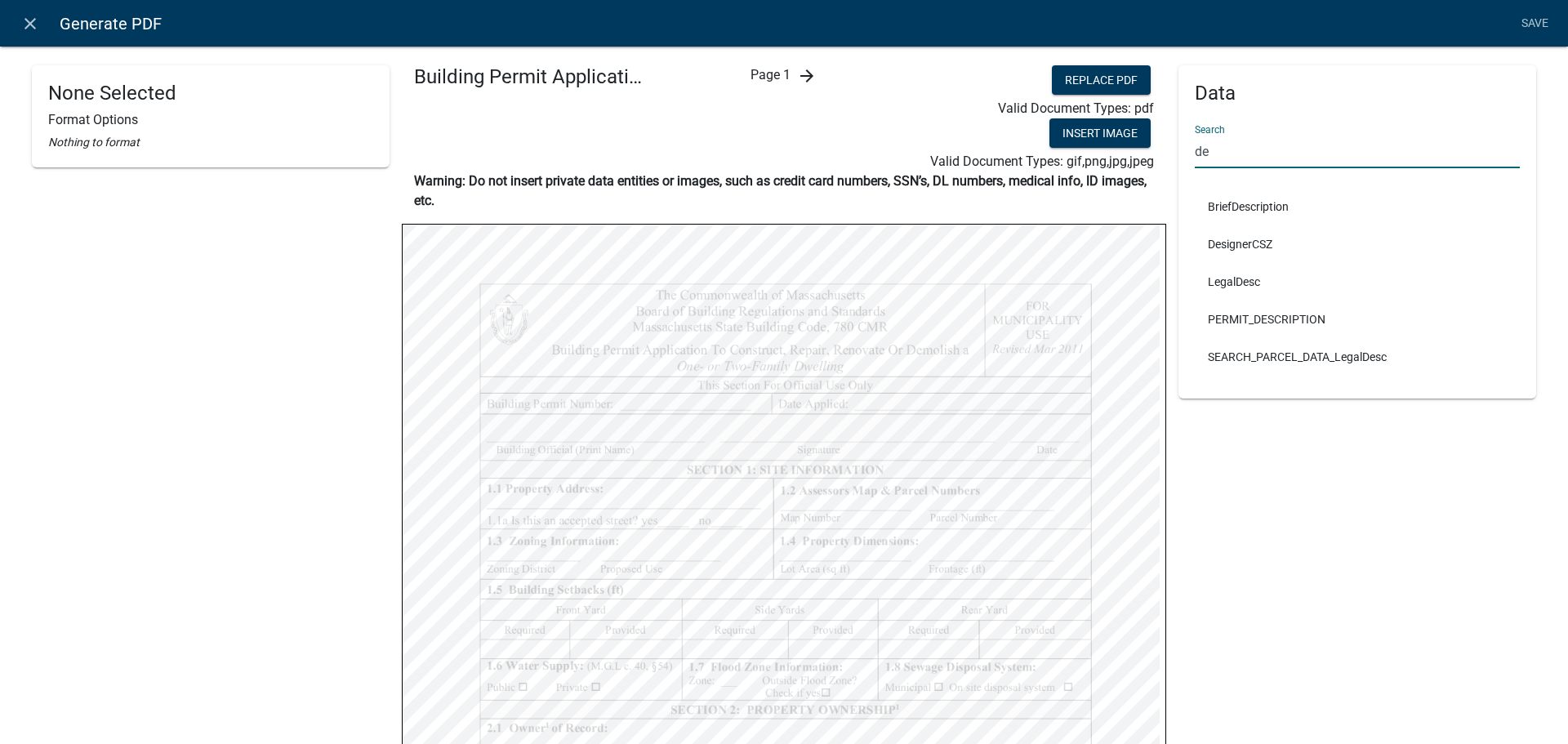
type input "d"
type input "p"
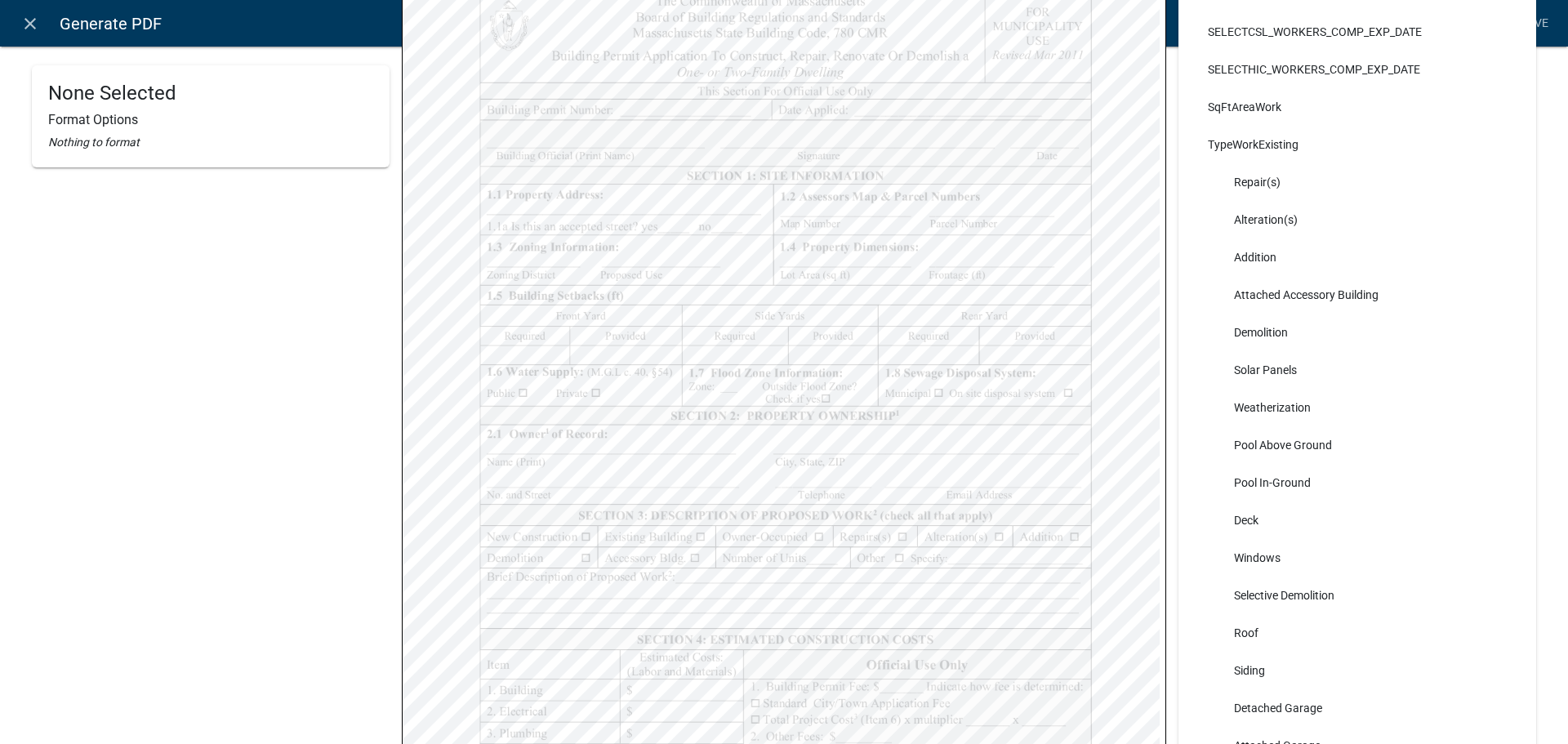
type input "work"
select select
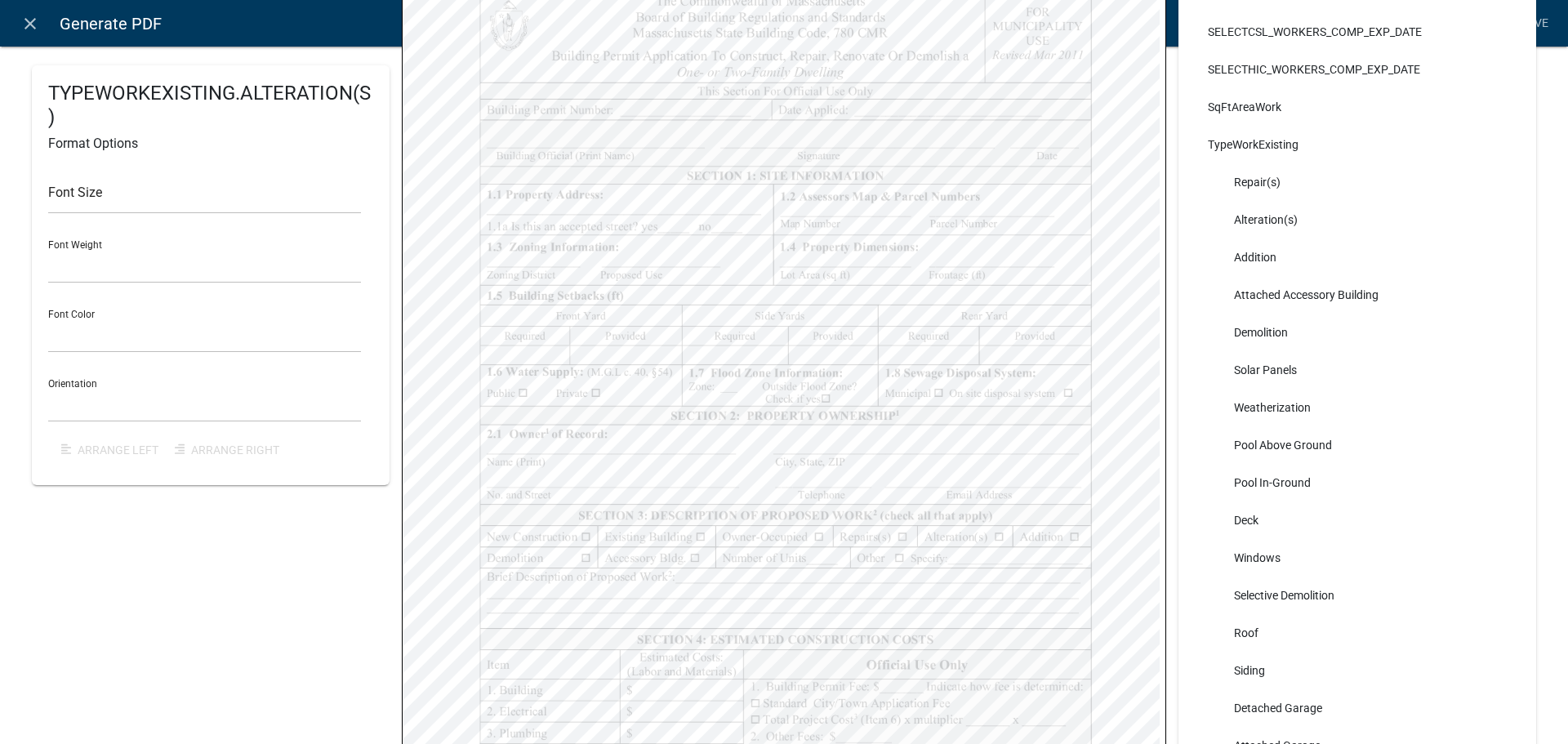
select select
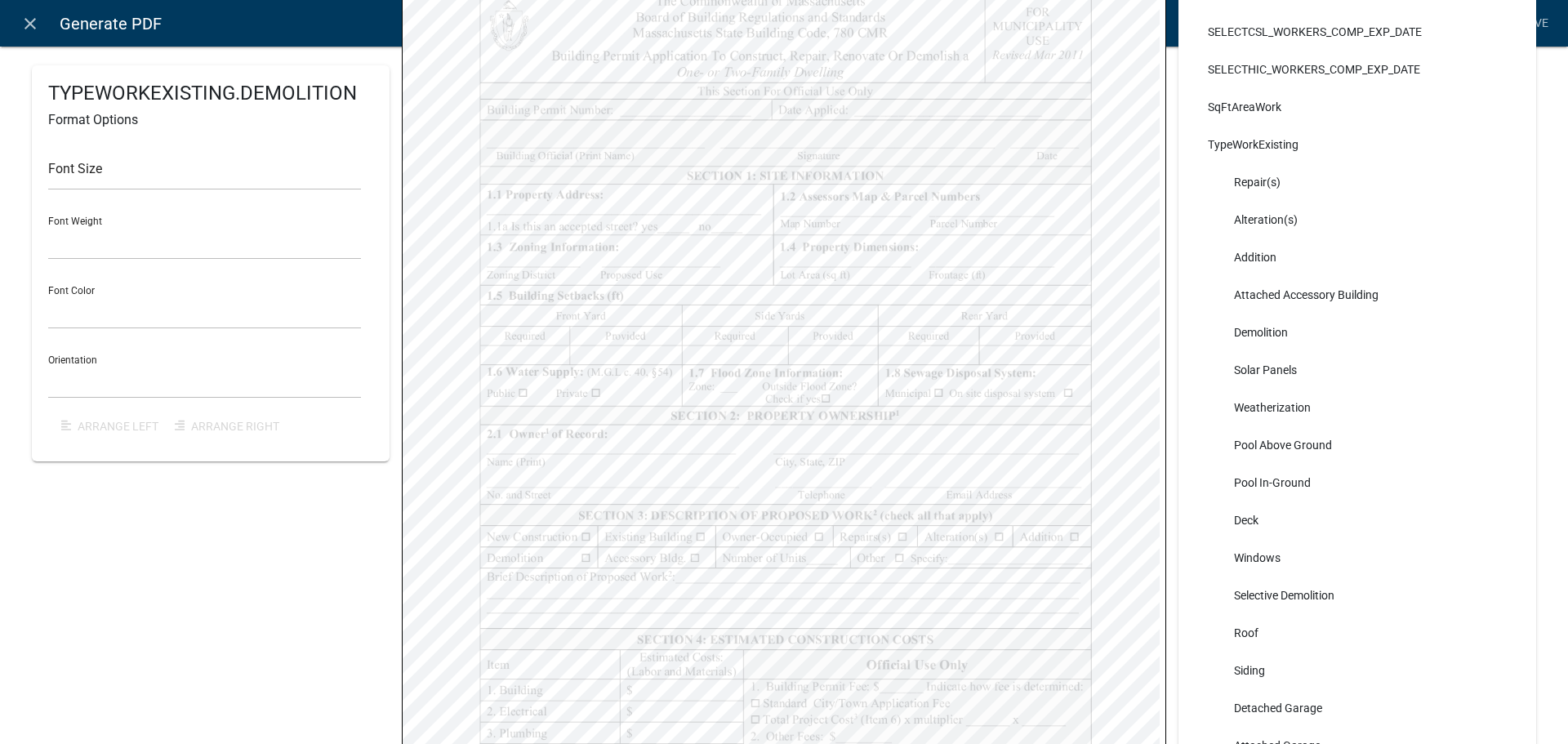
select select
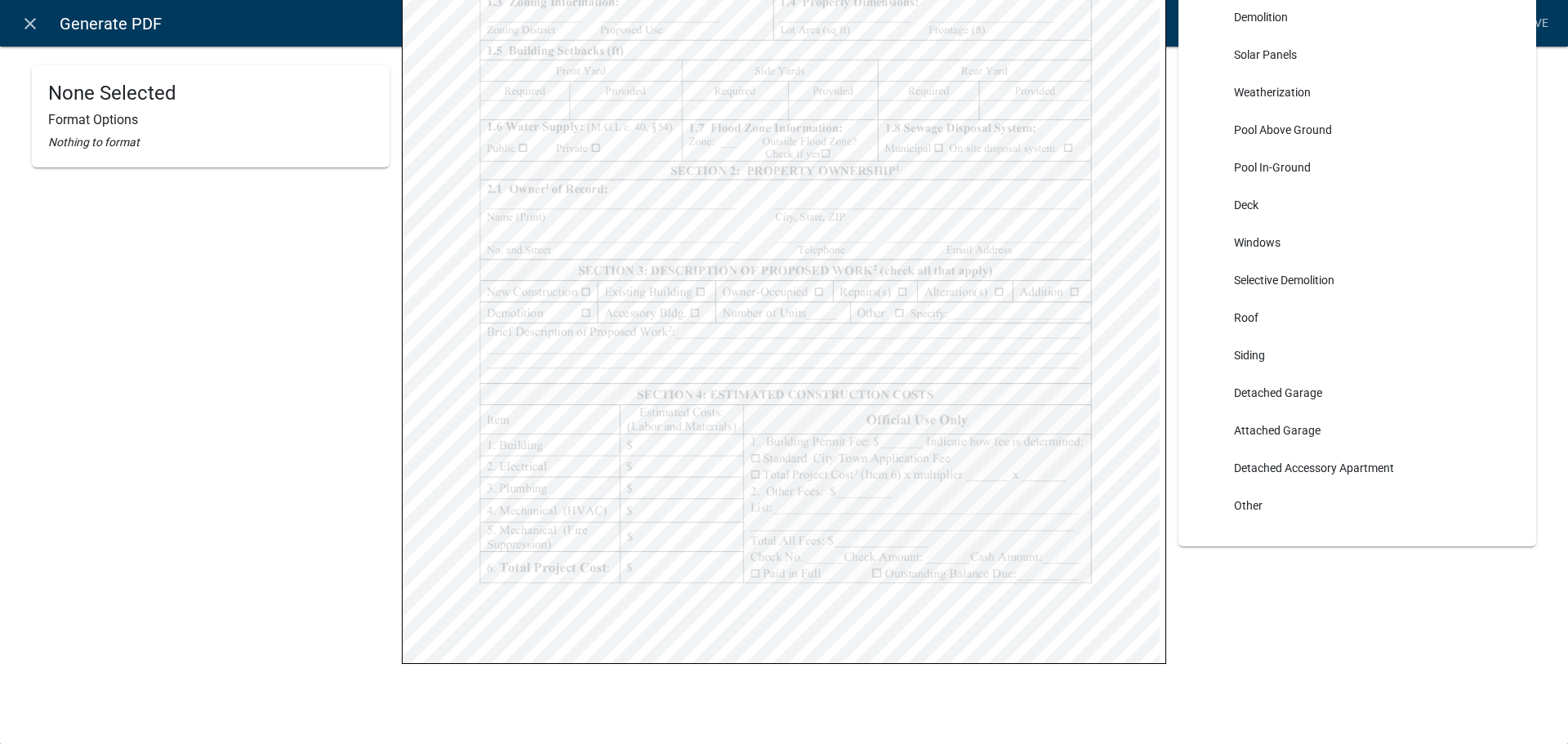
scroll to position [163, 0]
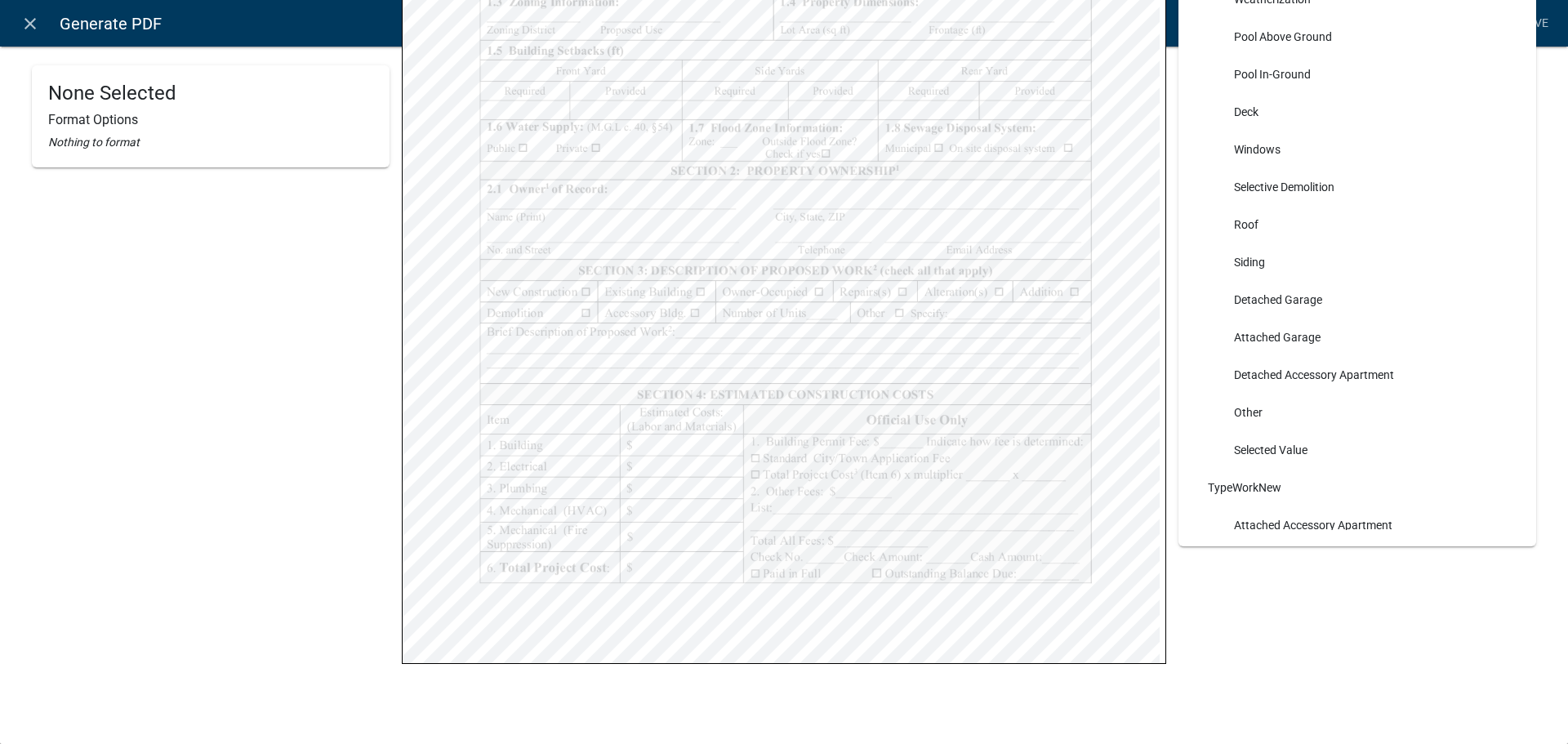
select select
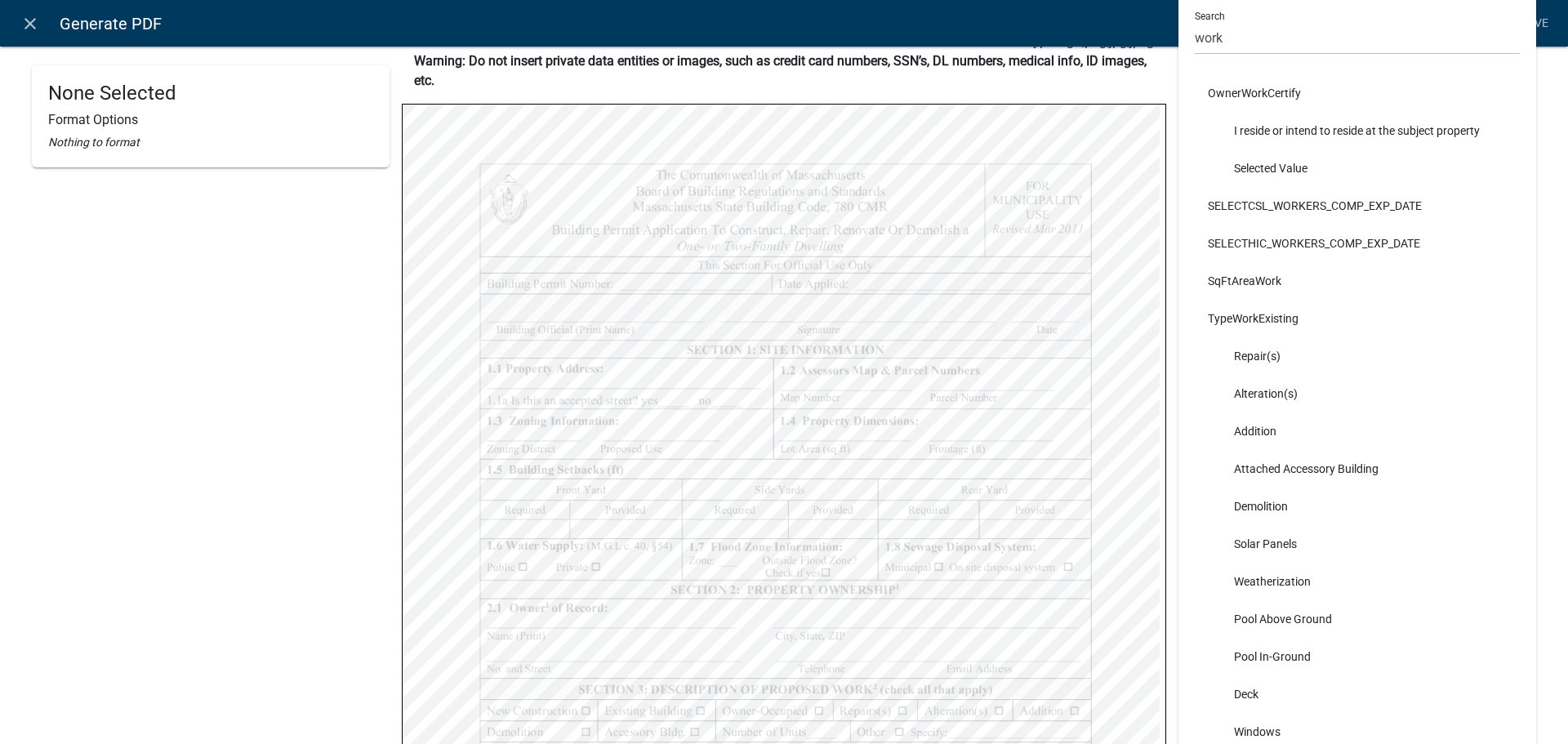
scroll to position [49, 0]
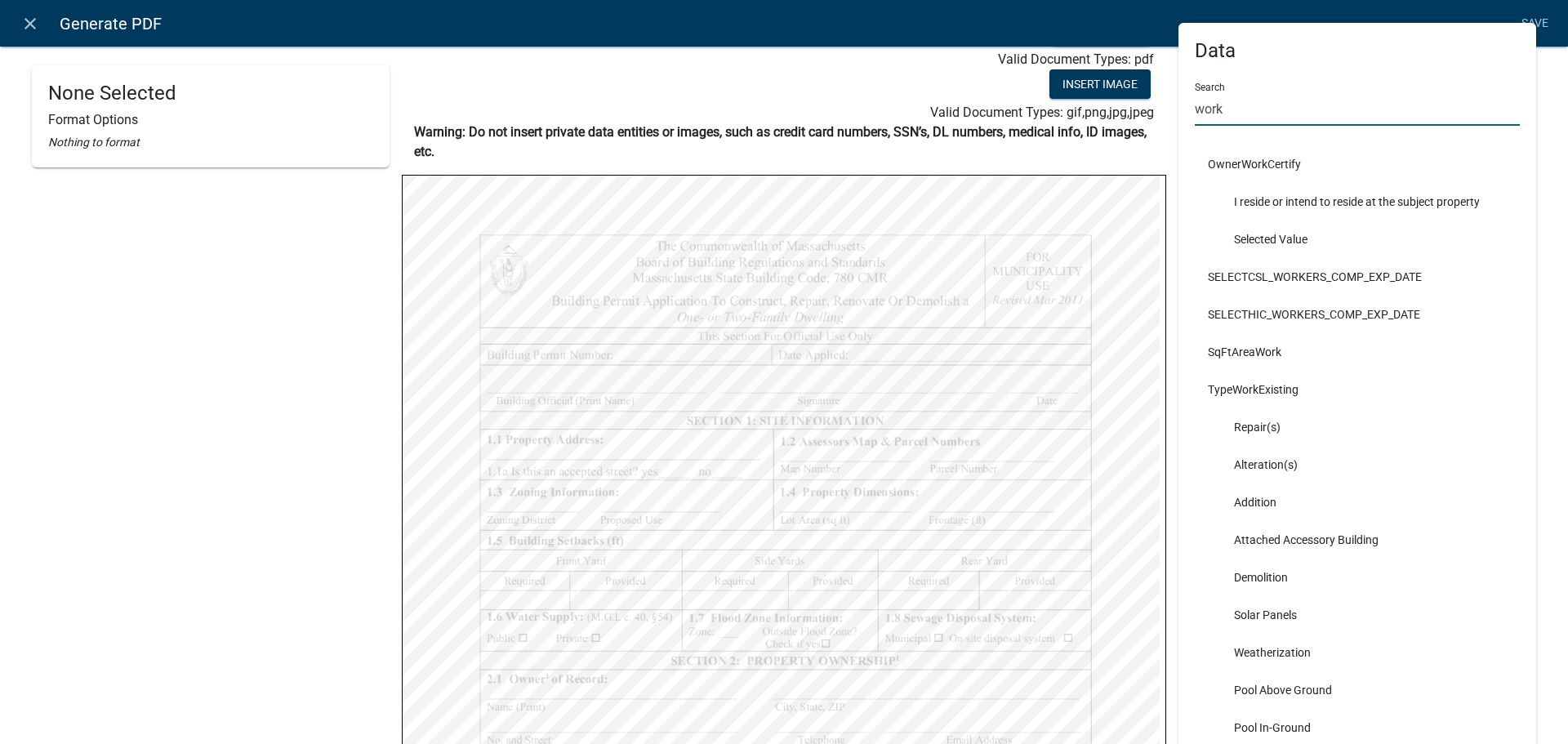
click at [1235, 106] on input "work" at bounding box center [1356, 109] width 325 height 34
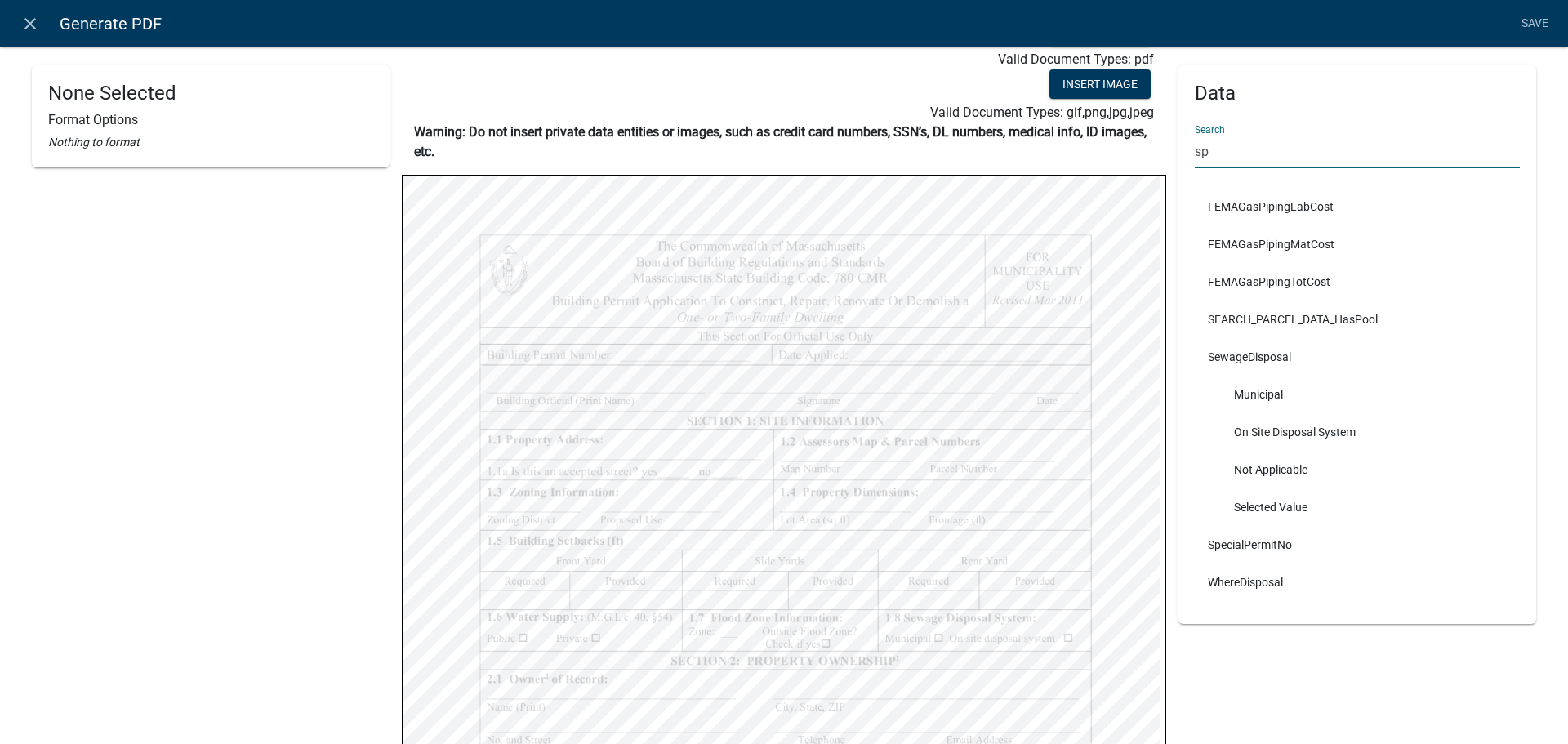
type input "s"
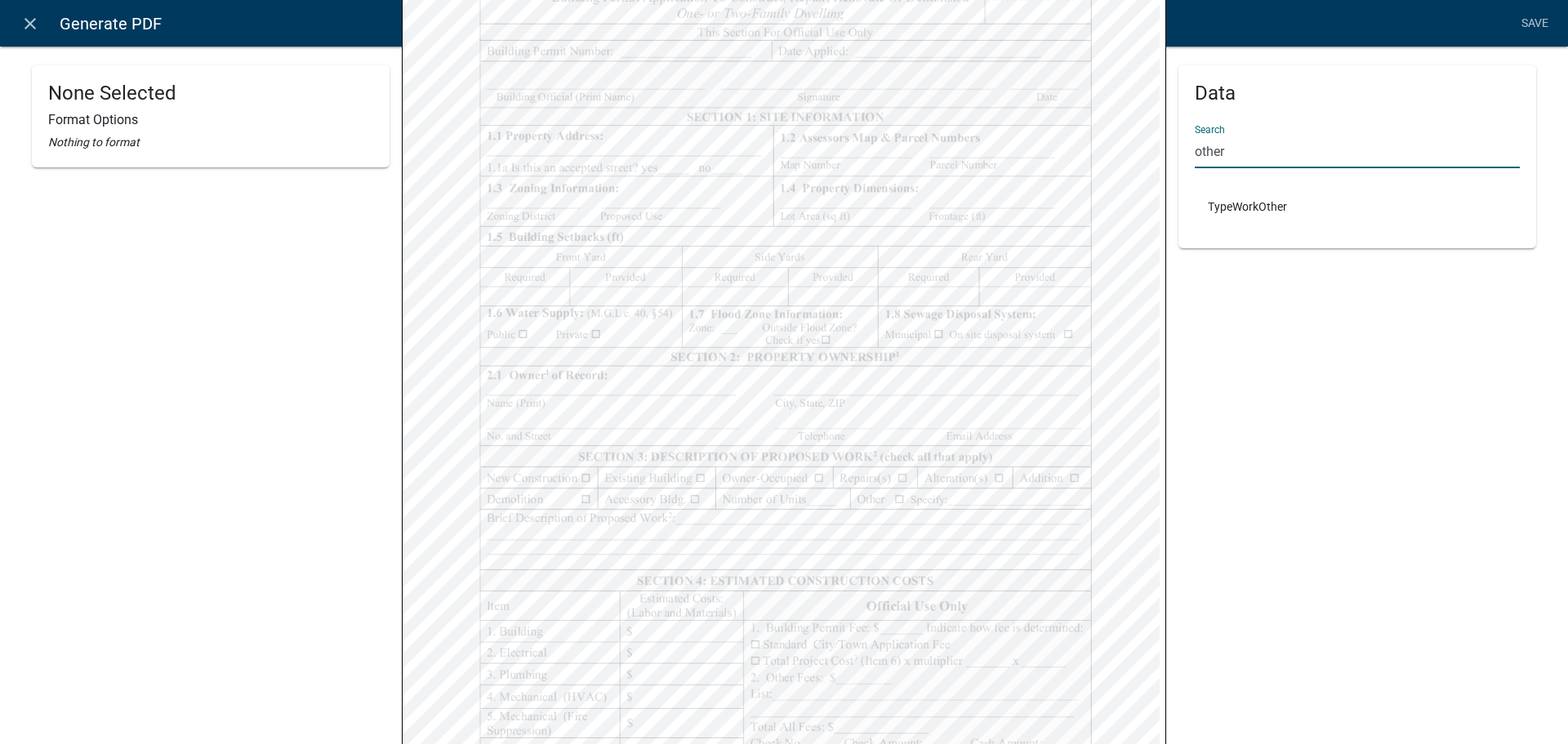
scroll to position [539, 0]
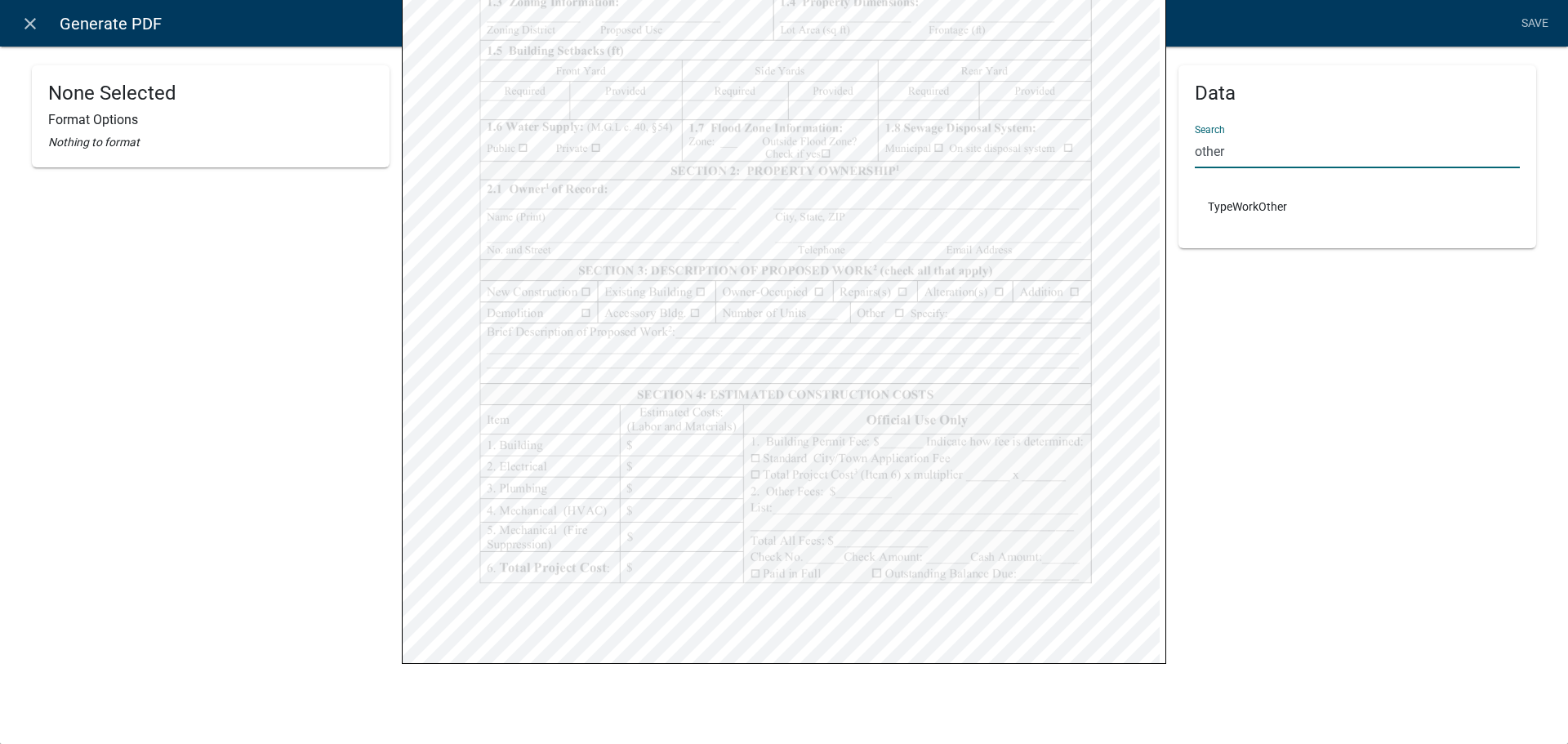
type input "other"
select select
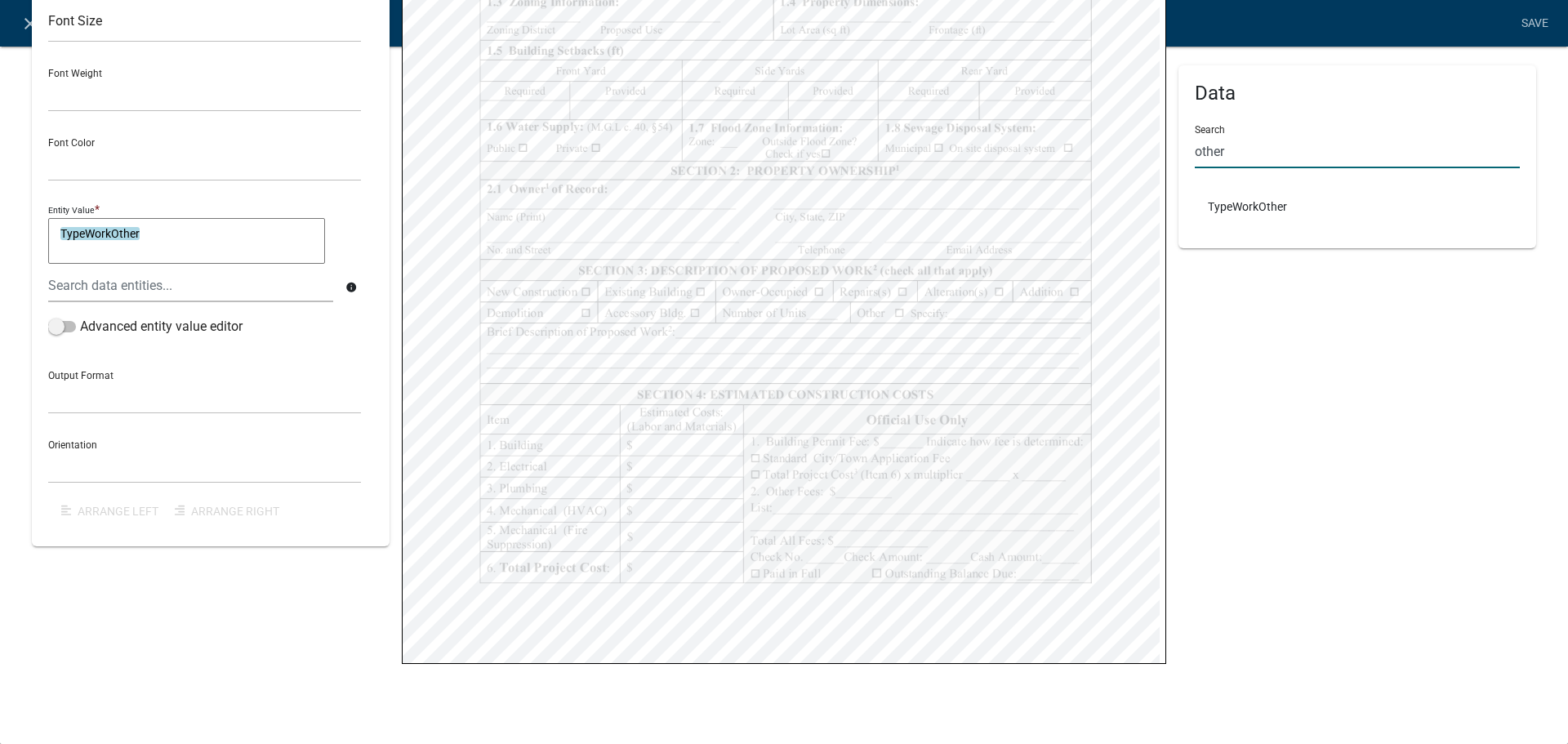
click at [1236, 152] on input "other" at bounding box center [1356, 151] width 325 height 34
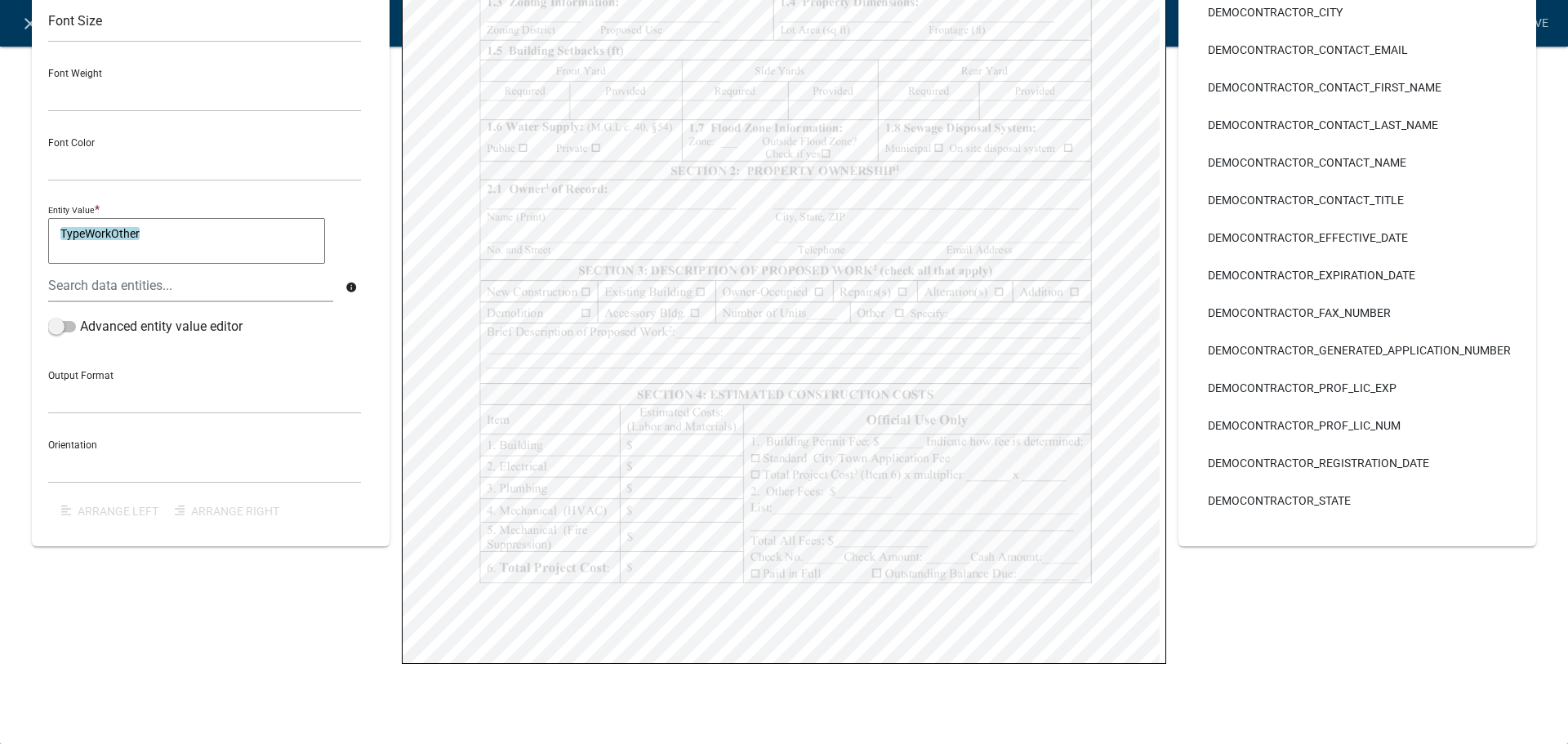
scroll to position [150, 0]
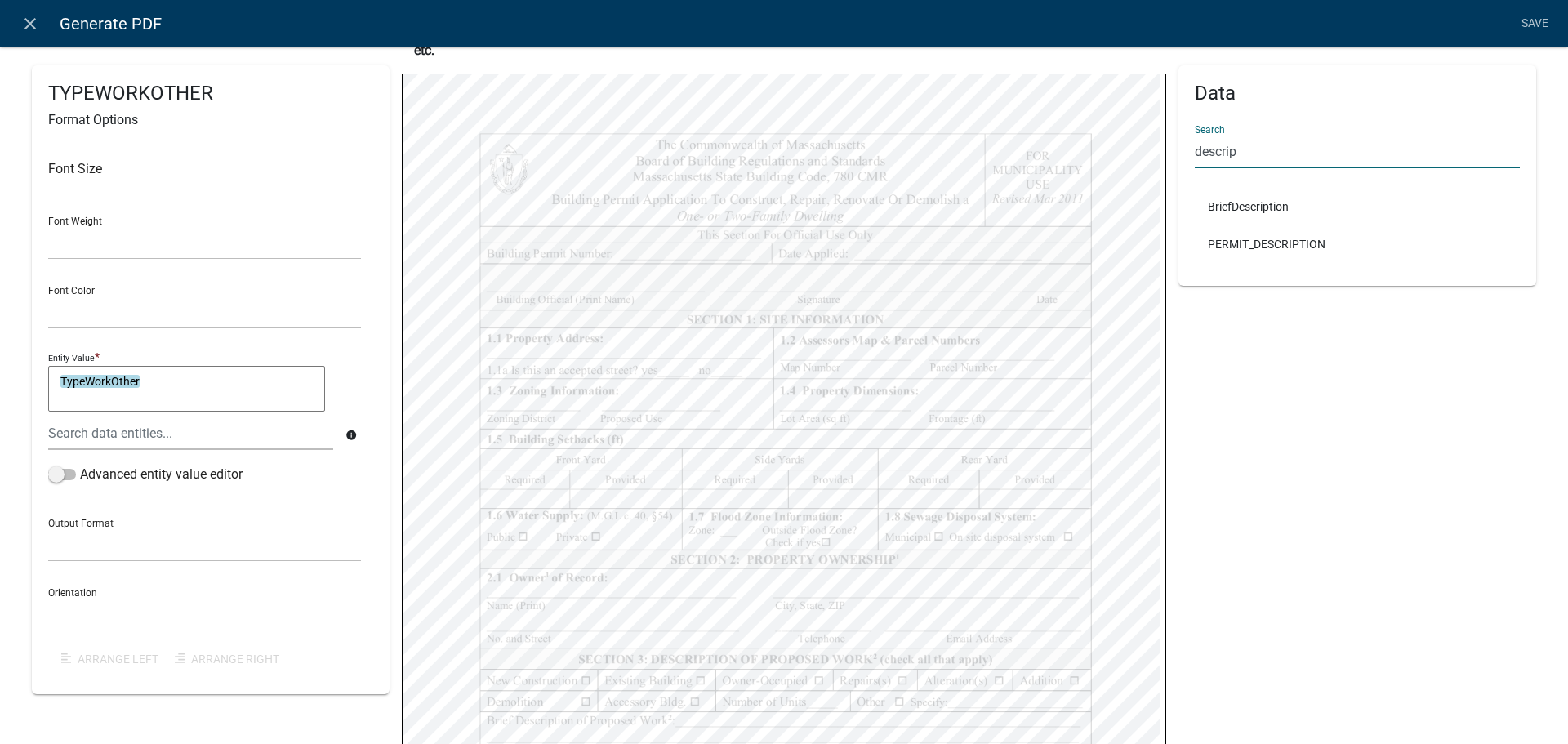
type input "descrip"
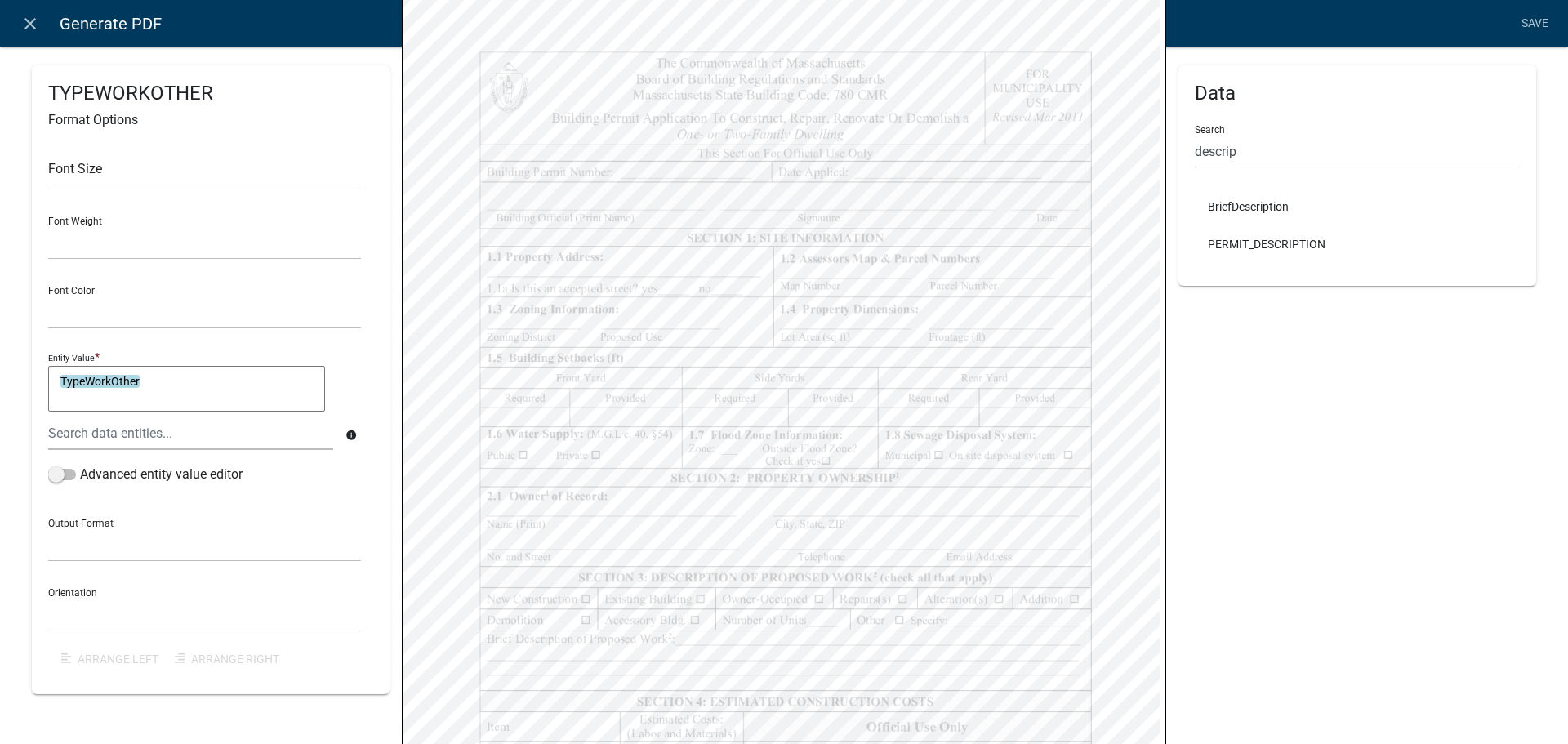
scroll to position [539, 0]
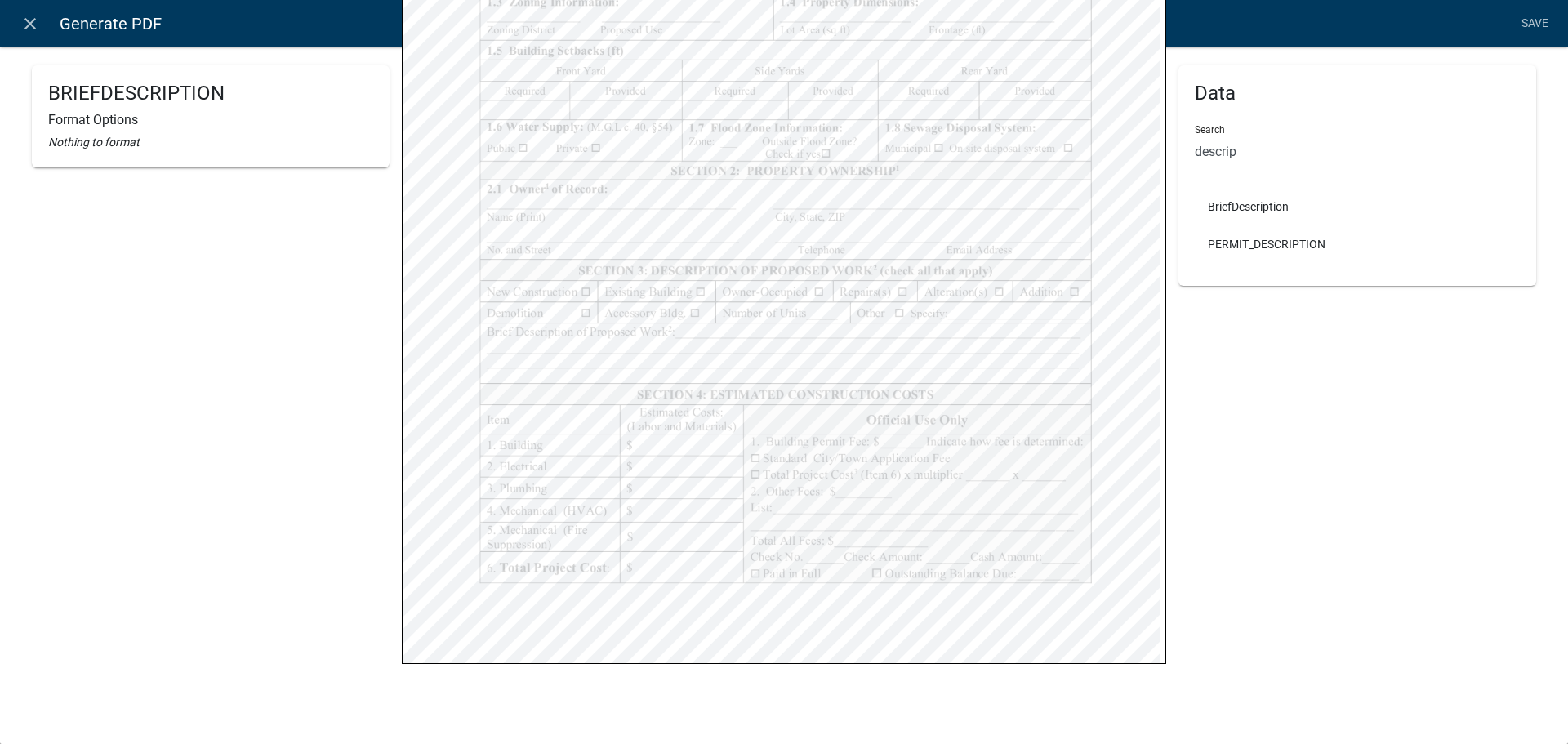
select select
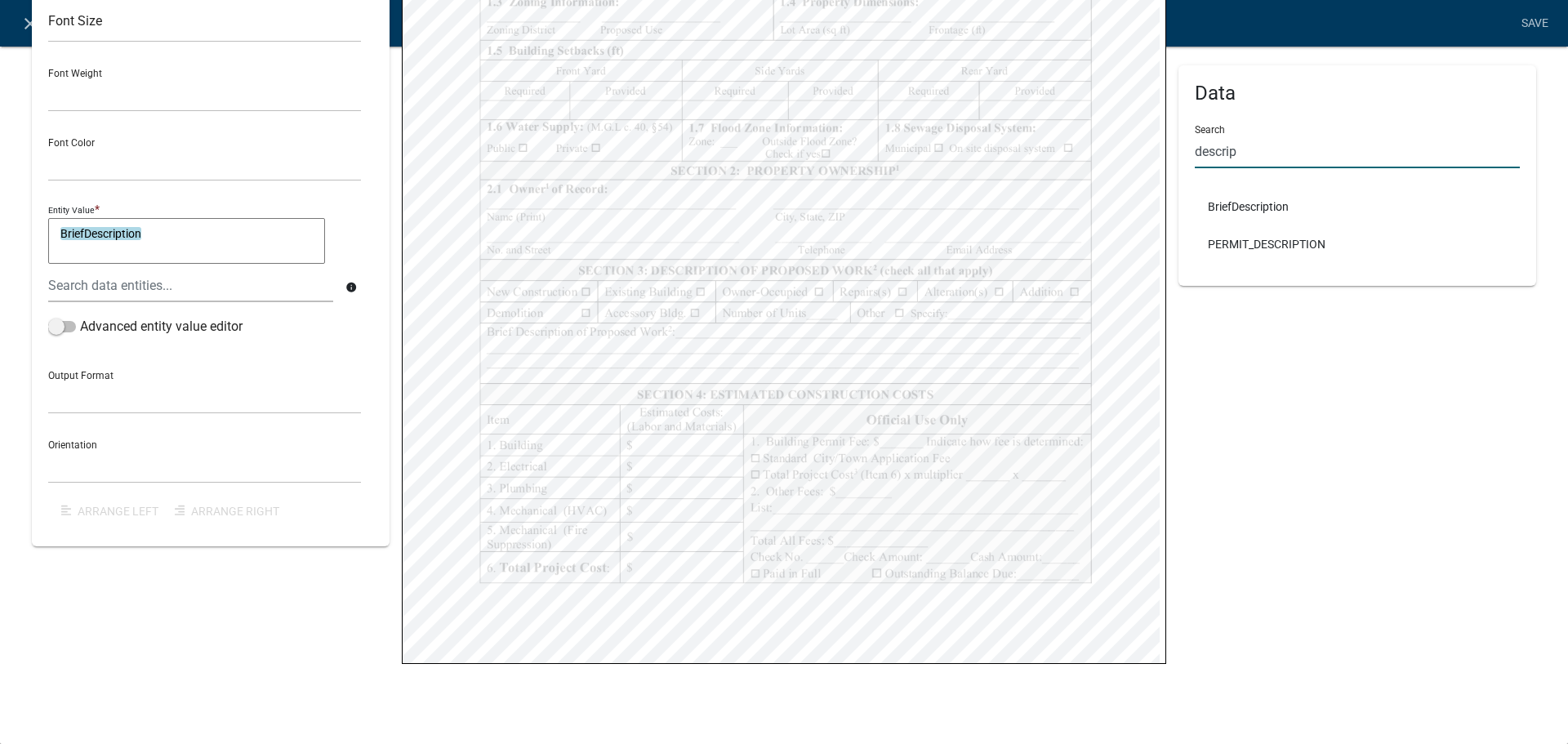
click at [1231, 142] on input "descrip" at bounding box center [1356, 151] width 325 height 34
click at [1230, 142] on input "descrip" at bounding box center [1356, 151] width 325 height 34
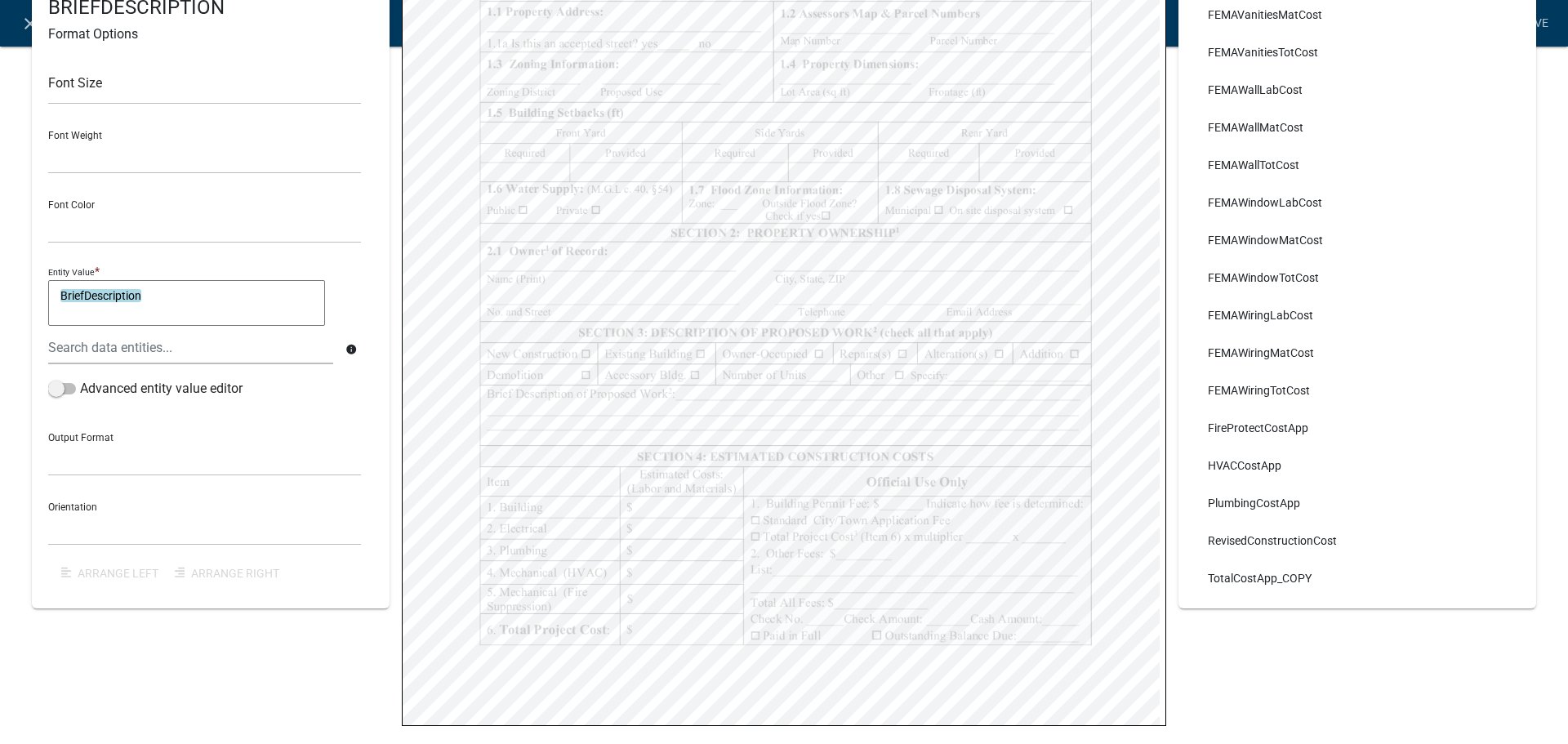
scroll to position [3302, 0]
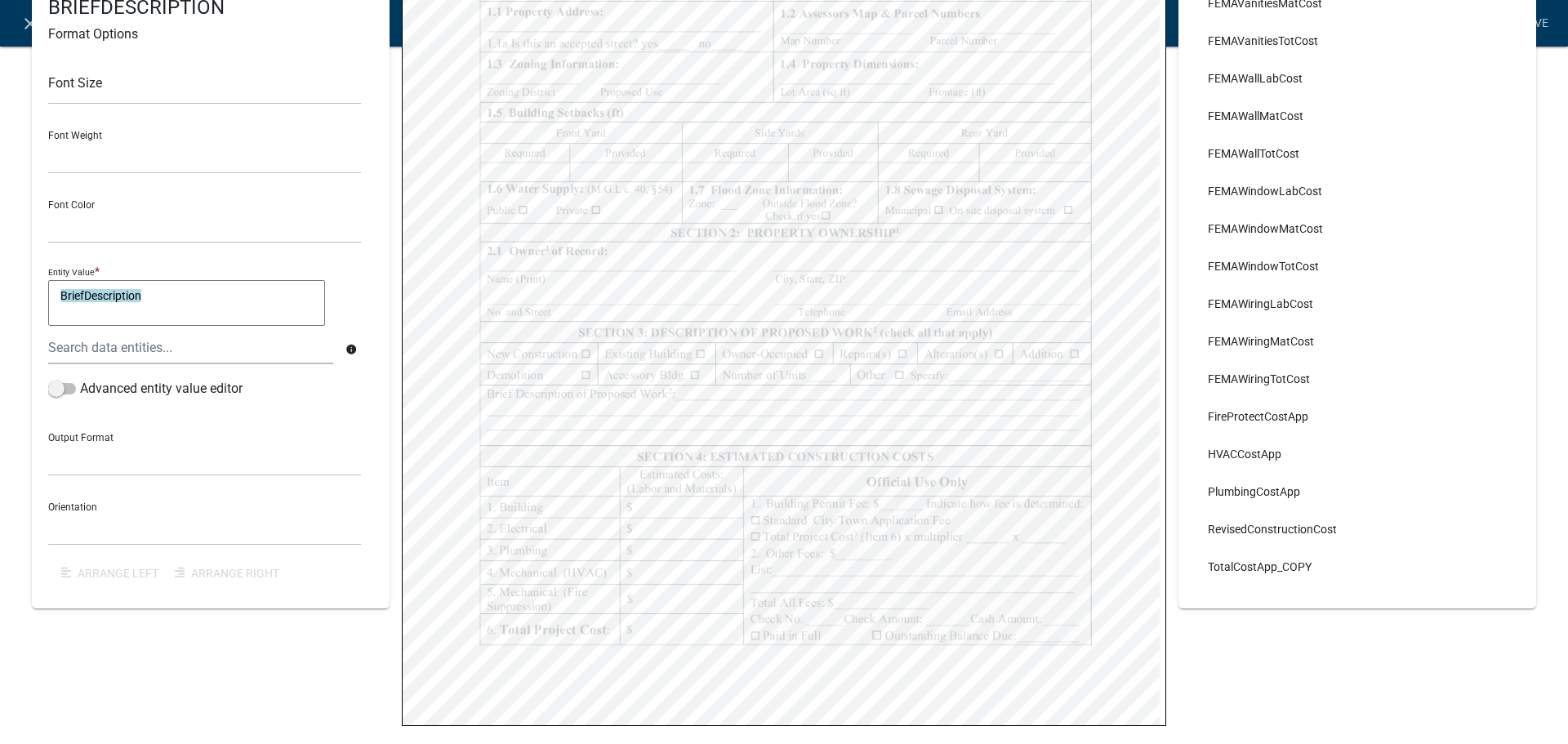
type input "cost"
select select
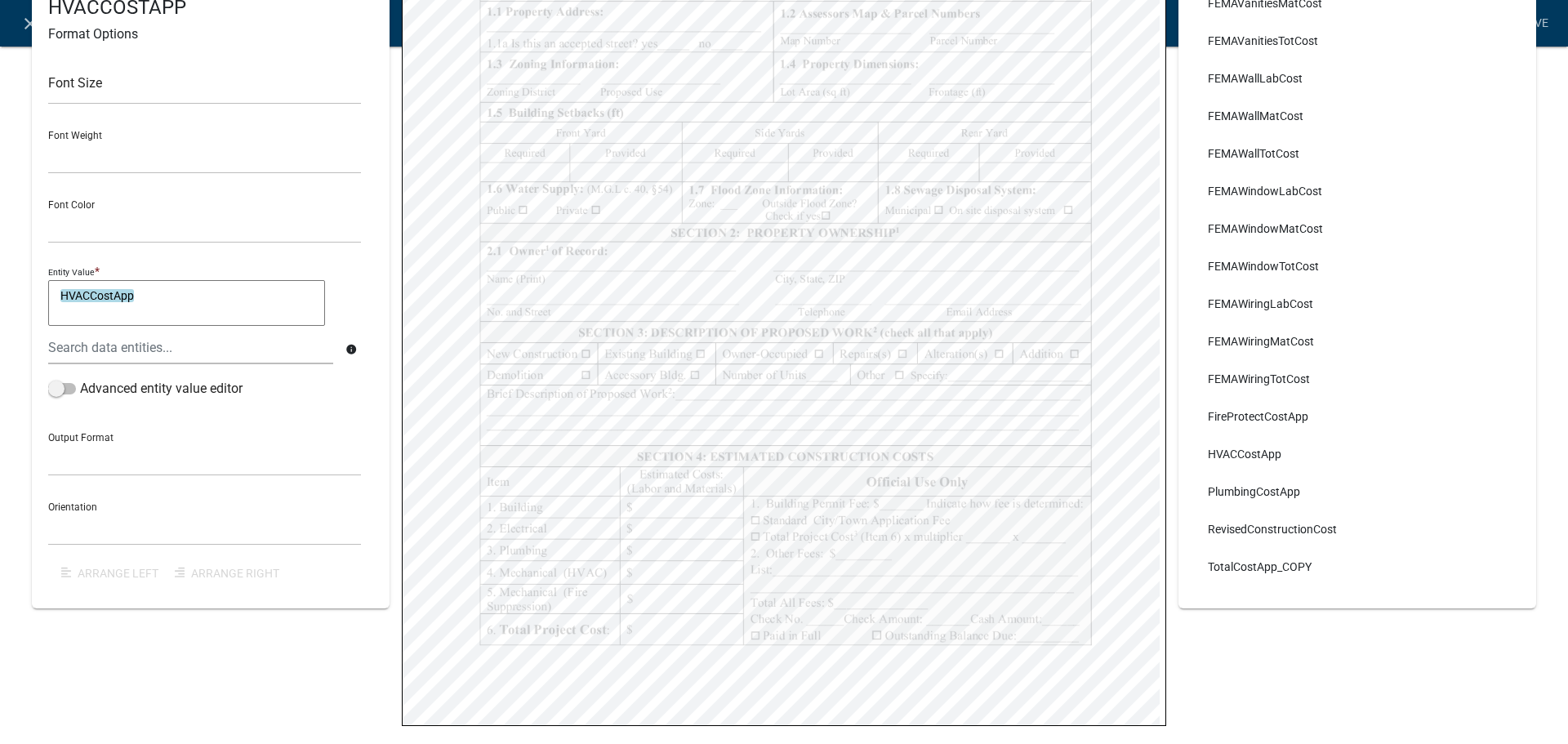
select select
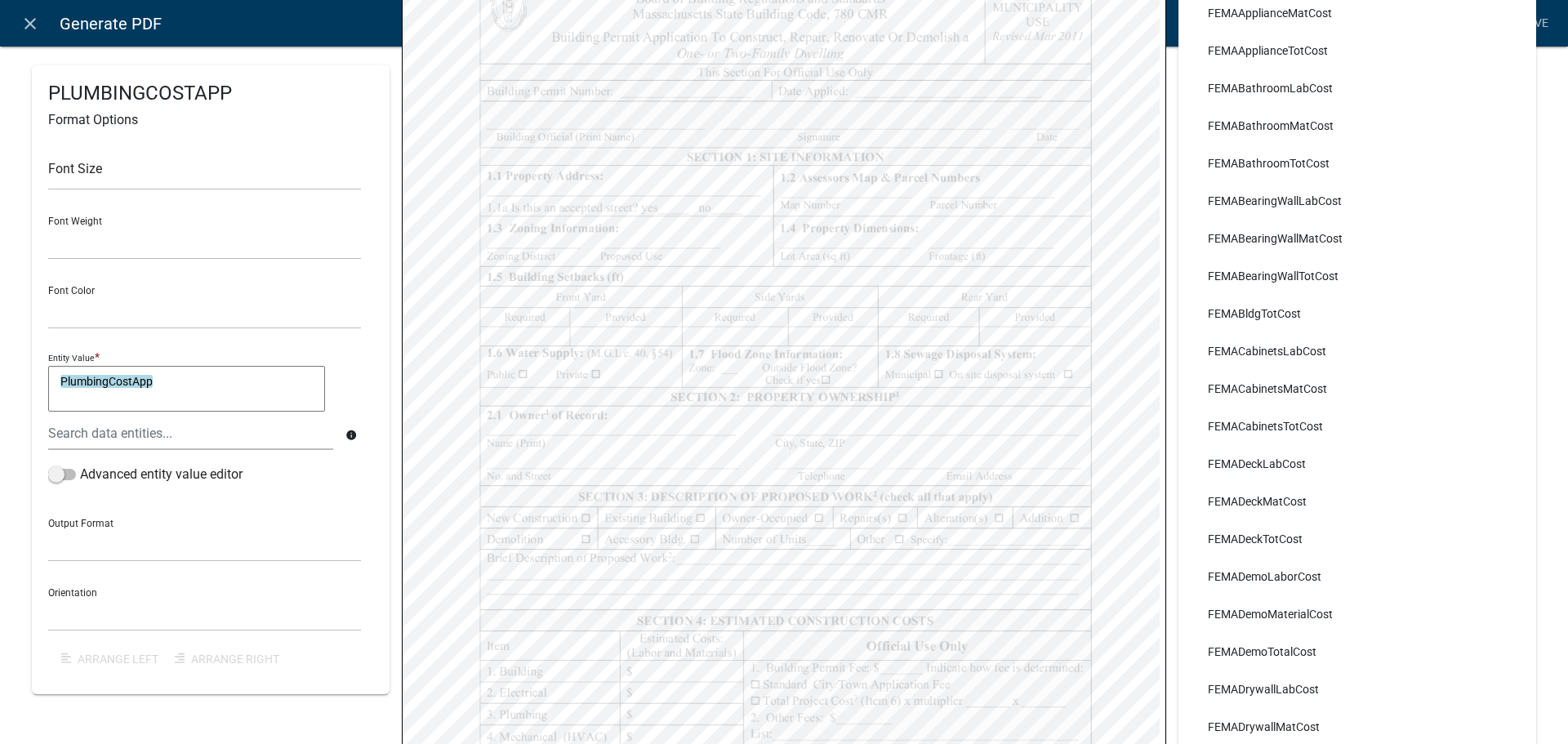
scroll to position [313, 0]
select select
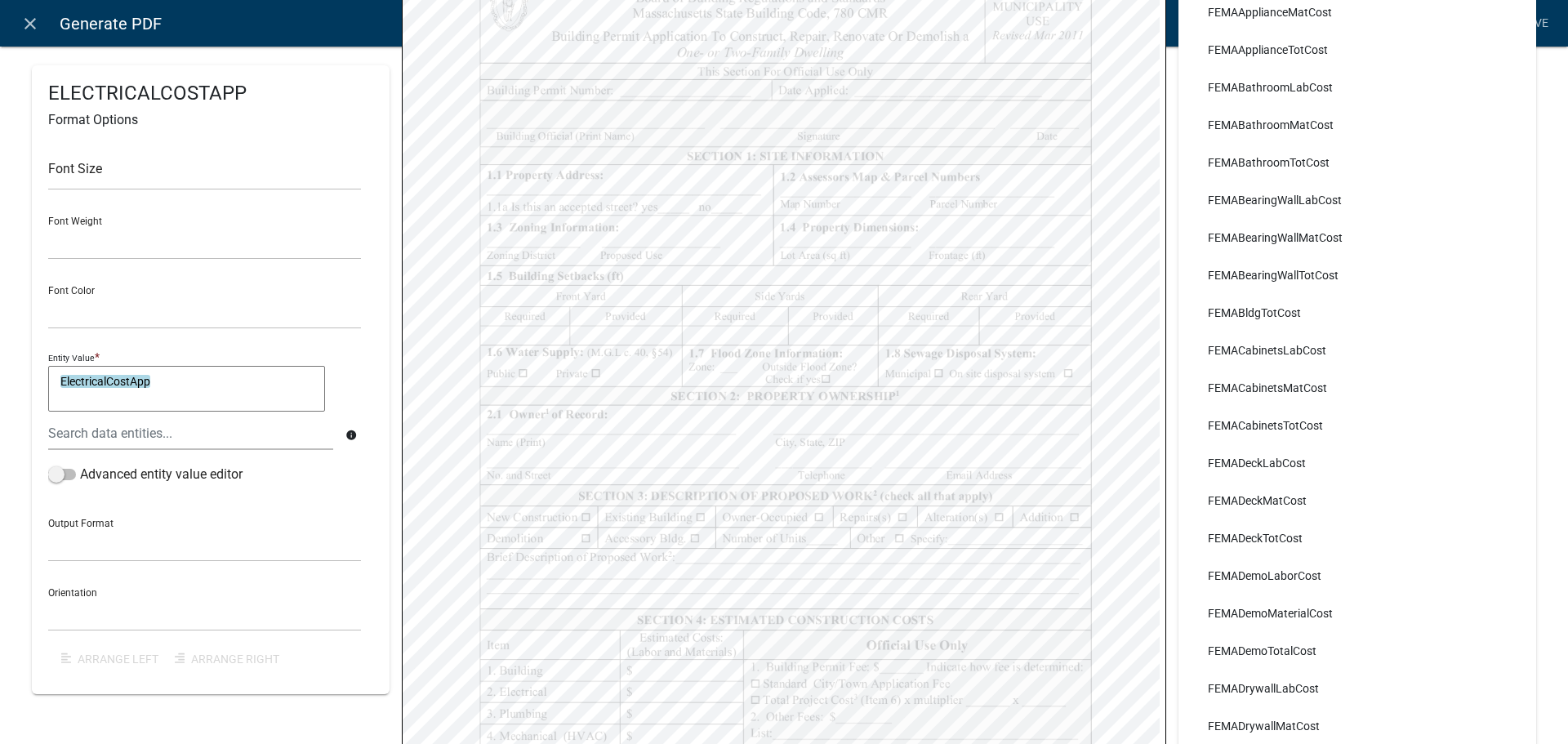
select select
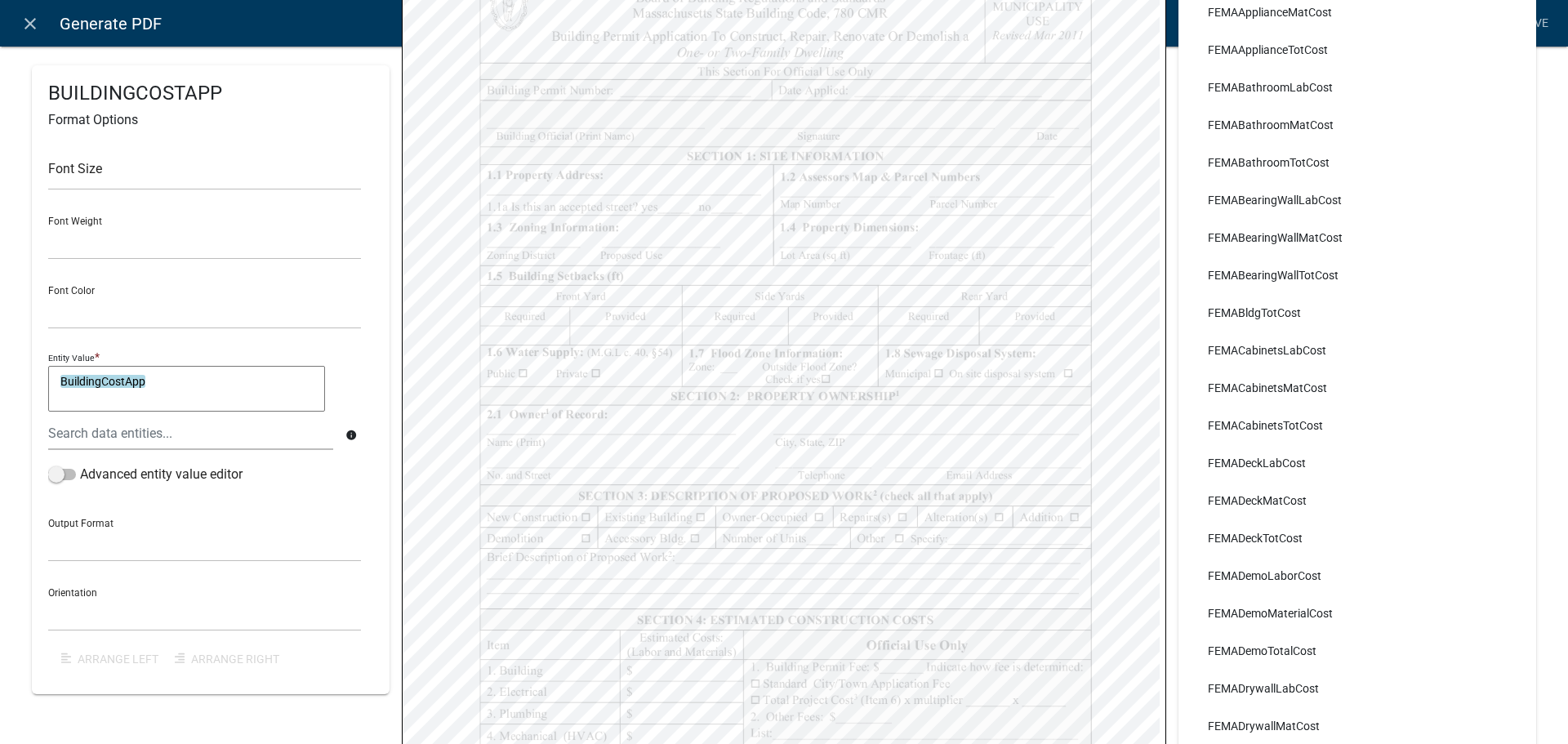
select select
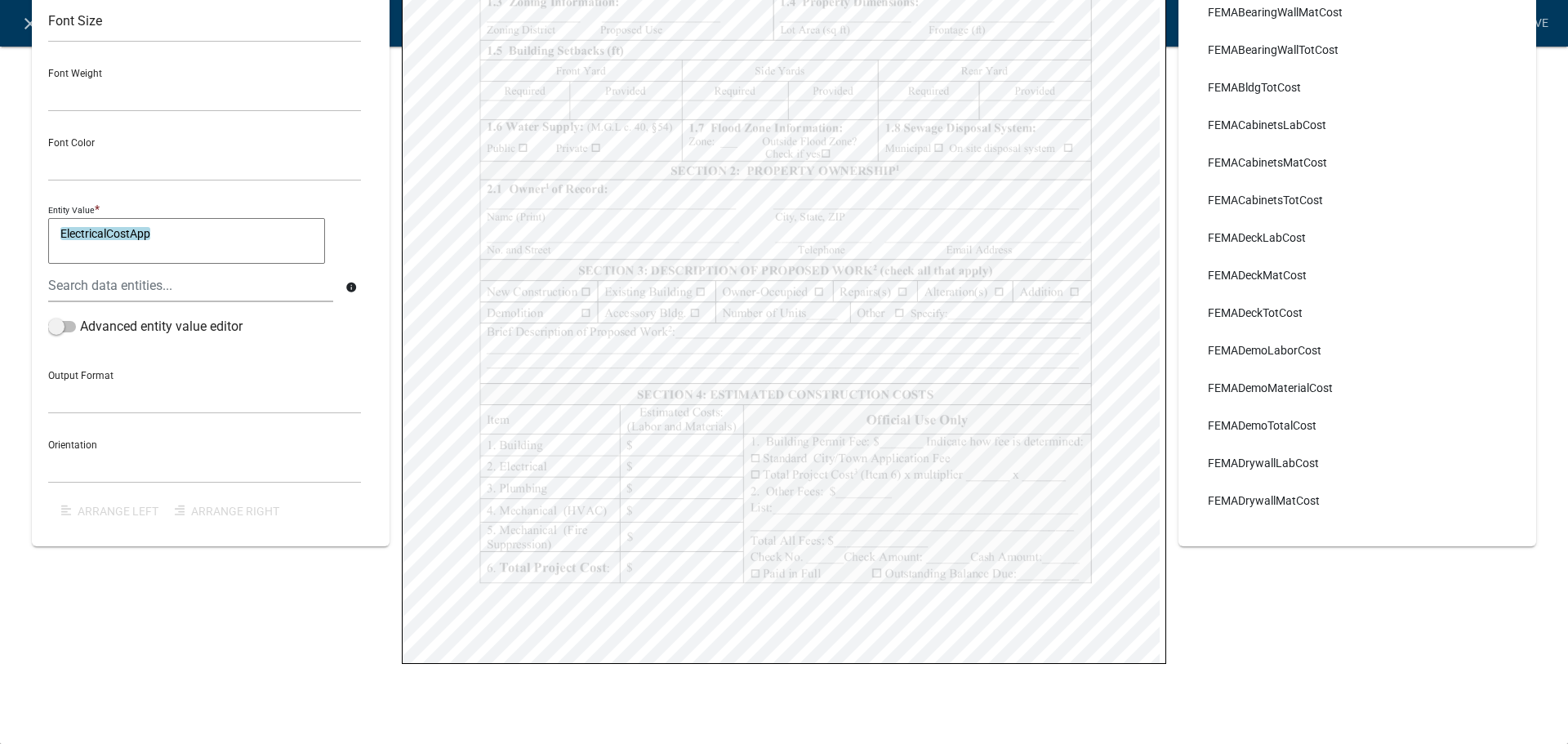
select select
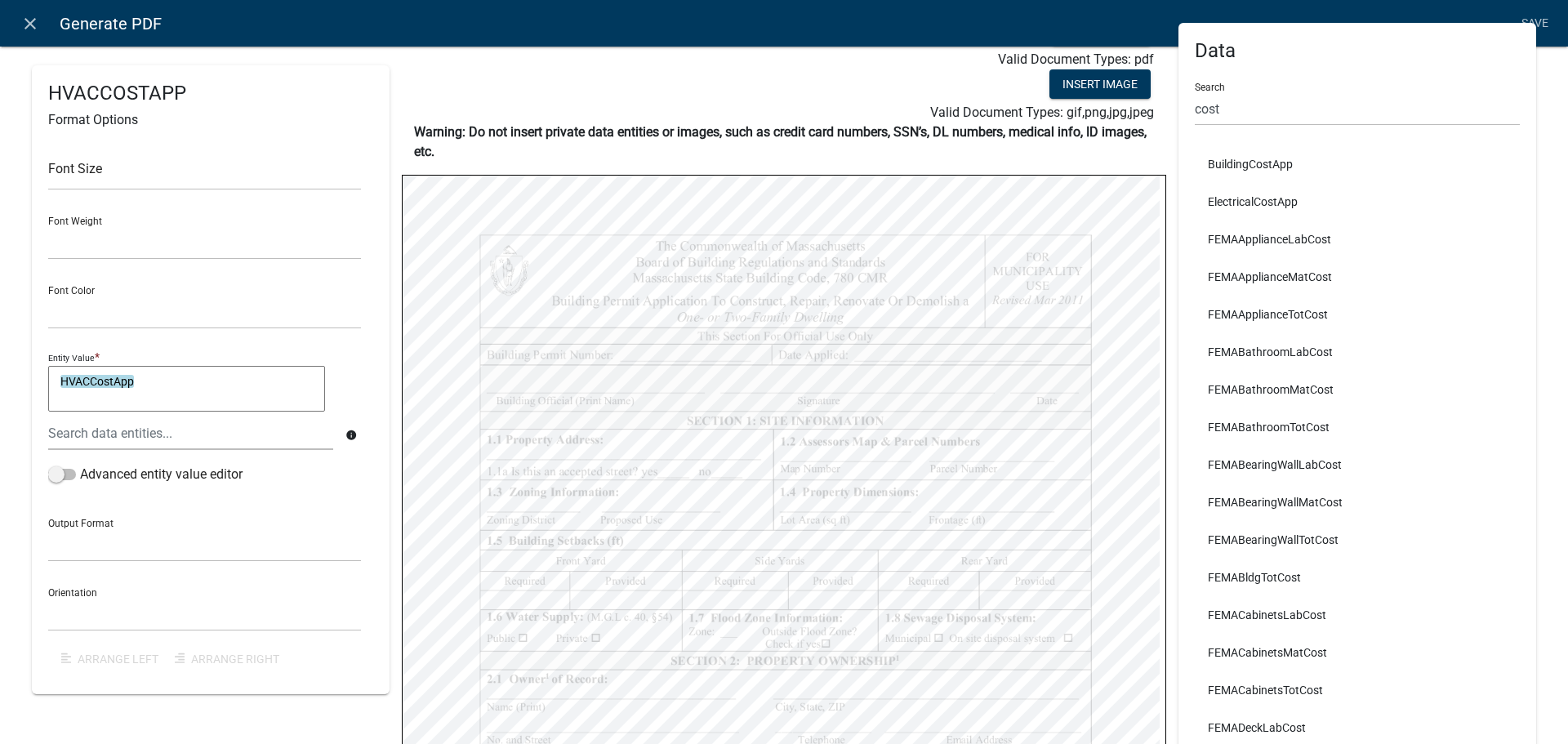
click at [1291, 126] on div "Data Search cost BuildingCostApp ElectricalCostApp FEMAApplianceLabCost FEMAApp…" at bounding box center [1356, 530] width 357 height 1013
click at [1290, 108] on input "cost" at bounding box center [1356, 109] width 325 height 34
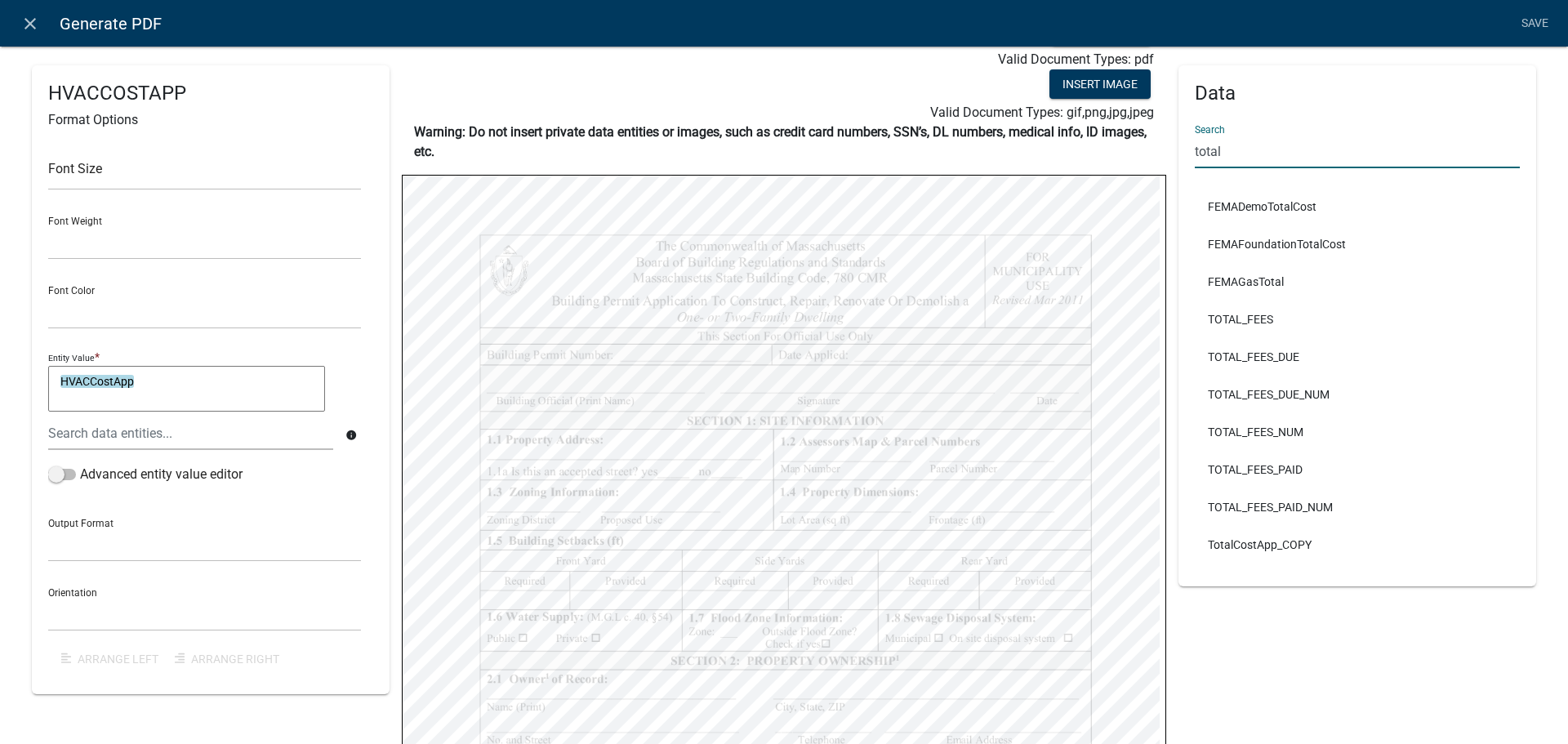
scroll to position [0, 0]
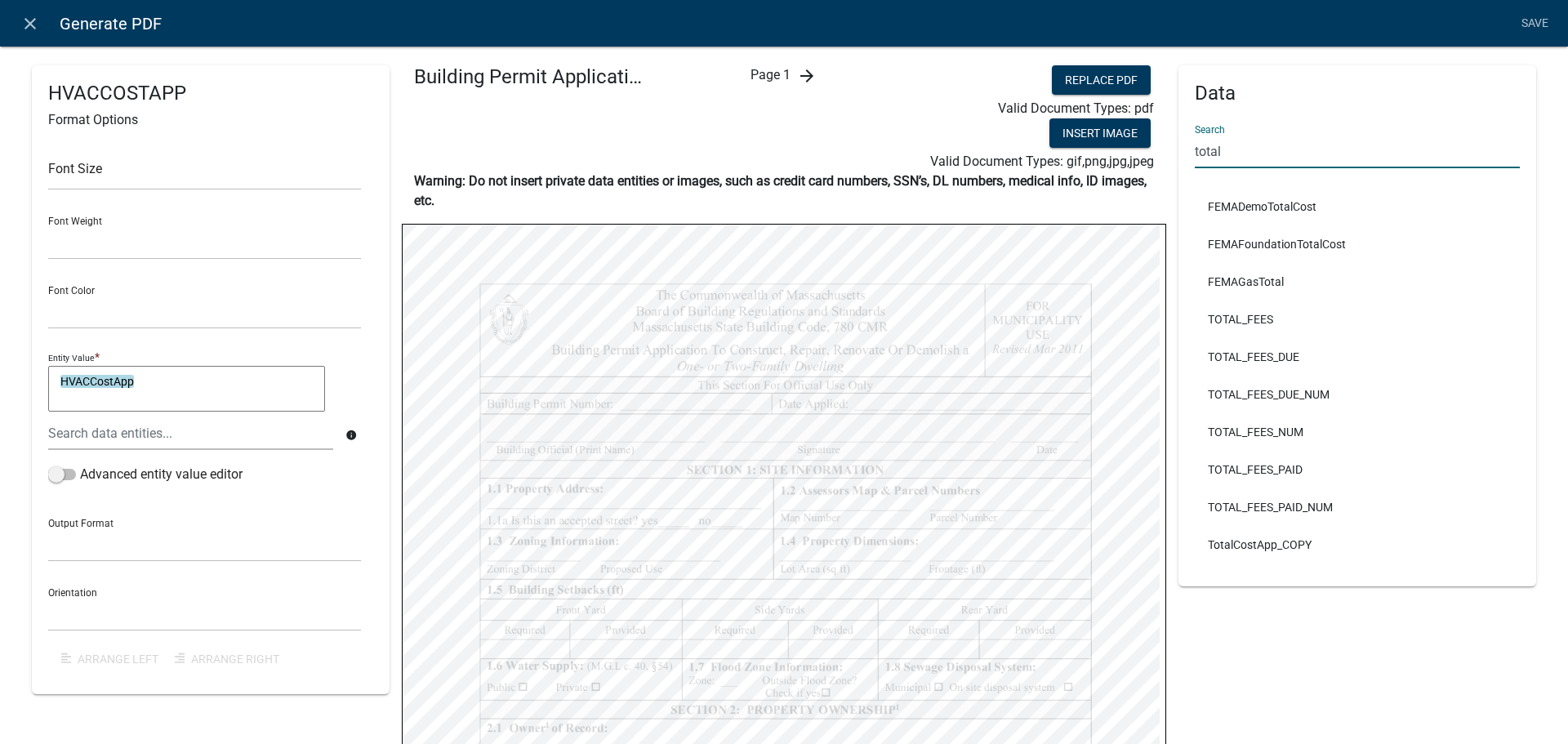
type input "total"
click at [801, 71] on icon "arrow_forward" at bounding box center [806, 75] width 19 height 19
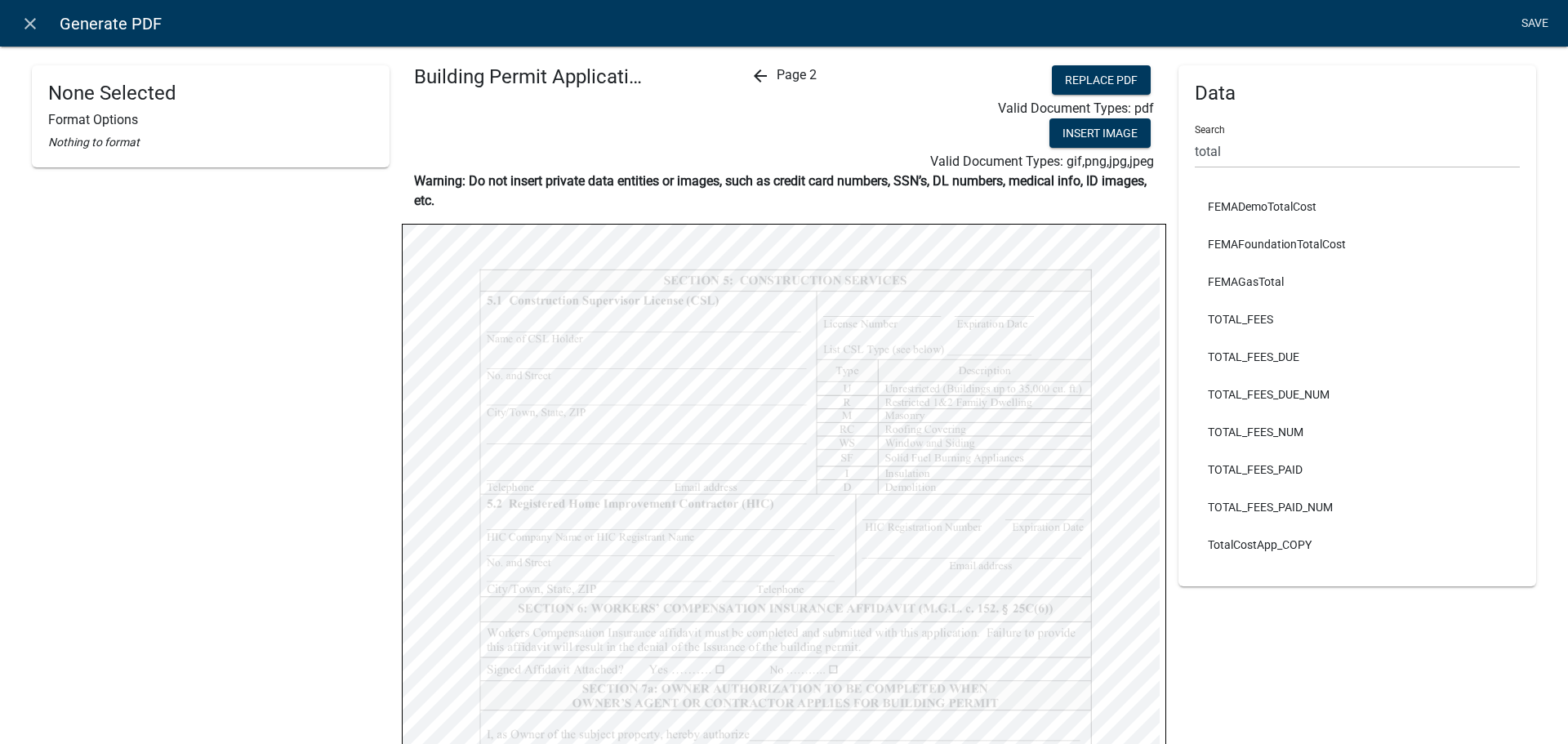
click at [1535, 27] on link "Save" at bounding box center [1534, 24] width 41 height 31
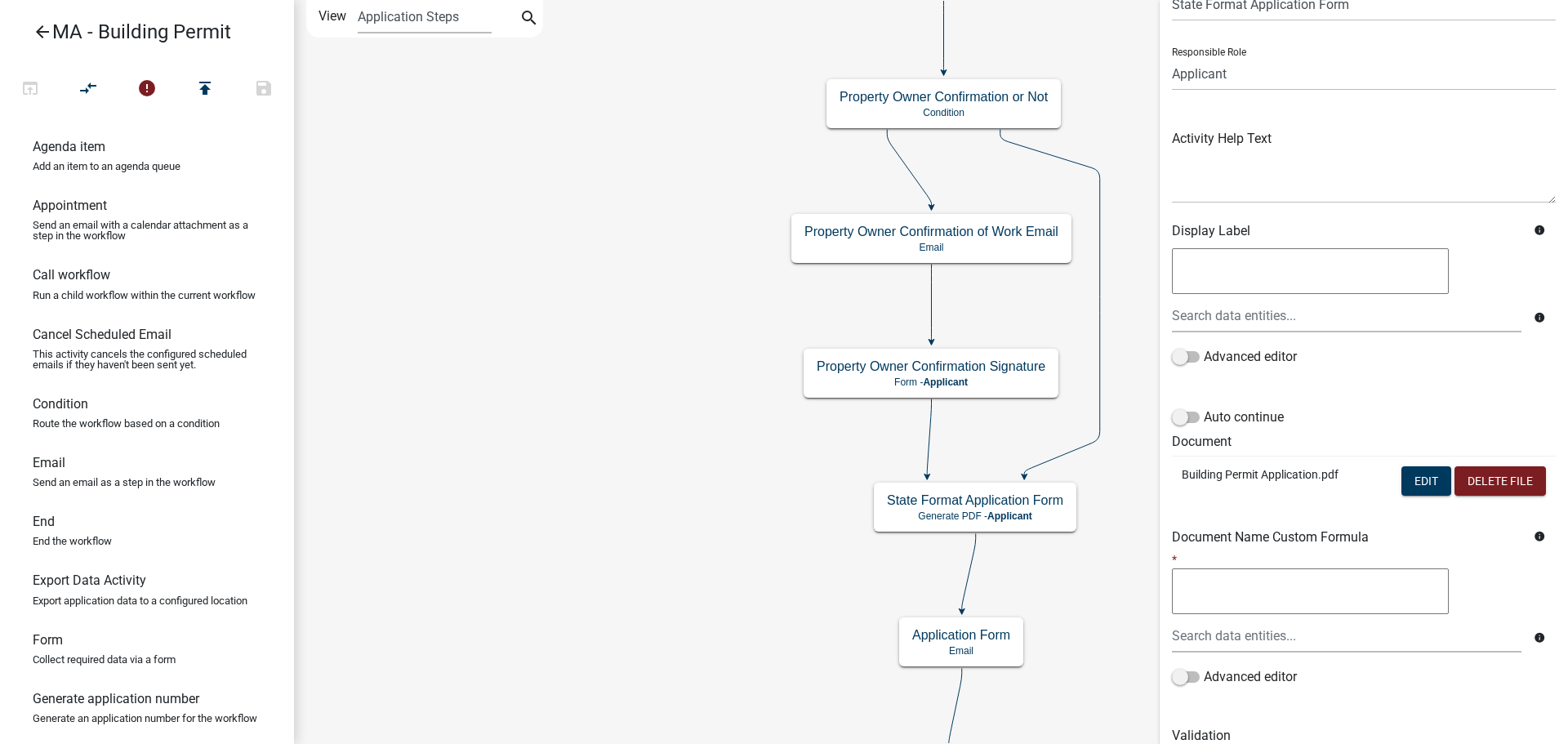
scroll to position [150, 0]
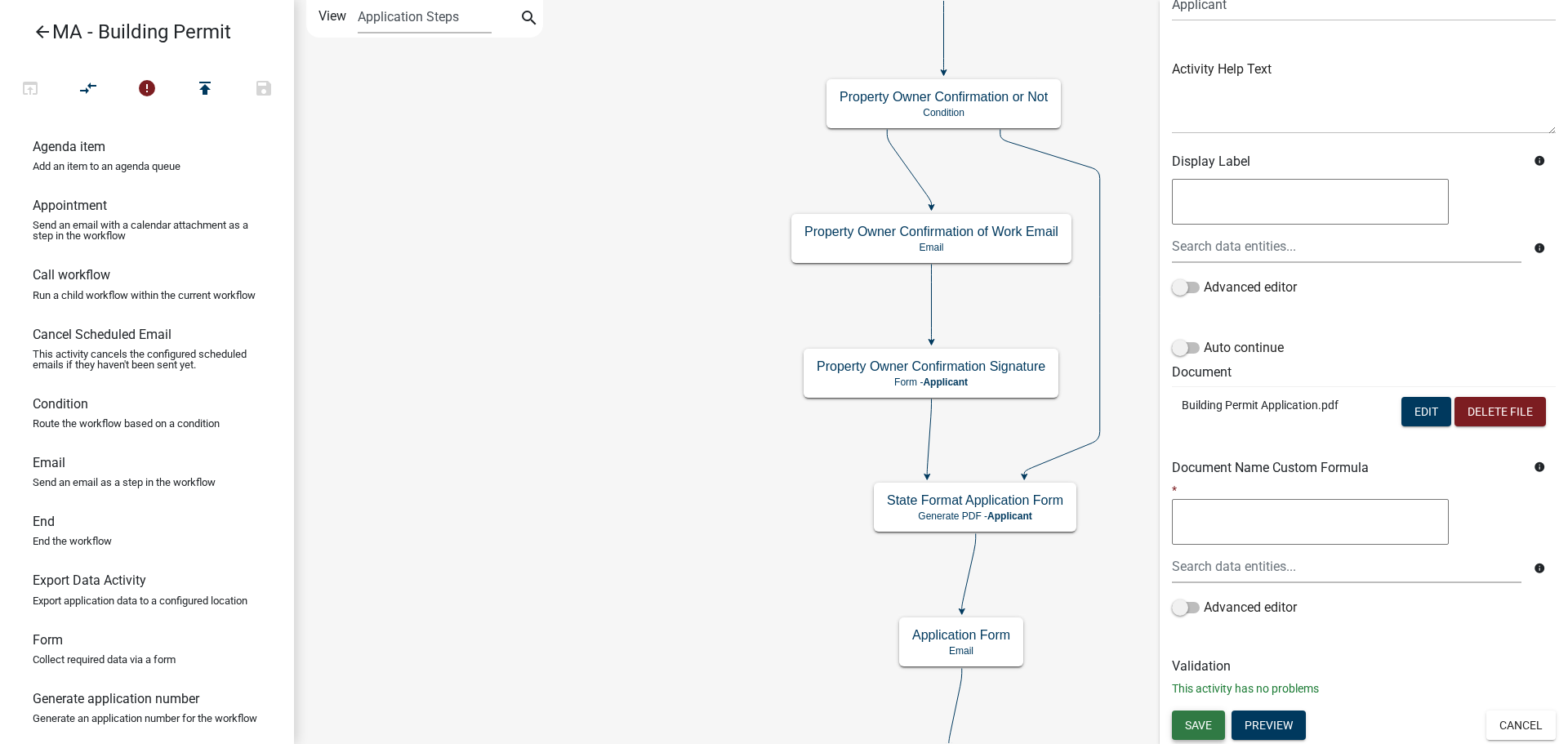
click at [1217, 722] on button "Save" at bounding box center [1198, 726] width 53 height 29
